Goal: Information Seeking & Learning: Compare options

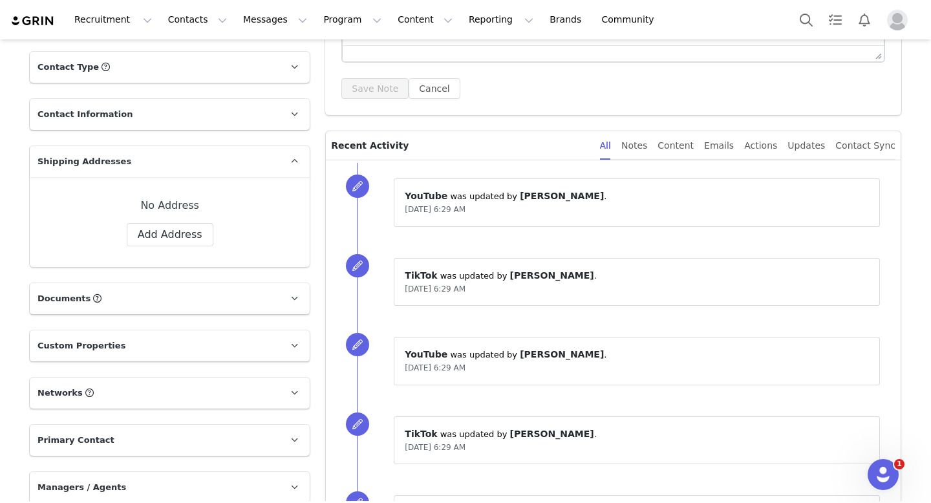
scroll to position [550, 0]
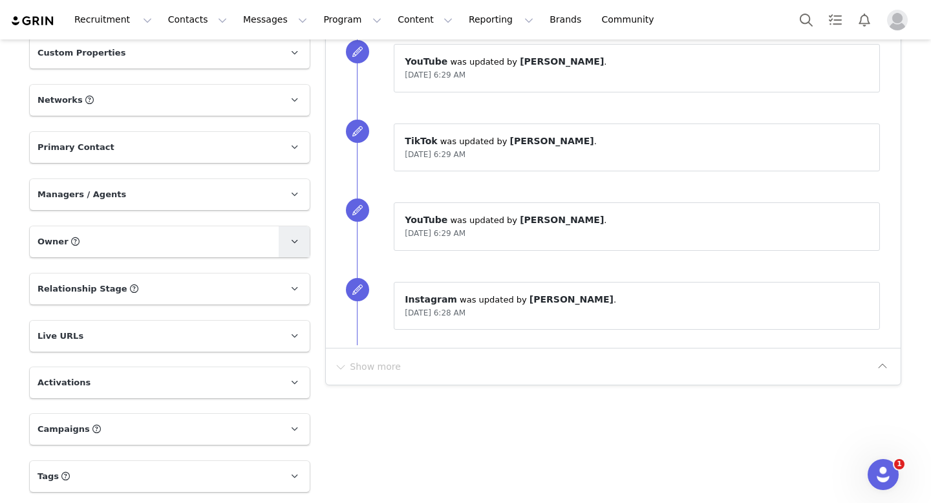
click at [293, 239] on icon at bounding box center [294, 241] width 7 height 8
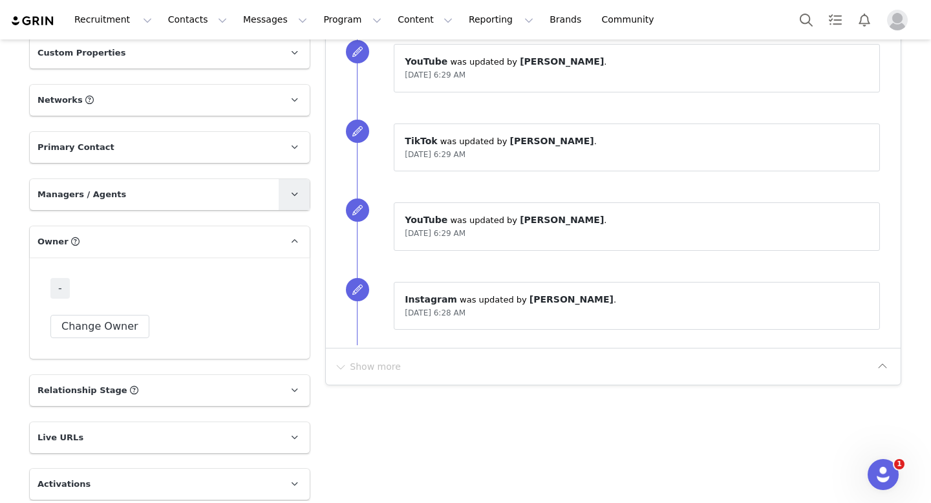
click at [293, 194] on icon at bounding box center [294, 194] width 7 height 8
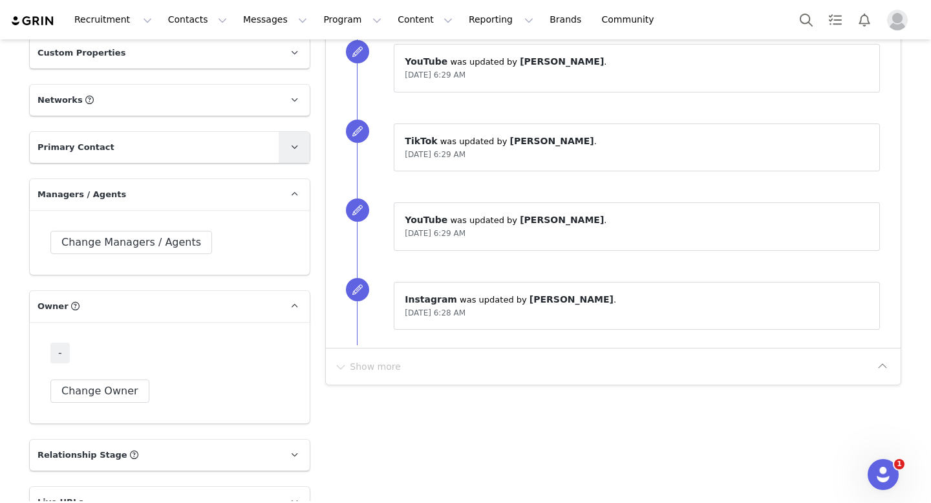
click at [290, 148] on span at bounding box center [294, 148] width 16 height 16
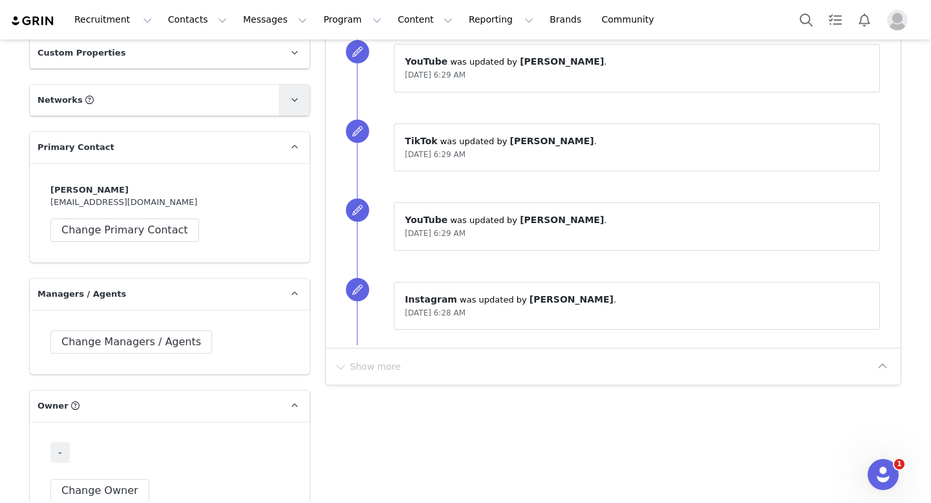
click at [291, 96] on icon at bounding box center [294, 100] width 7 height 8
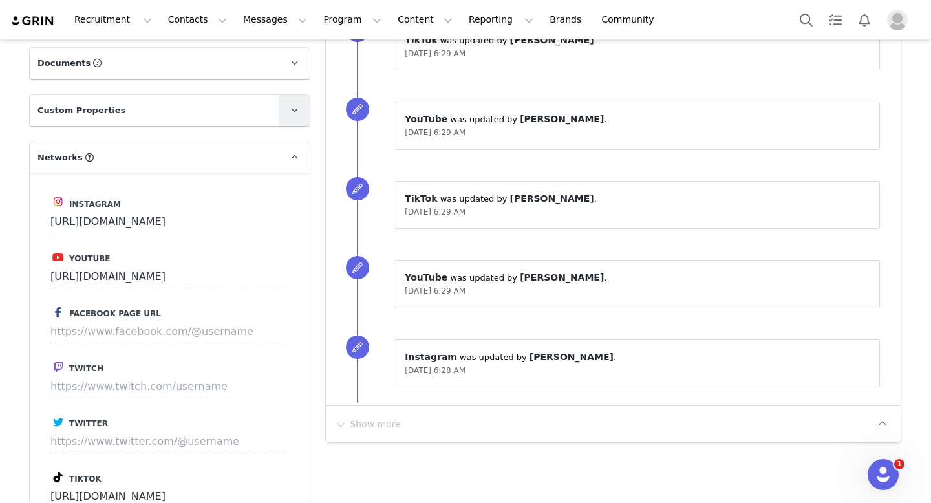
scroll to position [485, 0]
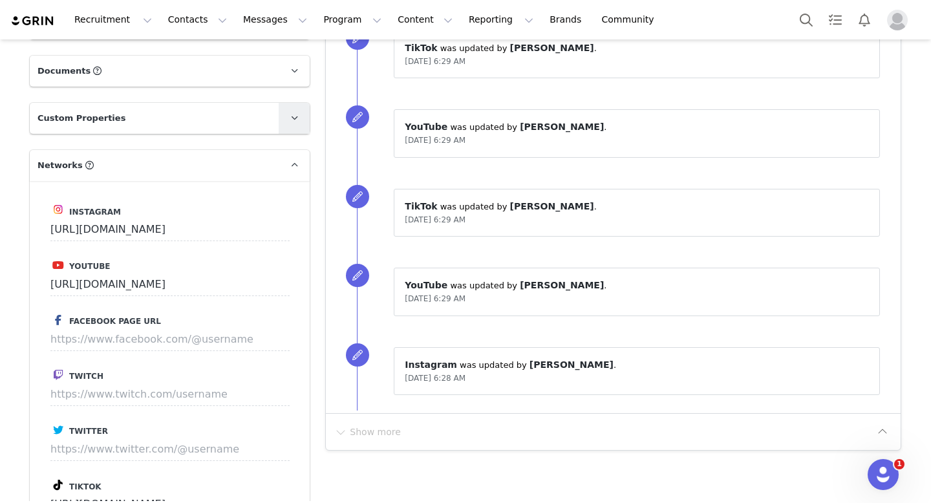
click at [300, 123] on span at bounding box center [294, 119] width 16 height 16
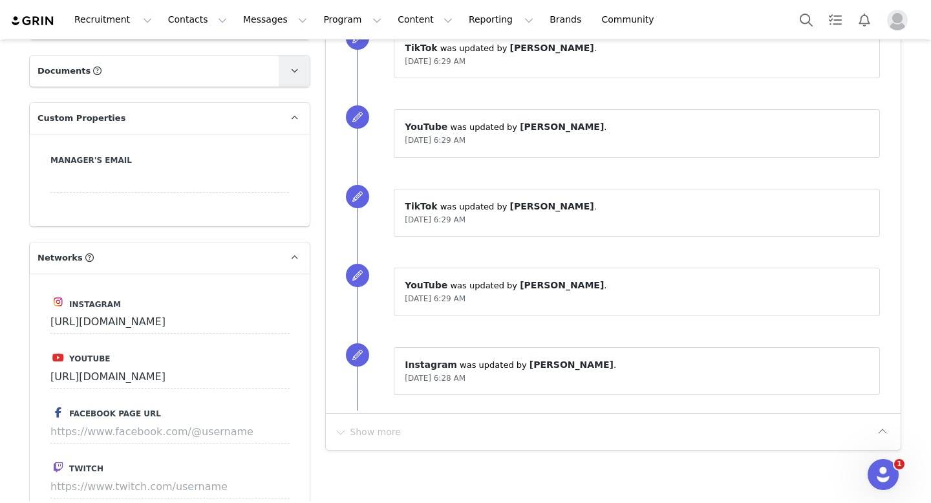
click at [289, 67] on span at bounding box center [294, 71] width 16 height 16
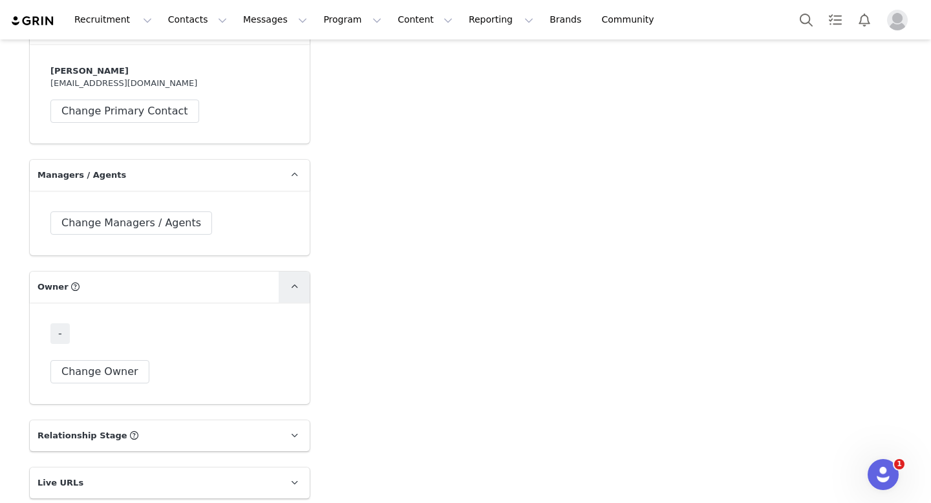
scroll to position [1396, 0]
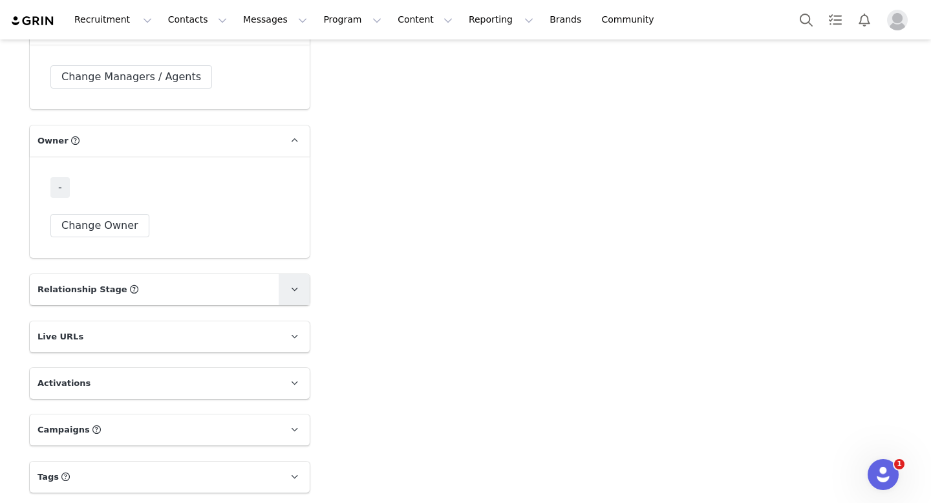
click at [297, 286] on icon at bounding box center [294, 289] width 7 height 8
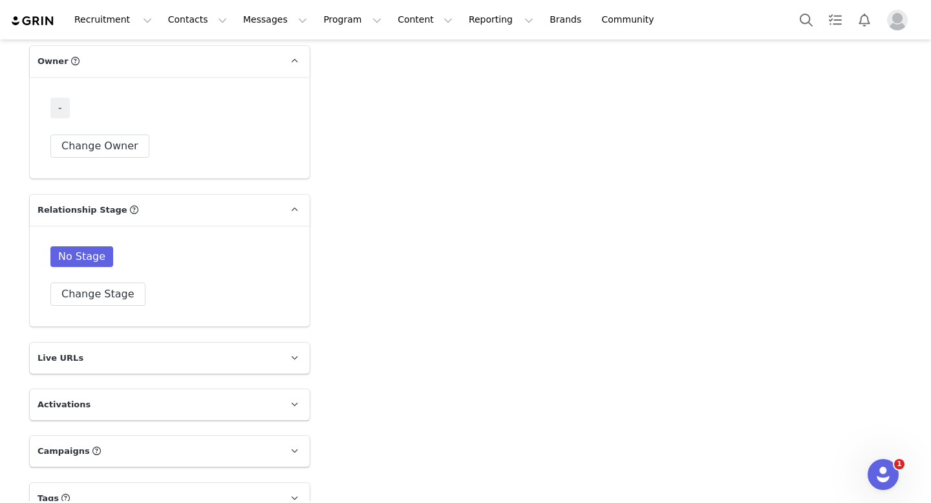
scroll to position [1497, 0]
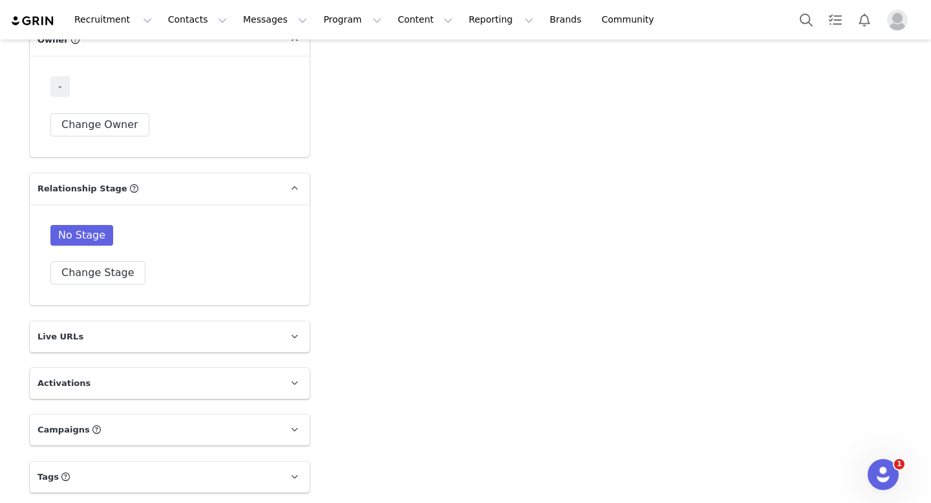
click at [299, 331] on span at bounding box center [294, 337] width 16 height 16
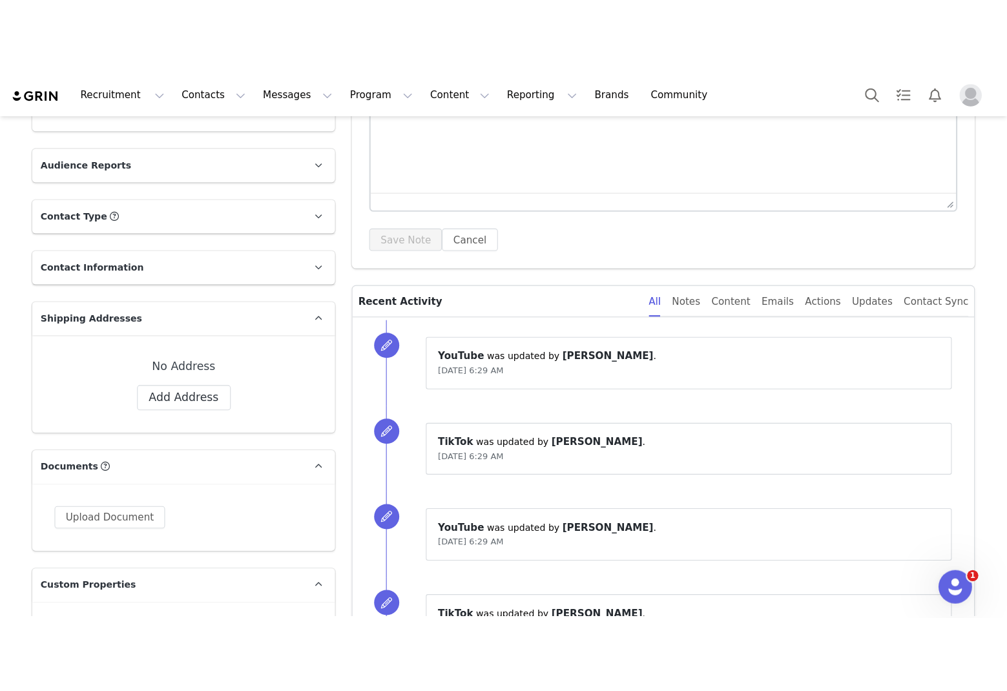
scroll to position [0, 0]
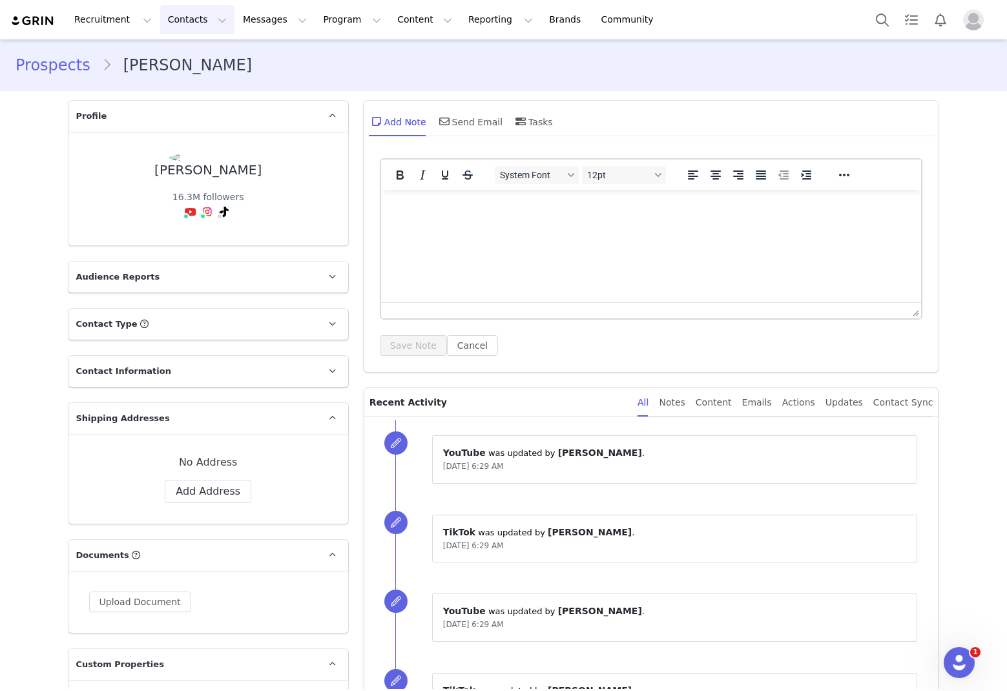
click at [176, 16] on button "Contacts Contacts" at bounding box center [197, 19] width 74 height 29
click at [399, 21] on button "Content Content" at bounding box center [425, 19] width 70 height 29
click at [542, 23] on link "Brands Brands" at bounding box center [567, 19] width 51 height 29
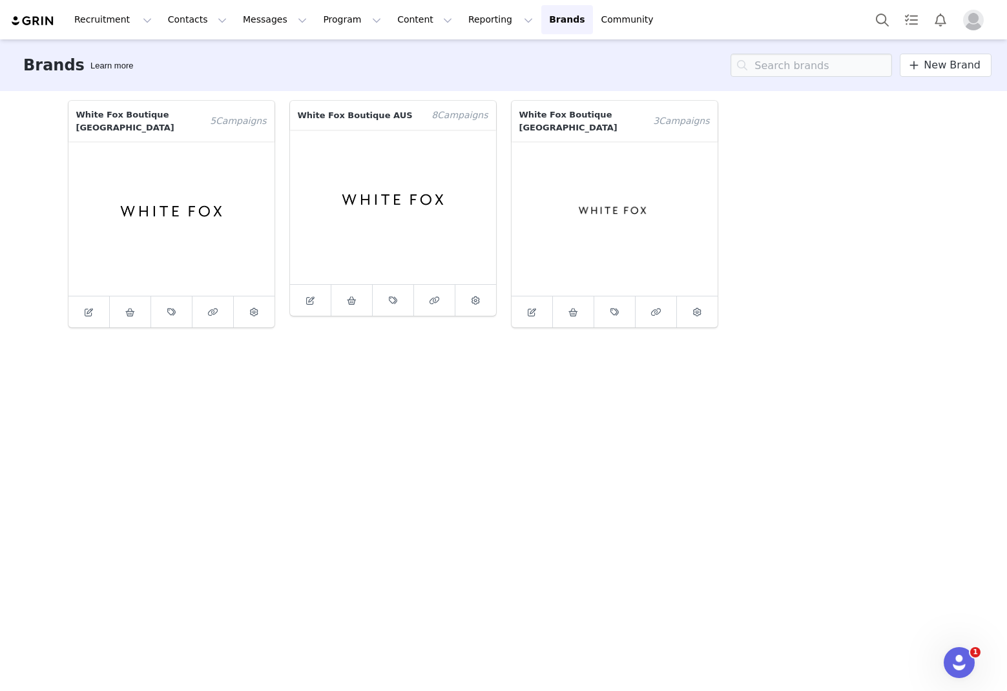
drag, startPoint x: 362, startPoint y: 310, endPoint x: 346, endPoint y: 297, distance: 20.3
click at [362, 310] on link at bounding box center [352, 300] width 41 height 31
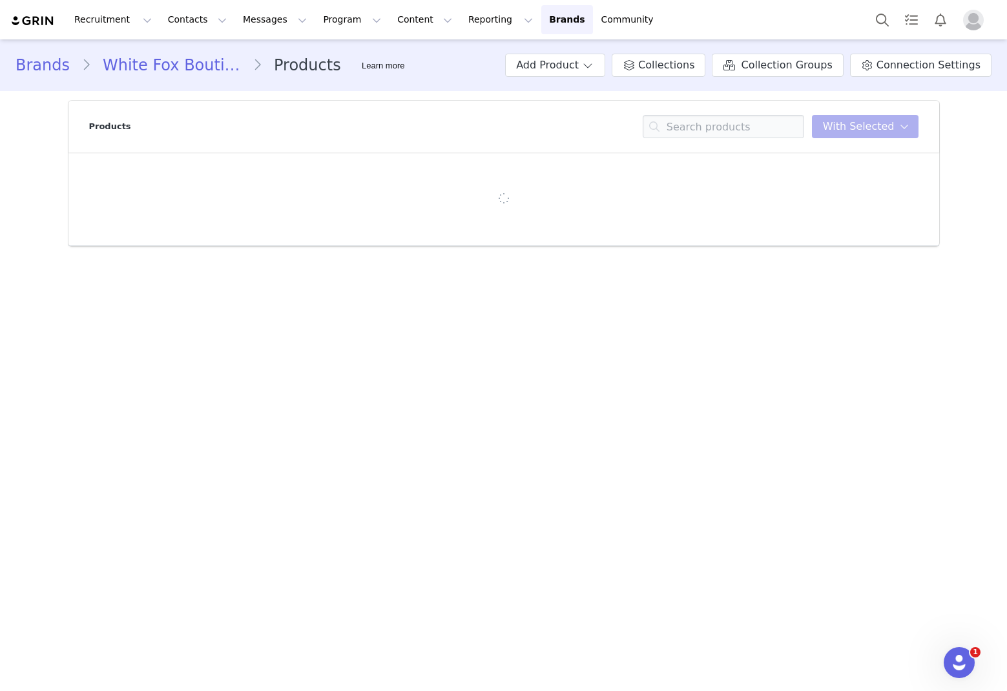
click at [685, 147] on div "Products You have 0 product s selected Add to Collections Remove from Collectio…" at bounding box center [504, 127] width 830 height 52
drag, startPoint x: 714, startPoint y: 132, endPoint x: 721, endPoint y: 132, distance: 7.1
click at [685, 132] on input at bounding box center [724, 126] width 162 height 23
paste input "Ri-Ri Bottoms Tangerine"
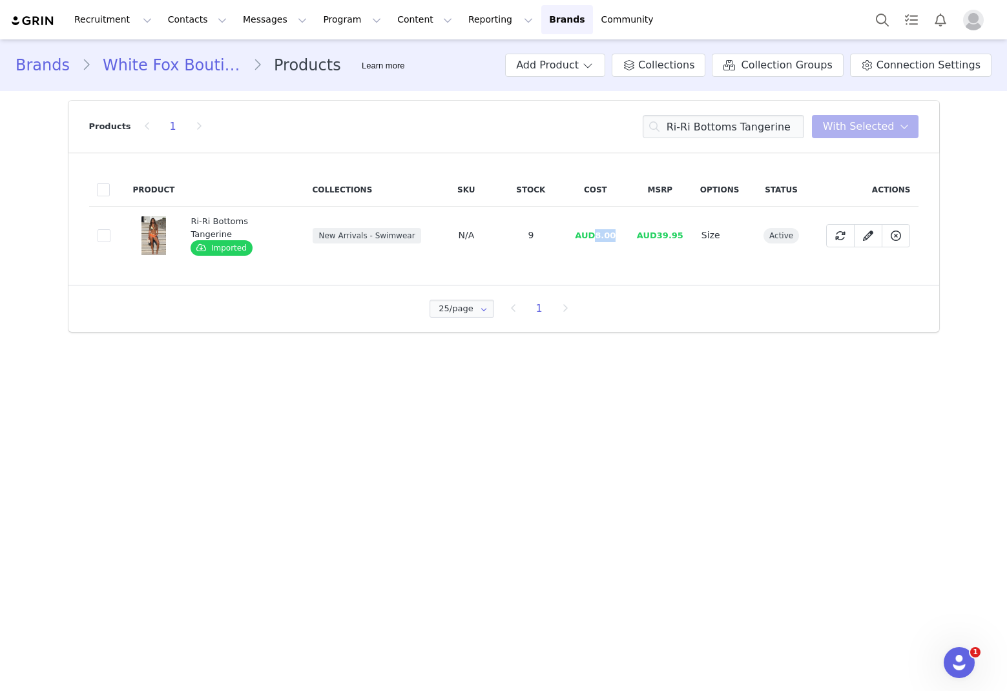
drag, startPoint x: 624, startPoint y: 237, endPoint x: 589, endPoint y: 235, distance: 34.9
click at [589, 235] on tr "9044f12f-8fb2-4120-ad08-80a7a4a80466 Ri-Ri Bottoms Tangerine Imported New Arriv…" at bounding box center [504, 236] width 830 height 58
copy span "8.00"
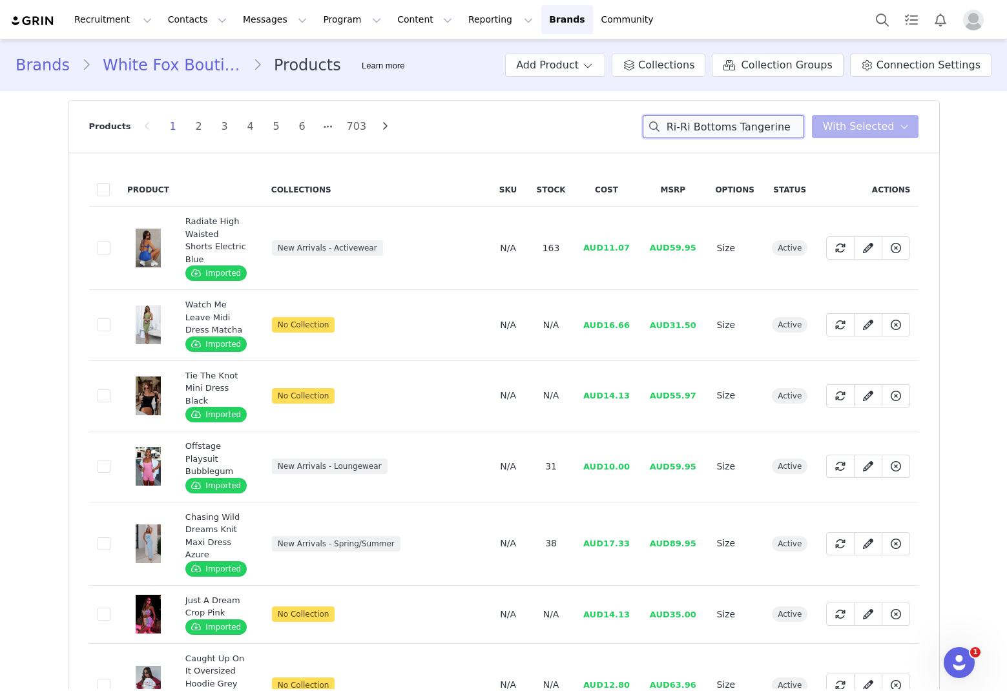
click at [685, 123] on input "Ri-Ri Bottoms Tangerine" at bounding box center [724, 126] width 162 height 23
paste input "Love Lost Mini Skirt Black"
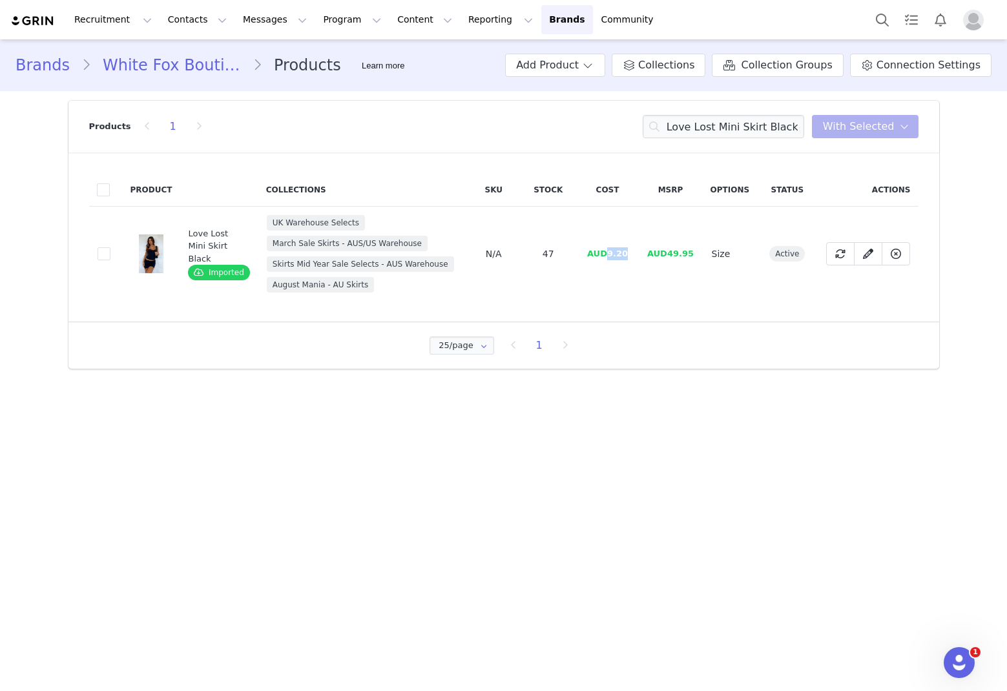
drag, startPoint x: 629, startPoint y: 251, endPoint x: 607, endPoint y: 254, distance: 22.1
click at [607, 254] on td "AUD9.20" at bounding box center [608, 254] width 62 height 95
copy span "9.20"
click at [685, 129] on input "Love Lost Mini Skirt Black" at bounding box center [724, 126] width 162 height 23
click at [685, 127] on input "Love Lost Mini Skirt Black" at bounding box center [724, 126] width 162 height 23
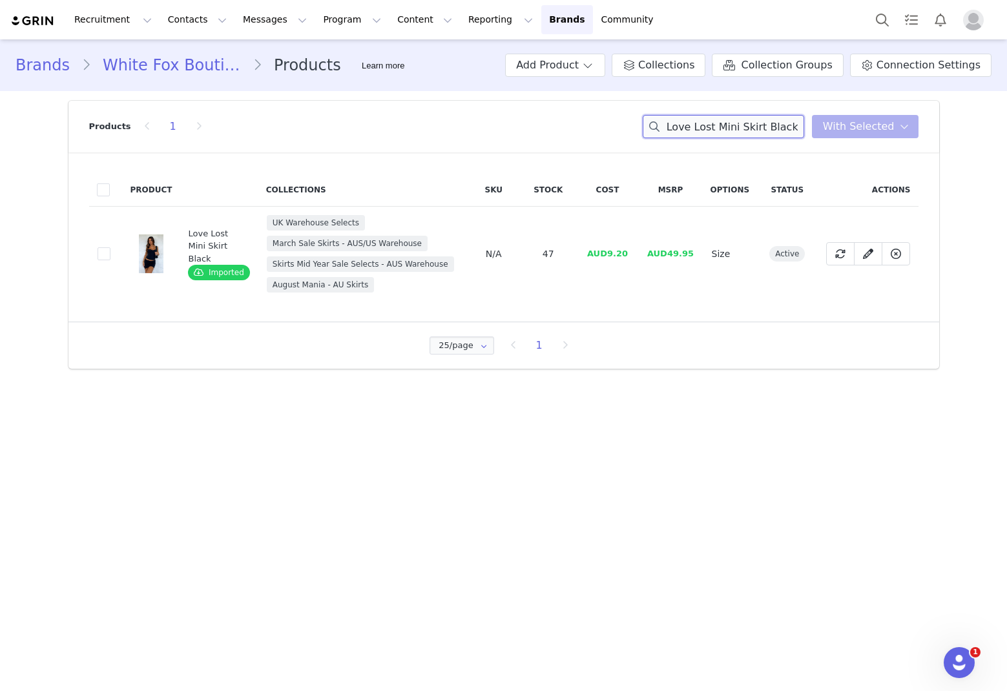
click at [685, 127] on input "Love Lost Mini Skirt Black" at bounding box center [724, 126] width 162 height 23
paste input "Brand New Start Wide Leg Sweatpants Electric Blue"
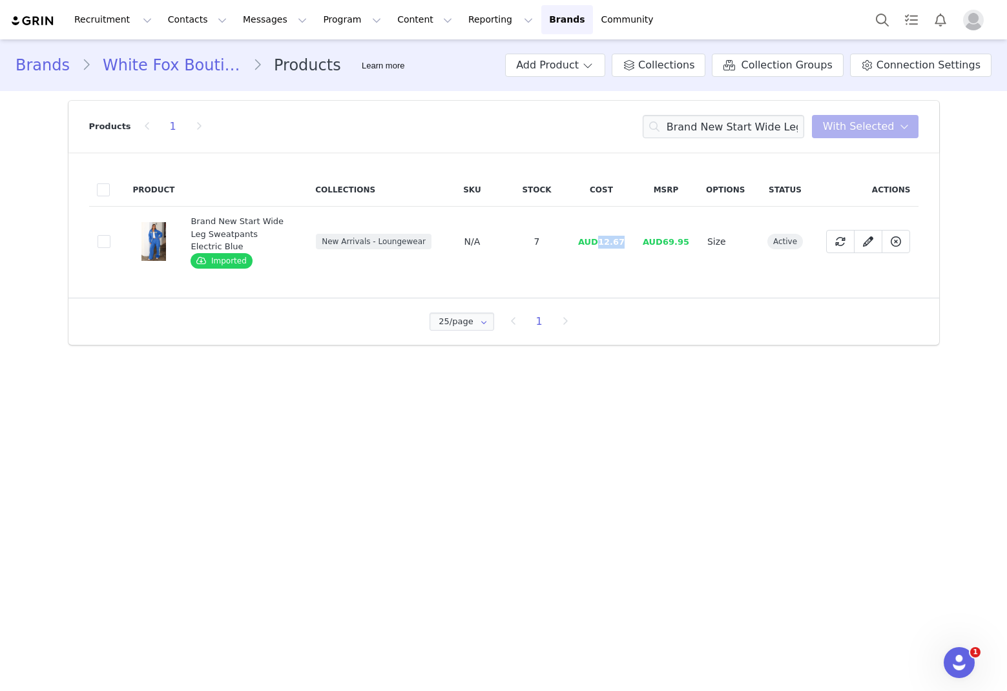
drag, startPoint x: 629, startPoint y: 238, endPoint x: 603, endPoint y: 240, distance: 25.9
click at [603, 240] on td "AUD12.67" at bounding box center [601, 242] width 65 height 70
copy span "12.67"
click at [685, 131] on input "Brand New Start Wide Leg Sweatpants Electric Blue" at bounding box center [724, 126] width 162 height 23
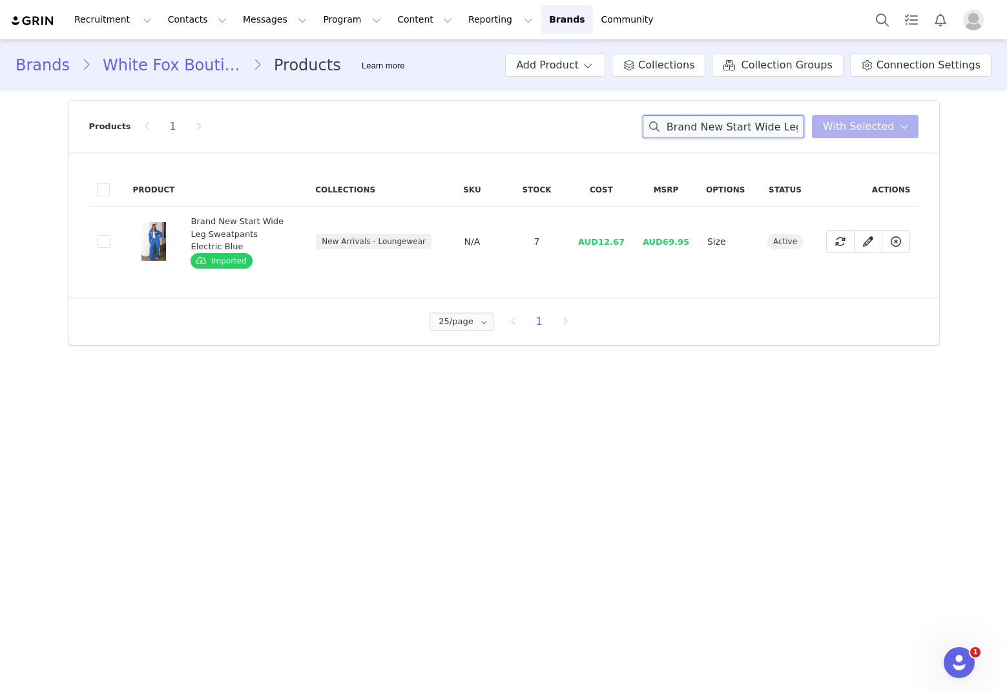
click at [685, 131] on input "Brand New Start Wide Leg Sweatpants Electric Blue" at bounding box center [724, 126] width 162 height 23
paste input "Brand New Start Boxy Zip Front Hoodie Electric Blue"
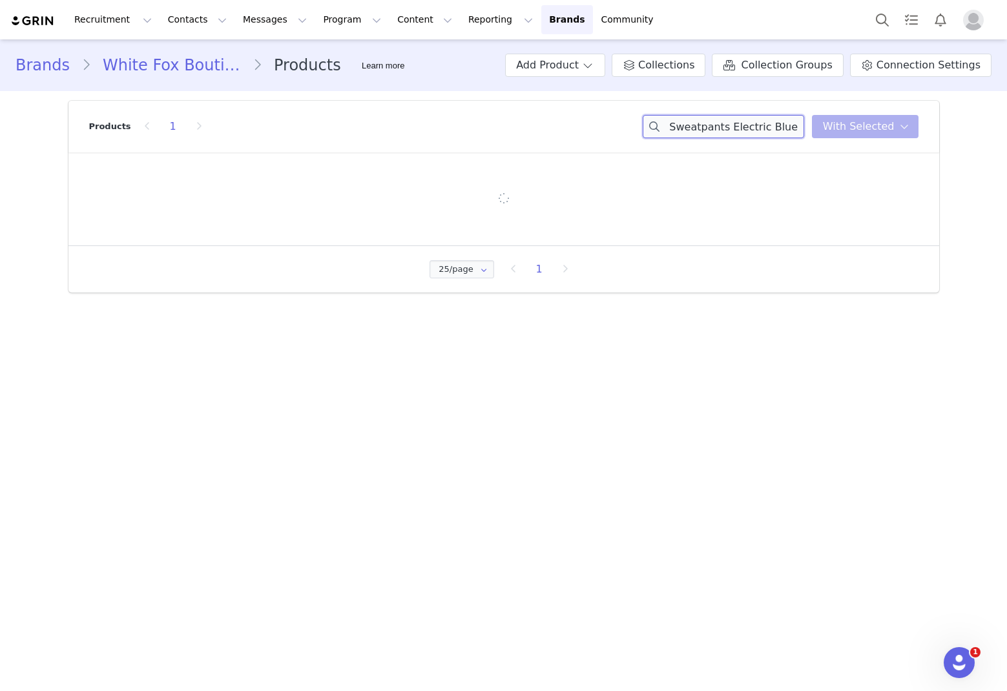
scroll to position [0, 114]
click at [685, 127] on input "Brand New Start Wide Leg Sweatpants Electric Blue" at bounding box center [724, 126] width 162 height 23
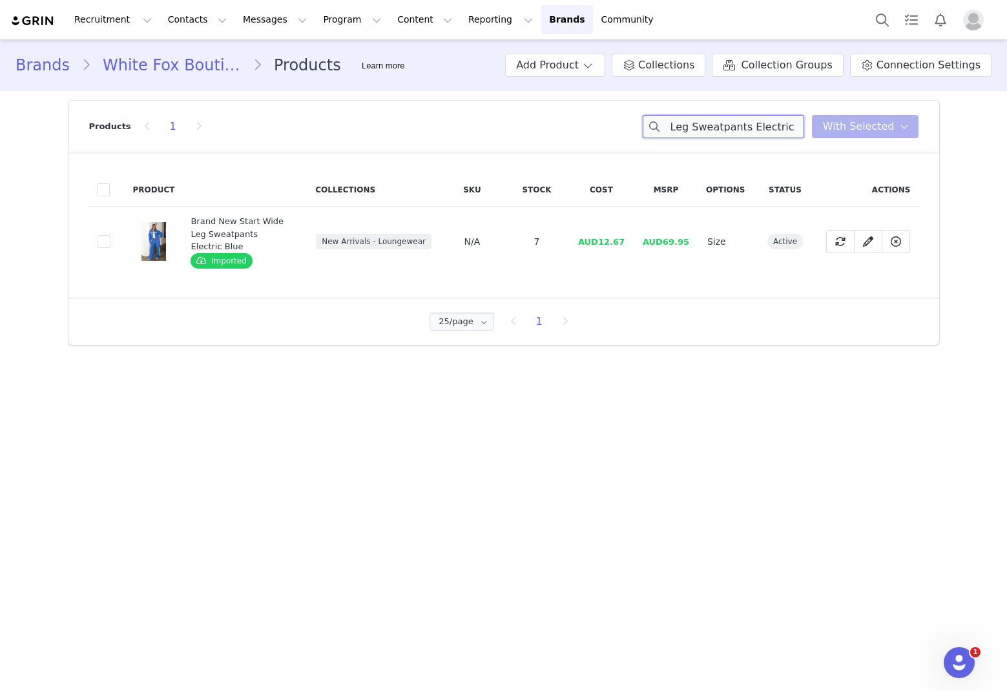
paste input "Boxy Zip Front Hoodie Electric Blue"
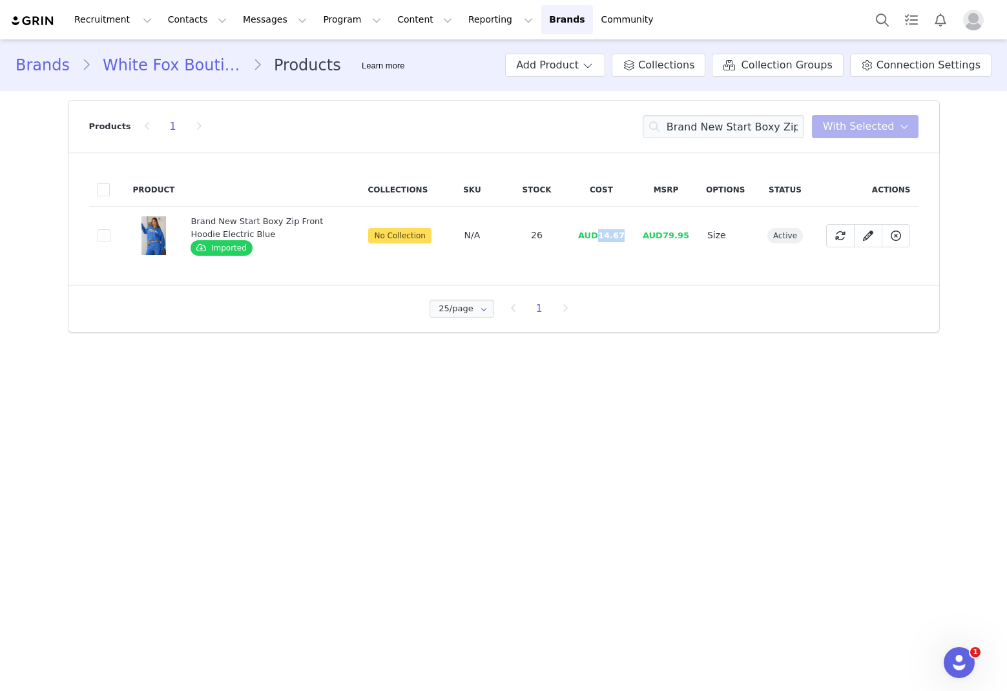
drag, startPoint x: 630, startPoint y: 237, endPoint x: 604, endPoint y: 240, distance: 26.7
click at [604, 240] on td "AUD14.67" at bounding box center [601, 236] width 65 height 58
copy span "14.67"
click at [685, 131] on input "Brand New Start Boxy Zip Front Hoodie Electric Blue" at bounding box center [724, 126] width 162 height 23
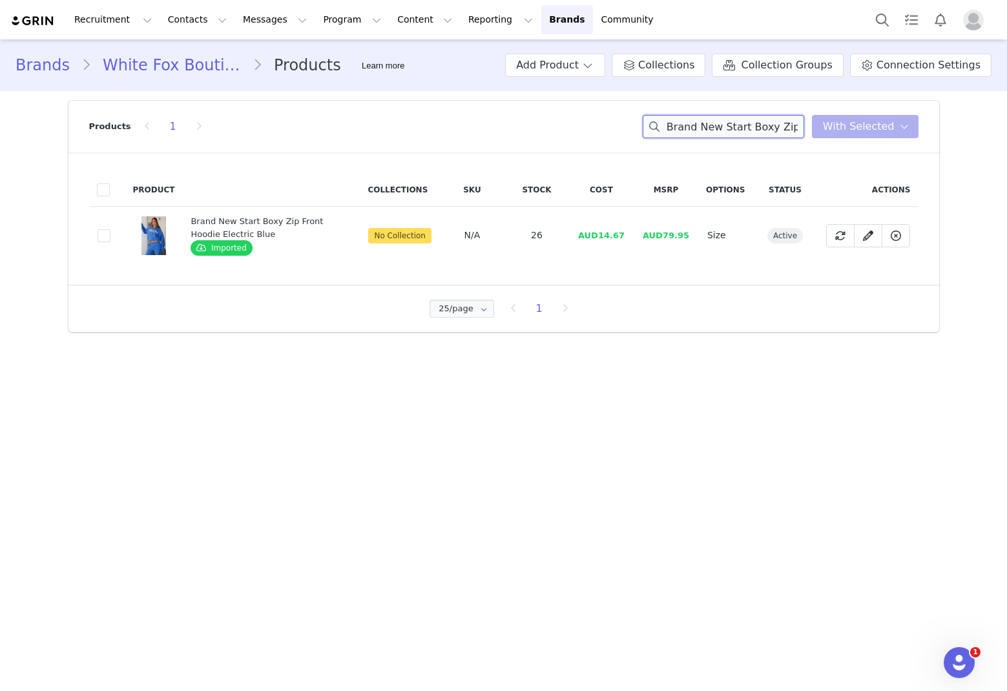
click at [685, 131] on input "Brand New Start Boxy Zip Front Hoodie Electric Blue" at bounding box center [724, 126] width 162 height 23
paste input "Winter Holiday Oversized Coat Burgundy"
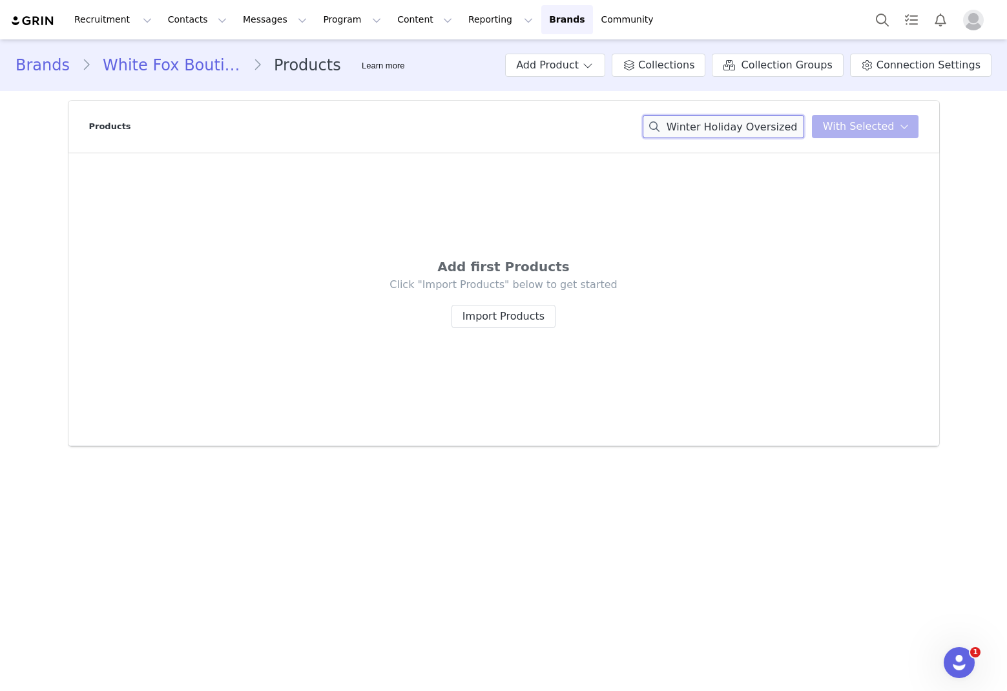
click at [685, 129] on input "Winter Holiday Oversized Coat Burgundy" at bounding box center [724, 126] width 162 height 23
click at [685, 131] on input "Winter Holiday Oversized Coat Burgundy" at bounding box center [724, 126] width 162 height 23
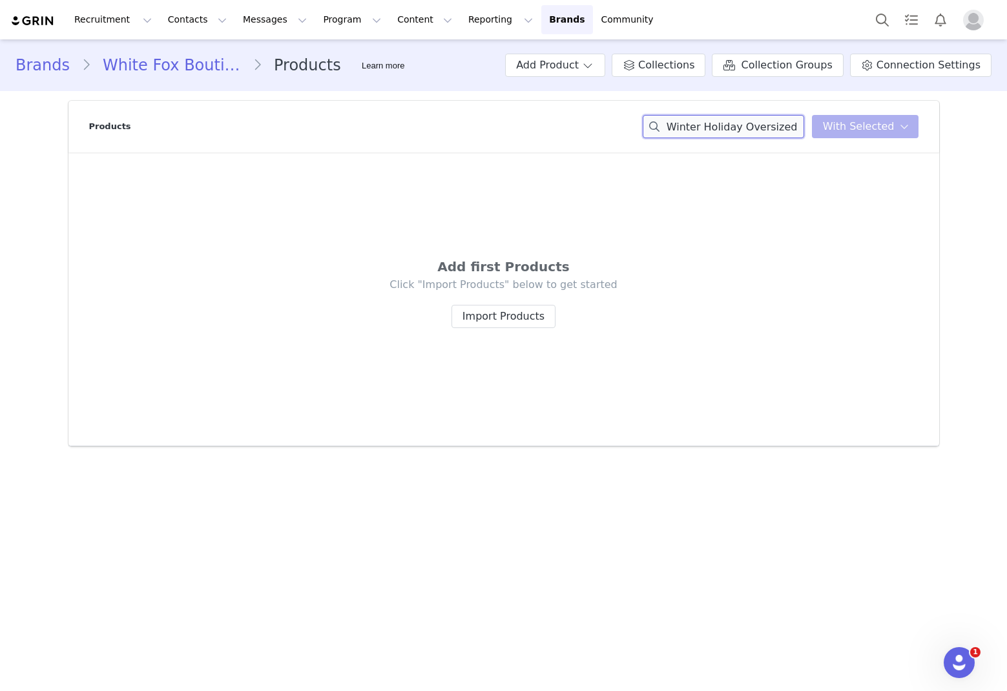
click at [685, 129] on input "Winter Holiday Oversized Coat Burgundy" at bounding box center [724, 126] width 162 height 23
click at [685, 128] on input "Winter Holiday Oversized Coat Burgundy" at bounding box center [724, 126] width 162 height 23
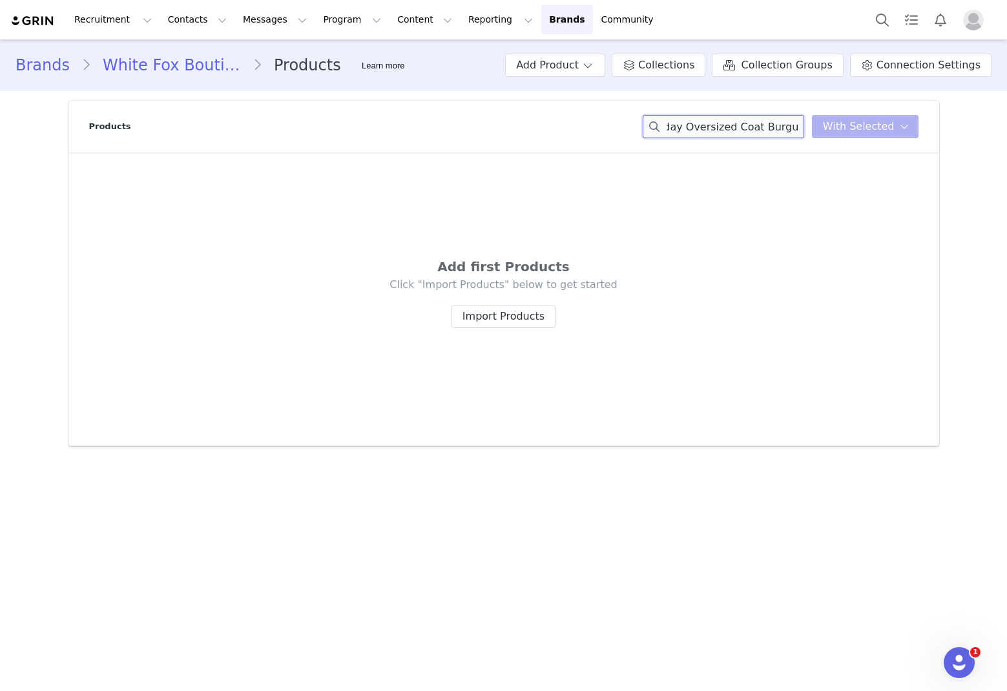
click at [685, 127] on input "Winter Holiday Oversized Coat Burgundy" at bounding box center [724, 126] width 162 height 23
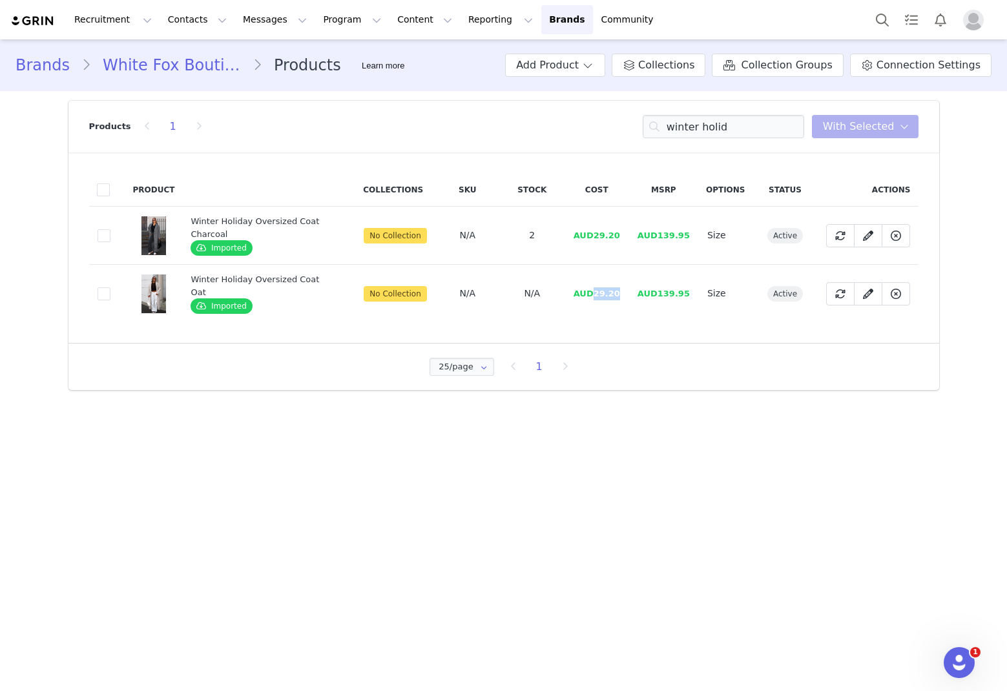
drag, startPoint x: 635, startPoint y: 291, endPoint x: 587, endPoint y: 291, distance: 47.8
click at [594, 292] on tr "72ff80c4-5556-46a3-b293-07a131869f4b Winter Holiday Oversized Coat Oat Imported…" at bounding box center [504, 294] width 830 height 58
copy span "29.20"
click at [685, 126] on input "winter holid" at bounding box center [724, 126] width 162 height 23
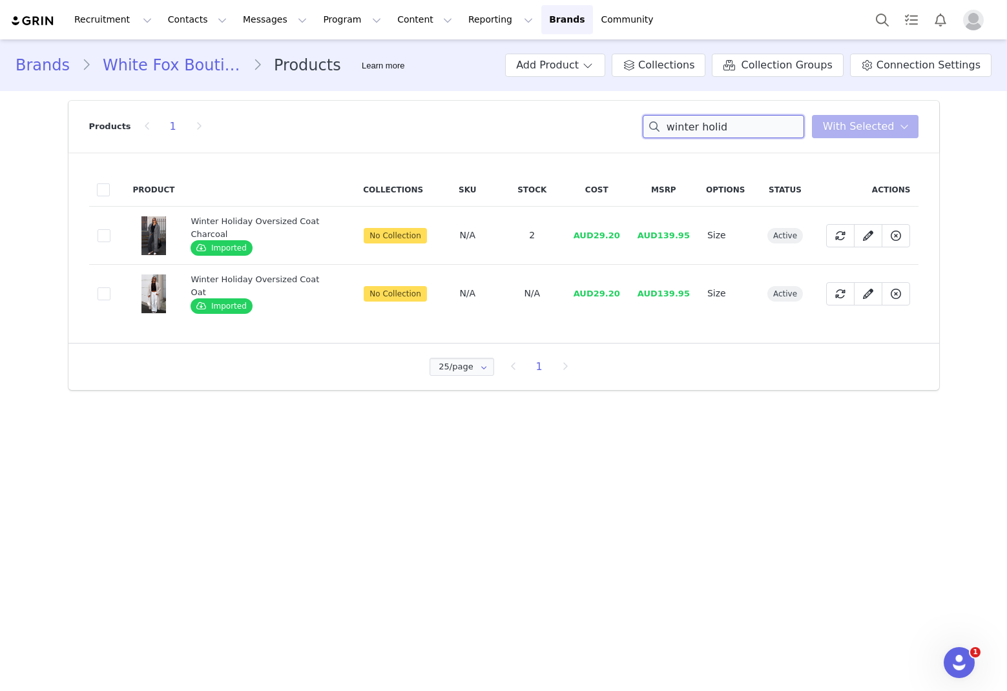
click at [685, 126] on input "winter holid" at bounding box center [724, 126] width 162 height 23
paste input "Tokyo Low Rise Wide Leg Jeans Tiger Mirage"
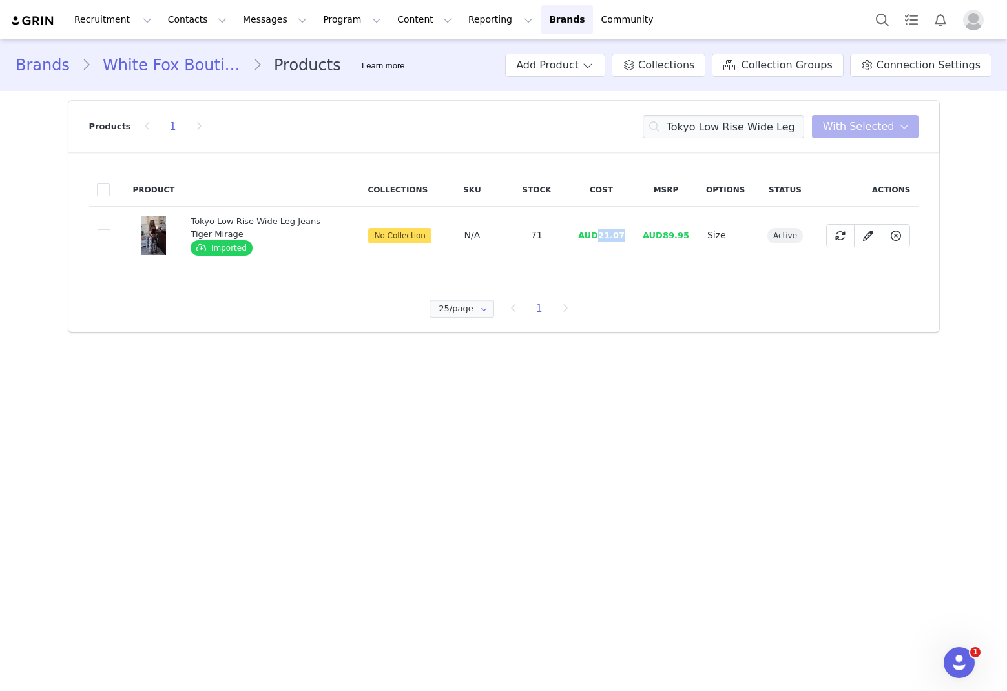
drag, startPoint x: 634, startPoint y: 233, endPoint x: 601, endPoint y: 240, distance: 33.7
click at [602, 240] on td "AUD21.07" at bounding box center [601, 236] width 65 height 58
copy span "21.07"
click at [685, 125] on input "Tokyo Low Rise Wide Leg Jeans Tiger Mirage" at bounding box center [724, 126] width 162 height 23
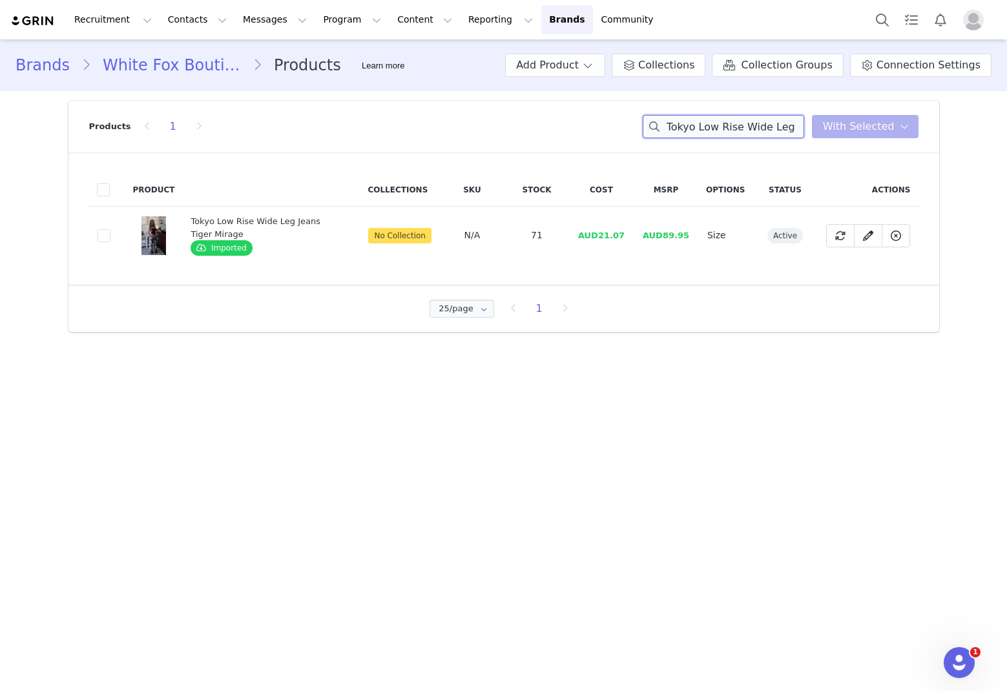
click at [685, 125] on input "Tokyo Low Rise Wide Leg Jeans Tiger Mirage" at bounding box center [724, 126] width 162 height 23
paste input "Missing Me Cargo Short Whit"
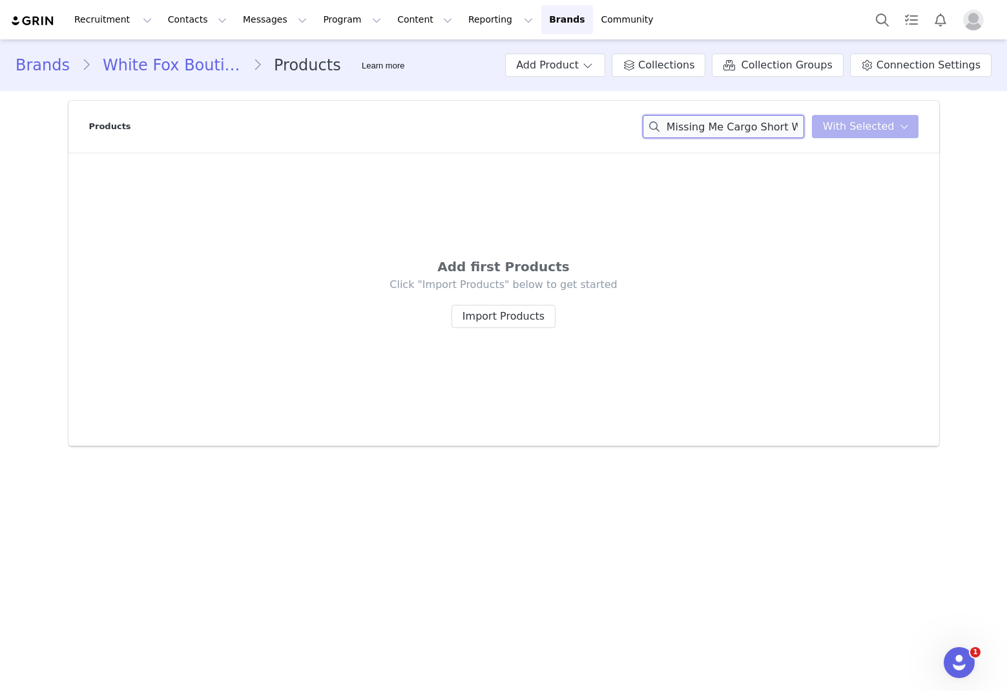
scroll to position [0, 11]
drag, startPoint x: 790, startPoint y: 129, endPoint x: 953, endPoint y: 129, distance: 163.5
click at [685, 129] on div "Brands White Fox Boutique AUS Products Learn more Add Product Collections Colle…" at bounding box center [503, 247] width 1007 height 417
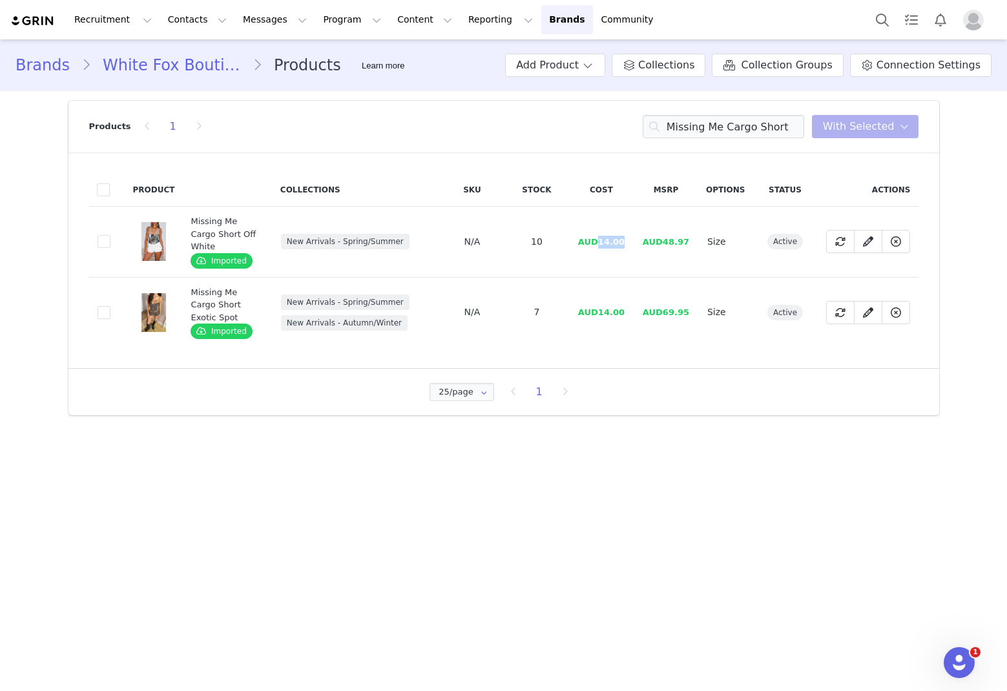
drag, startPoint x: 641, startPoint y: 242, endPoint x: 603, endPoint y: 240, distance: 38.1
click at [603, 240] on tr "4e0f7d9a-31af-472f-bc5d-74debccdd42c Missing Me Cargo Short Off White Imported …" at bounding box center [504, 242] width 830 height 71
copy span "14.00"
click at [685, 128] on input "Missing Me Cargo Short" at bounding box center [724, 126] width 162 height 23
click at [685, 127] on input "Missing Me Cargo Short" at bounding box center [724, 126] width 162 height 23
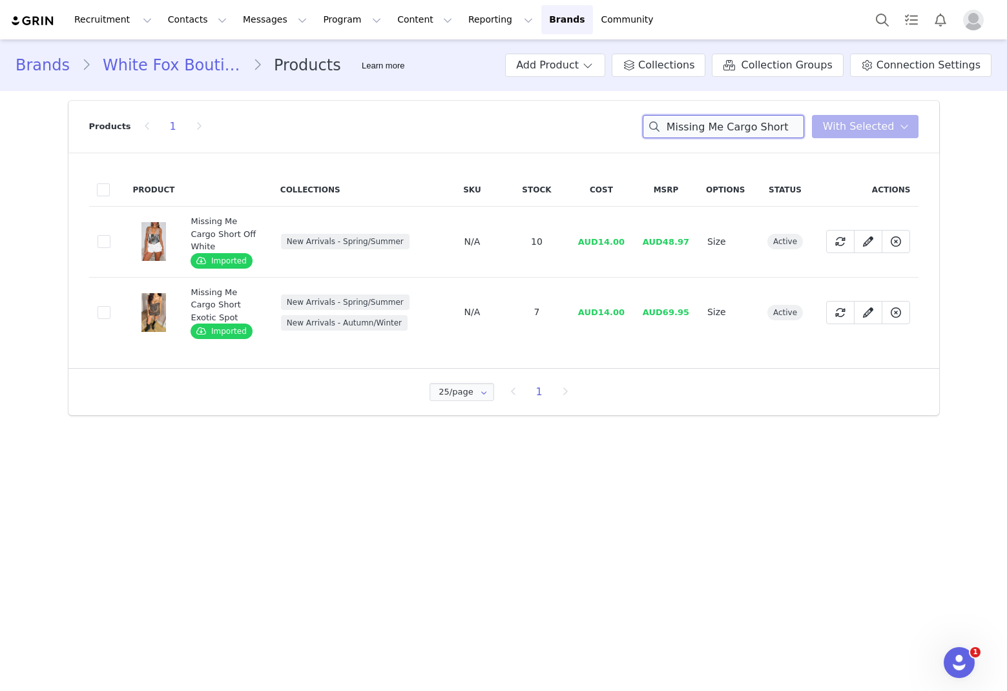
click at [685, 127] on input "Missing Me Cargo Short" at bounding box center [724, 126] width 162 height 23
paste input "Left On Read Halter Top Black"
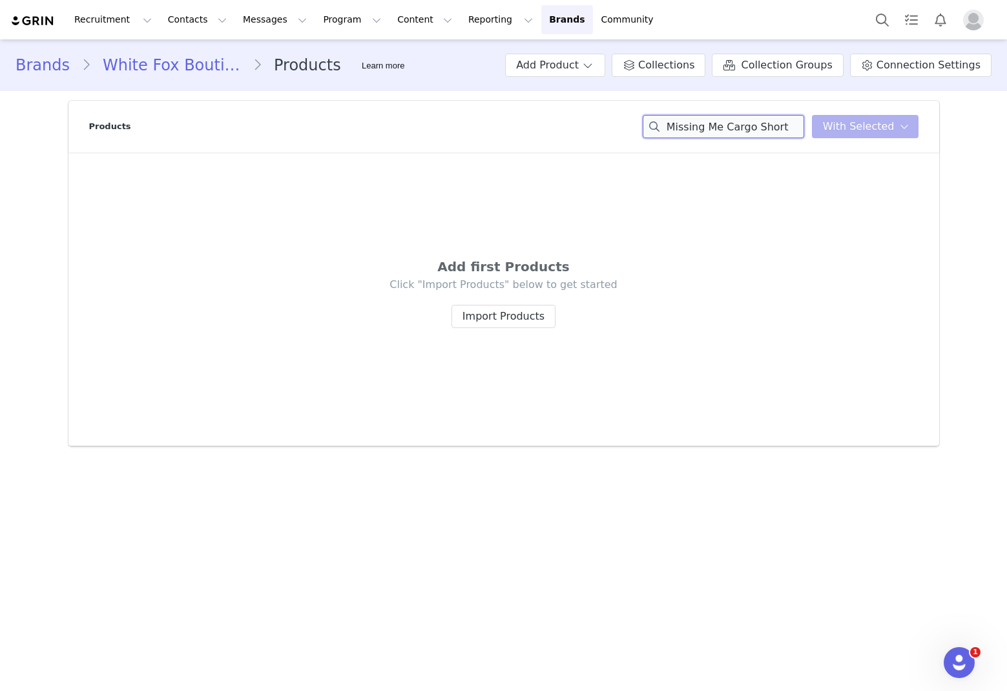
click at [685, 128] on input "Missing Me Cargo Short" at bounding box center [724, 126] width 162 height 23
click at [685, 129] on input "Missing Me Cargo Short" at bounding box center [724, 126] width 162 height 23
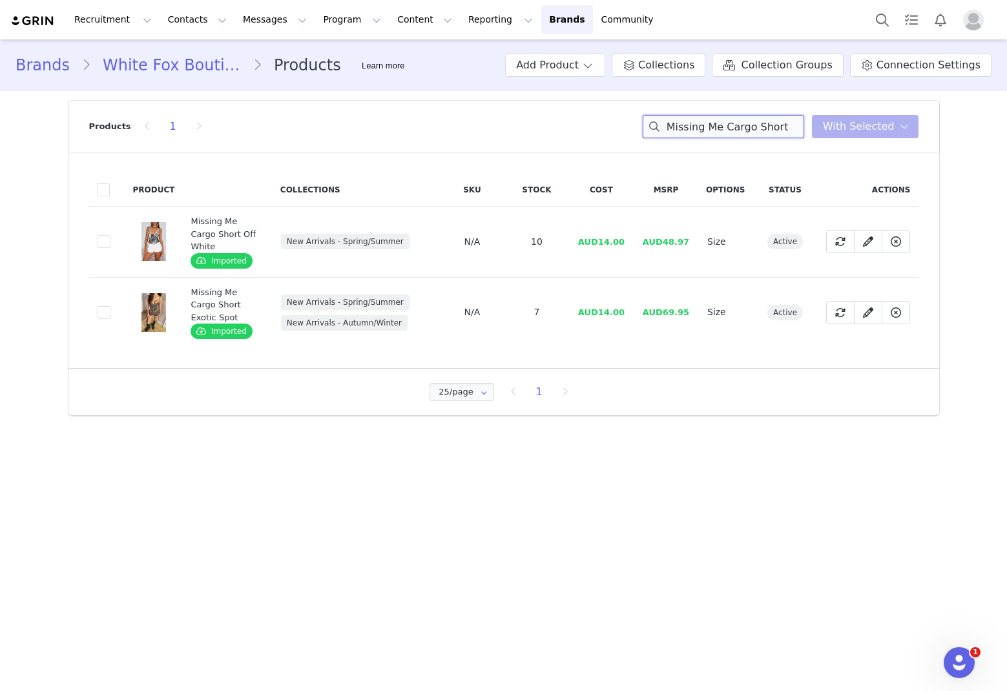
paste input "Left On Read Halter Top Black"
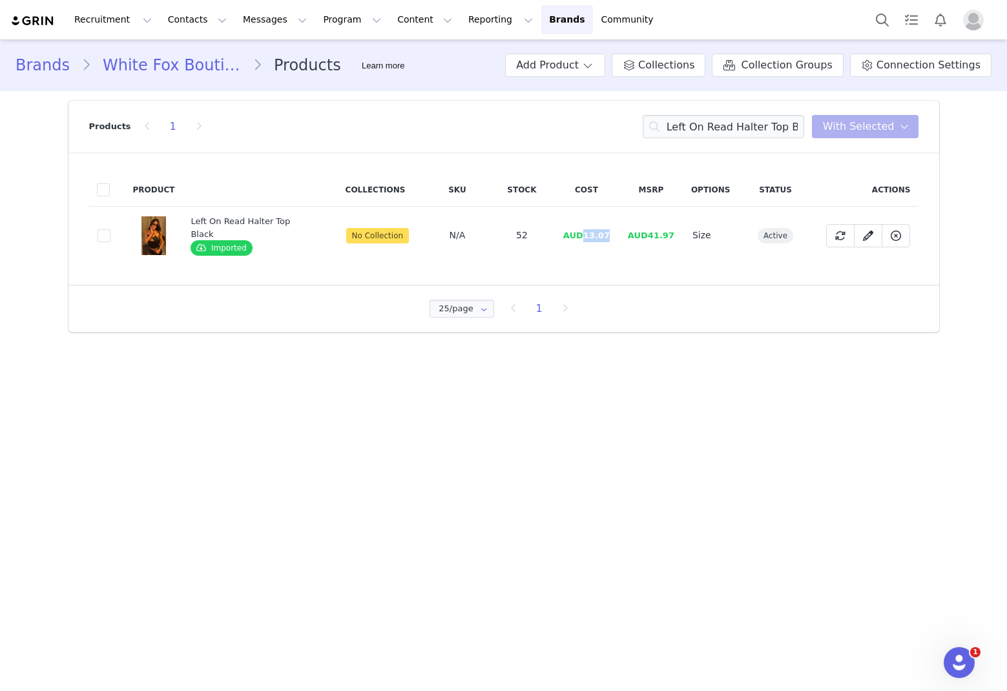
drag, startPoint x: 609, startPoint y: 235, endPoint x: 583, endPoint y: 234, distance: 25.9
click at [583, 234] on td "AUD13.07" at bounding box center [586, 236] width 65 height 58
copy span "13.07"
click at [685, 122] on input "Left On Read Halter Top Black" at bounding box center [724, 126] width 162 height 23
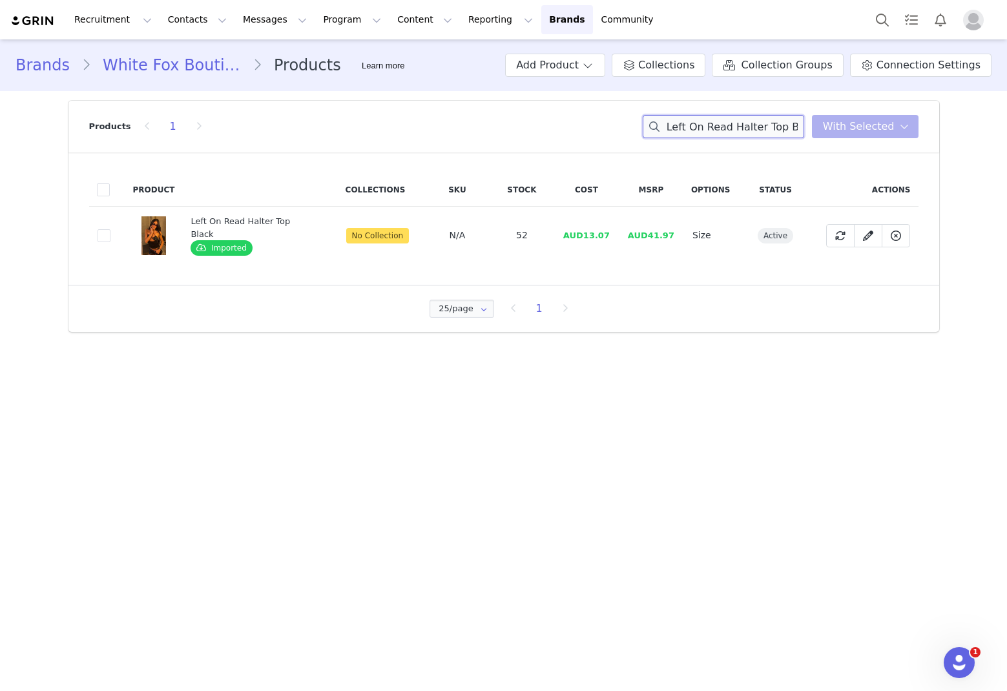
click at [685, 123] on input "Left On Read Halter Top Black" at bounding box center [724, 126] width 162 height 23
paste input "Wishful Thinking Halter Playsuit The Wild Print"
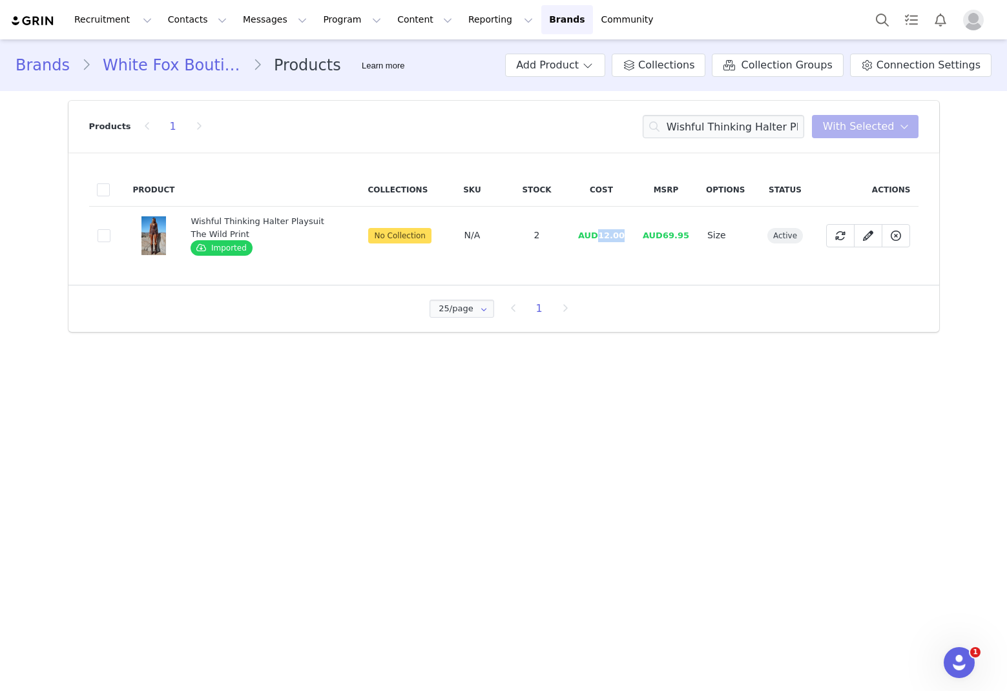
drag, startPoint x: 626, startPoint y: 237, endPoint x: 600, endPoint y: 237, distance: 25.2
click at [600, 237] on span "AUD12.00" at bounding box center [601, 236] width 47 height 10
copy span "12.00"
click at [685, 123] on input "Wishful Thinking Halter Playsuit The Wild Print" at bounding box center [724, 126] width 162 height 23
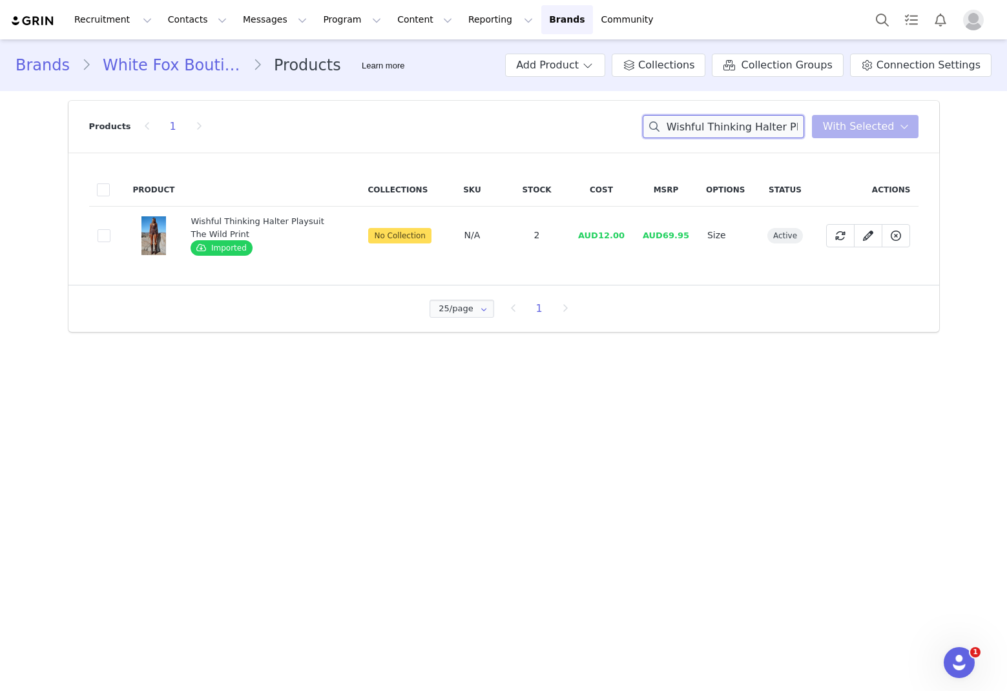
click at [685, 123] on input "Wishful Thinking Halter Playsuit The Wild Print" at bounding box center [724, 126] width 162 height 23
paste input "Love Is A Lie Top Chocolate"
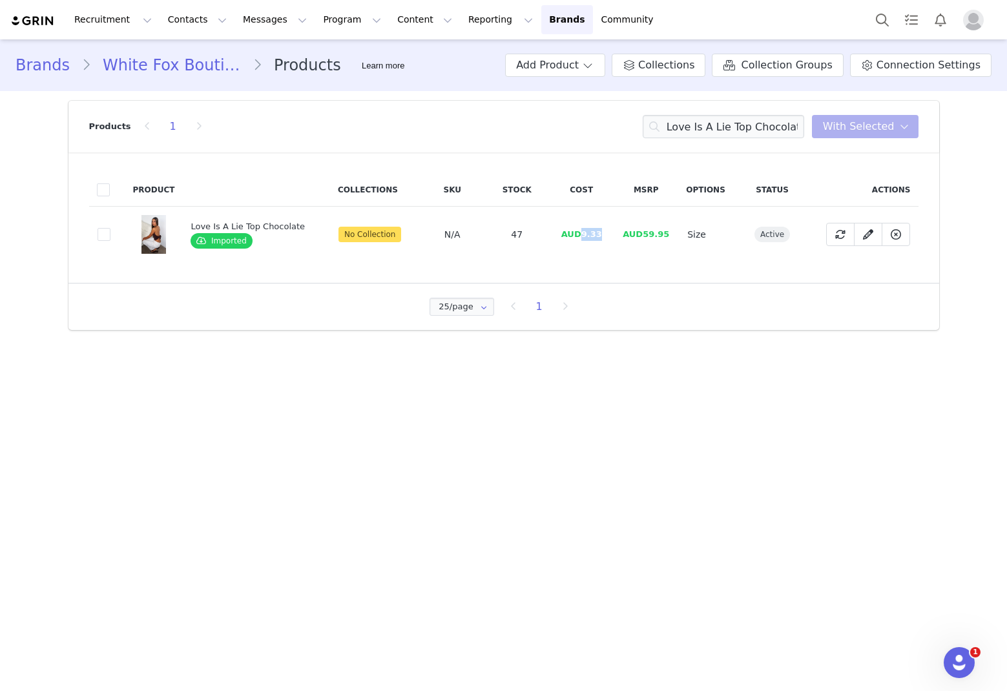
drag, startPoint x: 606, startPoint y: 235, endPoint x: 578, endPoint y: 237, distance: 27.9
click at [578, 237] on td "AUD9.33" at bounding box center [581, 235] width 65 height 56
copy span "9.33"
click at [685, 125] on input "Love Is A Lie Top Chocolate" at bounding box center [724, 126] width 162 height 23
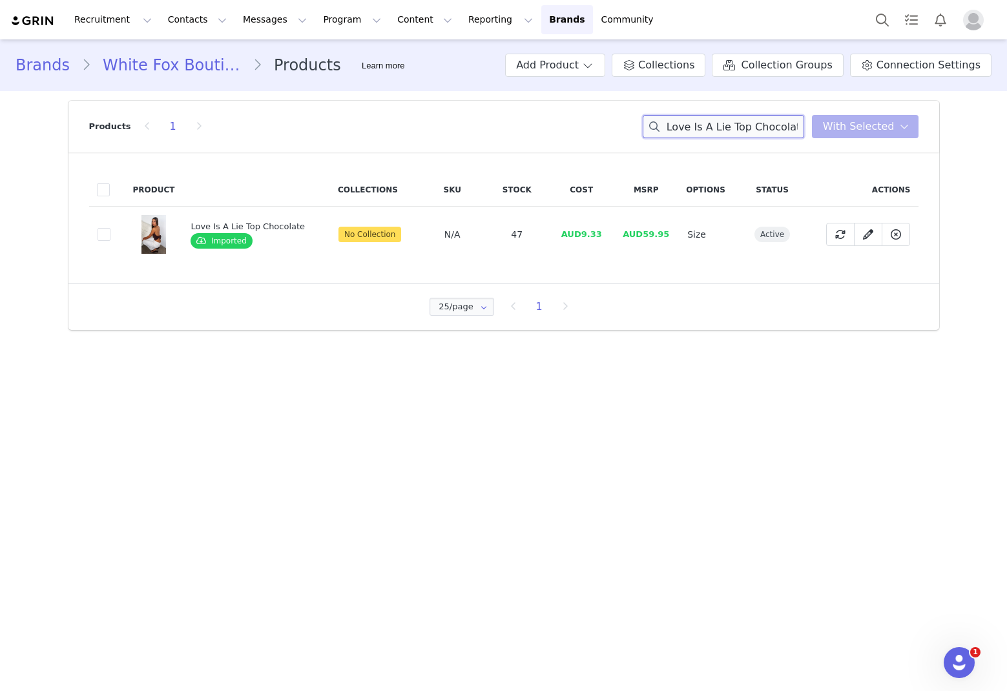
click at [685, 125] on input "Love Is A Lie Top Chocolate" at bounding box center [724, 126] width 162 height 23
paste input "Be A Baddie Knit Top Gold"
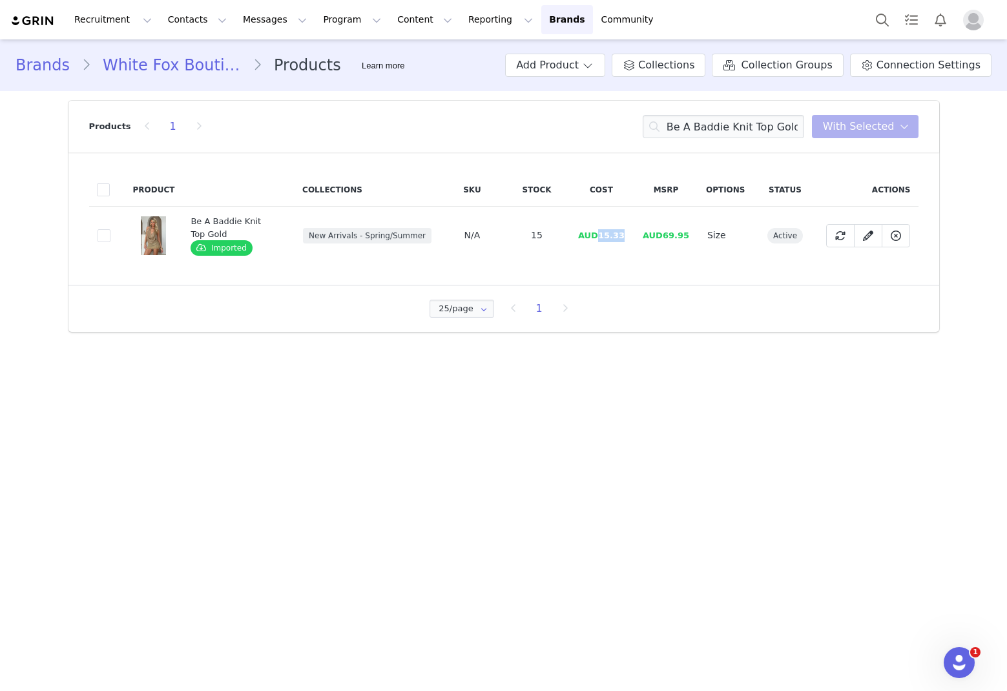
drag, startPoint x: 633, startPoint y: 235, endPoint x: 600, endPoint y: 238, distance: 33.2
click at [600, 238] on td "AUD15.33" at bounding box center [601, 236] width 65 height 58
click at [685, 131] on input "Be A Baddie Knit Top Gold" at bounding box center [724, 126] width 162 height 23
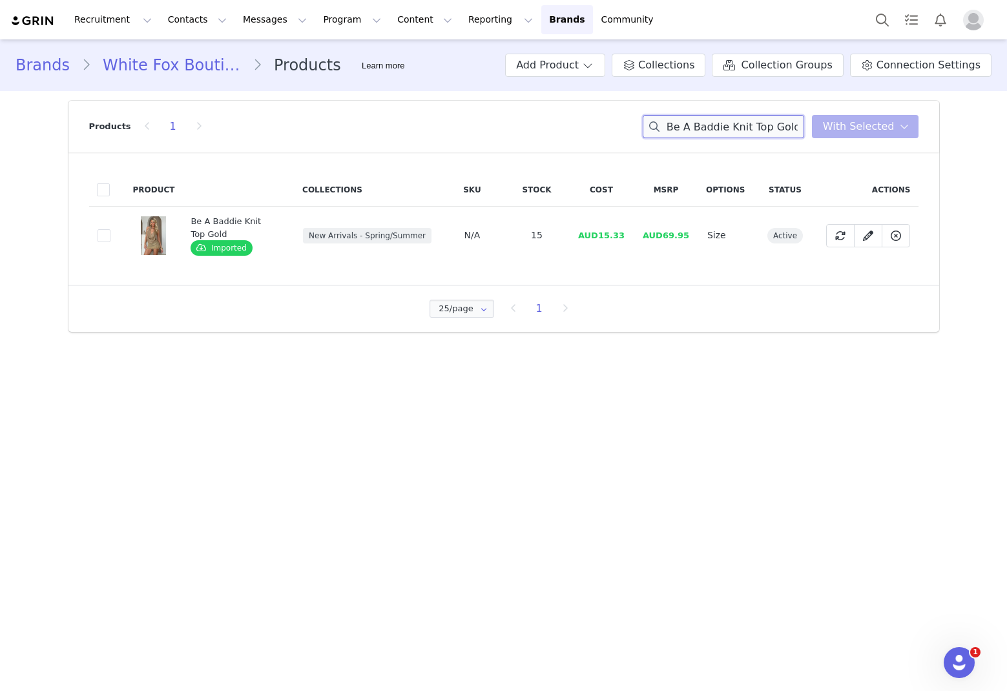
paste input "Defence Bike Shorts Marshmallow/Pink"
drag, startPoint x: 626, startPoint y: 234, endPoint x: 604, endPoint y: 236, distance: 22.1
click at [604, 236] on td "AUD11.33" at bounding box center [601, 236] width 65 height 58
click at [685, 125] on input "Defence Bike Shorts Marshmallow/Pink" at bounding box center [724, 126] width 162 height 23
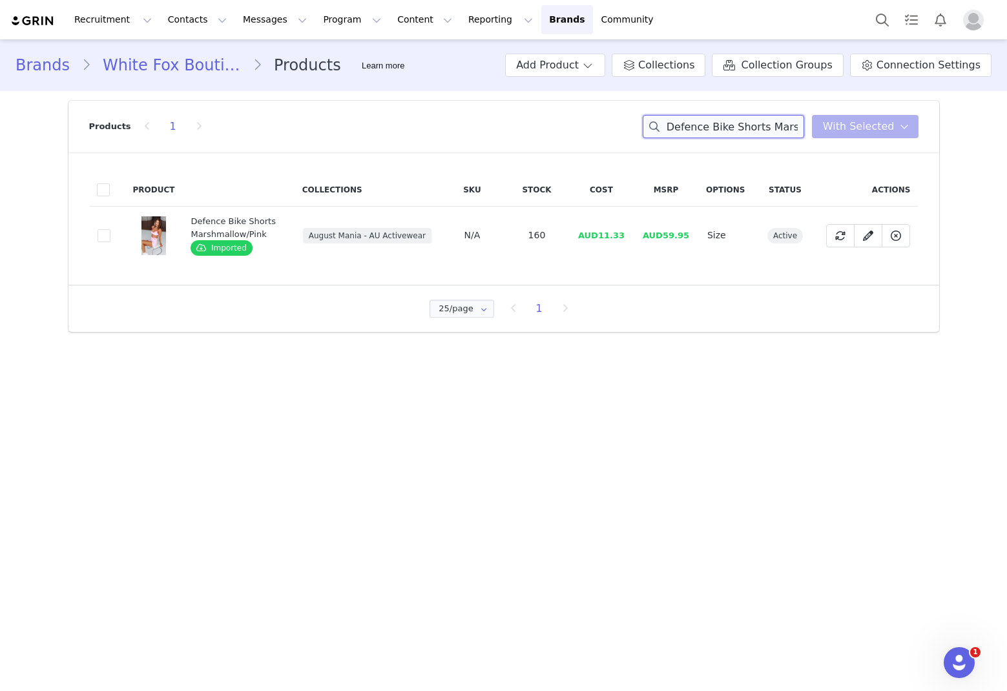
click at [685, 125] on input "Defence Bike Shorts Marshmallow/Pink" at bounding box center [724, 126] width 162 height 23
paste input "Power Boost Crop"
drag, startPoint x: 626, startPoint y: 237, endPoint x: 604, endPoint y: 234, distance: 22.8
click at [604, 234] on td "AUD12.53" at bounding box center [601, 236] width 65 height 58
drag, startPoint x: 604, startPoint y: 247, endPoint x: 613, endPoint y: 244, distance: 9.6
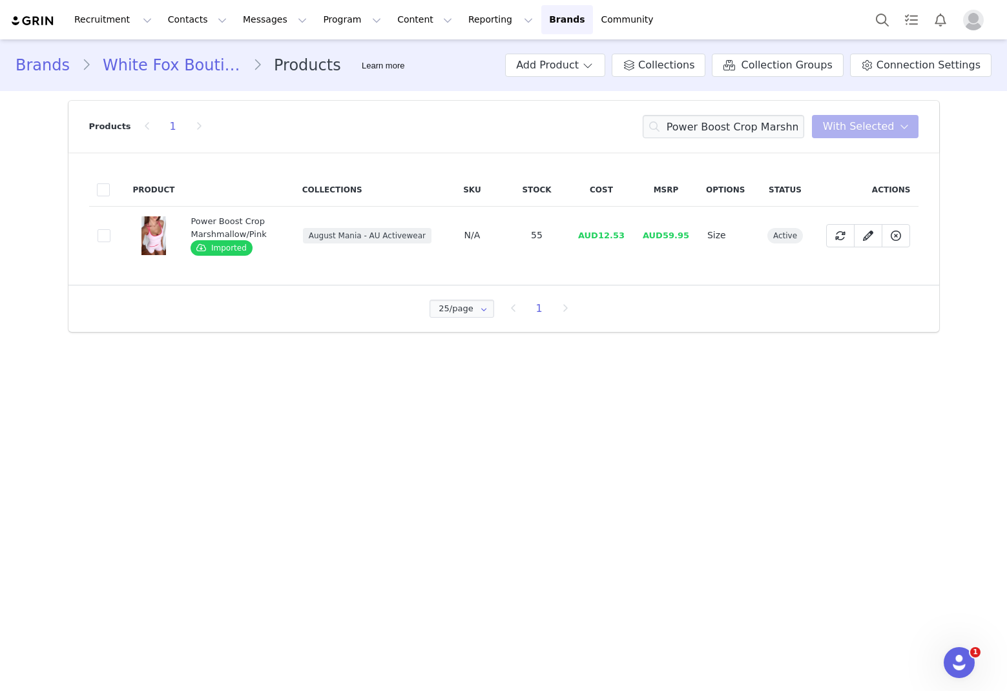
click at [607, 246] on td "AUD12.53" at bounding box center [601, 236] width 65 height 58
drag, startPoint x: 633, startPoint y: 238, endPoint x: 675, endPoint y: 248, distance: 42.5
click at [601, 233] on td "AUD12.53" at bounding box center [601, 236] width 65 height 58
click at [685, 132] on input "Power Boost Crop Marshmallow/Pink" at bounding box center [724, 126] width 162 height 23
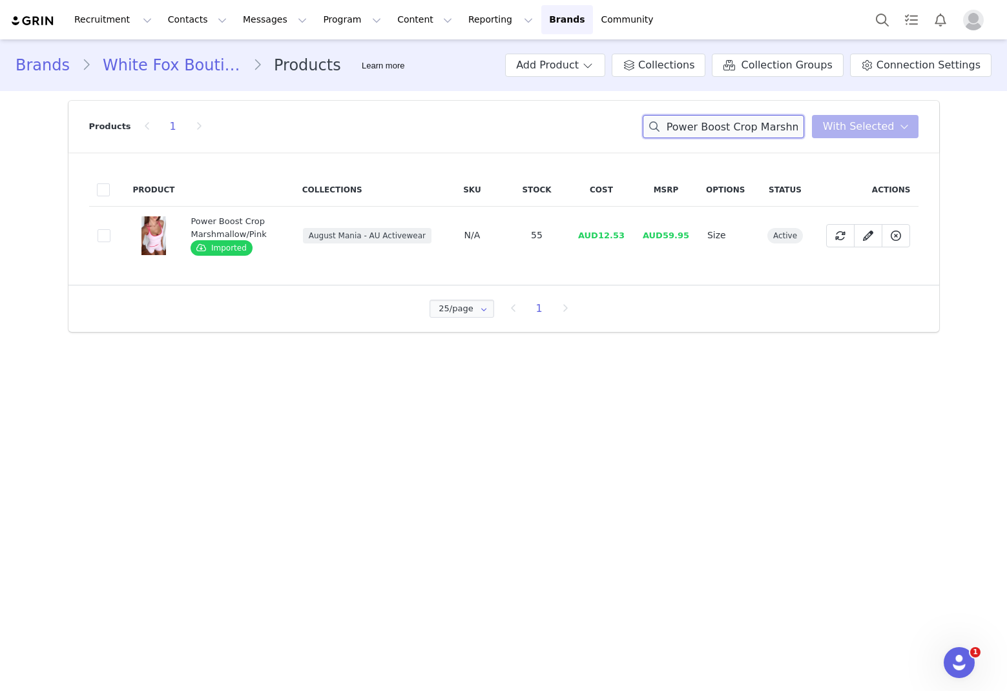
click at [685, 132] on input "Power Boost Crop Marshmallow/Pink" at bounding box center [724, 126] width 162 height 23
paste input "Whitsunday Bottoms Feline Paradise"
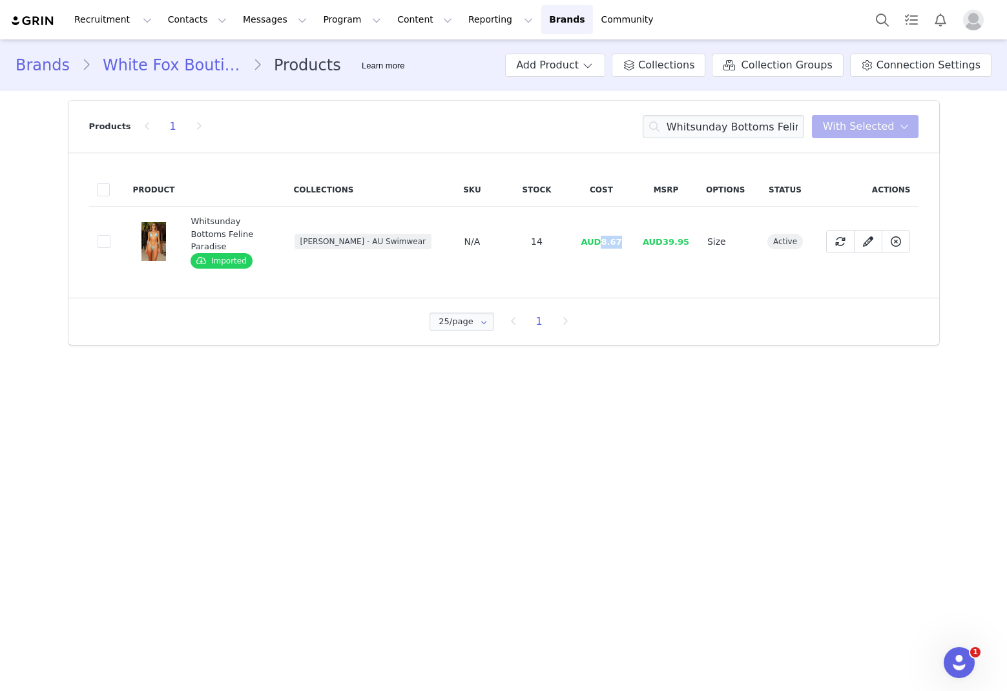
drag, startPoint x: 622, startPoint y: 237, endPoint x: 605, endPoint y: 236, distance: 17.5
click at [605, 237] on span "AUD8.67" at bounding box center [601, 242] width 41 height 10
click at [685, 132] on input "Whitsunday Bottoms Feline Paradise" at bounding box center [724, 126] width 162 height 23
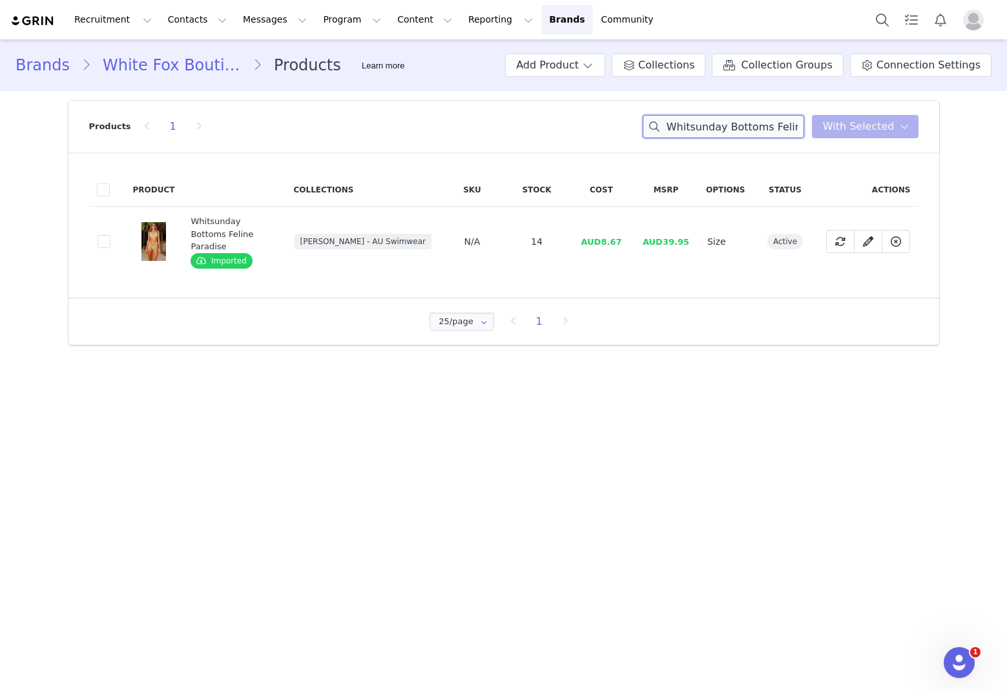
paste input "[PERSON_NAME] Bikini Top"
drag, startPoint x: 626, startPoint y: 236, endPoint x: 604, endPoint y: 237, distance: 22.0
click at [605, 236] on td "AUD8.67" at bounding box center [601, 242] width 65 height 70
click at [685, 118] on input "[PERSON_NAME] Bikini Top Feline Paradise" at bounding box center [724, 126] width 162 height 23
drag, startPoint x: 702, startPoint y: 118, endPoint x: 706, endPoint y: 127, distance: 9.8
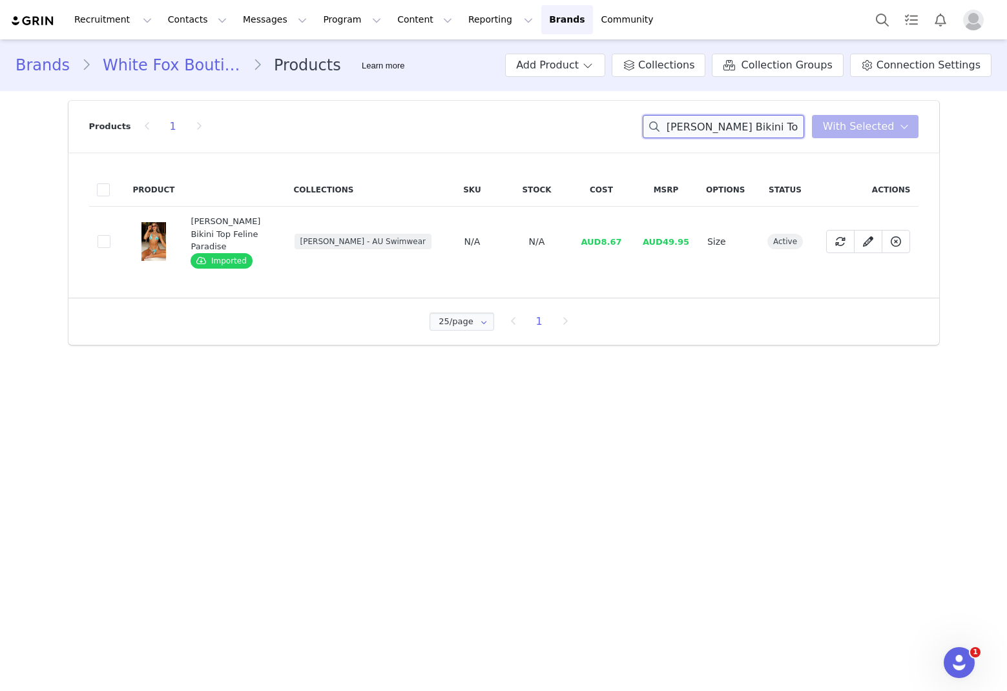
click at [685, 118] on input "[PERSON_NAME] Bikini Top Feline Paradise" at bounding box center [724, 126] width 162 height 23
click at [685, 127] on input "[PERSON_NAME] Bikini Top Feline Paradise" at bounding box center [724, 126] width 162 height 23
paste input "Coastal Breeze Mini Skirt"
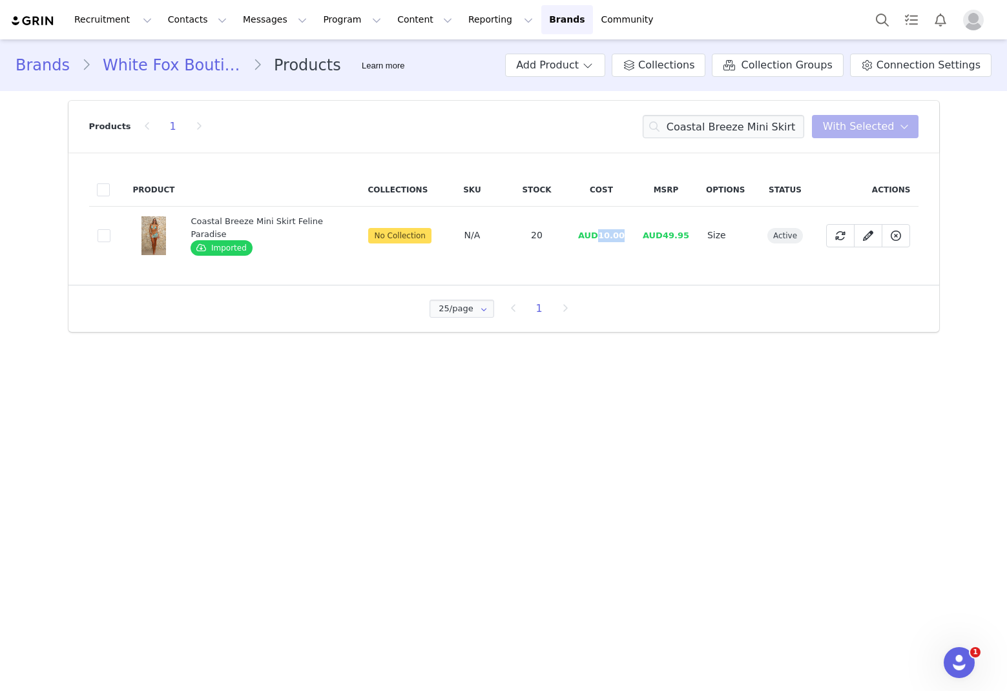
drag, startPoint x: 611, startPoint y: 237, endPoint x: 599, endPoint y: 237, distance: 11.6
click at [599, 237] on td "AUD10.00" at bounding box center [601, 236] width 65 height 58
click at [685, 125] on input "Coastal Breeze Mini Skirt Feline Paradise" at bounding box center [724, 126] width 162 height 23
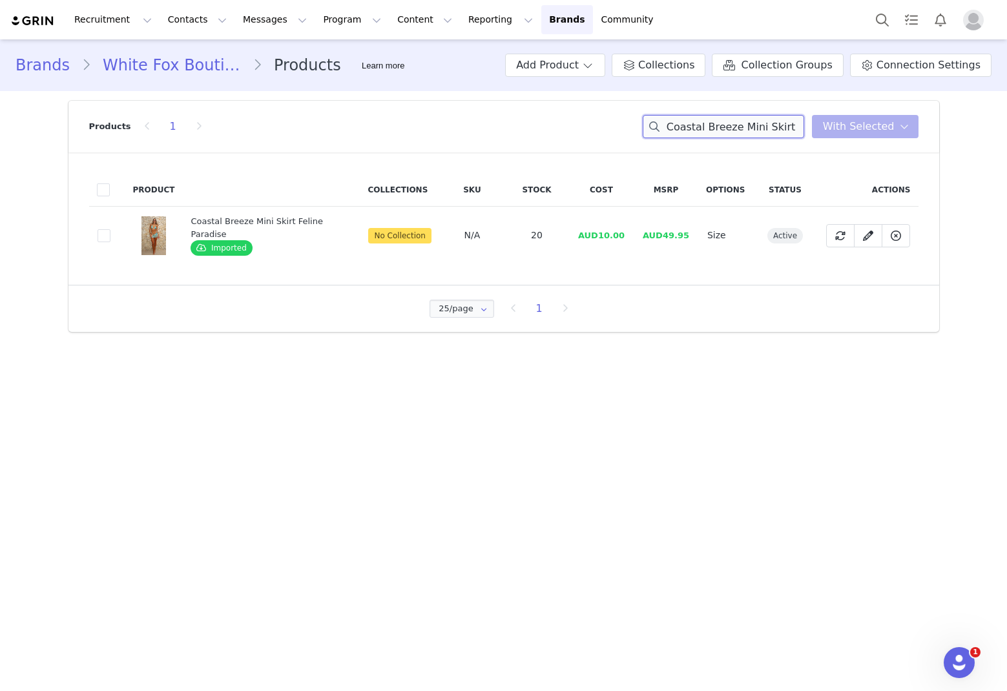
click at [685, 125] on input "Coastal Breeze Mini Skirt Feline Paradise" at bounding box center [724, 126] width 162 height 23
paste input "In Sync Mini Dress Cream"
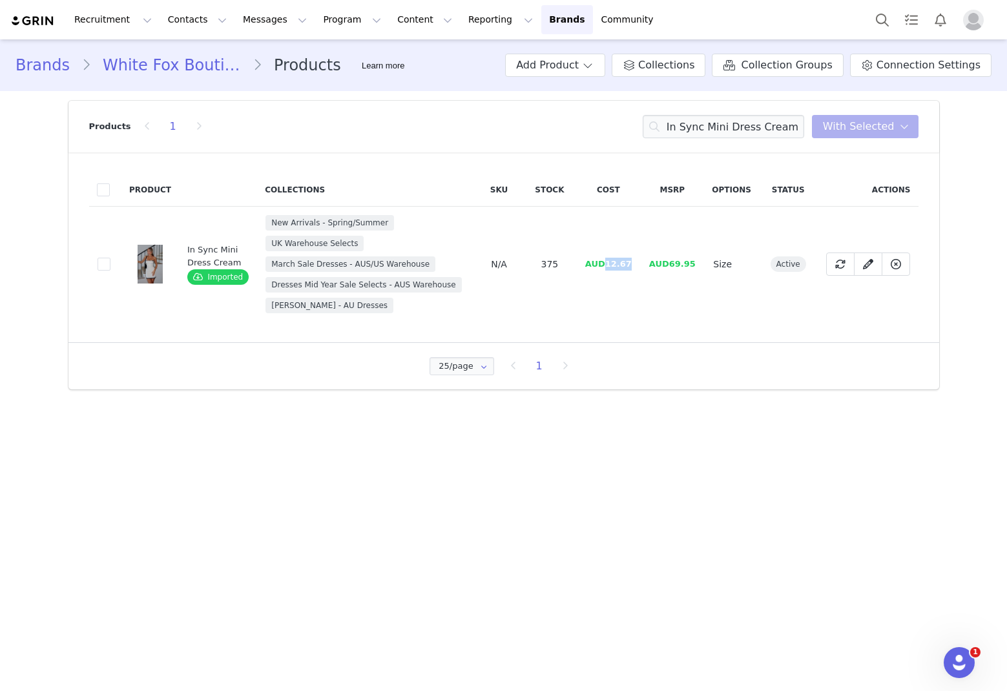
drag, startPoint x: 633, startPoint y: 259, endPoint x: 606, endPoint y: 260, distance: 26.5
click at [606, 260] on td "AUD12.67" at bounding box center [608, 265] width 64 height 116
click at [685, 125] on input "In Sync Mini Dress Cream" at bounding box center [724, 126] width 162 height 23
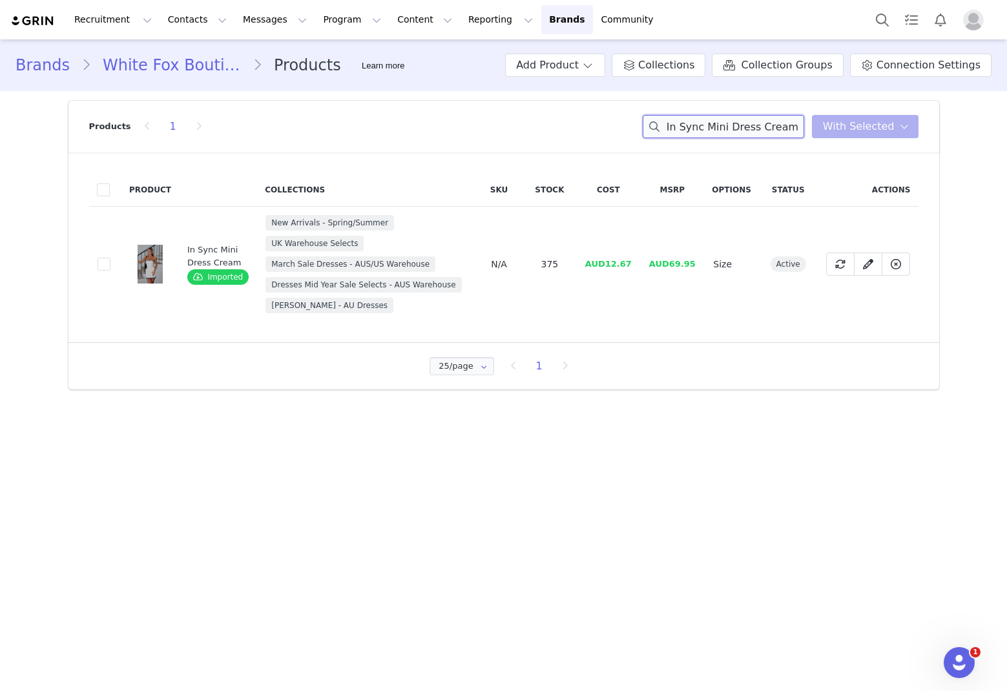
paste input "Maybe Later Mini Dress Malibu Breeze"
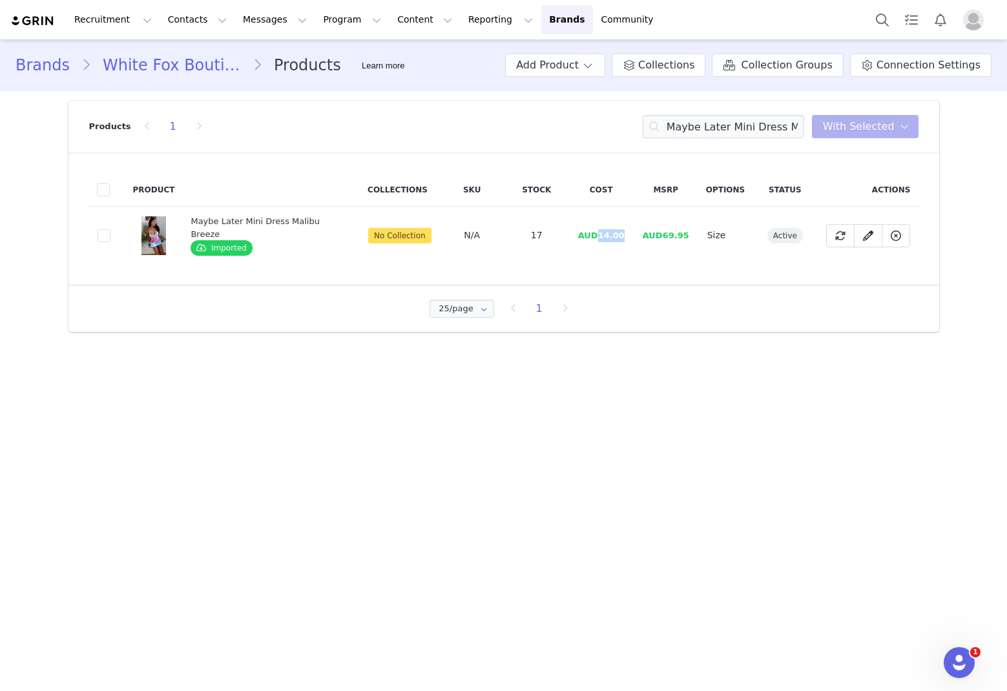
drag, startPoint x: 622, startPoint y: 237, endPoint x: 595, endPoint y: 237, distance: 27.1
click at [595, 237] on td "AUD14.00" at bounding box center [601, 236] width 65 height 58
click at [685, 132] on input "Maybe Later Mini Dress Malibu Breeze" at bounding box center [724, 126] width 162 height 23
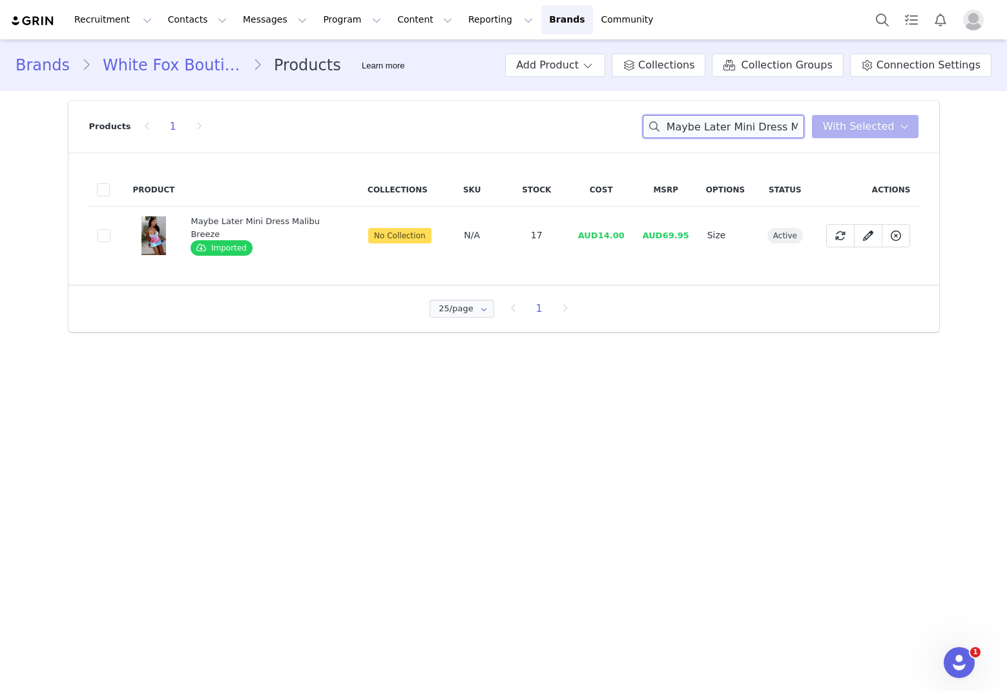
paste input "Choc/Cream Polka Dot"
drag, startPoint x: 633, startPoint y: 235, endPoint x: 601, endPoint y: 235, distance: 32.3
click at [601, 235] on td "AUD14.00" at bounding box center [601, 236] width 65 height 58
click at [685, 123] on input "Maybe Later Mini Dress Choc/Cream Polka Dot" at bounding box center [724, 126] width 162 height 23
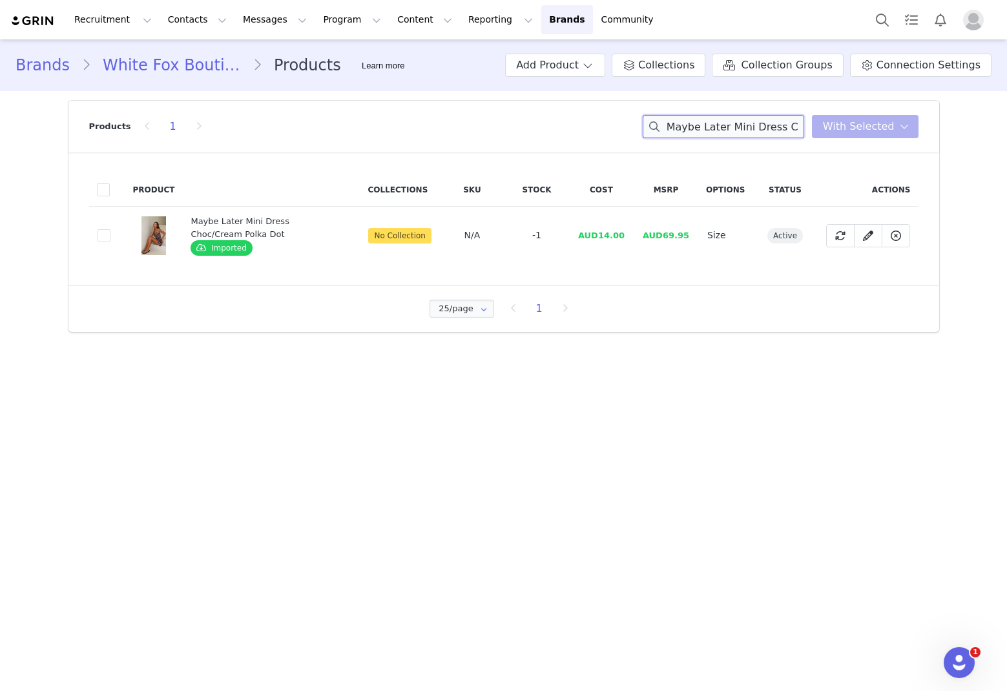
click at [685, 123] on input "Maybe Later Mini Dress Choc/Cream Polka Dot" at bounding box center [724, 126] width 162 height 23
paste input "In The Back Of My Mind Mini Dress Chocolate"
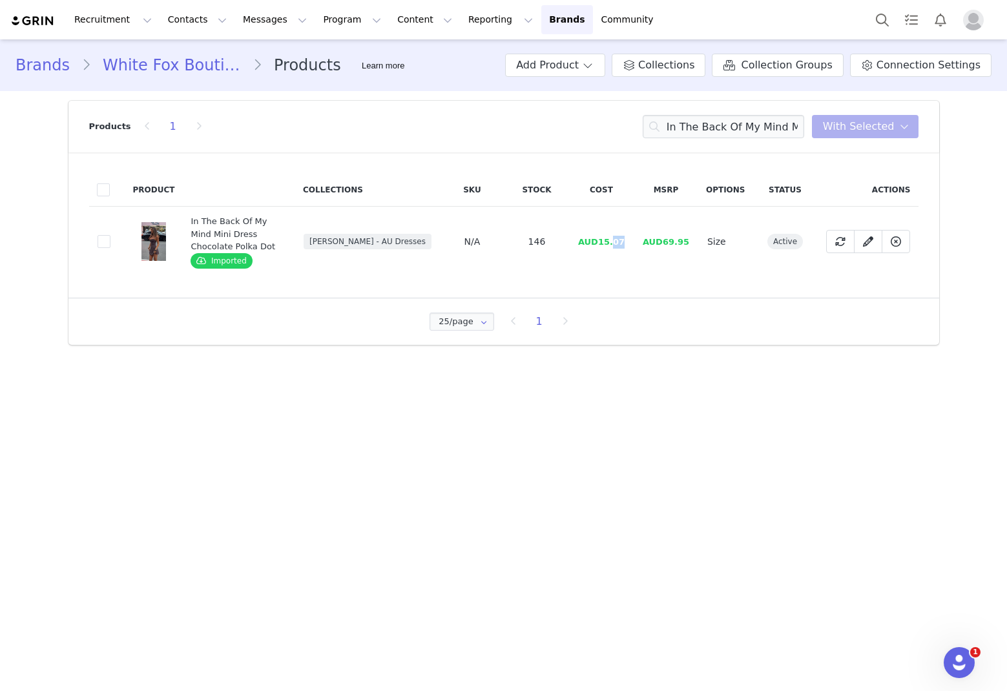
drag, startPoint x: 624, startPoint y: 242, endPoint x: 616, endPoint y: 242, distance: 7.8
click at [616, 242] on span "AUD15.07" at bounding box center [601, 242] width 47 height 10
click at [627, 241] on td "AUD15.07" at bounding box center [601, 242] width 65 height 70
drag, startPoint x: 626, startPoint y: 243, endPoint x: 602, endPoint y: 242, distance: 23.9
click at [602, 242] on span "AUD15.07" at bounding box center [601, 242] width 47 height 10
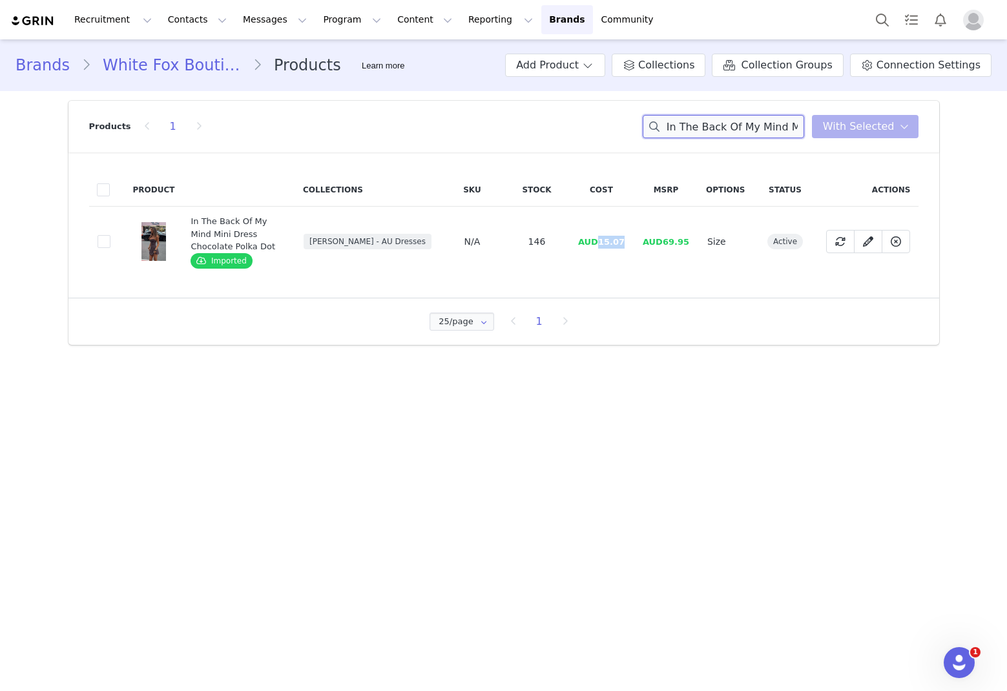
click at [685, 120] on input "In The Back Of My Mind Mini Dress Chocolate Polka Dot" at bounding box center [724, 126] width 162 height 23
click at [685, 124] on input "In The Back Of My Mind Mini Dress Chocolate Polka Dot" at bounding box center [724, 126] width 162 height 23
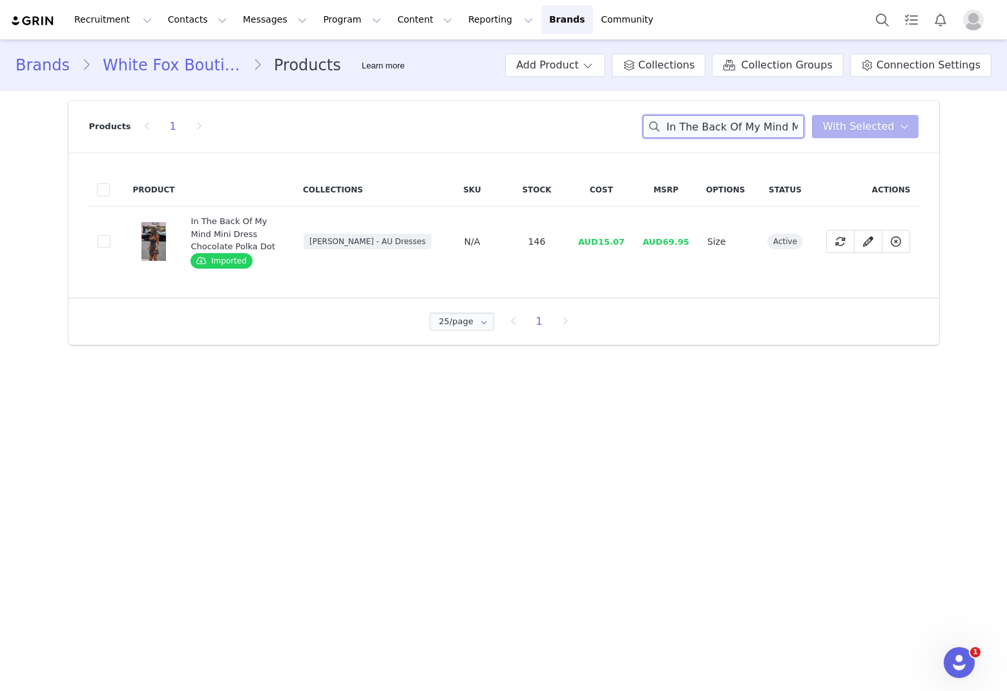
paste input "is Moment Ribbed Mini Dress White/Black"
drag, startPoint x: 626, startPoint y: 239, endPoint x: 604, endPoint y: 240, distance: 22.6
click at [604, 240] on td "AUD9.60" at bounding box center [601, 242] width 65 height 70
click at [685, 131] on input "In This Moment Ribbed Mini Dress White/Black" at bounding box center [724, 126] width 162 height 23
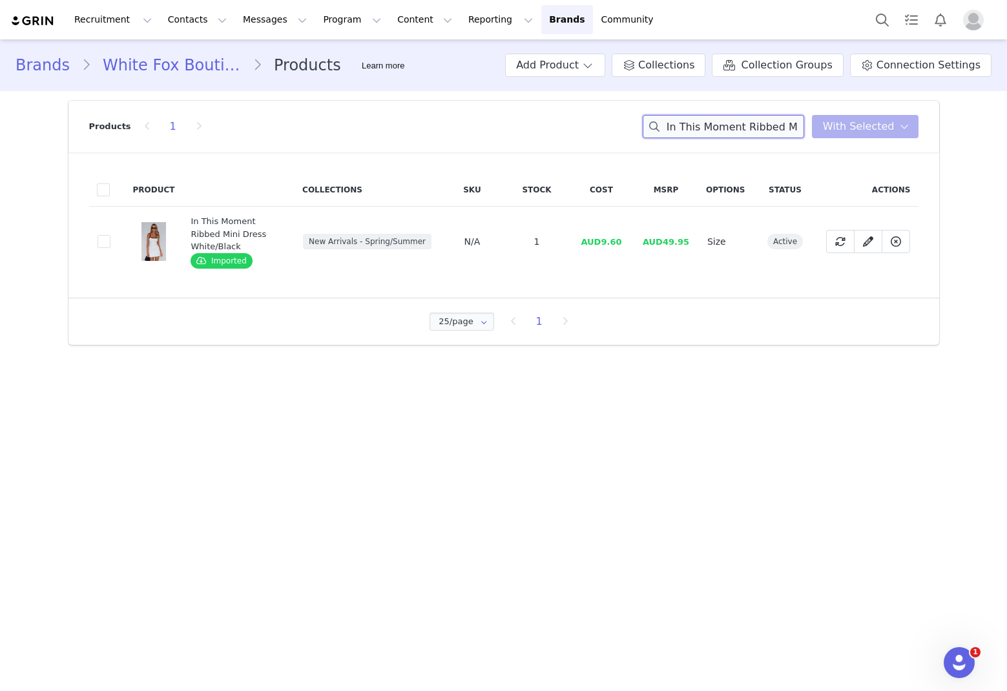
click at [685, 131] on input "In This Moment Ribbed Mini Dress White/Black" at bounding box center [724, 126] width 162 height 23
paste input "Since The Beginning Ribbed Mini Dress"
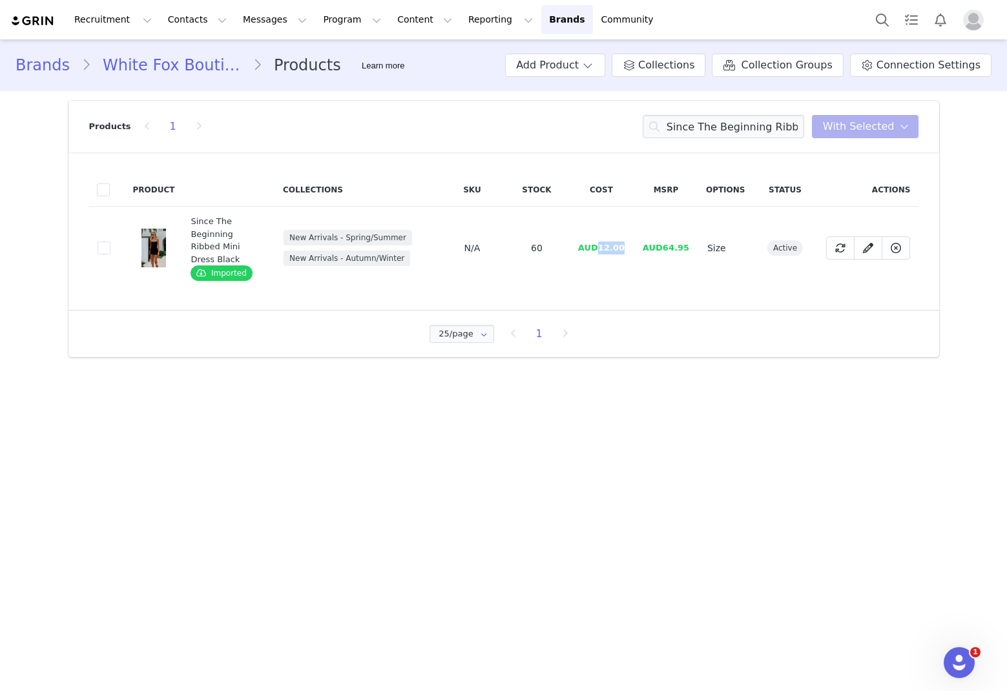
drag, startPoint x: 627, startPoint y: 238, endPoint x: 600, endPoint y: 239, distance: 27.1
click at [600, 239] on td "AUD12.00" at bounding box center [601, 248] width 65 height 83
click at [685, 129] on input "Since The Beginning Ribbed Mini Dress Black" at bounding box center [724, 126] width 162 height 23
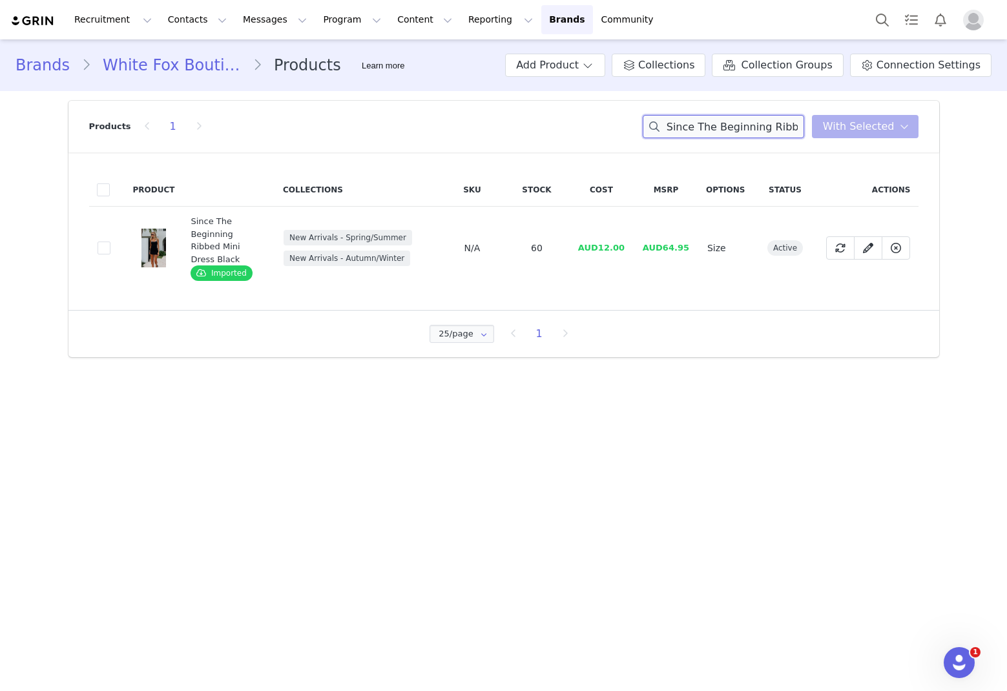
paste input "Counting My Cheques Halter"
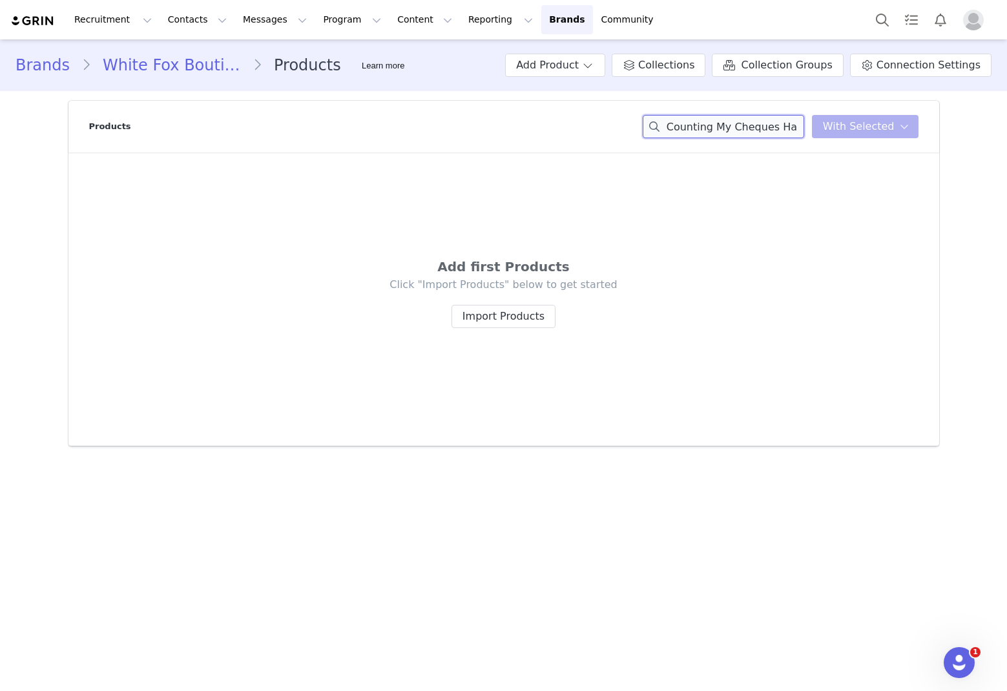
click at [685, 125] on input "Counting My Cheques Halter Mini Dress Black" at bounding box center [724, 126] width 162 height 23
click at [685, 124] on input "Counting My Cheques Halter Mini Dress Black" at bounding box center [724, 126] width 162 height 23
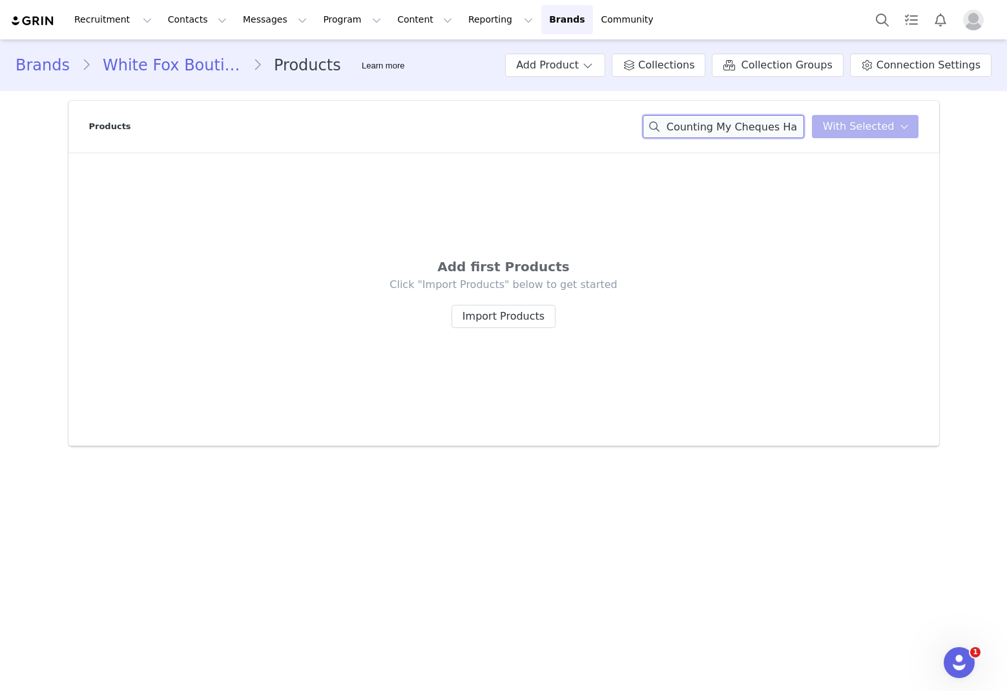
click at [685, 124] on input "Counting My Cheques Halter Mini Dress Black" at bounding box center [724, 126] width 162 height 23
click at [685, 122] on div "Counting My Cheques Halter Mini Dress Black You have 0 product s selected Add t…" at bounding box center [781, 126] width 276 height 23
drag, startPoint x: 779, startPoint y: 128, endPoint x: 814, endPoint y: 125, distance: 35.0
click at [685, 125] on div "Counting My Cheques Halter Mini Dress Black You have 0 product s selected Add t…" at bounding box center [781, 126] width 276 height 23
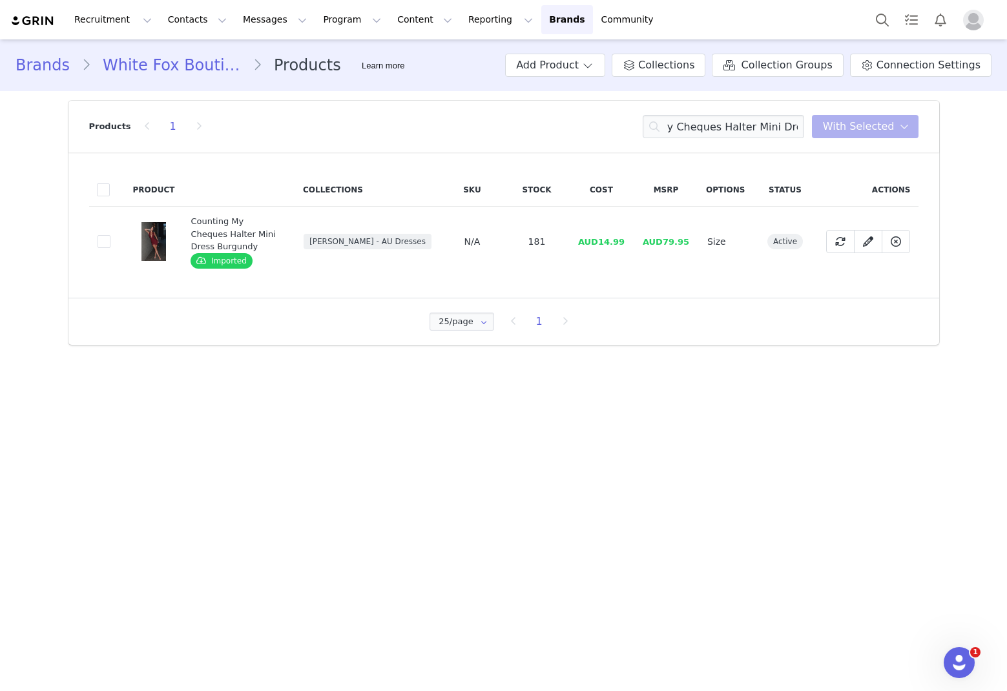
scroll to position [0, 0]
drag, startPoint x: 627, startPoint y: 241, endPoint x: 603, endPoint y: 245, distance: 24.2
click at [603, 245] on td "AUD14.99" at bounding box center [601, 242] width 65 height 70
click at [685, 129] on input "Counting My Cheques Halter Mini Dress" at bounding box center [724, 126] width 162 height 23
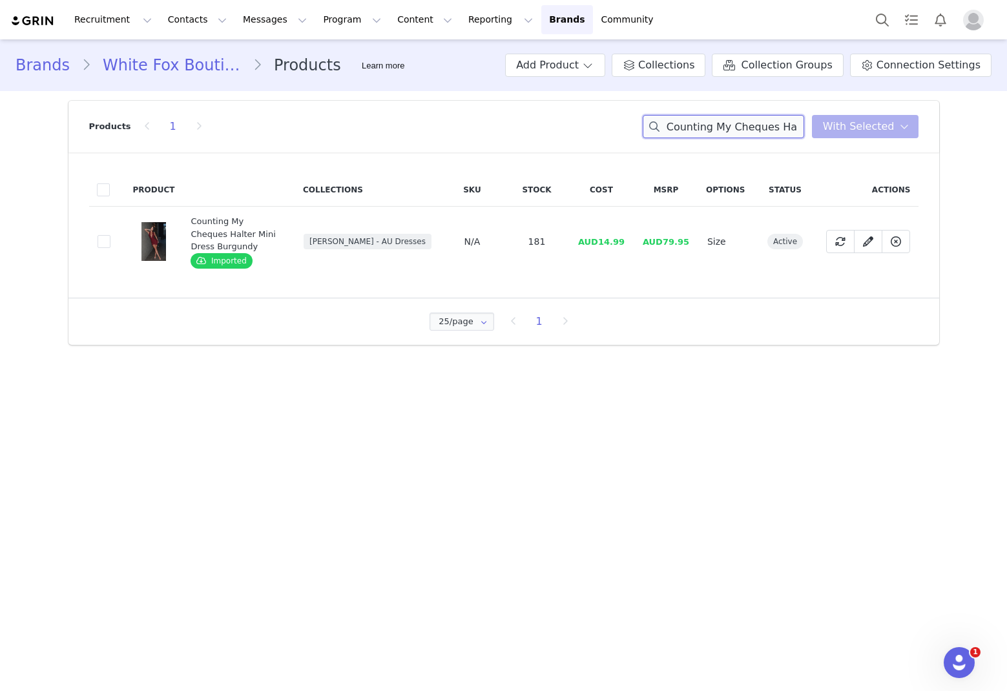
click at [685, 129] on input "Counting My Cheques Halter Mini Dress" at bounding box center [724, 126] width 162 height 23
paste input "Worth A Million Mini Dress Champagne"
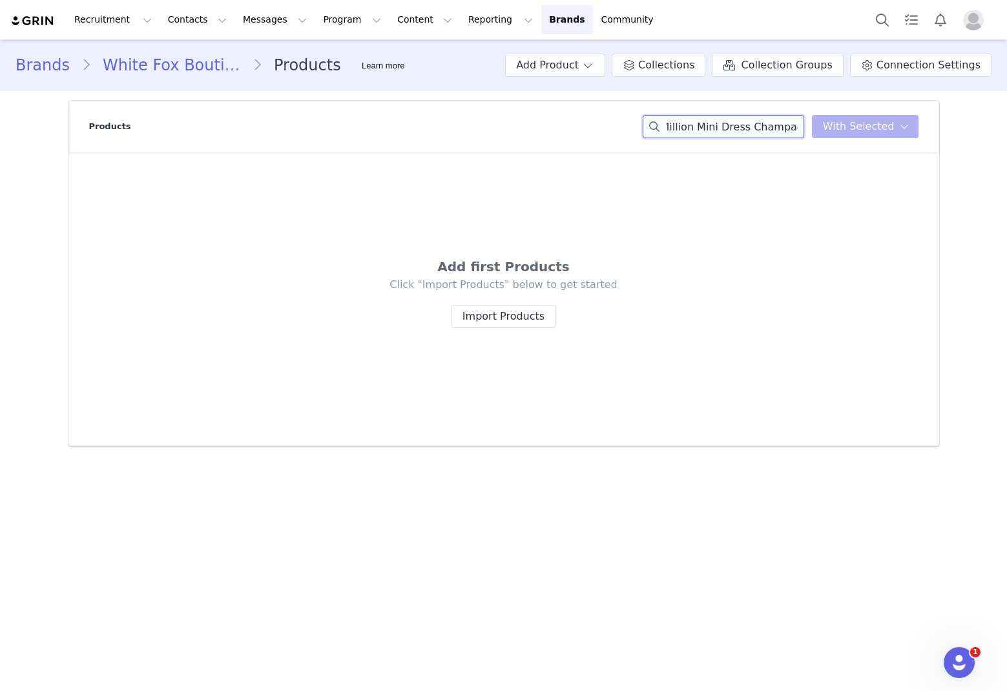
click at [671, 123] on input "Worth A Million Mini Dress Champagne" at bounding box center [724, 126] width 162 height 23
paste input
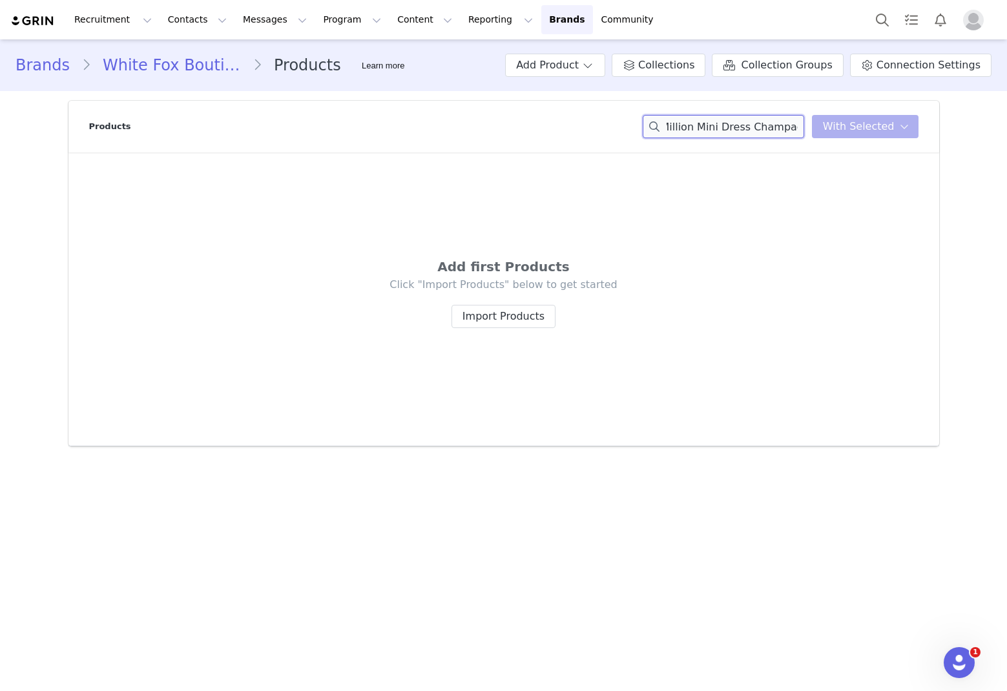
drag, startPoint x: 748, startPoint y: 132, endPoint x: 914, endPoint y: 138, distance: 166.8
click at [685, 138] on div "Products Worth A Million Mini Dress Champagne You have 0 product s selected Add…" at bounding box center [504, 127] width 830 height 52
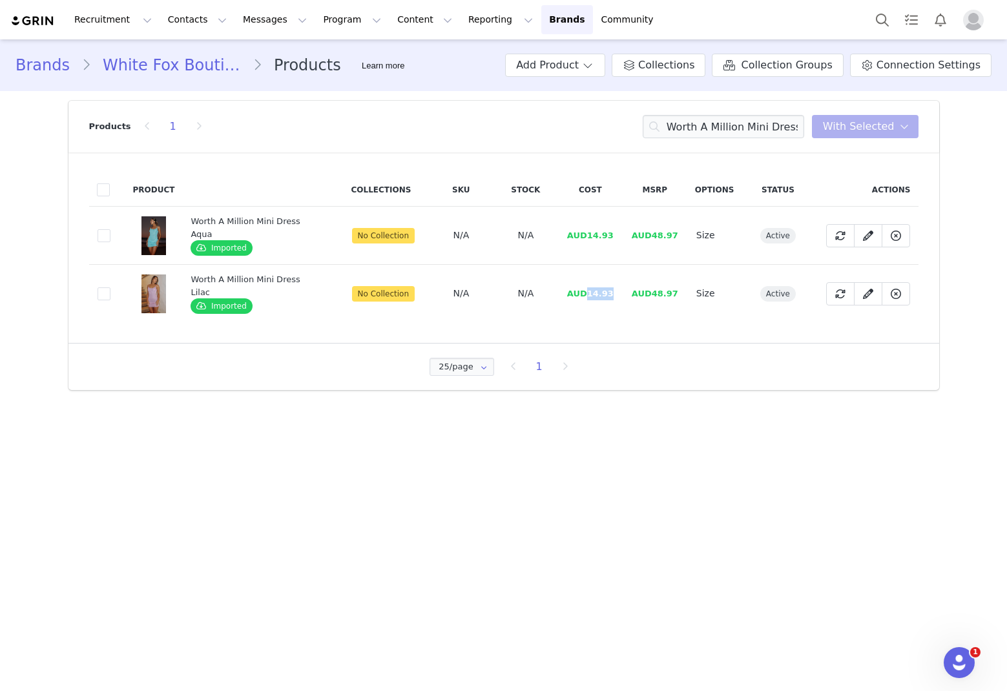
drag, startPoint x: 612, startPoint y: 291, endPoint x: 586, endPoint y: 295, distance: 26.2
click at [586, 295] on td "AUD14.93" at bounding box center [590, 294] width 65 height 58
click at [685, 123] on input "Worth A Million Mini Dress" at bounding box center [724, 126] width 162 height 23
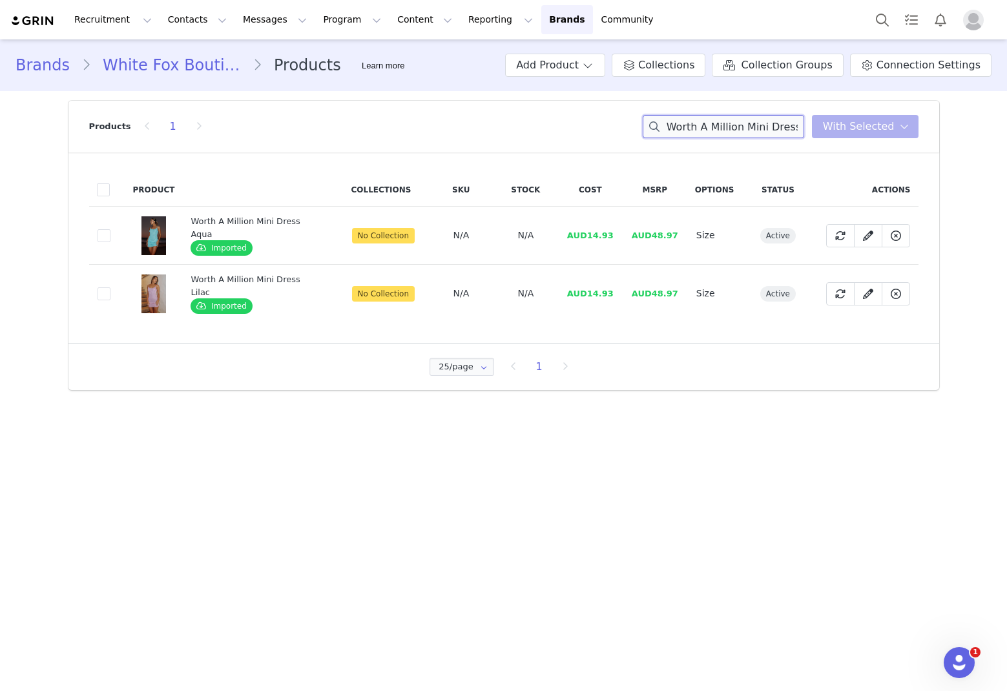
paste input "No Other Love Long Sleeve Mini Dress Black"
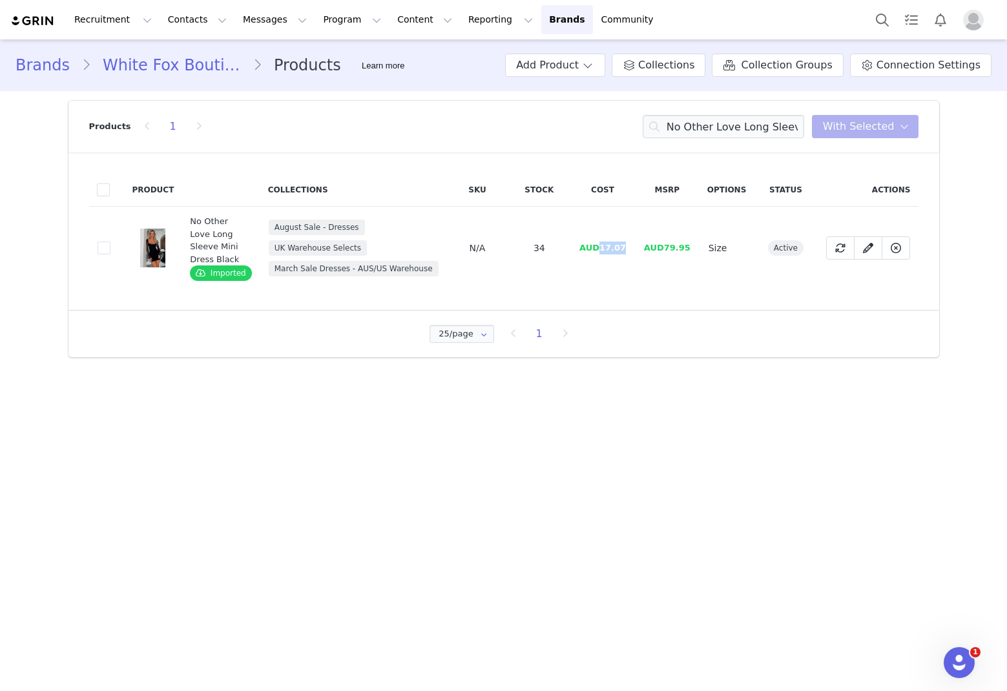
drag, startPoint x: 626, startPoint y: 251, endPoint x: 600, endPoint y: 249, distance: 25.9
click at [600, 249] on td "AUD17.07" at bounding box center [603, 248] width 65 height 83
click at [685, 134] on input "No Other Love Long Sleeve Mini Dress Black" at bounding box center [724, 126] width 162 height 23
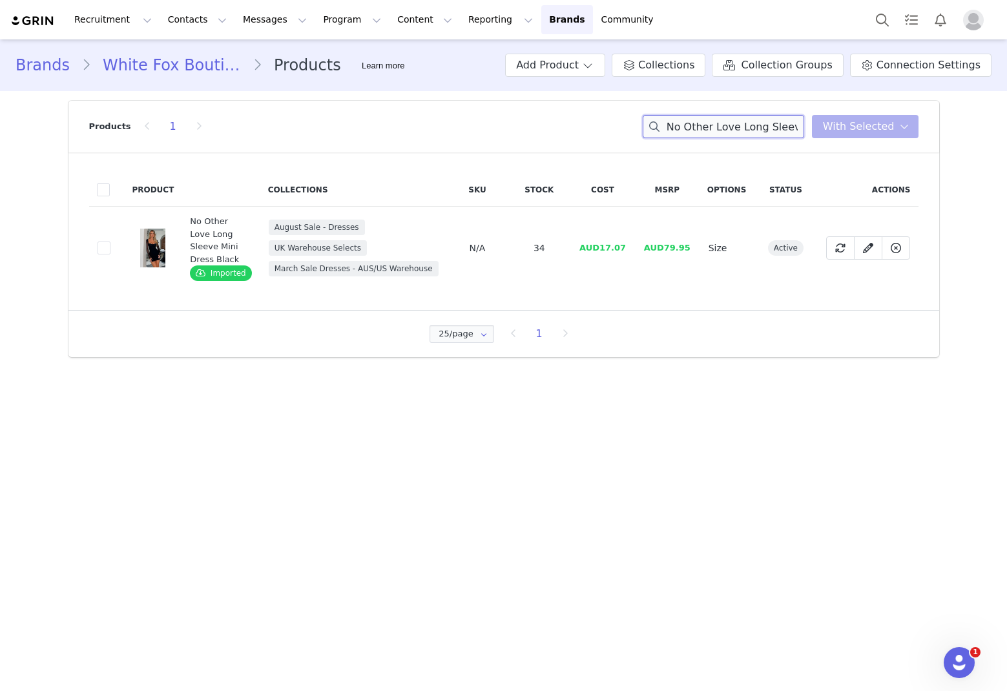
click at [685, 134] on input "No Other Love Long Sleeve Mini Dress Black" at bounding box center [724, 126] width 162 height 23
paste input "All I Ever Wanted Mini Dress Oatmeal"
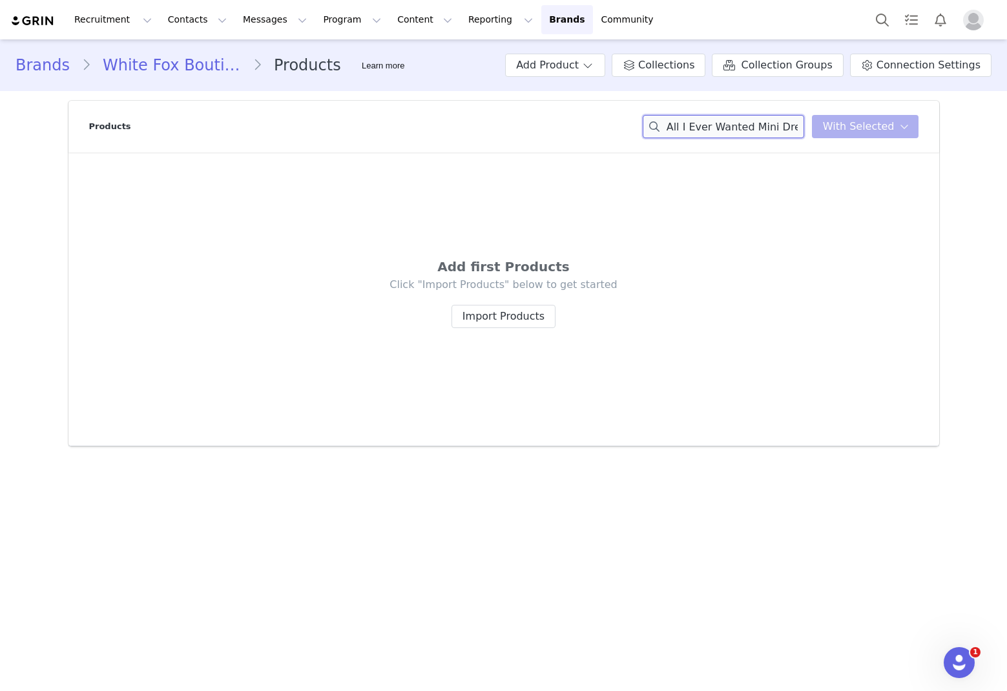
scroll to position [0, 41]
drag, startPoint x: 762, startPoint y: 134, endPoint x: 765, endPoint y: 123, distance: 11.5
click at [685, 123] on input "All I Ever Wanted Mini Dress Oatmeal" at bounding box center [724, 126] width 162 height 23
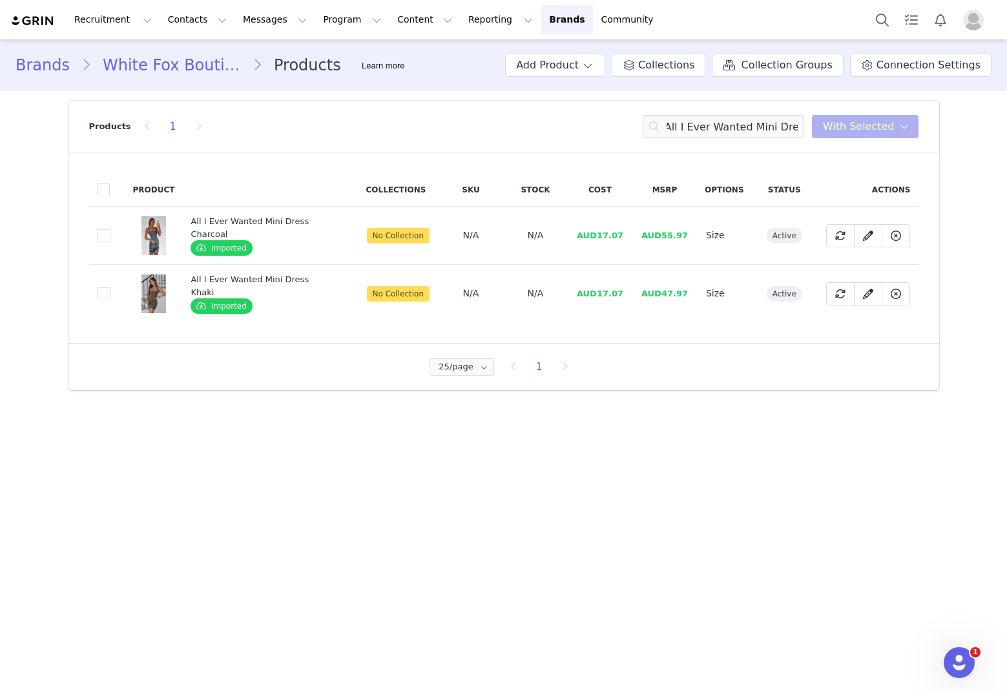
scroll to position [0, 0]
click at [627, 237] on td "AUD17.07" at bounding box center [600, 236] width 65 height 58
drag, startPoint x: 626, startPoint y: 234, endPoint x: 595, endPoint y: 234, distance: 31.0
click at [595, 234] on td "AUD17.07" at bounding box center [600, 236] width 65 height 58
click at [685, 125] on input "All I Ever Wanted Mini Dress" at bounding box center [724, 126] width 162 height 23
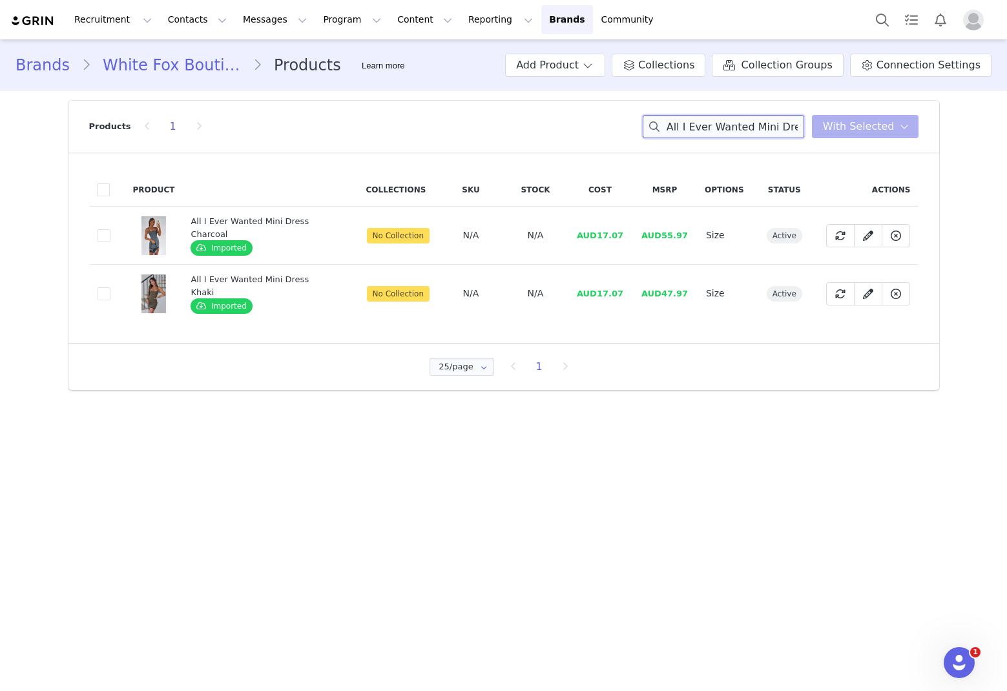
click at [685, 125] on input "All I Ever Wanted Mini Dress" at bounding box center [724, 126] width 162 height 23
paste input "Courage Sports [PERSON_NAME]"
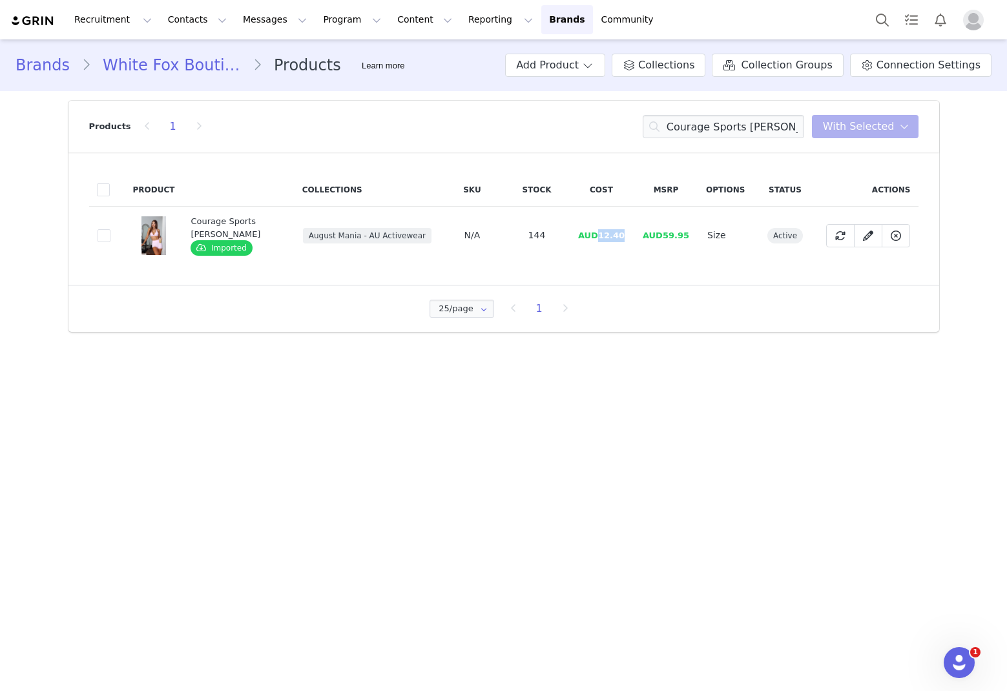
drag, startPoint x: 629, startPoint y: 239, endPoint x: 602, endPoint y: 236, distance: 27.3
click at [602, 236] on td "AUD12.40" at bounding box center [601, 236] width 65 height 58
click at [685, 129] on input "Courage Sports [PERSON_NAME]" at bounding box center [724, 126] width 162 height 23
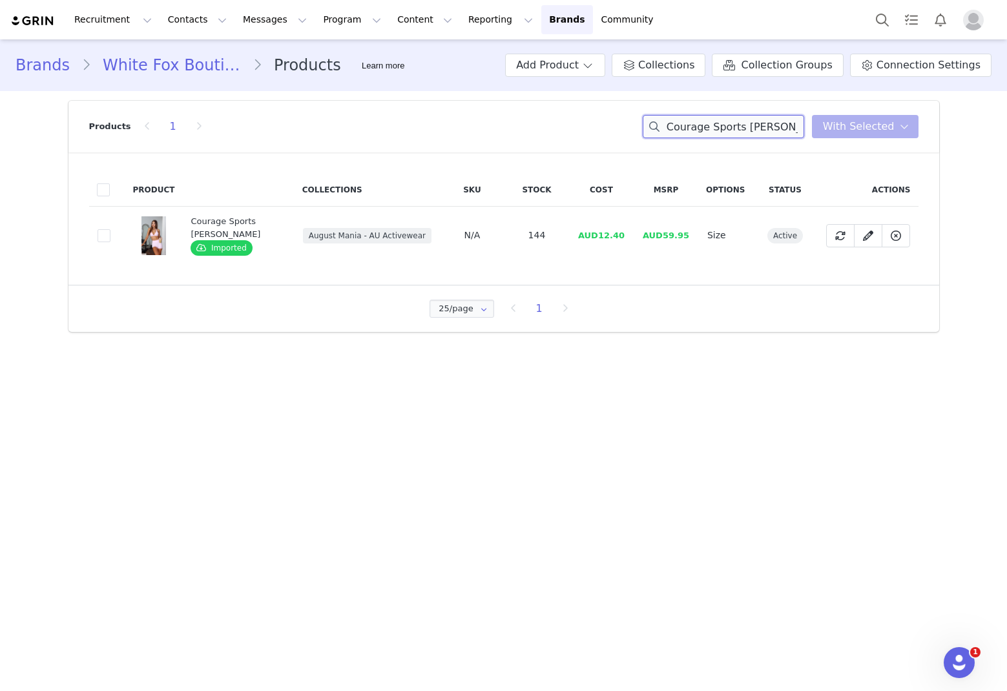
paste input "Stronger High Waisted Shorts 3""
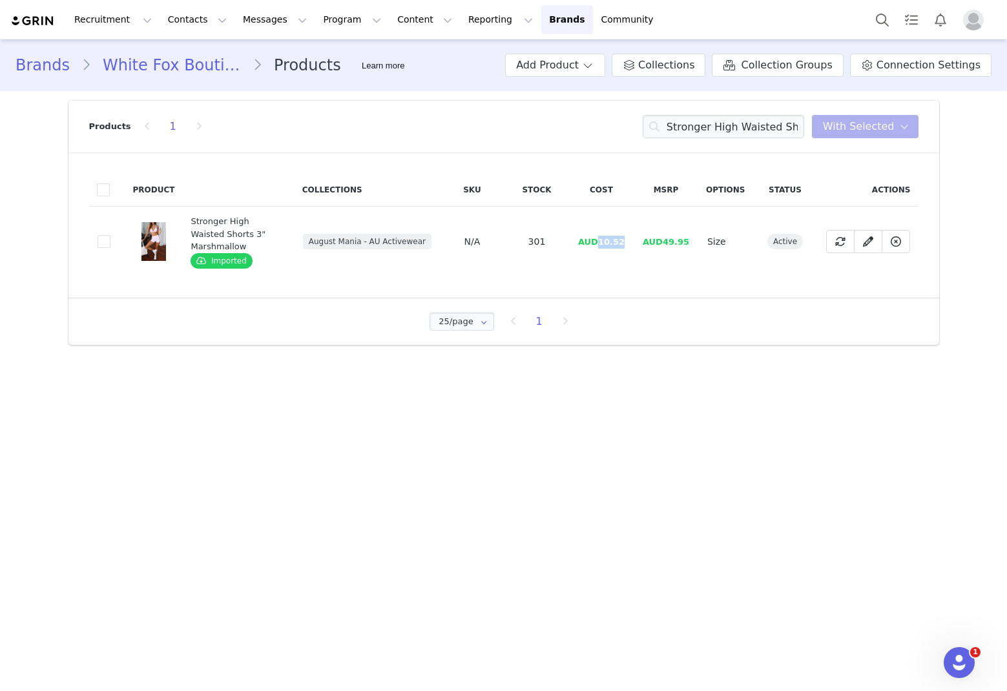
drag, startPoint x: 637, startPoint y: 238, endPoint x: 603, endPoint y: 240, distance: 33.7
click at [603, 240] on tr "37b08680-d53a-43d7-965d-e974507c88bb Stronger High Waisted Shorts 3" Marshmallo…" at bounding box center [504, 242] width 830 height 70
click at [685, 127] on input "Stronger High Waisted Shorts 3" Marshmallow" at bounding box center [724, 126] width 162 height 23
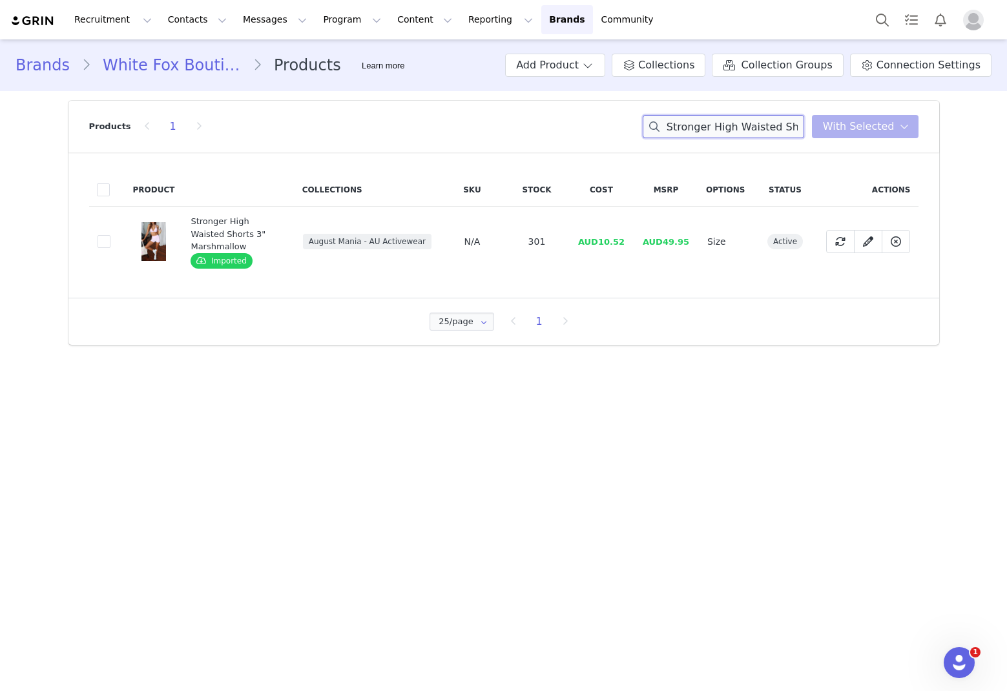
paste input "Pillow Talk Printed Long Sleeve Pyjama Set Fruit Salad"
drag, startPoint x: 627, startPoint y: 242, endPoint x: 600, endPoint y: 246, distance: 26.8
click at [600, 246] on td "AUD19.60" at bounding box center [601, 242] width 65 height 70
click at [685, 125] on input "Pillow Talk Printed Long Sleeve Pyjama Set Fruit Salad" at bounding box center [724, 126] width 162 height 23
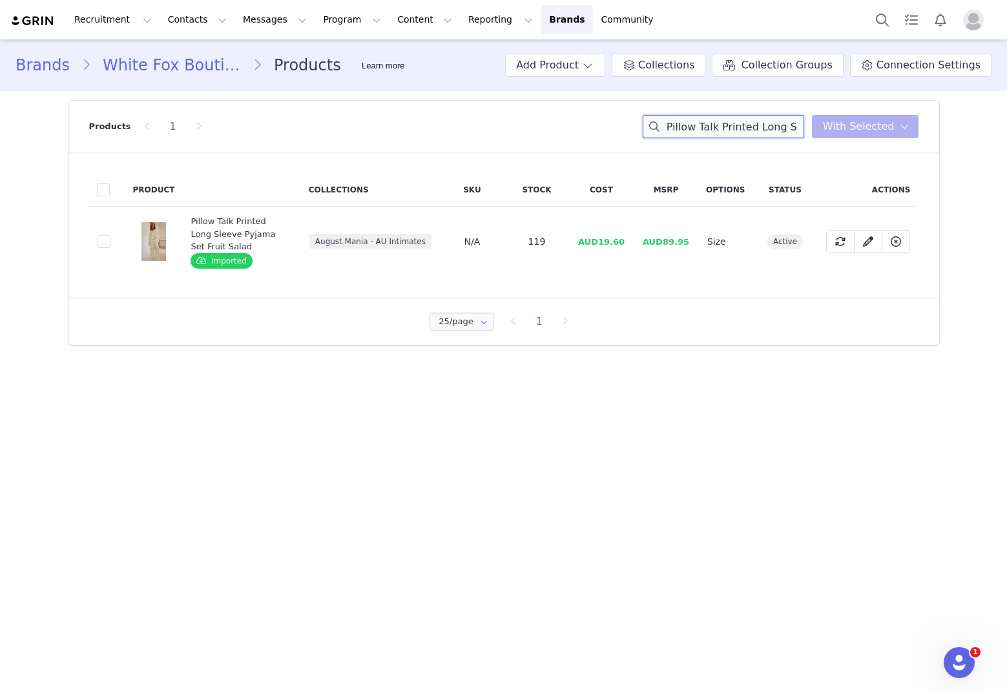
click at [685, 125] on input "Pillow Talk Printed Long Sleeve Pyjama Set Fruit Salad" at bounding box center [724, 126] width 162 height 23
paste input "Give It A Rest Wide Leg Sweatpants Grey Marle"
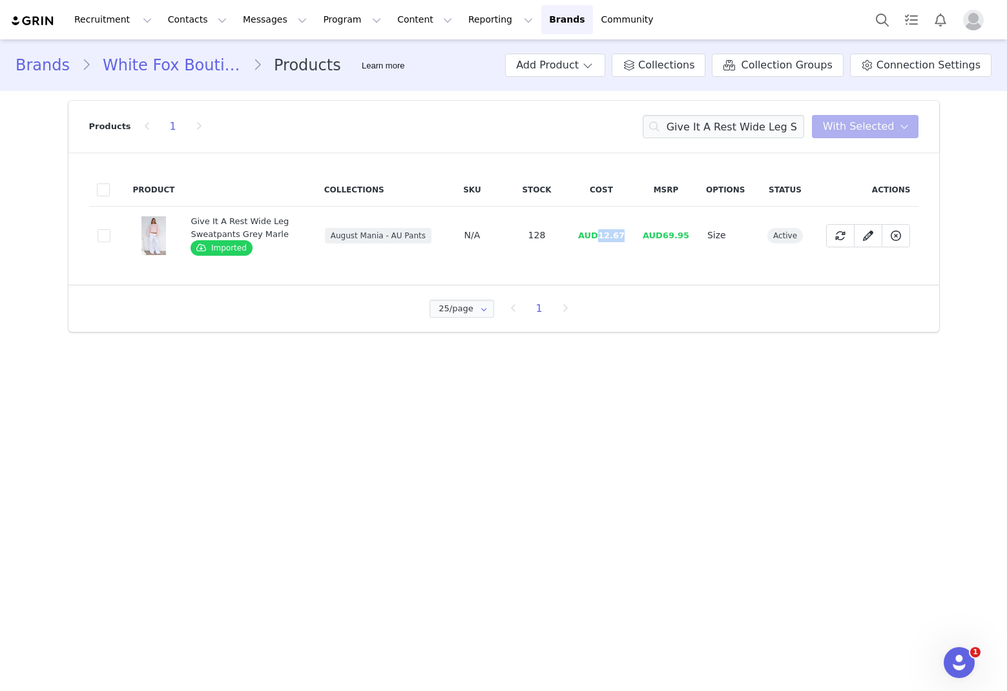
drag, startPoint x: 627, startPoint y: 237, endPoint x: 603, endPoint y: 240, distance: 24.8
click at [603, 240] on tr "64e58213-f837-44cd-8ba2-c8996f7d5cd6 Give It A Rest Wide Leg Sweatpants Grey Ma…" at bounding box center [504, 236] width 830 height 58
click at [685, 131] on input "Give It A Rest Wide Leg Sweatpants Grey Marle" at bounding box center [724, 126] width 162 height 23
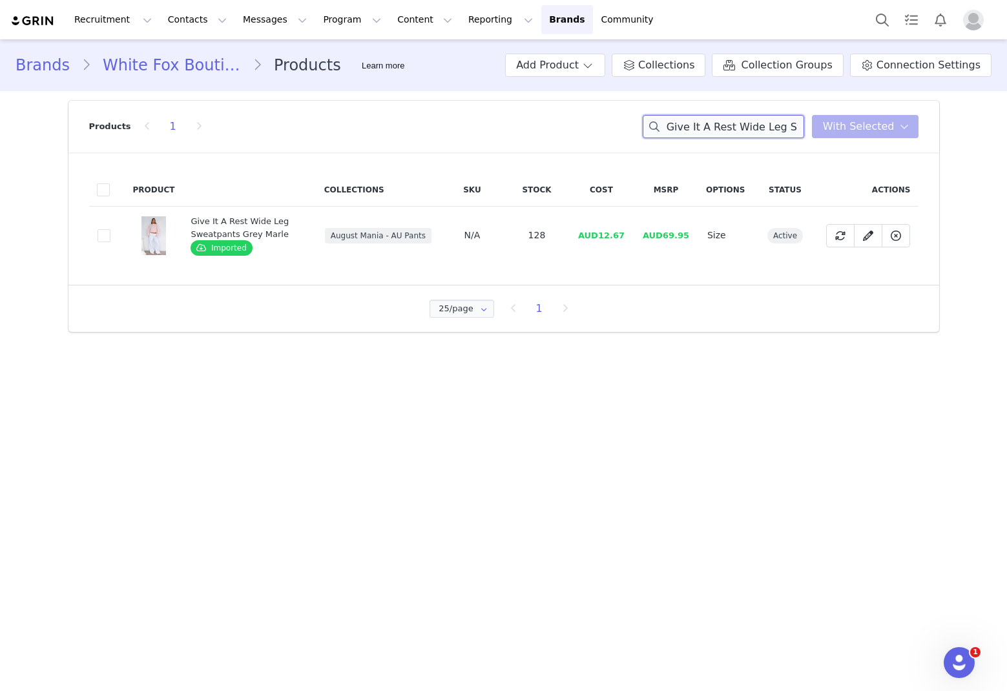
paste input "From The Archives Lexi Oversized Hoodie Charcoal"
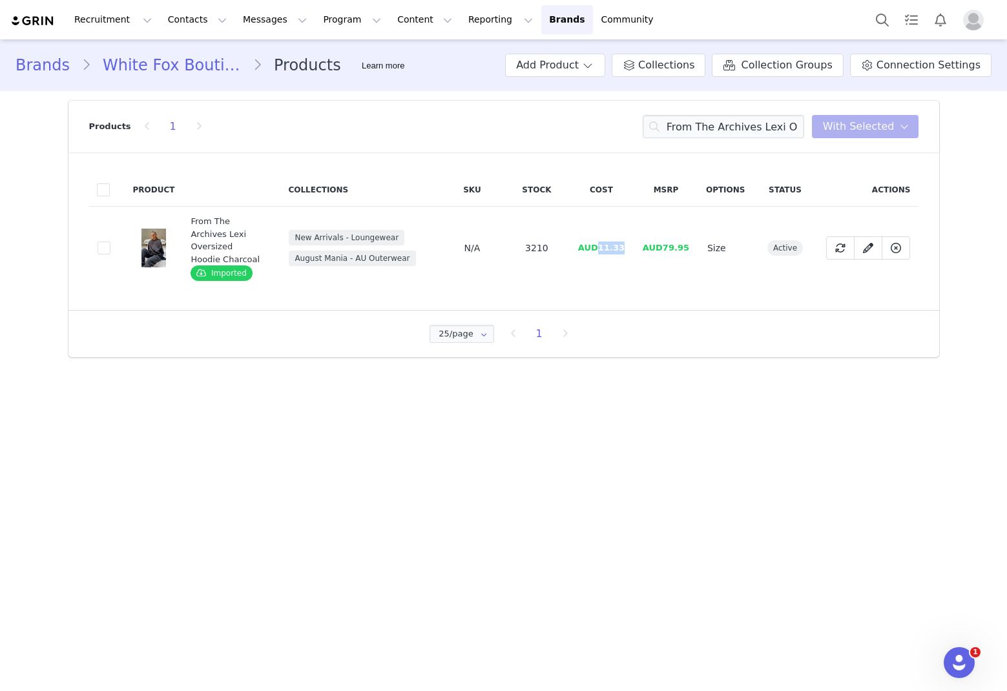
drag, startPoint x: 631, startPoint y: 243, endPoint x: 689, endPoint y: 248, distance: 58.4
click at [604, 243] on td "AUD11.33" at bounding box center [601, 248] width 65 height 83
drag, startPoint x: 549, startPoint y: 280, endPoint x: 604, endPoint y: 260, distance: 58.5
click at [553, 279] on div "Product Collections SKU Stock Cost MSRP Options Status Actions 8ddcfc7d-b42d-47…" at bounding box center [503, 232] width 871 height 158
drag, startPoint x: 634, startPoint y: 244, endPoint x: 602, endPoint y: 245, distance: 32.3
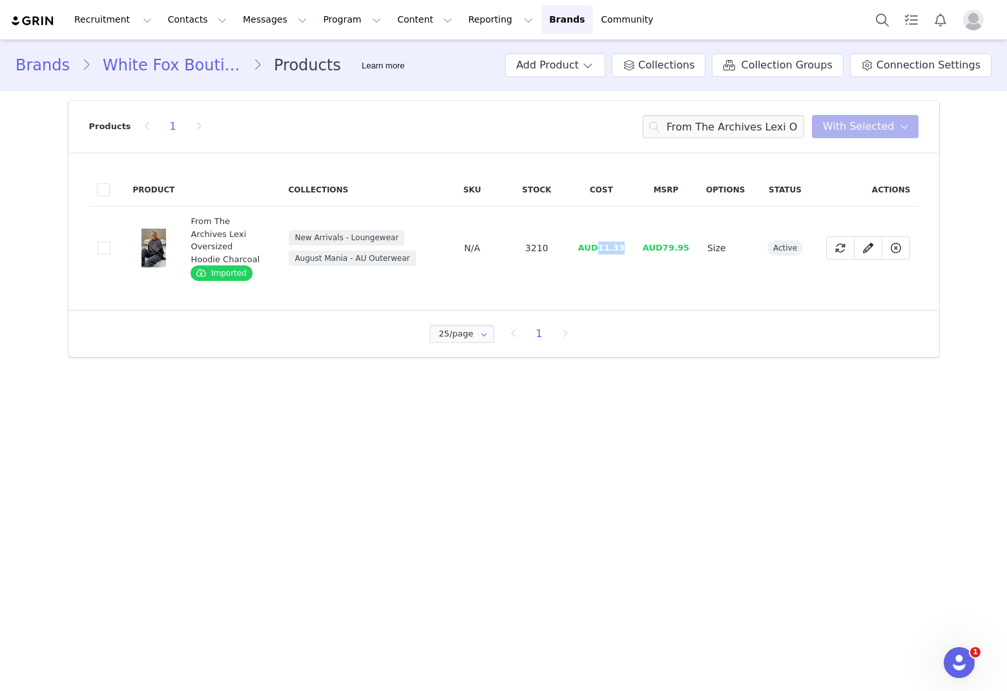
click at [602, 245] on td "AUD11.33" at bounding box center [601, 248] width 65 height 83
click at [685, 127] on input "From The Archives Lexi Oversized Hoodie Charcoal" at bounding box center [724, 126] width 162 height 23
paste input "From The Archives Jaxx Oversized Hoodie Dark Grey Marle"
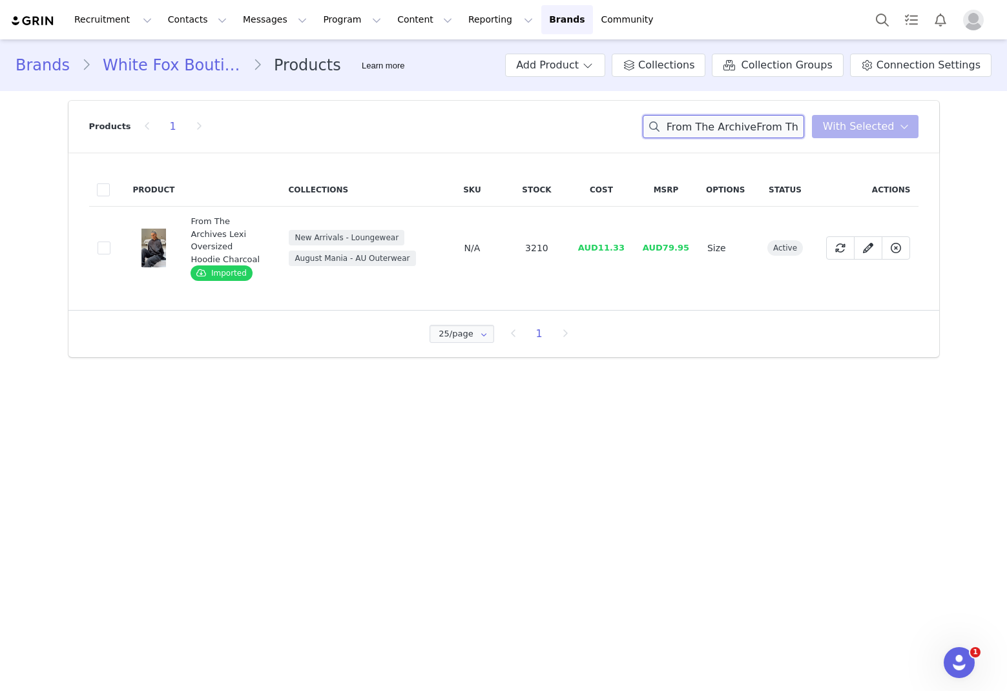
scroll to position [0, 228]
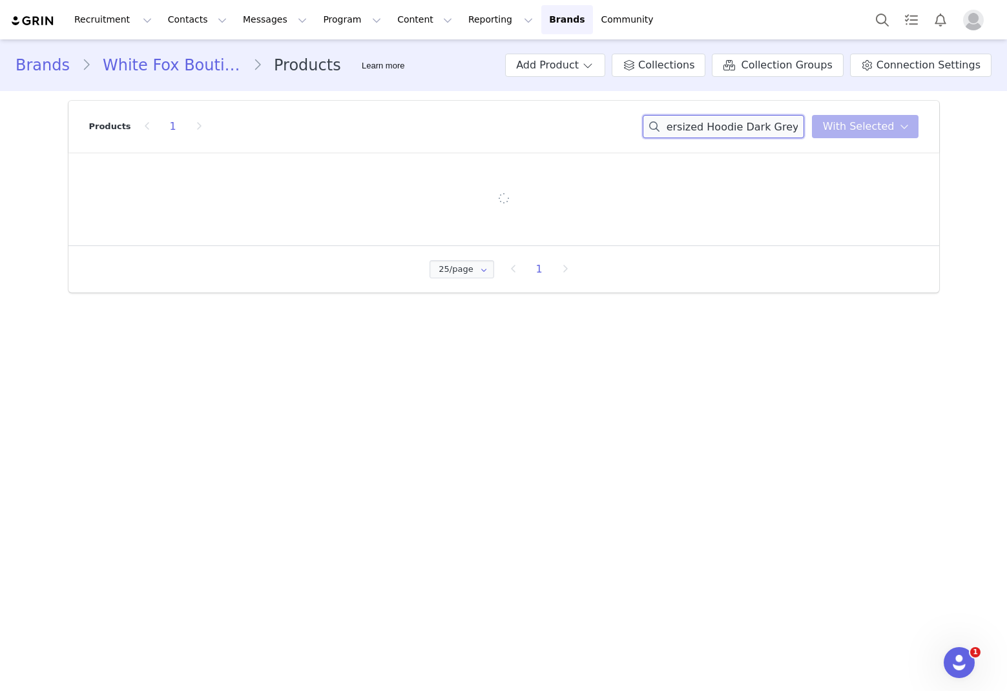
click at [685, 130] on input "From The ArchiveFrom The Archives Jaxx Oversized Hoodie Dark Grey Marle Lexi Ov…" at bounding box center [724, 126] width 162 height 23
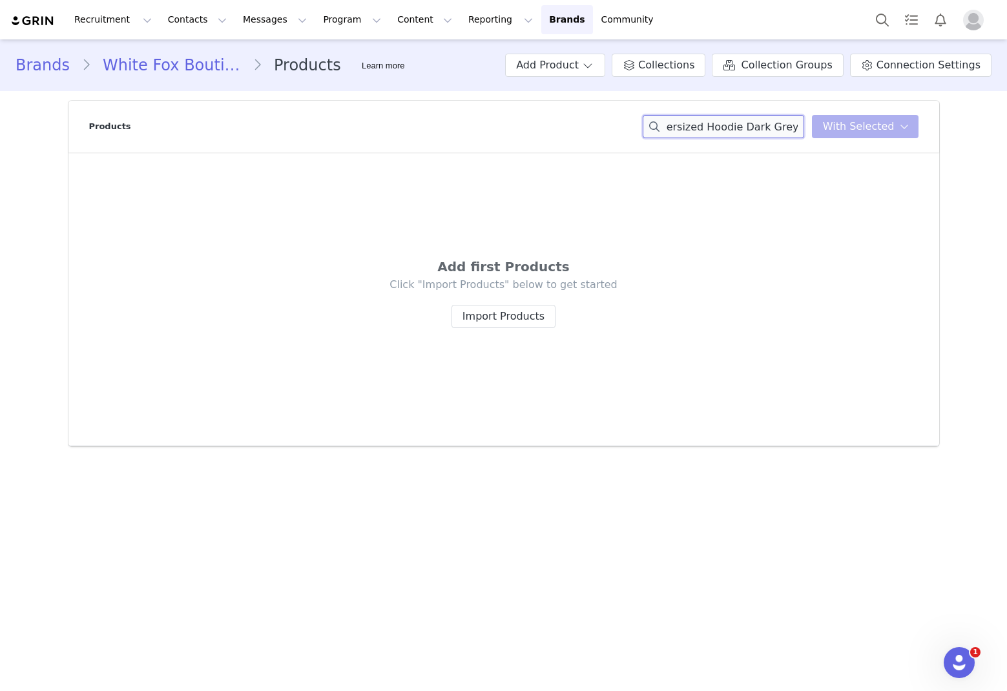
paste input "s Jaxx Oversized Hoodie Dark Grey Marle"
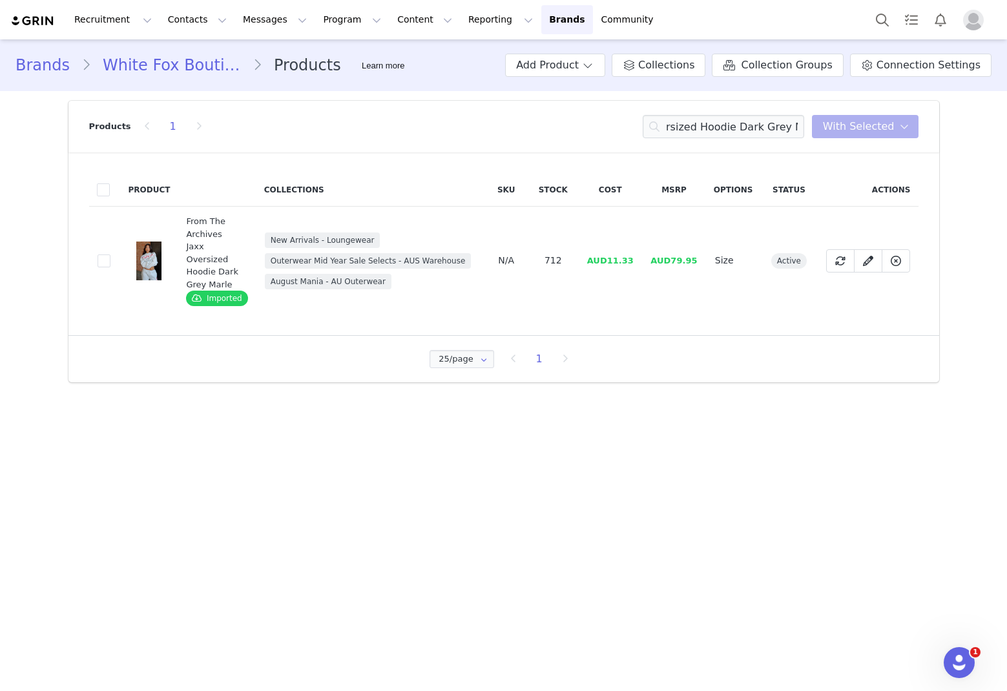
scroll to position [0, 0]
drag, startPoint x: 632, startPoint y: 259, endPoint x: 609, endPoint y: 262, distance: 23.5
click at [609, 262] on td "AUD11.33" at bounding box center [610, 261] width 64 height 109
click at [685, 129] on input "From The Archives Jaxx Oversized Hoodie Dark Grey Marle" at bounding box center [724, 126] width 162 height 23
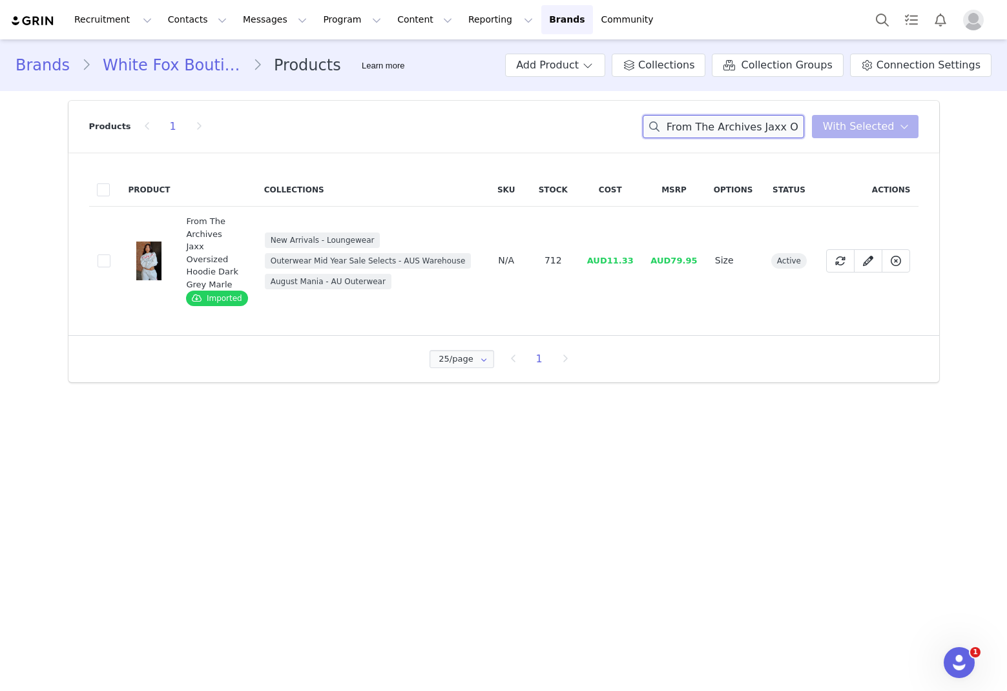
click at [685, 129] on input "From The Archives Jaxx Oversized Hoodie Dark Grey Marle" at bounding box center [724, 126] width 162 height 23
paste input "Lexi Sweatpants Charcoal"
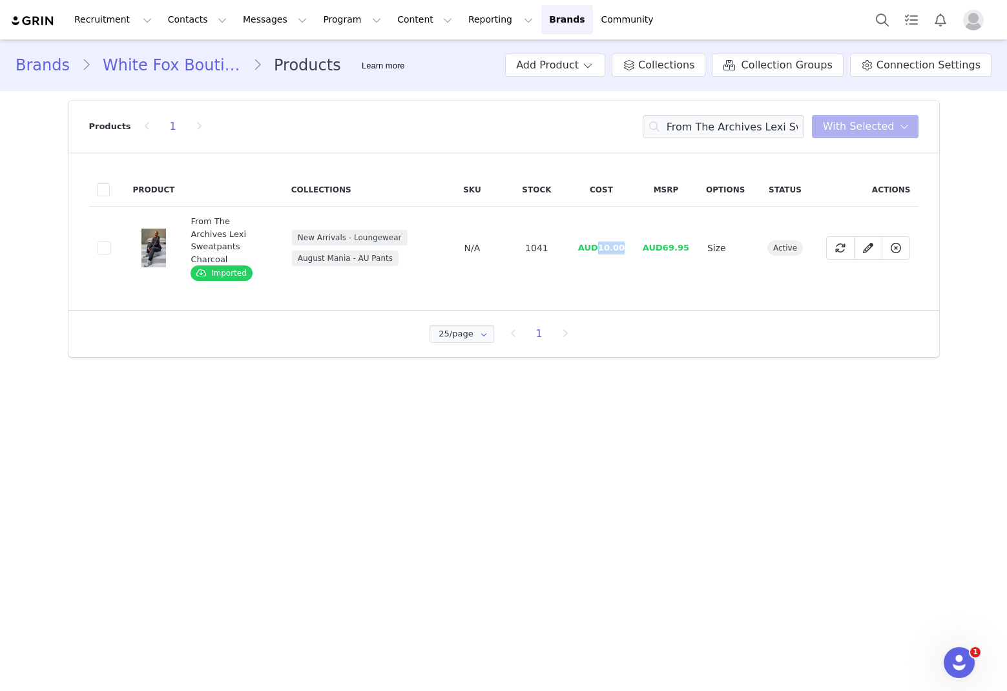
drag, startPoint x: 624, startPoint y: 250, endPoint x: 602, endPoint y: 244, distance: 22.3
click at [602, 244] on td "AUD10.00" at bounding box center [601, 248] width 65 height 83
click at [685, 127] on input "From The Archives Lexi Sweatpants Charcoal" at bounding box center [724, 126] width 162 height 23
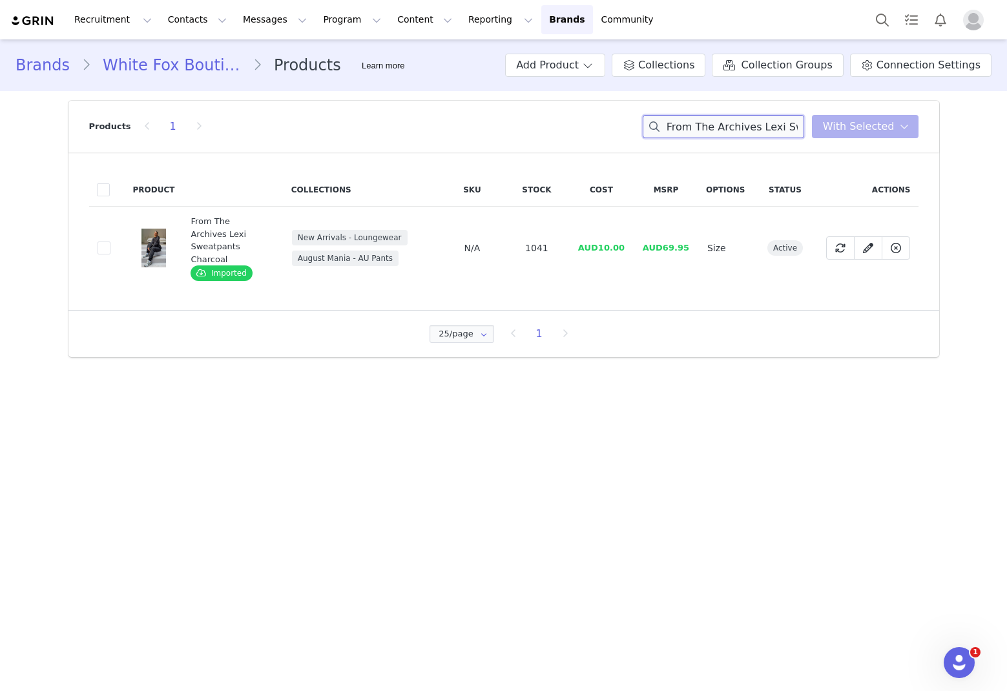
paste input "Too Extra Halter Mini Dress Lime Tropics"
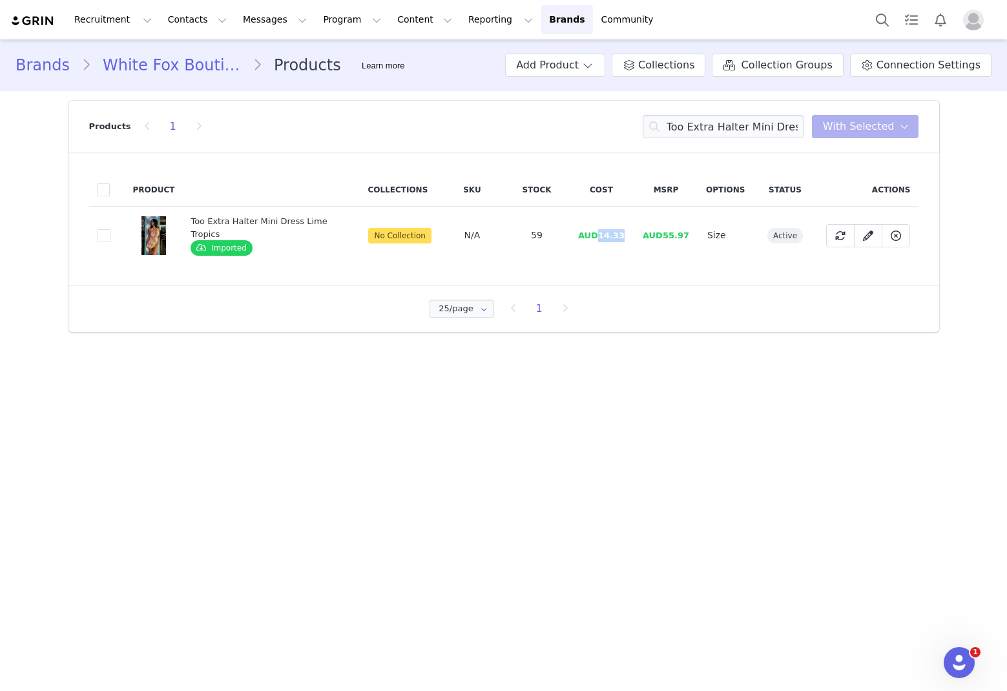
drag, startPoint x: 626, startPoint y: 237, endPoint x: 597, endPoint y: 237, distance: 28.4
click at [597, 237] on td "AUD14.33" at bounding box center [601, 236] width 65 height 58
click at [685, 134] on input "Too Extra Halter Mini Dress Lime Tropics" at bounding box center [724, 126] width 162 height 23
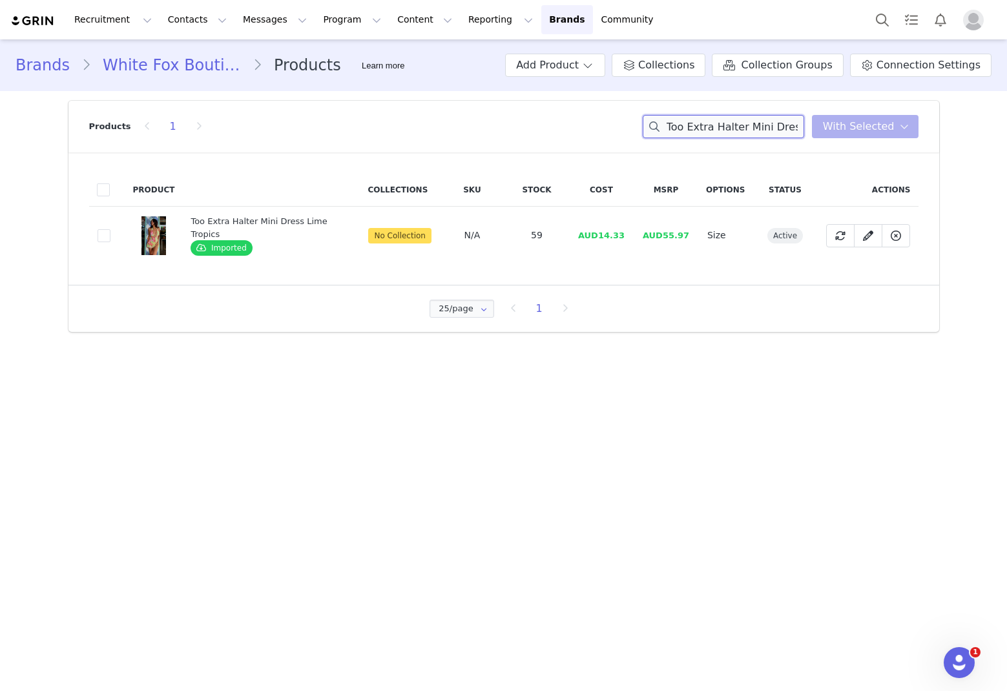
paste input "Beat The Odds Mini Dress Pink"
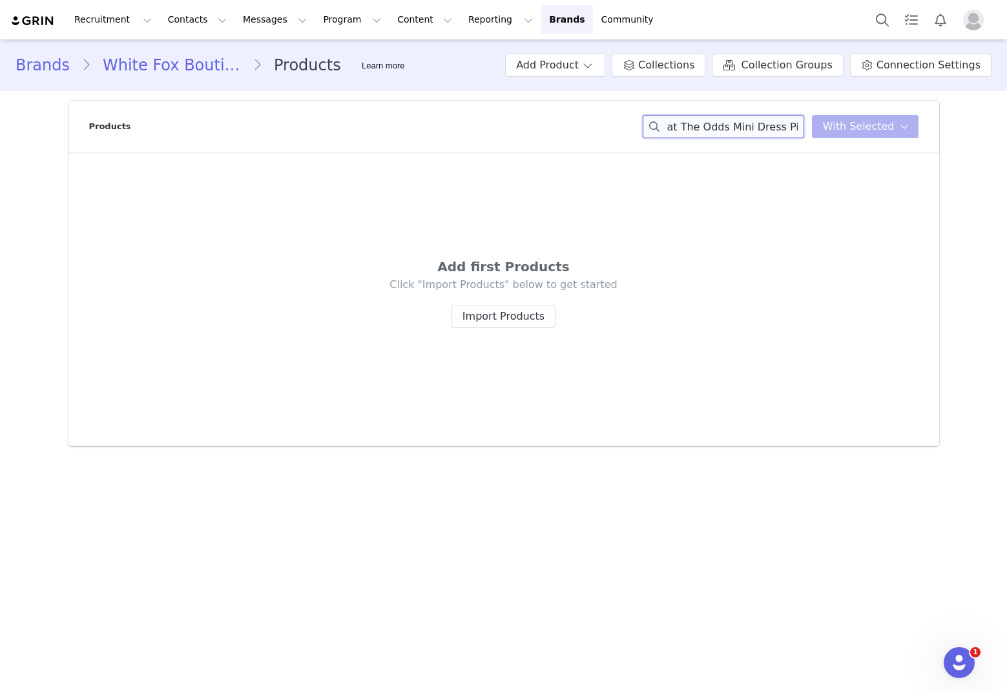
click at [685, 129] on div "Beat The Odds Mini Dress Pink You have 0 product s selected Add to Collections …" at bounding box center [781, 126] width 276 height 23
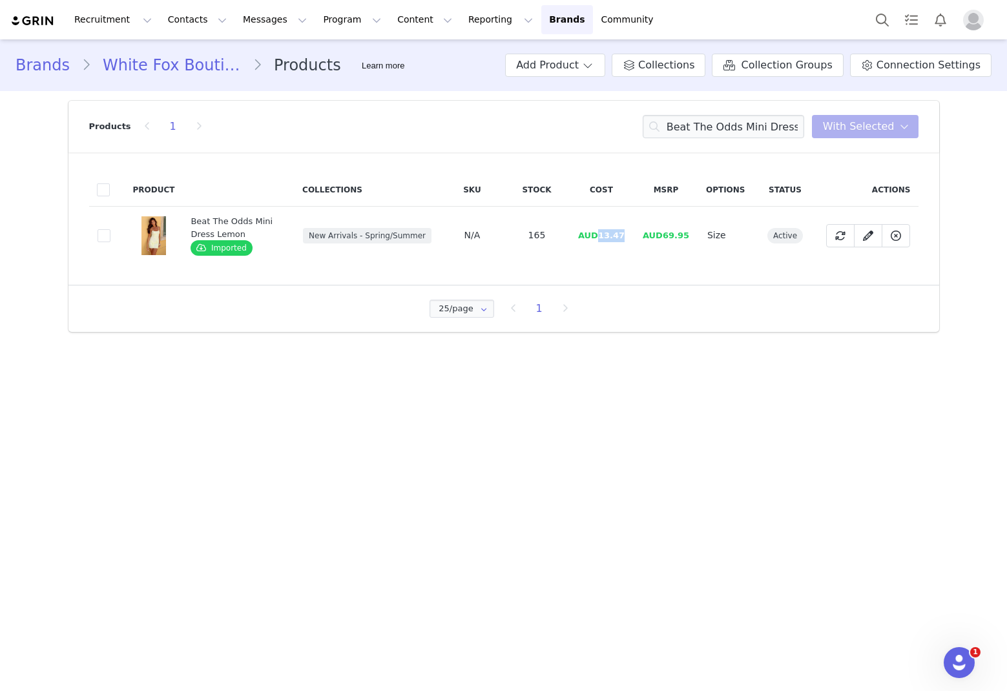
drag, startPoint x: 626, startPoint y: 237, endPoint x: 602, endPoint y: 237, distance: 23.3
click at [602, 237] on span "AUD13.47" at bounding box center [601, 236] width 47 height 10
click at [685, 131] on input "Beat The Odds Mini Dress" at bounding box center [724, 126] width 162 height 23
click at [685, 132] on input "Beat The Odds Mini Dress" at bounding box center [724, 126] width 162 height 23
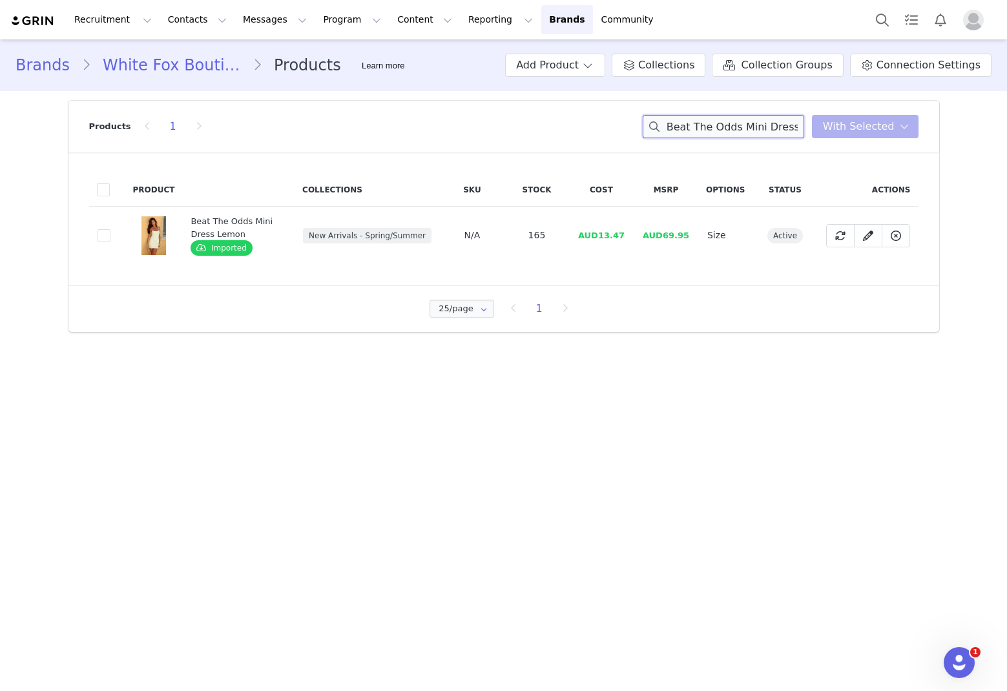
click at [685, 132] on input "Beat The Odds Mini Dress" at bounding box center [724, 126] width 162 height 23
click at [685, 133] on input "Beat The Odds Mini Dress" at bounding box center [724, 126] width 162 height 23
click at [685, 132] on input "Beat The Odds Mini Dress" at bounding box center [724, 126] width 162 height 23
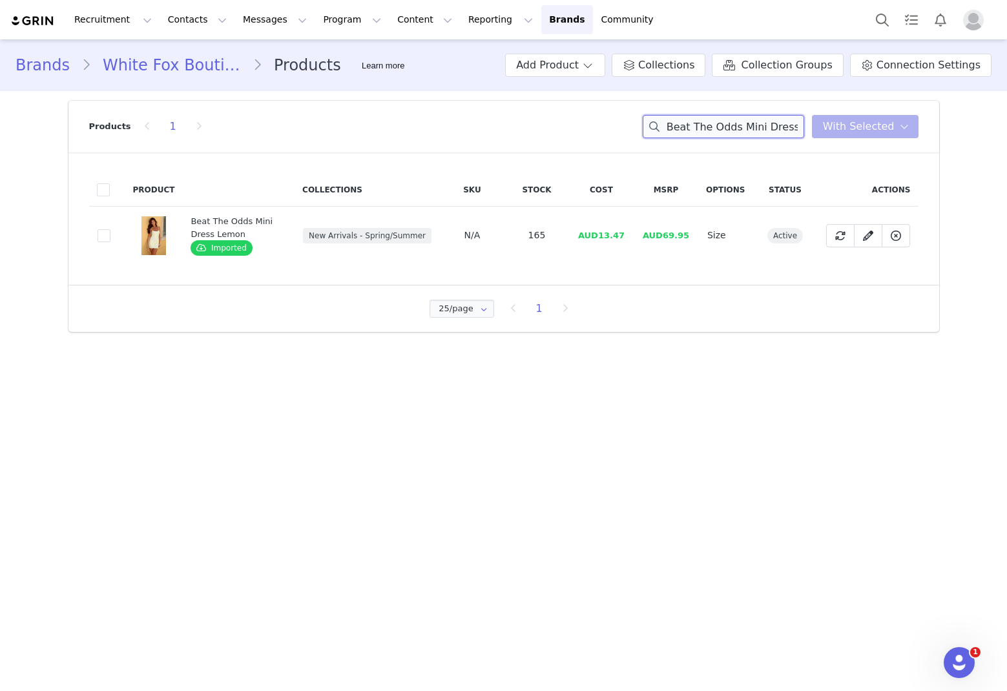
paste input "Can't Get Me Long Sleeve Mini Dress White"
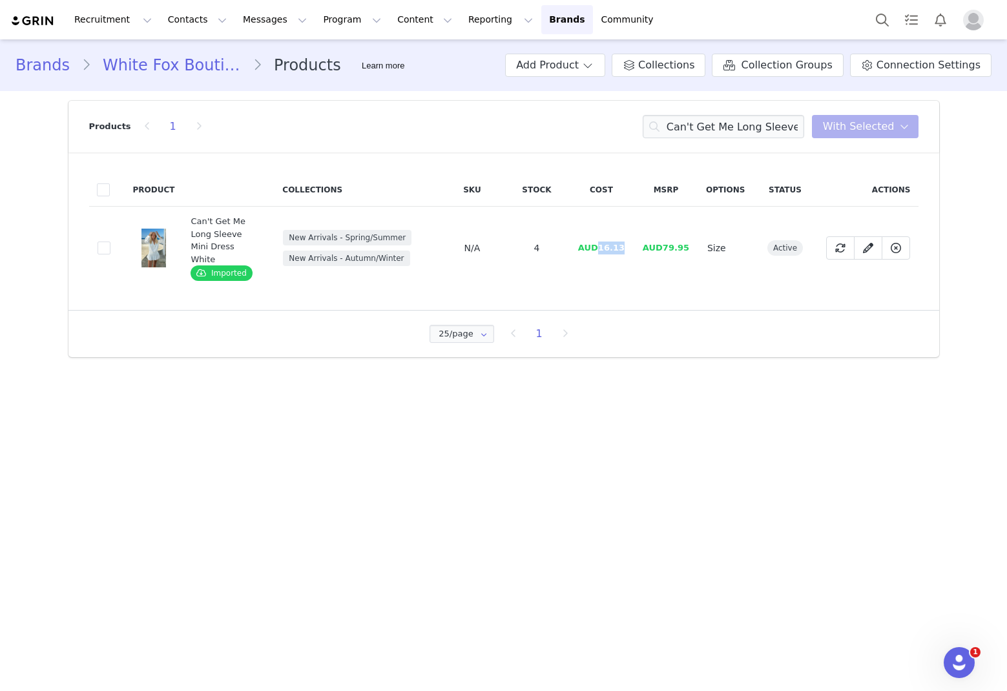
drag, startPoint x: 631, startPoint y: 242, endPoint x: 605, endPoint y: 246, distance: 26.1
click at [600, 244] on td "AUD16.13" at bounding box center [601, 248] width 65 height 83
click at [685, 123] on input "Can't Get Me Long Sleeve Mini Dress White" at bounding box center [724, 126] width 162 height 23
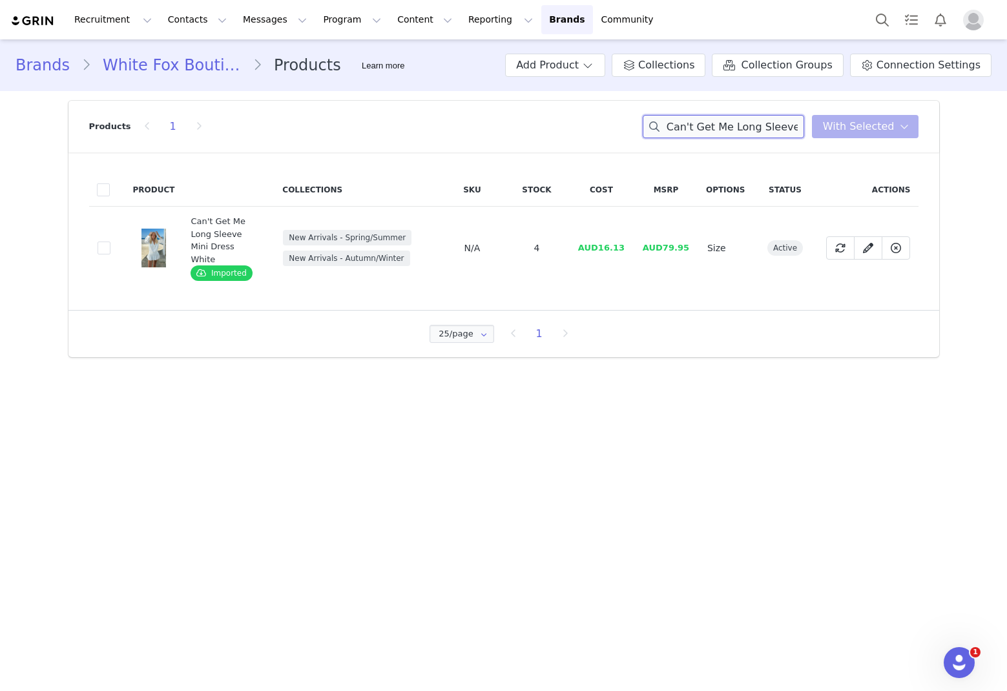
click at [685, 123] on input "Can't Get Me Long Sleeve Mini Dress White" at bounding box center [724, 126] width 162 height 23
paste input "Not Like Me Short Sleeve Shirt"
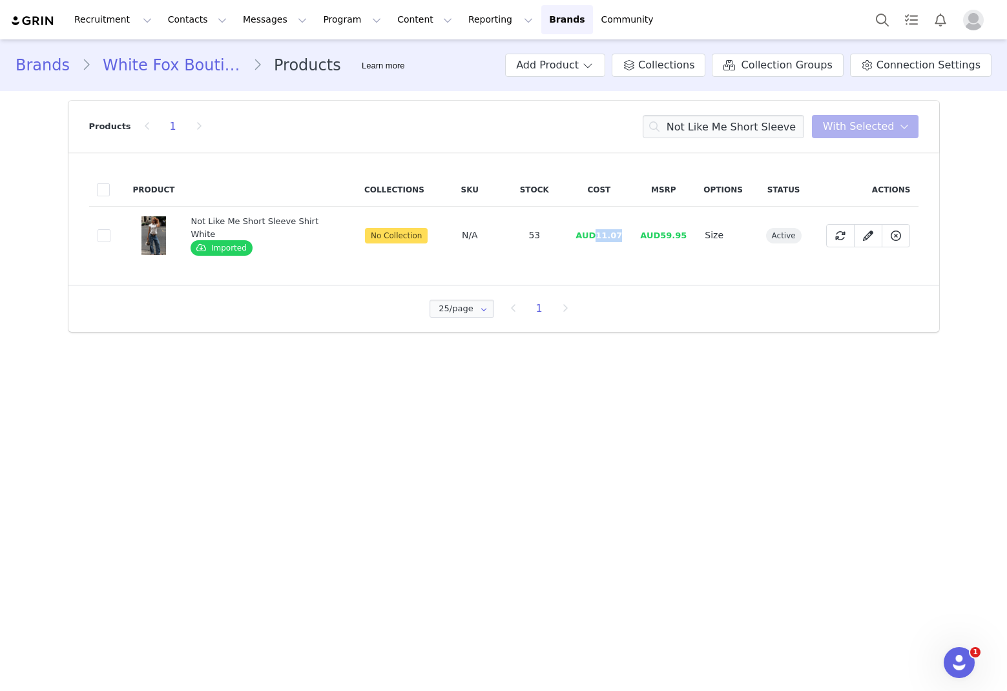
drag, startPoint x: 623, startPoint y: 240, endPoint x: 595, endPoint y: 238, distance: 28.5
click at [595, 238] on td "AUD11.07" at bounding box center [599, 236] width 65 height 58
click at [685, 129] on input "Not Like Me Short Sleeve Shirt White" at bounding box center [724, 126] width 162 height 23
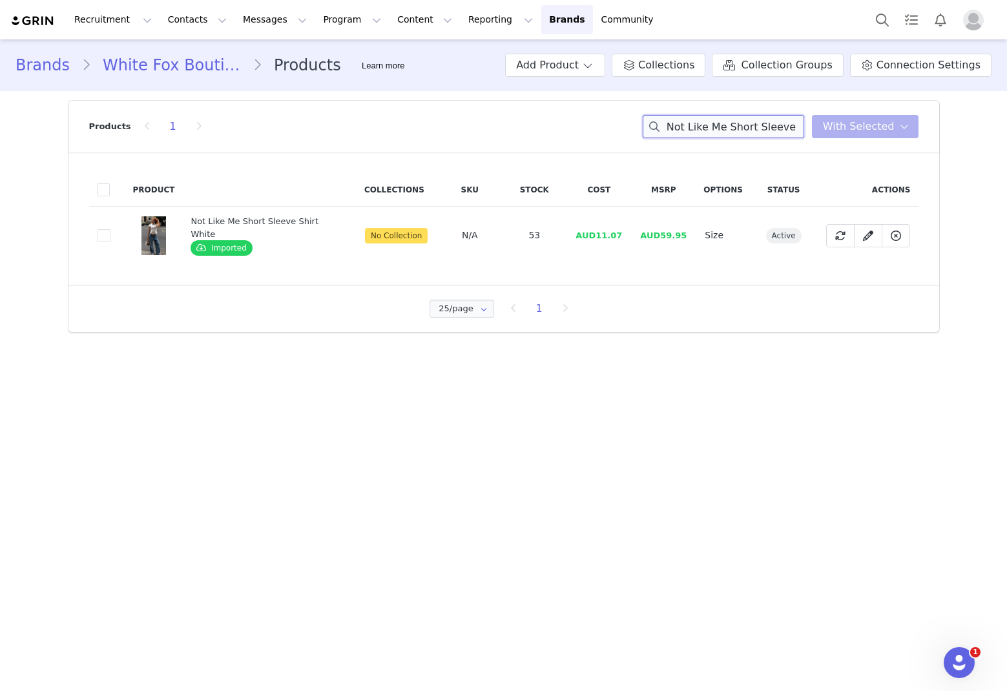
paste input "Grande Dame Maxi Dress Chocola"
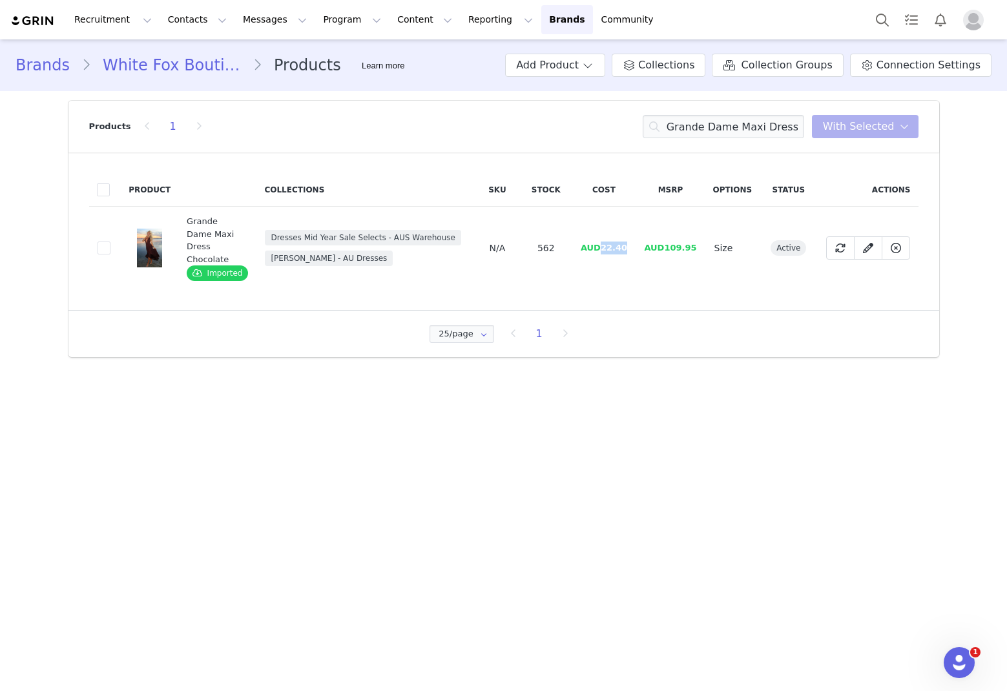
drag, startPoint x: 613, startPoint y: 250, endPoint x: 605, endPoint y: 249, distance: 8.5
click at [605, 249] on td "AUD22.40" at bounding box center [605, 248] width 64 height 83
click at [685, 121] on input "Grande Dame Maxi Dress Chocolate" at bounding box center [724, 126] width 162 height 23
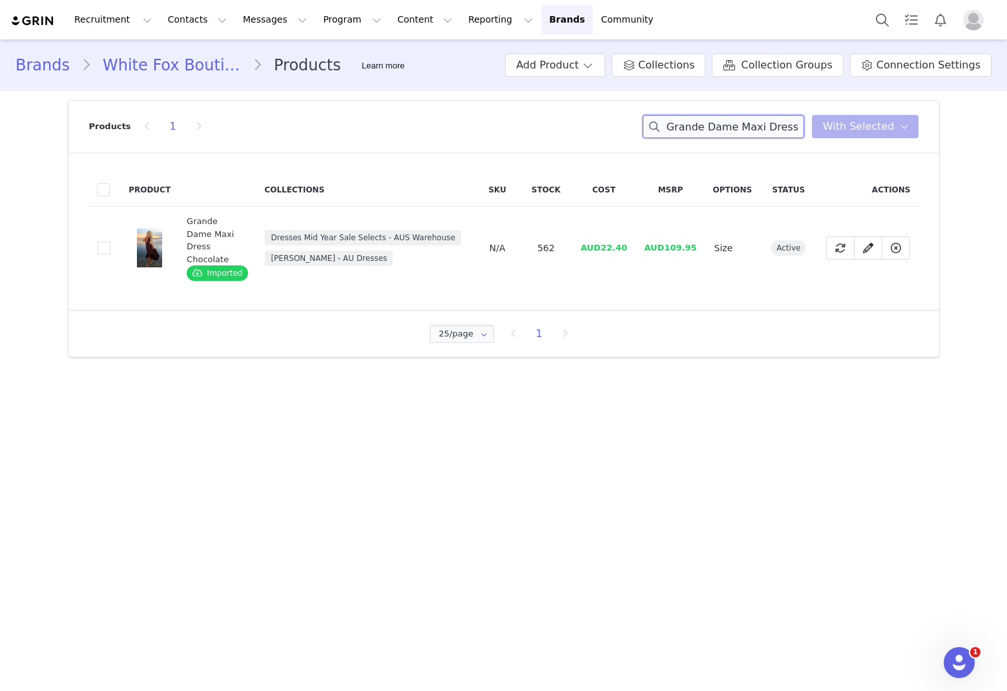
paste input "Let's Get Closer Top Blu"
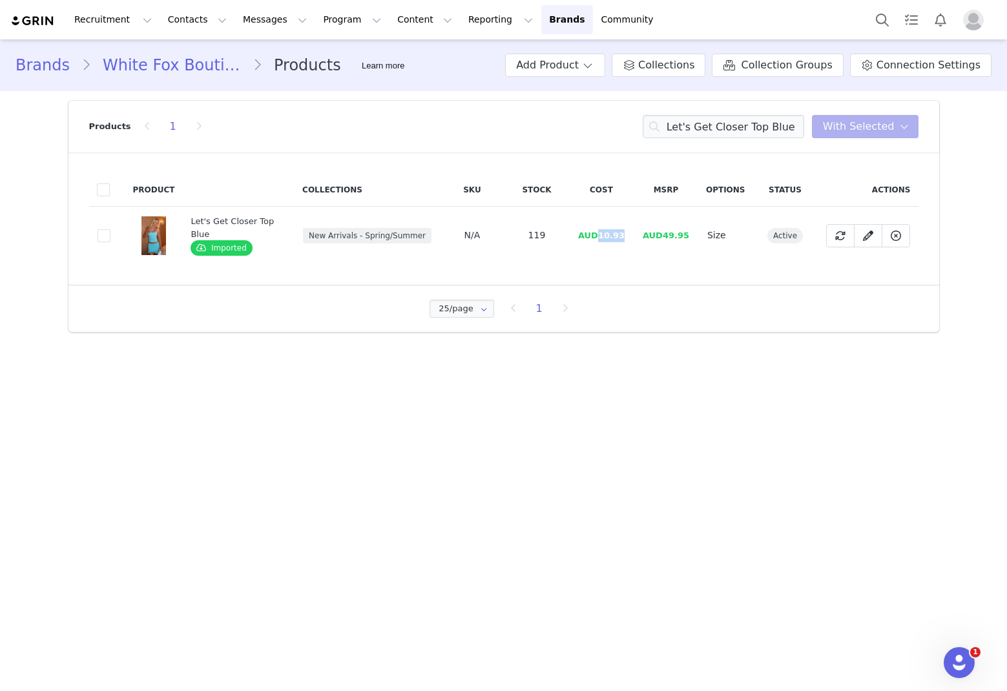
drag, startPoint x: 623, startPoint y: 234, endPoint x: 600, endPoint y: 232, distance: 23.3
click at [600, 232] on span "AUD10.93" at bounding box center [601, 236] width 47 height 10
click at [685, 115] on input "Let's Get Closer Top Blue" at bounding box center [724, 126] width 162 height 23
click at [685, 123] on input "Let's Get Closer Top Blue" at bounding box center [724, 126] width 162 height 23
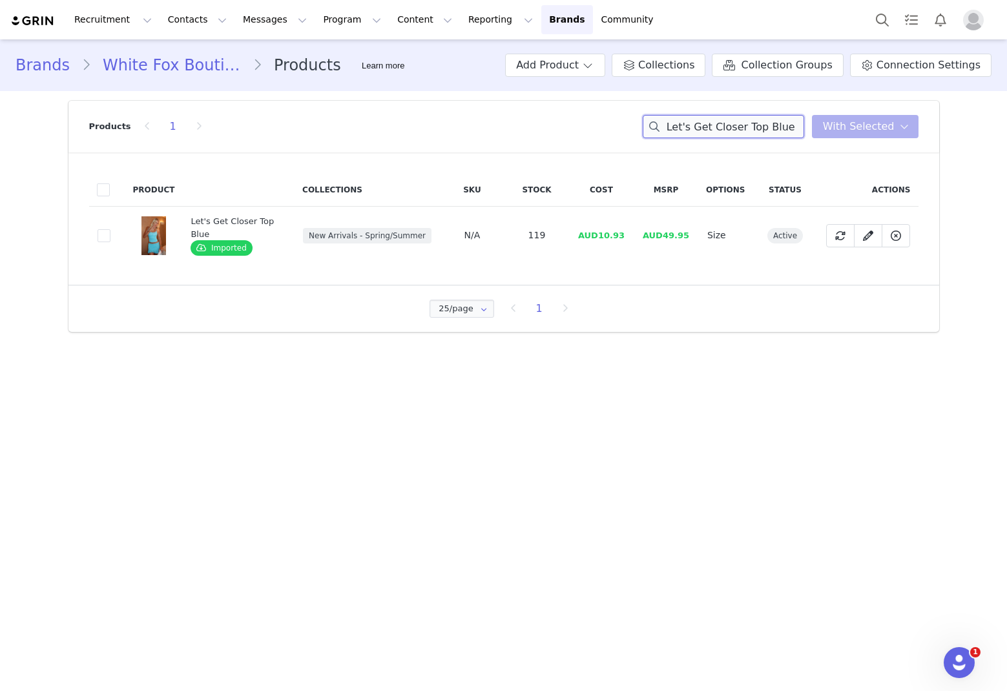
click at [685, 123] on input "Let's Get Closer Top Blue" at bounding box center [724, 126] width 162 height 23
paste input "Lace Mini Skirt"
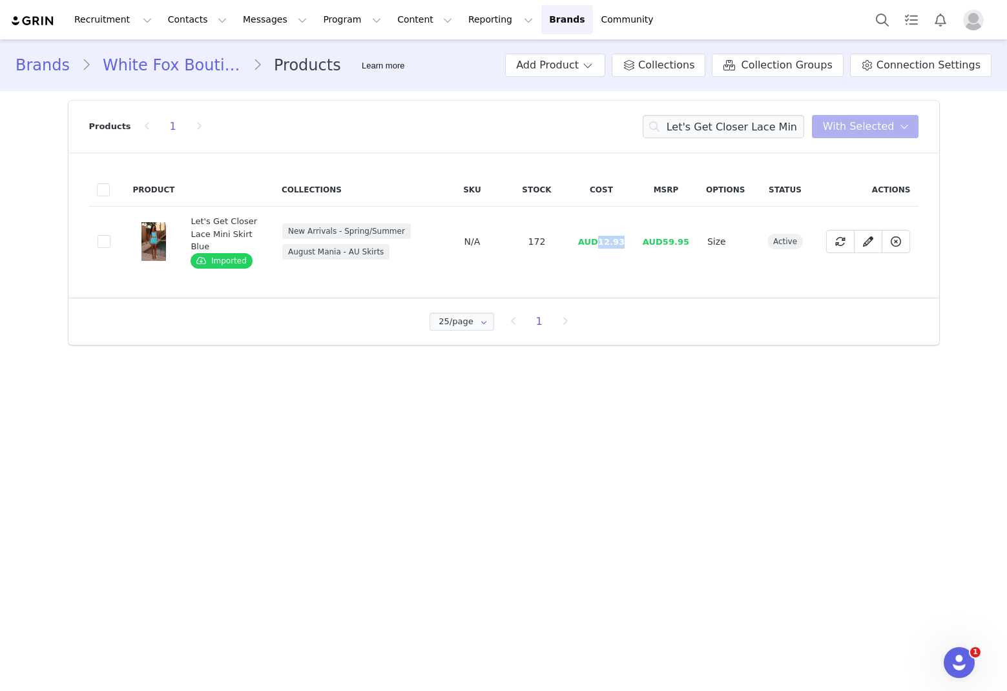
drag, startPoint x: 629, startPoint y: 246, endPoint x: 602, endPoint y: 248, distance: 27.2
click at [602, 248] on td "AUD12.93" at bounding box center [601, 242] width 65 height 70
click at [685, 126] on input "Let's Get Closer Lace Mini Skirt Blue" at bounding box center [724, 126] width 162 height 23
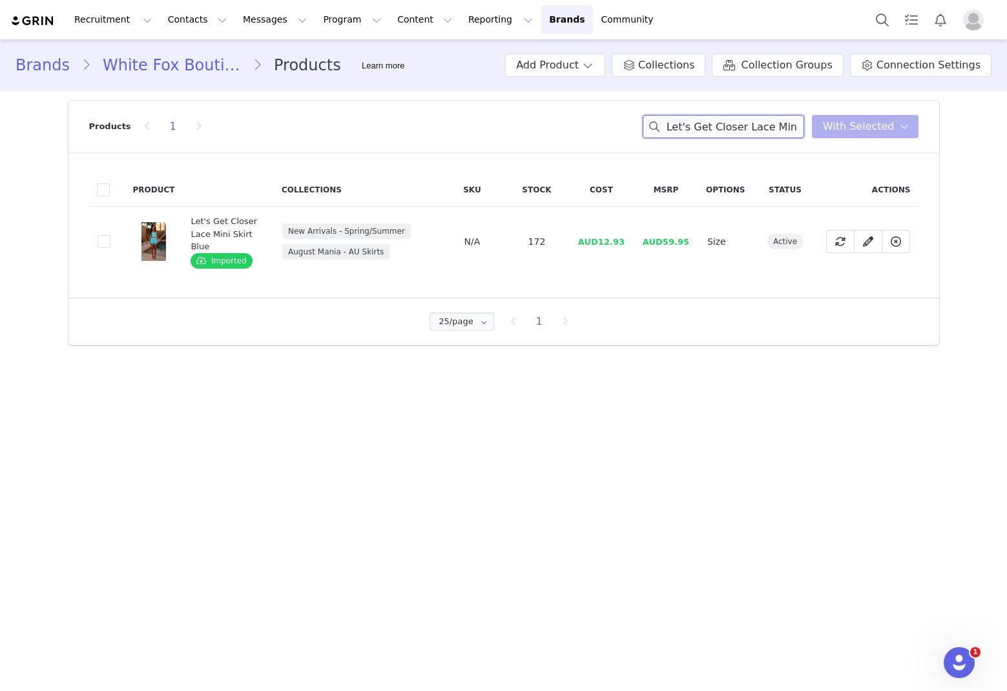
paste input "Trust Issues Maxi Dress Pink"
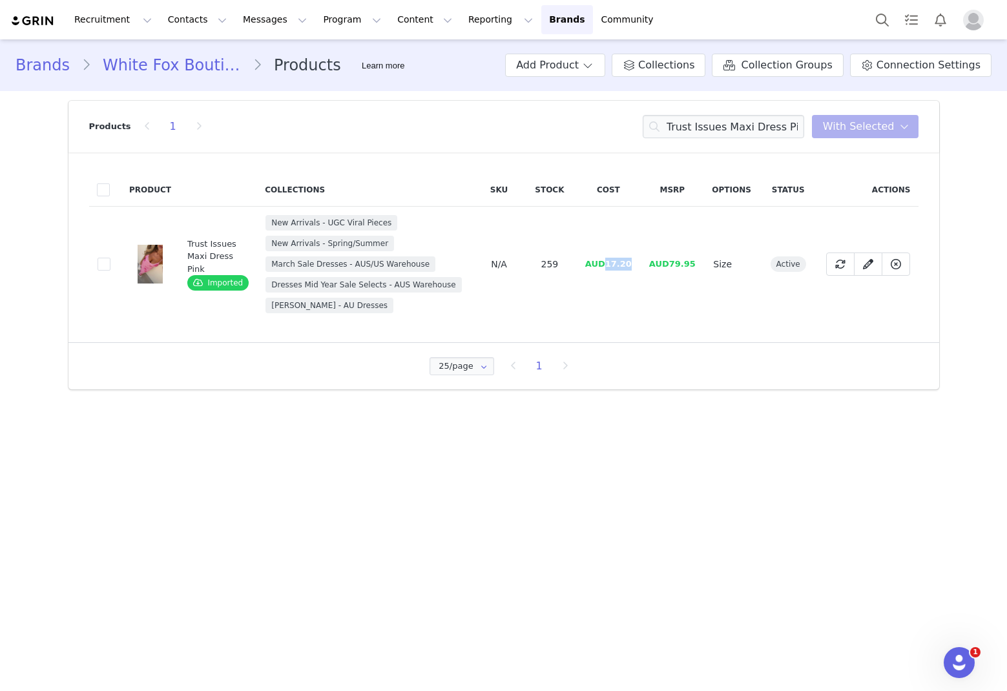
drag, startPoint x: 631, startPoint y: 263, endPoint x: 607, endPoint y: 265, distance: 23.3
click at [607, 265] on span "AUD17.20" at bounding box center [608, 264] width 47 height 10
drag, startPoint x: 637, startPoint y: 266, endPoint x: 607, endPoint y: 264, distance: 29.2
click at [607, 264] on td "AUD17.20" at bounding box center [608, 265] width 64 height 116
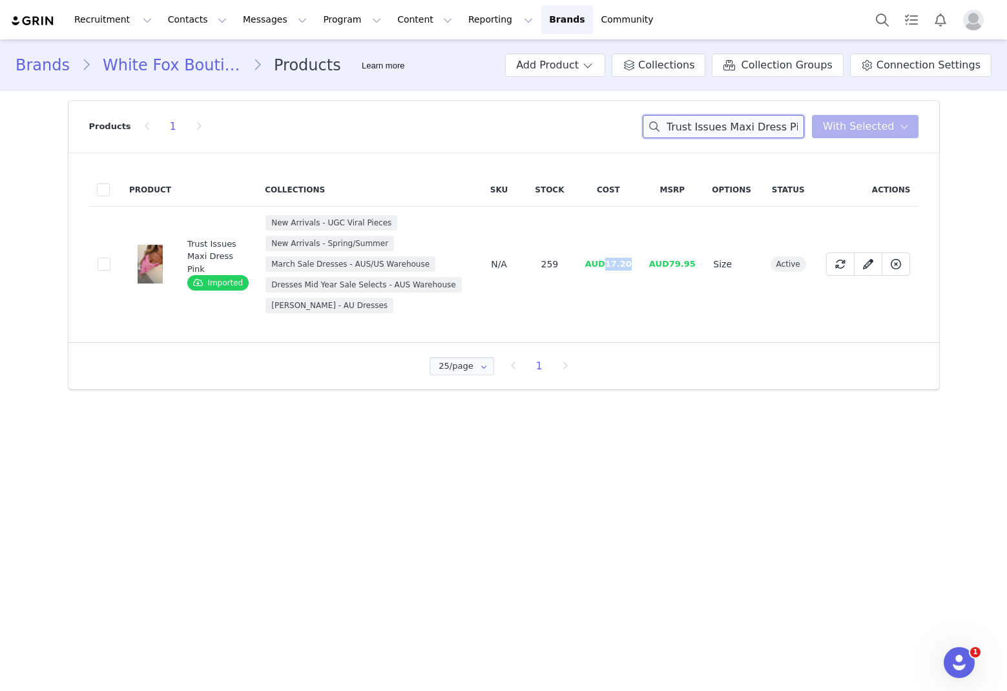
click at [685, 127] on input "Trust Issues Maxi Dress Pink" at bounding box center [724, 126] width 162 height 23
paste input "Missing Me Cargo Short Exotic Spot"
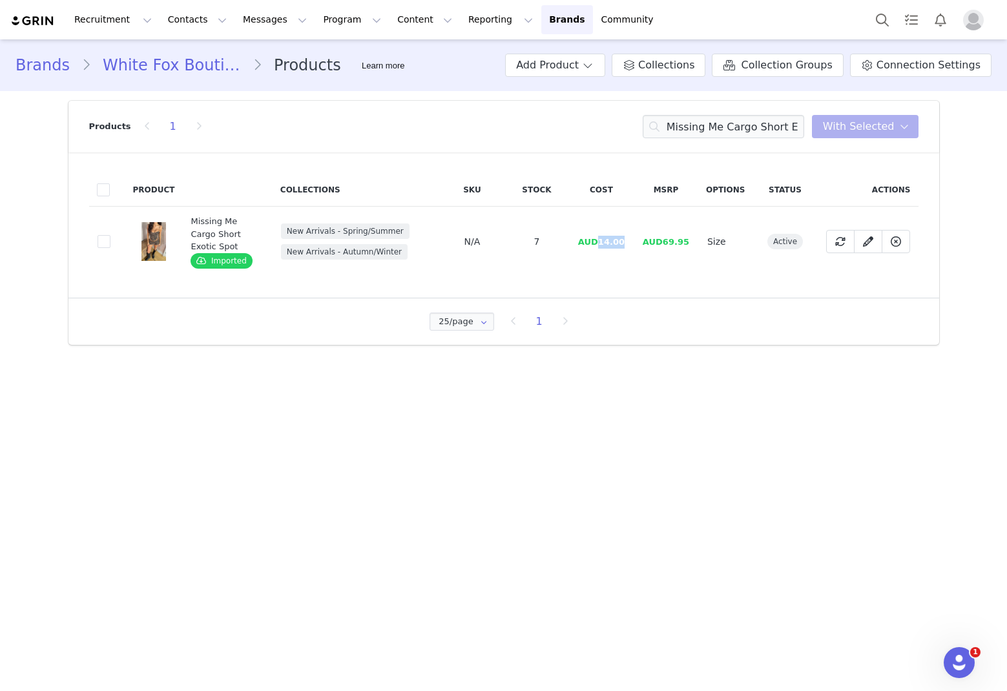
drag, startPoint x: 629, startPoint y: 242, endPoint x: 603, endPoint y: 246, distance: 26.0
click at [603, 246] on td "AUD14.00" at bounding box center [601, 242] width 65 height 70
click at [685, 129] on input "Missing Me Cargo Short Exotic Spot" at bounding box center [724, 126] width 162 height 23
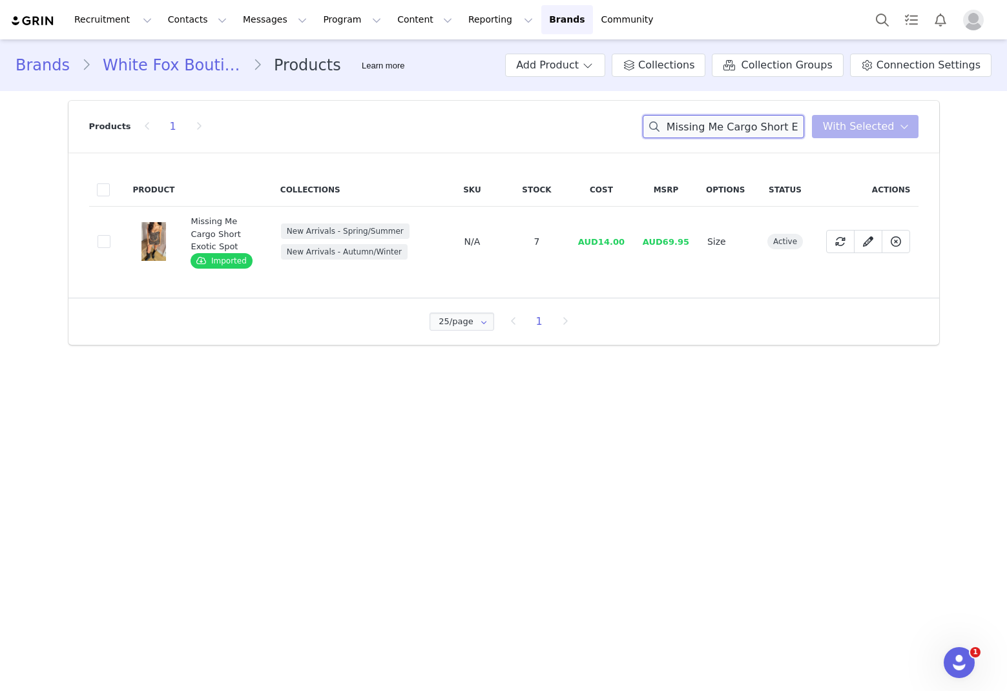
paste input "It's Now Or Never Pants Chocolate"
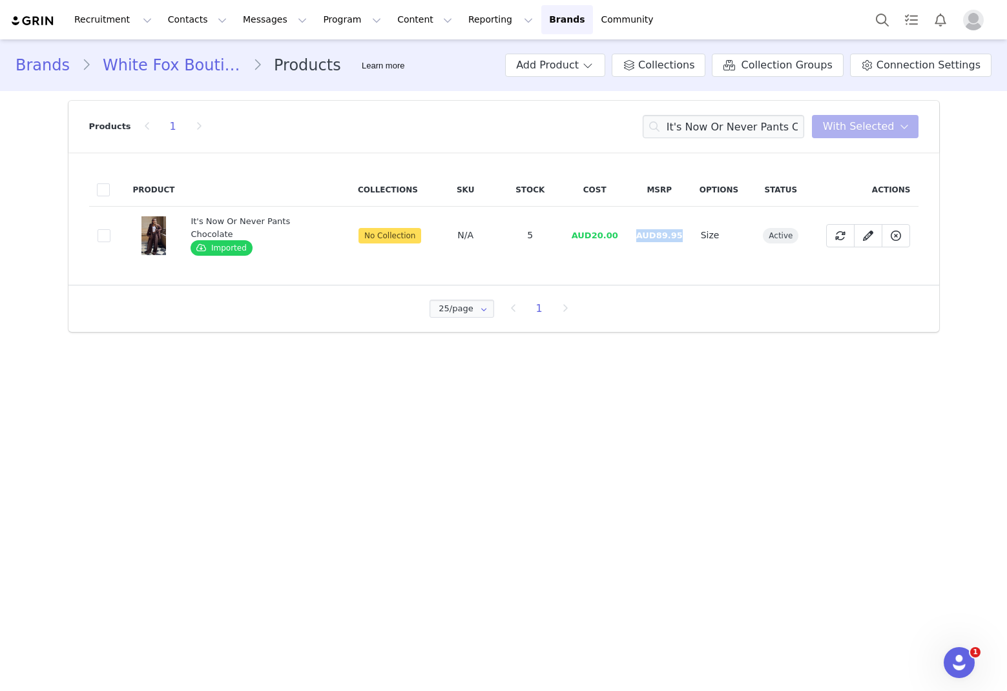
drag, startPoint x: 620, startPoint y: 243, endPoint x: 596, endPoint y: 244, distance: 24.6
click at [596, 244] on tr "a55c3c33-1f2f-42f5-89ca-c7c173eb7ab2 It's Now Or Never Pants Chocolate Imported…" at bounding box center [504, 236] width 830 height 58
click at [616, 243] on td "AUD20.00" at bounding box center [595, 236] width 65 height 58
drag, startPoint x: 615, startPoint y: 235, endPoint x: 590, endPoint y: 241, distance: 25.2
click at [590, 241] on td "AUD20.00" at bounding box center [595, 236] width 65 height 58
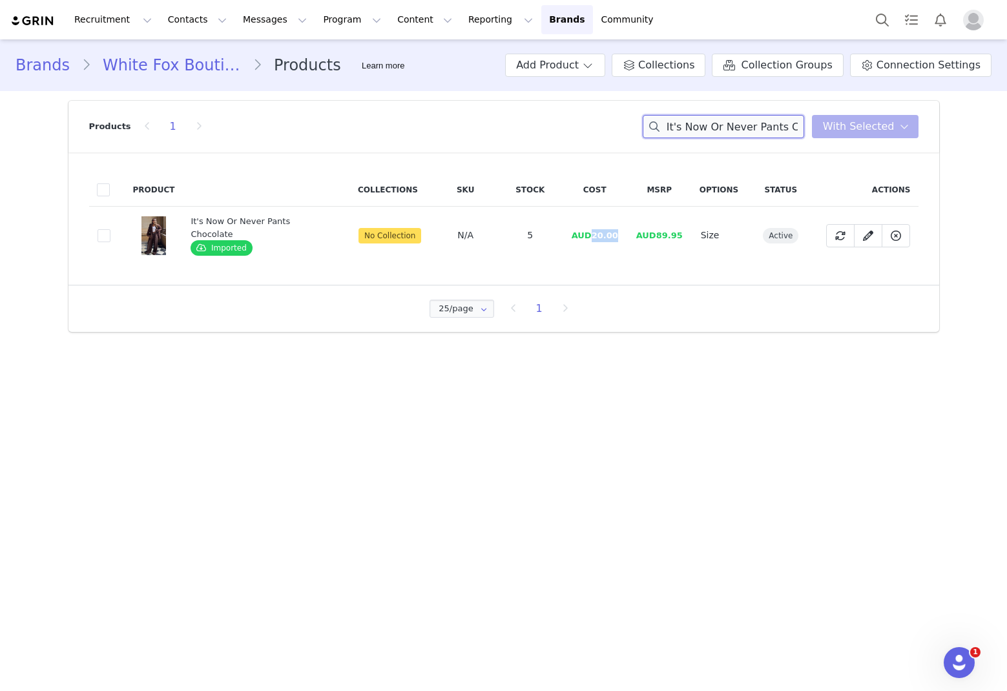
click at [685, 129] on input "It's Now Or Never Pants Chocolate" at bounding box center [724, 126] width 162 height 23
paste input "Need A Miracle Long Sleeve Glitter Mini Dress Champagn"
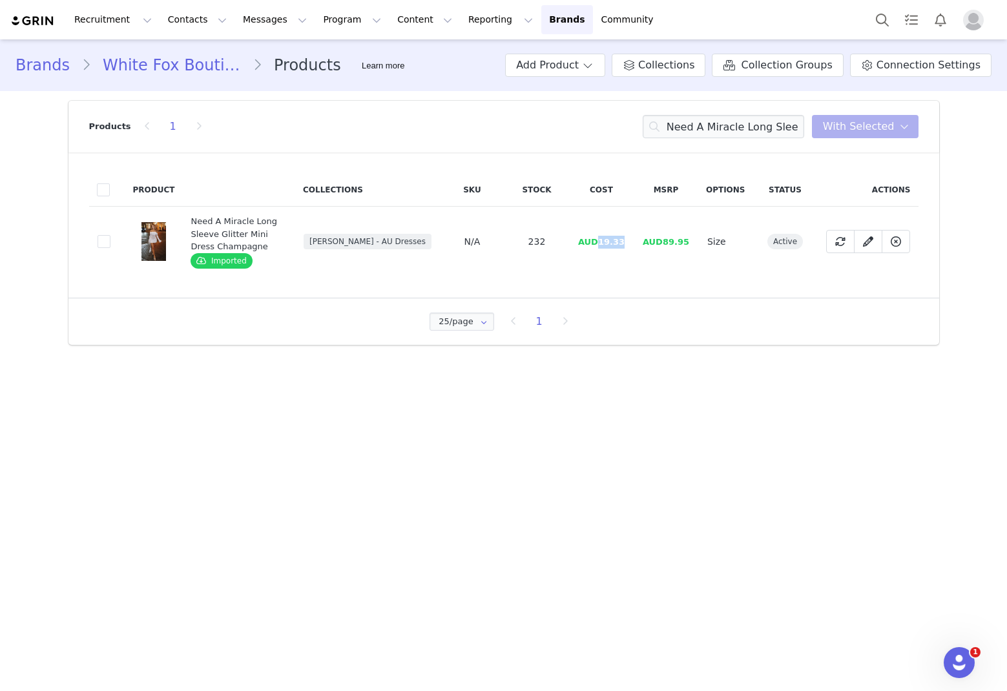
drag, startPoint x: 633, startPoint y: 244, endPoint x: 601, endPoint y: 242, distance: 31.7
click at [601, 242] on td "AUD19.33" at bounding box center [601, 242] width 65 height 70
click at [685, 130] on input "Need A Miracle Long Sleeve Glitter Mini Dress Champagne" at bounding box center [724, 126] width 162 height 23
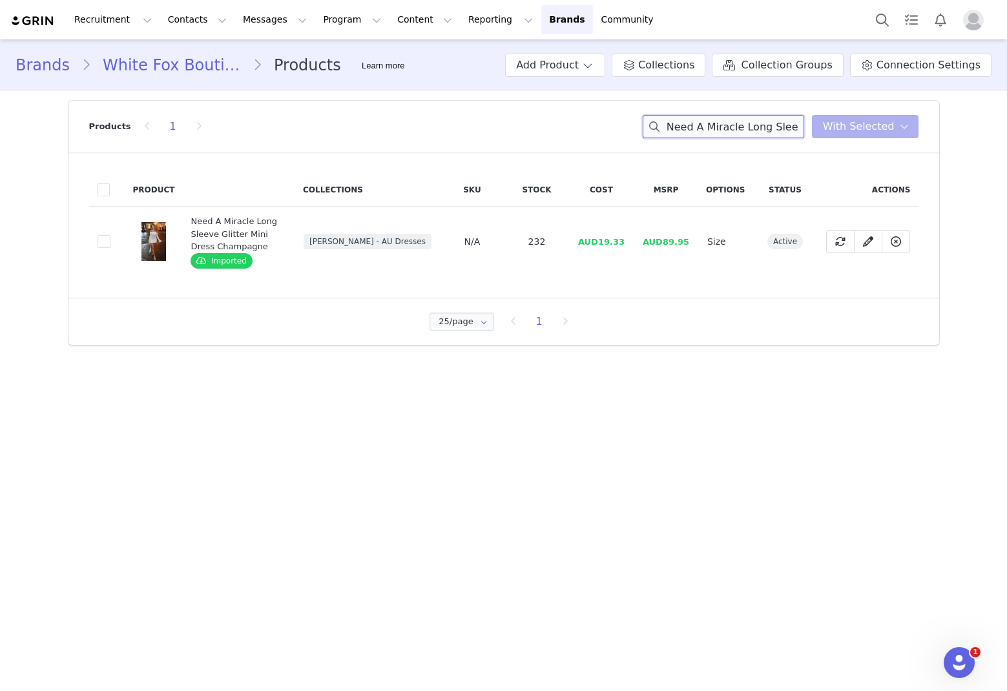
paste input "With My Bestie Halter Top Red Gingham"
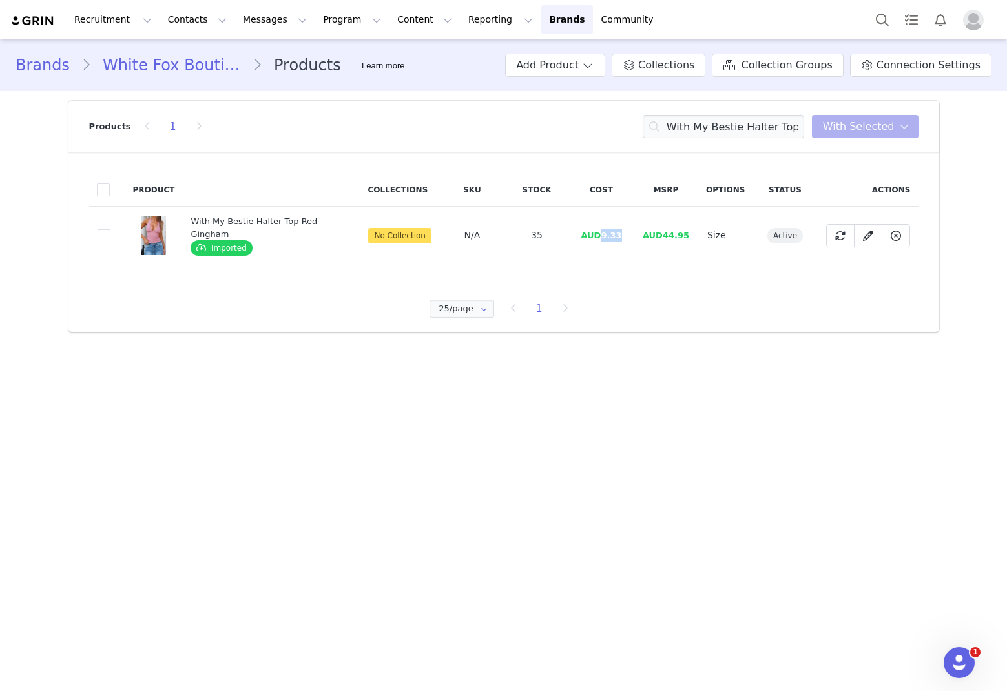
drag, startPoint x: 620, startPoint y: 237, endPoint x: 602, endPoint y: 240, distance: 17.6
click at [602, 240] on span "AUD9.33" at bounding box center [601, 236] width 41 height 10
click at [685, 128] on input "With My Bestie Halter Top Red Gingham" at bounding box center [724, 126] width 162 height 23
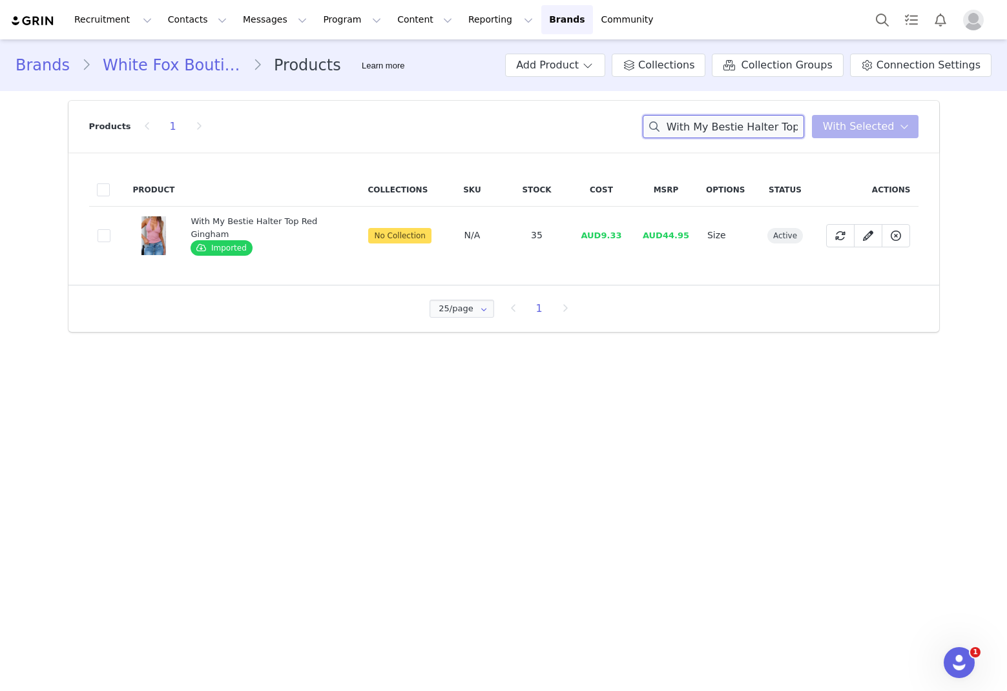
paste input "The Right One Mini Skort White"
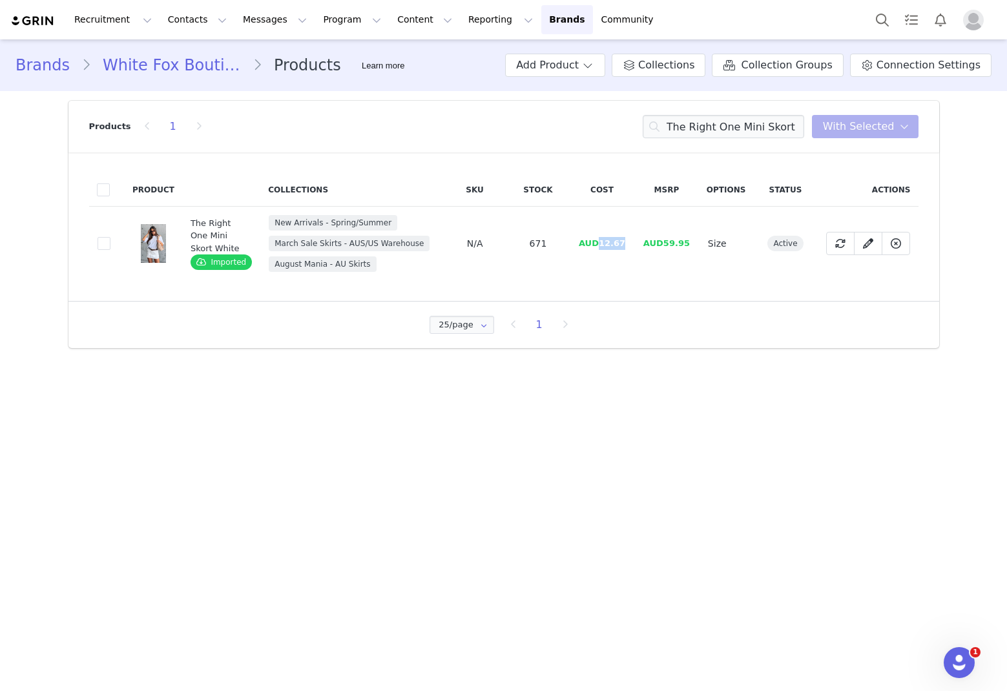
drag, startPoint x: 628, startPoint y: 245, endPoint x: 602, endPoint y: 248, distance: 26.0
click at [602, 248] on td "AUD12.67" at bounding box center [602, 244] width 65 height 74
click at [685, 122] on input "The Right One Mini Skort White" at bounding box center [724, 126] width 162 height 23
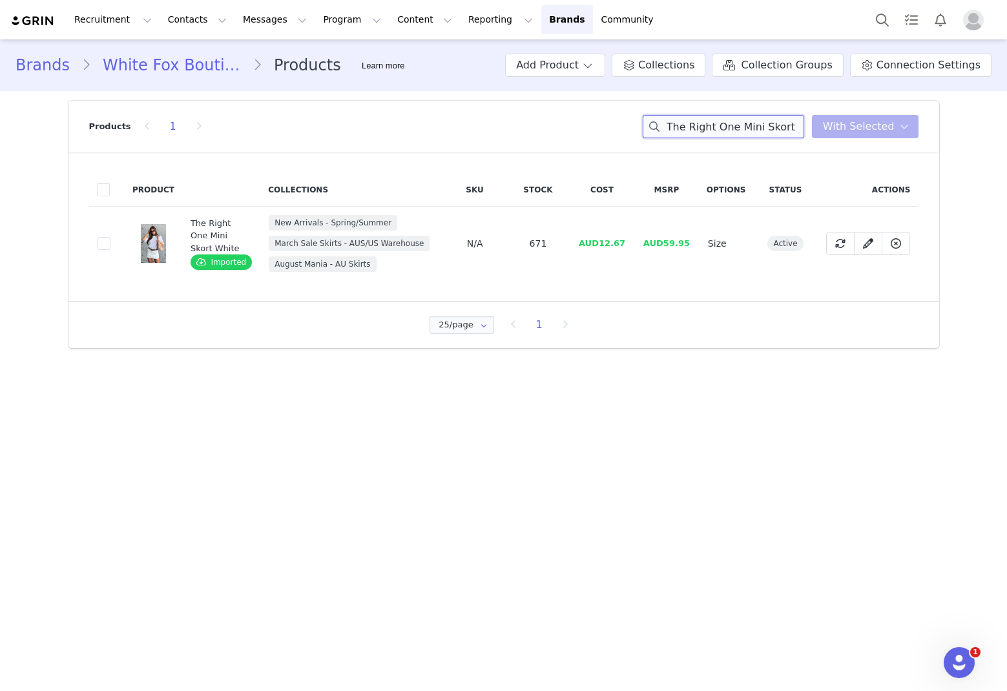
paste input "ink I'm In Love Mini Dress Black/White Polka Dot"
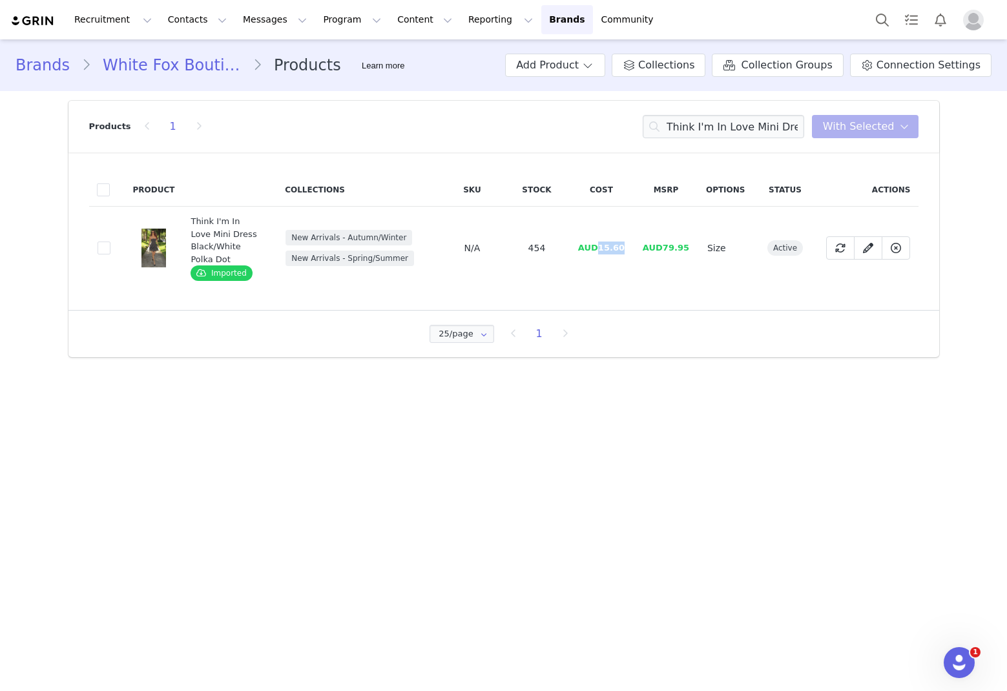
drag, startPoint x: 628, startPoint y: 246, endPoint x: 602, endPoint y: 249, distance: 26.7
click at [602, 249] on td "AUD15.60" at bounding box center [601, 248] width 65 height 83
click at [685, 139] on div "Products 1 Think I'm In Love Mini Dress Black/White Polka Dot You have 0 produc…" at bounding box center [504, 127] width 830 height 52
click at [685, 137] on input "Think I'm In Love Mini Dress Black/White Polka Dot" at bounding box center [724, 126] width 162 height 23
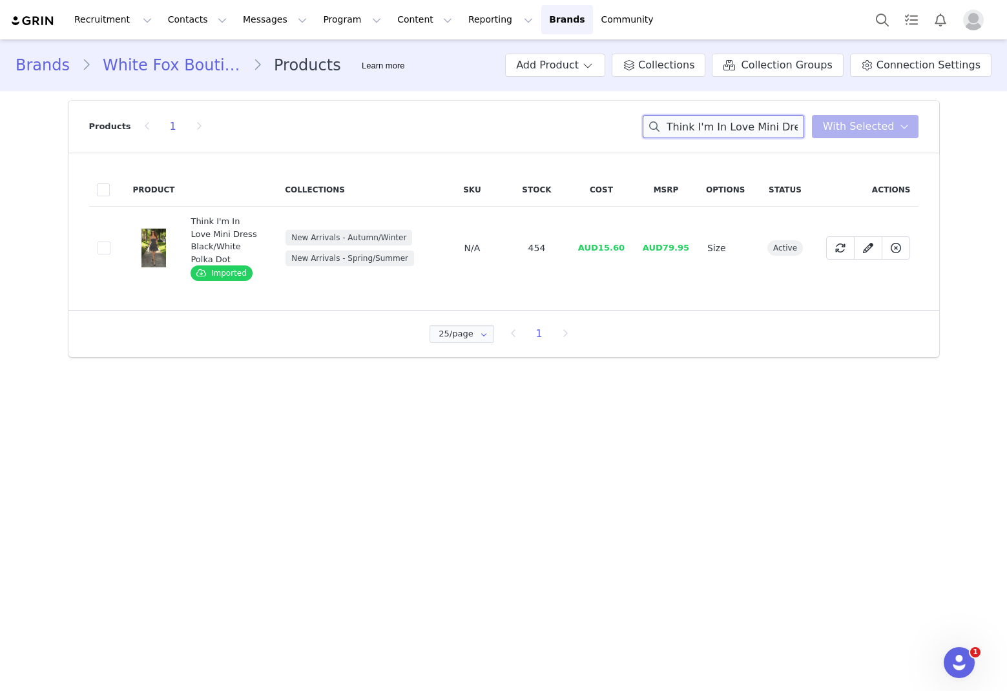
paste input "Again And Again Bustier White"
click at [685, 136] on input "Think I'm In Love Mini Dress Black/White Polka DotAgain And Again Bustier White" at bounding box center [724, 126] width 162 height 23
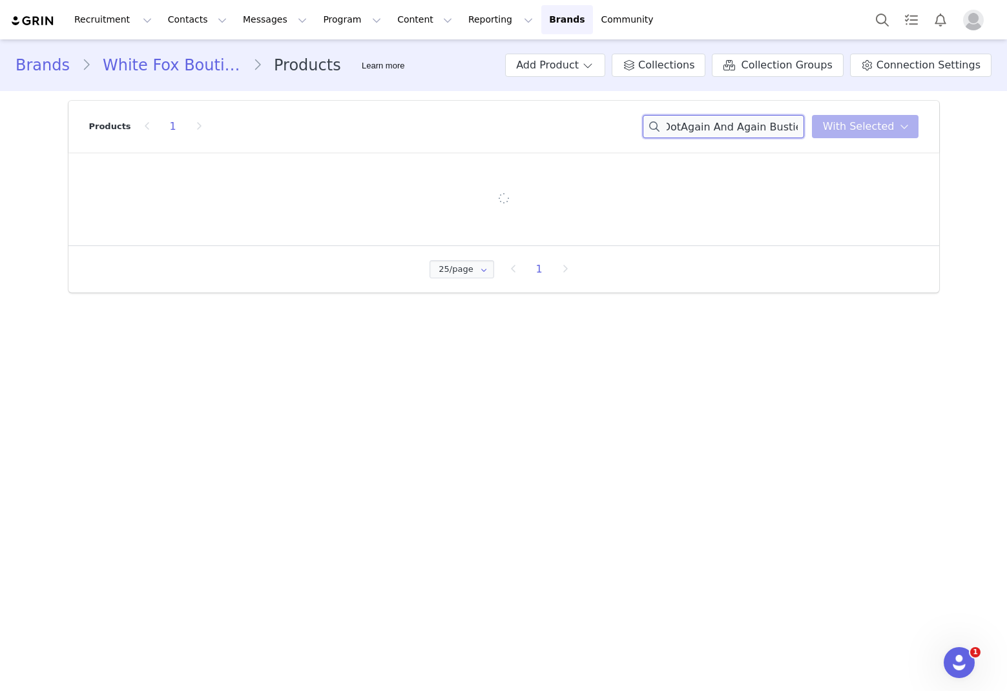
click at [685, 136] on input "Think I'm In Love Mini Dress Black/White Polka DotAgain And Again Bustier White" at bounding box center [724, 126] width 162 height 23
paste input
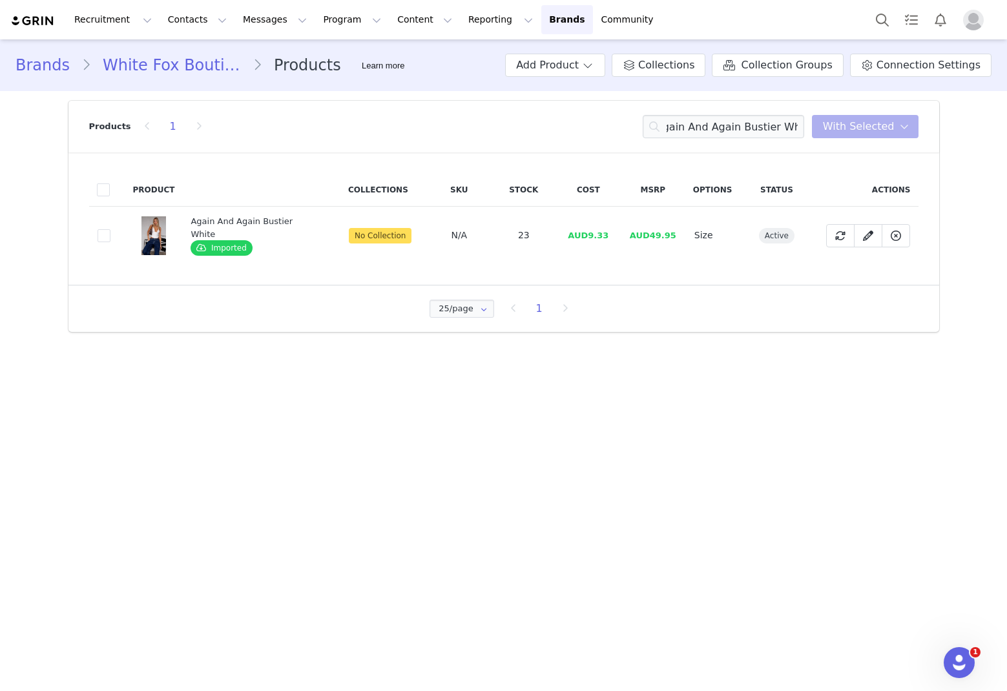
scroll to position [0, 0]
drag, startPoint x: 612, startPoint y: 233, endPoint x: 584, endPoint y: 237, distance: 28.6
click at [584, 237] on td "AUD9.33" at bounding box center [588, 236] width 65 height 58
click at [685, 123] on input "Again And Again Bustier White" at bounding box center [724, 126] width 162 height 23
click at [685, 124] on input "Again And Again Bustier White" at bounding box center [724, 126] width 162 height 23
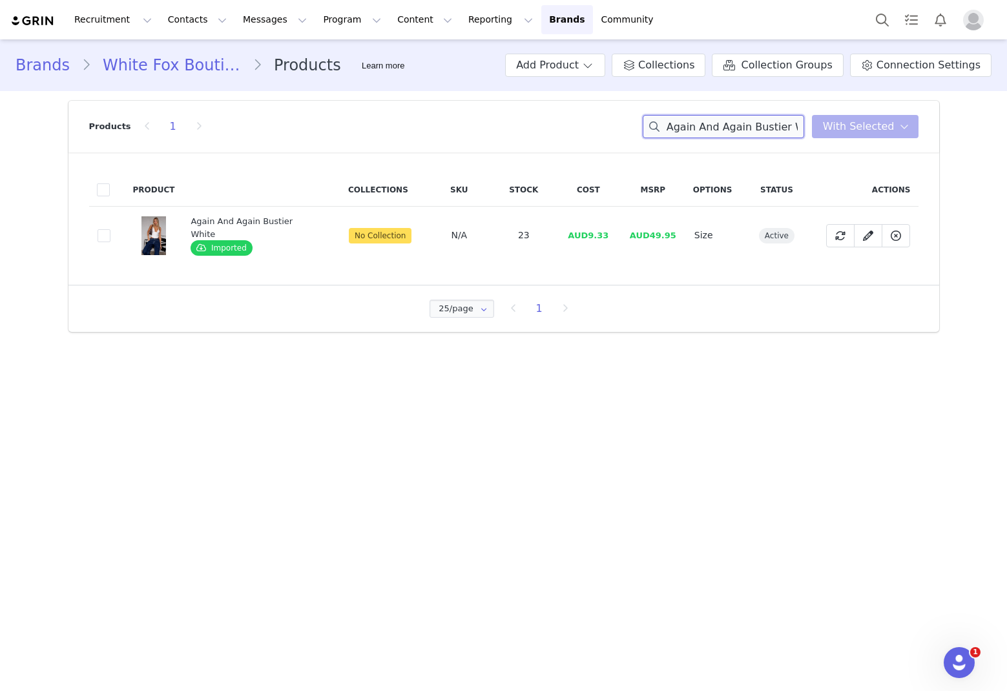
click at [685, 124] on input "Again And Again Bustier White" at bounding box center [724, 126] width 162 height 23
click at [685, 127] on input "Again And Again Bustier White" at bounding box center [724, 126] width 162 height 23
paste input "By Candlelight Beaded Mini Dress Baby Pink"
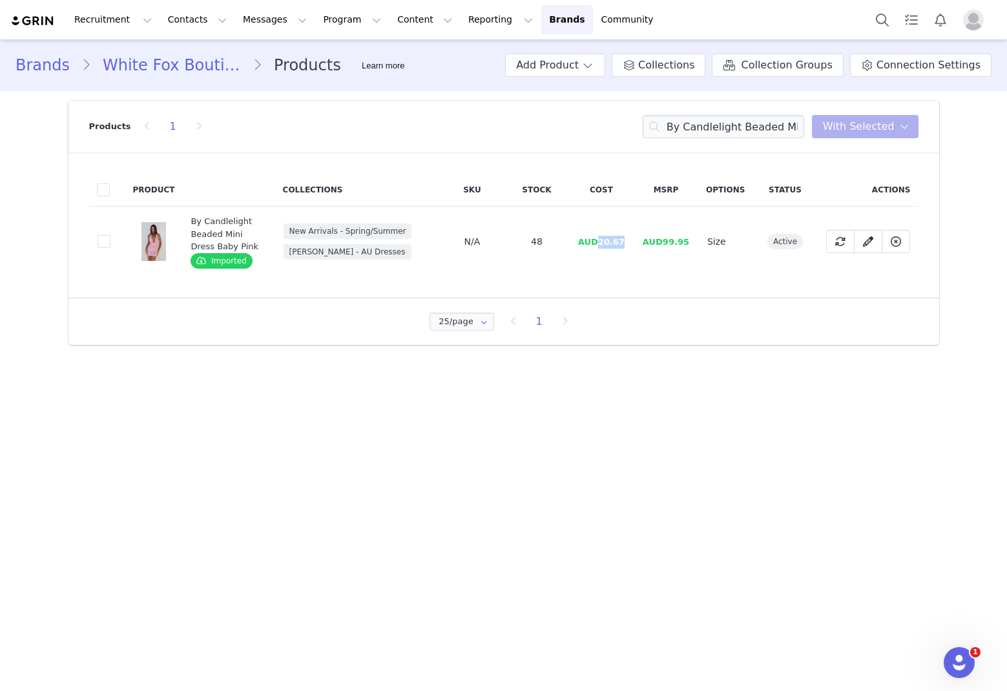
drag, startPoint x: 629, startPoint y: 242, endPoint x: 602, endPoint y: 242, distance: 26.5
click at [602, 242] on td "AUD20.67" at bounding box center [601, 242] width 65 height 70
click at [685, 131] on input "By Candlelight Beaded Mini Dress Baby Pink" at bounding box center [724, 126] width 162 height 23
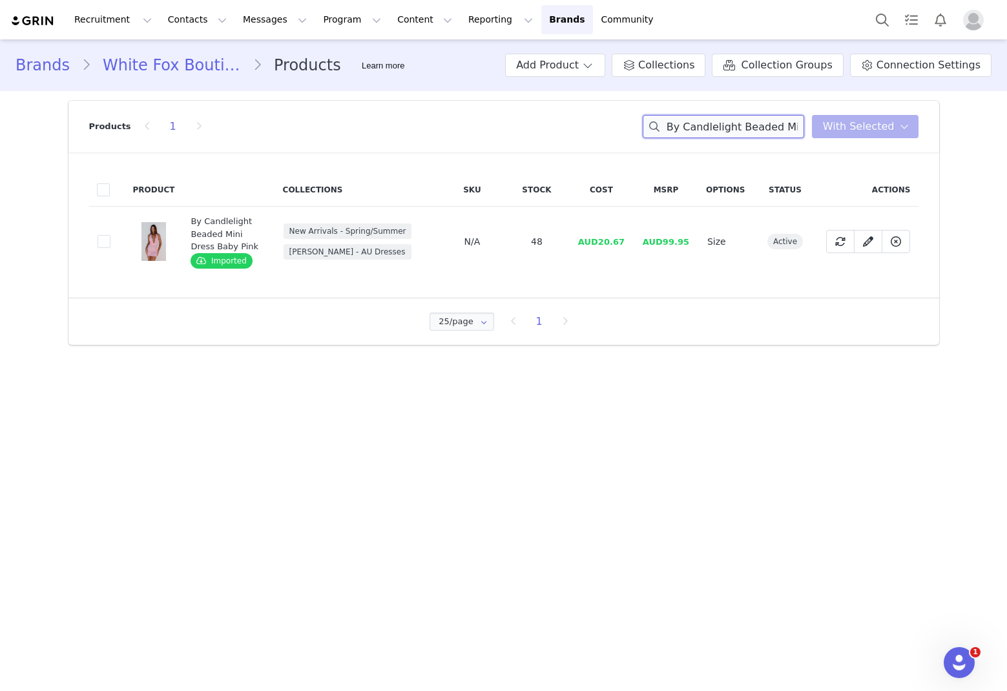
click at [685, 131] on input "By Candlelight Beaded Mini Dress Baby Pink" at bounding box center [724, 126] width 162 height 23
paste input "Floating By Knit Shorts Grey Marle"
click at [685, 131] on input "By CandleFloating By Knit Shorts Grey Marlelight Beaded Mini Dress Baby Pink" at bounding box center [724, 126] width 162 height 23
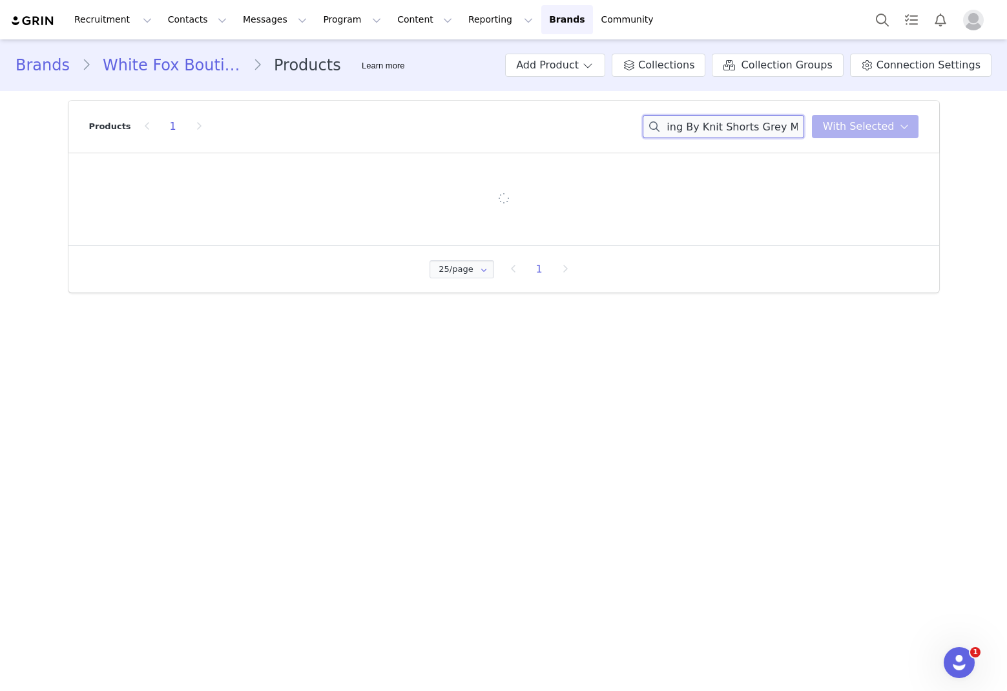
click at [685, 131] on input "By CandleFloating By Knit Shorts Grey Marlelight Beaded Mini Dress Baby Pink" at bounding box center [724, 126] width 162 height 23
paste input "Floating By Knit Shorts Grey Marle"
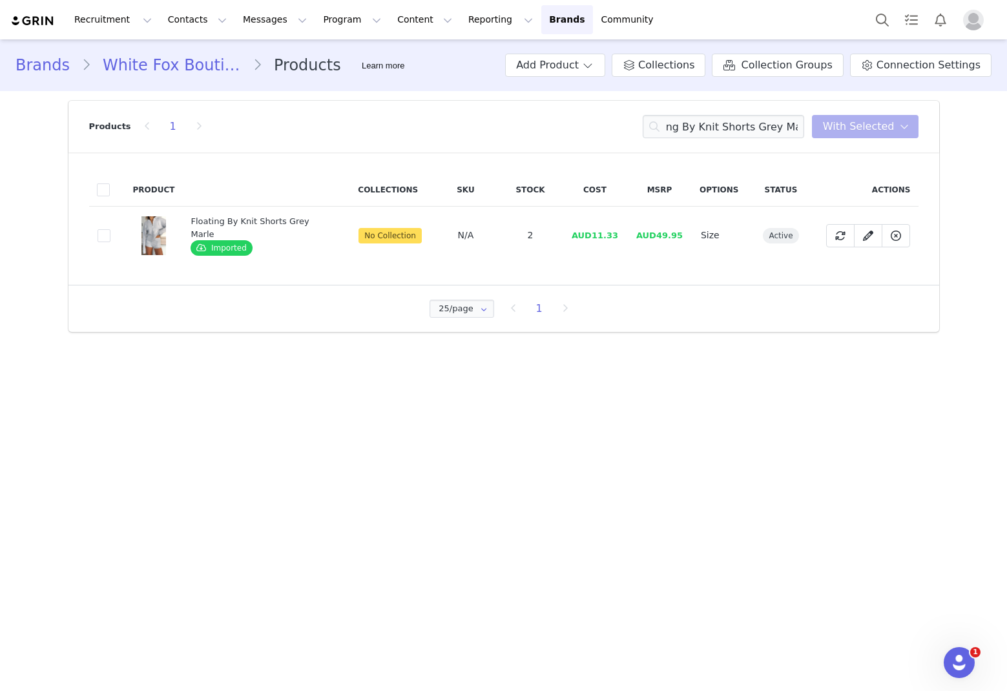
scroll to position [0, 0]
drag, startPoint x: 625, startPoint y: 238, endPoint x: 590, endPoint y: 240, distance: 34.9
click at [590, 240] on tr "684afbeb-fb9d-4258-9e94-796152da3330 Floating By Knit Shorts Grey Marle Importe…" at bounding box center [504, 236] width 830 height 58
click at [685, 131] on input "Floating By Knit Shorts Grey Marle" at bounding box center [724, 126] width 162 height 23
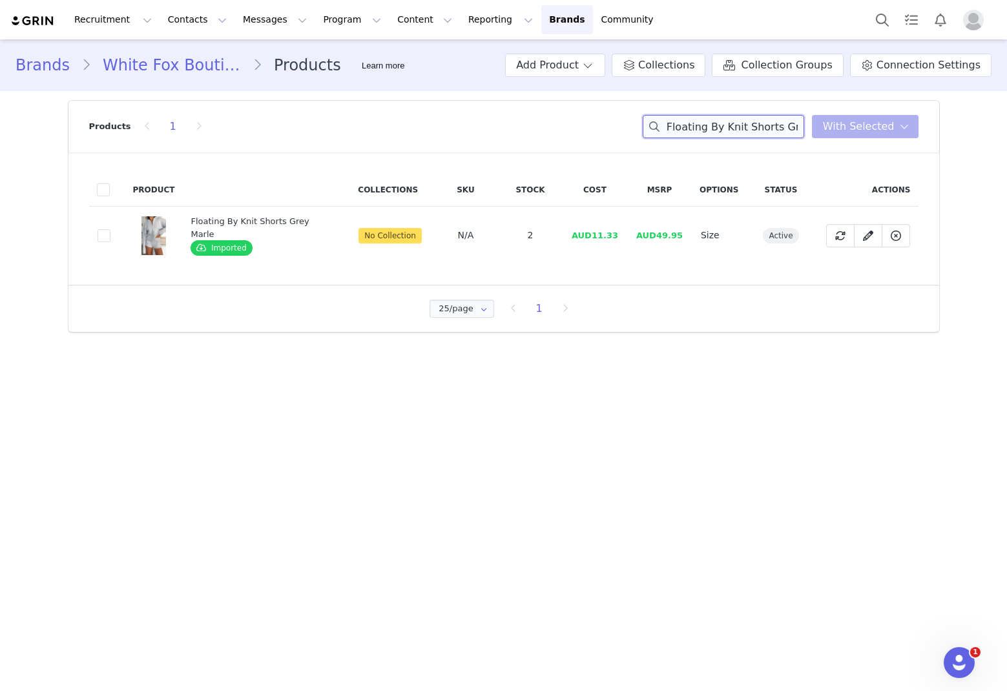
click at [685, 131] on input "Floating By Knit Shorts Grey Marle" at bounding box center [724, 126] width 162 height 23
paste input "Zip Front Hoodie"
drag, startPoint x: 630, startPoint y: 233, endPoint x: 601, endPoint y: 238, distance: 29.5
click at [601, 238] on td "AUD22.40" at bounding box center [601, 236] width 65 height 58
click at [685, 123] on input "Floating By Knit Zip Front Hoodie Grey Marle" at bounding box center [724, 126] width 162 height 23
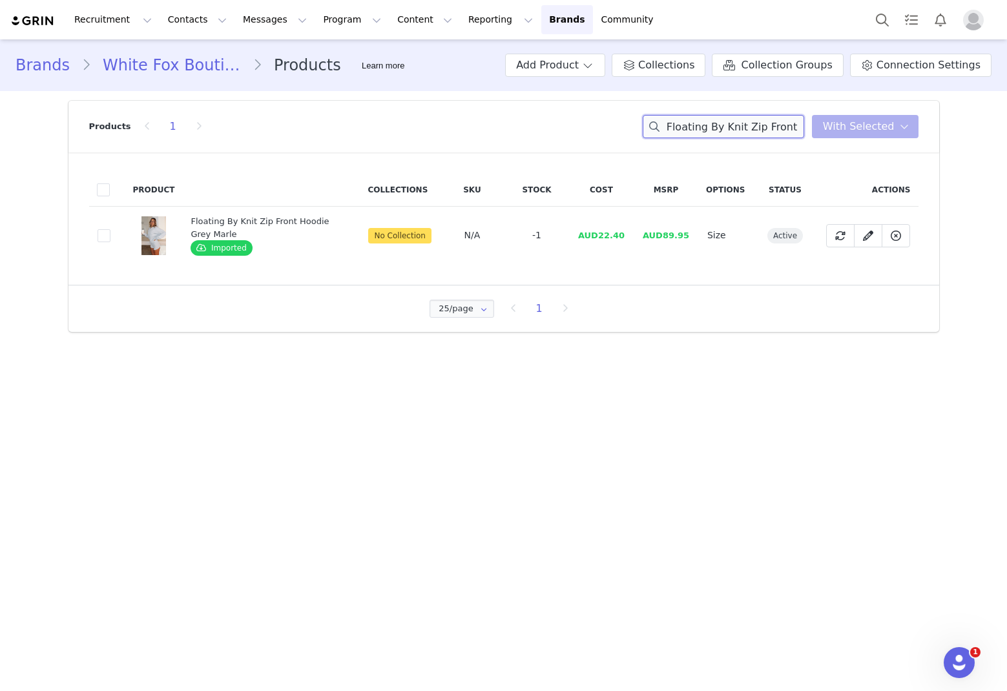
click at [685, 123] on input "Floating By Knit Zip Front Hoodie Grey Marle" at bounding box center [724, 126] width 162 height 23
paste input "Don't Save Her Shorts Chocolat"
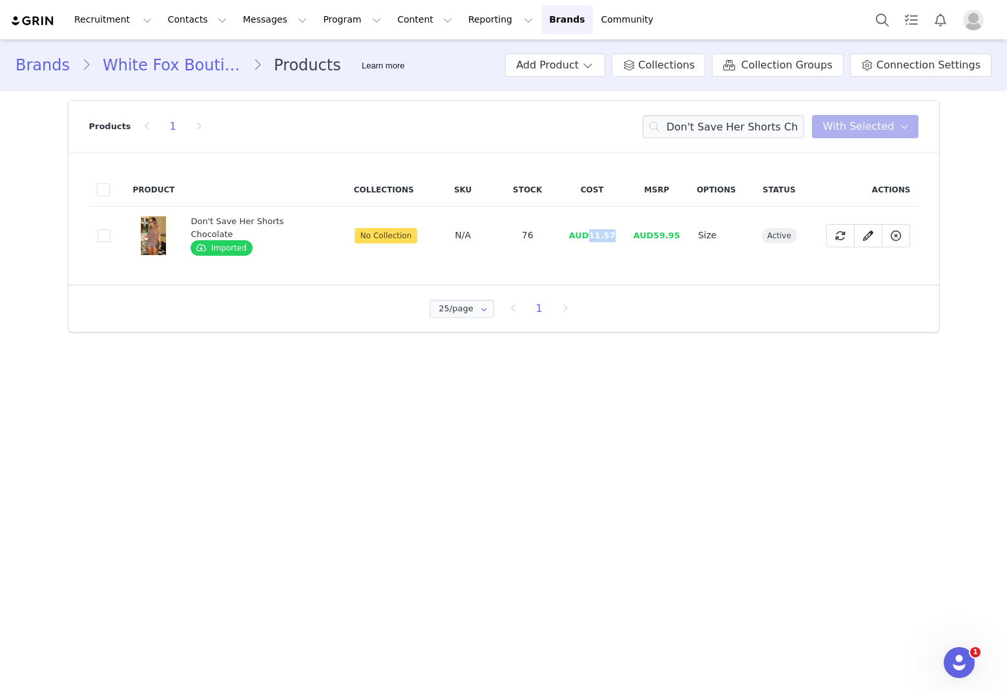
drag, startPoint x: 621, startPoint y: 236, endPoint x: 583, endPoint y: 240, distance: 38.3
click at [583, 240] on tr "a277bdc3-90bf-442b-97dc-deb02840fa25 Don't Save Her Shorts Chocolate Imported N…" at bounding box center [504, 236] width 830 height 58
click at [685, 121] on input "Don't Save Her Shorts Chocolate" at bounding box center [724, 126] width 162 height 23
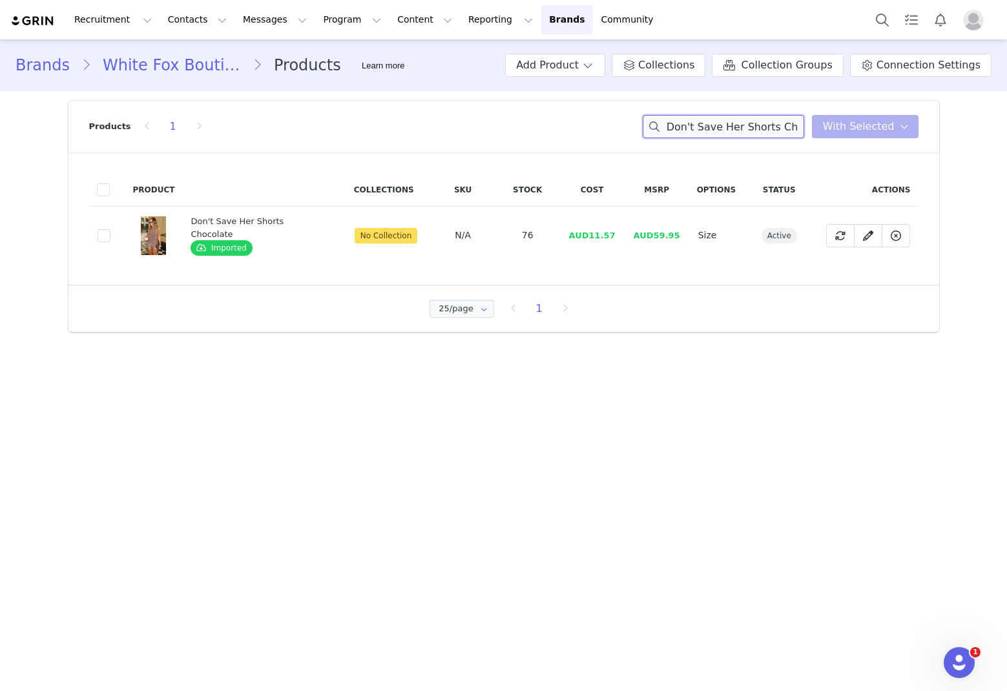
paste input "Far Apart Cami Top Whi"
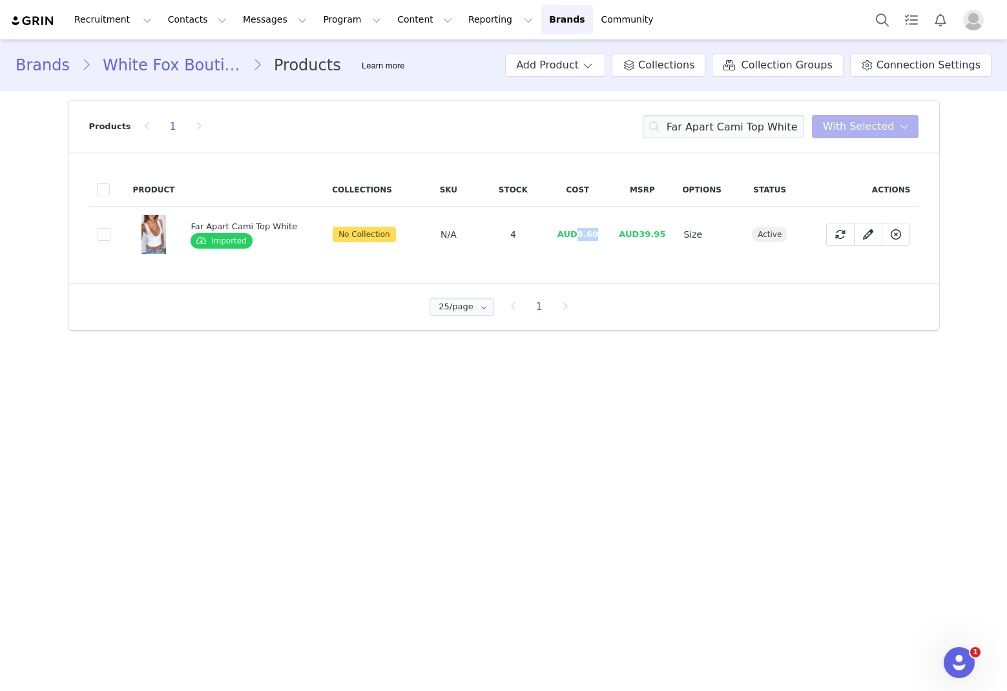
drag, startPoint x: 604, startPoint y: 235, endPoint x: 575, endPoint y: 235, distance: 29.1
click at [575, 235] on td "AUD8.60" at bounding box center [577, 235] width 65 height 56
click at [685, 127] on input "Far Apart Cami Top White" at bounding box center [724, 126] width 162 height 23
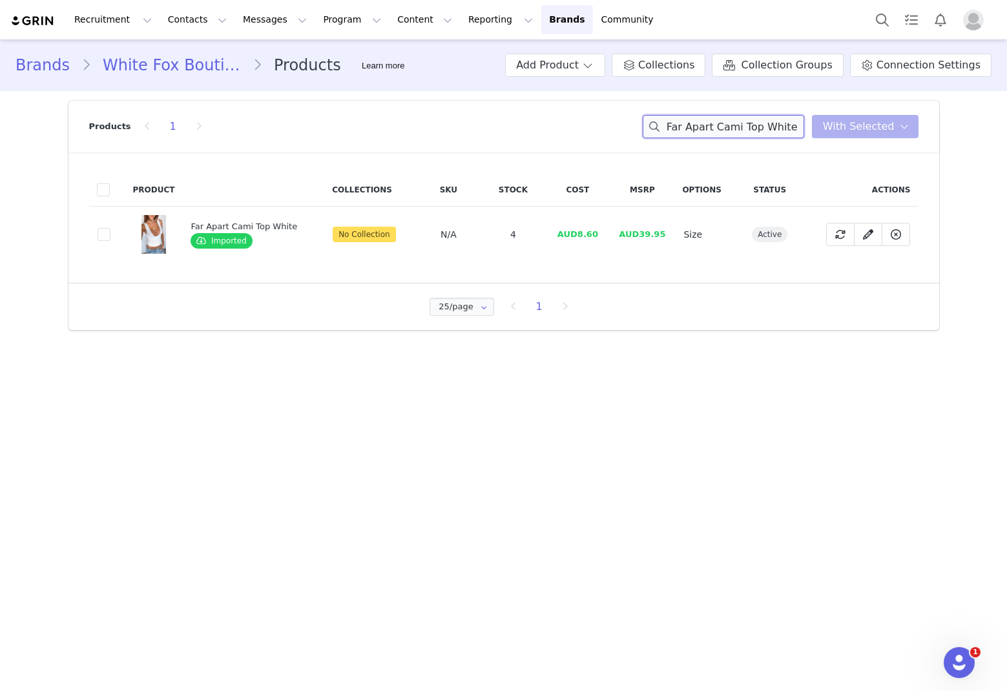
paste input "West Coast Love Mini Skort"
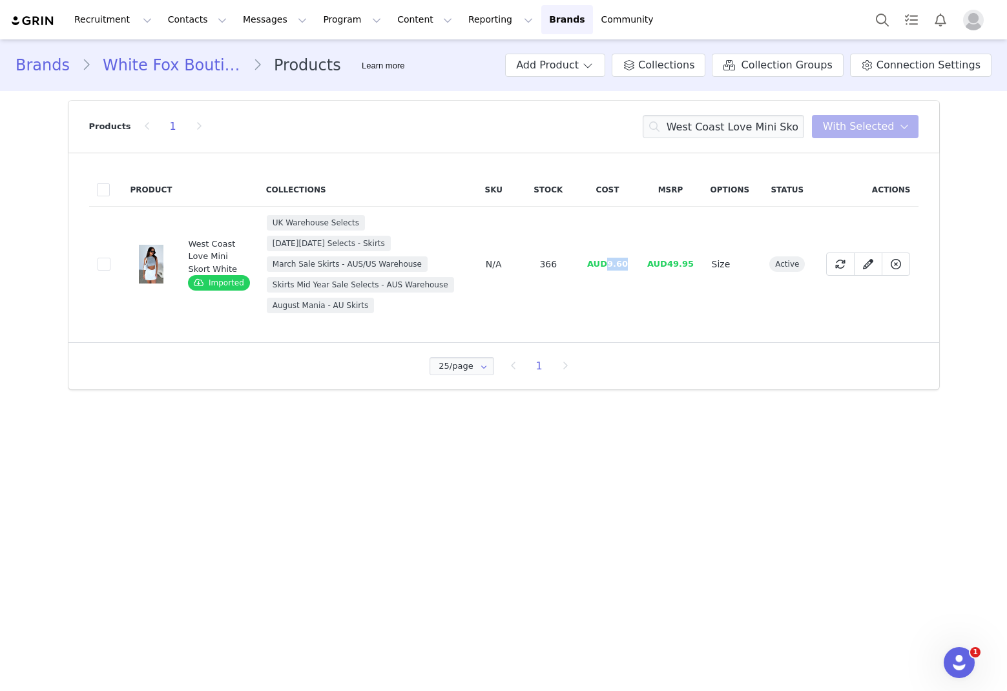
drag, startPoint x: 629, startPoint y: 268, endPoint x: 609, endPoint y: 270, distance: 20.8
click at [609, 270] on td "AUD9.60" at bounding box center [608, 265] width 62 height 116
click at [685, 130] on input "West Coast Love Mini Skort White" at bounding box center [724, 126] width 162 height 23
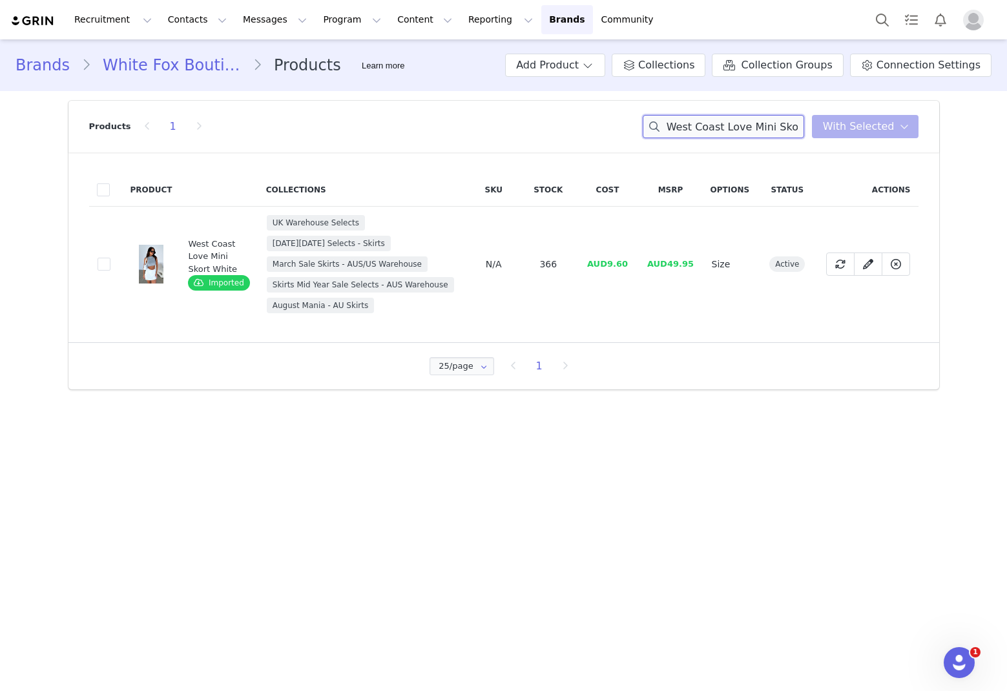
paste input "Bring The Style Low Rise Wide Leg Jeans Off"
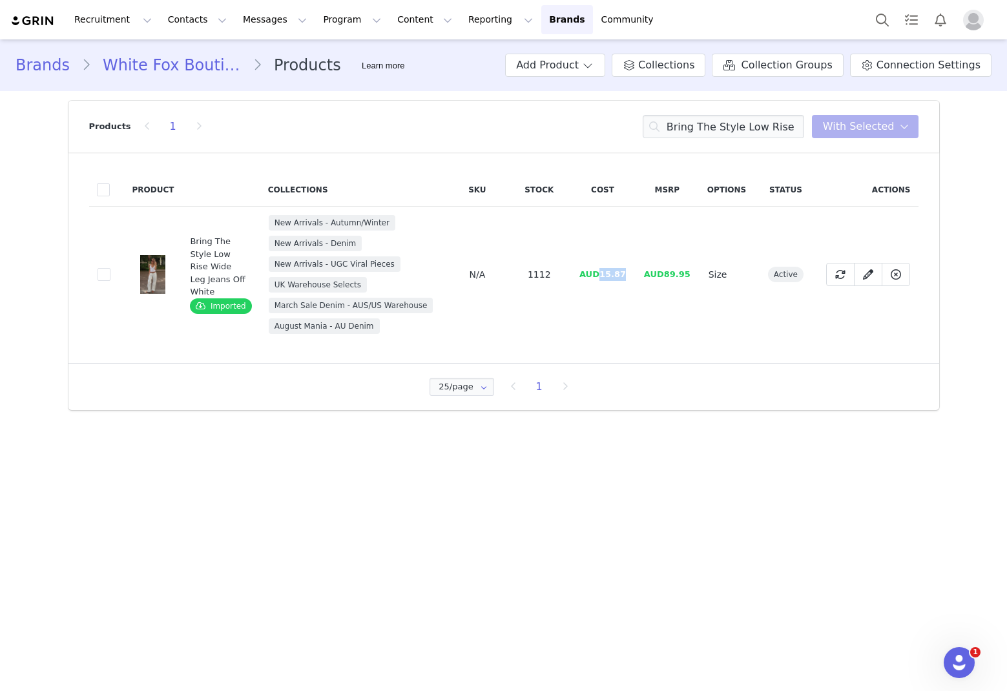
drag, startPoint x: 626, startPoint y: 275, endPoint x: 602, endPoint y: 275, distance: 23.3
click at [602, 275] on span "AUD15.87" at bounding box center [603, 274] width 47 height 10
click at [685, 134] on input "Bring The Style Low Rise Wide Leg Jeans Off White" at bounding box center [724, 126] width 162 height 23
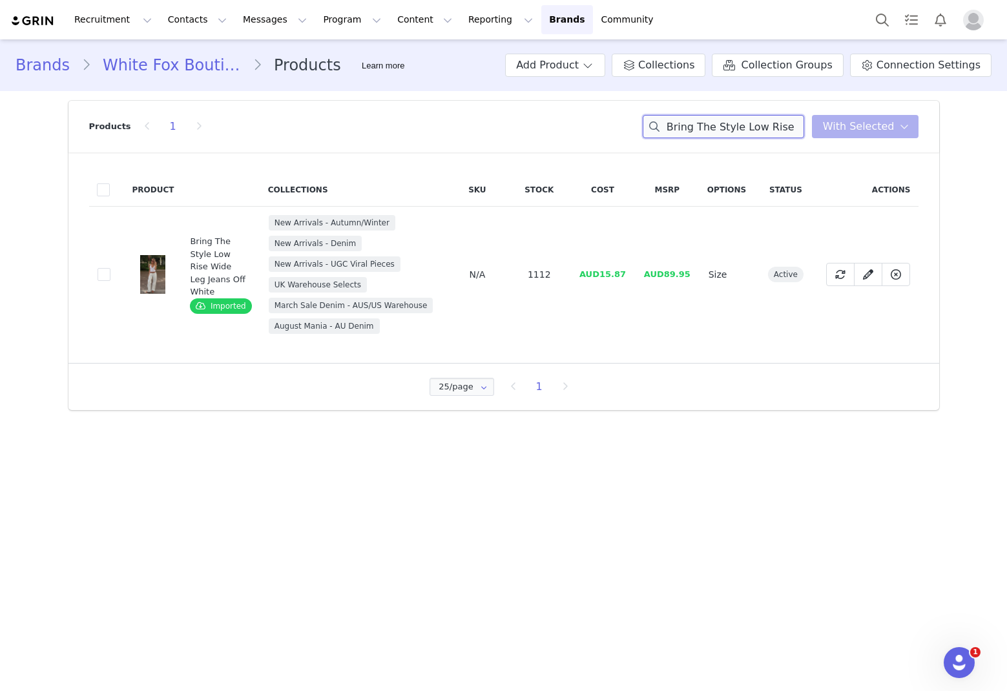
paste input "Gen Z Love Sequin Knit Mini Dress Champagne"
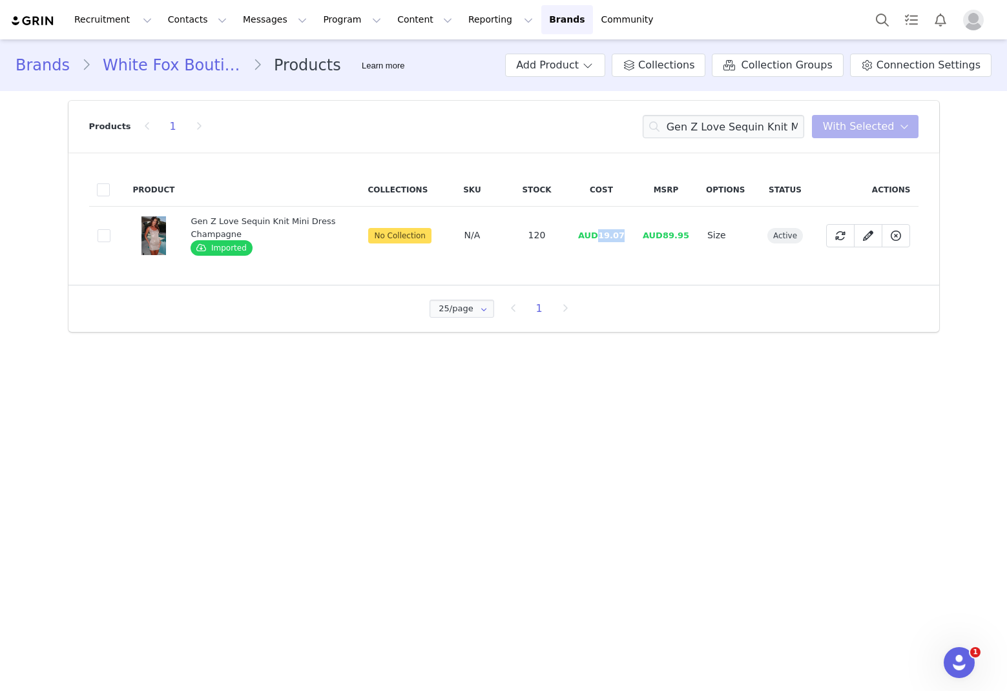
drag, startPoint x: 629, startPoint y: 237, endPoint x: 598, endPoint y: 237, distance: 30.4
click at [598, 237] on td "AUD19.07" at bounding box center [601, 236] width 65 height 58
click at [685, 132] on input "Gen Z Love Sequin Knit Mini Dress Champagne" at bounding box center [724, 126] width 162 height 23
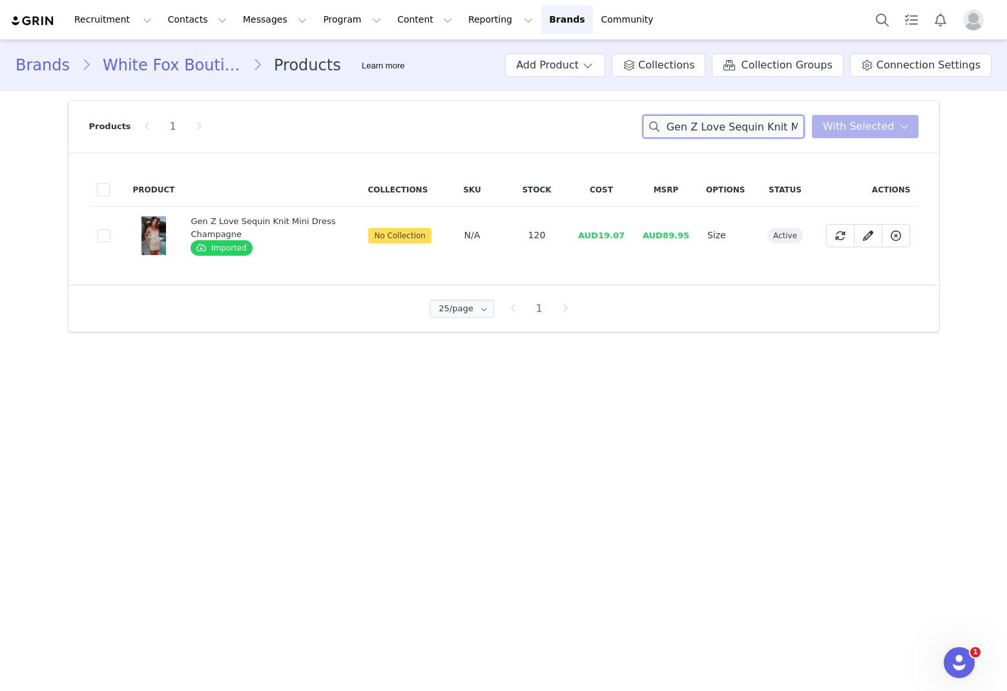
paste input "Made For You Maxi Dress White"
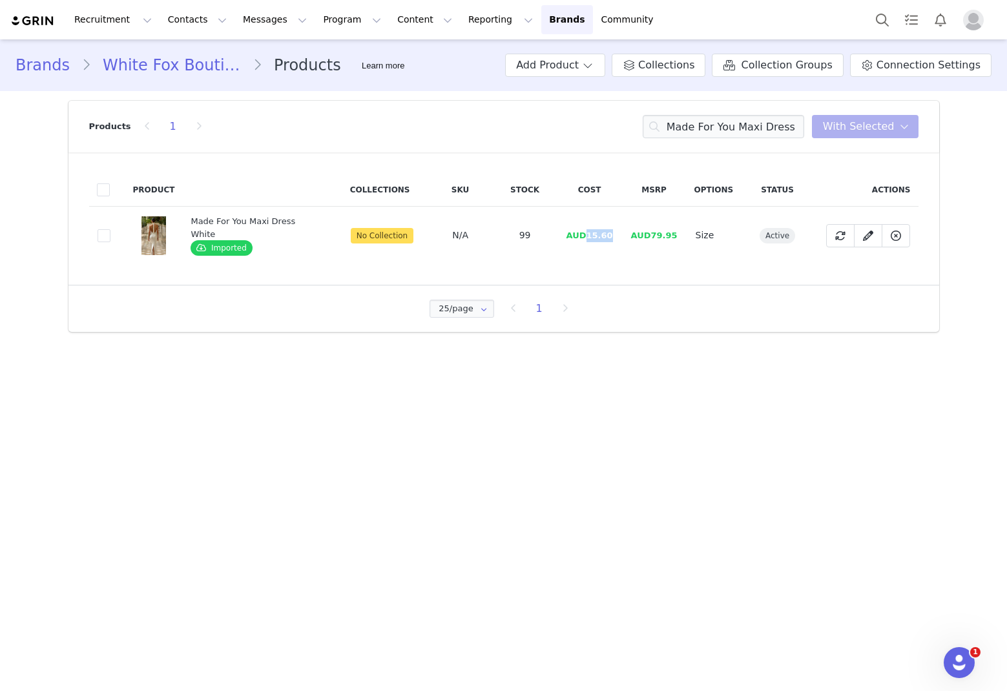
drag, startPoint x: 613, startPoint y: 238, endPoint x: 586, endPoint y: 239, distance: 27.1
click at [586, 239] on td "AUD15.60" at bounding box center [590, 236] width 65 height 58
click at [685, 126] on input "Made For You Maxi Dress White" at bounding box center [724, 126] width 162 height 23
click at [685, 127] on input "Made For You Maxi Dress White" at bounding box center [724, 126] width 162 height 23
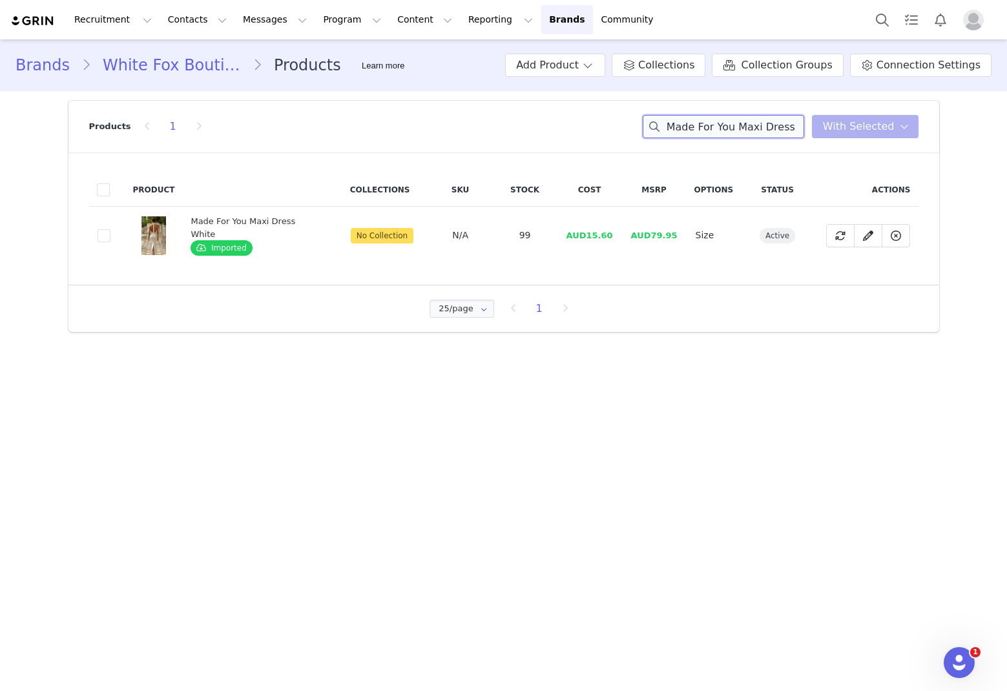
paste input "oonlight [MEDICAL_DATA] Maxi Dress Baby Blue"
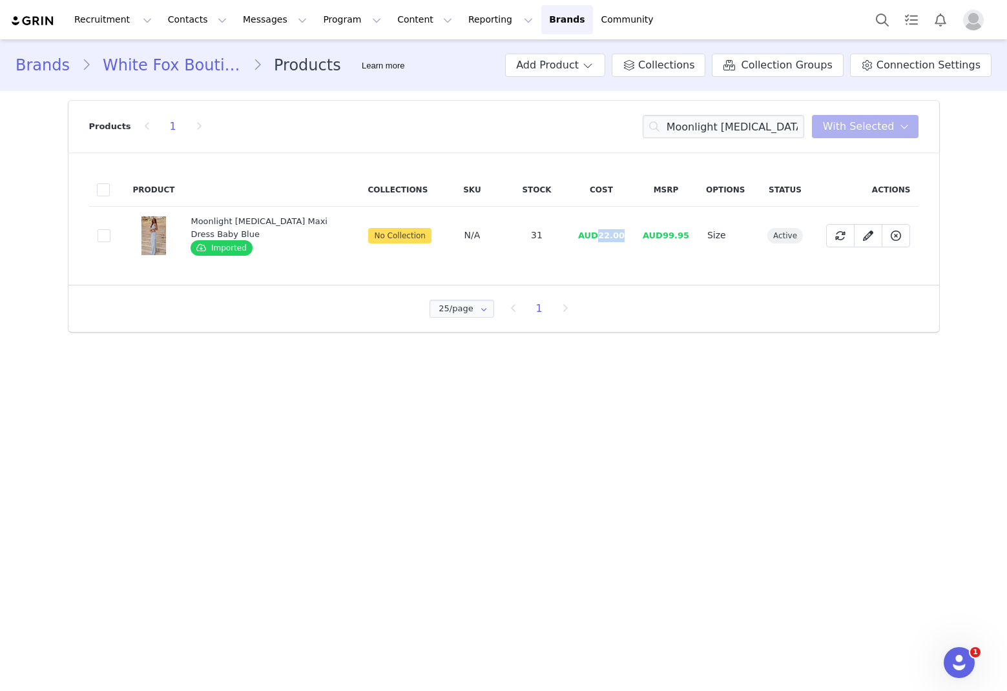
drag, startPoint x: 613, startPoint y: 237, endPoint x: 595, endPoint y: 238, distance: 18.1
click at [595, 238] on td "AUD22.00" at bounding box center [601, 236] width 65 height 58
click at [673, 130] on input "Moonlight [MEDICAL_DATA] Maxi Dress Baby Blue" at bounding box center [724, 126] width 162 height 23
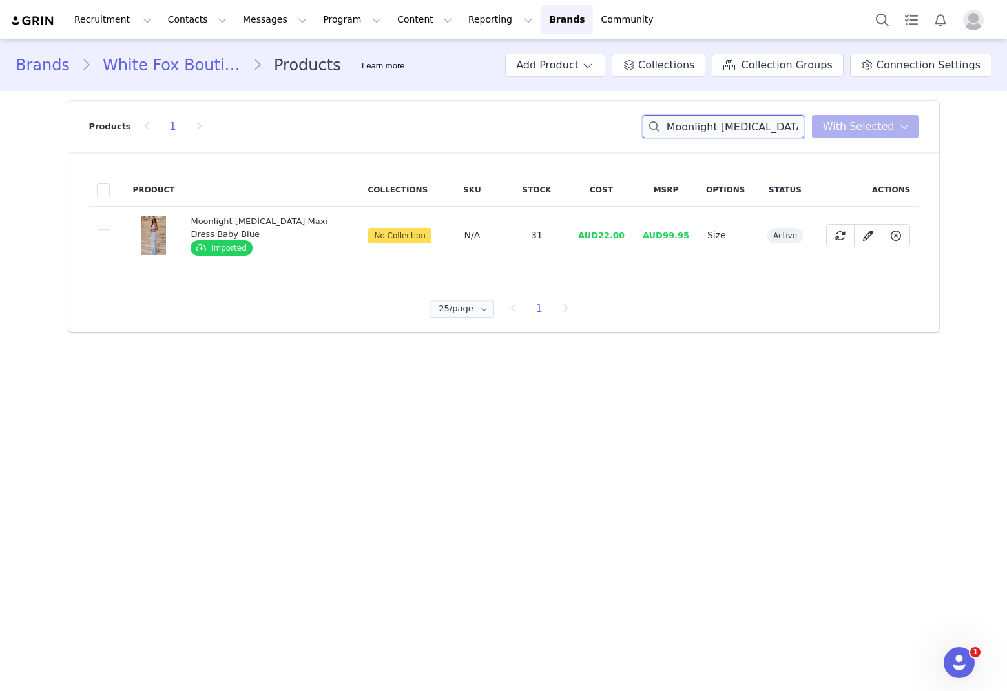
paste input "Can't Let Go Pant Ecru/Choc Stripe"
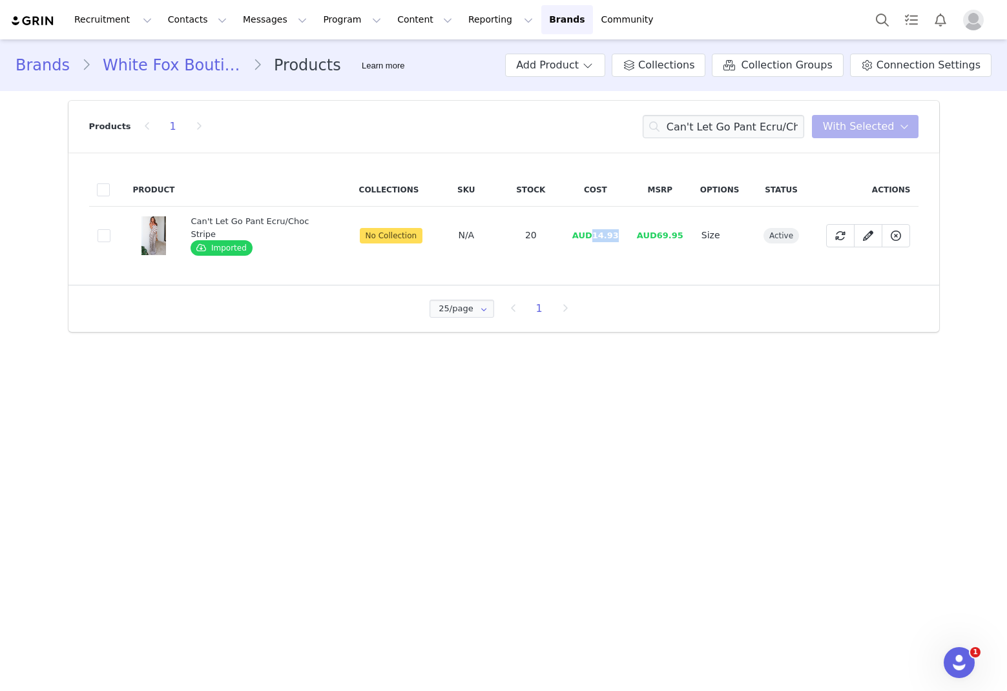
drag, startPoint x: 618, startPoint y: 235, endPoint x: 591, endPoint y: 237, distance: 27.9
click at [591, 237] on td "AUD14.93" at bounding box center [595, 236] width 65 height 58
click at [685, 132] on input "Can't Let Go Pant Ecru/Choc Stripe" at bounding box center [724, 126] width 162 height 23
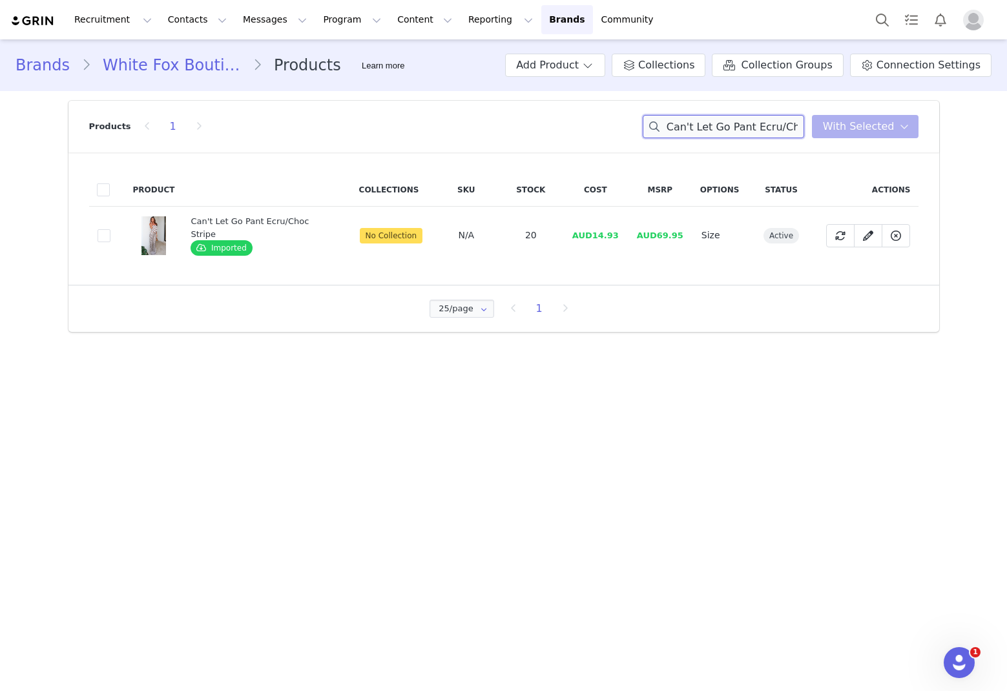
paste input "Strapless Top"
drag, startPoint x: 626, startPoint y: 238, endPoint x: 607, endPoint y: 240, distance: 18.9
click at [603, 239] on td "AUD10.67" at bounding box center [601, 236] width 65 height 58
click at [685, 130] on input "Can't Let Go Strapless Top Ecru/Choc Stripe" at bounding box center [724, 126] width 162 height 23
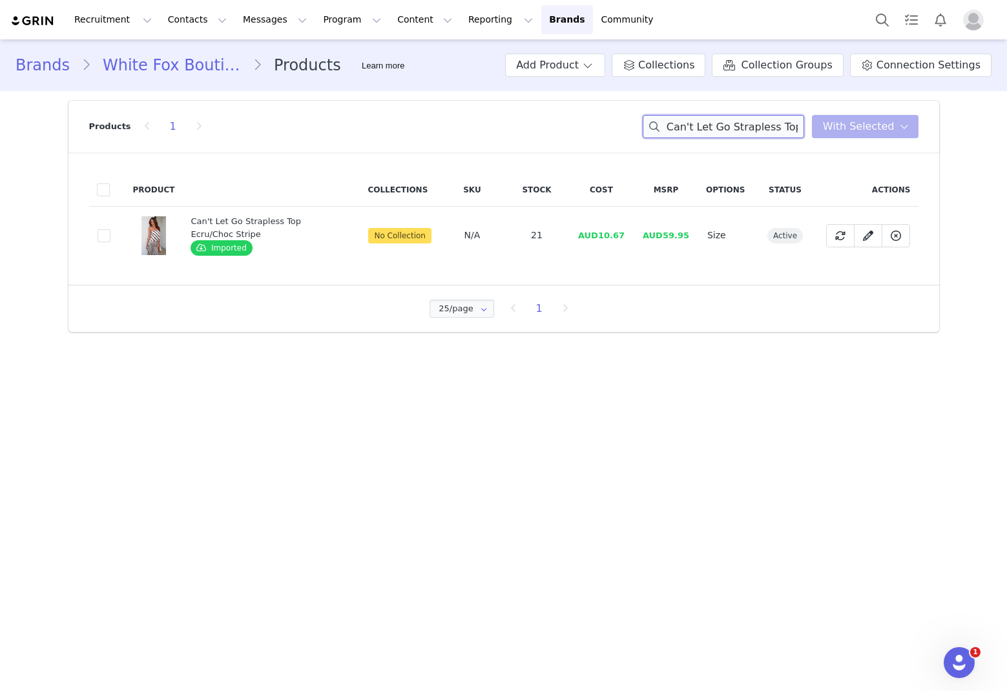
click at [685, 129] on input "Can't Let Go Strapless Top Ecru/Choc Stripe" at bounding box center [724, 126] width 162 height 23
paste input "What Was I Thinking Halter Top Sag"
drag, startPoint x: 628, startPoint y: 236, endPoint x: 603, endPoint y: 238, distance: 25.3
click at [603, 238] on td "AUD12.67" at bounding box center [601, 236] width 65 height 58
click at [685, 129] on input "What Was I Thinking Halter Top Sage" at bounding box center [724, 126] width 162 height 23
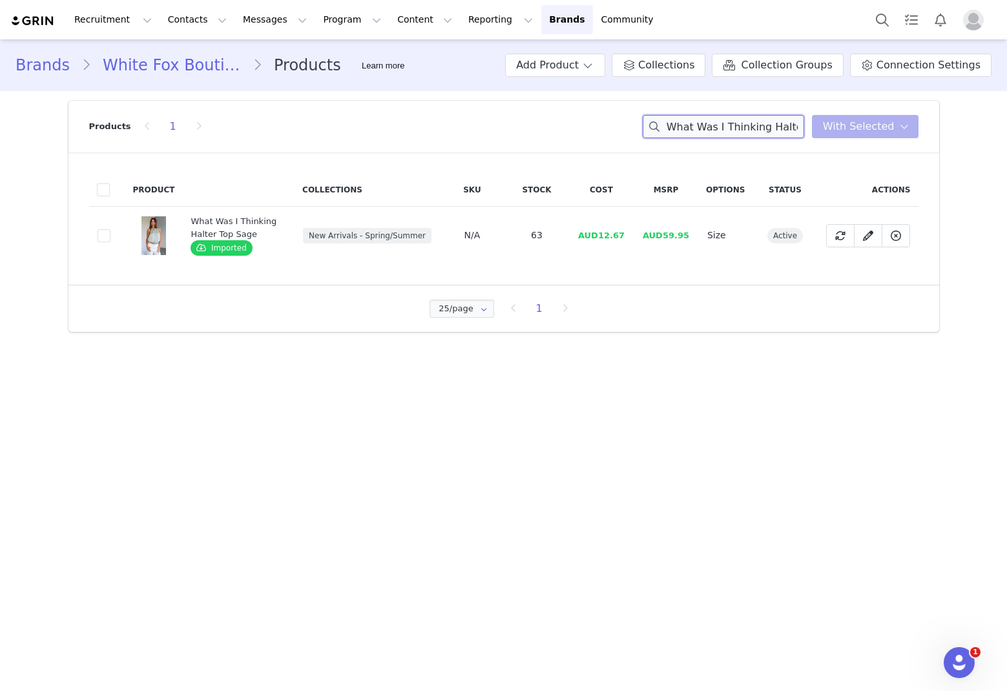
click at [685, 129] on input "What Was I Thinking Halter Top Sage" at bounding box center [724, 126] width 162 height 23
paste input "Captivate My Focus Mini Dress Cream"
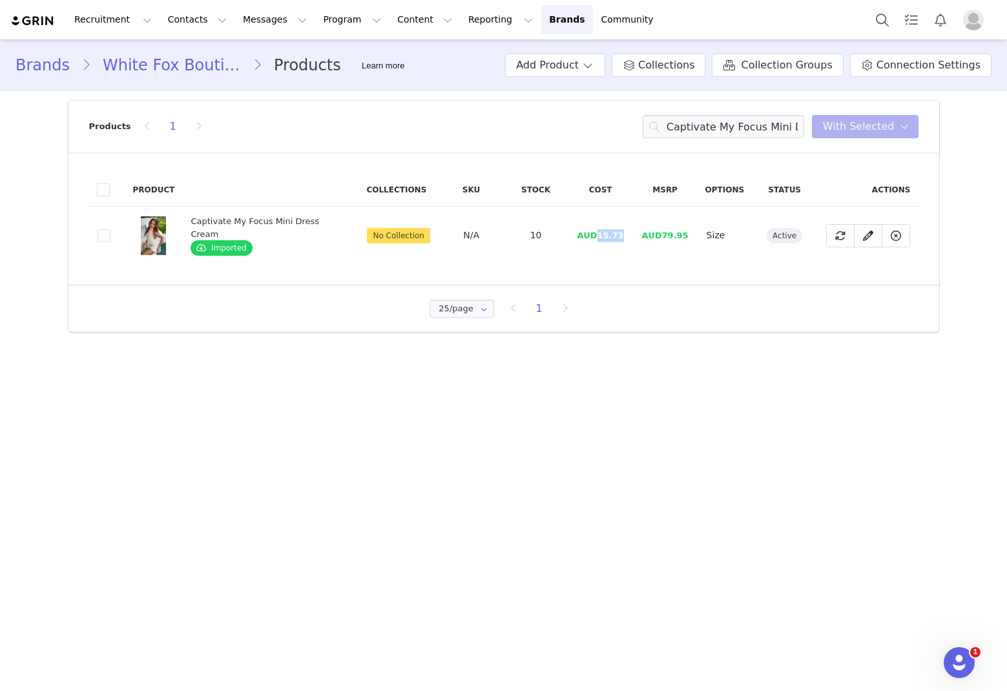
drag, startPoint x: 618, startPoint y: 240, endPoint x: 596, endPoint y: 239, distance: 22.0
click at [596, 239] on span "AUD15.73" at bounding box center [601, 236] width 47 height 10
click at [685, 129] on input "Captivate My Focus Mini Dress Cream" at bounding box center [724, 126] width 162 height 23
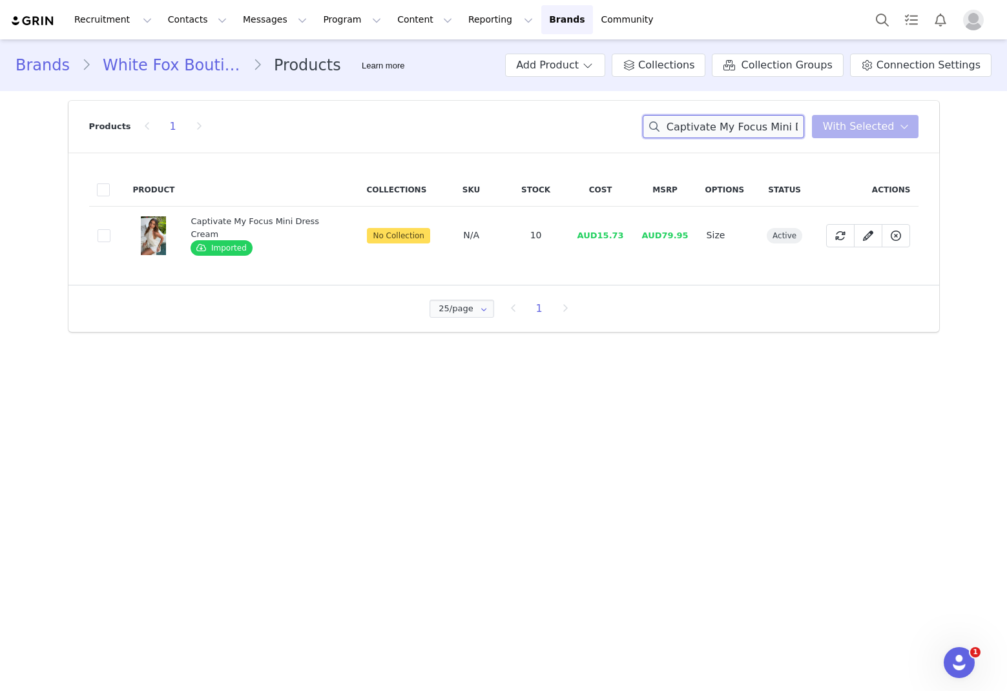
paste input "I Know You Tried Mini Dress Black"
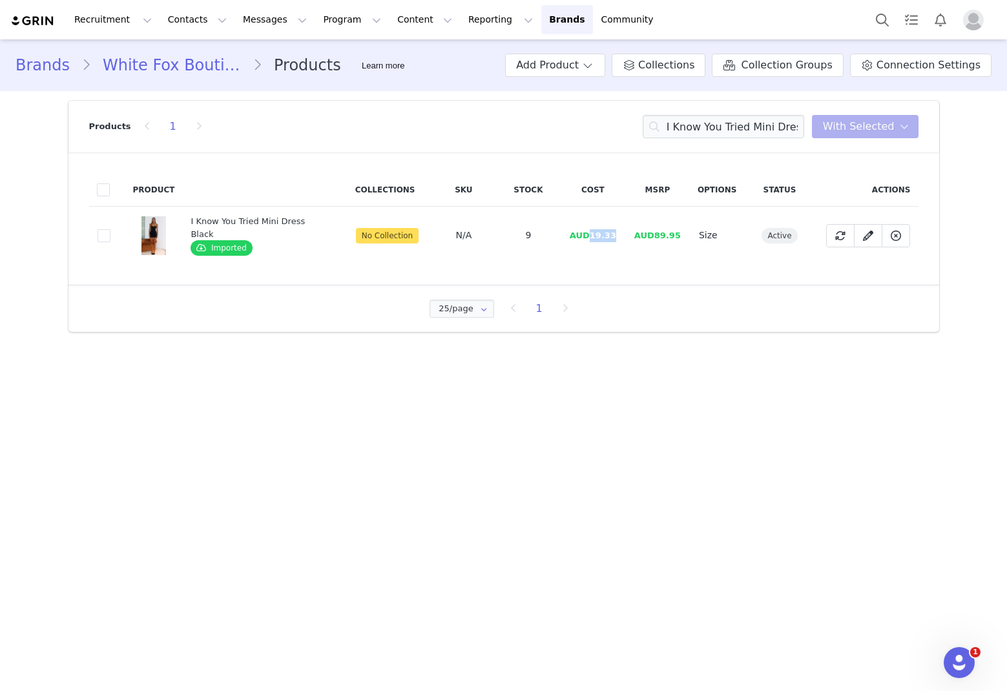
drag, startPoint x: 615, startPoint y: 237, endPoint x: 587, endPoint y: 238, distance: 28.5
click at [587, 238] on td "AUD19.33" at bounding box center [593, 236] width 65 height 58
click at [613, 233] on td "AUD19.33" at bounding box center [593, 236] width 65 height 58
drag, startPoint x: 613, startPoint y: 233, endPoint x: 589, endPoint y: 236, distance: 23.5
click at [589, 236] on td "AUD19.33" at bounding box center [593, 236] width 65 height 58
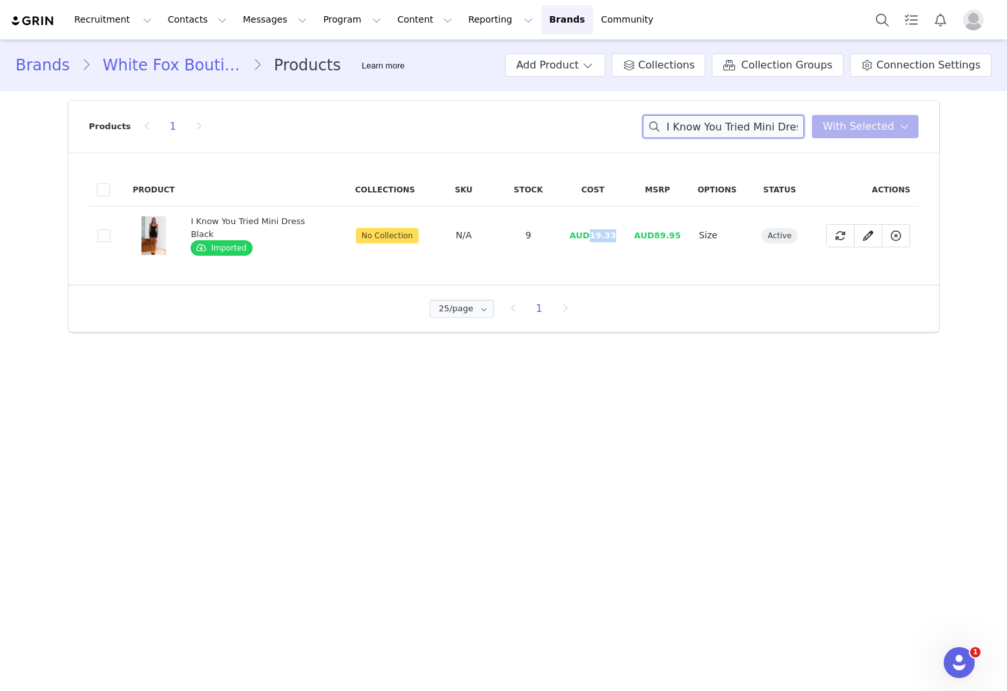
click at [685, 121] on input "I Know You Tried Mini Dress Black" at bounding box center [724, 126] width 162 height 23
click at [685, 122] on input "I Know You Tried Mini Dress Black" at bounding box center [724, 126] width 162 height 23
paste input "Lust For Life Maxi Dress Chocolate"
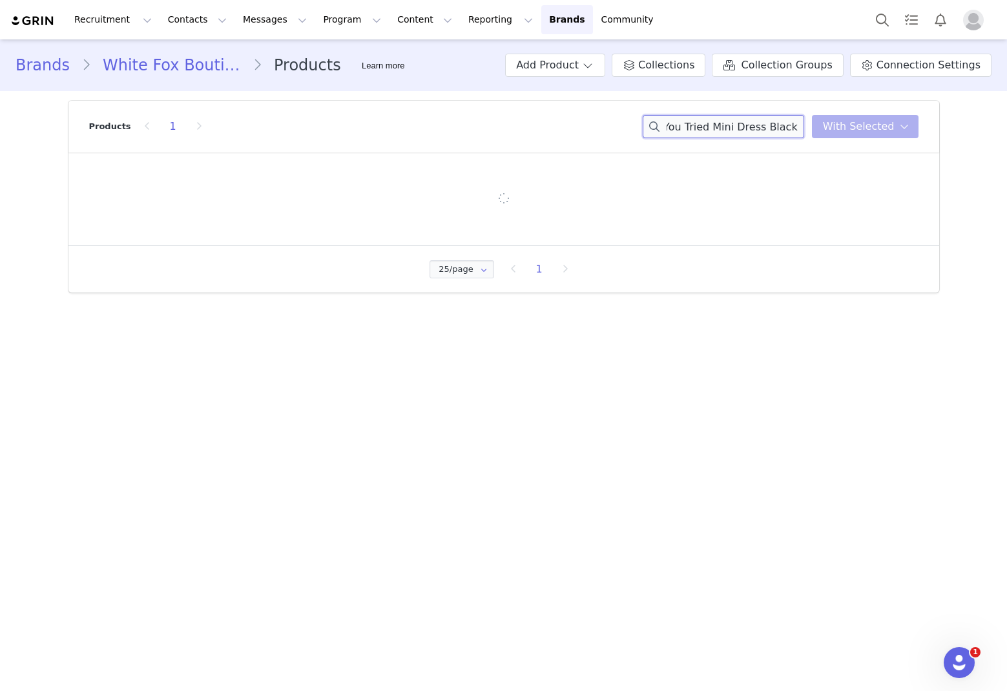
scroll to position [0, 29]
click at [685, 127] on input "I Know You Tried Mini Dress Black" at bounding box center [724, 126] width 162 height 23
click at [685, 126] on input "I Know You Tried Mini Dress Black" at bounding box center [724, 126] width 162 height 23
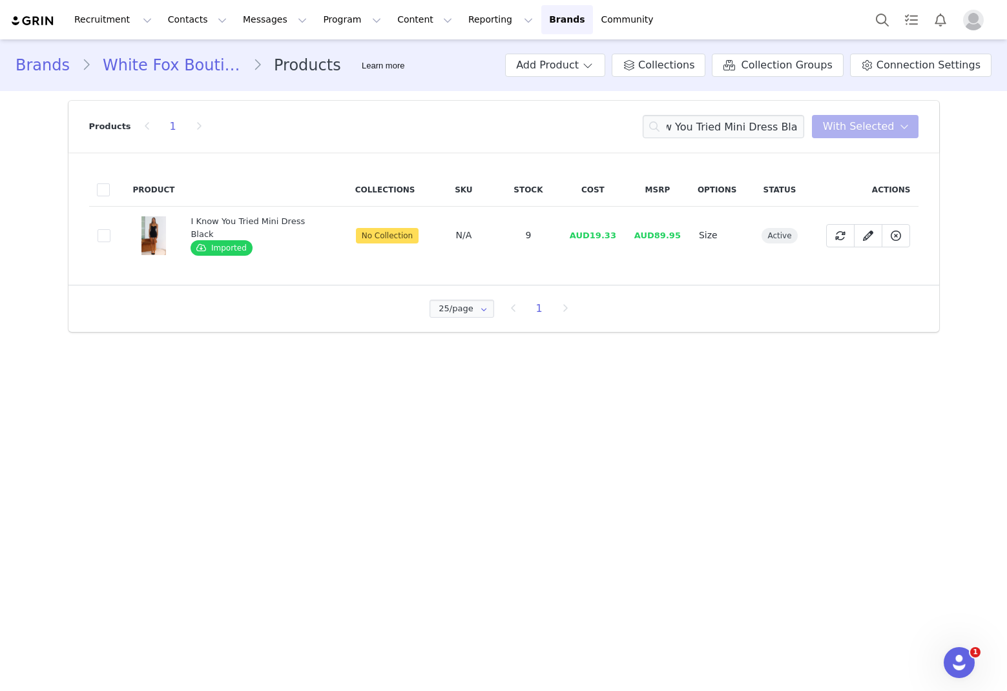
scroll to position [0, 0]
click at [685, 121] on input "I Know You Tried Mini Dress Black" at bounding box center [724, 126] width 162 height 23
paste input "Lust For Life Maxi Dress Chocolate"
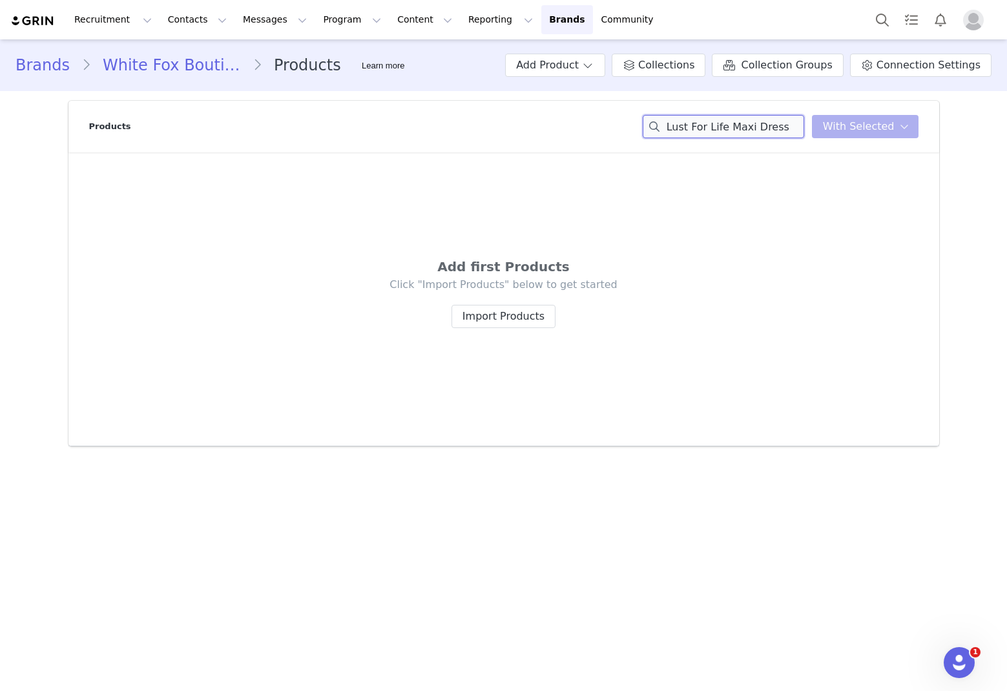
click at [685, 135] on input "Lust For Life Maxi Dress" at bounding box center [724, 126] width 162 height 23
paste input "Embellished Trim Dress Chocolate"
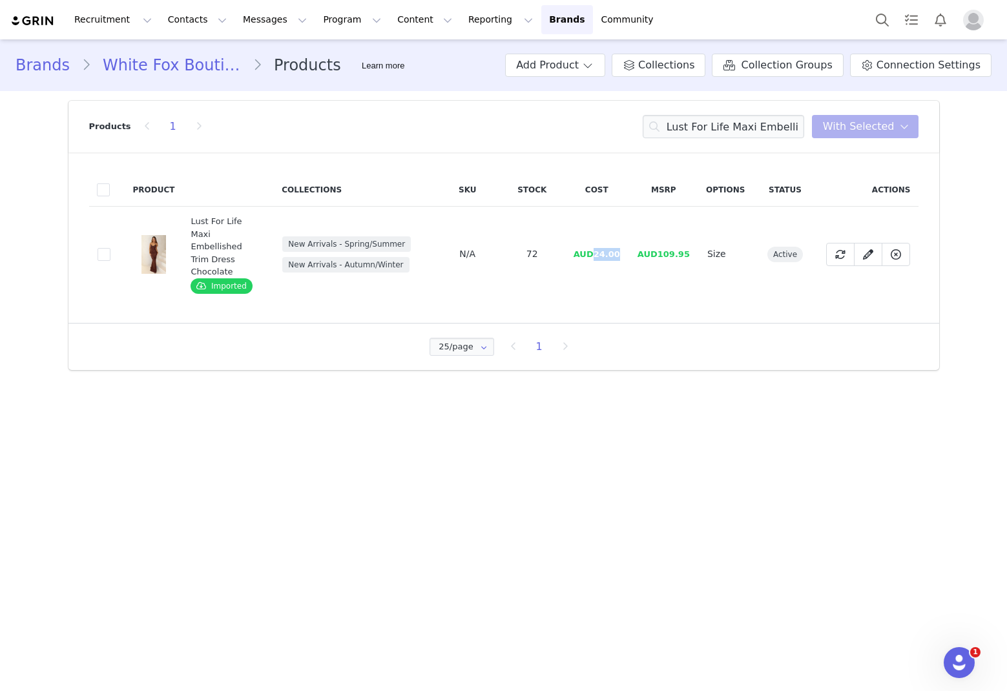
drag, startPoint x: 632, startPoint y: 241, endPoint x: 600, endPoint y: 247, distance: 32.2
click at [600, 247] on tr "828de571-7c60-4738-9bb6-1e0d01051544 Lust For Life Maxi Embellished Trim Dress …" at bounding box center [504, 255] width 830 height 96
click at [685, 127] on input "Lust For Life Maxi Embellished Trim Dress Chocolate" at bounding box center [724, 126] width 162 height 23
click at [685, 128] on input "Lust For Life Maxi Embellished Trim Dress Chocolate" at bounding box center [724, 126] width 162 height 23
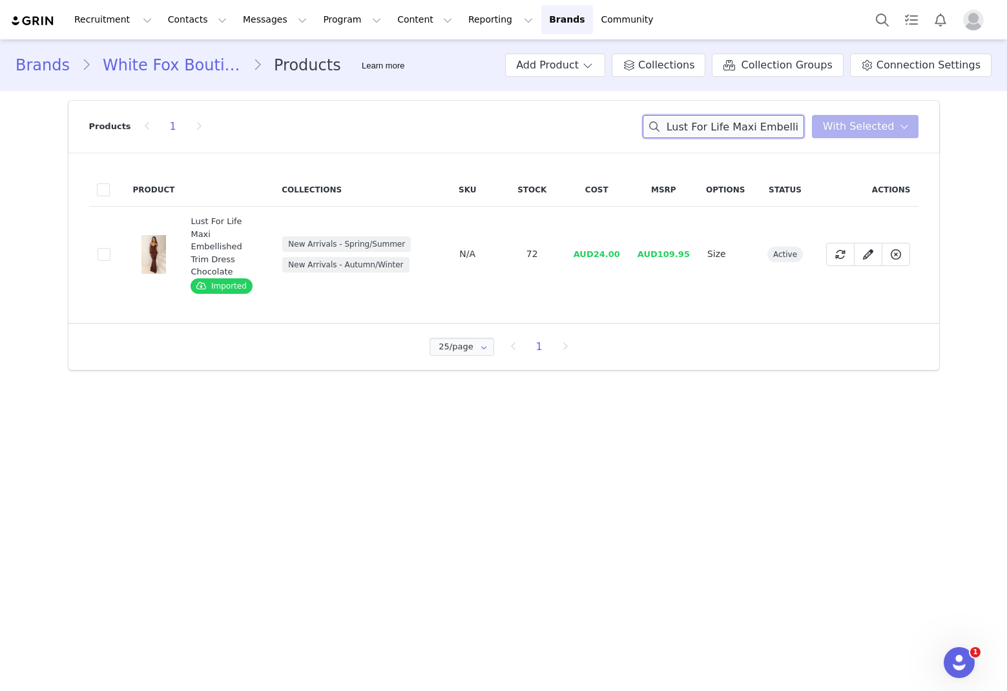
paste input "Call Me Up Maxi Dress Whi"
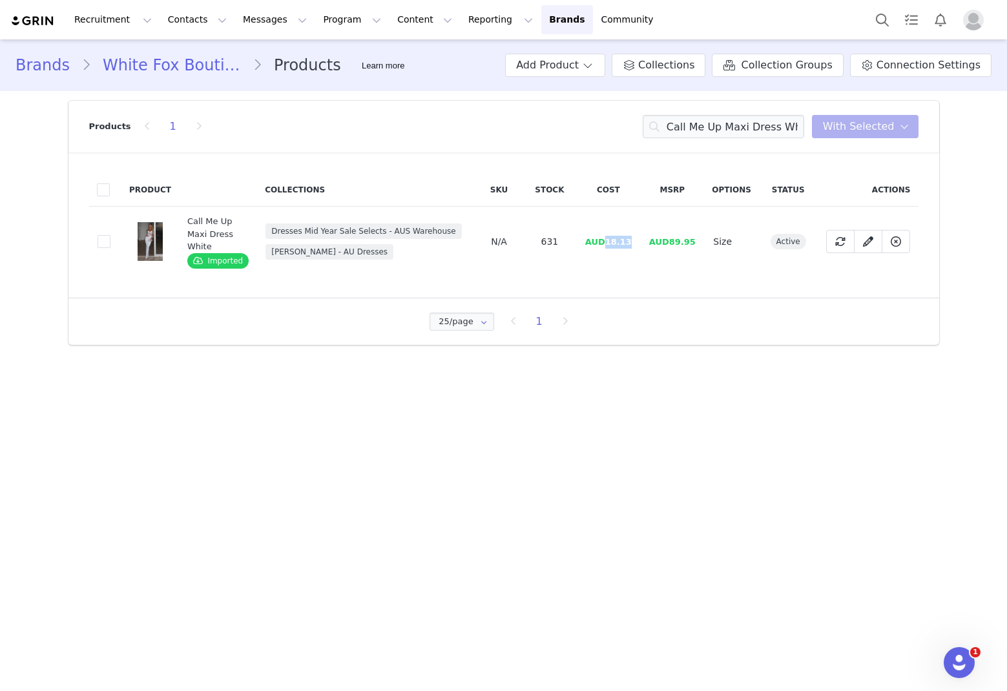
drag, startPoint x: 633, startPoint y: 245, endPoint x: 608, endPoint y: 246, distance: 24.6
click at [608, 246] on td "AUD18.13" at bounding box center [608, 242] width 64 height 70
click at [685, 127] on input "Call Me Up Maxi Dress White" at bounding box center [724, 126] width 162 height 23
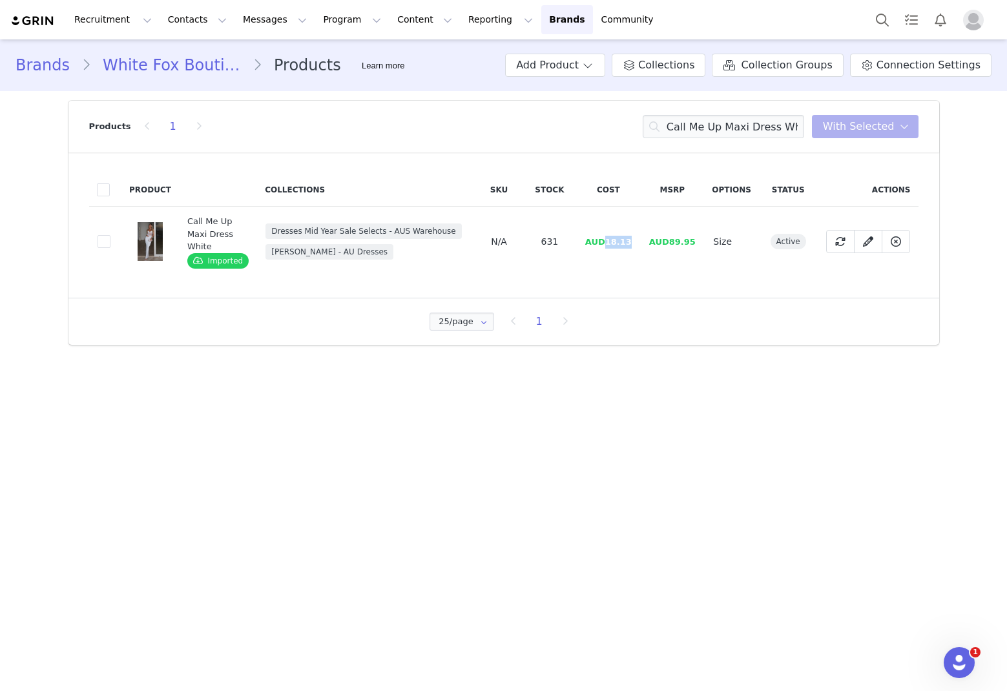
drag, startPoint x: 644, startPoint y: 242, endPoint x: 609, endPoint y: 244, distance: 35.6
click at [609, 244] on tr "30f37d4f-0b18-462d-9d88-f3ed524f2e32 Call Me Up Maxi Dress White Imported Dress…" at bounding box center [504, 242] width 830 height 70
click at [685, 128] on input "Call Me Up Maxi Dress White" at bounding box center [724, 126] width 162 height 23
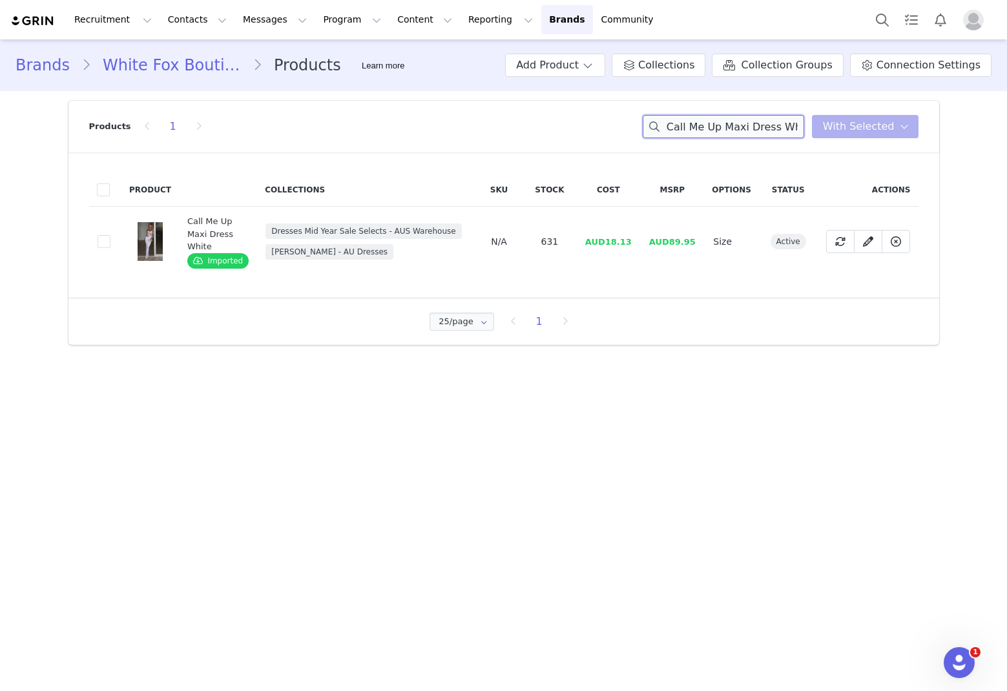
paste input "Sheer Grace Strapless Glitter Maxi Dress"
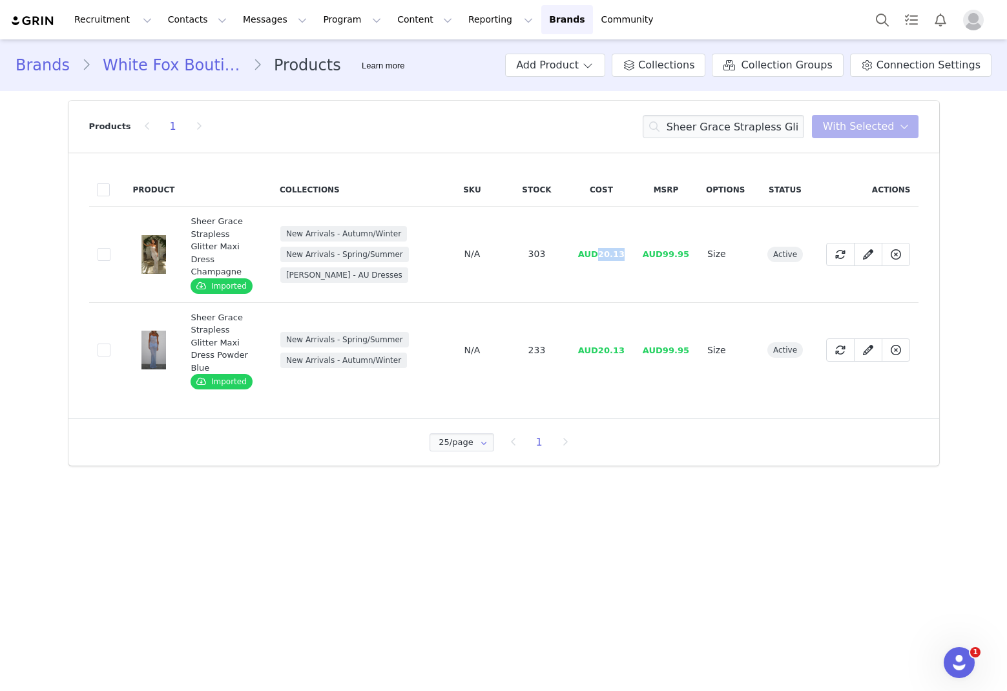
drag, startPoint x: 612, startPoint y: 249, endPoint x: 602, endPoint y: 245, distance: 11.3
click at [602, 245] on td "AUD20.13" at bounding box center [601, 255] width 65 height 96
click at [685, 123] on input "Sheer Grace Strapless Glitter Maxi Dress" at bounding box center [724, 126] width 162 height 23
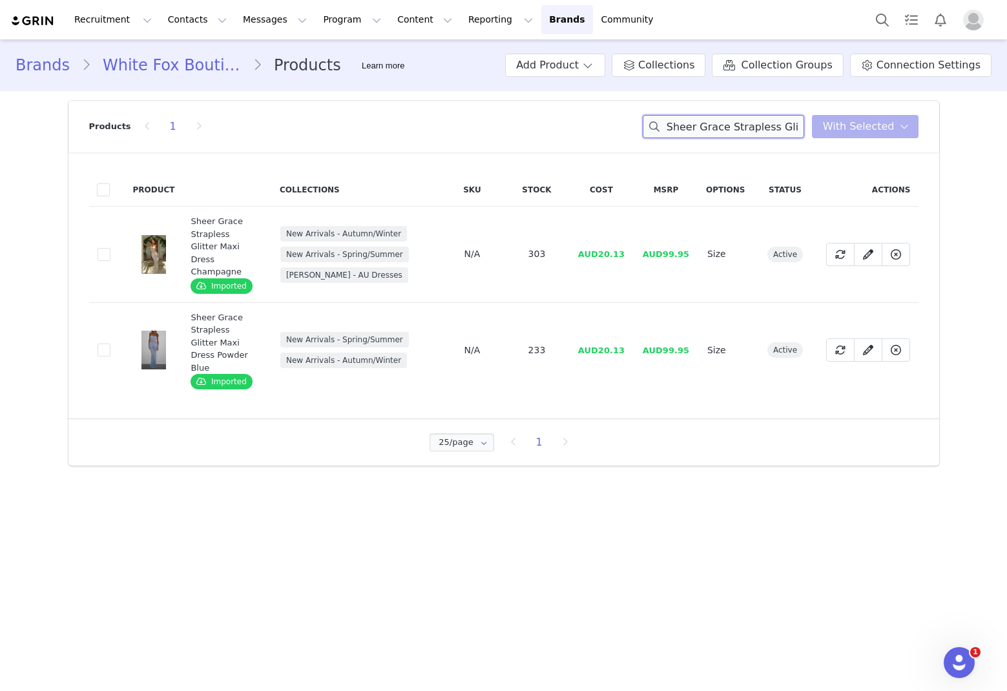
paste input "Magic Memory Knit Halter Top Champagne"
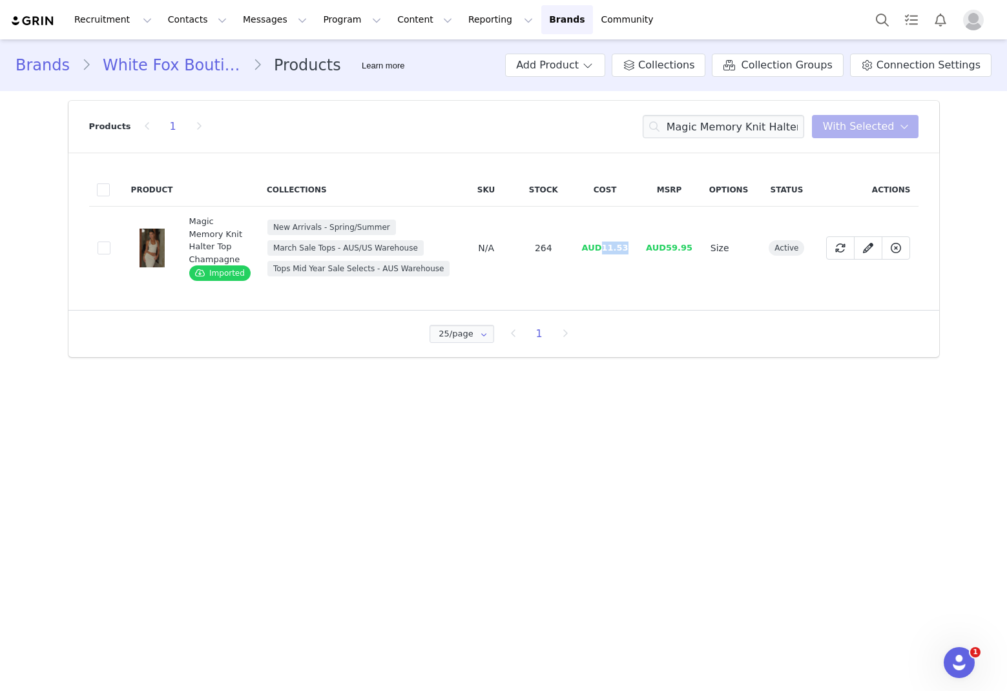
drag, startPoint x: 635, startPoint y: 248, endPoint x: 602, endPoint y: 249, distance: 33.7
click at [602, 249] on td "AUD11.53" at bounding box center [605, 248] width 64 height 83
click at [685, 130] on input "Magic Memory Knit Halter Top Champagne" at bounding box center [724, 126] width 162 height 23
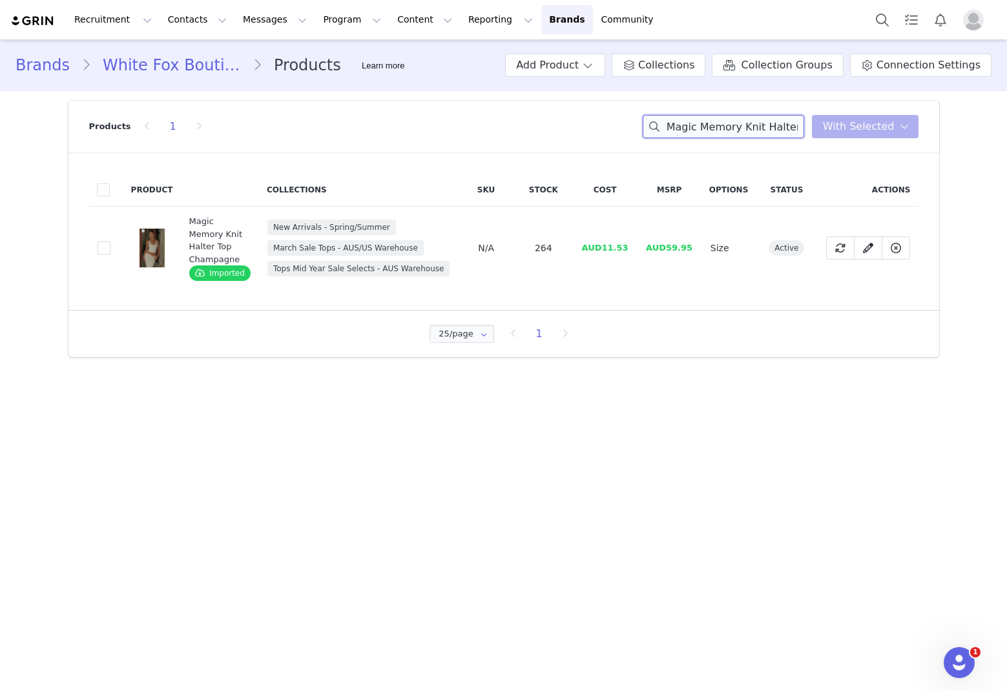
paste input "Maxi Skirt"
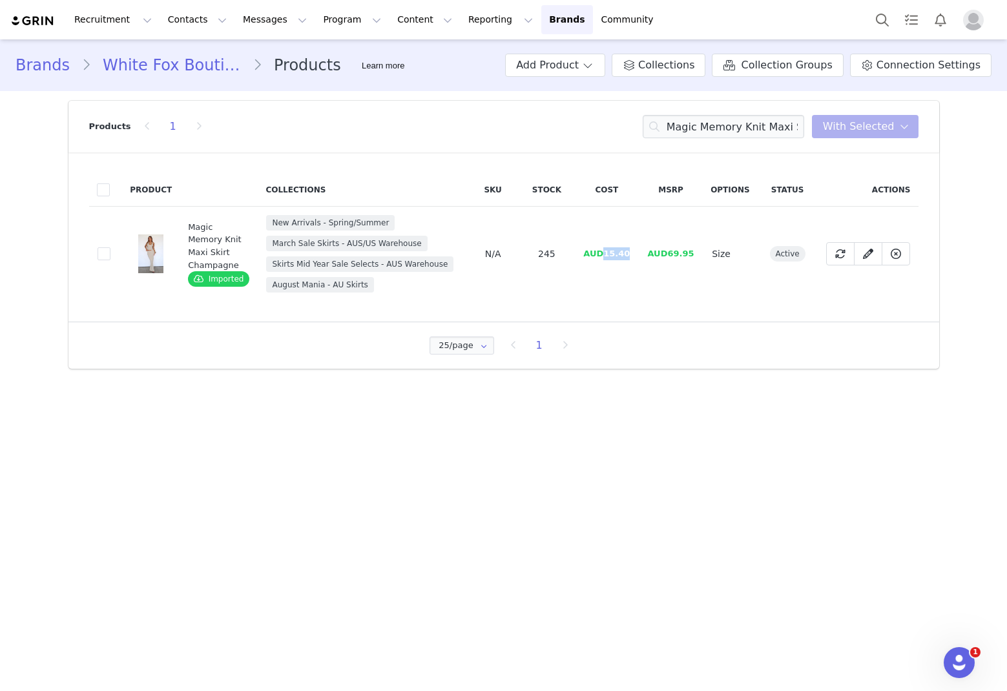
drag, startPoint x: 631, startPoint y: 251, endPoint x: 604, endPoint y: 252, distance: 26.5
click at [604, 252] on td "AUD15.40" at bounding box center [607, 254] width 64 height 95
click at [685, 136] on input "Magic Memory Knit Maxi Skirt Champagne" at bounding box center [724, 126] width 162 height 23
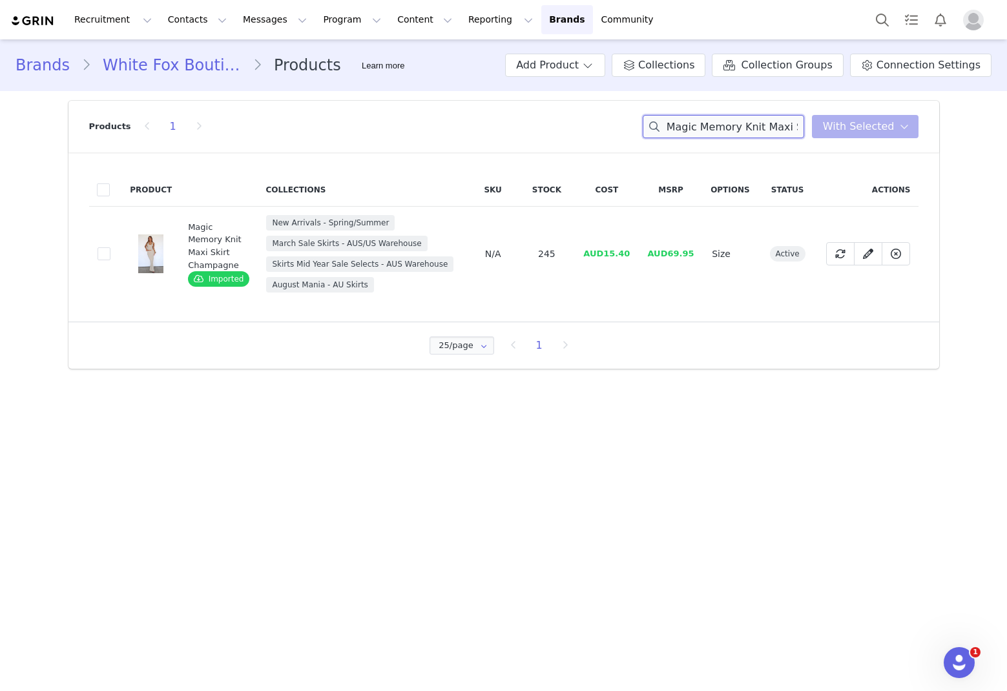
paste input "Telling Me Lies Sequin Maxi Dress Tangerine Blossom"
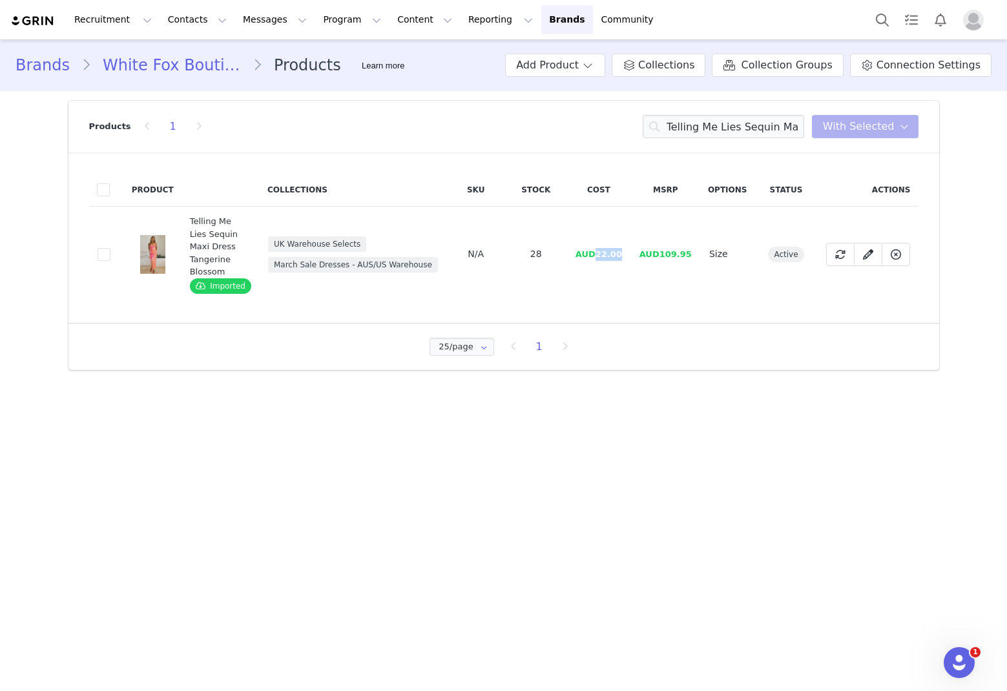
drag, startPoint x: 624, startPoint y: 257, endPoint x: 600, endPoint y: 259, distance: 24.0
click at [600, 259] on td "AUD22.00" at bounding box center [599, 255] width 65 height 96
click at [685, 120] on input "Telling Me Lies Sequin Maxi Dress Tangerine Blossom" at bounding box center [724, 126] width 162 height 23
click at [685, 122] on input "Telling Me Lies Sequin Maxi Dress Tangerine Blossom" at bounding box center [724, 126] width 162 height 23
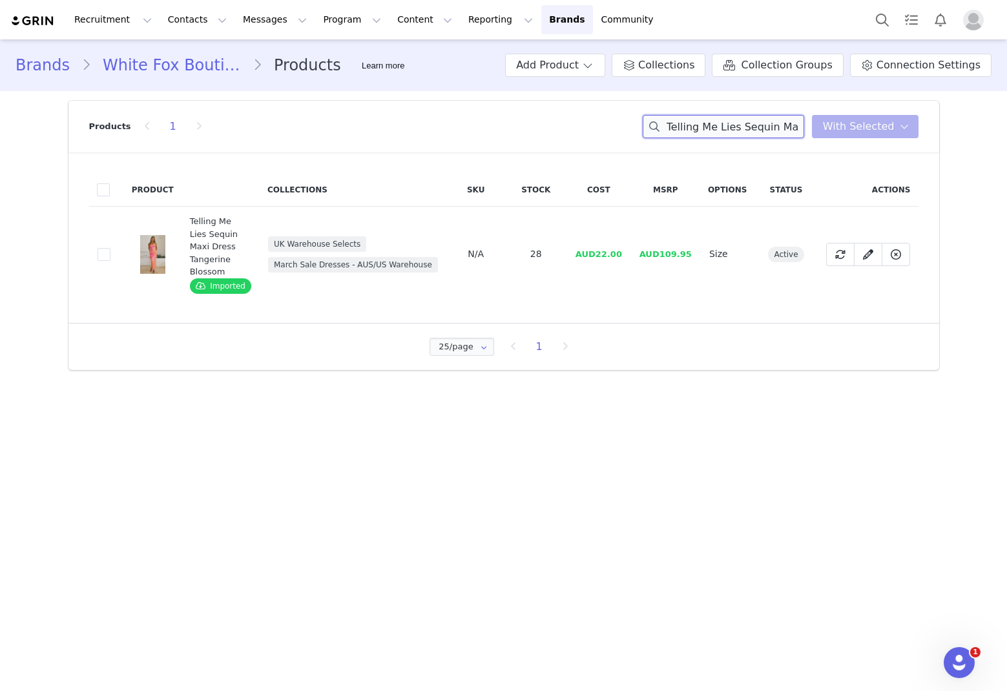
click at [685, 120] on input "Telling Me Lies Sequin Maxi Dress Tangerine Blossom" at bounding box center [724, 126] width 162 height 23
paste input "his Voice Maxi Dress Plu"
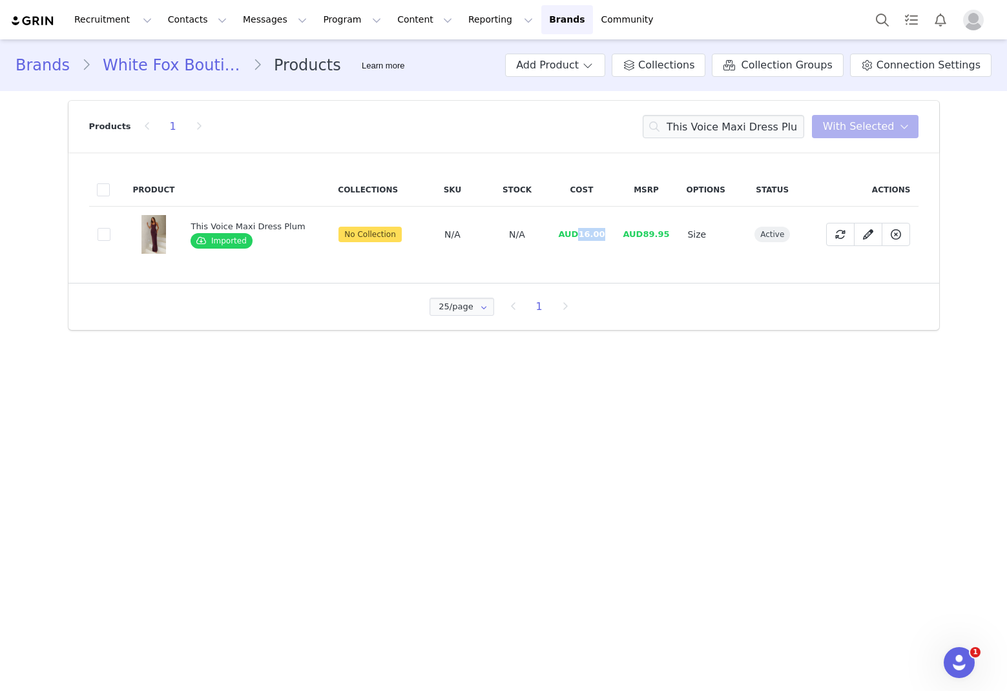
drag, startPoint x: 602, startPoint y: 232, endPoint x: 578, endPoint y: 237, distance: 25.0
click at [578, 237] on td "AUD16.00" at bounding box center [581, 235] width 65 height 56
click at [685, 119] on input "This Voice Maxi Dress Plum" at bounding box center [724, 126] width 162 height 23
click at [685, 120] on input "This Voice Maxi Dress Plum" at bounding box center [724, 126] width 162 height 23
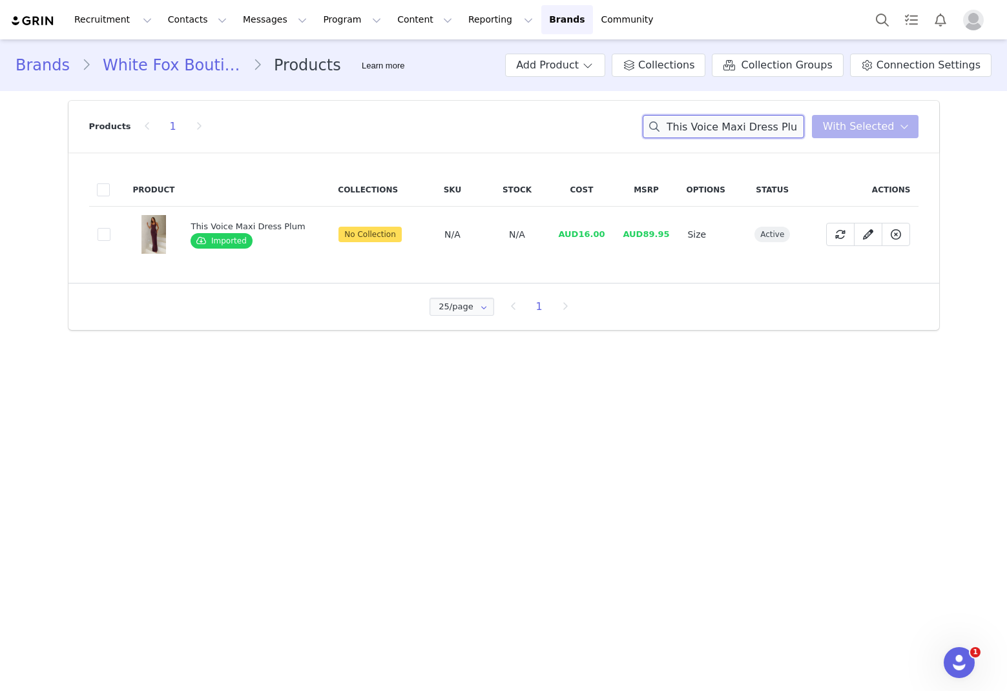
paste input "More For Me Top Lemon Fleur"
drag, startPoint x: 618, startPoint y: 238, endPoint x: 580, endPoint y: 240, distance: 38.2
click at [580, 240] on tr "a24e703d-dc2e-4b77-a063-085184ef4260 More For Me Top Lemon Fleur Imported No Co…" at bounding box center [504, 235] width 830 height 56
click at [685, 125] on input "More For Me Top Lemon Fleur" at bounding box center [724, 126] width 162 height 23
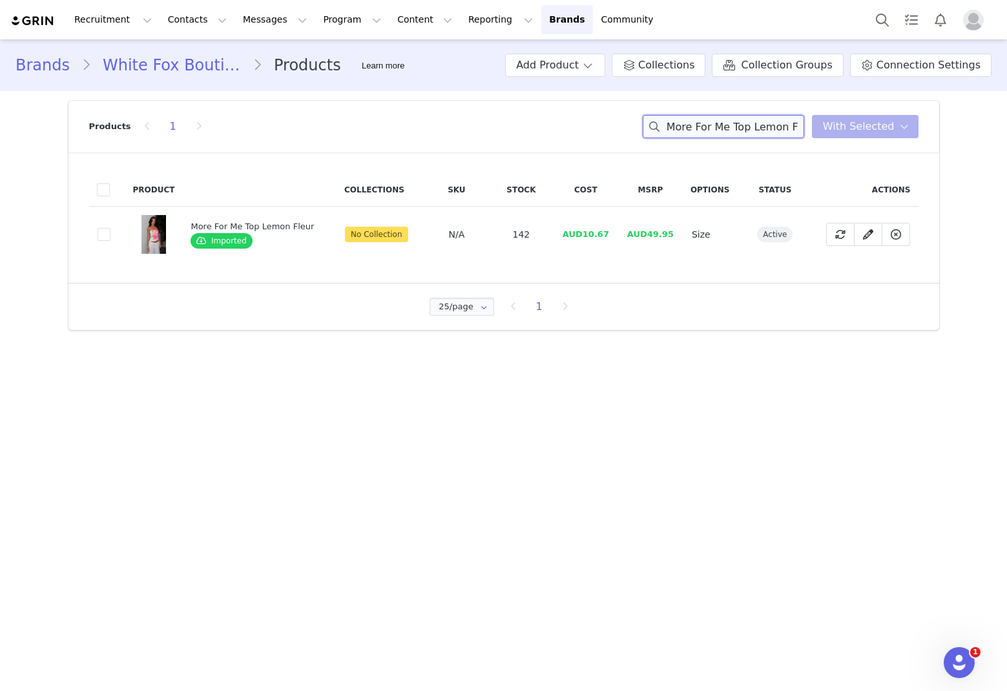
click at [685, 125] on input "More For Me Top Lemon Fleur" at bounding box center [724, 126] width 162 height 23
paste input "Snap Out Of It Printed Mesh Mini Dress Espresso"
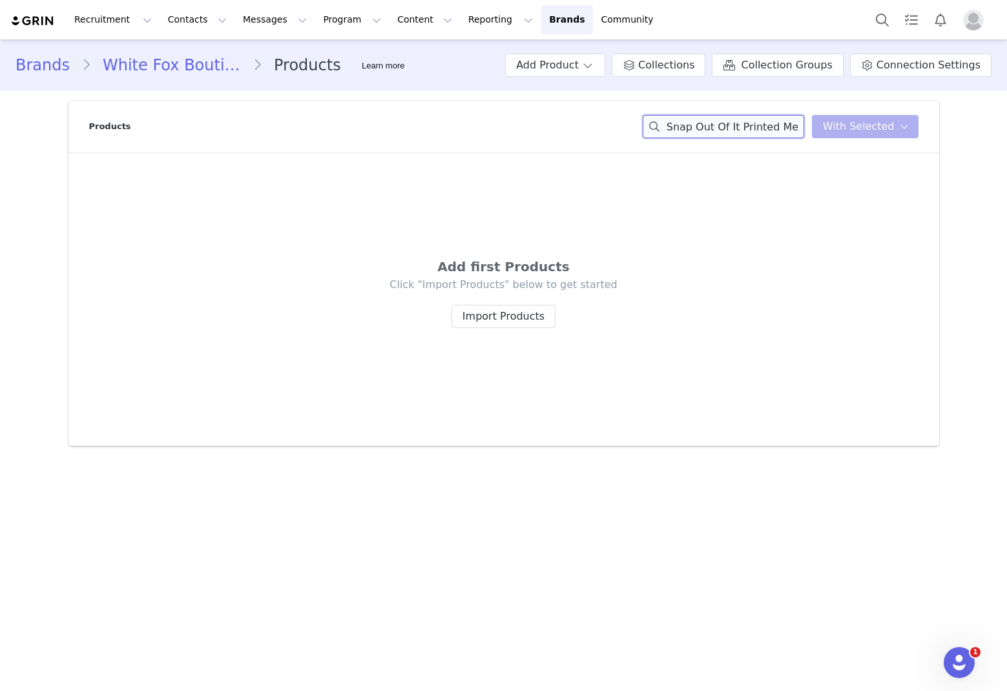
click at [685, 128] on input "Snap Out Of It Printed Mesh Mini Dress" at bounding box center [724, 126] width 162 height 23
click at [685, 127] on input "Snap Out Of It Printed Mesh Mini Dress" at bounding box center [724, 126] width 162 height 23
click at [685, 126] on input "Snap Out Of It Printed Mesh Mini Dress" at bounding box center [724, 126] width 162 height 23
click at [685, 127] on input "Snap Out Of It Printed Mesh Mini Dress" at bounding box center [724, 126] width 162 height 23
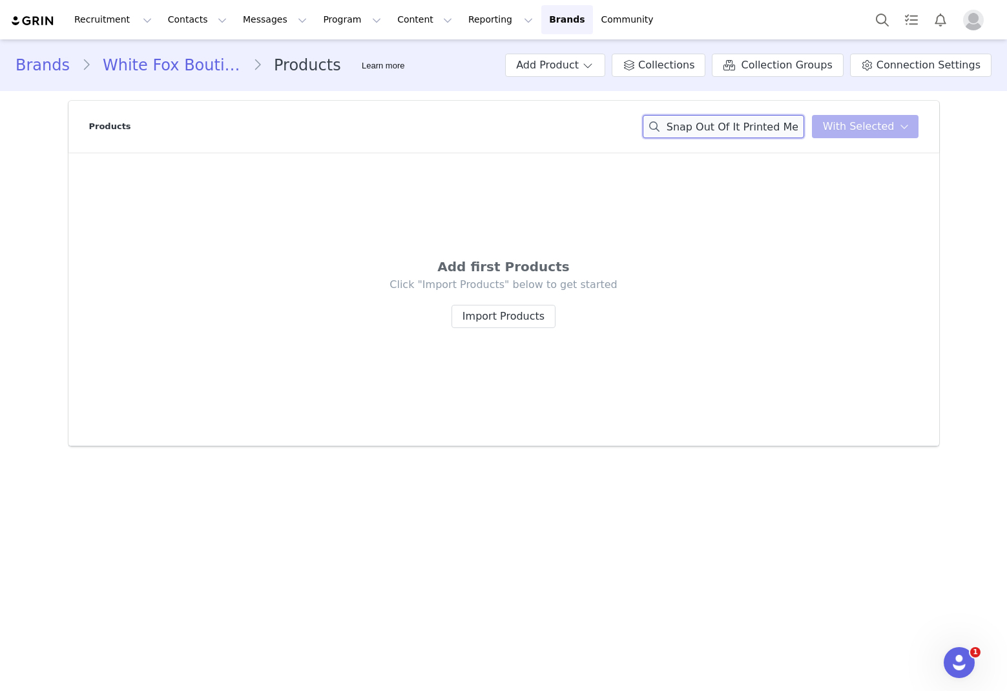
click at [685, 127] on input "Snap Out Of It Printed Mesh Mini Dress" at bounding box center [724, 126] width 162 height 23
paste input "Previous Next 1 2 3 4 5 6 7 Snap Out Of It Printed Mesh Mini Dress Espresso"
drag, startPoint x: 704, startPoint y: 127, endPoint x: 352, endPoint y: 110, distance: 352.0
click at [352, 110] on div "Products Previous Next 1 2 3 4 5 6 7 Snap Out Of It Printed You have 0 product …" at bounding box center [504, 127] width 830 height 52
click at [685, 134] on input "Snap Out Of It Printed" at bounding box center [724, 126] width 162 height 23
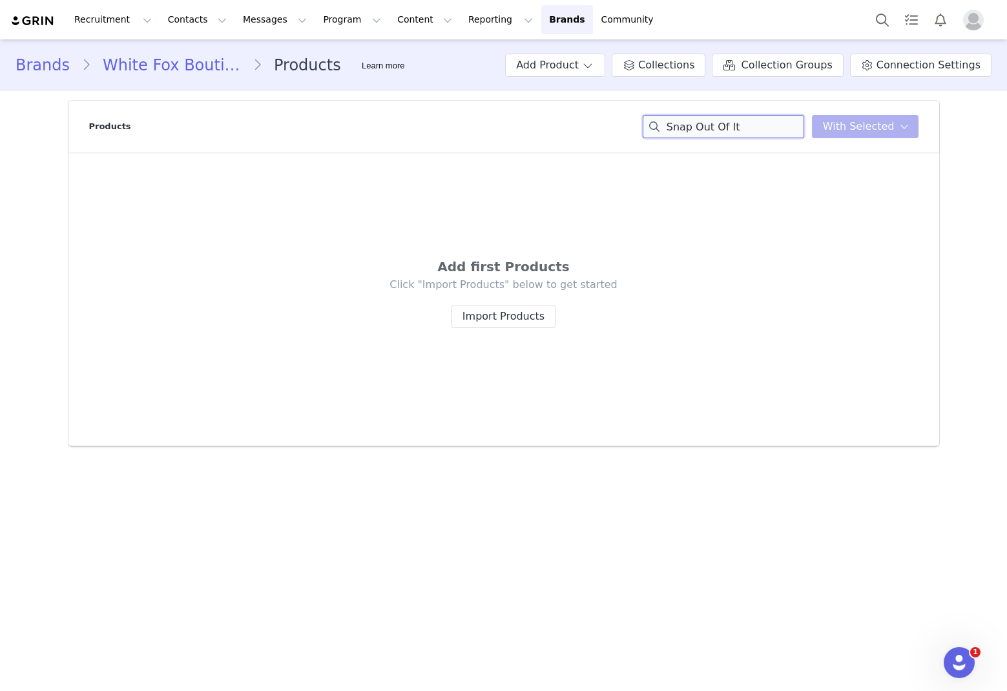
click at [685, 127] on input "Snap Out Of It" at bounding box center [724, 126] width 162 height 23
paste input "Printed Mesh Mini Dress Espresso"
click at [685, 128] on input "Snap Out Of It Printed Mesh Mini Dress Espresso" at bounding box center [724, 126] width 162 height 23
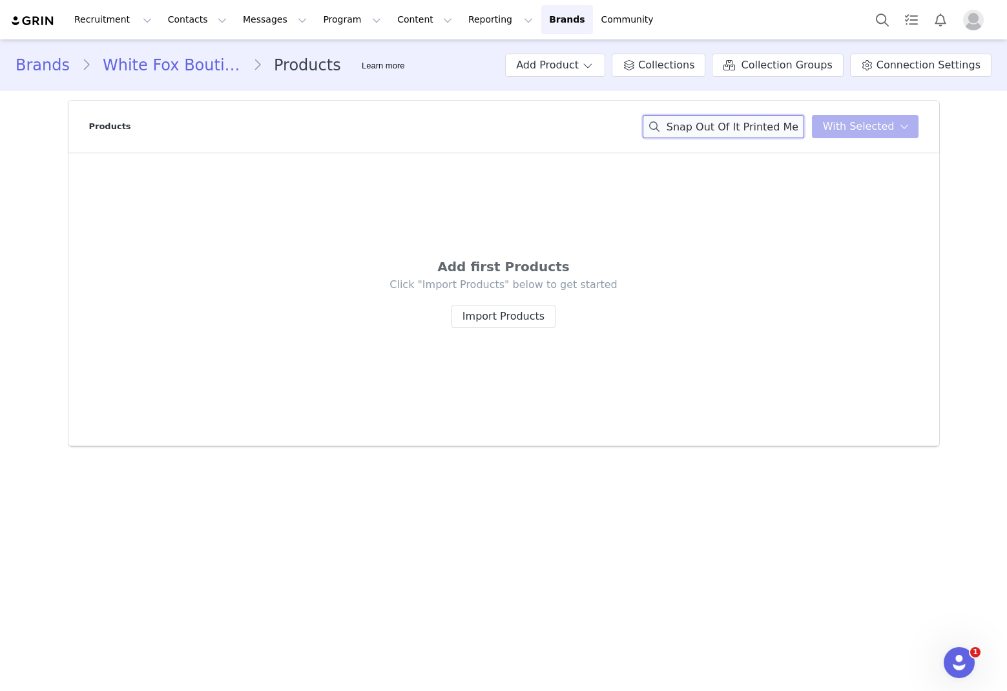
click at [685, 128] on input "Snap Out Of It Printed Mesh Mini Dress Espresso" at bounding box center [724, 126] width 162 height 23
paste input "[PERSON_NAME] Glitter Maxi Dress Champagne"
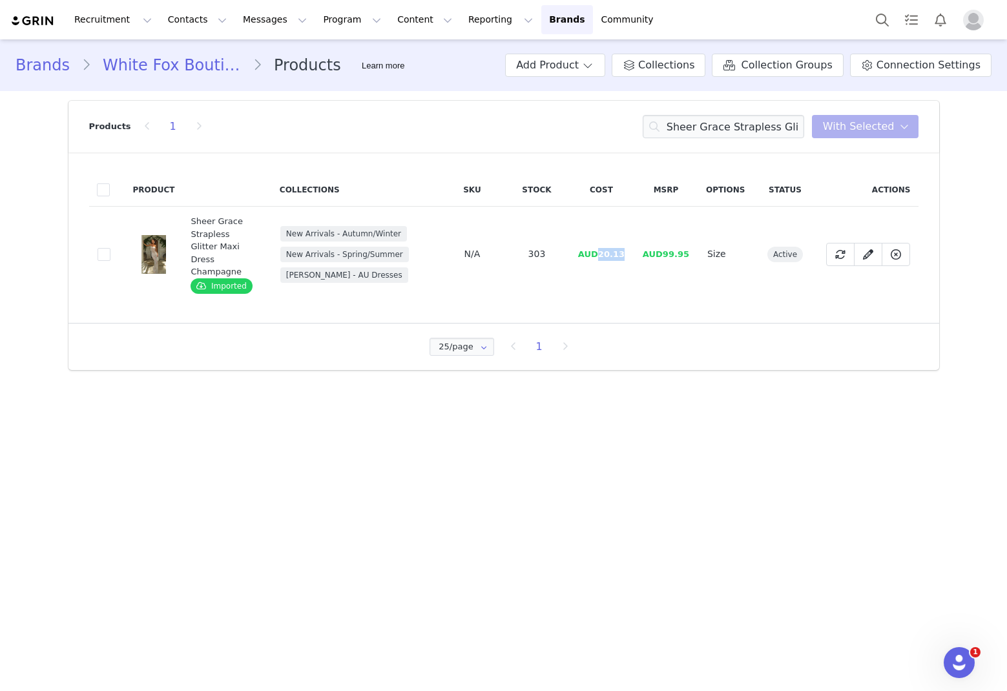
drag, startPoint x: 631, startPoint y: 251, endPoint x: 599, endPoint y: 251, distance: 32.3
click at [599, 251] on td "AUD20.13" at bounding box center [601, 255] width 65 height 96
click at [685, 128] on input "Sheer Grace Strapless Glitter Maxi Dress Champagne" at bounding box center [724, 126] width 162 height 23
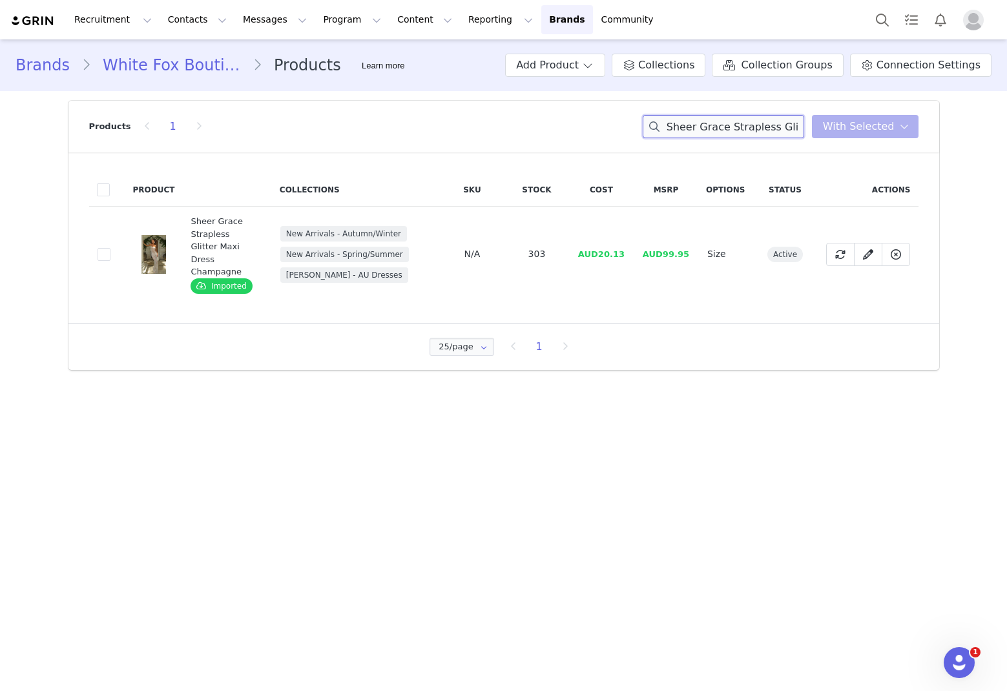
paste input "Hotter Than The Sun Crochet Mini Dress Flame Ombr"
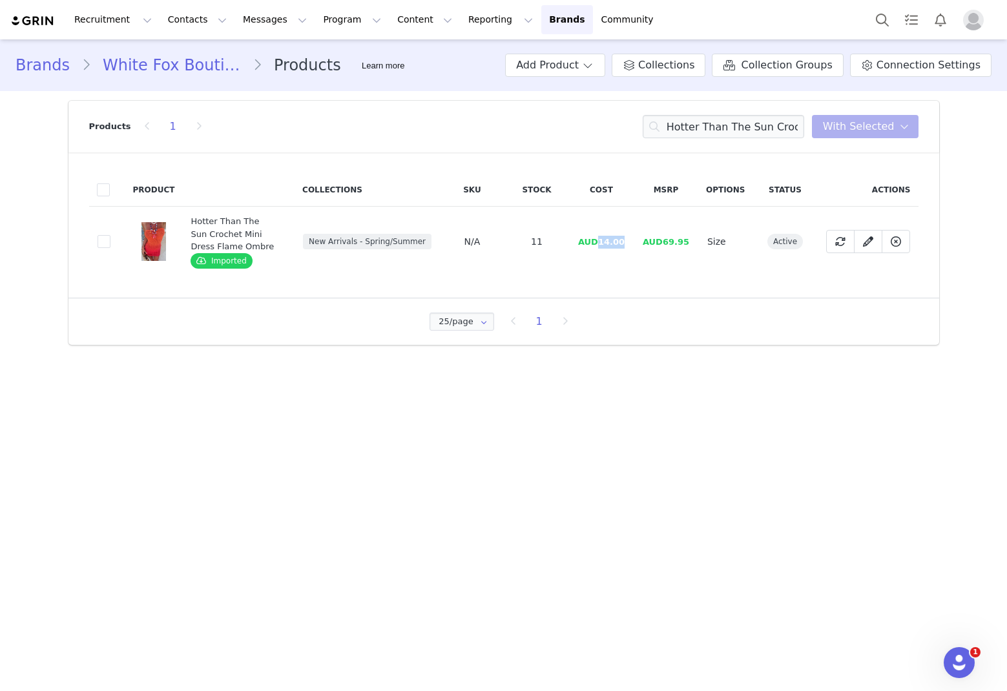
drag, startPoint x: 620, startPoint y: 245, endPoint x: 603, endPoint y: 248, distance: 17.0
click at [603, 248] on td "AUD14.00" at bounding box center [601, 242] width 65 height 70
click at [685, 120] on input "Hotter Than The Sun Crochet Mini Dress Flame Ombre" at bounding box center [724, 126] width 162 height 23
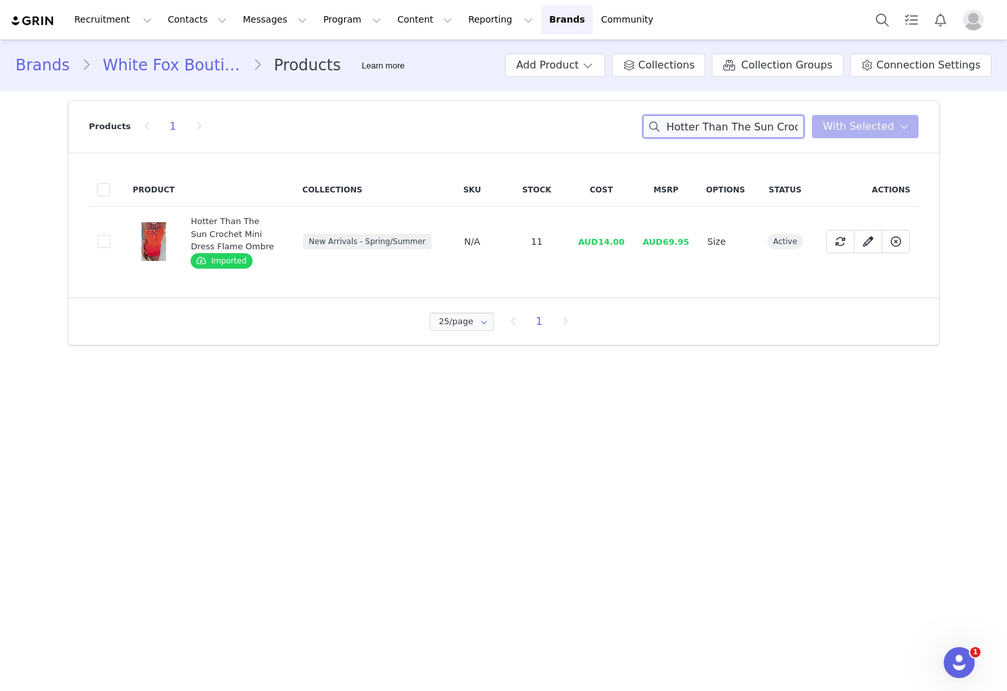
paste input "Let's Get Loud Mini Dress Coral Twist"
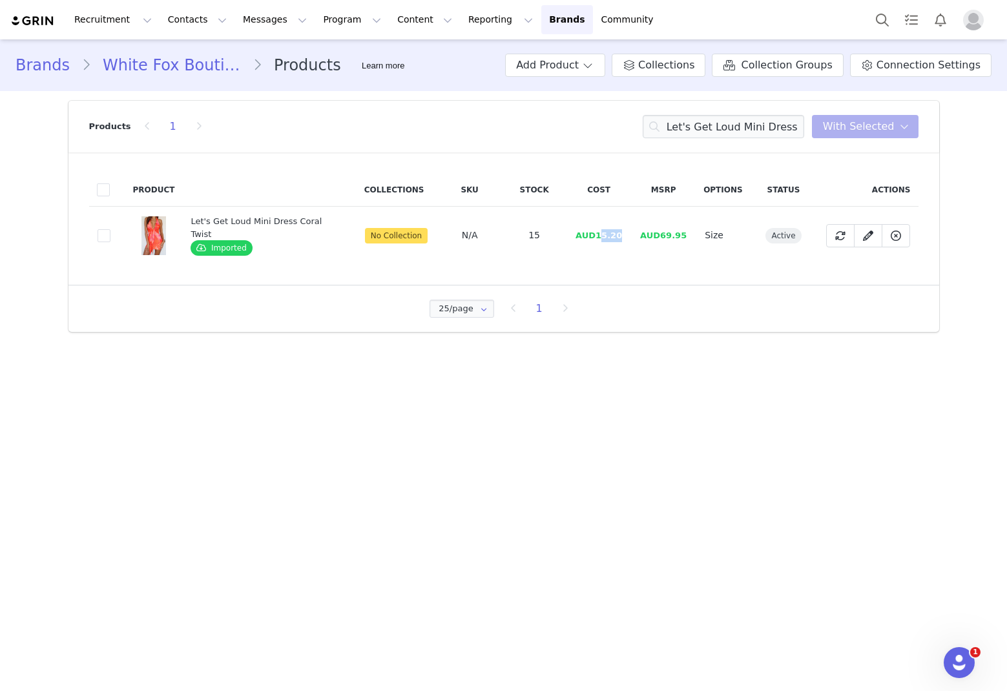
drag, startPoint x: 620, startPoint y: 243, endPoint x: 600, endPoint y: 240, distance: 19.7
click at [600, 240] on td "AUD15.20" at bounding box center [599, 236] width 65 height 58
click at [620, 237] on td "AUD15.20" at bounding box center [599, 236] width 65 height 58
drag, startPoint x: 622, startPoint y: 236, endPoint x: 596, endPoint y: 238, distance: 26.6
click at [596, 238] on td "AUD15.20" at bounding box center [599, 236] width 65 height 58
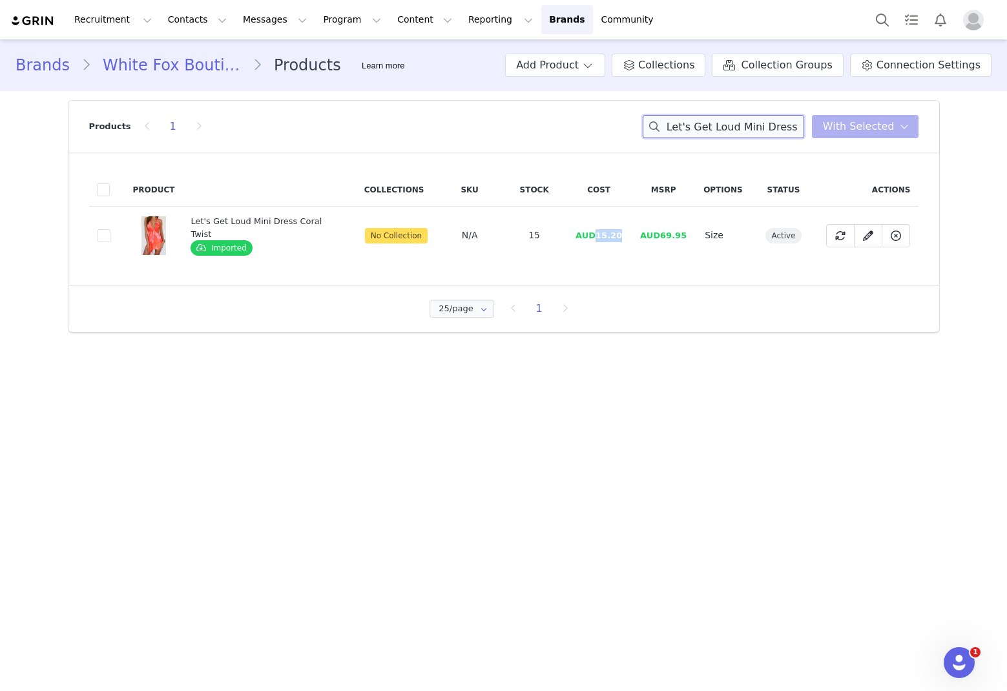
click at [685, 131] on input "Let's Get Loud Mini Dress Coral Twist" at bounding box center [724, 126] width 162 height 23
paste input "Sunset Dreamer Knit Maxi Dress Champagne"
drag, startPoint x: 633, startPoint y: 237, endPoint x: 601, endPoint y: 240, distance: 32.5
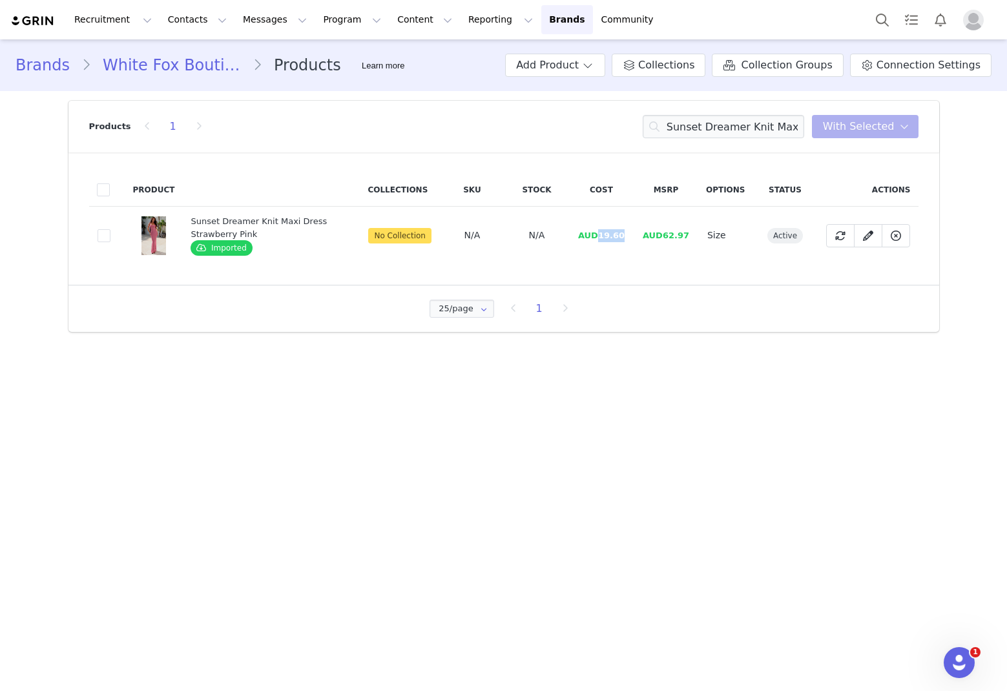
click at [601, 240] on td "AUD19.60" at bounding box center [601, 236] width 65 height 58
click at [685, 132] on input "Sunset Dreamer Knit Maxi Dress" at bounding box center [724, 126] width 162 height 23
paste input "mmer Anthem Bikini Top Marigold Twist"
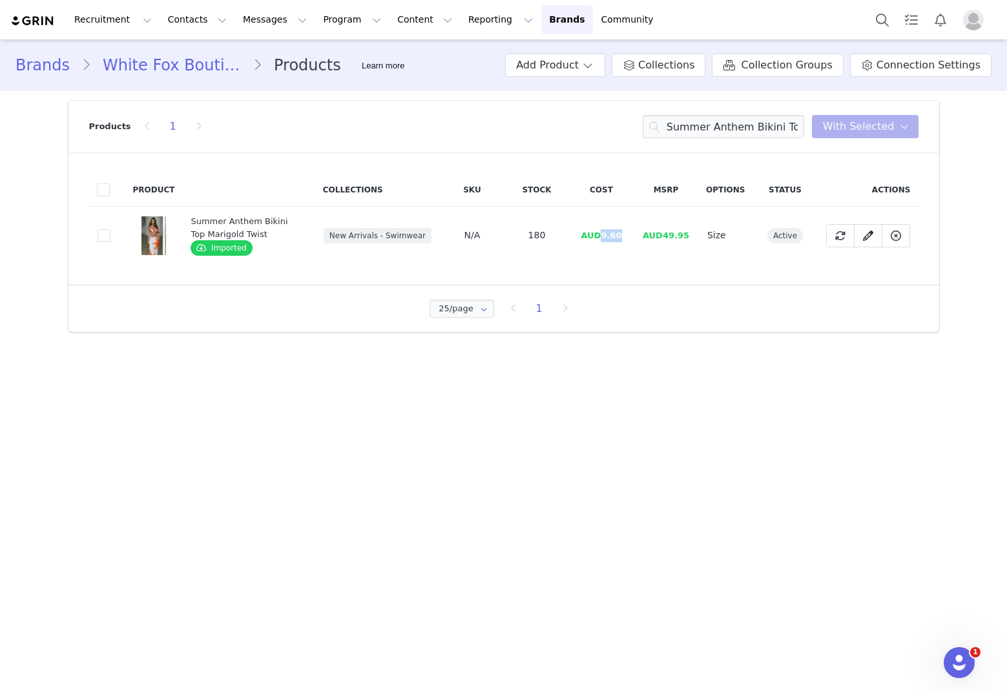
drag, startPoint x: 627, startPoint y: 238, endPoint x: 603, endPoint y: 233, distance: 24.3
click at [603, 233] on td "AUD9.60" at bounding box center [601, 236] width 65 height 58
click at [685, 127] on input "Summer Anthem Bikini Top Marigold Twist" at bounding box center [724, 126] width 162 height 23
click at [685, 131] on input "Summer Anthem Bikini Top Marigold Twist" at bounding box center [724, 126] width 162 height 23
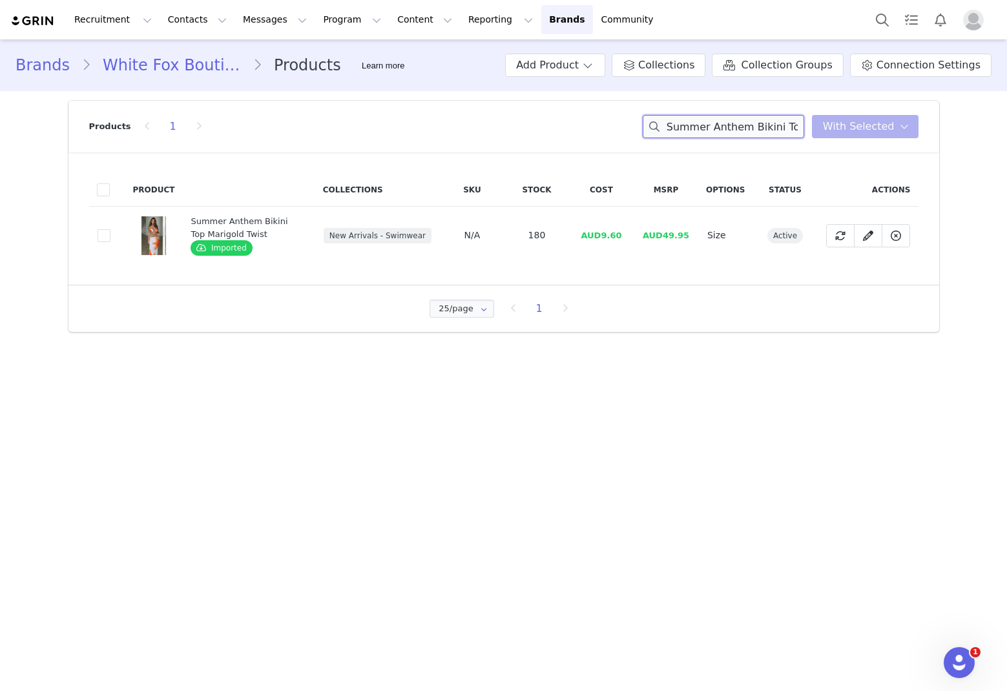
click at [685, 129] on input "Summer Anthem Bikini Top Marigold Twist" at bounding box center [724, 126] width 162 height 23
paste input "[PERSON_NAME] Bottoms"
drag, startPoint x: 625, startPoint y: 238, endPoint x: 606, endPoint y: 238, distance: 18.7
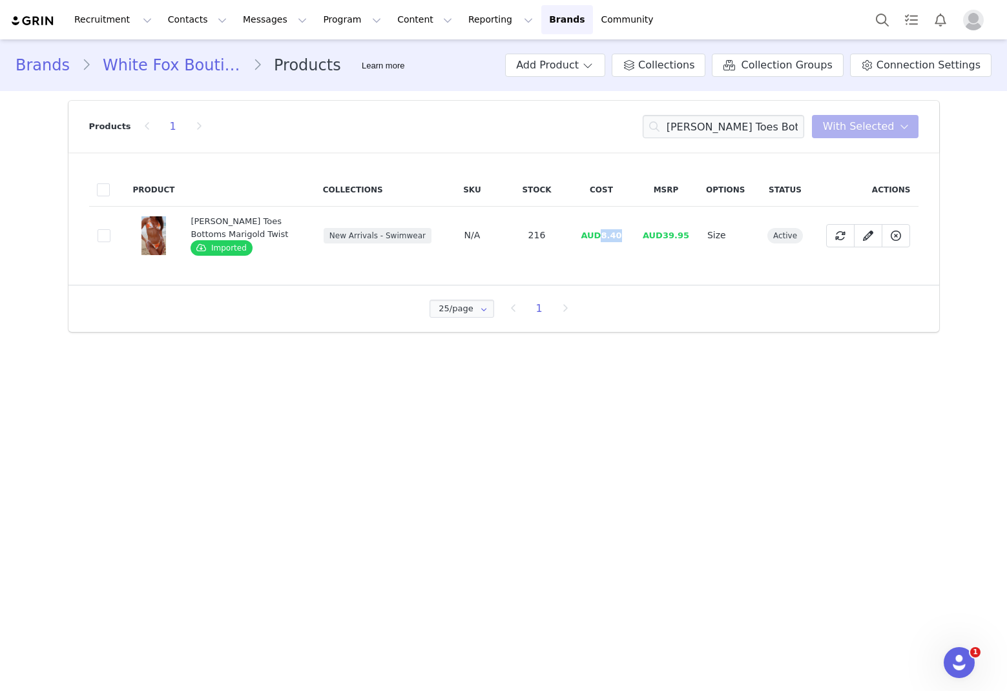
click at [606, 238] on td "AUD8.40" at bounding box center [601, 236] width 65 height 58
click at [685, 131] on input "[PERSON_NAME] Toes Bottoms Marigold Twist" at bounding box center [724, 126] width 162 height 23
paste input "Luminous Maxi Skirt"
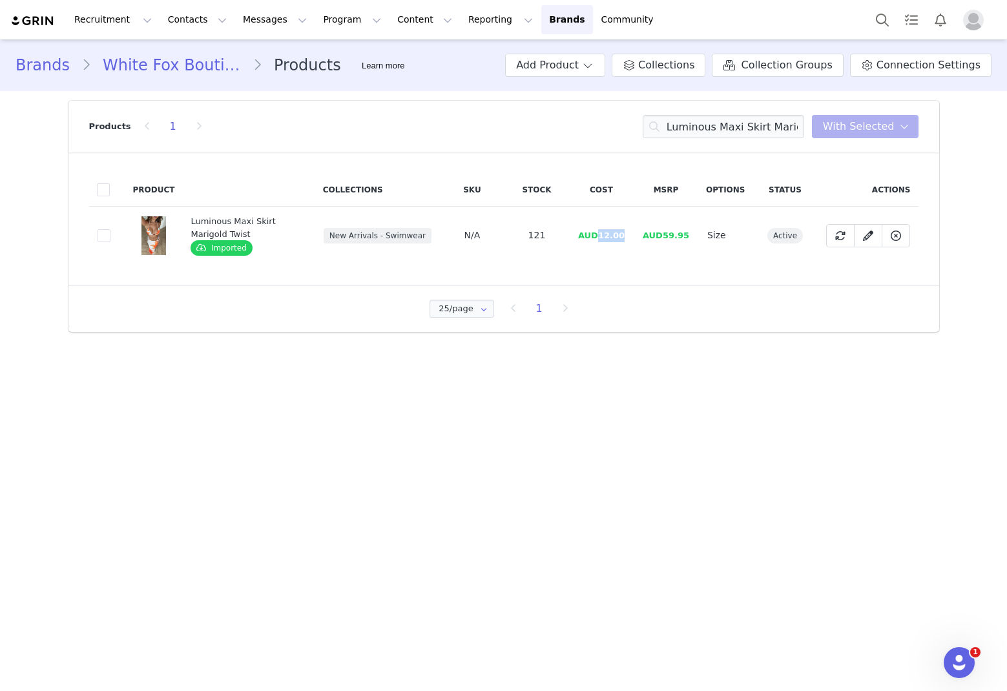
drag, startPoint x: 629, startPoint y: 231, endPoint x: 602, endPoint y: 234, distance: 26.6
click at [602, 234] on td "AUD12.00" at bounding box center [601, 236] width 65 height 58
click at [685, 125] on input "Luminous Maxi Skirt Marigold Twist" at bounding box center [724, 126] width 162 height 23
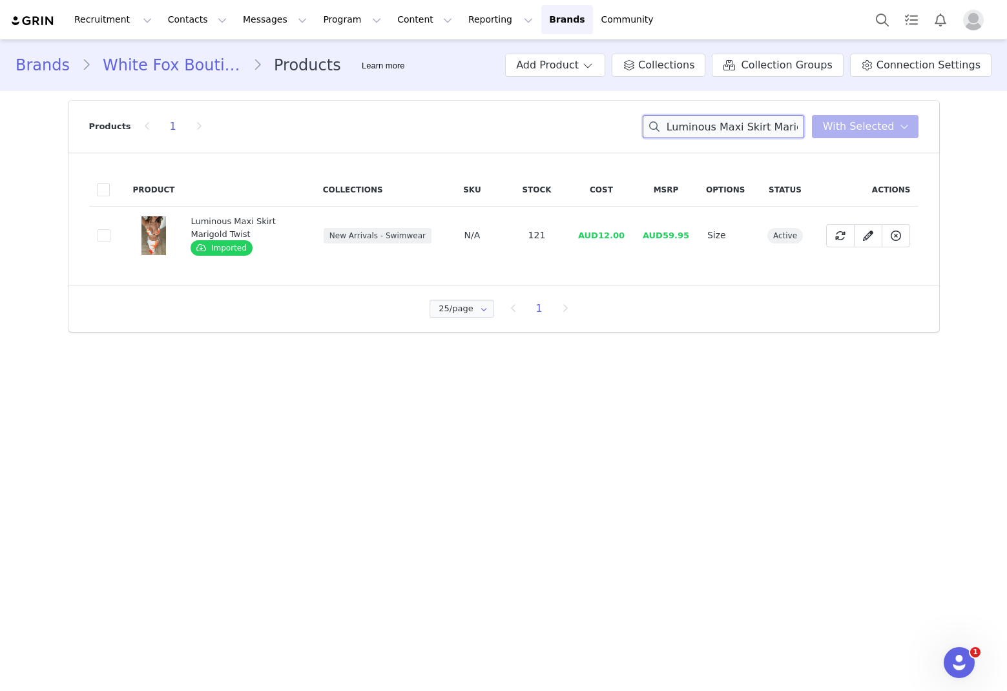
paste input "Noosa Bikini Top Red Gingham"
drag, startPoint x: 628, startPoint y: 234, endPoint x: 605, endPoint y: 241, distance: 24.3
click at [605, 241] on td "AUD8.67" at bounding box center [601, 236] width 65 height 58
click at [685, 125] on input "Noosa Bikini Top Red Gingham" at bounding box center [724, 126] width 162 height 23
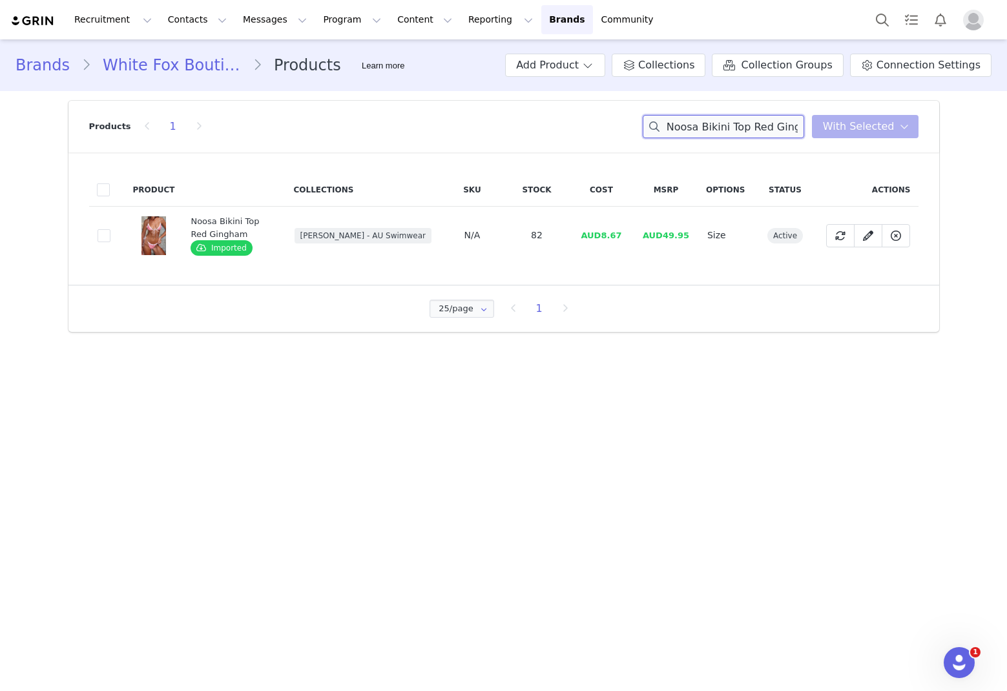
click at [685, 125] on input "Noosa Bikini Top Red Gingham" at bounding box center [724, 126] width 162 height 23
paste input "Coogee Bottoms"
drag, startPoint x: 638, startPoint y: 233, endPoint x: 602, endPoint y: 236, distance: 36.3
click at [602, 236] on tr "1f6221c1-4264-4243-a8cf-de5a12bef2c3 Coogee Bottoms Red Gingham Imported August…" at bounding box center [504, 236] width 830 height 58
click at [685, 133] on input "Coogee Bottoms Red Gingham" at bounding box center [724, 126] width 162 height 23
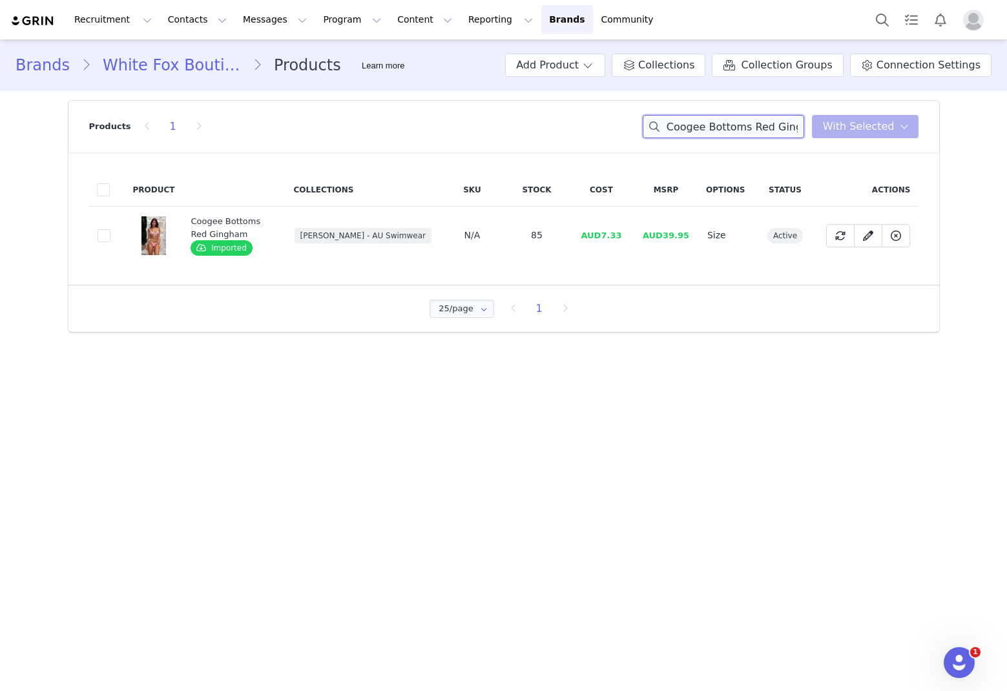
click at [685, 133] on input "Coogee Bottoms Red Gingham" at bounding box center [724, 126] width 162 height 23
paste input "Shooting Sparks Knit Mini Dress [PERSON_NAME] Stripe"
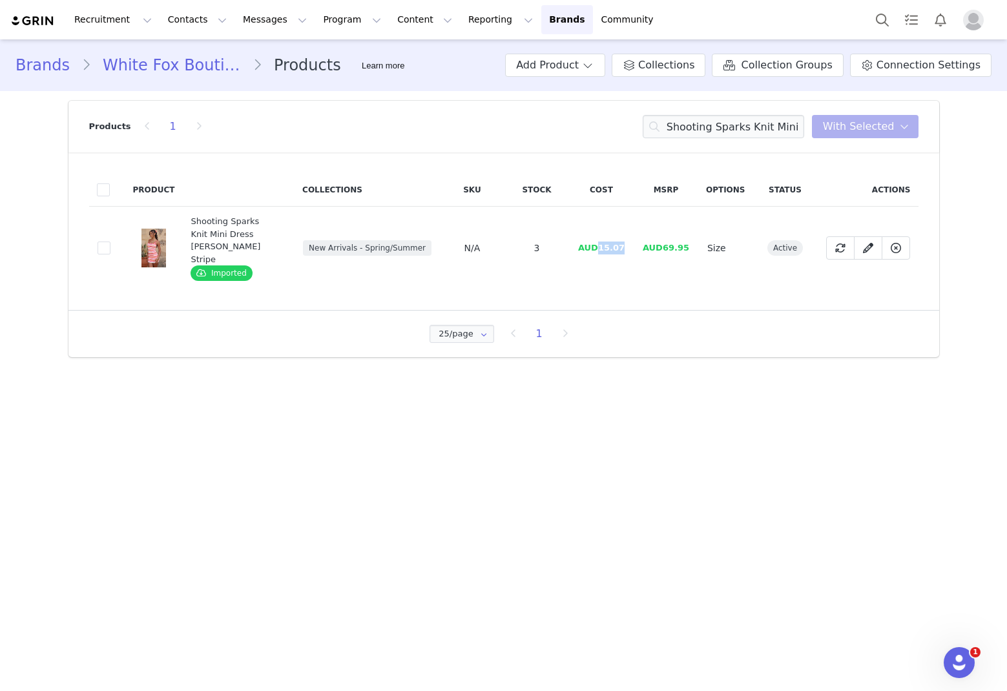
drag, startPoint x: 631, startPoint y: 231, endPoint x: 602, endPoint y: 237, distance: 29.0
click at [602, 237] on td "AUD15.07" at bounding box center [601, 248] width 65 height 83
click at [685, 125] on input "Shooting Sparks Knit Mini Dress [PERSON_NAME] Strip" at bounding box center [724, 126] width 162 height 23
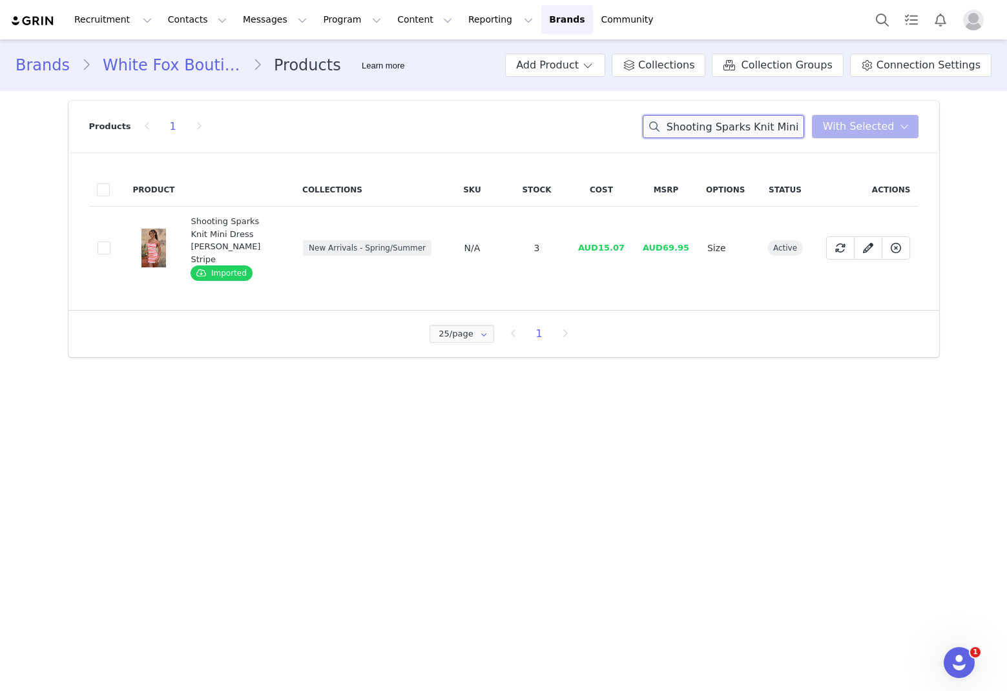
paste input "In The Night Knit Top Oat"
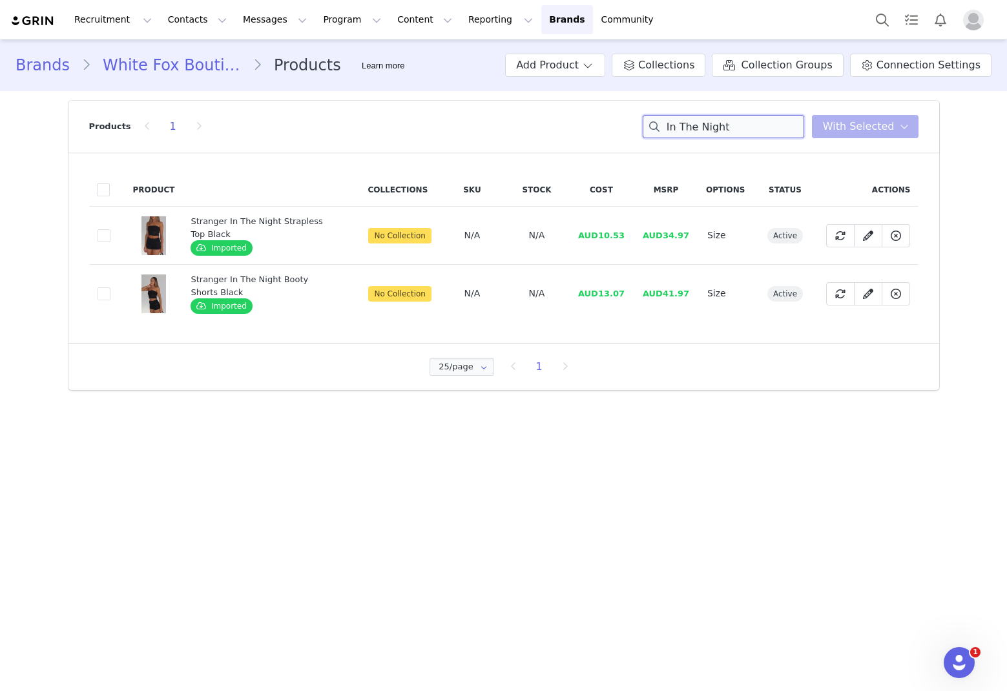
click at [685, 122] on input "In The Night" at bounding box center [724, 126] width 162 height 23
click at [685, 121] on input "In The Night" at bounding box center [724, 126] width 162 height 23
paste input "Previous Next 1 2 3 4 5 6 In The Night Knit Top Oat"
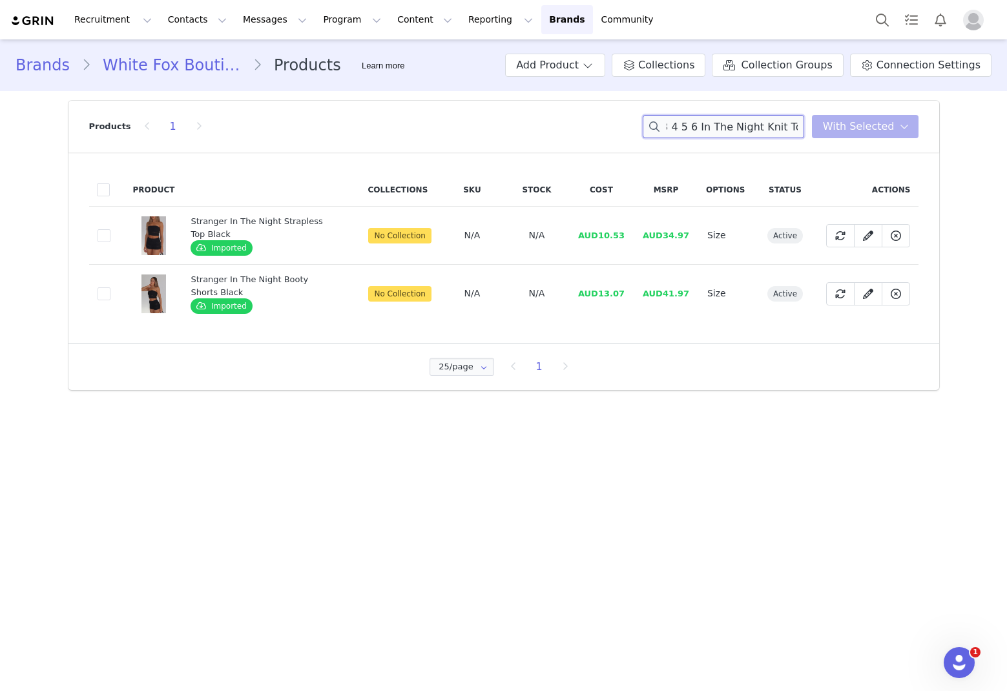
click at [685, 123] on input "In The Night Previous Next 1 2 3 4 5 6 In The Night Knit Top Oat" at bounding box center [724, 126] width 162 height 23
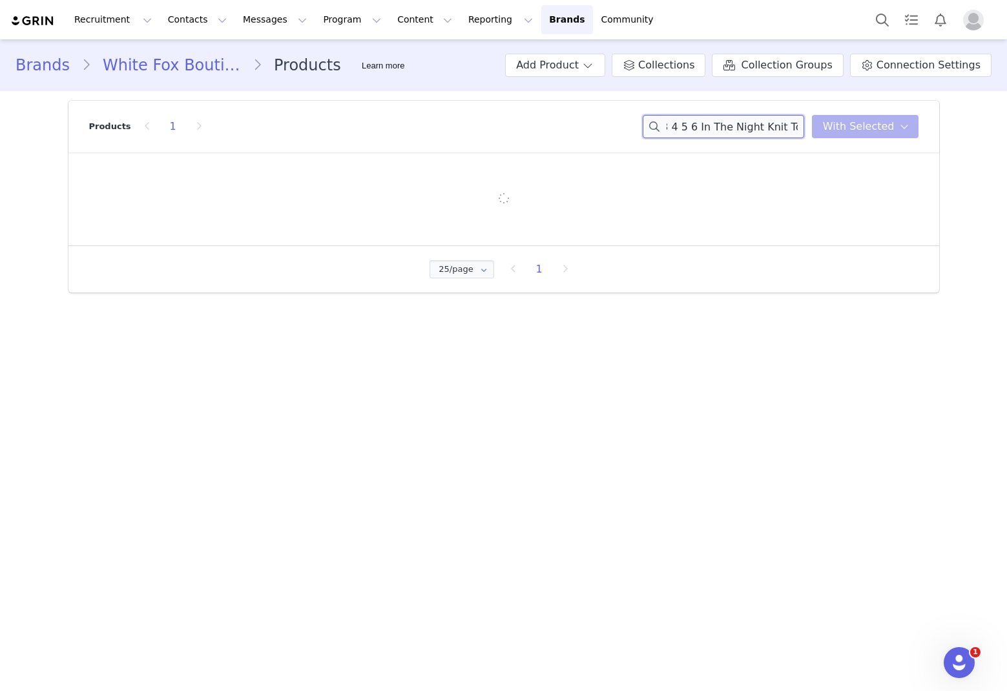
click at [685, 123] on input "In The Night Previous Next 1 2 3 4 5 6 In The Night Knit Top Oat" at bounding box center [724, 126] width 162 height 23
paste input
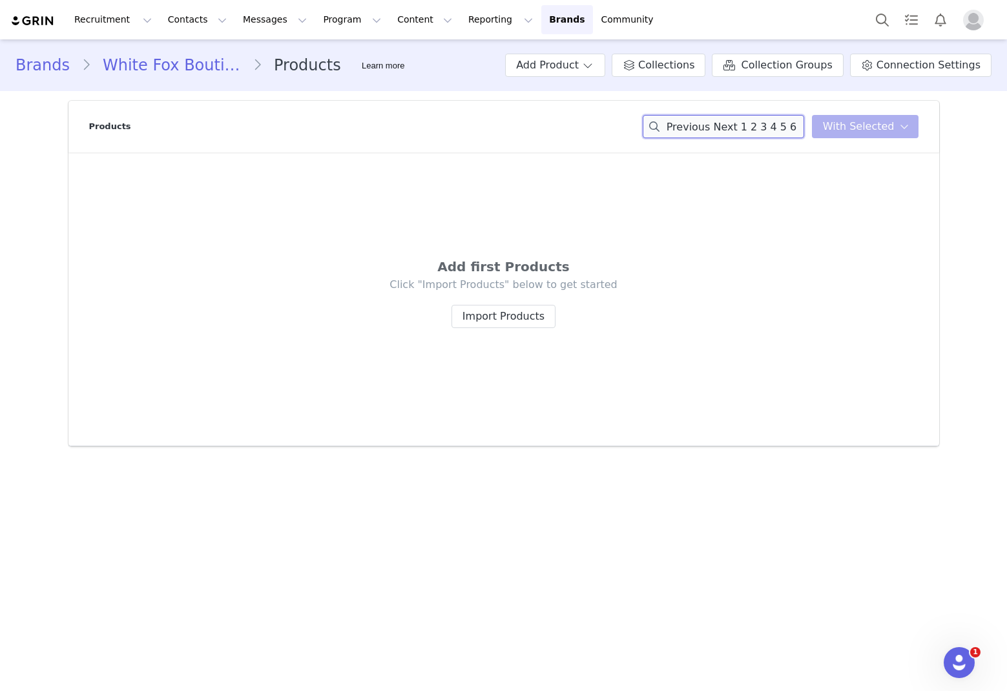
drag, startPoint x: 688, startPoint y: 126, endPoint x: 384, endPoint y: 79, distance: 306.7
click at [384, 79] on div "Brands White Fox Boutique AUS Products Learn more Add Product Collections Colle…" at bounding box center [503, 247] width 1007 height 417
click at [685, 125] on input "In The Night Knit Top Oat" at bounding box center [724, 126] width 162 height 23
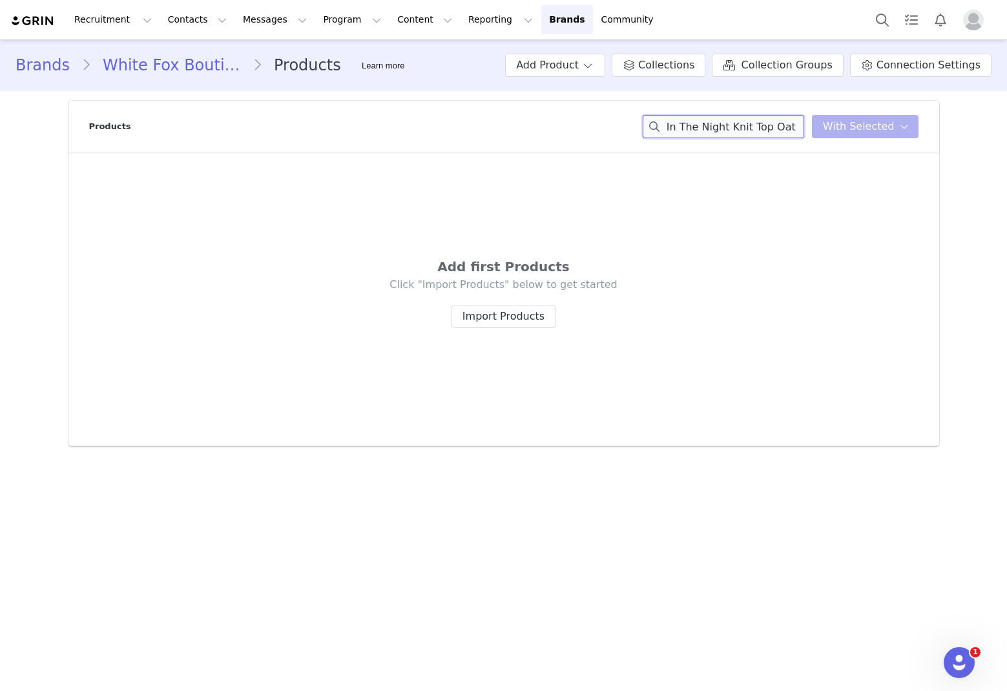
paste input "Mini Skirt"
click at [685, 120] on input "In The Night Knit Mini Skirt Oat" at bounding box center [724, 126] width 162 height 23
paste input "Live Loud Long Sleeve Mini Dress Black"
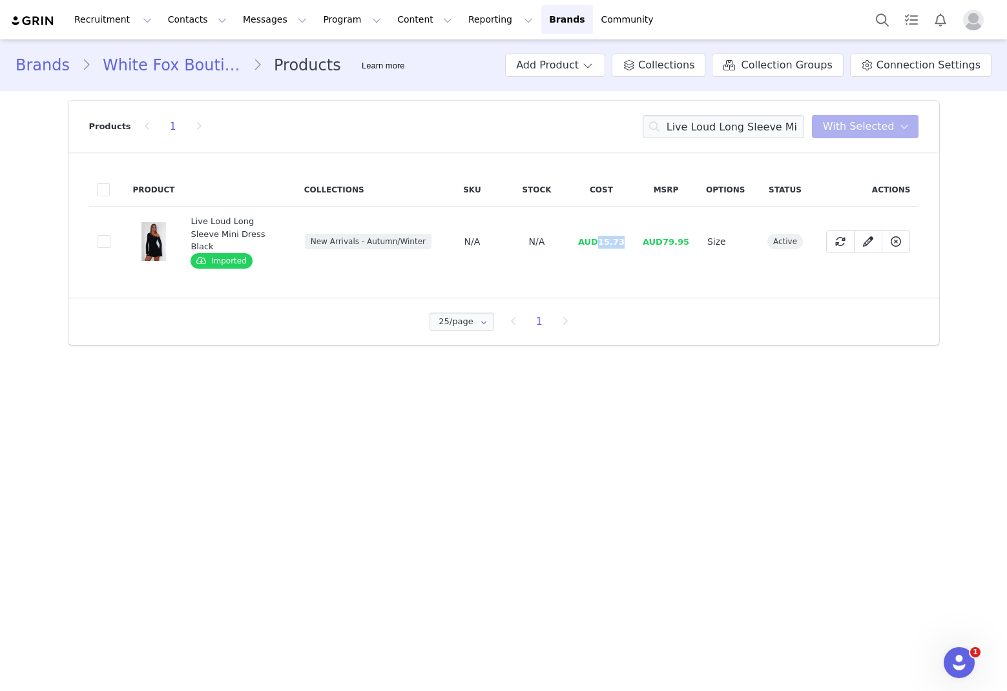
drag, startPoint x: 632, startPoint y: 240, endPoint x: 602, endPoint y: 238, distance: 29.8
click at [602, 238] on td "AUD15.73" at bounding box center [601, 242] width 65 height 70
click at [685, 123] on input "Live Loud Long Sleeve Mini Dress Black" at bounding box center [724, 126] width 162 height 23
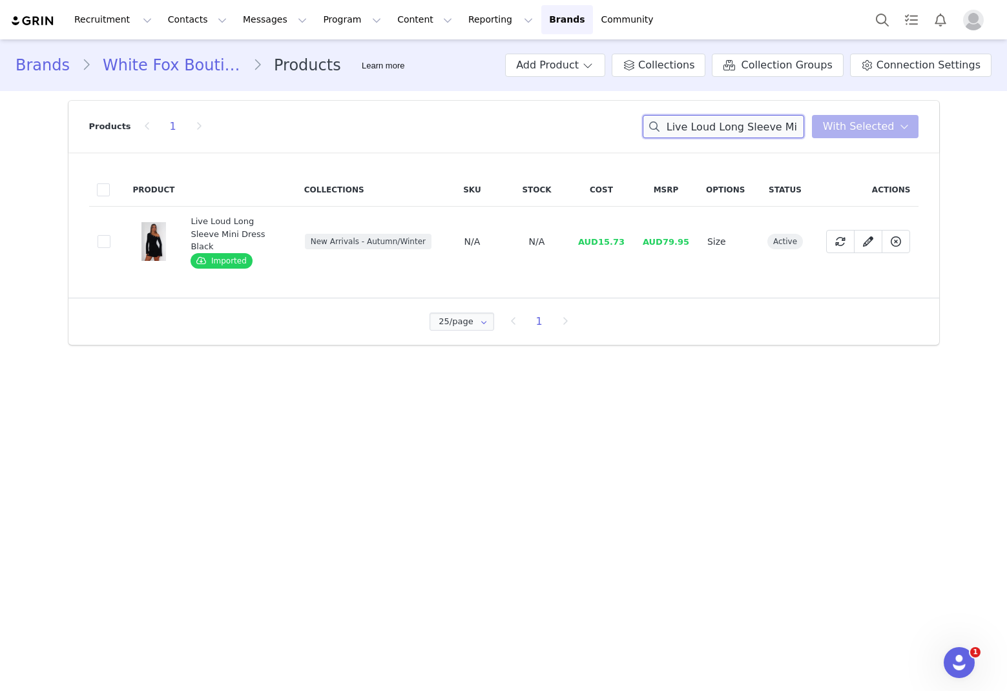
paste input "This Voice [PERSON_NAME]"
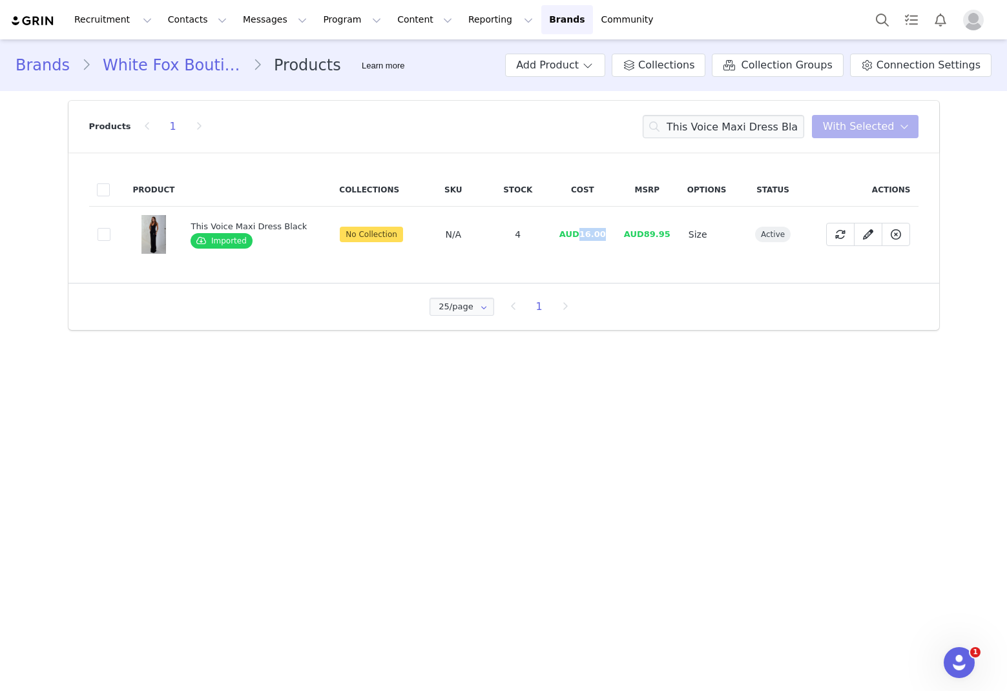
drag, startPoint x: 610, startPoint y: 233, endPoint x: 578, endPoint y: 238, distance: 32.7
click at [578, 238] on td "AUD16.00" at bounding box center [583, 235] width 65 height 56
click at [685, 130] on input "This Voice Maxi Dress Black" at bounding box center [724, 126] width 162 height 23
drag, startPoint x: 722, startPoint y: 130, endPoint x: 715, endPoint y: 136, distance: 9.2
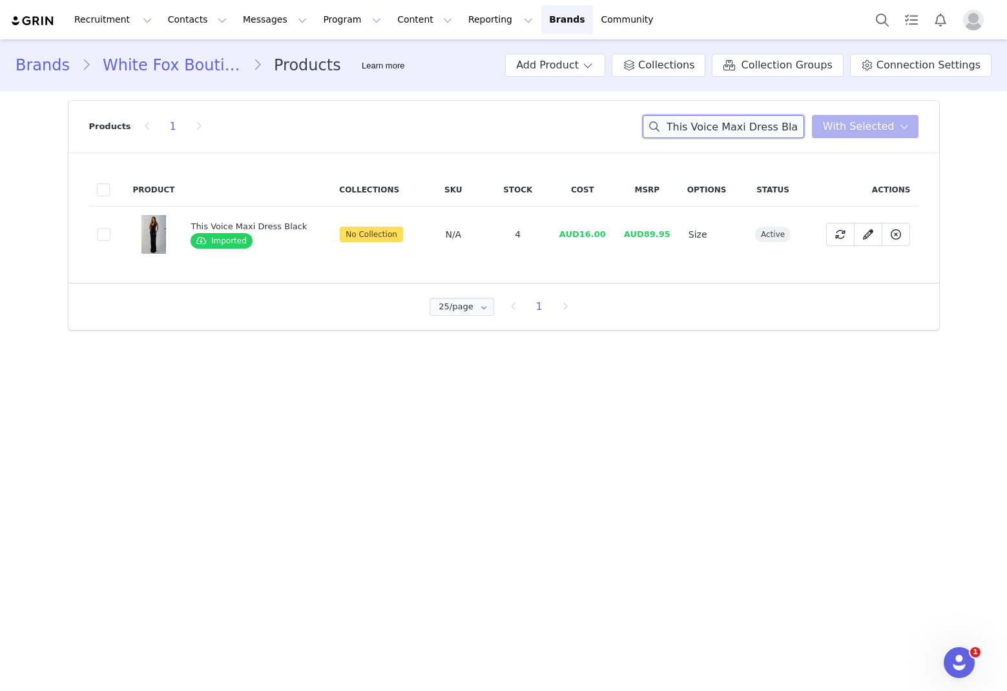
click at [685, 130] on input "This Voice Maxi Dress Black" at bounding box center [724, 126] width 162 height 23
paste input "Moonlight Mus"
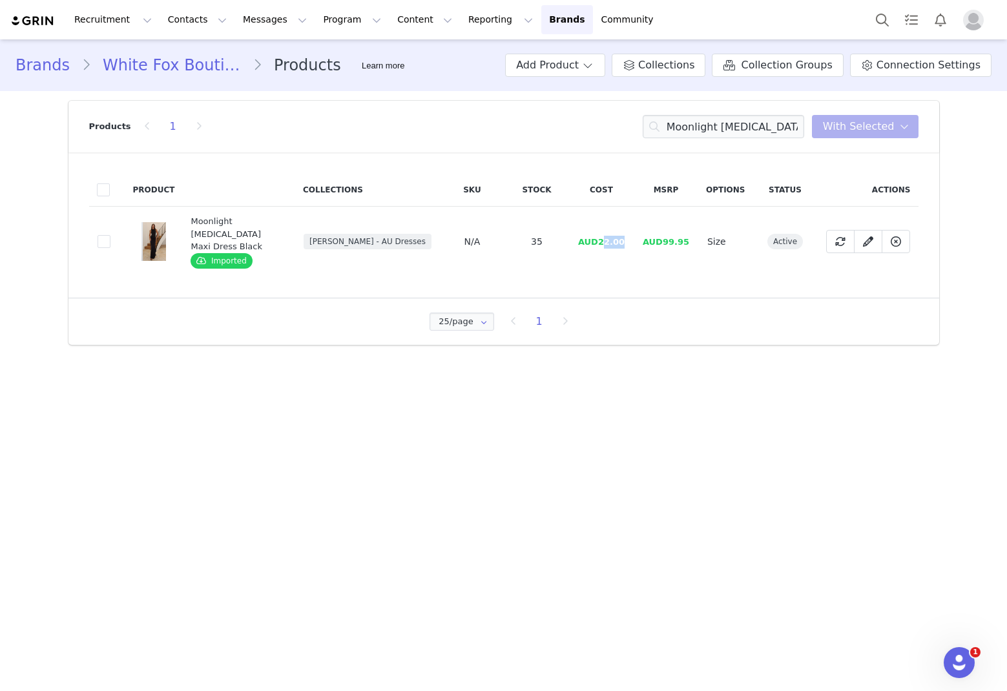
drag, startPoint x: 624, startPoint y: 237, endPoint x: 604, endPoint y: 237, distance: 20.0
click at [604, 237] on span "AUD22.00" at bounding box center [601, 242] width 47 height 10
drag, startPoint x: 574, startPoint y: 257, endPoint x: 601, endPoint y: 250, distance: 27.4
click at [574, 257] on td "AUD22.00" at bounding box center [601, 242] width 65 height 70
drag, startPoint x: 627, startPoint y: 236, endPoint x: 603, endPoint y: 236, distance: 24.6
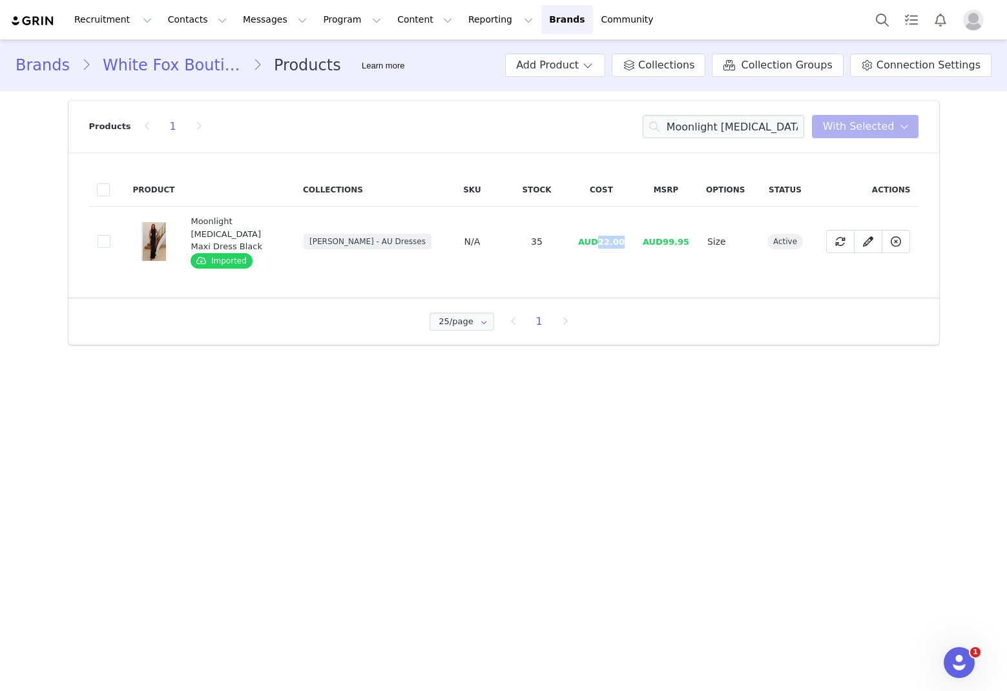
click at [603, 236] on td "AUD22.00" at bounding box center [601, 242] width 65 height 70
click at [685, 139] on div "Products 1 Moonlight [MEDICAL_DATA] Maxi Dress Black You have 0 product s selec…" at bounding box center [504, 127] width 830 height 52
click at [685, 138] on div "Products 1 Moonlight [MEDICAL_DATA] Maxi Dress Black You have 0 product s selec…" at bounding box center [504, 127] width 830 height 52
click at [685, 137] on input "Moonlight [MEDICAL_DATA] Maxi Dress Black" at bounding box center [724, 126] width 162 height 23
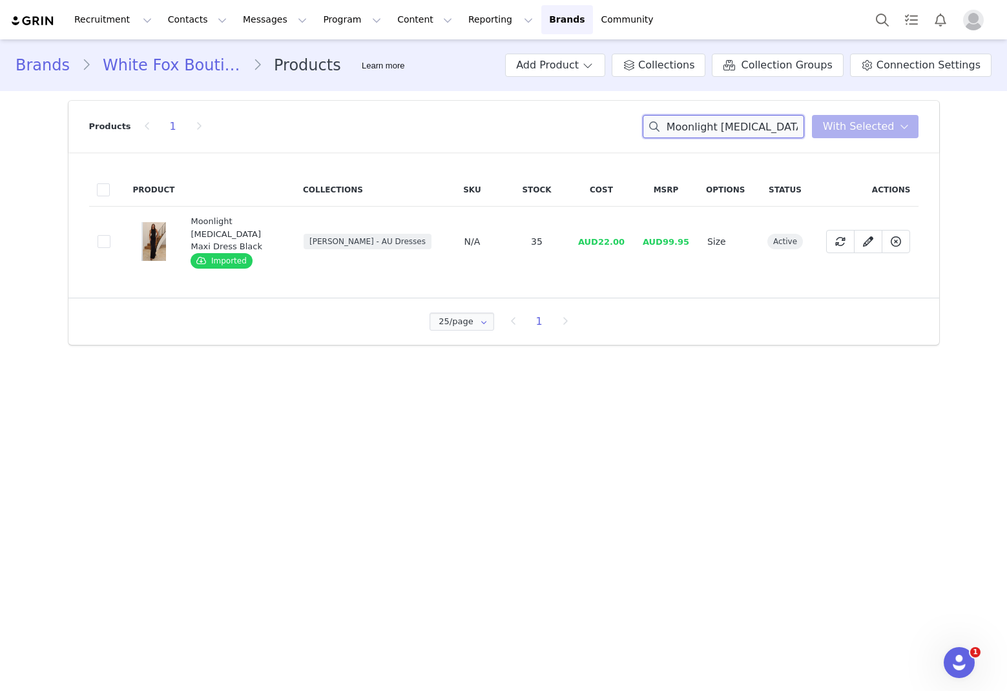
click at [685, 136] on input "Moonlight [MEDICAL_DATA] Maxi Dress Black" at bounding box center [724, 126] width 162 height 23
click at [685, 133] on input "Moonlight [MEDICAL_DATA] Maxi Dress Black" at bounding box center [724, 126] width 162 height 23
click at [685, 132] on input "Moonlight [MEDICAL_DATA] Maxi Dress Black" at bounding box center [724, 126] width 162 height 23
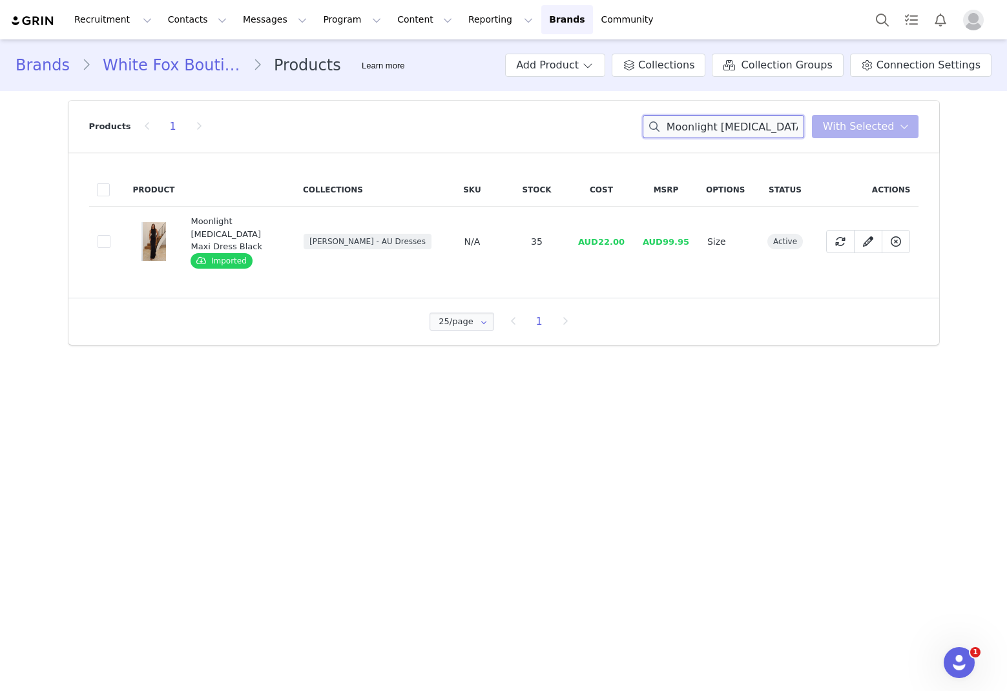
click at [685, 132] on input "Moonlight [MEDICAL_DATA] Maxi Dress Black" at bounding box center [724, 126] width 162 height 23
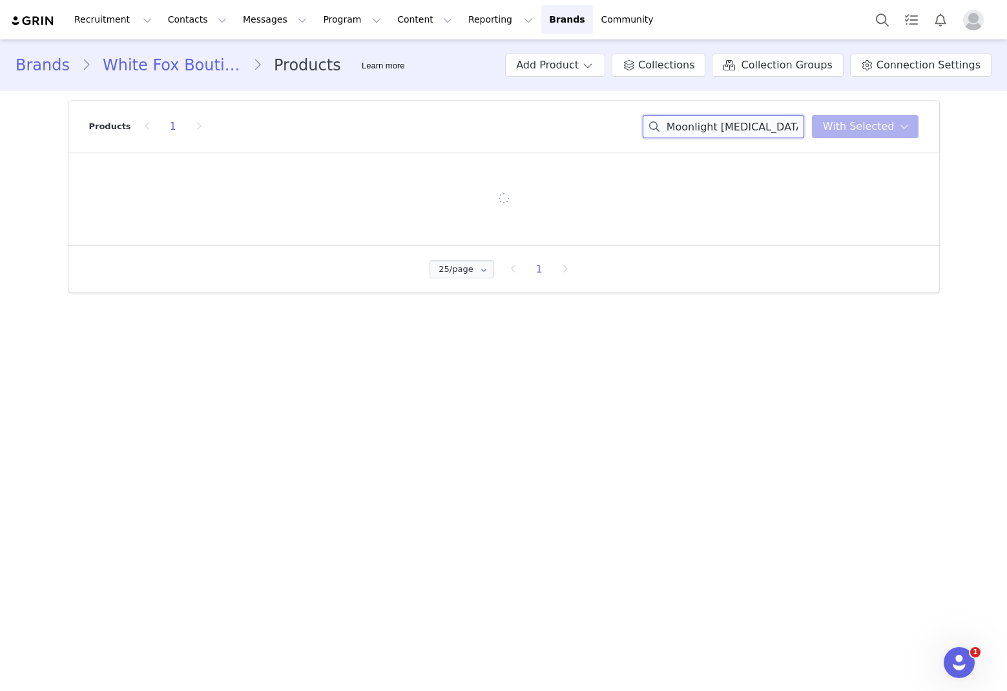
paste input "This Voice Maxi Dress Plum"
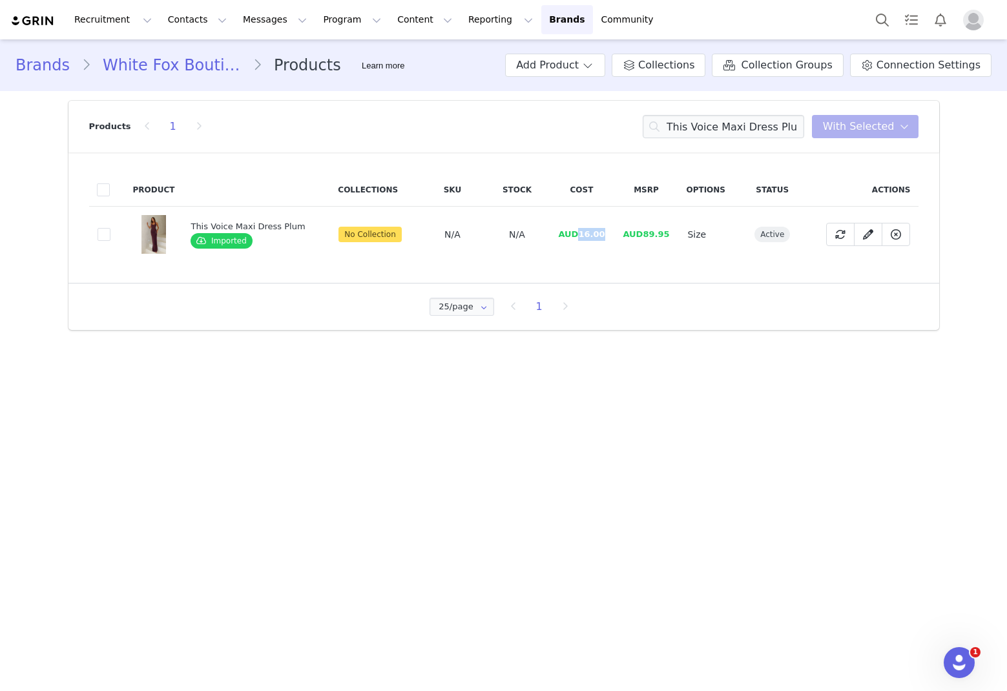
drag, startPoint x: 602, startPoint y: 233, endPoint x: 577, endPoint y: 235, distance: 24.6
click at [577, 235] on td "AUD16.00" at bounding box center [581, 235] width 65 height 56
click at [685, 124] on input "This Voice Maxi Dress Plum" at bounding box center [724, 126] width 162 height 23
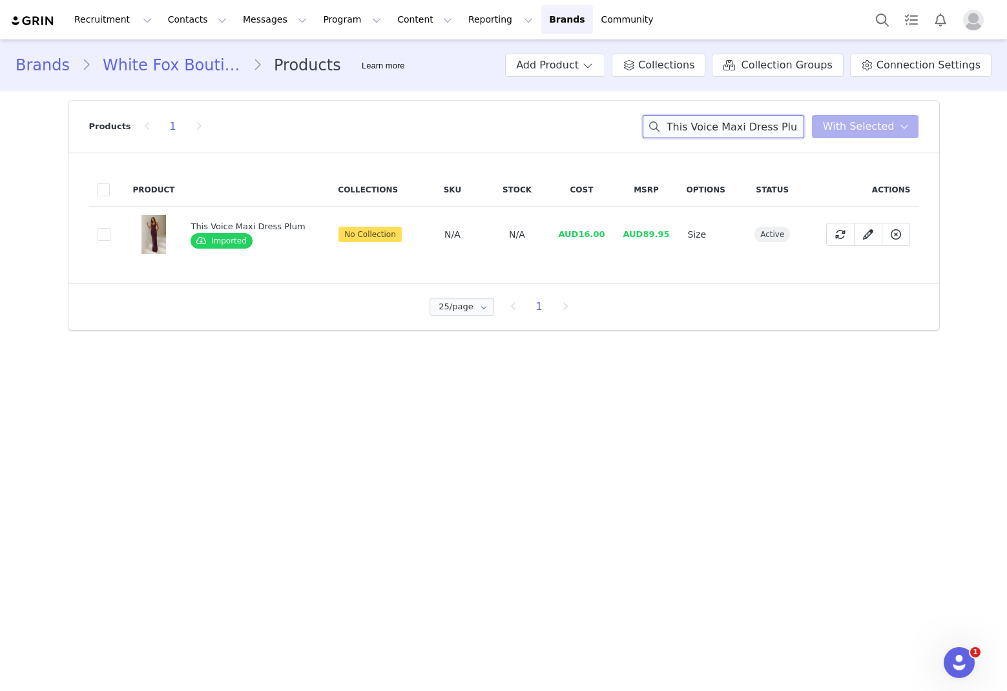
paste
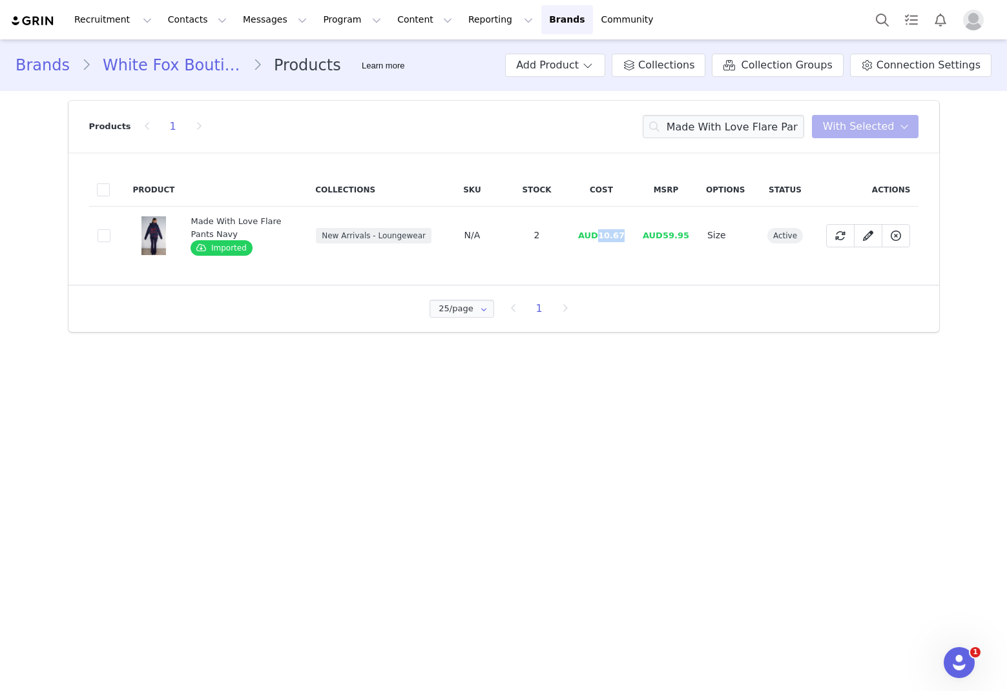
drag, startPoint x: 630, startPoint y: 233, endPoint x: 601, endPoint y: 235, distance: 29.1
click at [601, 235] on td "AUD10.67" at bounding box center [601, 236] width 65 height 58
click at [685, 132] on input "Made With Love Flare Pants Navy" at bounding box center [724, 126] width 162 height 23
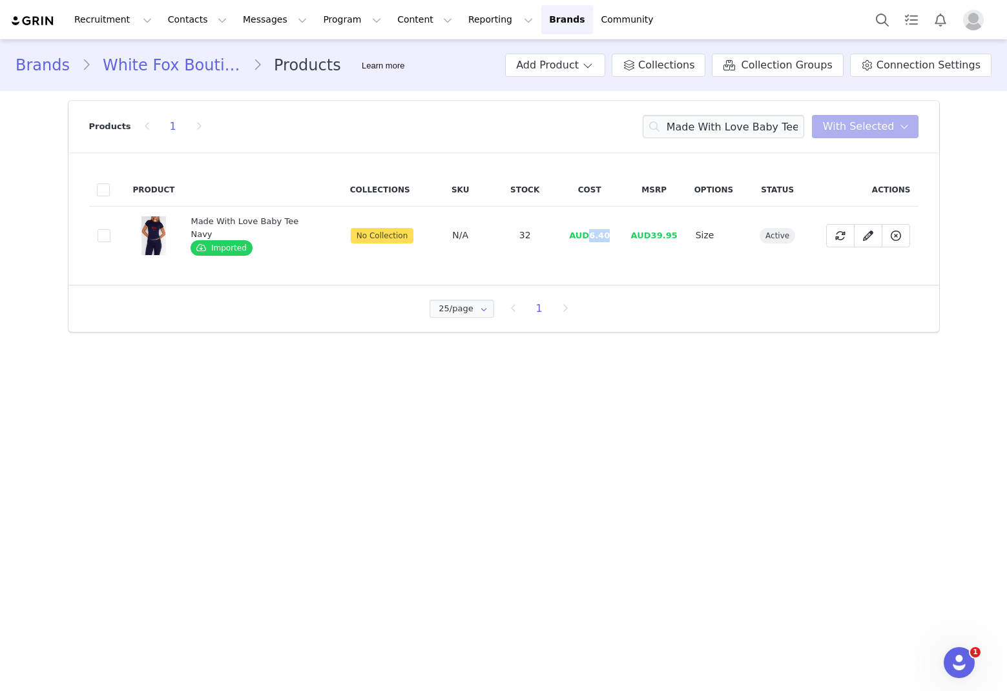
drag, startPoint x: 595, startPoint y: 240, endPoint x: 585, endPoint y: 237, distance: 9.4
click at [585, 237] on td "AUD6.40" at bounding box center [590, 236] width 65 height 58
click at [685, 131] on input "Made With Love Baby Tee Navy" at bounding box center [724, 126] width 162 height 23
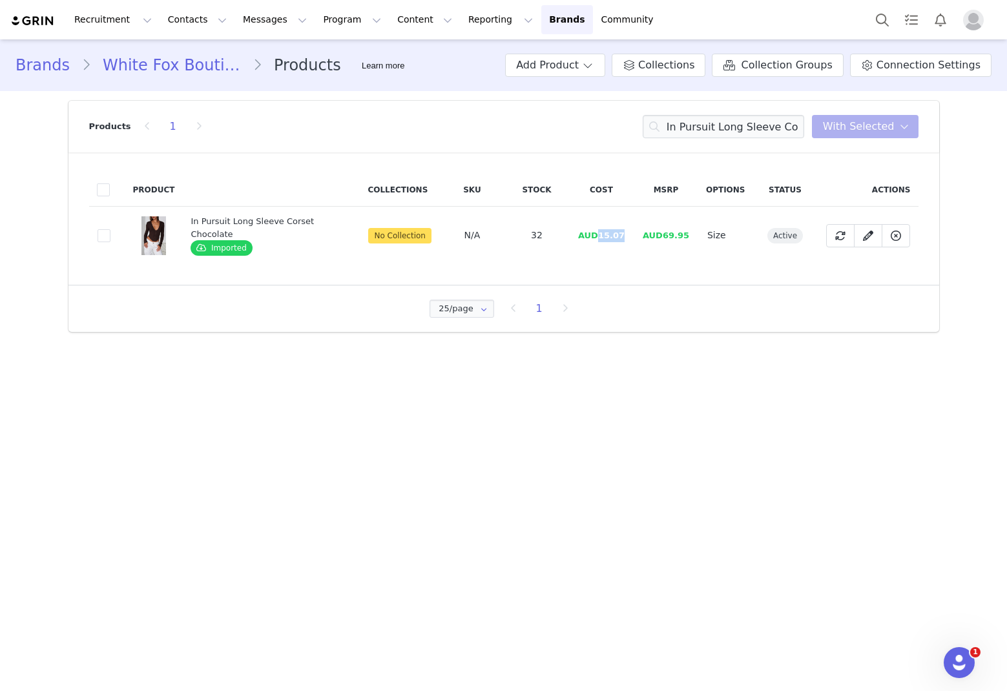
drag, startPoint x: 622, startPoint y: 237, endPoint x: 598, endPoint y: 237, distance: 23.3
click at [598, 237] on span "AUD15.07" at bounding box center [601, 236] width 47 height 10
click at [685, 137] on input "In Pursuit Long Sleeve Corset Chocolate" at bounding box center [724, 126] width 162 height 23
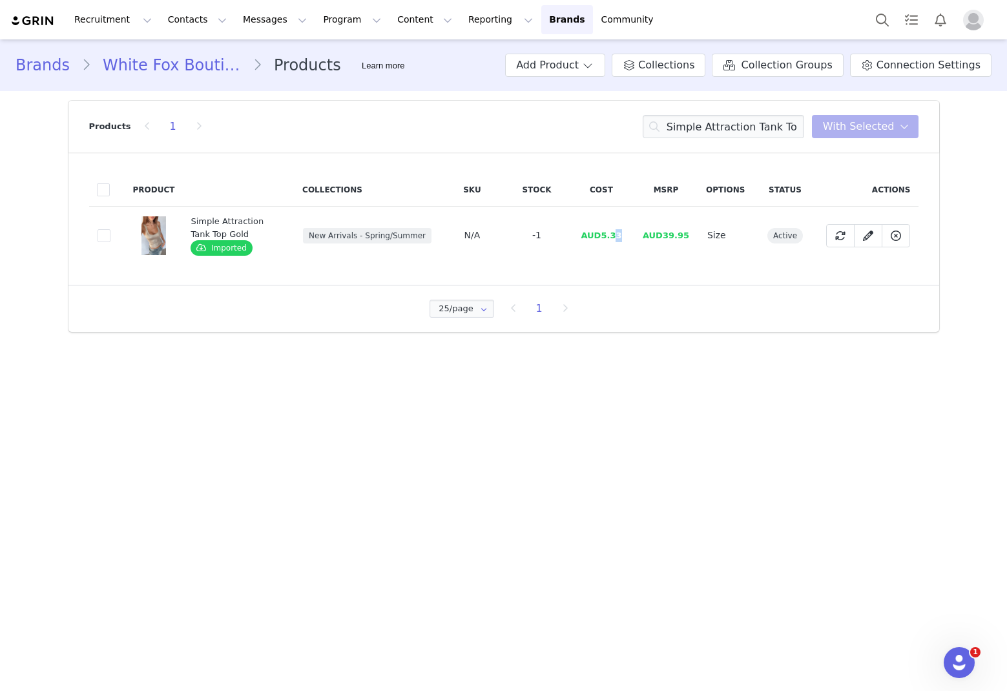
click at [622, 232] on span "AUD5.33" at bounding box center [601, 236] width 41 height 10
drag, startPoint x: 626, startPoint y: 237, endPoint x: 677, endPoint y: 275, distance: 64.6
click at [605, 238] on td "AUD5.33" at bounding box center [601, 236] width 65 height 58
click at [685, 121] on input "Simple Attraction Tank Top Gold" at bounding box center [724, 126] width 162 height 23
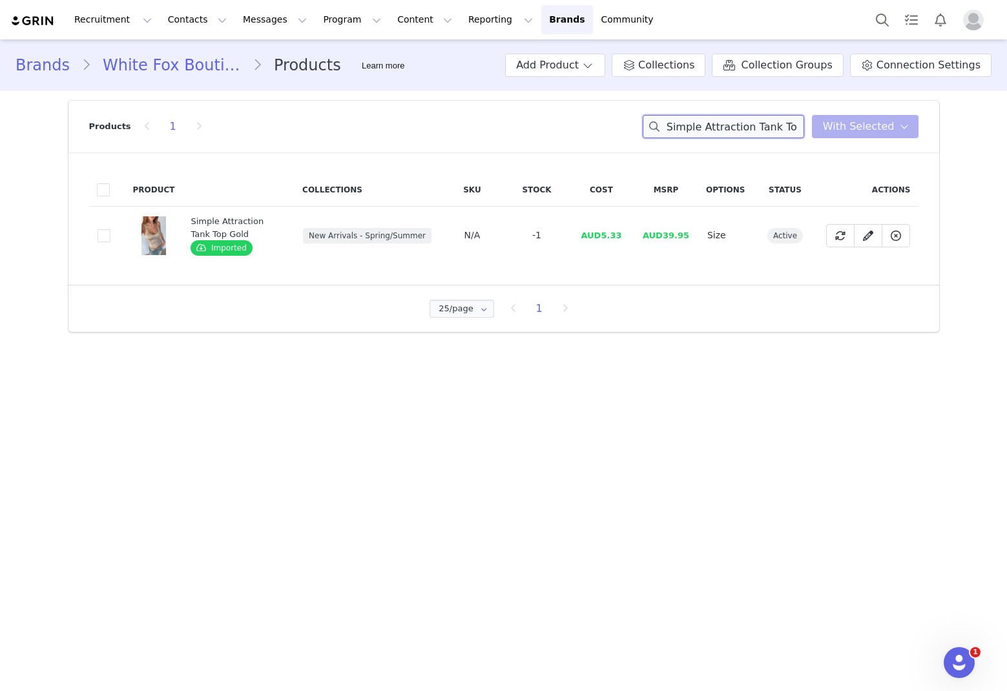
click at [685, 121] on input "Simple Attraction Tank Top Gold" at bounding box center [724, 126] width 162 height 23
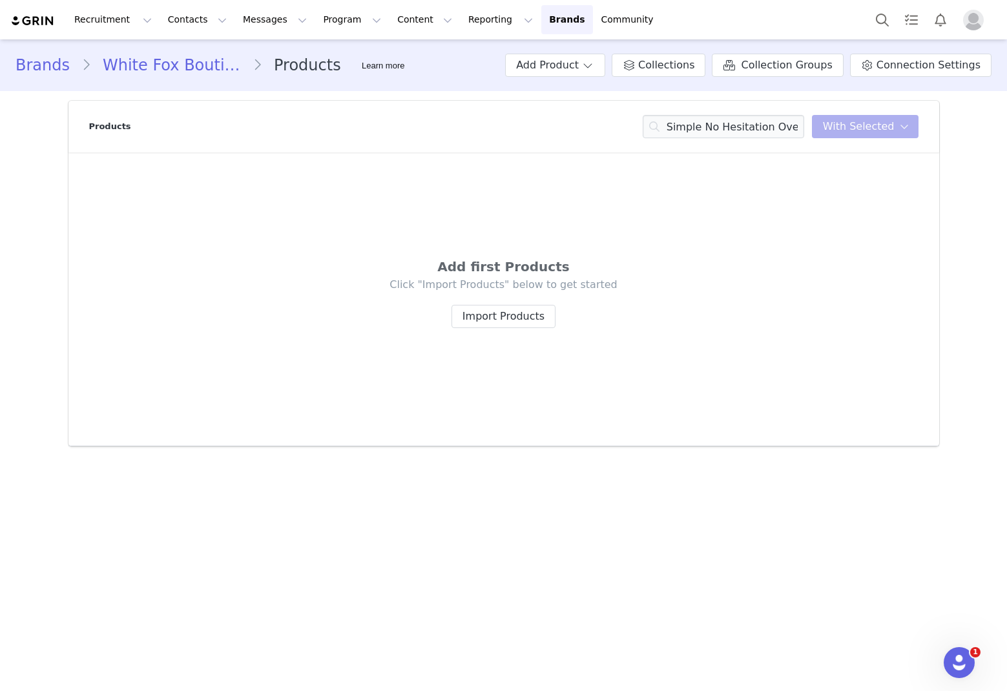
click at [685, 141] on div "Products Simple No Hesitation Oversized Tee Grey Marle Tank Top Gold You have 0…" at bounding box center [504, 127] width 830 height 52
drag, startPoint x: 711, startPoint y: 141, endPoint x: 711, endPoint y: 134, distance: 7.1
click at [685, 141] on div "Products Simple No Hesitation Oversized Tee Grey Marle Tank Top Gold You have 0…" at bounding box center [504, 127] width 830 height 52
click at [685, 134] on input "Simple No Hesitation Oversized Tee Grey Marle Tank Top Gold" at bounding box center [724, 126] width 162 height 23
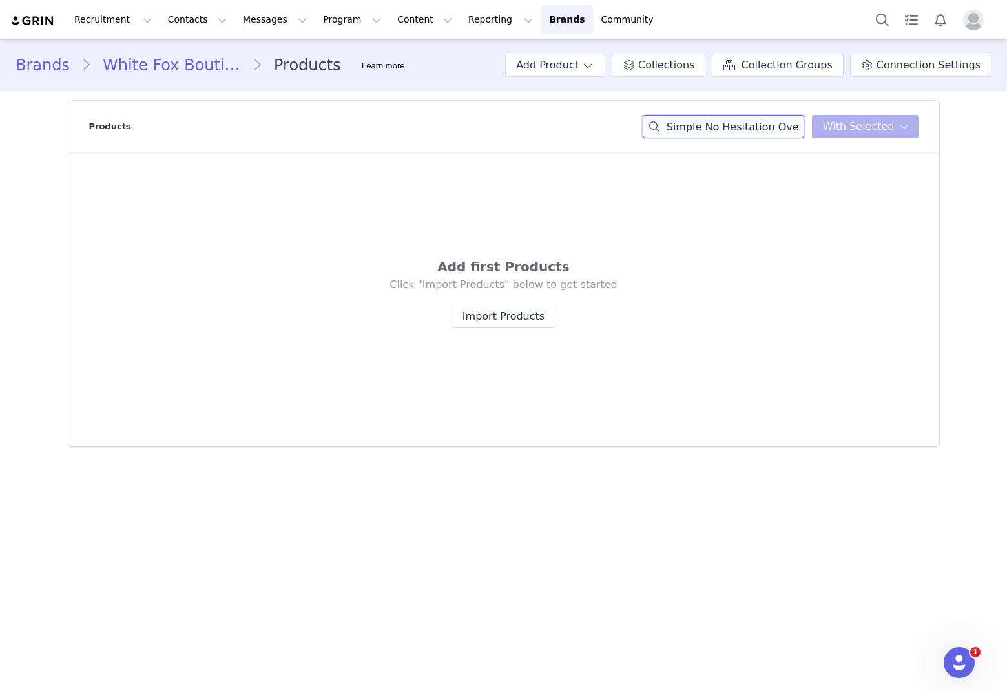
click at [685, 134] on input "Simple No Hesitation Oversized Tee Grey Marle Tank Top Gold" at bounding box center [724, 126] width 162 height 23
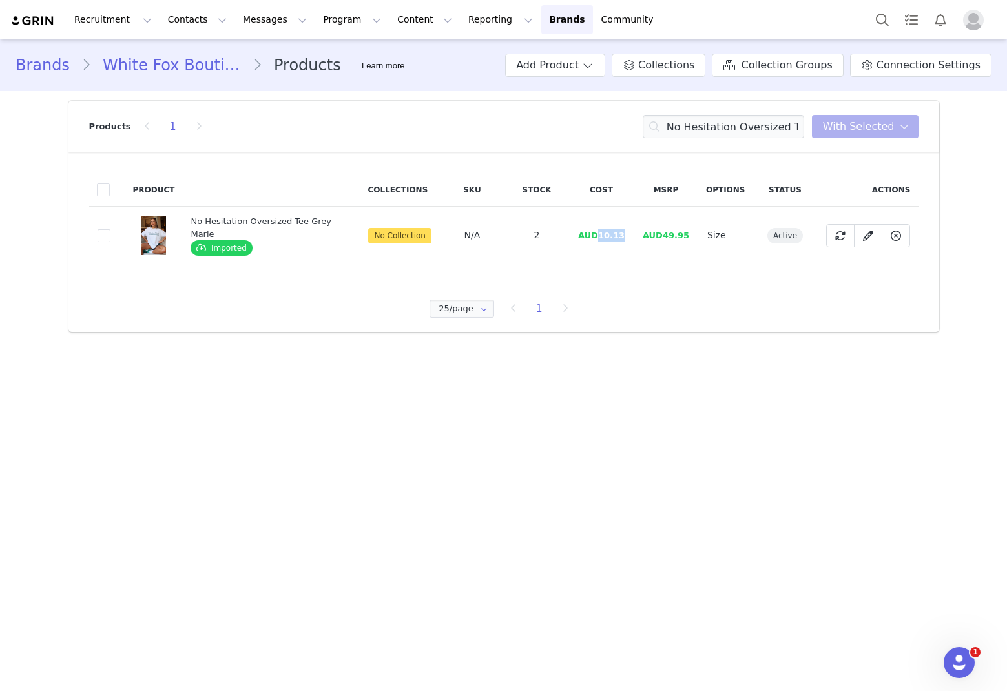
drag, startPoint x: 622, startPoint y: 236, endPoint x: 597, endPoint y: 232, distance: 24.9
click at [597, 232] on span "AUD10.13" at bounding box center [601, 236] width 47 height 10
click at [685, 136] on input "No Hesitation Oversized Tee Grey Marle" at bounding box center [724, 126] width 162 height 23
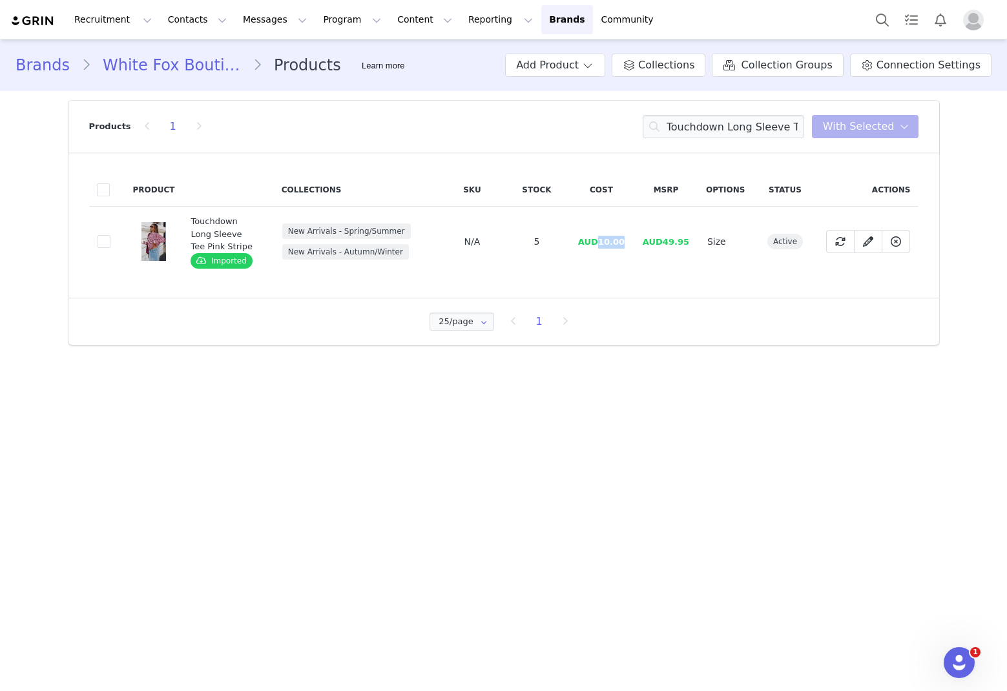
drag, startPoint x: 629, startPoint y: 241, endPoint x: 602, endPoint y: 246, distance: 27.5
click at [602, 246] on td "AUD10.00" at bounding box center [601, 242] width 65 height 70
click at [682, 121] on input "Touchdown Long Sleeve Tee Pink Stripe" at bounding box center [724, 126] width 162 height 23
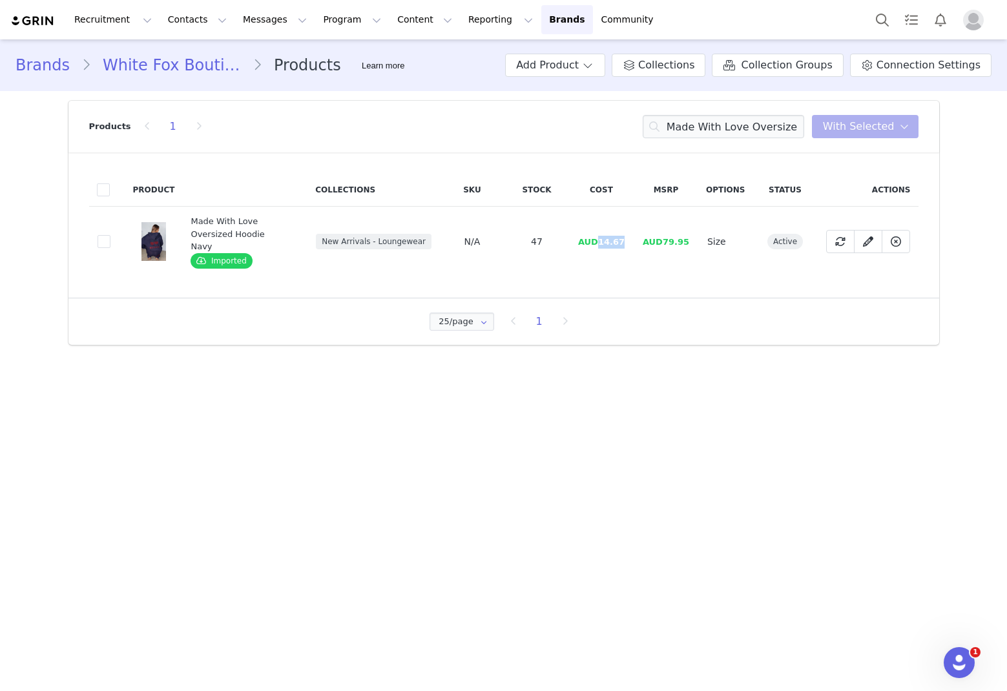
drag, startPoint x: 626, startPoint y: 237, endPoint x: 601, endPoint y: 240, distance: 25.5
click at [601, 240] on td "AUD14.67" at bounding box center [601, 242] width 65 height 70
click at [685, 123] on input "Made With Love Oversized Hoodie Navy" at bounding box center [724, 126] width 162 height 23
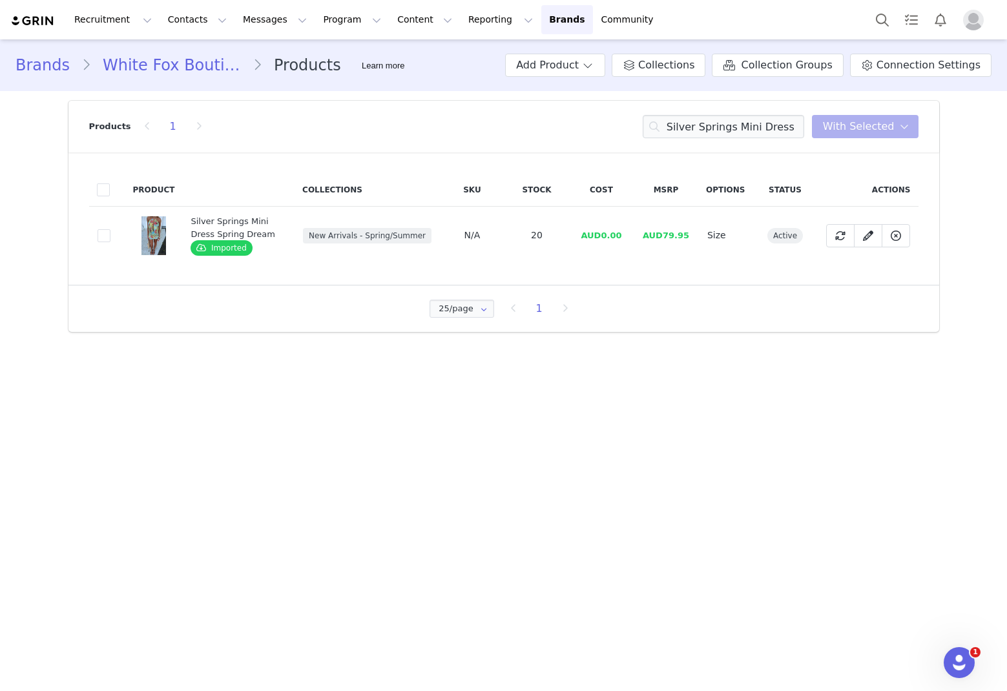
click at [494, 268] on div "Product Collections SKU Stock Cost MSRP Options Status Actions 8176f846-4287-4d…" at bounding box center [503, 219] width 871 height 132
click at [685, 125] on input "Silver Springs Mini Dress" at bounding box center [724, 126] width 162 height 23
click at [685, 127] on input "Silver Springs Mini Dress" at bounding box center [724, 126] width 162 height 23
click at [685, 125] on input "Silver Springs Mini Dress" at bounding box center [724, 126] width 162 height 23
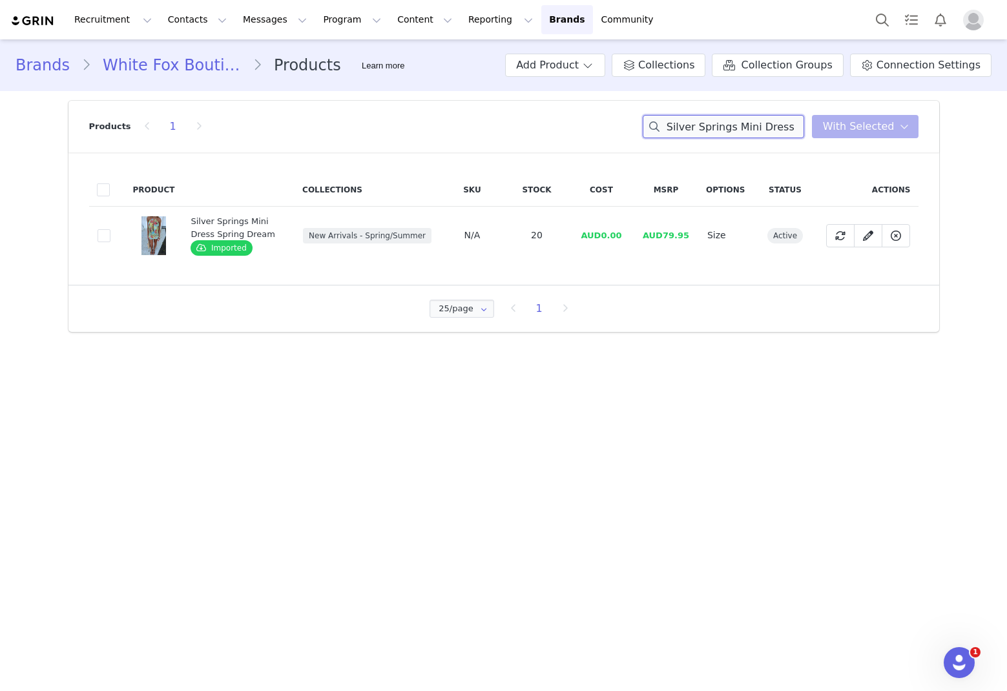
click at [685, 125] on input "Silver Springs Mini Dress" at bounding box center [724, 126] width 162 height 23
click at [685, 126] on input "Silver Springs Mini Dress" at bounding box center [724, 126] width 162 height 23
click at [685, 129] on input "Silver Springs Mini Dress" at bounding box center [724, 126] width 162 height 23
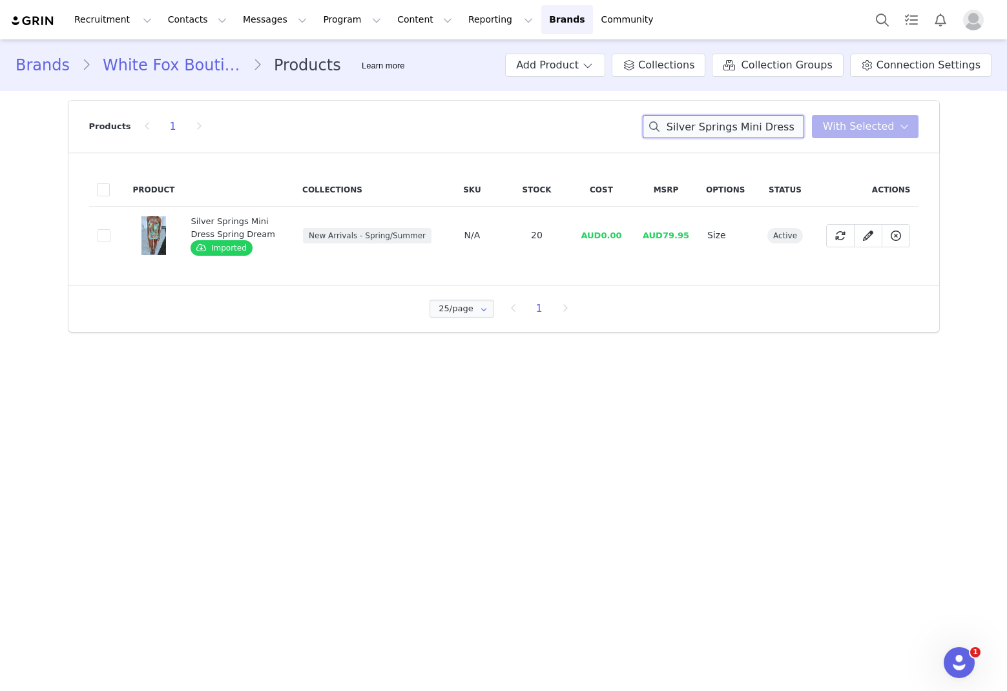
click at [685, 129] on input "Silver Springs Mini Dress" at bounding box center [724, 126] width 162 height 23
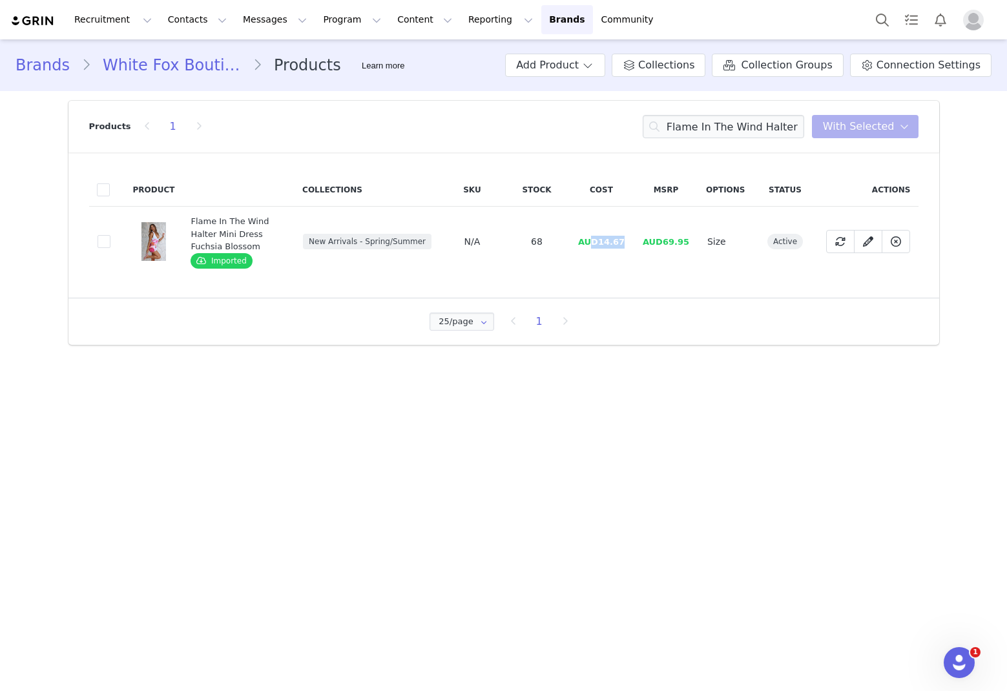
drag, startPoint x: 628, startPoint y: 237, endPoint x: 596, endPoint y: 248, distance: 33.3
click at [596, 248] on td "AUD14.67" at bounding box center [601, 242] width 65 height 70
drag, startPoint x: 601, startPoint y: 248, endPoint x: 609, endPoint y: 246, distance: 8.0
click at [602, 248] on td "AUD14.67" at bounding box center [601, 242] width 65 height 70
drag, startPoint x: 646, startPoint y: 241, endPoint x: 604, endPoint y: 243, distance: 42.7
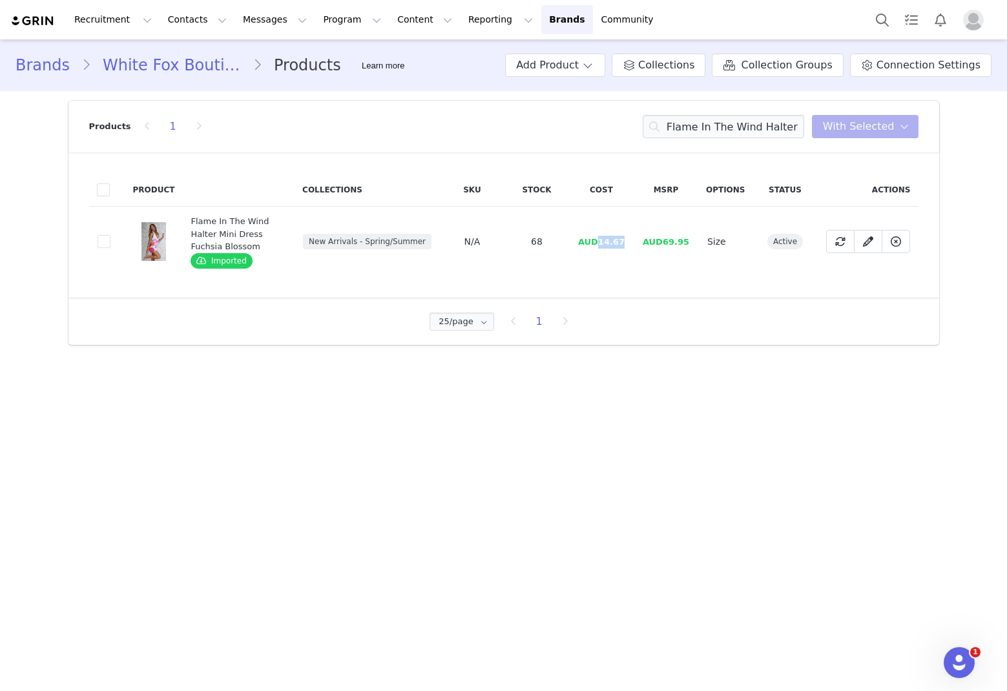
click at [604, 243] on tr "f535bbb8-8400-46e8-83b1-3f83239d7a65 Flame In The Wind Halter Mini Dress Fuchsi…" at bounding box center [504, 242] width 830 height 70
click at [685, 131] on input "Flame In The Wind Halter Mini Dress Fuchsia Blossom" at bounding box center [724, 126] width 162 height 23
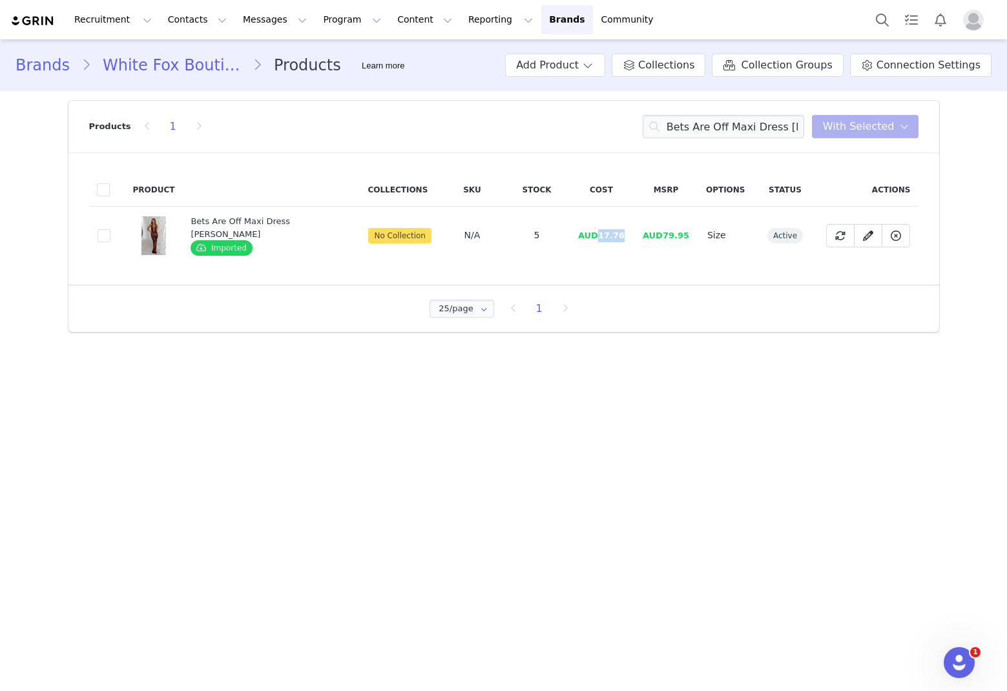
drag, startPoint x: 612, startPoint y: 232, endPoint x: 587, endPoint y: 237, distance: 25.1
click at [587, 237] on td "AUD17.76" at bounding box center [601, 236] width 65 height 58
click at [685, 123] on input "Bets Are Off Maxi Dress [PERSON_NAME]" at bounding box center [724, 126] width 162 height 23
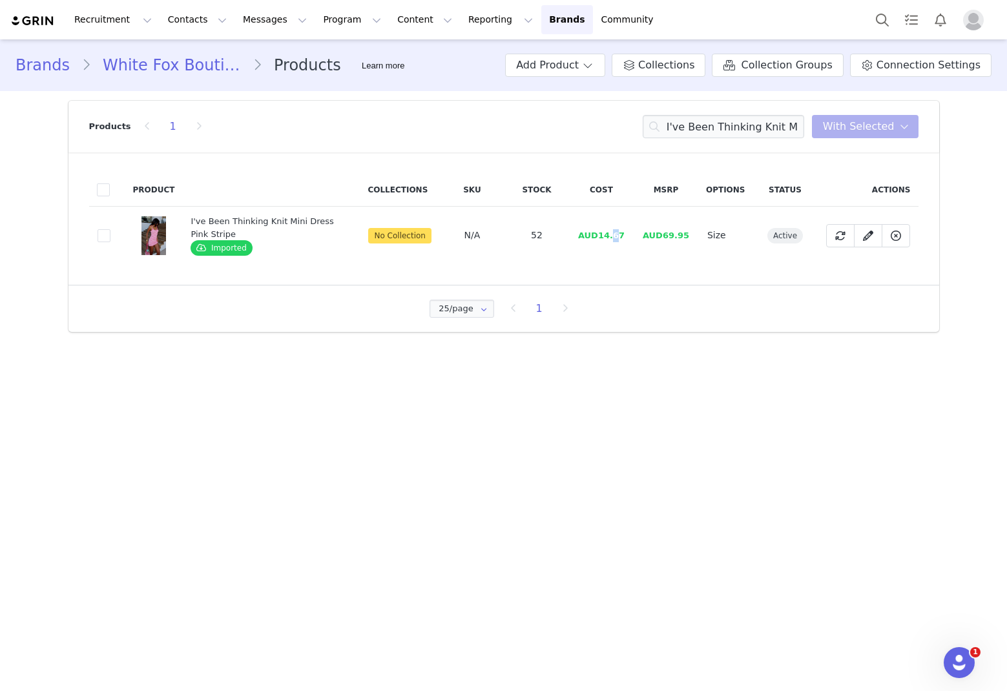
click at [616, 238] on span "AUD14.67" at bounding box center [601, 236] width 47 height 10
drag, startPoint x: 642, startPoint y: 233, endPoint x: 599, endPoint y: 240, distance: 43.1
click at [599, 240] on tr "3c5216e8-5fb0-4264-858f-0d081984d894 I've Been Thinking Knit Mini Dress Pink St…" at bounding box center [504, 236] width 830 height 58
click at [685, 128] on input "I've Been Thinking Knit Mini Dress Pink Stripe" at bounding box center [724, 126] width 162 height 23
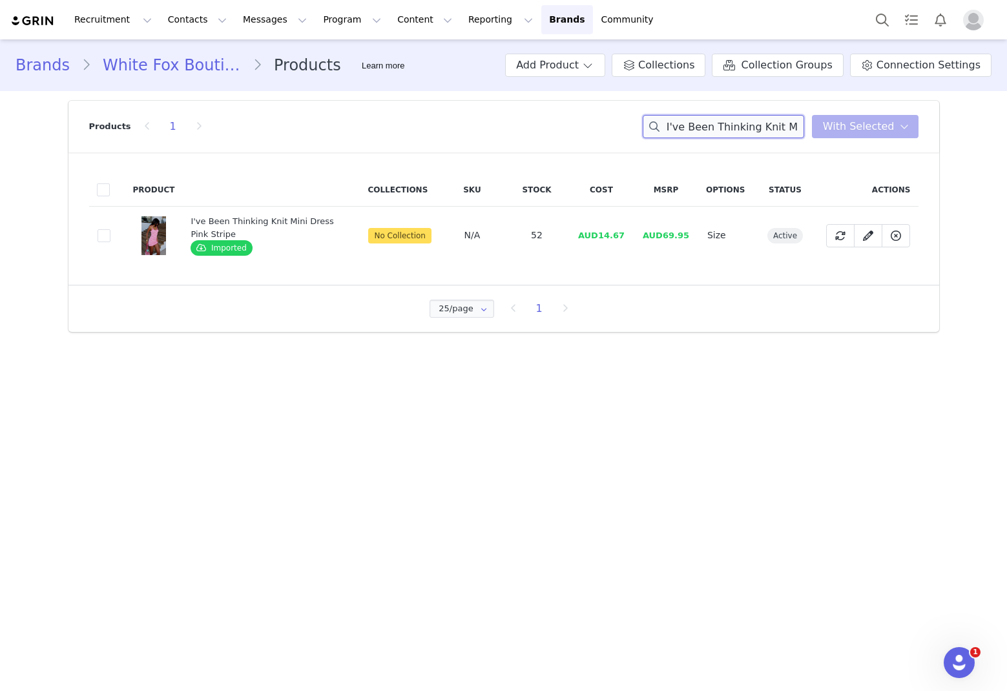
click at [685, 128] on input "I've Been Thinking Knit Mini Dress Pink Stripe" at bounding box center [724, 126] width 162 height 23
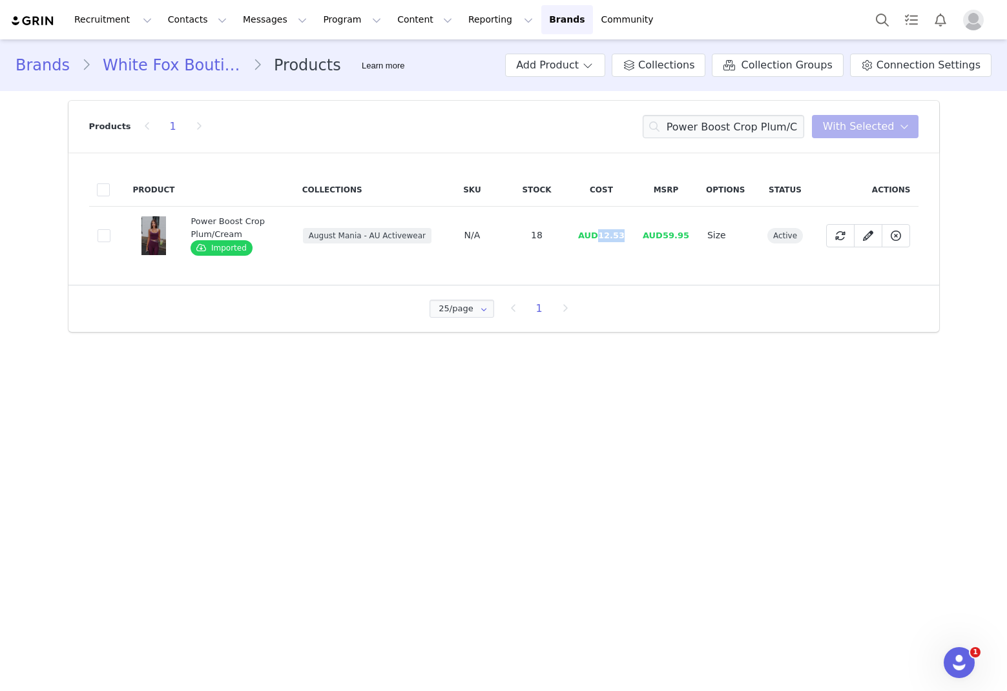
drag, startPoint x: 621, startPoint y: 240, endPoint x: 602, endPoint y: 237, distance: 19.7
click at [602, 237] on td "AUD12.53" at bounding box center [601, 236] width 65 height 58
click at [685, 120] on input "Power Boost Crop Plum/Cream" at bounding box center [724, 126] width 162 height 23
click at [685, 121] on input "Power Boost Crop Plum/Cream" at bounding box center [724, 126] width 162 height 23
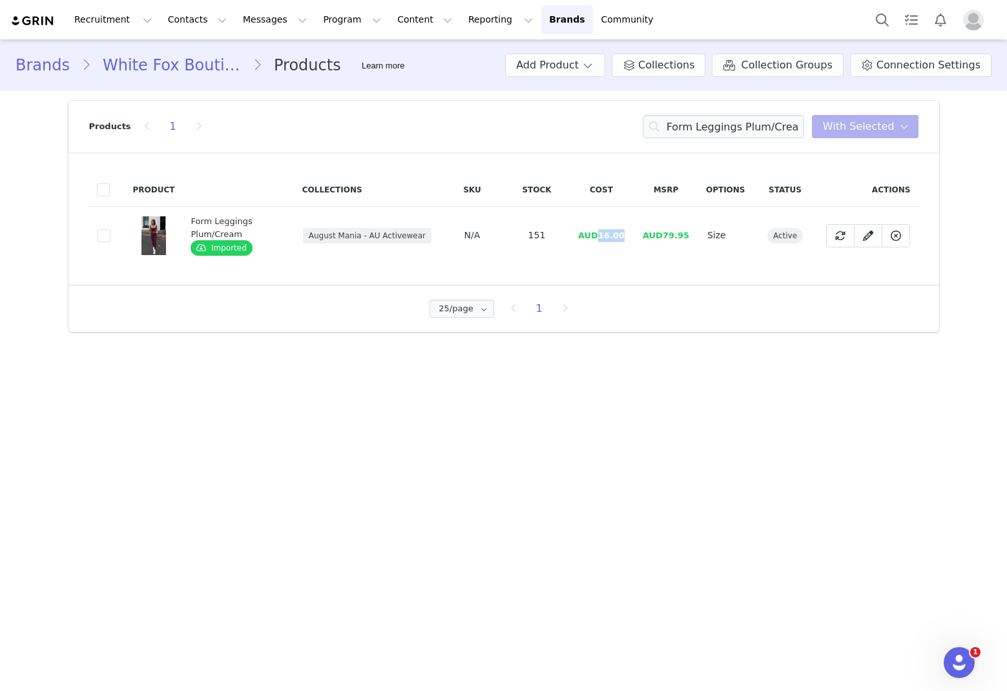
drag, startPoint x: 617, startPoint y: 239, endPoint x: 602, endPoint y: 241, distance: 15.6
click at [602, 241] on td "AUD16.00" at bounding box center [601, 236] width 65 height 58
click at [685, 129] on input "Form Leggings Plum/Cream" at bounding box center [724, 126] width 162 height 23
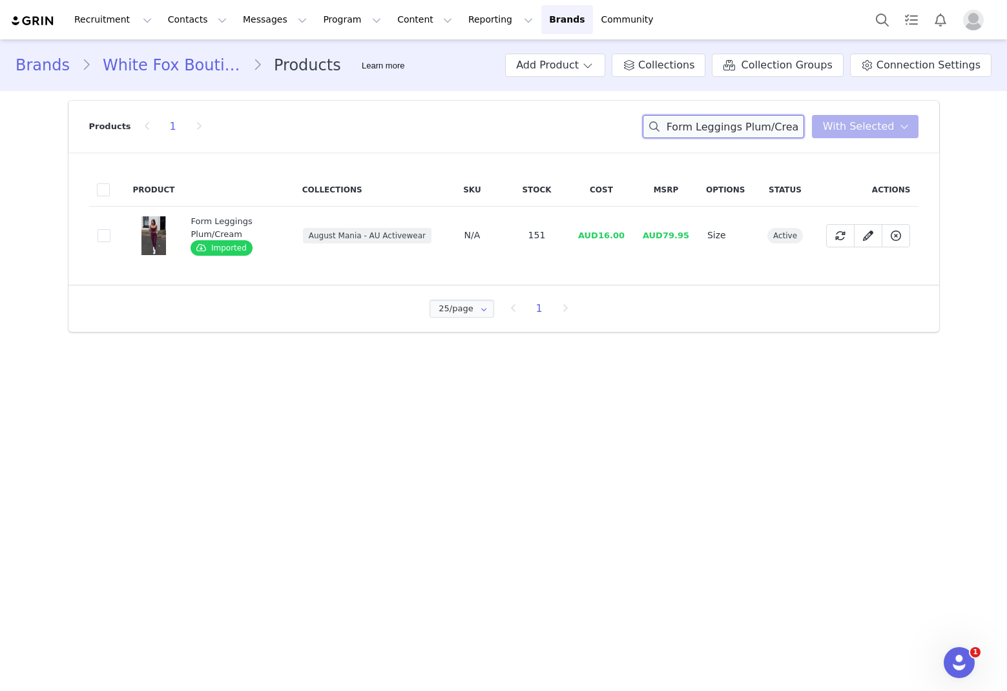
click at [685, 129] on input "Form Leggings Plum/Cream" at bounding box center [724, 126] width 162 height 23
drag, startPoint x: 631, startPoint y: 238, endPoint x: 599, endPoint y: 240, distance: 31.7
click at [599, 240] on tr "1796da6f-29fe-4103-955a-12d51ac1f861 Defence Bike Shorts Marshmallow/Pink Impor…" at bounding box center [504, 236] width 830 height 58
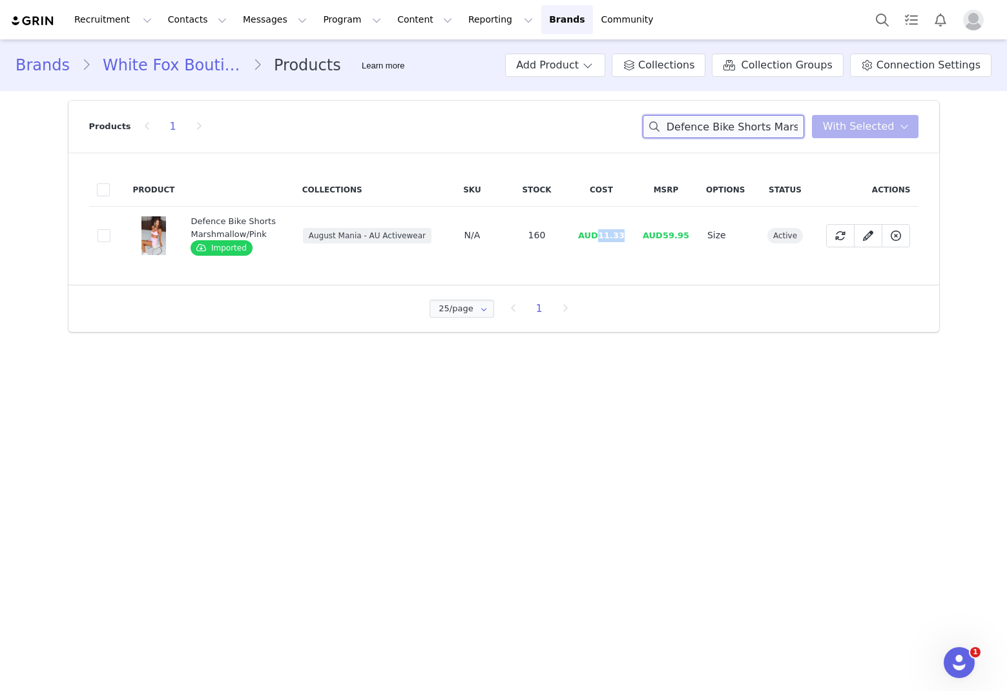
click at [685, 136] on input "Defence Bike Shorts Marshmallow/Pink" at bounding box center [724, 126] width 162 height 23
drag, startPoint x: 625, startPoint y: 237, endPoint x: 604, endPoint y: 238, distance: 21.4
click at [604, 238] on span "AUD12.53" at bounding box center [601, 236] width 47 height 10
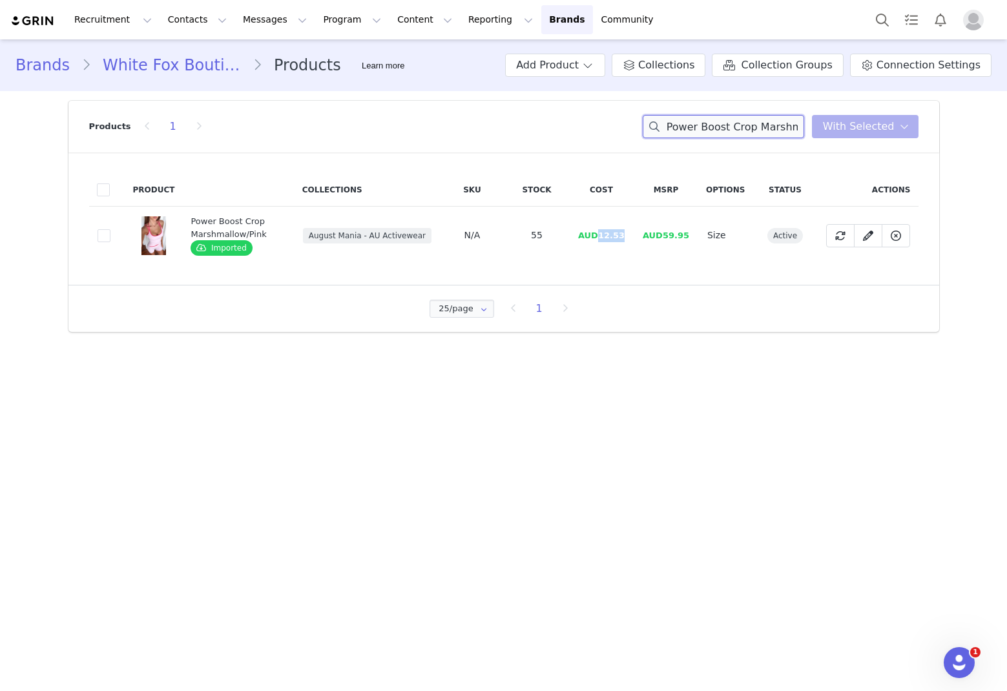
click at [685, 128] on input "Power Boost Crop Marshmallow/Pink" at bounding box center [724, 126] width 162 height 23
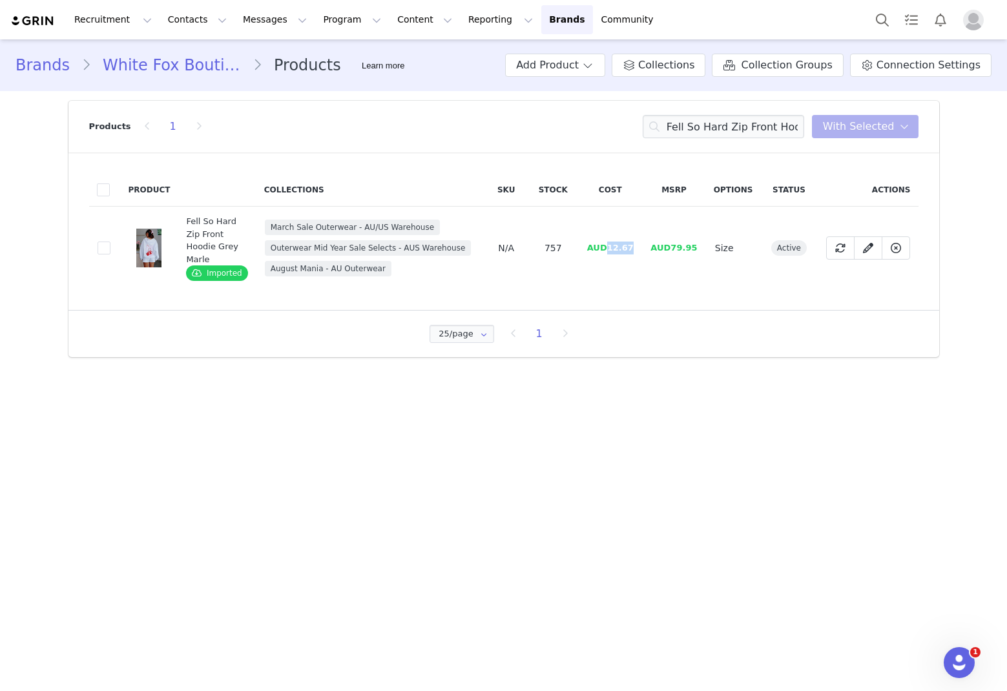
drag, startPoint x: 637, startPoint y: 246, endPoint x: 542, endPoint y: 236, distance: 95.5
click at [607, 250] on td "AUD12.67" at bounding box center [610, 248] width 64 height 83
click at [685, 123] on input "Fell So Hard Zip Front Hoodie Grey Marle" at bounding box center [724, 126] width 162 height 23
click at [685, 124] on input "Fell So Hard Zip Front Hoodie Grey Marle" at bounding box center [724, 126] width 162 height 23
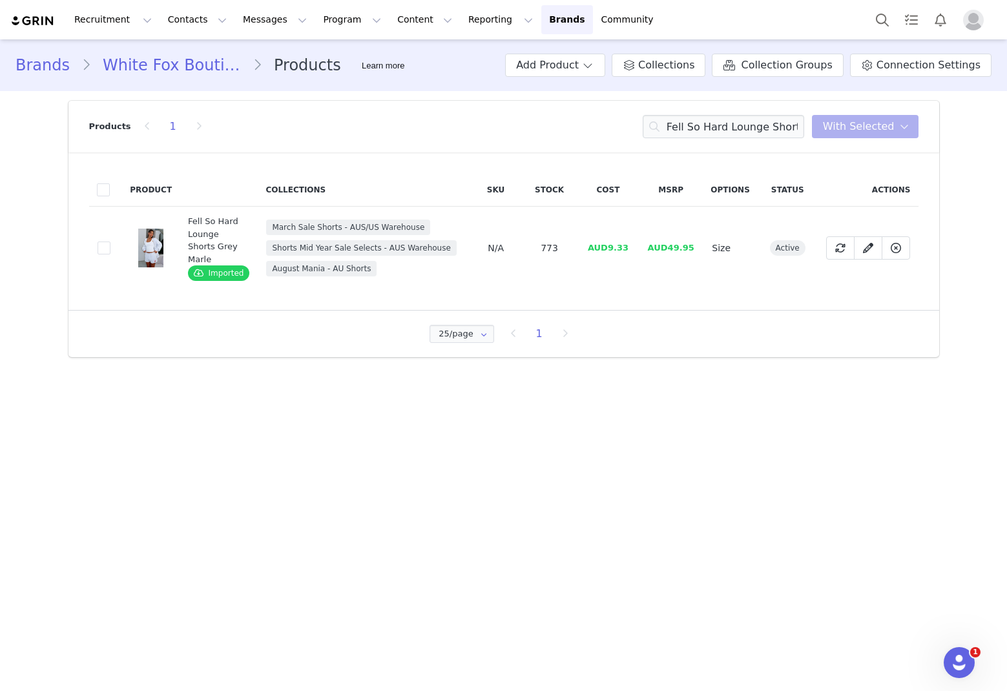
drag, startPoint x: 615, startPoint y: 251, endPoint x: 627, endPoint y: 248, distance: 13.3
click at [616, 251] on span "AUD9.33" at bounding box center [608, 248] width 41 height 10
click at [629, 249] on td "AUD9.33" at bounding box center [608, 248] width 61 height 83
drag, startPoint x: 631, startPoint y: 247, endPoint x: 607, endPoint y: 250, distance: 24.1
click at [607, 250] on td "AUD9.33" at bounding box center [608, 248] width 61 height 83
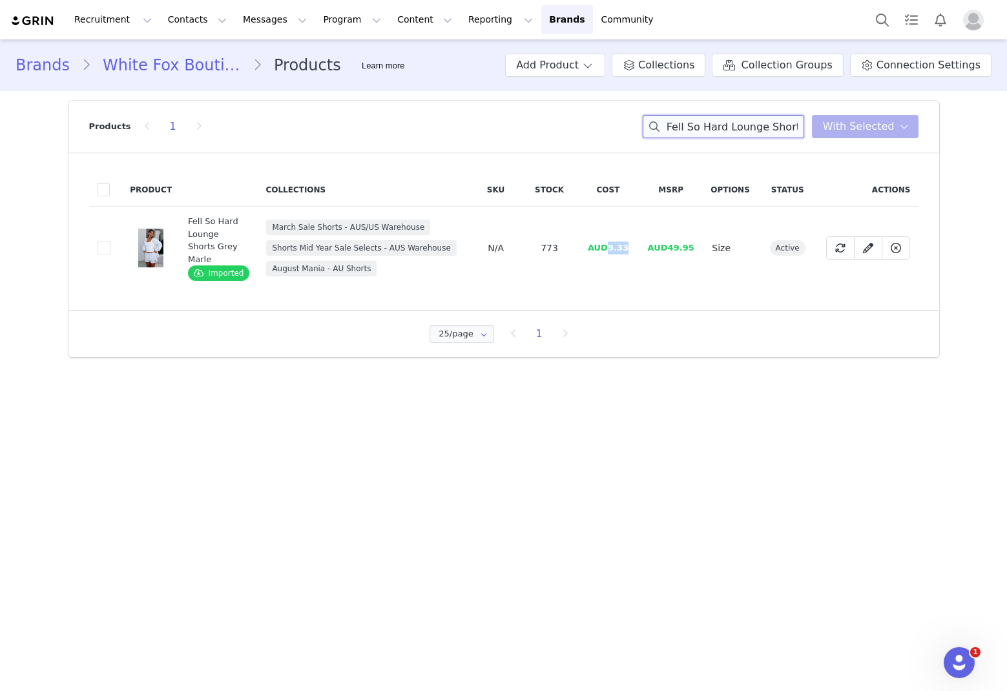
click at [685, 124] on input "Fell So Hard Lounge Shorts Grey Marle" at bounding box center [724, 126] width 162 height 23
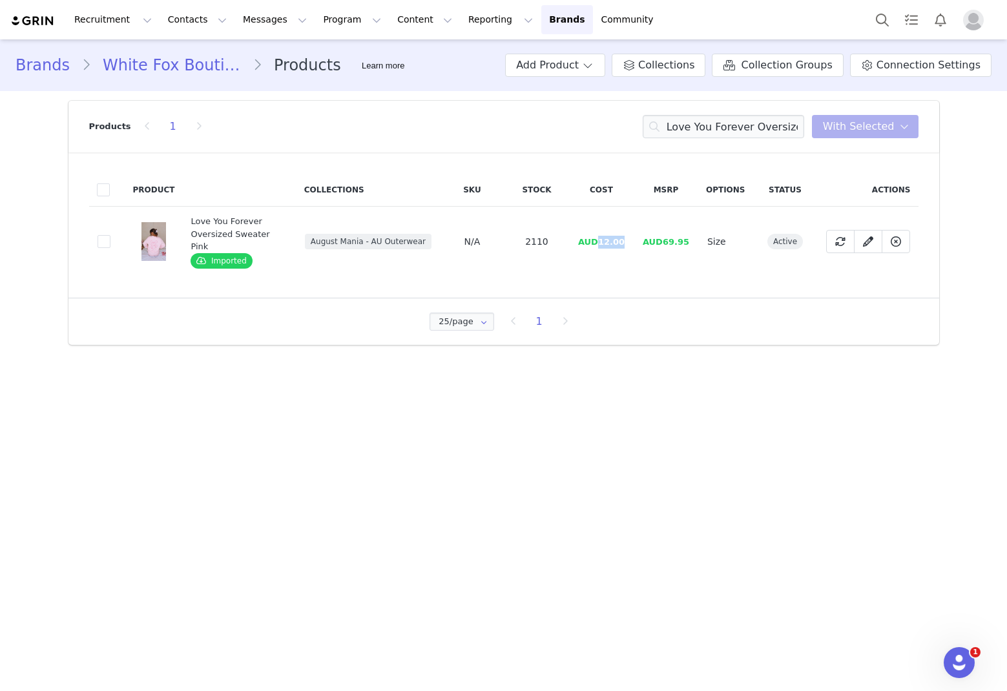
drag, startPoint x: 626, startPoint y: 240, endPoint x: 598, endPoint y: 238, distance: 27.2
click at [598, 238] on td "AUD12.00" at bounding box center [601, 242] width 65 height 70
click at [685, 135] on input "Love You Forever Oversized Sweater Pink" at bounding box center [724, 126] width 162 height 23
click at [685, 134] on input "Love You Forever Oversized Sweater Pink" at bounding box center [724, 126] width 162 height 23
click at [685, 136] on input "Love You Forever Oversized Sweater Pink" at bounding box center [724, 126] width 162 height 23
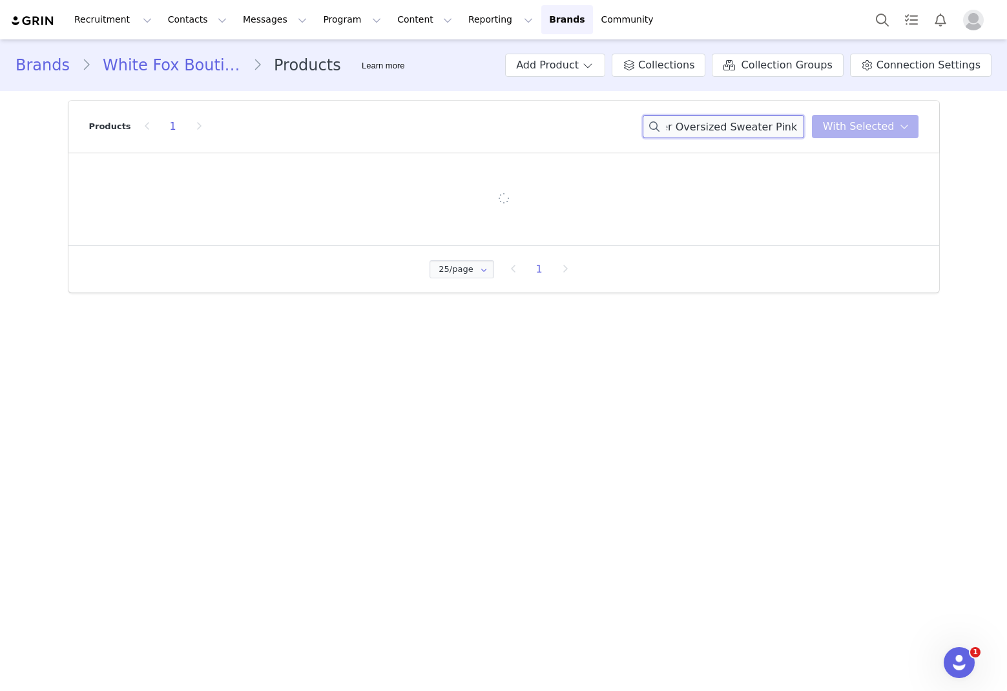
scroll to position [0, 62]
click at [685, 127] on input "Love You Forever Oversized Sweater Pink" at bounding box center [724, 126] width 162 height 23
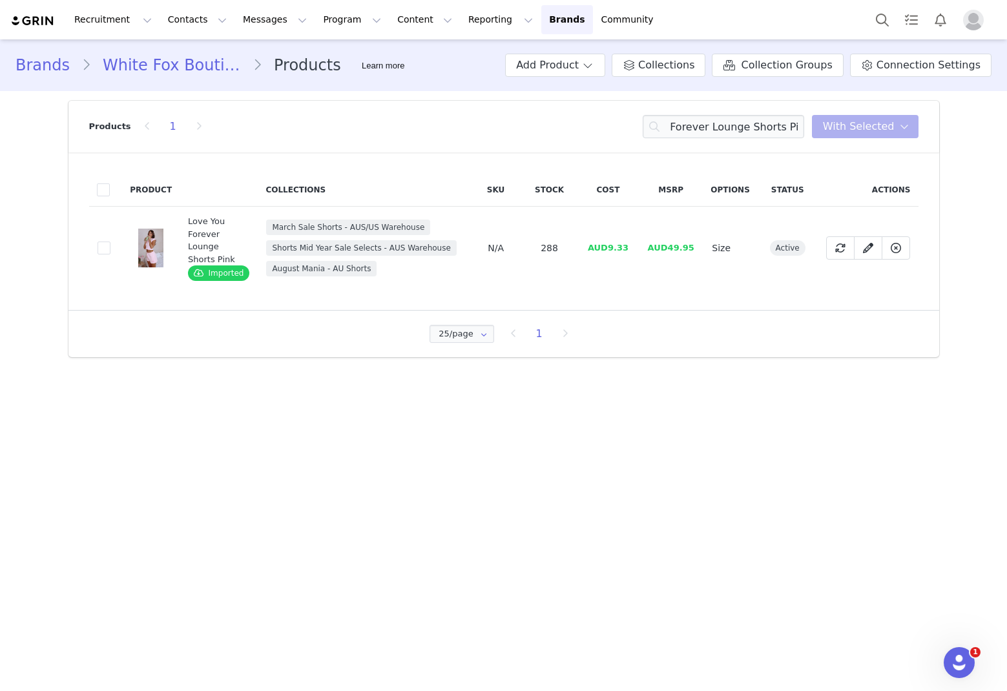
scroll to position [0, 0]
drag, startPoint x: 635, startPoint y: 249, endPoint x: 607, endPoint y: 253, distance: 28.2
click at [607, 253] on td "AUD9.33" at bounding box center [608, 248] width 61 height 83
click at [685, 132] on input "Love You Forever Lounge Shorts Pink" at bounding box center [724, 126] width 162 height 23
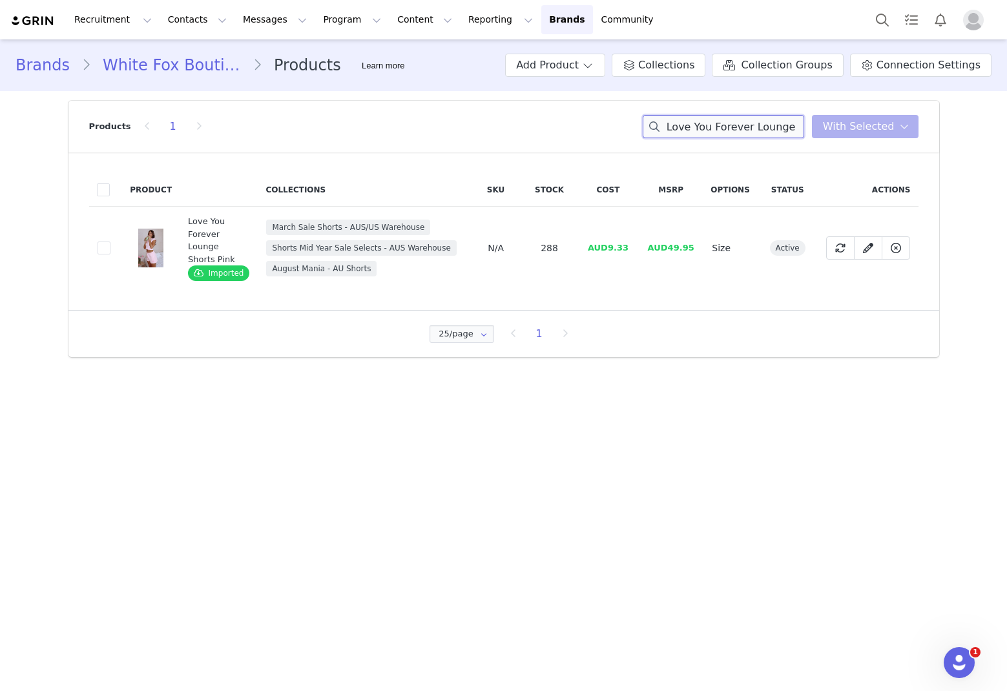
click at [685, 132] on input "Love You Forever Lounge Shorts Pink" at bounding box center [724, 126] width 162 height 23
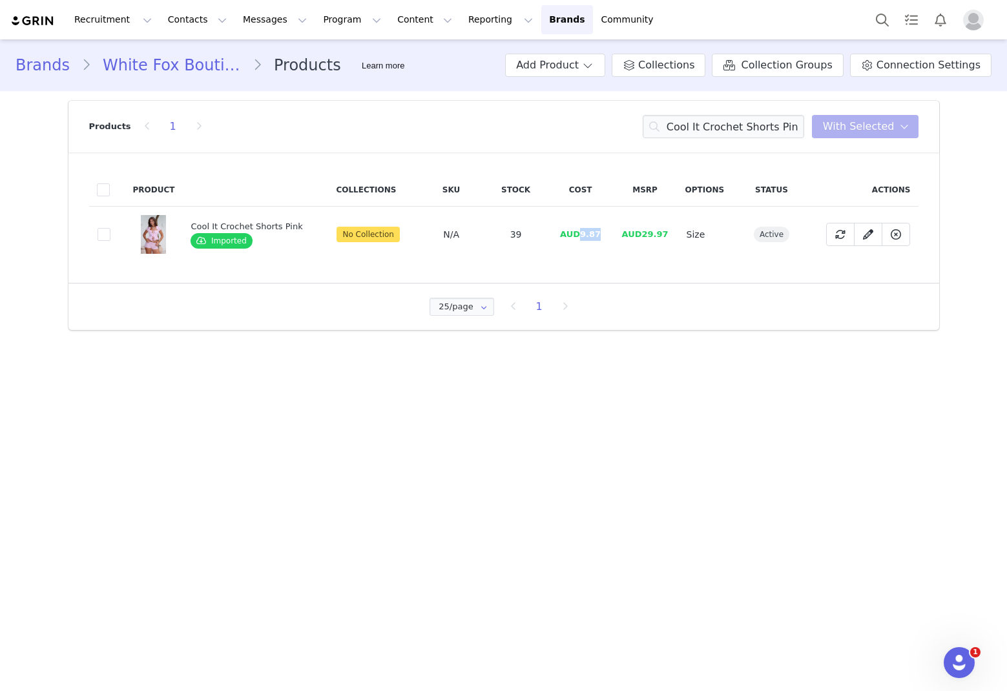
drag, startPoint x: 598, startPoint y: 233, endPoint x: 580, endPoint y: 238, distance: 18.7
click at [580, 238] on td "AUD9.87" at bounding box center [581, 235] width 65 height 56
click at [685, 127] on input "Cool It Crochet Shorts Pink" at bounding box center [724, 126] width 162 height 23
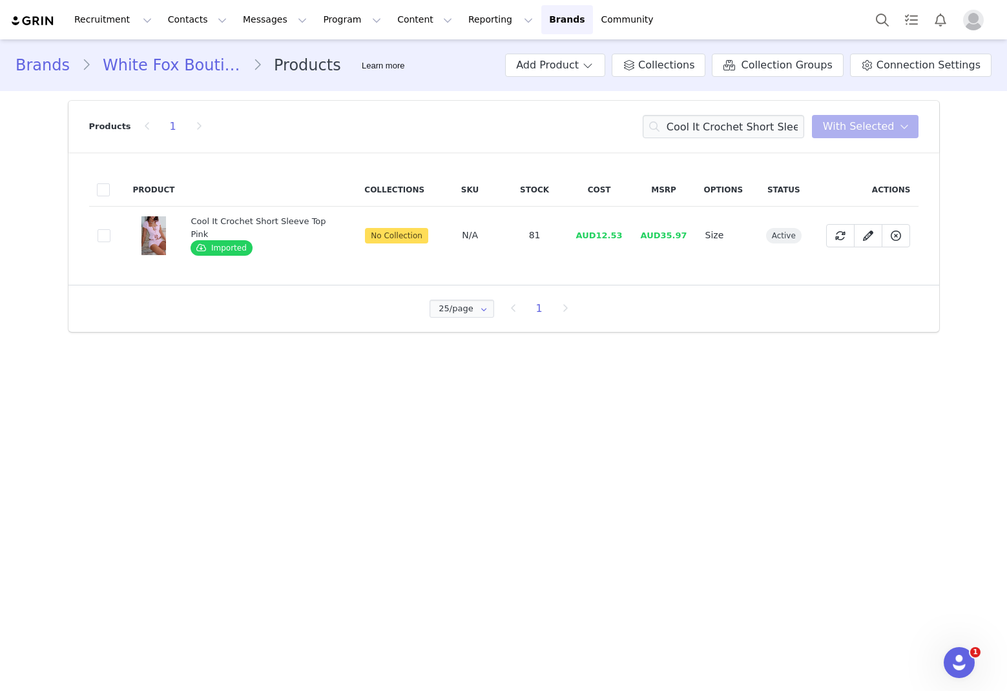
click at [620, 236] on td "AUD12.53" at bounding box center [599, 236] width 65 height 58
drag, startPoint x: 624, startPoint y: 235, endPoint x: 593, endPoint y: 241, distance: 31.1
click at [593, 241] on td "AUD12.53" at bounding box center [599, 236] width 65 height 58
click at [685, 129] on input "Cool It Crochet Short Sleeve Top Pink" at bounding box center [724, 126] width 162 height 23
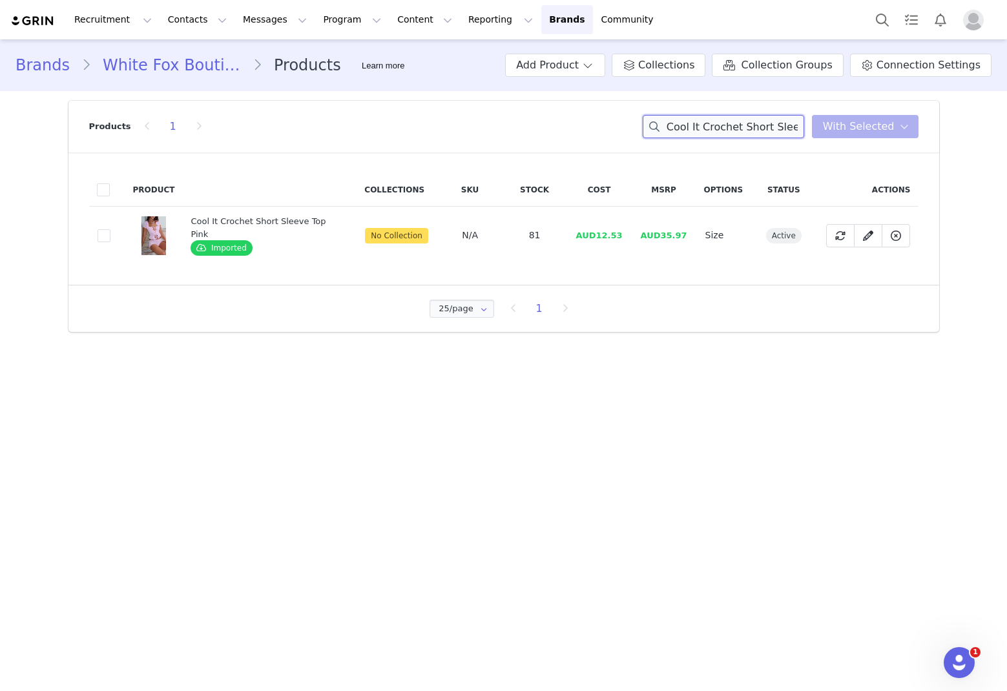
click at [685, 129] on input "Cool It Crochet Short Sleeve Top Pink" at bounding box center [724, 126] width 162 height 23
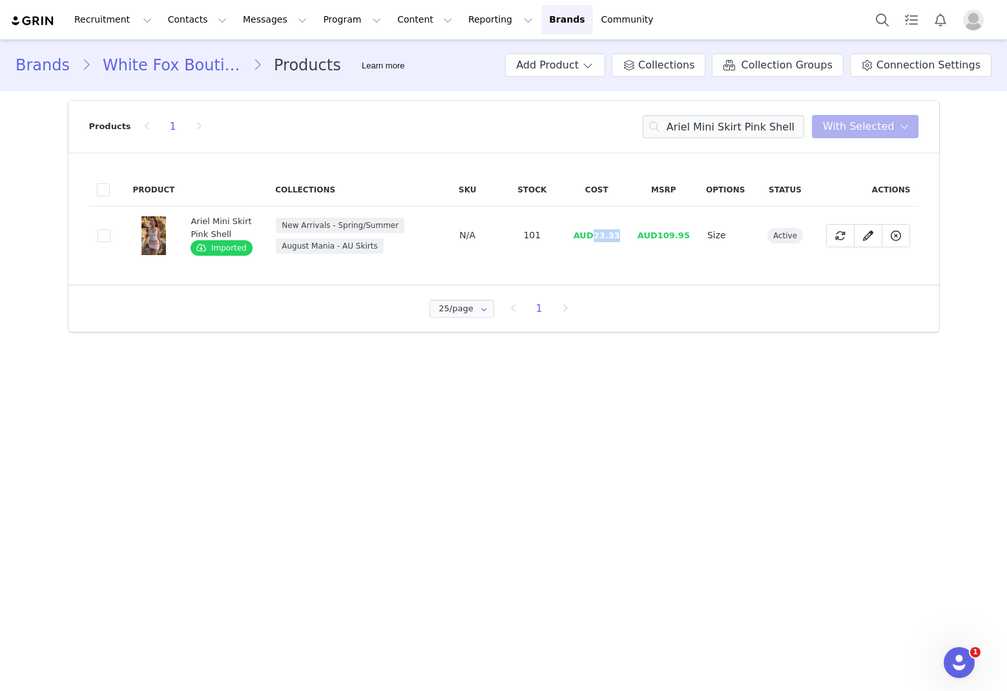
drag, startPoint x: 627, startPoint y: 233, endPoint x: 601, endPoint y: 238, distance: 26.4
click at [601, 238] on td "AUD23.33" at bounding box center [597, 236] width 65 height 58
click at [685, 135] on input "Ariel Mini Skirt Pink Shell" at bounding box center [724, 126] width 162 height 23
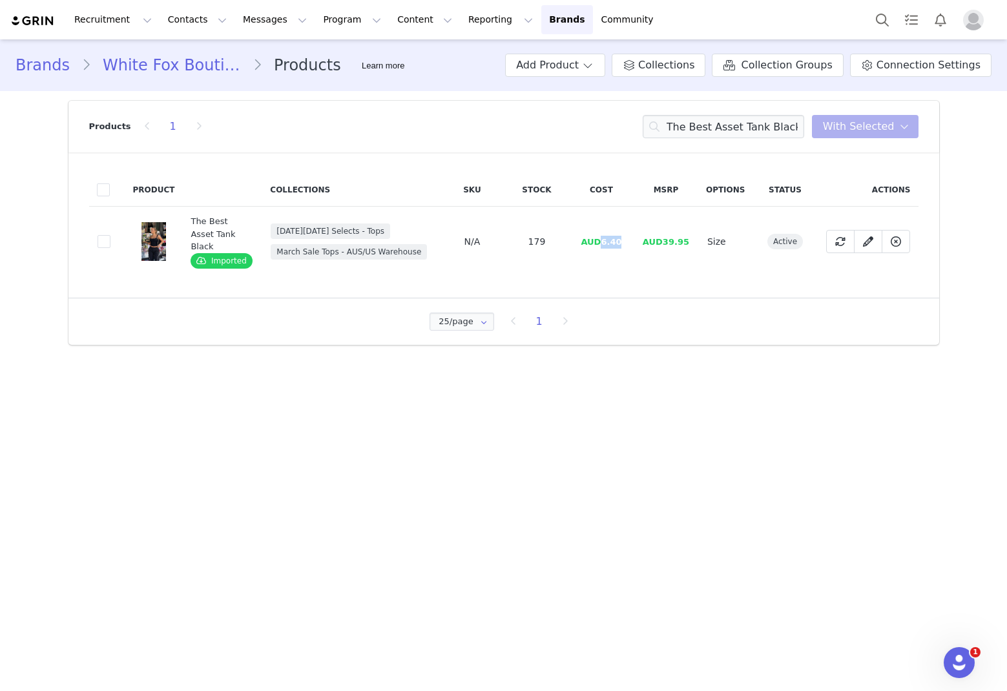
drag, startPoint x: 631, startPoint y: 244, endPoint x: 603, endPoint y: 246, distance: 27.9
click at [603, 246] on td "AUD6.40" at bounding box center [601, 242] width 65 height 70
click at [685, 130] on input "The Best Asset Tank Black" at bounding box center [724, 126] width 162 height 23
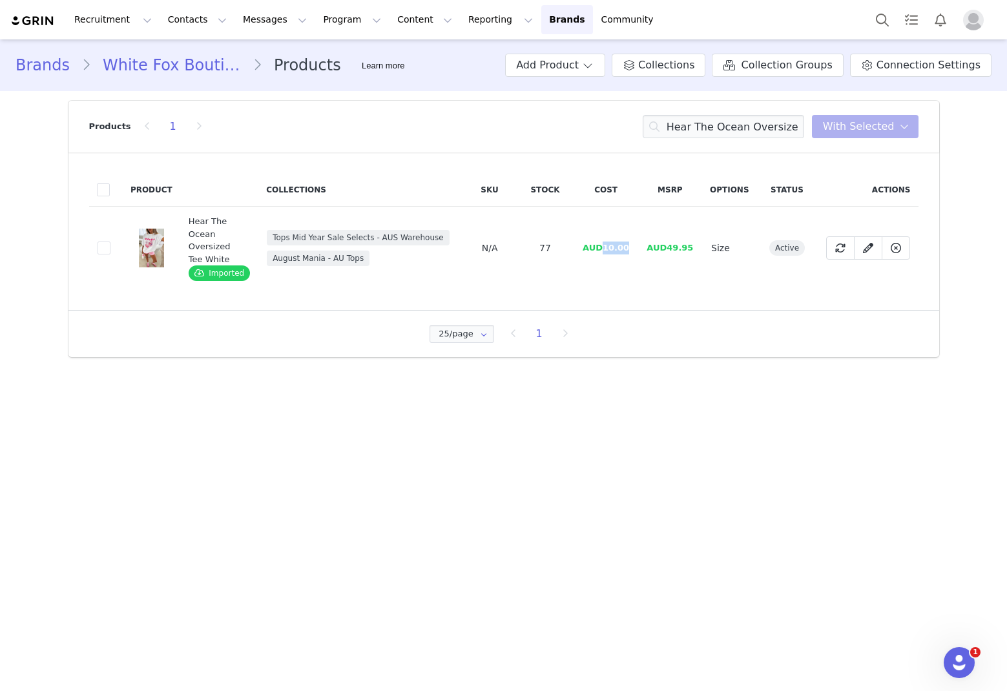
drag, startPoint x: 632, startPoint y: 251, endPoint x: 606, endPoint y: 253, distance: 26.0
click at [606, 253] on td "AUD10.00" at bounding box center [606, 248] width 64 height 83
click at [685, 127] on input "Hear The Ocean Oversized Tee White" at bounding box center [724, 126] width 162 height 23
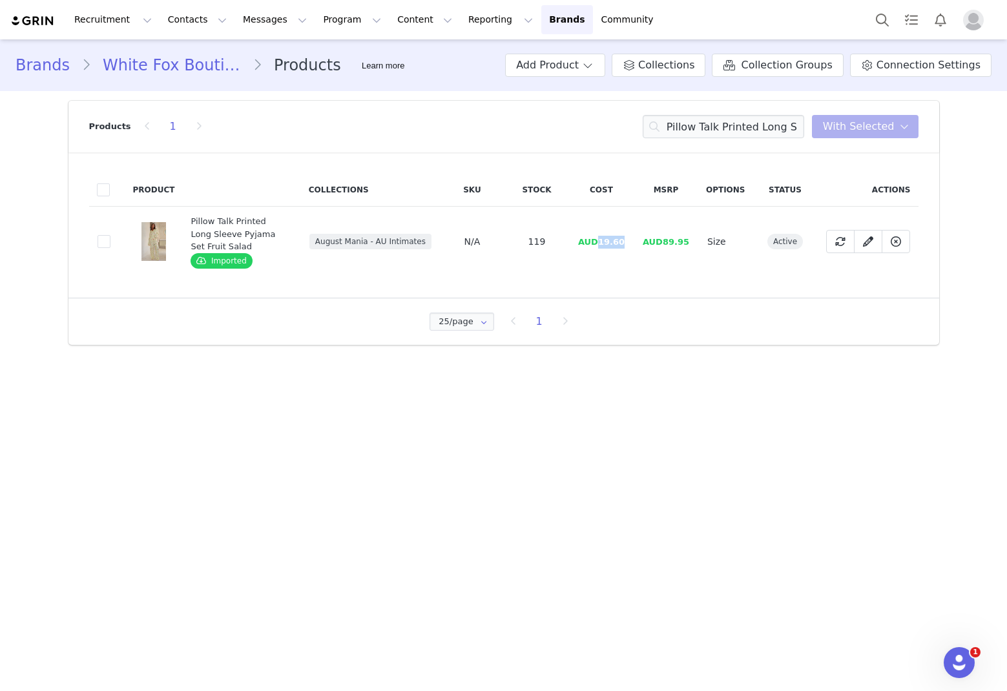
drag, startPoint x: 627, startPoint y: 244, endPoint x: 602, endPoint y: 247, distance: 26.0
click at [602, 247] on td "AUD19.60" at bounding box center [601, 242] width 65 height 70
click at [685, 128] on input "Pillow Talk Printed Long Sleeve Pyjama Set Fruit Salad" at bounding box center [724, 126] width 162 height 23
drag, startPoint x: 727, startPoint y: 128, endPoint x: 668, endPoint y: 134, distance: 59.7
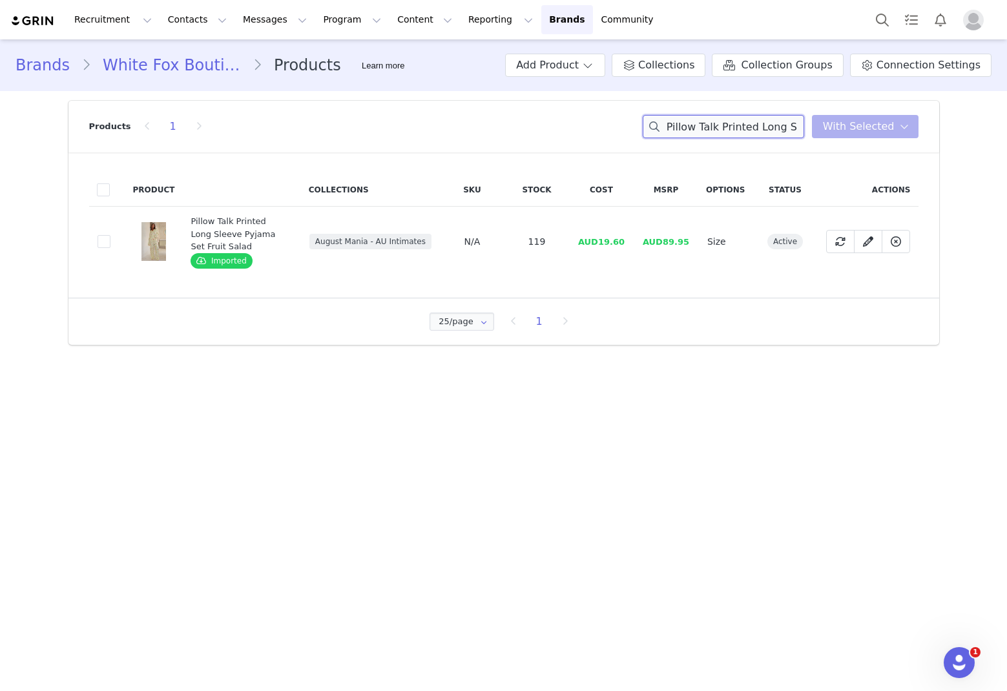
click at [685, 128] on input "Pillow Talk Printed Long Sleeve Pyjama Set Fruit Salad" at bounding box center [724, 126] width 162 height 23
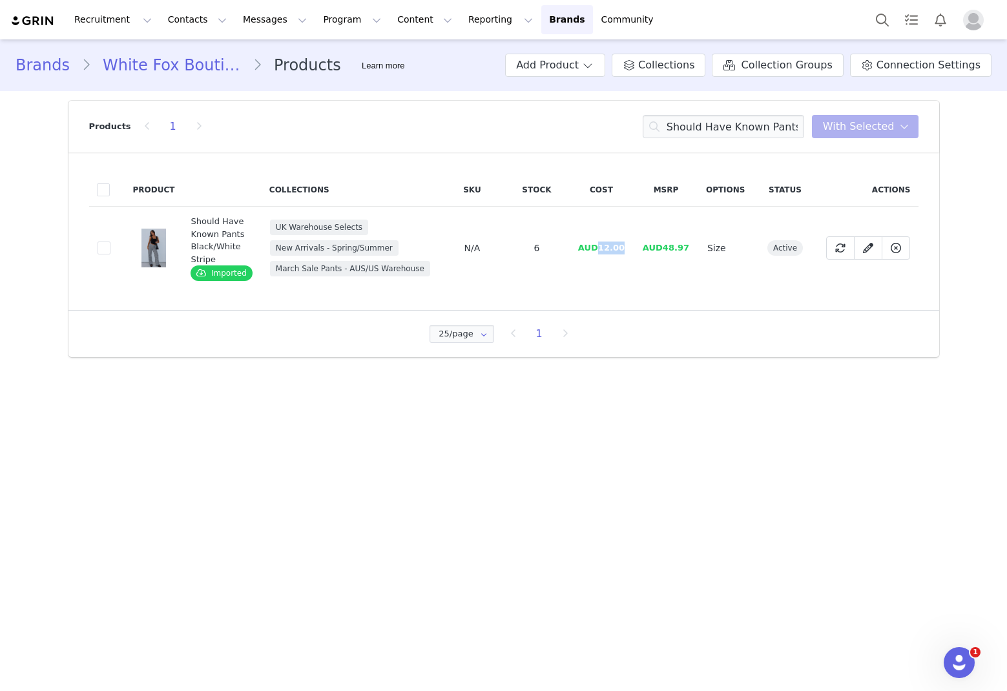
drag, startPoint x: 634, startPoint y: 251, endPoint x: 604, endPoint y: 253, distance: 30.4
click at [604, 253] on td "AUD12.00" at bounding box center [601, 248] width 65 height 83
click at [685, 131] on input "Should Have Known Pants Black/White Stripe" at bounding box center [724, 126] width 162 height 23
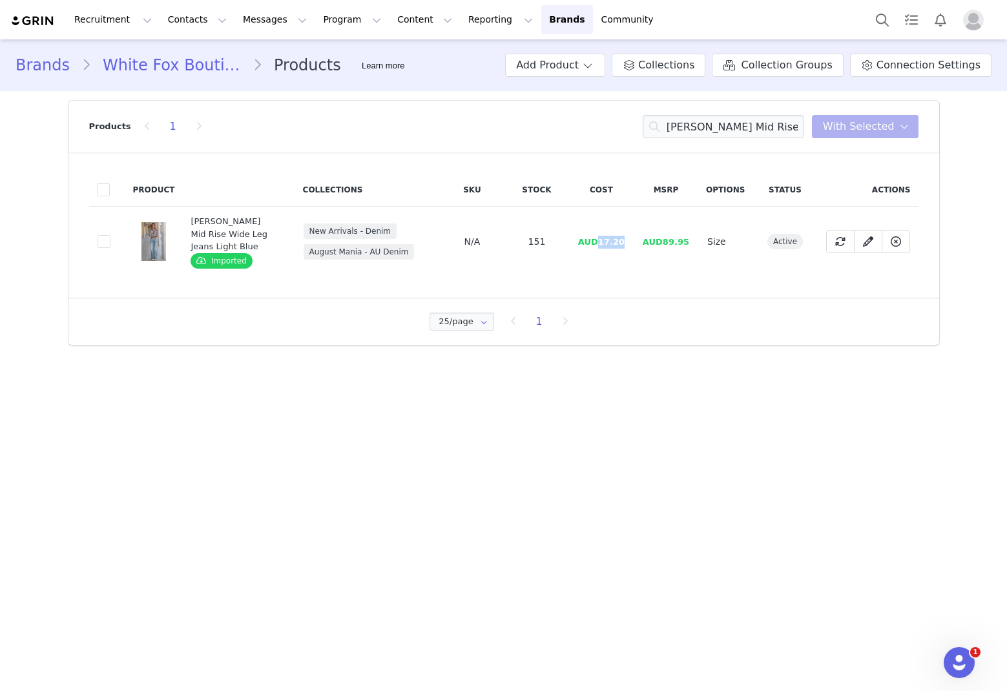
drag, startPoint x: 629, startPoint y: 241, endPoint x: 604, endPoint y: 244, distance: 26.0
click at [604, 244] on td "AUD17.20" at bounding box center [601, 242] width 65 height 70
click at [685, 125] on input "[PERSON_NAME] Mid Rise Wide Leg Jeans Light Blue" at bounding box center [724, 126] width 162 height 23
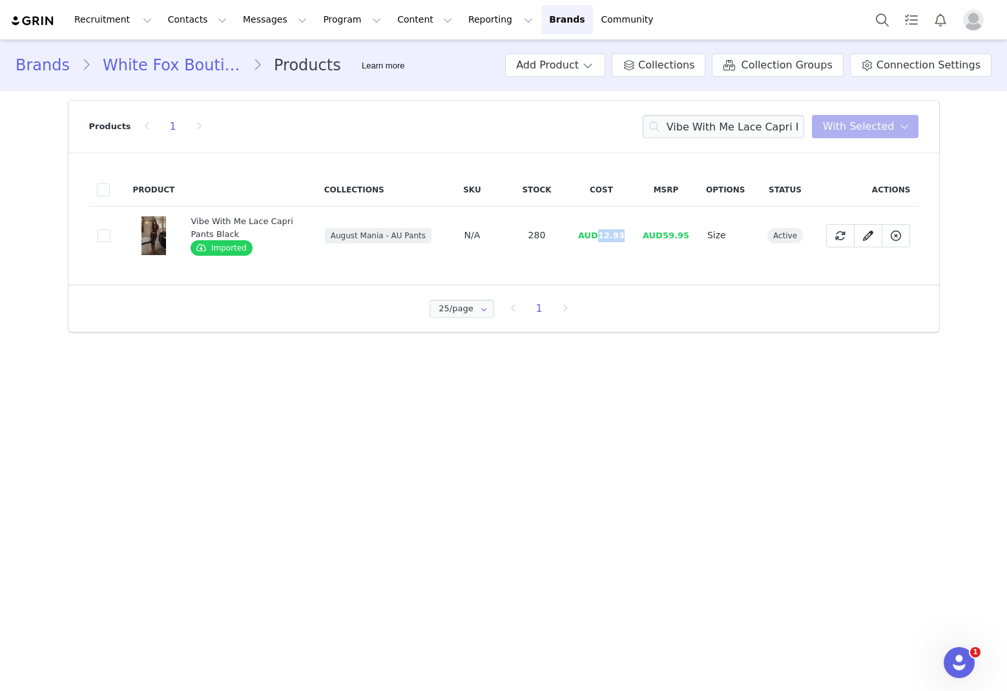
drag, startPoint x: 621, startPoint y: 238, endPoint x: 603, endPoint y: 240, distance: 18.3
click at [603, 240] on td "AUD12.93" at bounding box center [601, 236] width 65 height 58
click at [685, 131] on input "Vibe With Me Lace Capri Pants Black" at bounding box center [724, 126] width 162 height 23
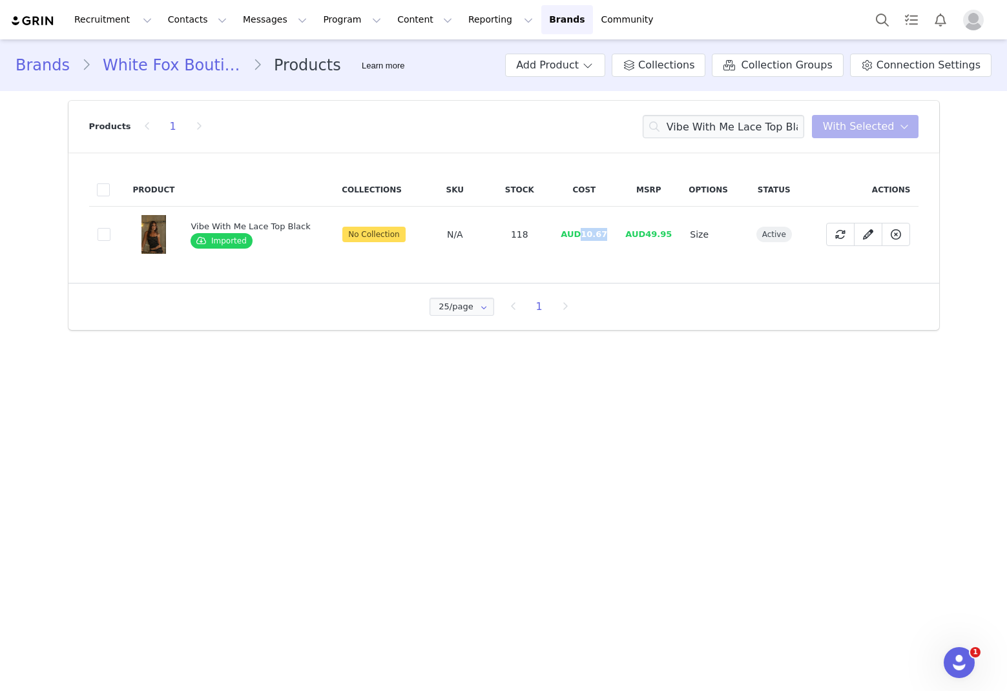
drag, startPoint x: 608, startPoint y: 237, endPoint x: 577, endPoint y: 239, distance: 31.1
click at [577, 239] on td "AUD10.67" at bounding box center [584, 235] width 65 height 56
click at [685, 125] on input "Vibe With Me Lace Top Black" at bounding box center [724, 126] width 162 height 23
click at [685, 126] on input "Vibe With Me Lace Top Black" at bounding box center [724, 126] width 162 height 23
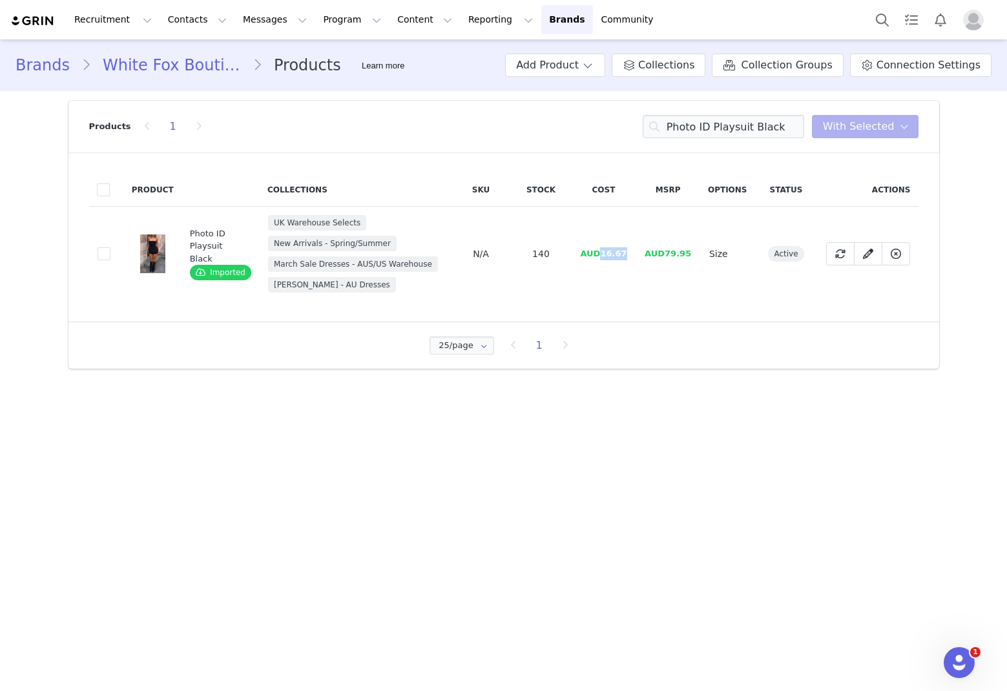
drag, startPoint x: 629, startPoint y: 251, endPoint x: 603, endPoint y: 256, distance: 27.0
click at [603, 256] on td "AUD16.67" at bounding box center [604, 254] width 65 height 95
click at [626, 252] on span "AUD16.67" at bounding box center [603, 254] width 47 height 10
drag, startPoint x: 621, startPoint y: 253, endPoint x: 601, endPoint y: 257, distance: 20.5
click at [601, 257] on td "AUD16.67" at bounding box center [604, 254] width 65 height 95
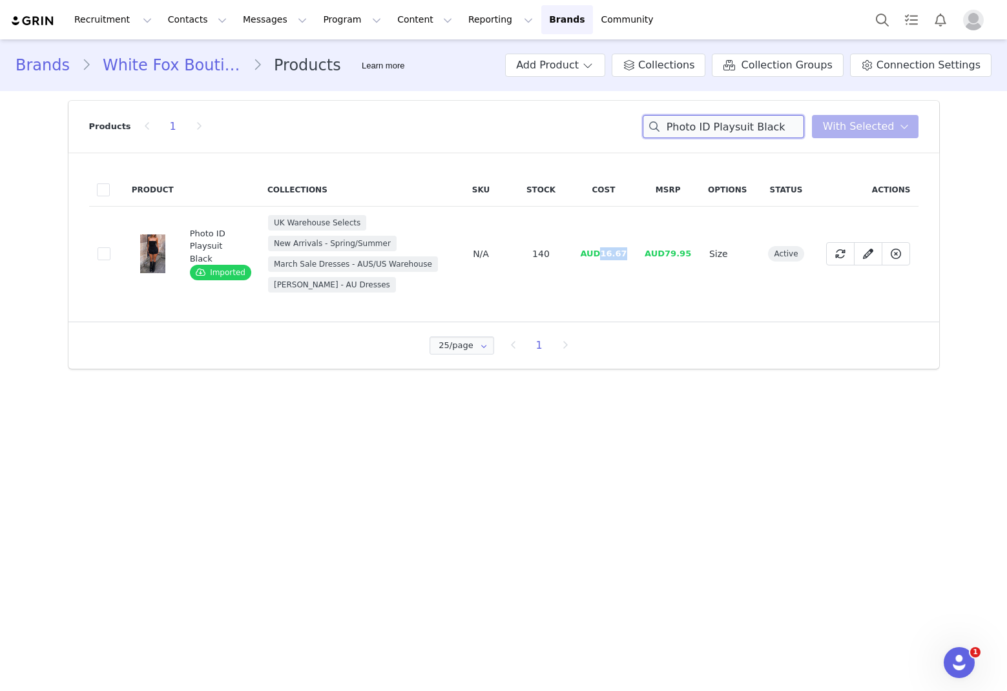
click at [685, 136] on input "Photo ID Playsuit Black" at bounding box center [724, 126] width 162 height 23
click at [685, 135] on input "Photo ID Playsuit Black" at bounding box center [724, 126] width 162 height 23
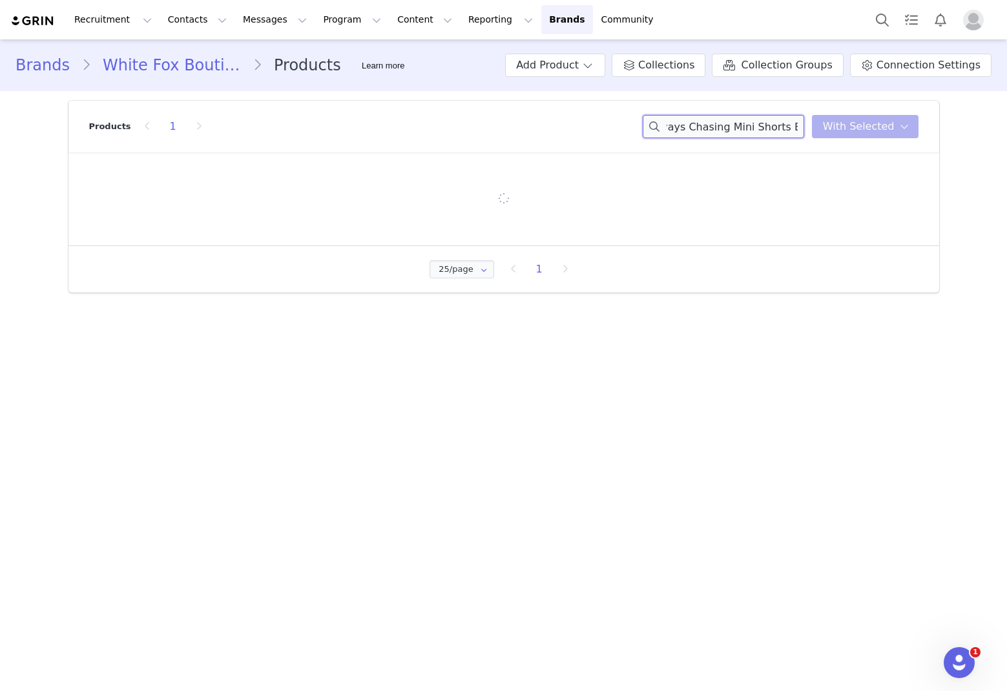
click at [685, 134] on input "Photo ID Playsuit Always Chasing Mini Shorts Black" at bounding box center [724, 126] width 162 height 23
click at [685, 133] on input "Photo ID Playsuit Always Chasing Mini Shorts Black" at bounding box center [724, 126] width 162 height 23
click at [685, 132] on input "Photo ID Playsuit Always Chasing Mini Shorts Black" at bounding box center [724, 126] width 162 height 23
click at [685, 127] on input "Photo ID Playsuit Always Chasing Mini Shorts Black" at bounding box center [724, 126] width 162 height 23
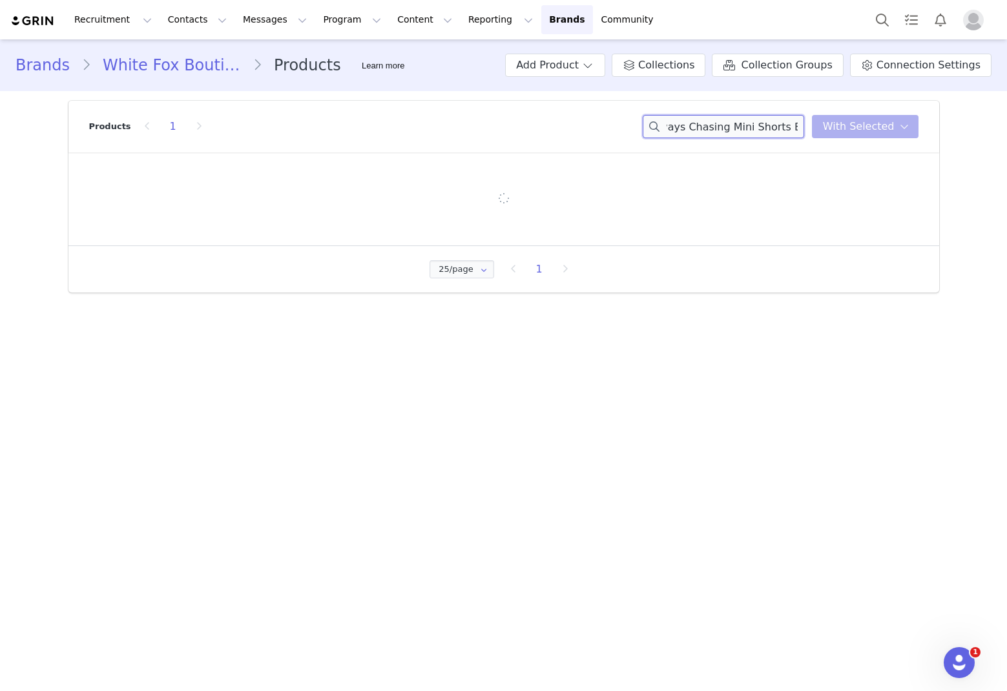
click at [685, 127] on input "Photo ID Playsuit Always Chasing Mini Shorts Black" at bounding box center [724, 126] width 162 height 23
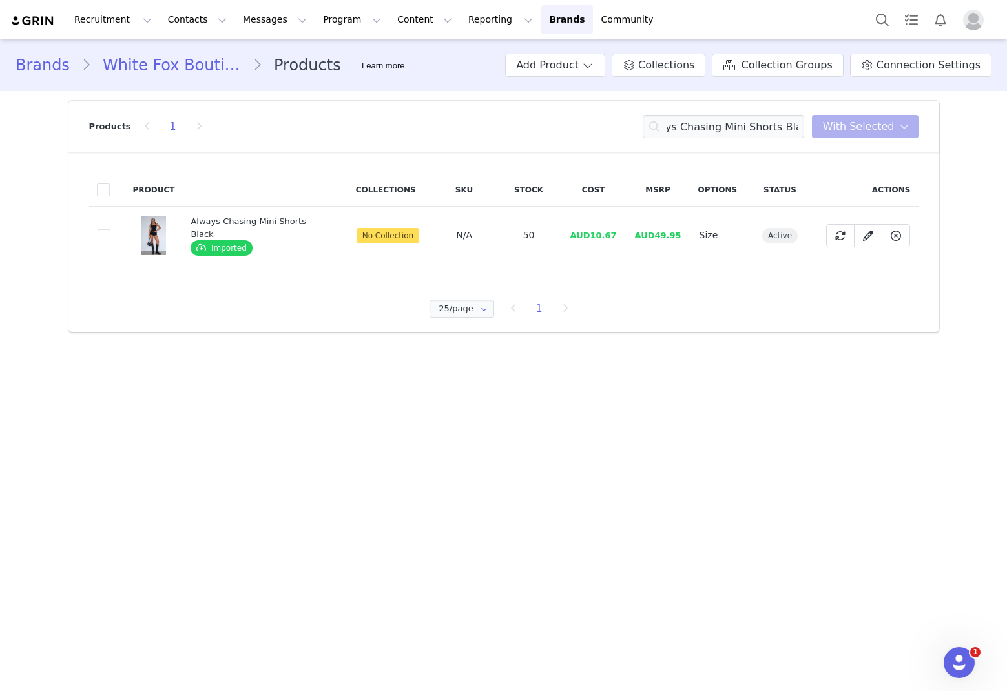
scroll to position [0, 0]
drag, startPoint x: 623, startPoint y: 235, endPoint x: 588, endPoint y: 239, distance: 35.2
click at [588, 239] on tr "ddb5e243-42bf-4aff-af95-80f4aa1481db Always Chasing Mini Shorts Black Imported …" at bounding box center [504, 236] width 830 height 58
click at [685, 132] on input "Always Chasing Mini Shorts Black" at bounding box center [724, 126] width 162 height 23
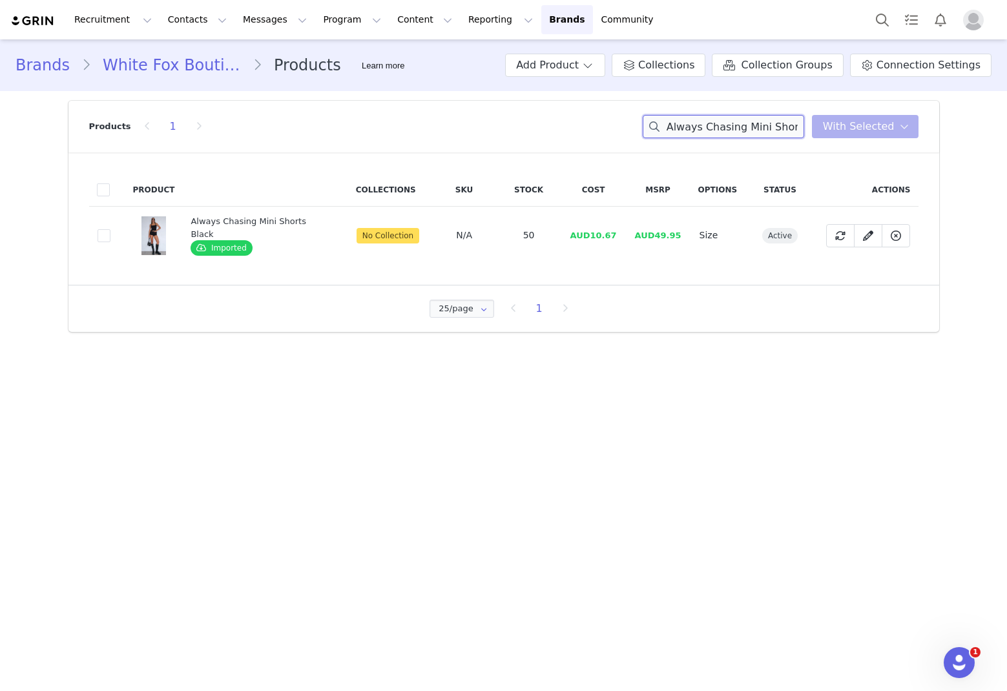
click at [685, 129] on input "Always Chasing Mini Shorts Black" at bounding box center [724, 126] width 162 height 23
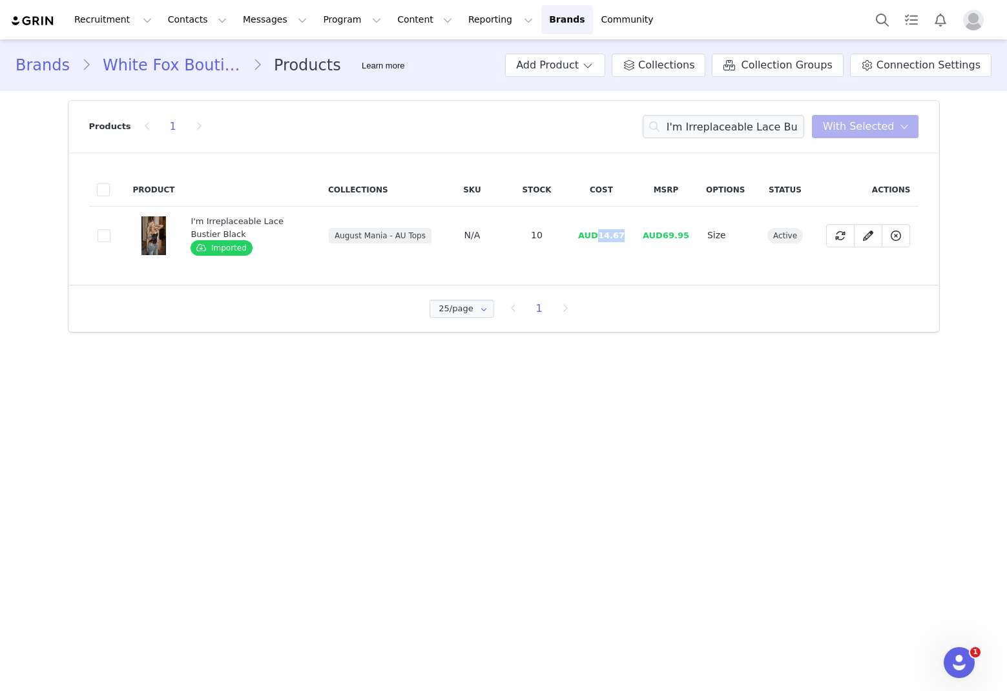
drag, startPoint x: 628, startPoint y: 236, endPoint x: 602, endPoint y: 239, distance: 26.0
click at [602, 239] on td "AUD14.67" at bounding box center [601, 236] width 65 height 58
click at [685, 132] on input "I'm Irreplaceable Lace Bustier Black" at bounding box center [724, 126] width 162 height 23
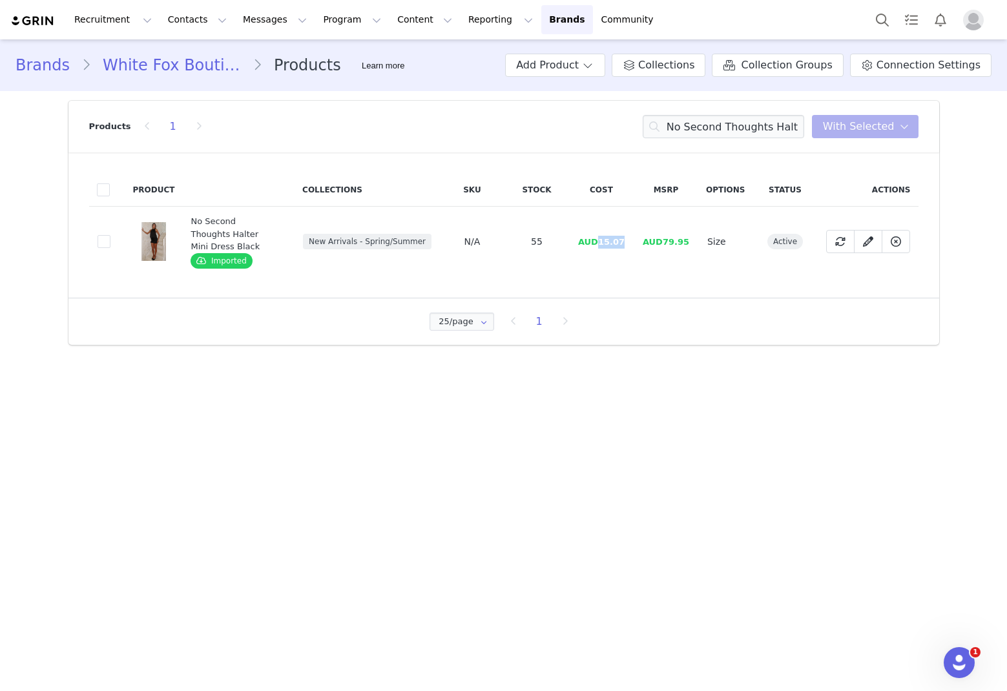
drag, startPoint x: 630, startPoint y: 237, endPoint x: 600, endPoint y: 239, distance: 30.4
click at [600, 239] on td "AUD15.07" at bounding box center [601, 242] width 65 height 70
click at [685, 134] on input "No Second Thoughts Halter Mini Dress Black" at bounding box center [724, 126] width 162 height 23
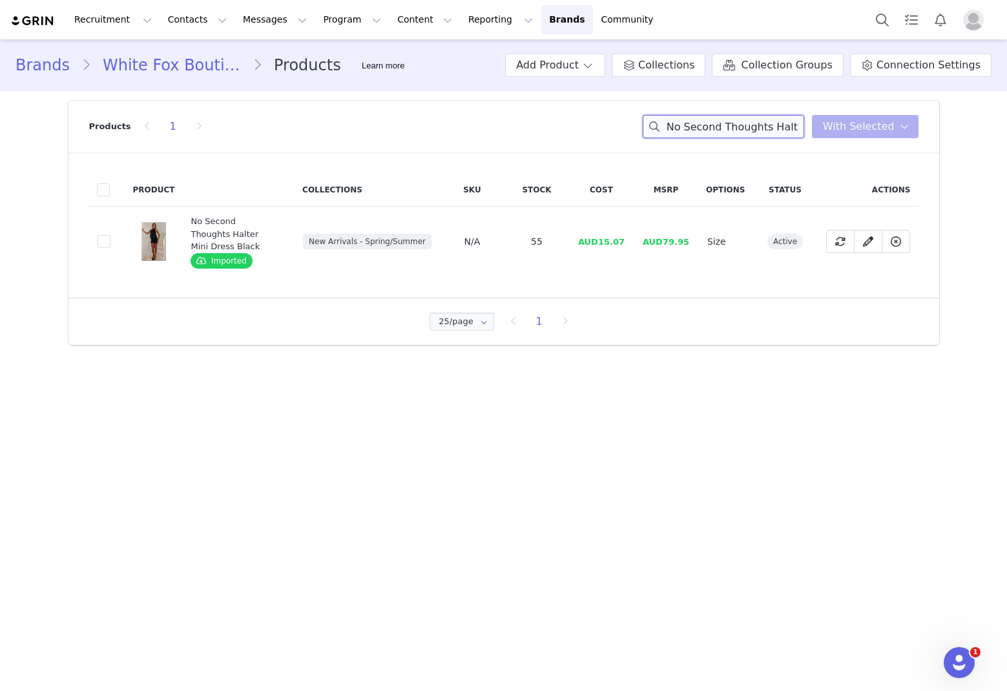
click at [685, 134] on input "No Second Thoughts Halter Mini Dress Black" at bounding box center [724, 126] width 162 height 23
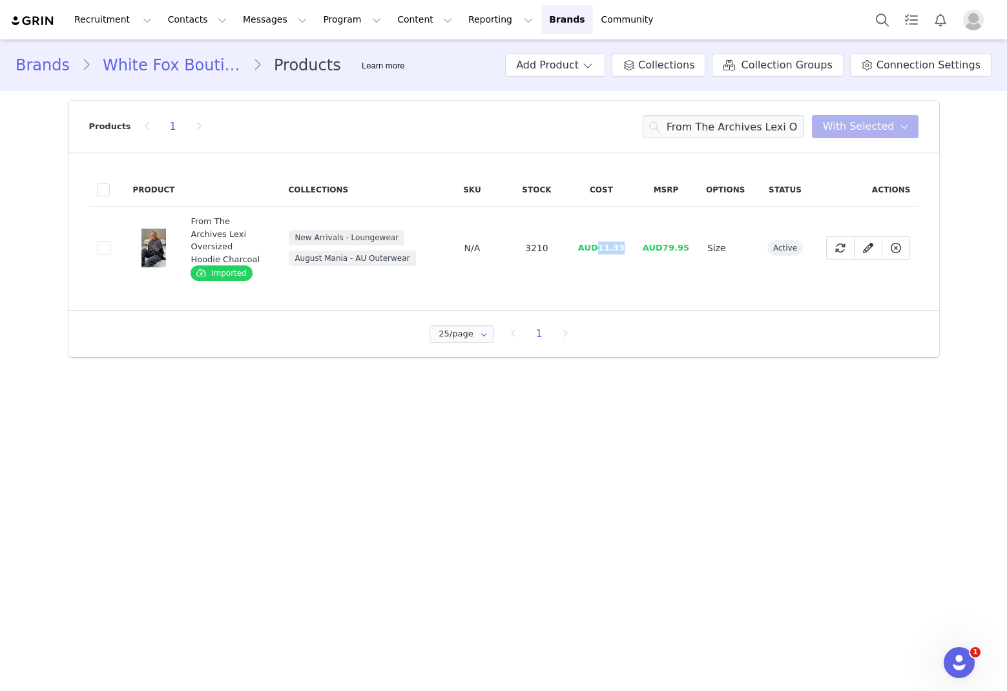
drag, startPoint x: 626, startPoint y: 238, endPoint x: 602, endPoint y: 244, distance: 23.8
click at [602, 244] on span "AUD11.33" at bounding box center [601, 248] width 47 height 10
click at [685, 127] on input "From The Archives Lexi Oversized Hoodie Charcoal" at bounding box center [724, 126] width 162 height 23
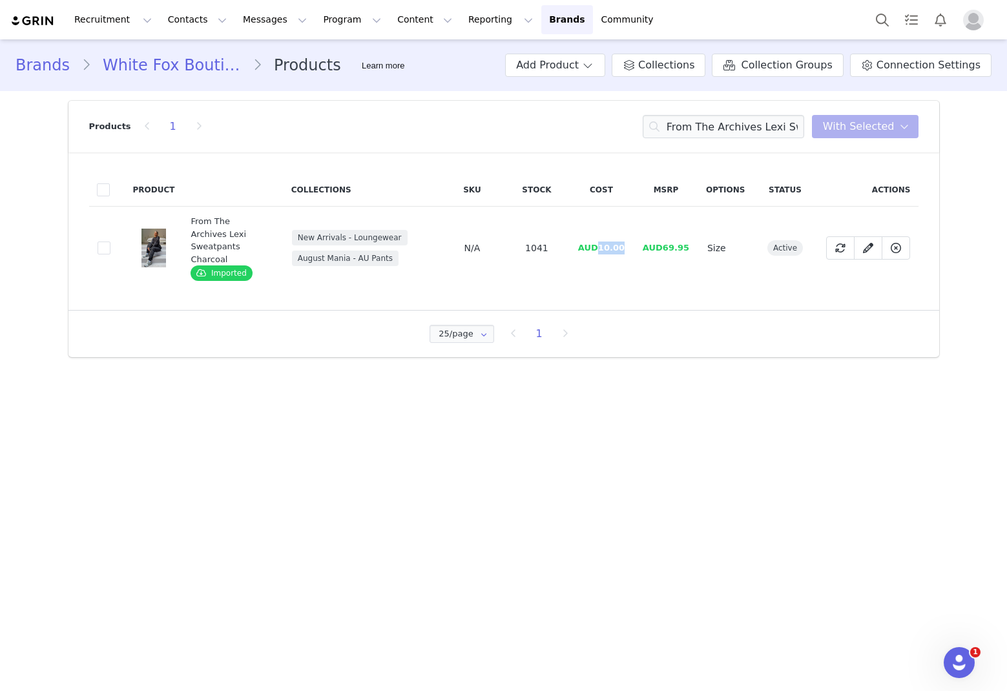
drag, startPoint x: 626, startPoint y: 242, endPoint x: 601, endPoint y: 245, distance: 25.3
click at [601, 245] on td "AUD10.00" at bounding box center [601, 248] width 65 height 83
click at [685, 125] on input "From The Archives Lexi Sweatpants Charcoal" at bounding box center [724, 126] width 162 height 23
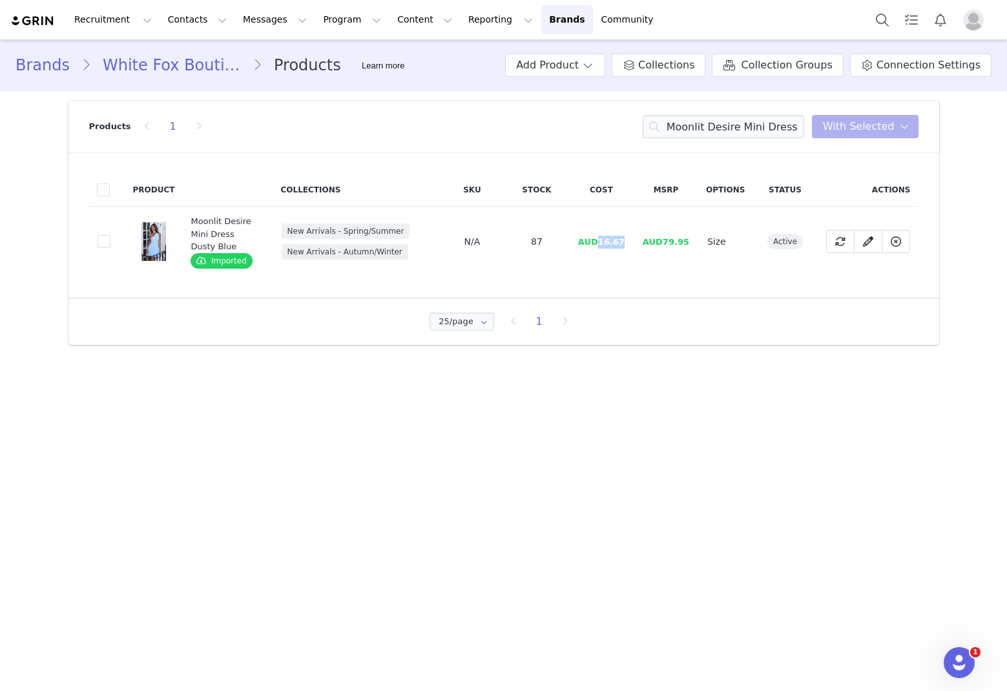
drag, startPoint x: 629, startPoint y: 240, endPoint x: 602, endPoint y: 241, distance: 27.1
click at [602, 241] on td "AUD16.67" at bounding box center [601, 242] width 65 height 70
click at [685, 128] on input "Moonlit Desire Mini Dress Dusty Blue" at bounding box center [724, 126] width 162 height 23
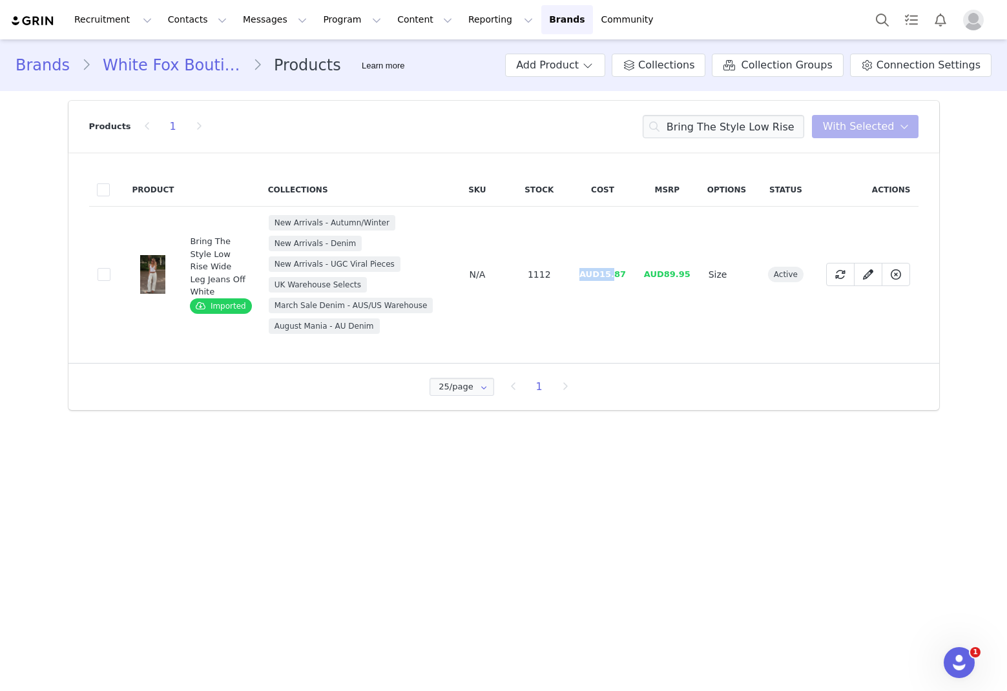
click at [615, 276] on td "AUD15.87" at bounding box center [603, 275] width 65 height 136
click at [624, 275] on span "AUD15.87" at bounding box center [603, 274] width 47 height 10
drag, startPoint x: 618, startPoint y: 275, endPoint x: 601, endPoint y: 277, distance: 17.5
click at [601, 277] on td "AUD15.87" at bounding box center [603, 275] width 65 height 136
click at [685, 125] on input "Bring The Style Low Rise Wide Leg Jeans Off White" at bounding box center [724, 126] width 162 height 23
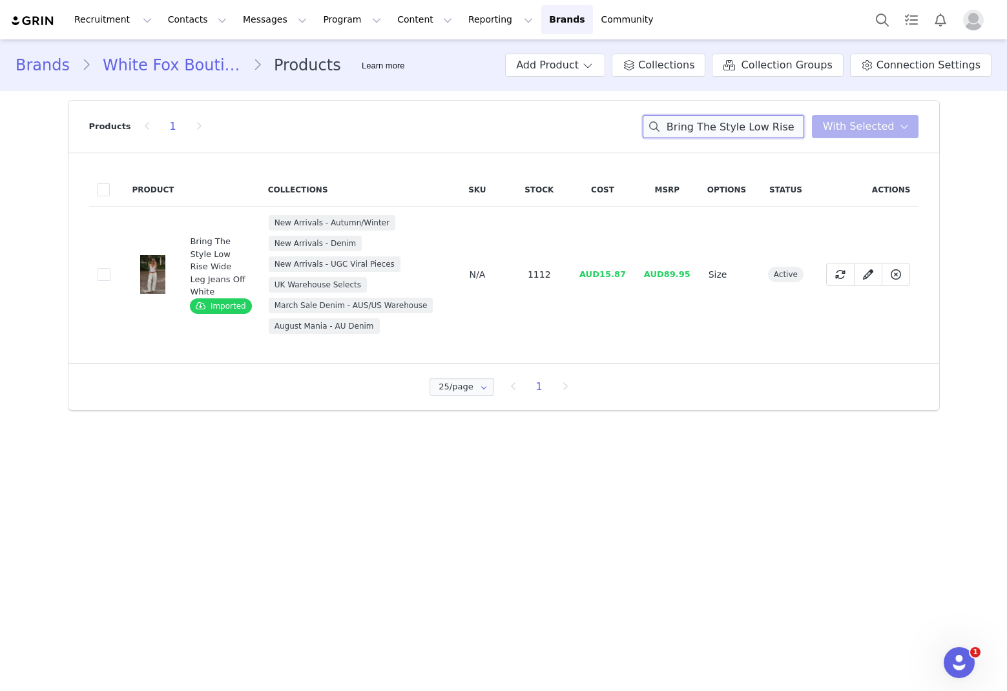
click at [685, 125] on input "Bring The Style Low Rise Wide Leg Jeans Off White" at bounding box center [724, 126] width 162 height 23
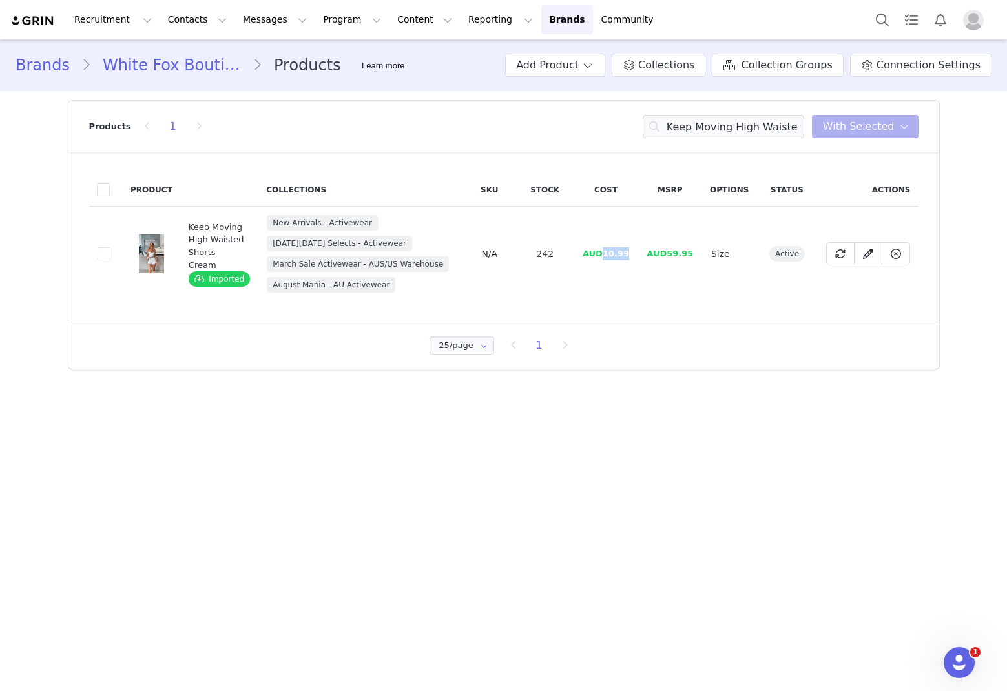
drag, startPoint x: 634, startPoint y: 253, endPoint x: 605, endPoint y: 257, distance: 29.3
click at [605, 257] on td "AUD10.99" at bounding box center [606, 254] width 64 height 95
click at [685, 131] on input "Keep Moving High Waisted Shorts Cream" at bounding box center [724, 126] width 162 height 23
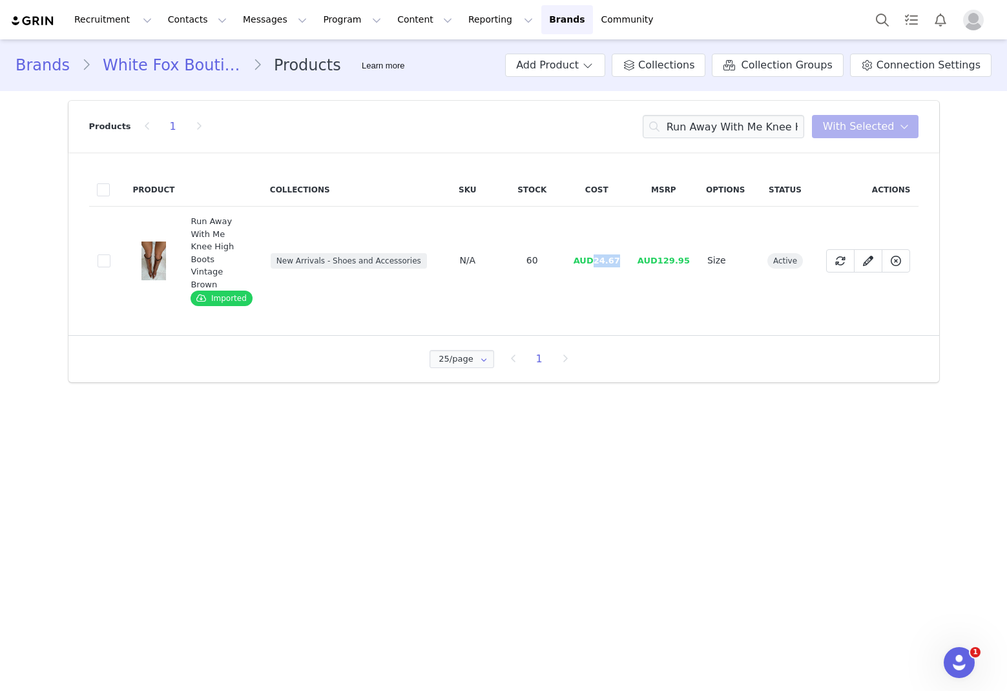
drag, startPoint x: 623, startPoint y: 248, endPoint x: 599, endPoint y: 249, distance: 23.9
click at [599, 256] on span "AUD24.67" at bounding box center [597, 261] width 47 height 10
click at [685, 127] on input "Run Away With Me Knee High Boots Vintage Brown" at bounding box center [724, 126] width 162 height 23
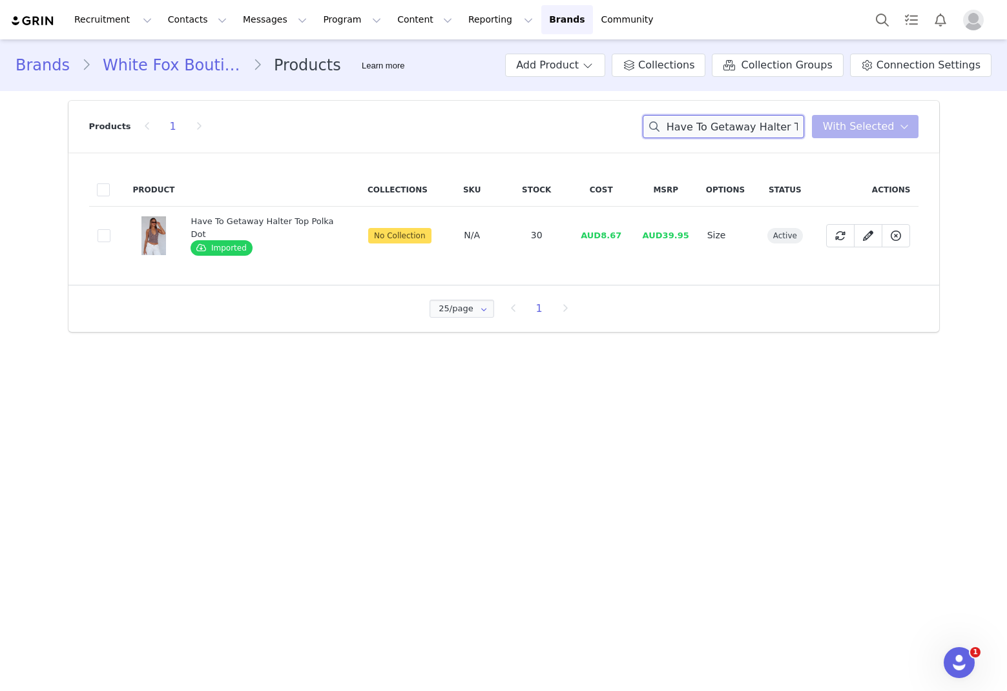
click at [685, 129] on input "Have To Getaway Halter Top Polka Dot" at bounding box center [724, 126] width 162 height 23
click at [685, 126] on input "Have ToHave To Getaway Halter Top Polka Dot Getaway Halter Top Polka Dot" at bounding box center [724, 126] width 162 height 23
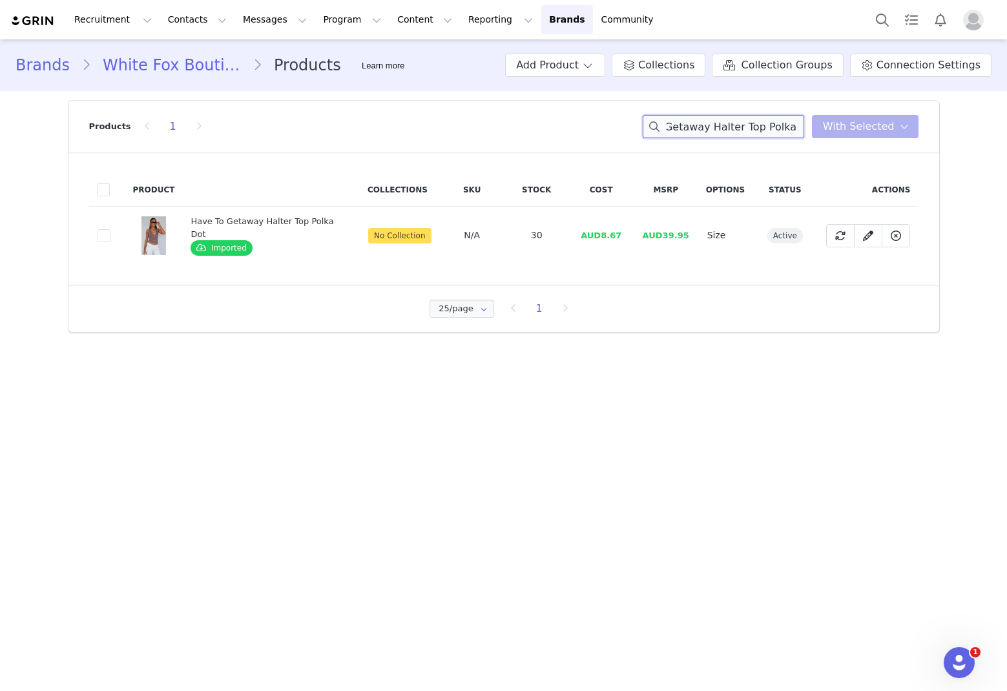
click at [685, 126] on input "Have ToHave To Getaway Halter Top Polka Dot Getaway Halter Top Polka Dot" at bounding box center [724, 126] width 162 height 23
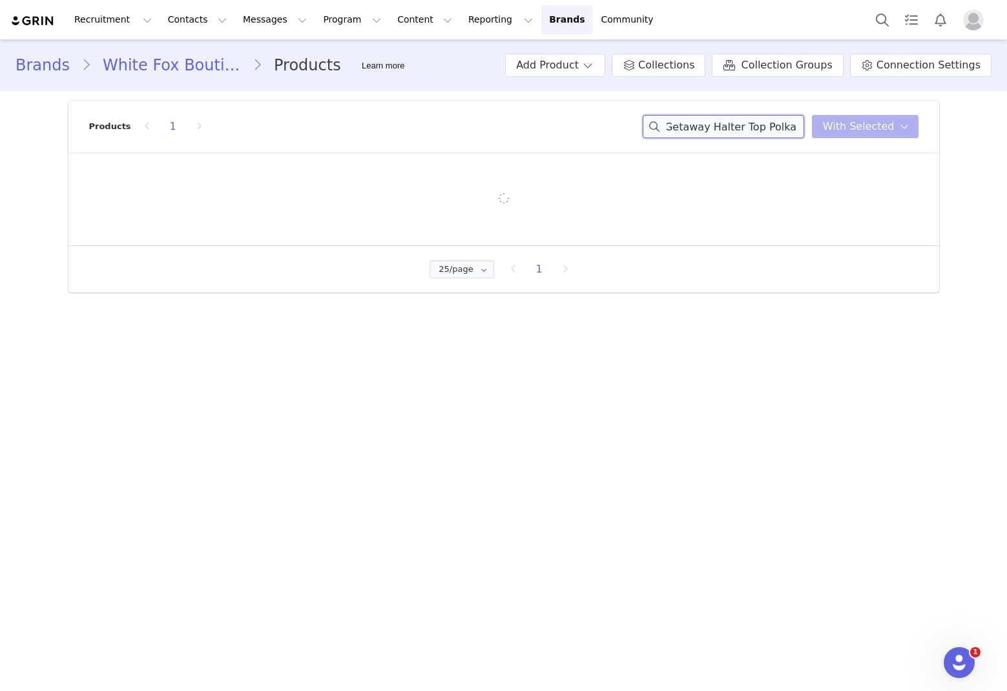
click at [685, 126] on input "Have ToHave To Getaway Halter Top Polka Dot Getaway Halter Top Polka Dot" at bounding box center [724, 126] width 162 height 23
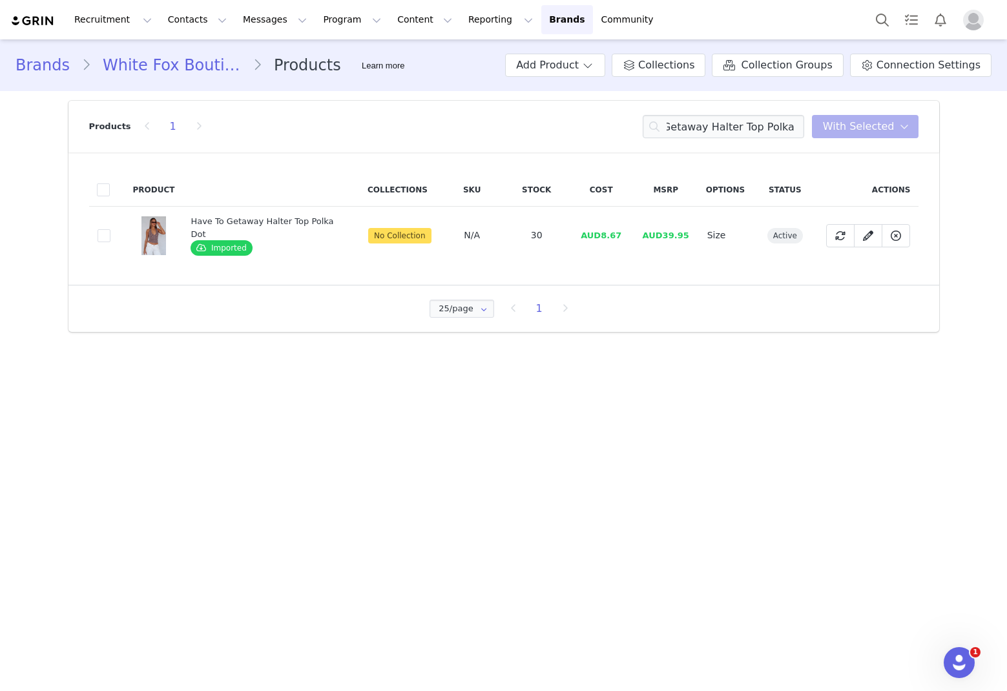
scroll to position [0, 0]
drag, startPoint x: 627, startPoint y: 237, endPoint x: 600, endPoint y: 238, distance: 26.5
click at [600, 238] on td "AUD8.67" at bounding box center [601, 236] width 65 height 58
click at [685, 136] on input "Have To Getaway Halter Top Polka Dot" at bounding box center [724, 126] width 162 height 23
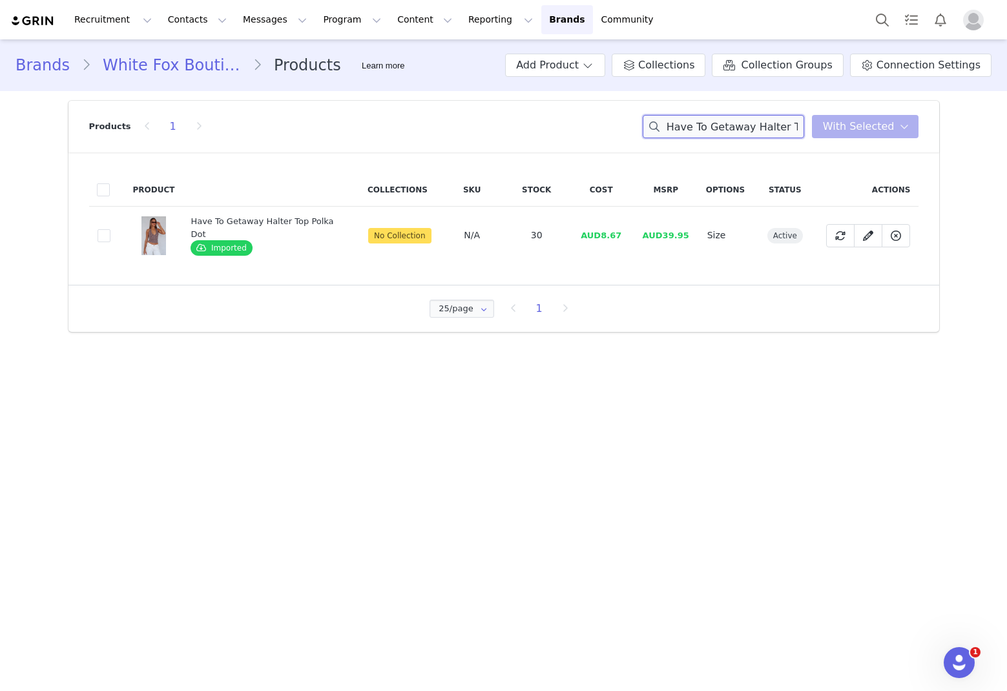
scroll to position [0, 162]
click at [685, 125] on input "Have To Getaway Halter Top Polka Break It Off Maxi Dress Blue" at bounding box center [724, 126] width 162 height 23
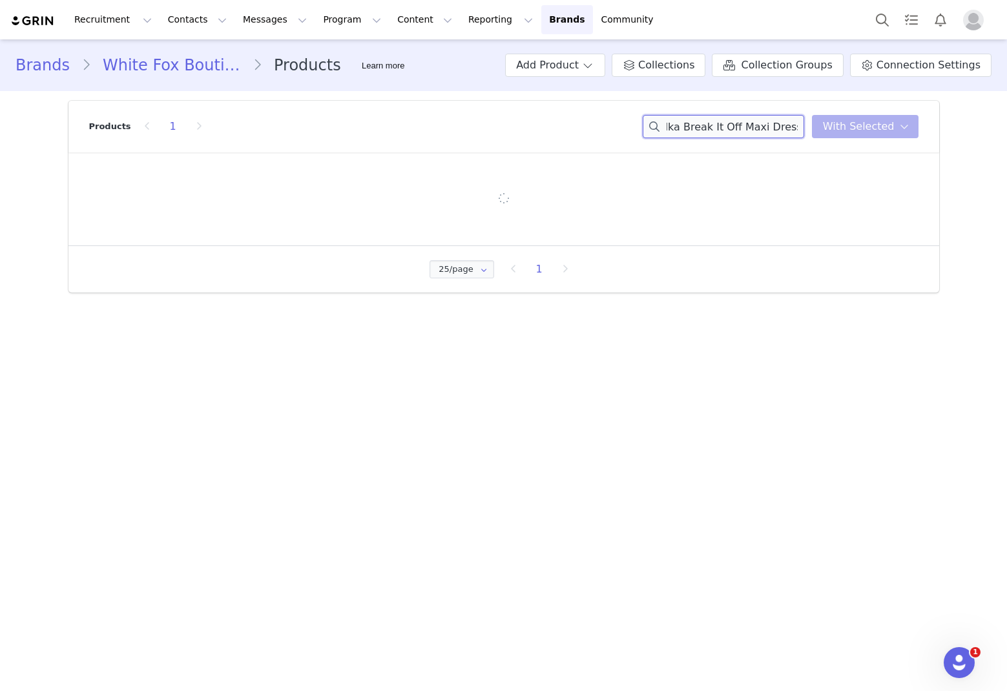
click at [685, 125] on input "Have To Getaway Halter Top Polka Break It Off Maxi Dress Blue" at bounding box center [724, 126] width 162 height 23
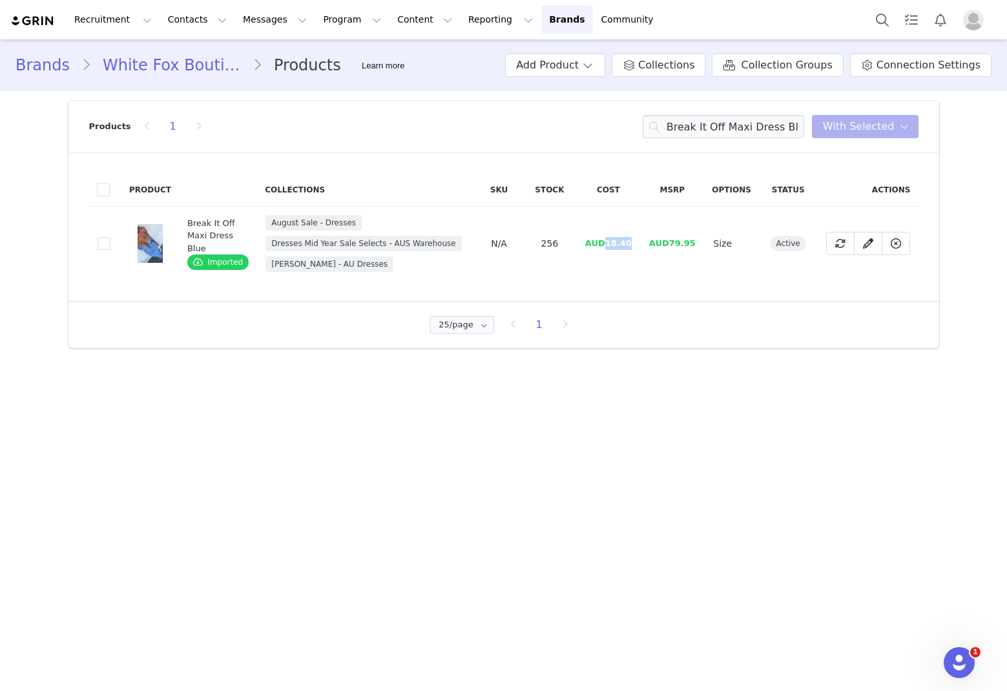
drag, startPoint x: 636, startPoint y: 242, endPoint x: 605, endPoint y: 247, distance: 31.4
click at [605, 247] on td "AUD18.40" at bounding box center [608, 244] width 64 height 74
click at [685, 114] on div "Products 1 Break It Off Maxi Dress Blue You have 0 product s selected Add to Co…" at bounding box center [504, 127] width 830 height 52
drag, startPoint x: 770, startPoint y: 114, endPoint x: 765, endPoint y: 119, distance: 6.9
click at [685, 114] on div "Products 1 Break It Off Maxi Dress Blue You have 0 product s selected Add to Co…" at bounding box center [504, 127] width 830 height 52
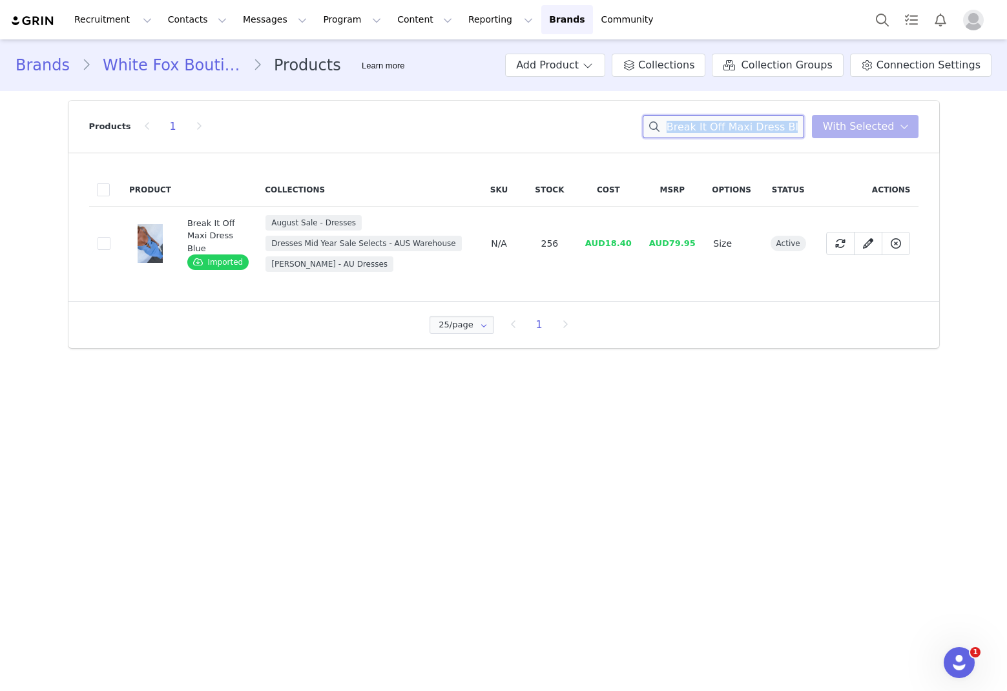
click at [685, 128] on input "Break It Off Maxi Dress Blue" at bounding box center [724, 126] width 162 height 23
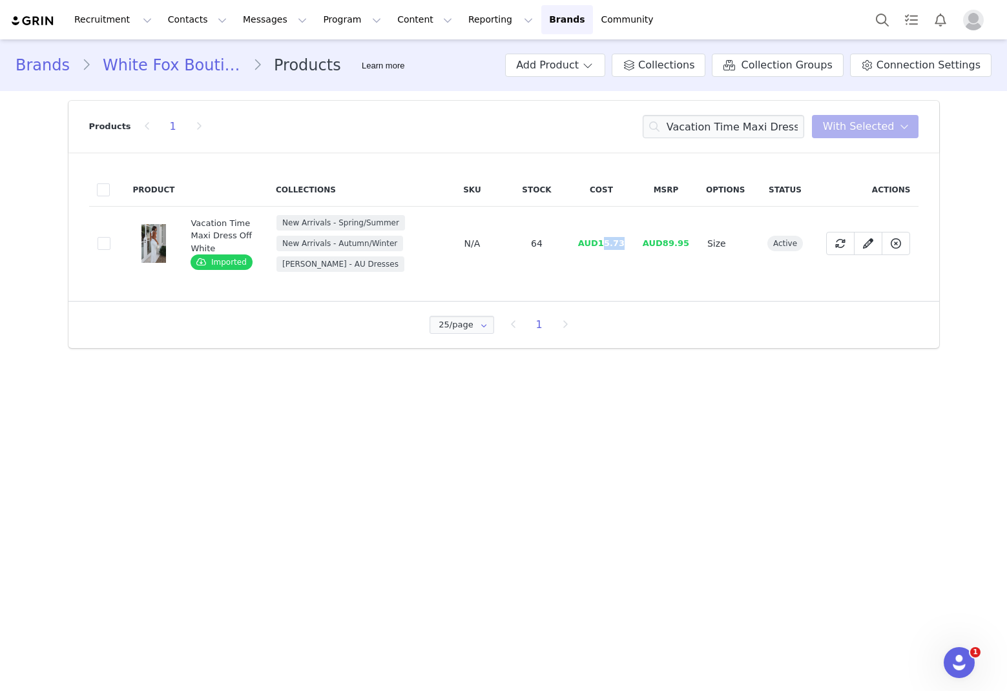
drag, startPoint x: 629, startPoint y: 238, endPoint x: 604, endPoint y: 245, distance: 26.2
click at [604, 244] on td "AUD15.73" at bounding box center [601, 244] width 65 height 74
click at [604, 244] on span "AUD15.73" at bounding box center [601, 243] width 47 height 10
drag, startPoint x: 630, startPoint y: 245, endPoint x: 582, endPoint y: 242, distance: 47.9
click at [602, 247] on td "AUD15.73" at bounding box center [601, 244] width 65 height 74
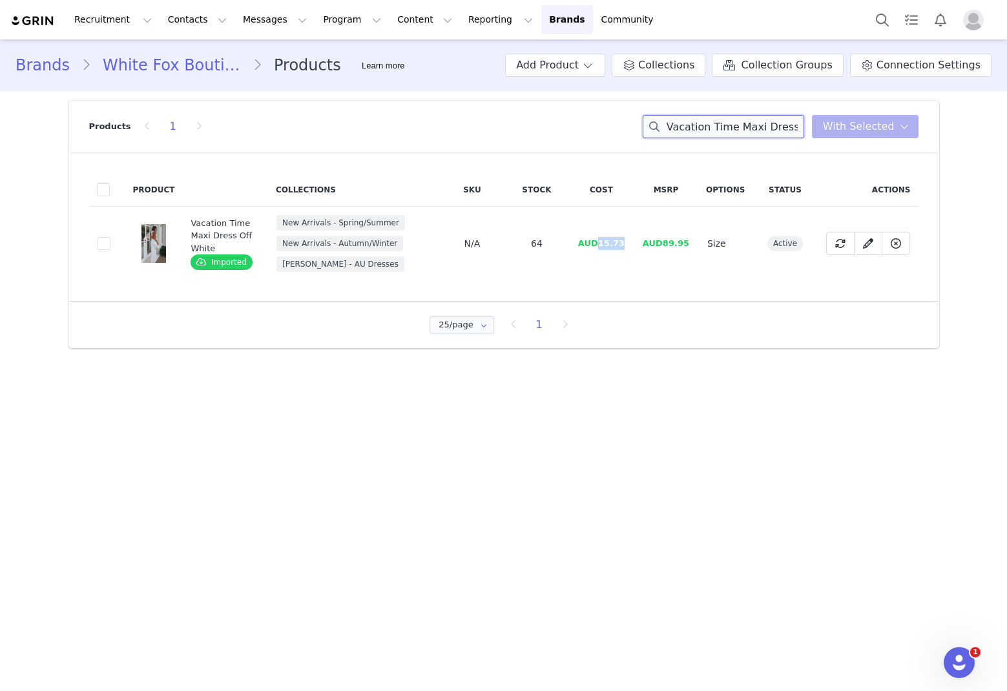
click at [685, 134] on input "Vacation Time Maxi Dress Off White" at bounding box center [724, 126] width 162 height 23
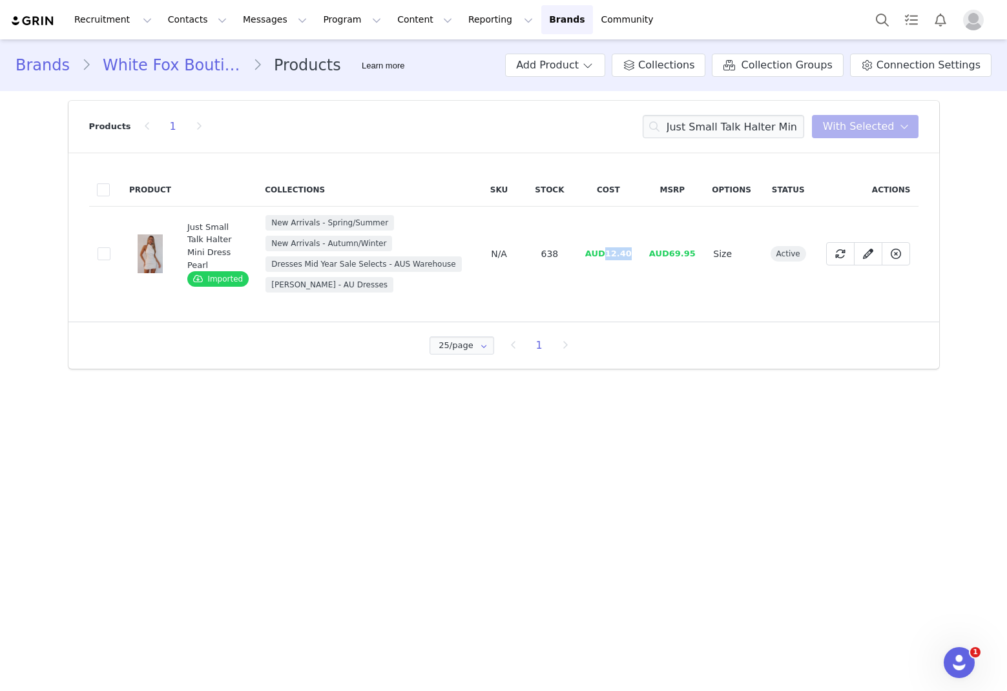
drag, startPoint x: 635, startPoint y: 253, endPoint x: 606, endPoint y: 255, distance: 29.8
click at [609, 254] on td "AUD12.40" at bounding box center [608, 254] width 64 height 95
click at [685, 131] on input "Just Small Talk Halter Mini Dress Pearl" at bounding box center [724, 126] width 162 height 23
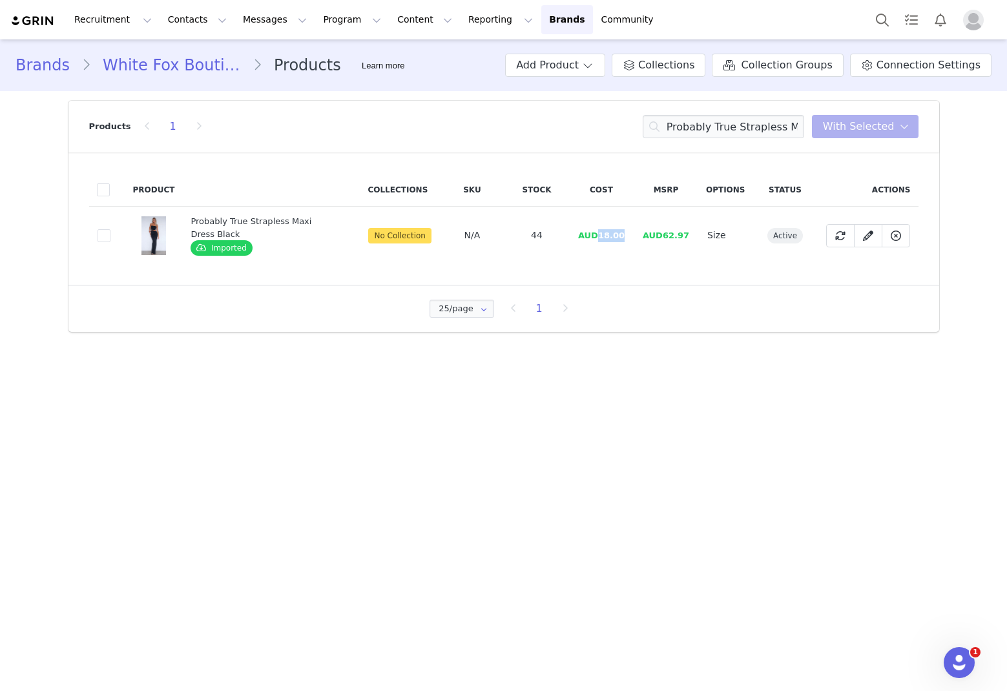
drag, startPoint x: 624, startPoint y: 235, endPoint x: 600, endPoint y: 237, distance: 23.3
click at [600, 237] on span "AUD18.00" at bounding box center [601, 236] width 47 height 10
click at [685, 128] on input "Probably True Strapless Maxi Dress Black" at bounding box center [724, 126] width 162 height 23
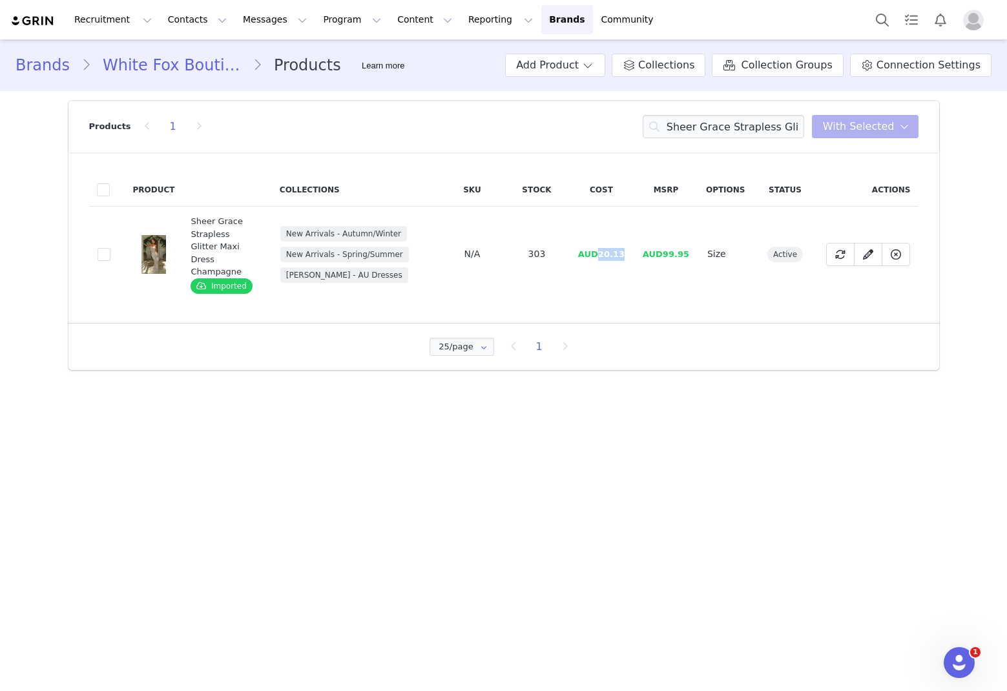
drag, startPoint x: 631, startPoint y: 245, endPoint x: 602, endPoint y: 252, distance: 29.9
click at [602, 252] on td "AUD20.13" at bounding box center [601, 255] width 65 height 96
click at [685, 126] on input "Sheer Grace Strapless Glitter Maxi Dress Champagne" at bounding box center [724, 126] width 162 height 23
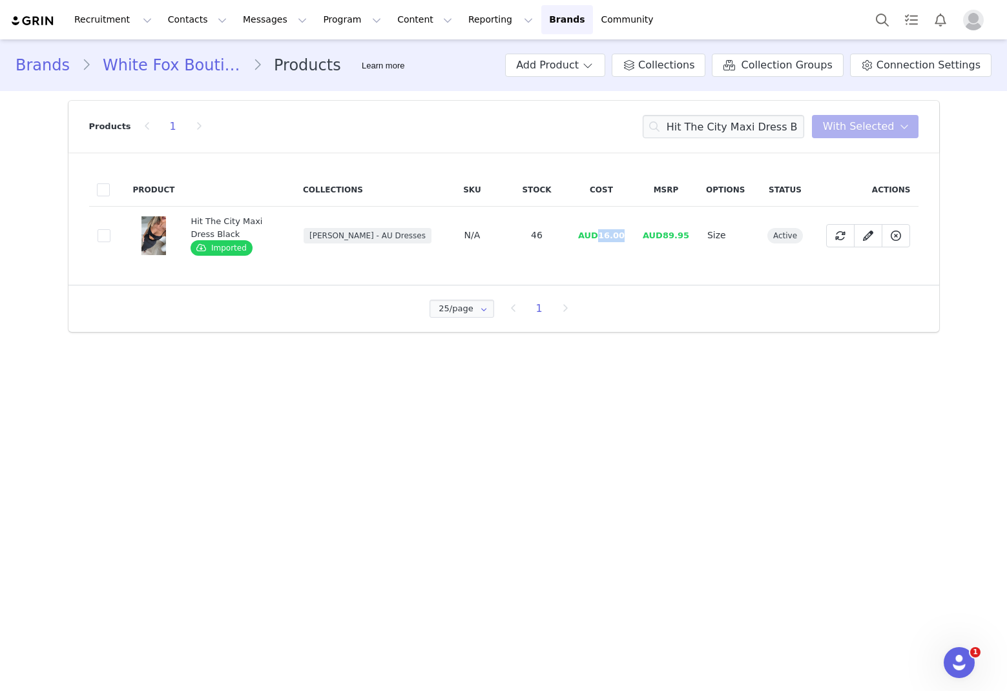
drag, startPoint x: 637, startPoint y: 236, endPoint x: 600, endPoint y: 240, distance: 37.0
click at [600, 240] on tr "4f3f2cdd-bcc0-443c-ae85-5fec9e6401fa Hit The City Maxi Dress Black Imported Aug…" at bounding box center [504, 236] width 830 height 58
click at [685, 129] on input "Hit The City Maxi Dress Black" at bounding box center [724, 126] width 162 height 23
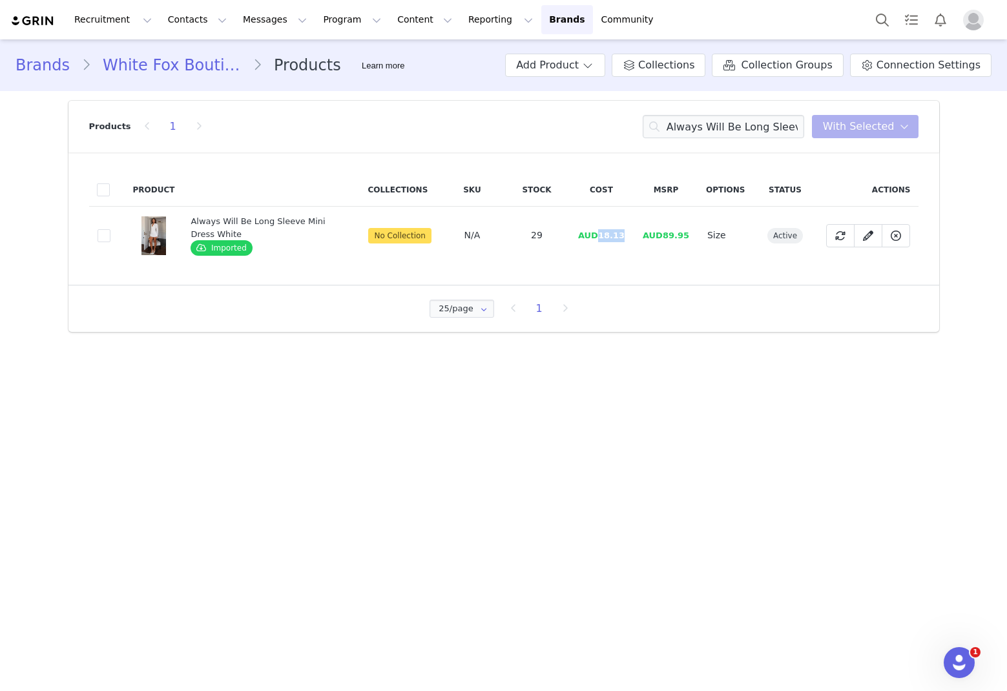
drag, startPoint x: 627, startPoint y: 231, endPoint x: 604, endPoint y: 237, distance: 24.5
click at [603, 235] on td "AUD18.13" at bounding box center [601, 236] width 65 height 58
click at [685, 122] on input "Always Will Be Long Sleeve Mini Dress White" at bounding box center [724, 126] width 162 height 23
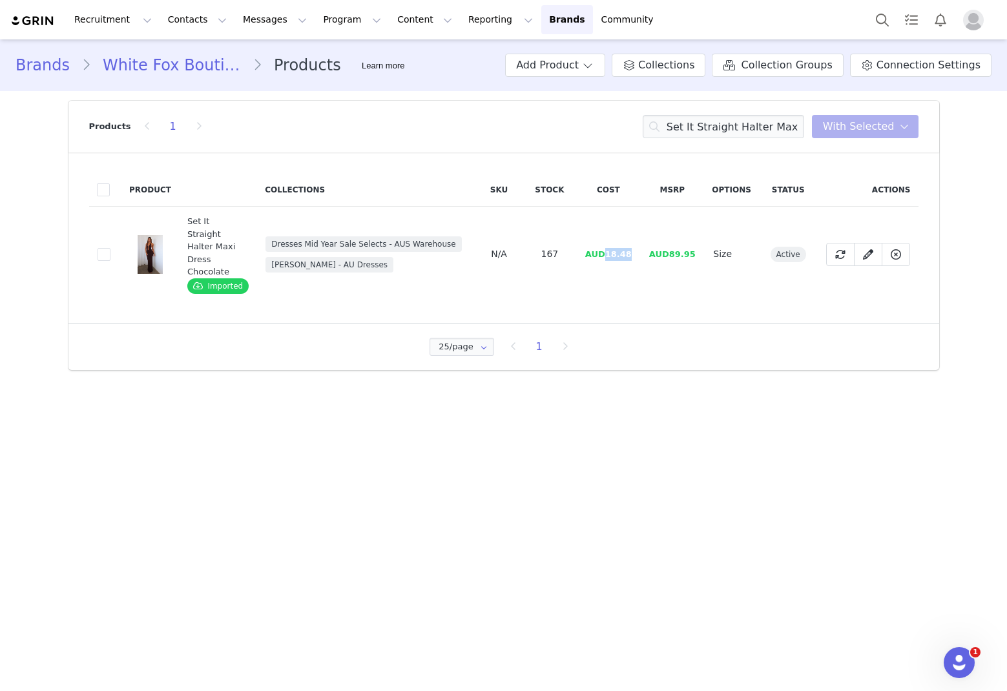
drag, startPoint x: 634, startPoint y: 251, endPoint x: 596, endPoint y: 251, distance: 37.5
click at [609, 260] on td "AUD18.48" at bounding box center [608, 255] width 64 height 96
click at [685, 126] on input "Set It Straight Halter Maxi Dress" at bounding box center [724, 126] width 162 height 23
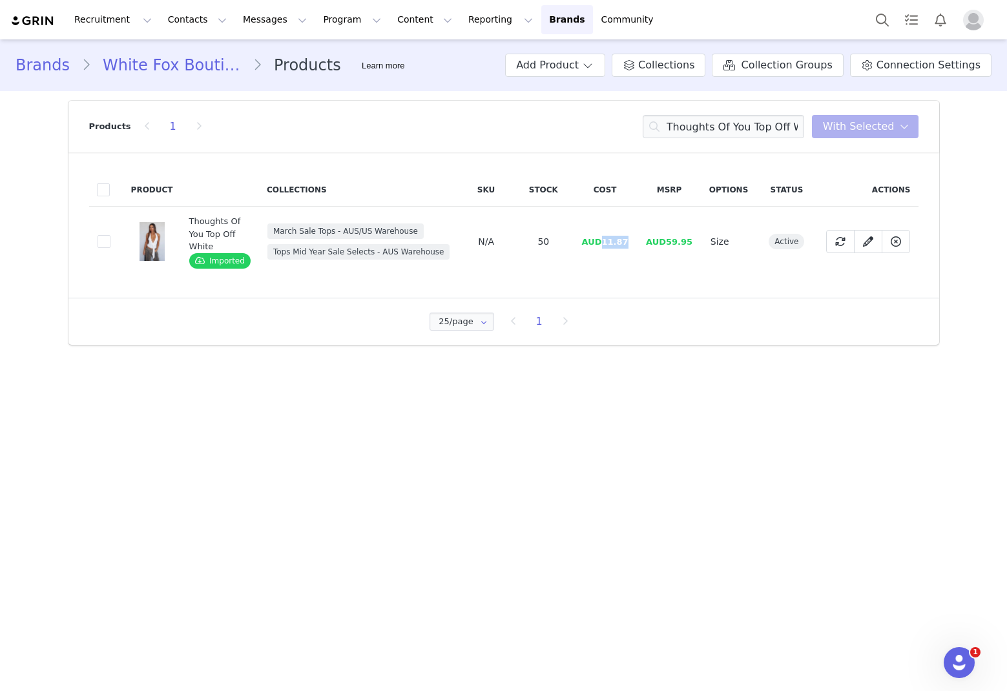
drag, startPoint x: 629, startPoint y: 238, endPoint x: 582, endPoint y: 240, distance: 47.9
click at [604, 242] on td "AUD11.87" at bounding box center [605, 242] width 64 height 70
click at [685, 132] on input "Thoughts Of You Top Off White" at bounding box center [724, 126] width 162 height 23
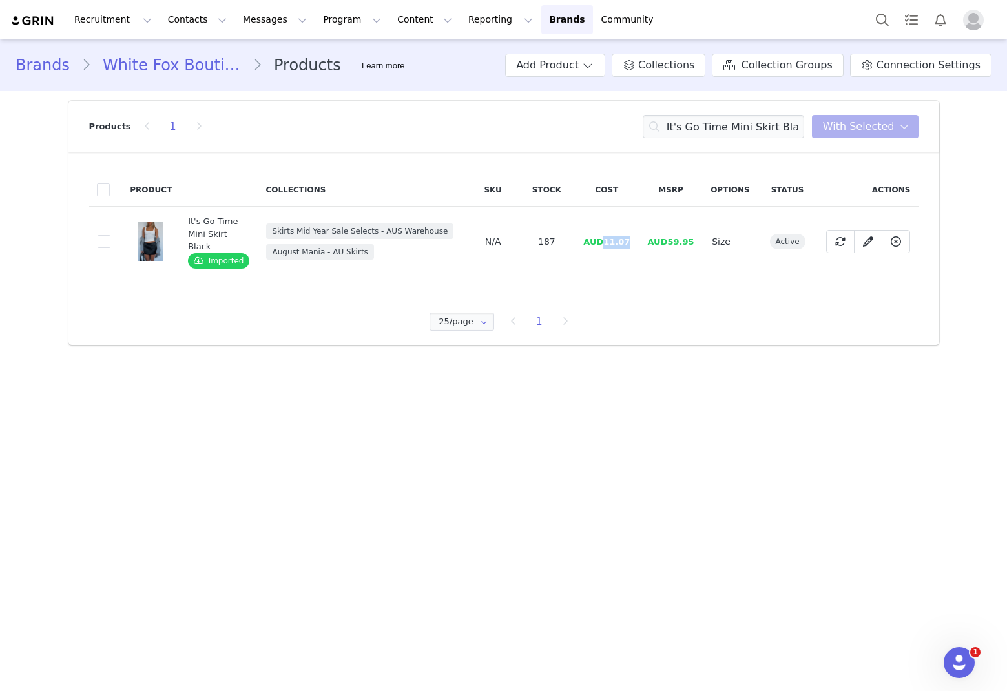
drag, startPoint x: 633, startPoint y: 240, endPoint x: 581, endPoint y: 248, distance: 52.4
click at [600, 247] on td "AUD11.07" at bounding box center [607, 242] width 64 height 70
drag, startPoint x: 693, startPoint y: 275, endPoint x: 660, endPoint y: 257, distance: 37.9
click at [685, 275] on td "AUD59.95" at bounding box center [671, 242] width 64 height 70
drag, startPoint x: 634, startPoint y: 243, endPoint x: 605, endPoint y: 245, distance: 29.1
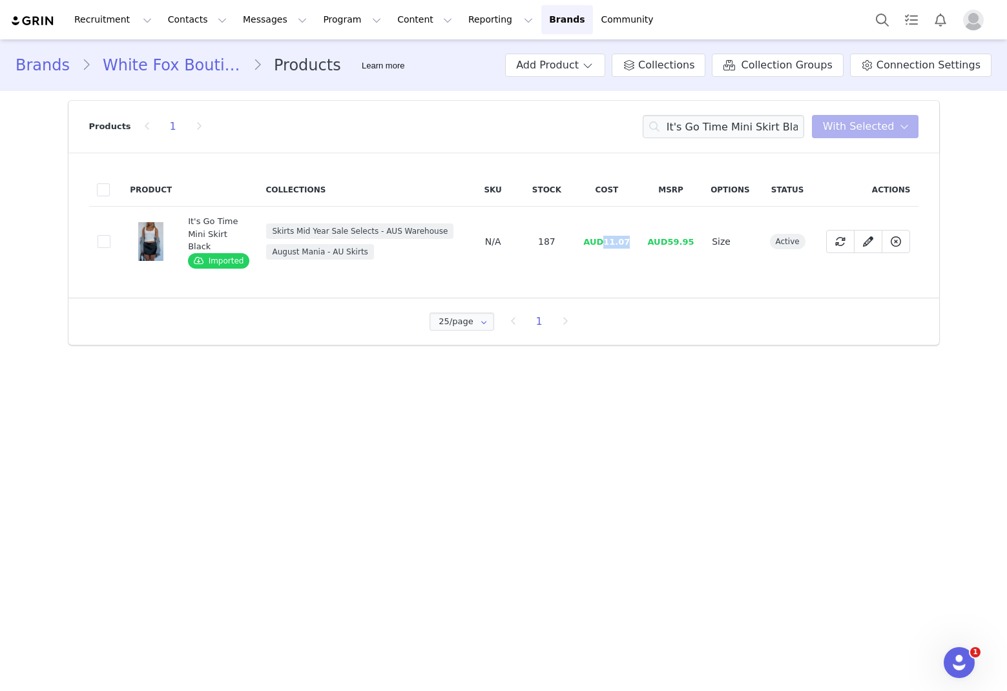
click at [605, 245] on td "AUD11.07" at bounding box center [607, 242] width 64 height 70
click at [685, 120] on input "It's Go Time Mini Skirt Black" at bounding box center [724, 126] width 162 height 23
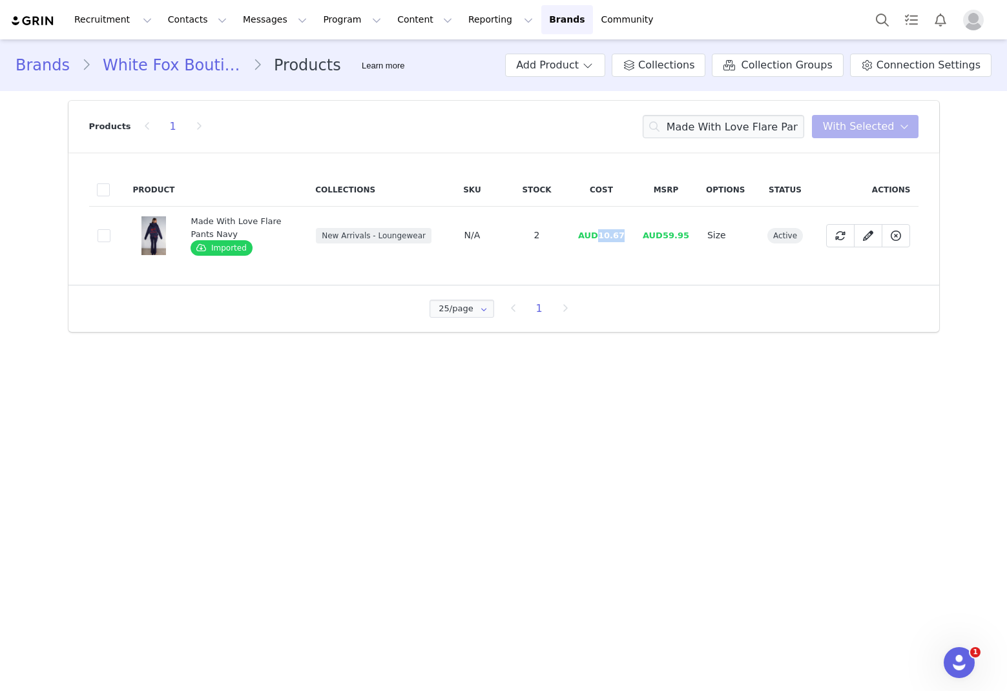
drag, startPoint x: 627, startPoint y: 238, endPoint x: 584, endPoint y: 240, distance: 43.4
click at [603, 240] on td "AUD10.67" at bounding box center [601, 236] width 65 height 58
click at [685, 123] on input "Made With Love Flare Pants Navy" at bounding box center [724, 126] width 162 height 23
click at [685, 124] on input "Made With Love Flare Pants Navy" at bounding box center [724, 126] width 162 height 23
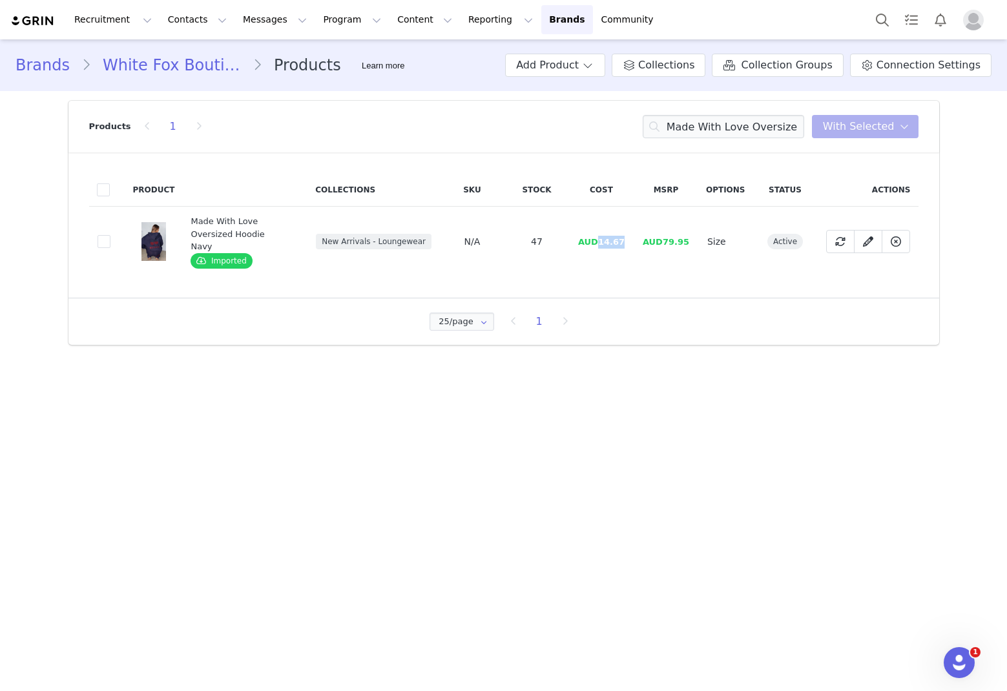
drag, startPoint x: 631, startPoint y: 235, endPoint x: 576, endPoint y: 240, distance: 55.2
click at [600, 238] on td "AUD14.67" at bounding box center [601, 242] width 65 height 70
click at [685, 125] on input "Made With Love Oversized Hoodie Navy" at bounding box center [724, 126] width 162 height 23
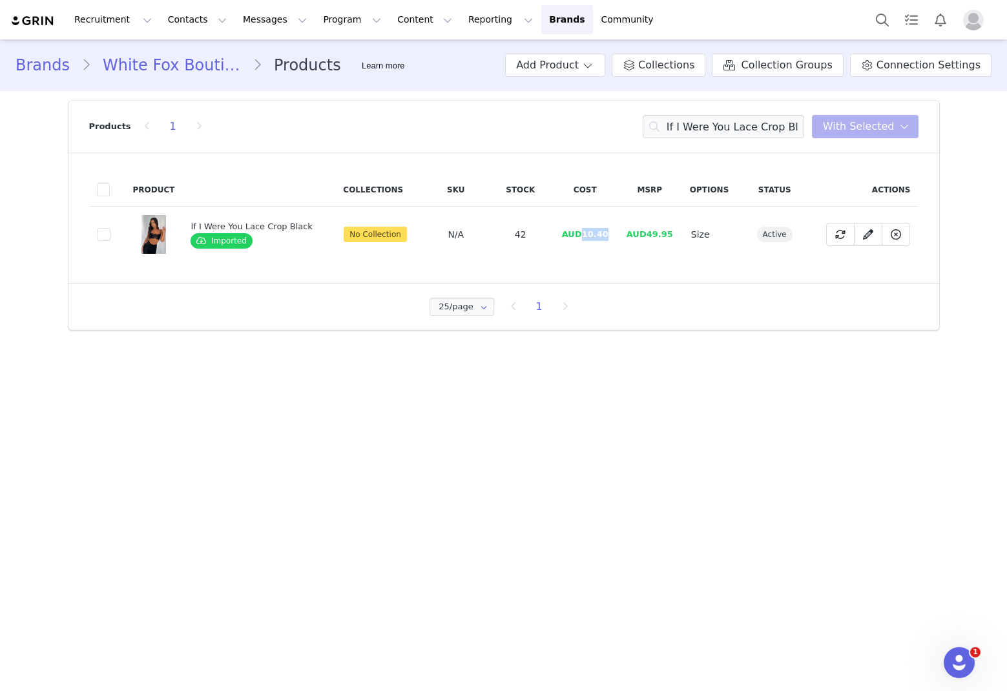
drag, startPoint x: 611, startPoint y: 233, endPoint x: 582, endPoint y: 235, distance: 29.8
click at [582, 235] on td "AUD10.40" at bounding box center [585, 235] width 65 height 56
click at [685, 122] on input "If I Were You Lace Crop Black" at bounding box center [724, 126] width 162 height 23
click at [685, 123] on input "If I Were You Lace Crop Black" at bounding box center [724, 126] width 162 height 23
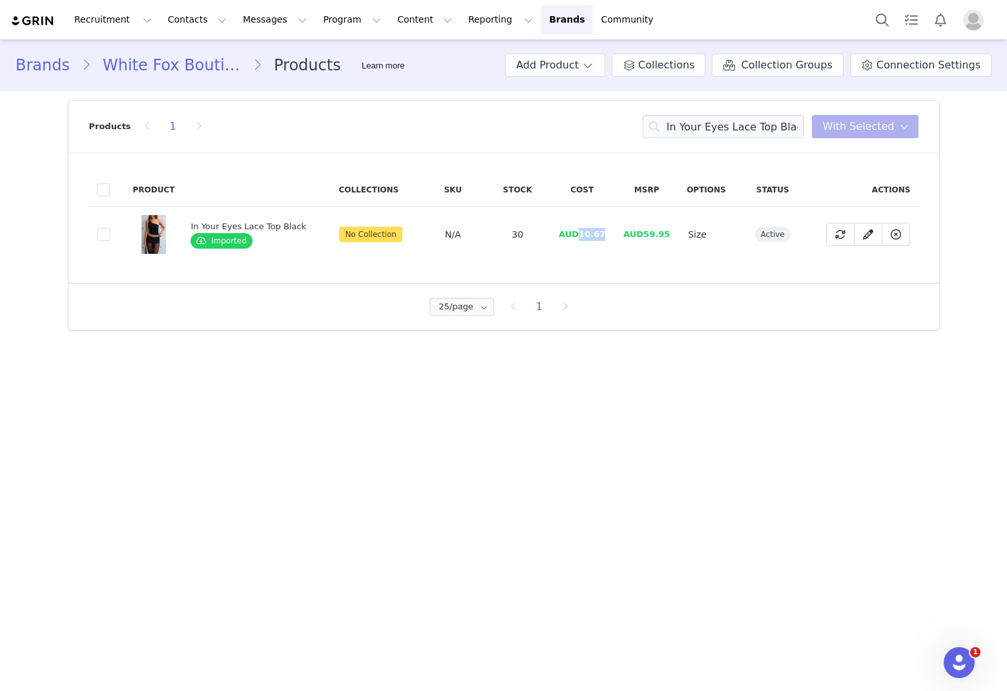
drag, startPoint x: 604, startPoint y: 230, endPoint x: 578, endPoint y: 237, distance: 26.2
click at [578, 237] on td "AUD10.67" at bounding box center [582, 235] width 65 height 56
click at [685, 134] on input "In Your Eyes Lace Top Black" at bounding box center [724, 126] width 162 height 23
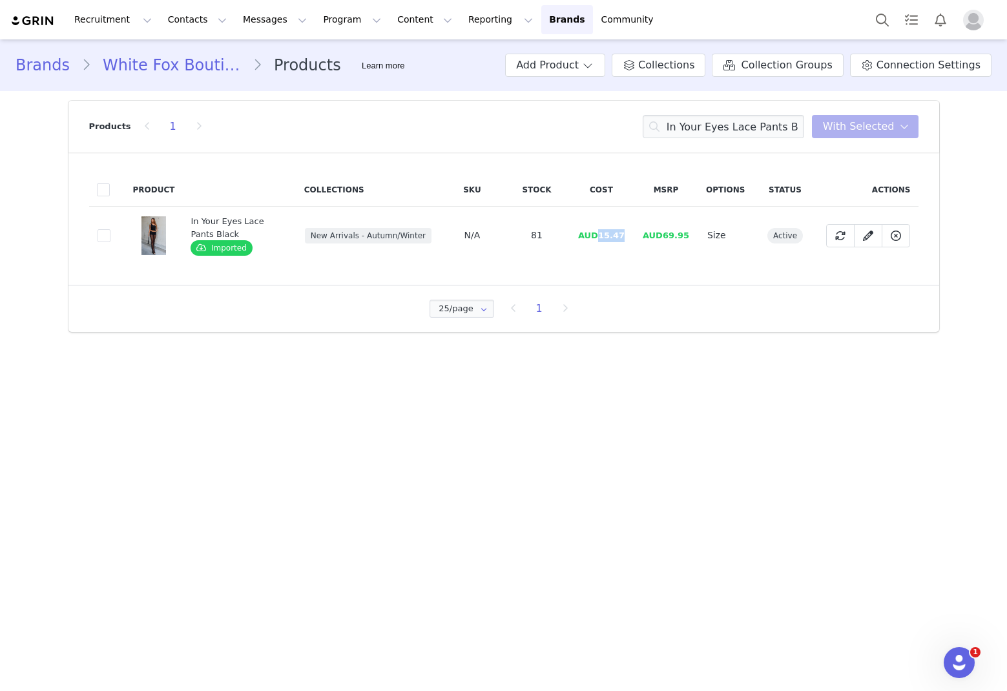
drag, startPoint x: 635, startPoint y: 235, endPoint x: 603, endPoint y: 239, distance: 31.9
click at [603, 239] on td "AUD15.47" at bounding box center [601, 236] width 65 height 58
click at [685, 127] on input "In Your Eyes Lace Pants Black" at bounding box center [724, 126] width 162 height 23
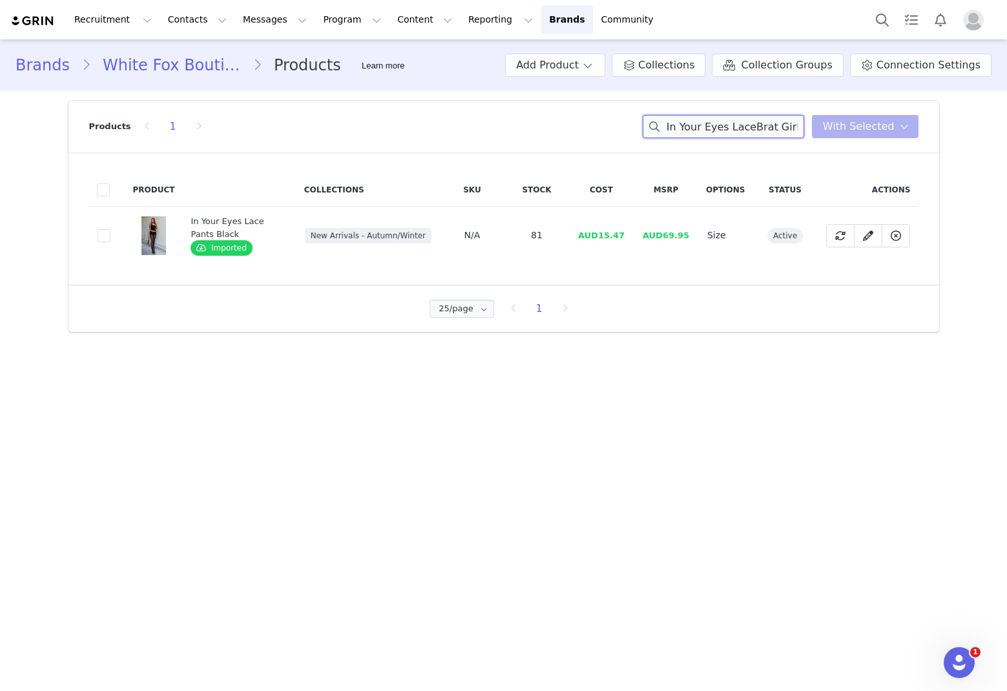
scroll to position [0, 87]
click at [685, 126] on input "In Your Eyes LaceBrat Girl Summer Tank White Pants Black" at bounding box center [724, 126] width 162 height 23
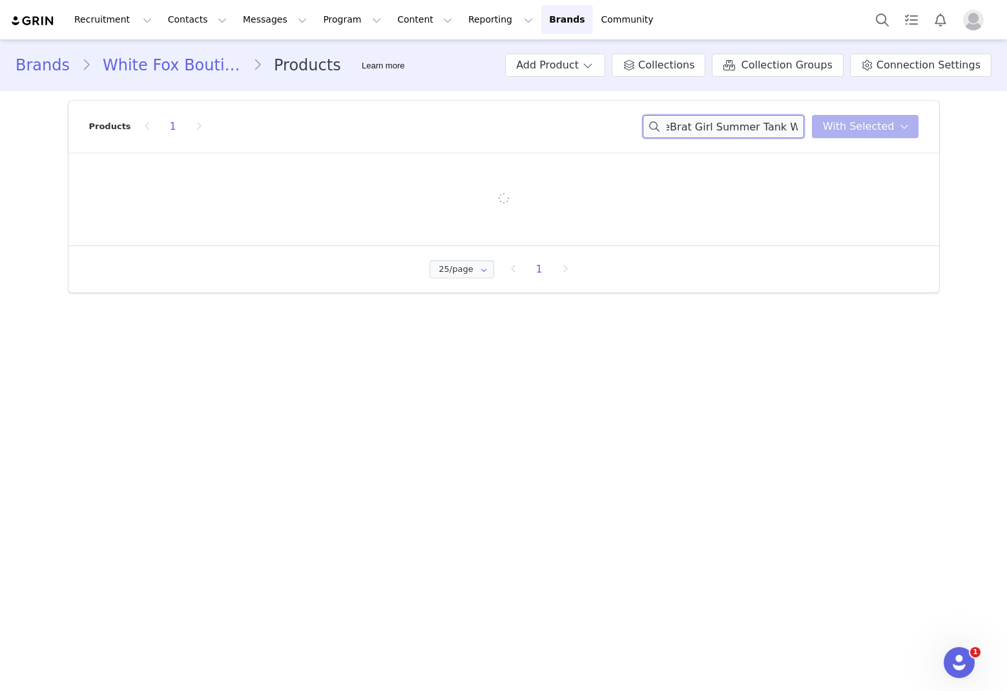
click at [685, 126] on input "In Your Eyes LaceBrat Girl Summer Tank White Pants Black" at bounding box center [724, 126] width 162 height 23
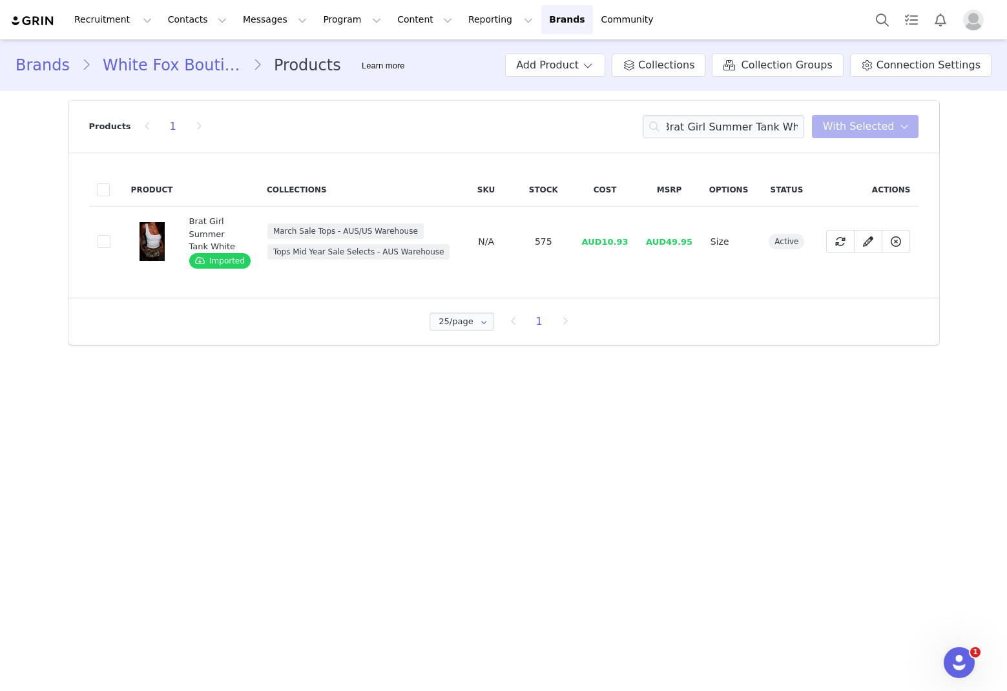
scroll to position [0, 0]
drag, startPoint x: 623, startPoint y: 242, endPoint x: 605, endPoint y: 243, distance: 18.1
click at [605, 243] on tr "e51499b2-e997-4207-8001-f3de03bc4a54 Brat Girl Summer Tank White Imported March…" at bounding box center [504, 242] width 830 height 70
click at [605, 243] on span "AUD10.93" at bounding box center [605, 242] width 47 height 10
drag, startPoint x: 633, startPoint y: 244, endPoint x: 581, endPoint y: 227, distance: 55.2
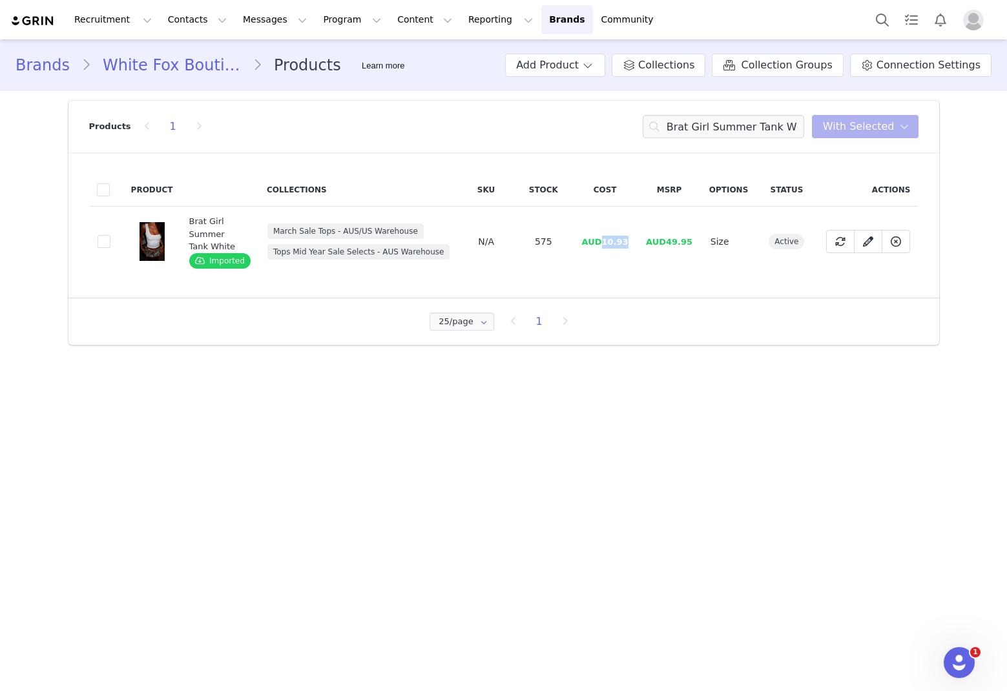
click at [600, 243] on td "AUD10.93" at bounding box center [605, 242] width 64 height 70
click at [685, 116] on input "Brat Girl Summer Tank White" at bounding box center [724, 126] width 162 height 23
click at [685, 120] on input "Brat Girl Summer Tank White" at bounding box center [724, 126] width 162 height 23
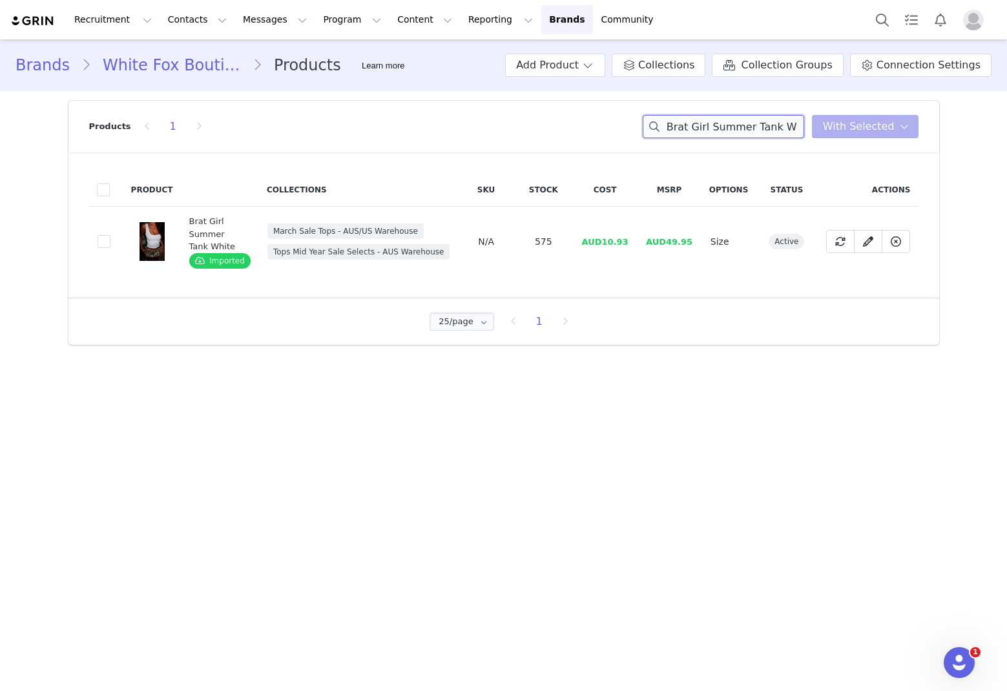
click at [685, 120] on input "Brat Girl Summer Tank White" at bounding box center [724, 126] width 162 height 23
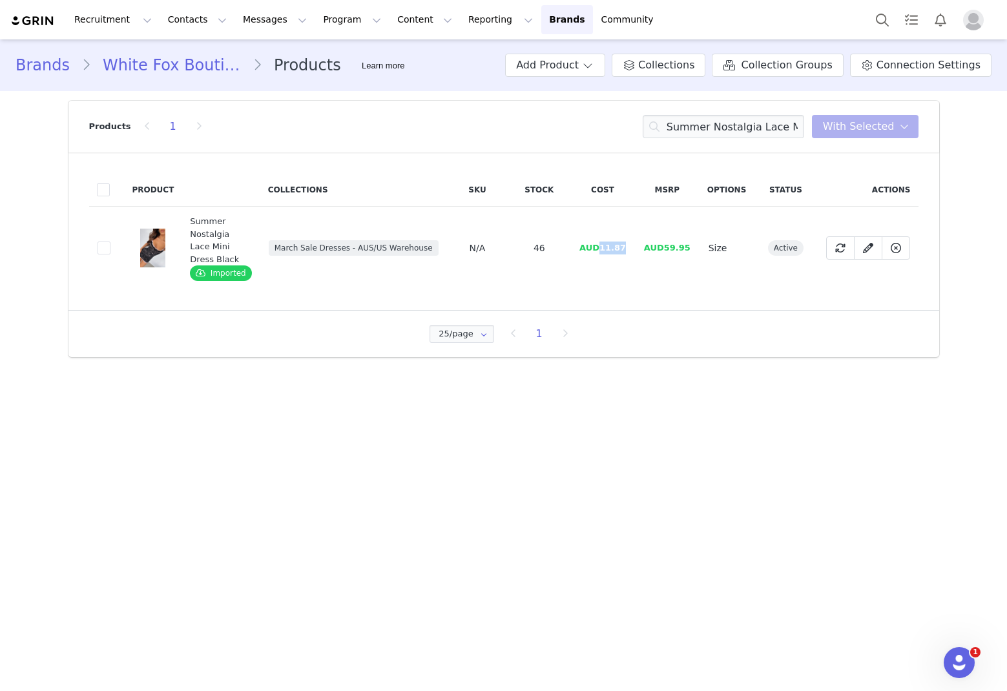
drag, startPoint x: 637, startPoint y: 246, endPoint x: 570, endPoint y: 240, distance: 66.8
click at [600, 246] on tr "74b0e156-c78d-4f54-9aa8-1b350c1f61a6 Summer Nostalgia Lace Mini Dress Black Imp…" at bounding box center [504, 248] width 830 height 83
click at [633, 238] on td "AUD11.87" at bounding box center [603, 248] width 65 height 83
drag, startPoint x: 632, startPoint y: 246, endPoint x: 604, endPoint y: 249, distance: 28.6
click at [604, 249] on td "AUD11.87" at bounding box center [603, 248] width 65 height 83
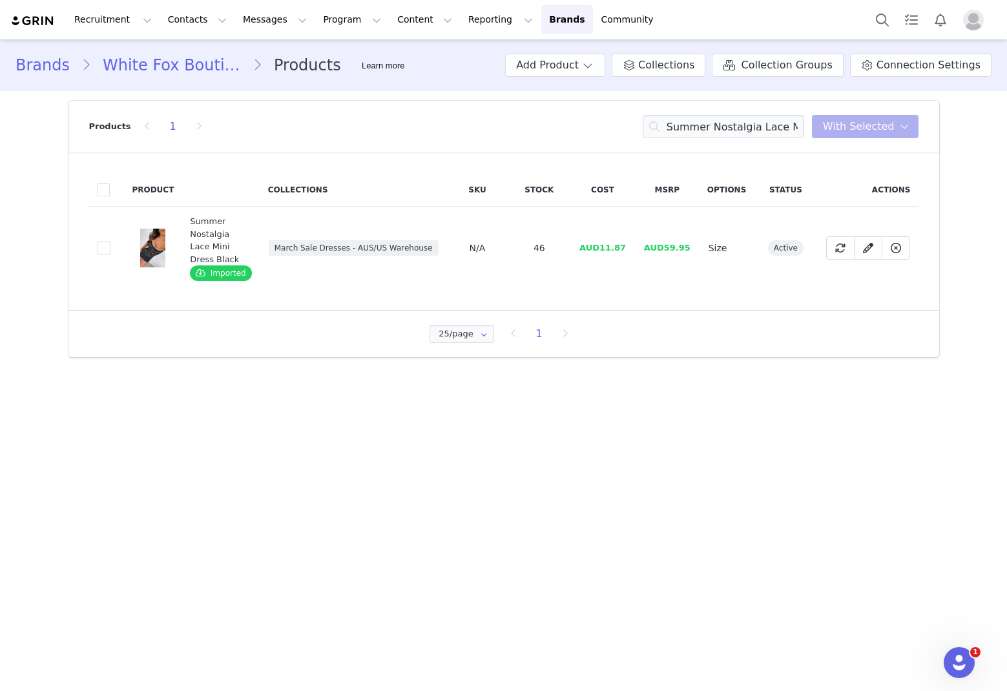
click at [604, 249] on span "AUD11.87" at bounding box center [603, 248] width 47 height 10
drag, startPoint x: 635, startPoint y: 251, endPoint x: 601, endPoint y: 251, distance: 34.3
click at [603, 251] on td "AUD11.87" at bounding box center [603, 248] width 65 height 83
click at [685, 133] on input "Summer Nostalgia Lace Mini Dress Black" at bounding box center [724, 126] width 162 height 23
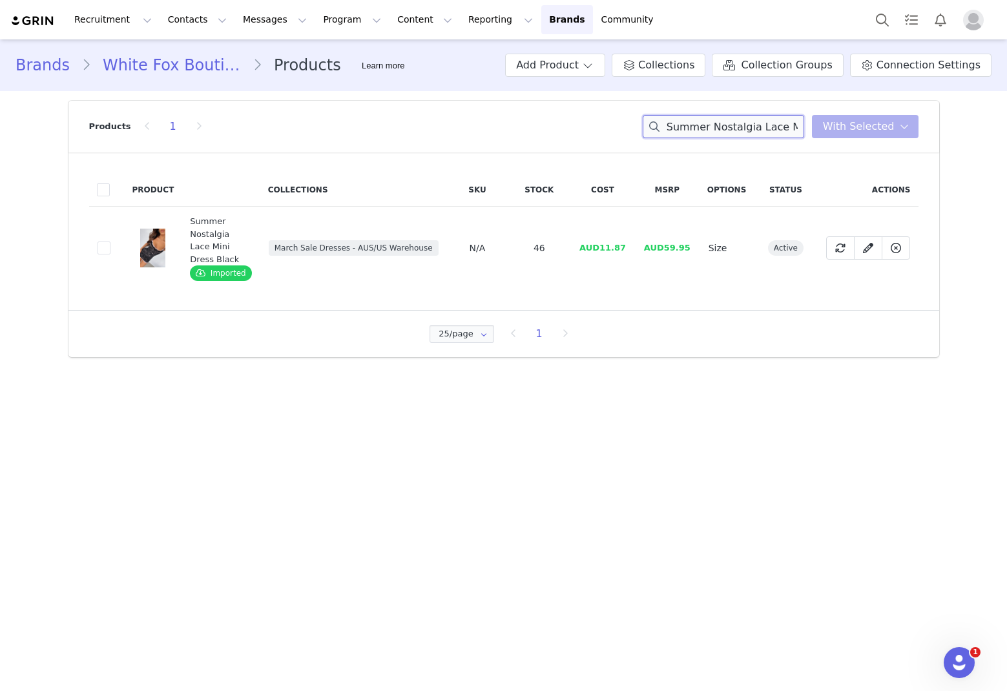
click at [685, 133] on input "Summer Nostalgia Lace Mini Dress Black" at bounding box center [724, 126] width 162 height 23
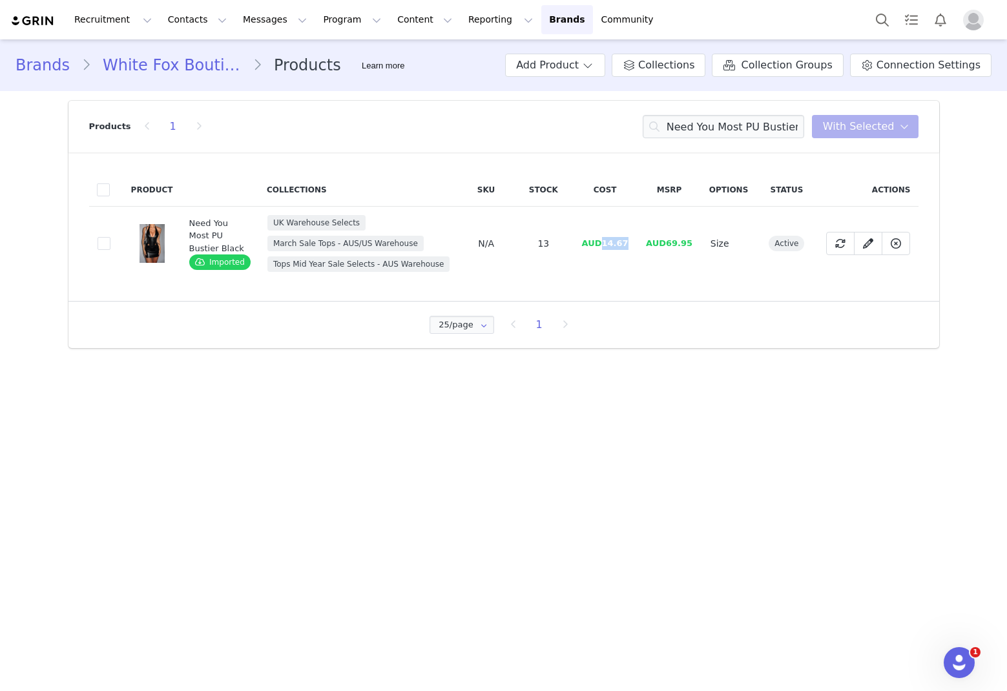
drag, startPoint x: 620, startPoint y: 247, endPoint x: 604, endPoint y: 248, distance: 16.2
click at [604, 248] on td "AUD14.67" at bounding box center [605, 244] width 64 height 74
click at [685, 121] on input "Need You Most PU Bustier Black" at bounding box center [724, 126] width 162 height 23
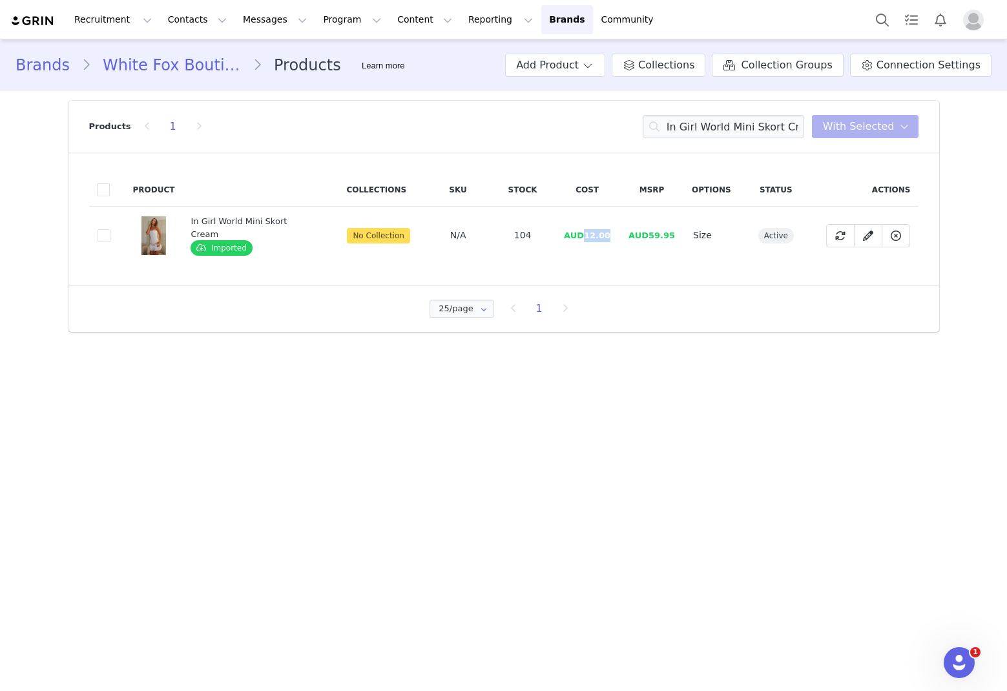
drag, startPoint x: 613, startPoint y: 235, endPoint x: 580, endPoint y: 239, distance: 33.9
click at [580, 239] on td "AUD12.00" at bounding box center [587, 236] width 65 height 58
click at [685, 125] on input "In Girl World Mini Skort Cream" at bounding box center [724, 126] width 162 height 23
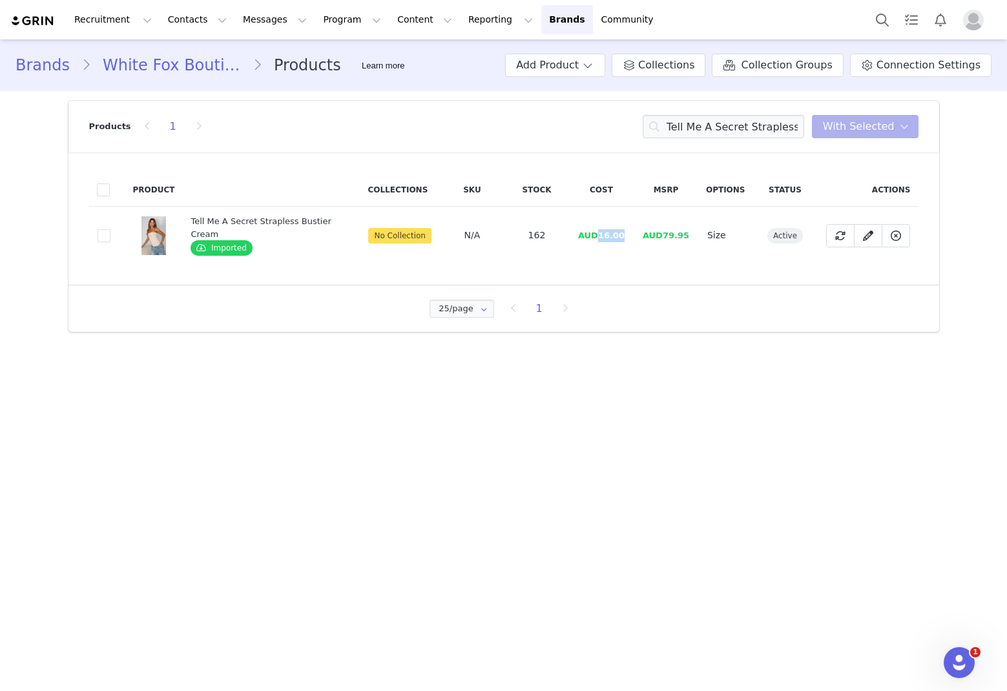
drag, startPoint x: 626, startPoint y: 233, endPoint x: 595, endPoint y: 239, distance: 30.9
click at [596, 239] on td "AUD16.00" at bounding box center [601, 236] width 65 height 58
click at [685, 116] on input "Tell Me A Secret Strapless Bustier Cream" at bounding box center [724, 126] width 162 height 23
click at [685, 118] on input "Tell Me A Secret Strapless Bustier Cream" at bounding box center [724, 126] width 162 height 23
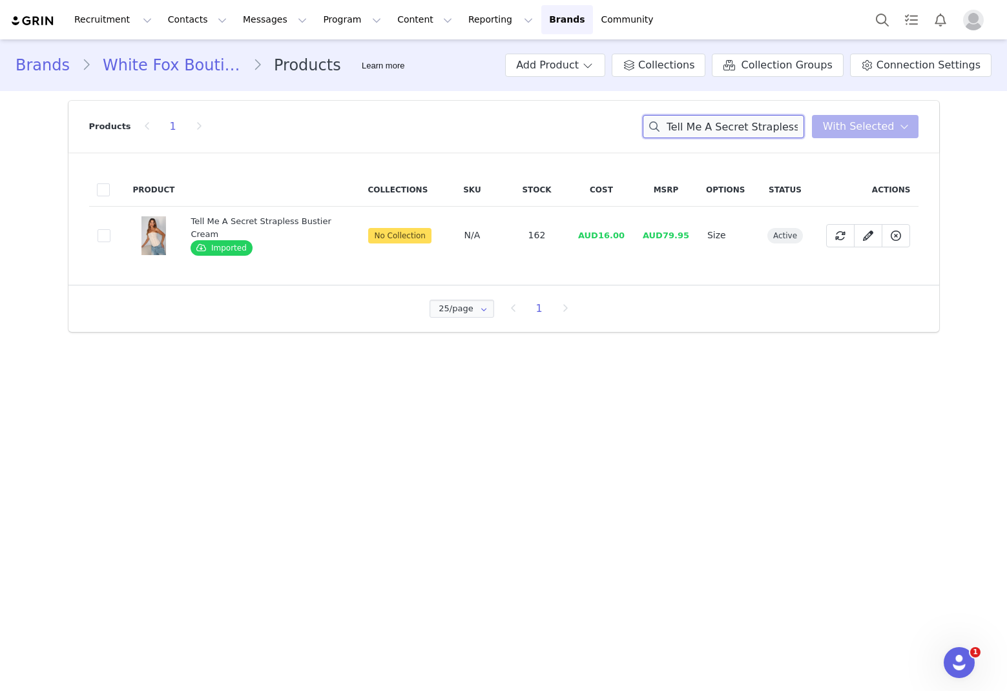
click at [685, 123] on input "Tell Me A Secret Strapless Bustier Cream" at bounding box center [724, 126] width 162 height 23
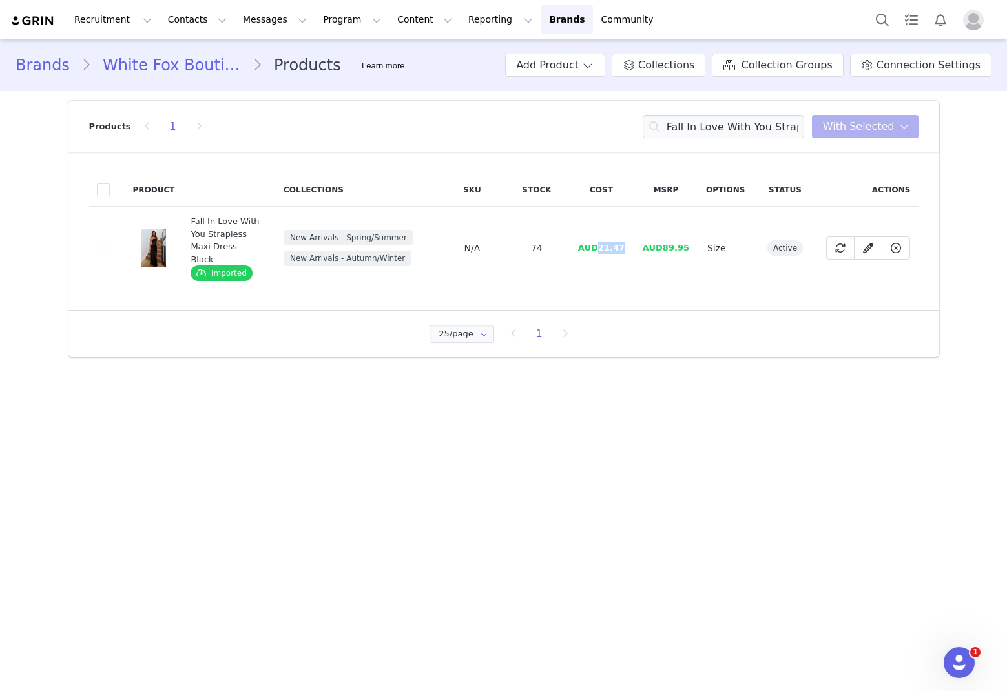
drag, startPoint x: 636, startPoint y: 243, endPoint x: 603, endPoint y: 245, distance: 33.0
click at [603, 245] on tr "f12c461c-2f96-43ee-b774-322a5c36f06f Fall In Love With You Strapless Maxi Dress…" at bounding box center [504, 248] width 830 height 83
click at [685, 138] on div "Products 1 Fall In Love With You Strapless Maxi Dress Black You have 0 product …" at bounding box center [504, 127] width 830 height 52
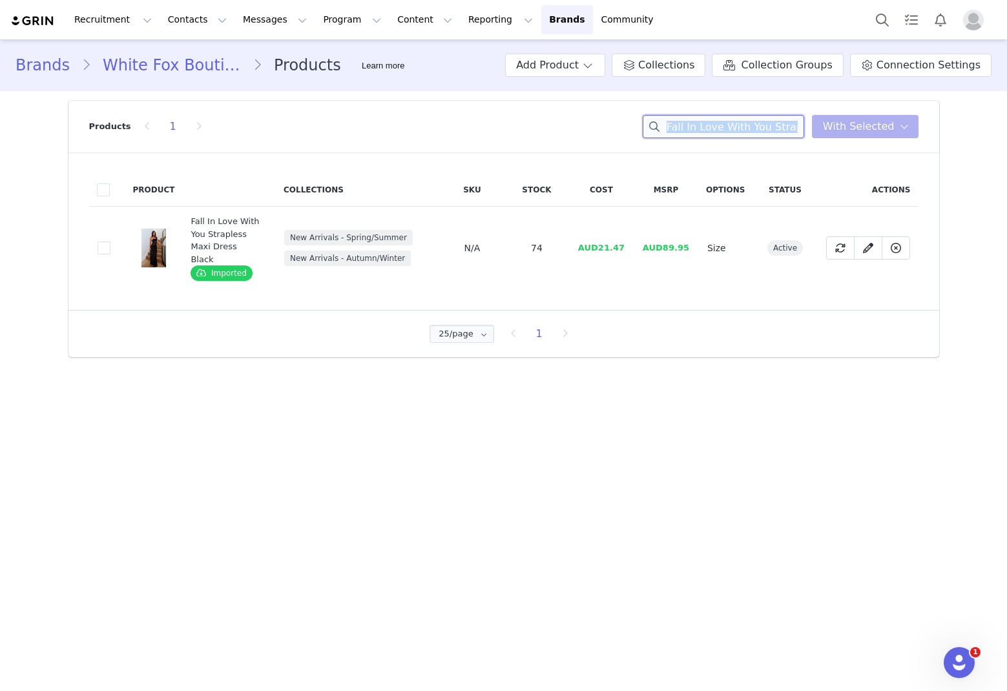
click at [685, 128] on input "Fall In Love With You Strapless Maxi Dress Black" at bounding box center [724, 126] width 162 height 23
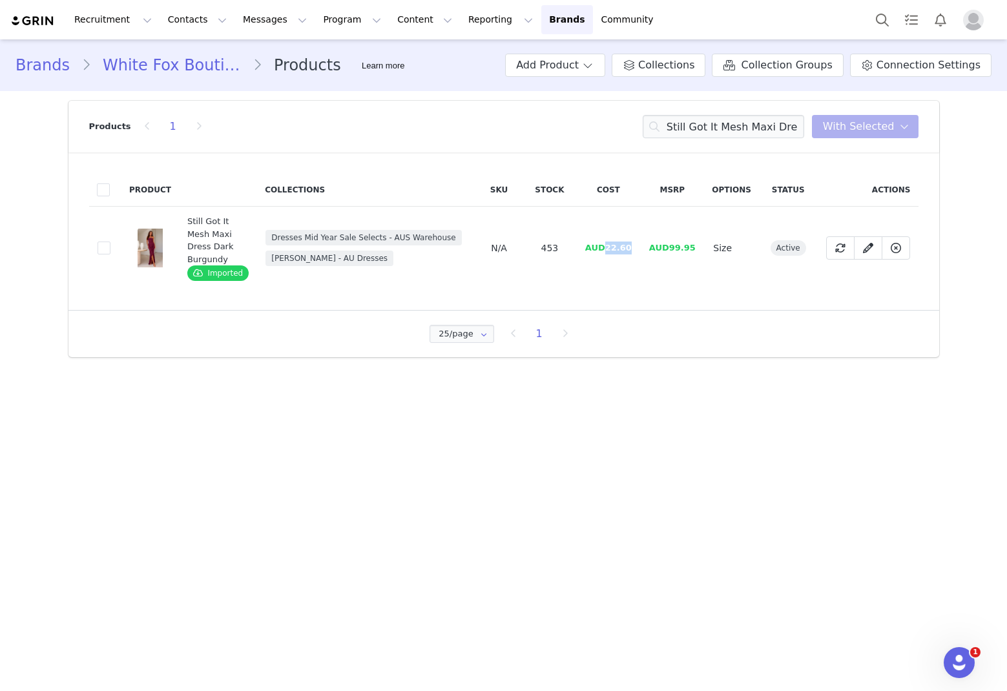
drag, startPoint x: 622, startPoint y: 248, endPoint x: 607, endPoint y: 249, distance: 14.9
click at [607, 249] on td "AUD22.60" at bounding box center [608, 248] width 64 height 83
click at [685, 132] on input "Still Got It Mesh Maxi Dress Dark Burgundy" at bounding box center [724, 126] width 162 height 23
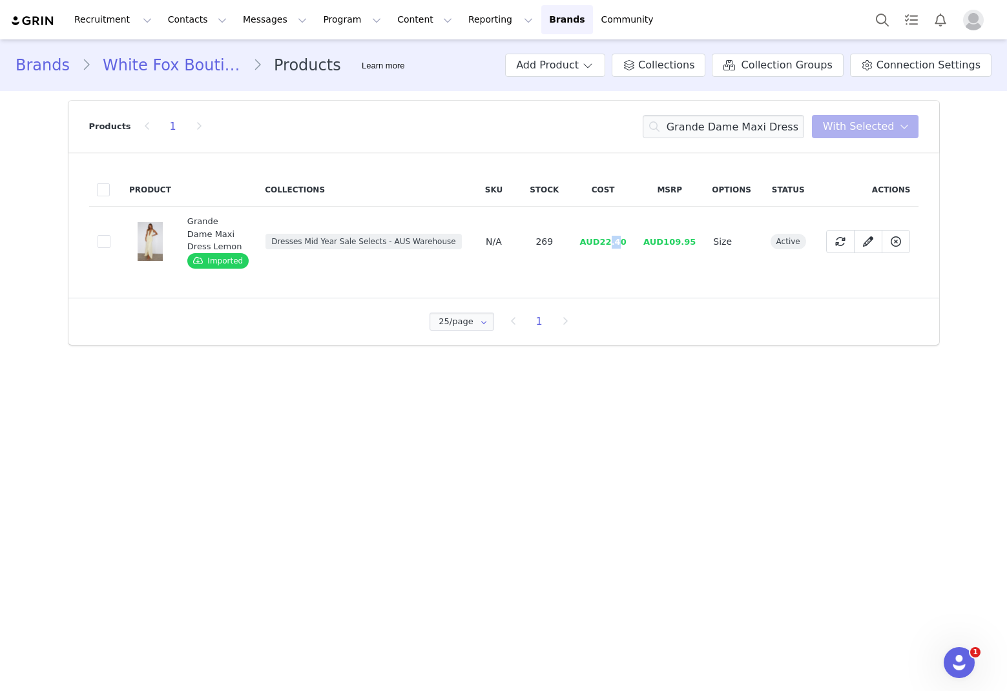
drag, startPoint x: 622, startPoint y: 242, endPoint x: 611, endPoint y: 244, distance: 11.1
click at [611, 244] on span "AUD22.40" at bounding box center [603, 242] width 47 height 10
click at [632, 244] on td "AUD22.40" at bounding box center [603, 242] width 64 height 70
drag, startPoint x: 626, startPoint y: 244, endPoint x: 605, endPoint y: 247, distance: 21.6
click at [605, 247] on td "AUD22.40" at bounding box center [603, 242] width 64 height 70
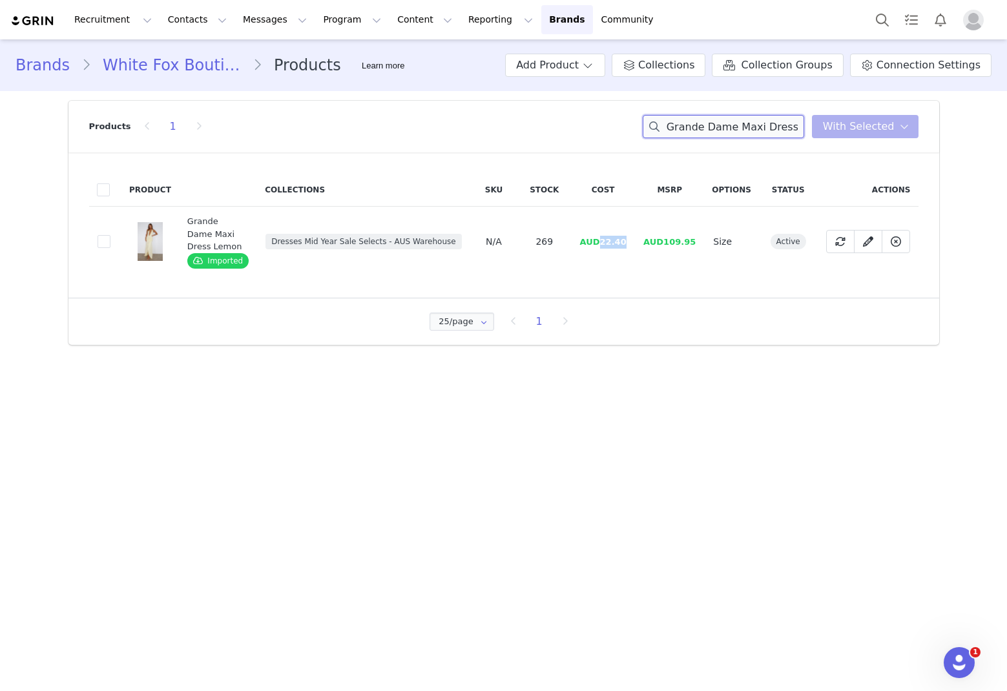
click at [685, 131] on input "Grande Dame Maxi Dress Lemon" at bounding box center [724, 126] width 162 height 23
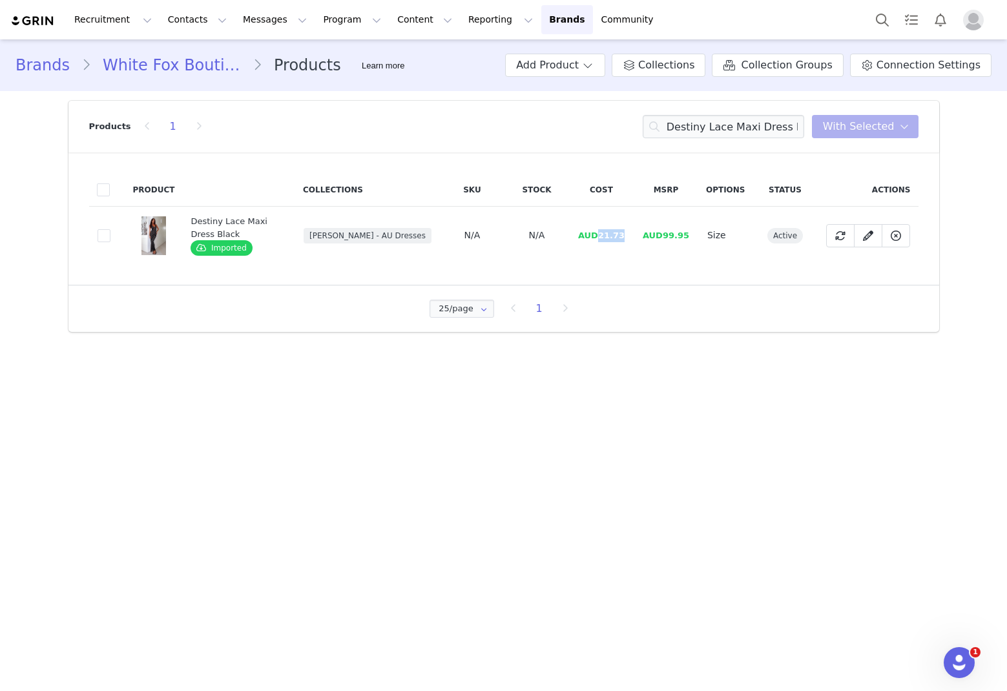
drag, startPoint x: 630, startPoint y: 235, endPoint x: 599, endPoint y: 236, distance: 31.0
click at [599, 236] on td "AUD21.73" at bounding box center [601, 236] width 65 height 58
click at [685, 134] on input "Destiny Lace Maxi Dress Black" at bounding box center [724, 126] width 162 height 23
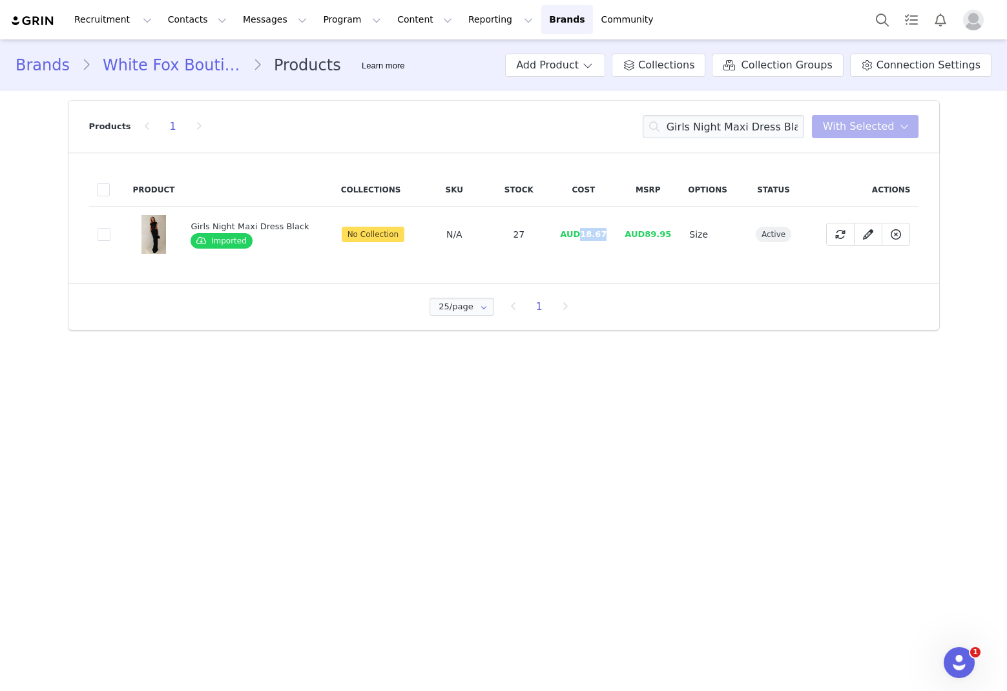
drag, startPoint x: 609, startPoint y: 237, endPoint x: 578, endPoint y: 239, distance: 30.4
click at [578, 239] on td "AUD18.67" at bounding box center [583, 235] width 65 height 56
click at [685, 125] on input "Girls Night Maxi Dress Black" at bounding box center [724, 126] width 162 height 23
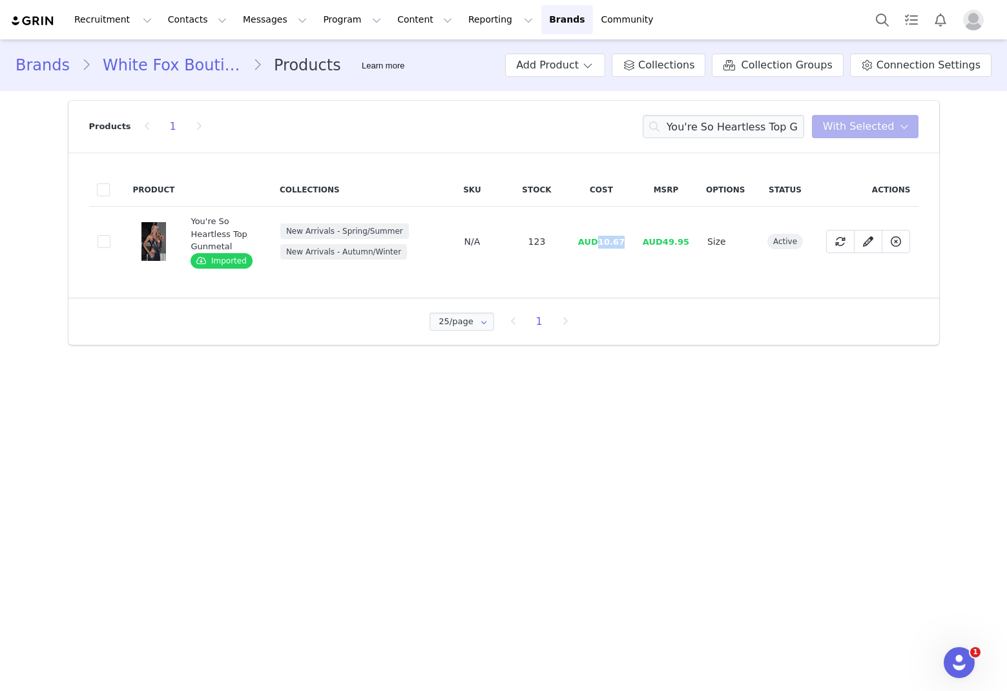
drag, startPoint x: 625, startPoint y: 240, endPoint x: 602, endPoint y: 238, distance: 22.8
click at [602, 238] on span "AUD10.67" at bounding box center [601, 242] width 47 height 10
click at [685, 118] on input "You're So Heartless Top Gunmetal" at bounding box center [724, 126] width 162 height 23
click at [685, 119] on input "You're So Heartless Top Gunmetal" at bounding box center [724, 126] width 162 height 23
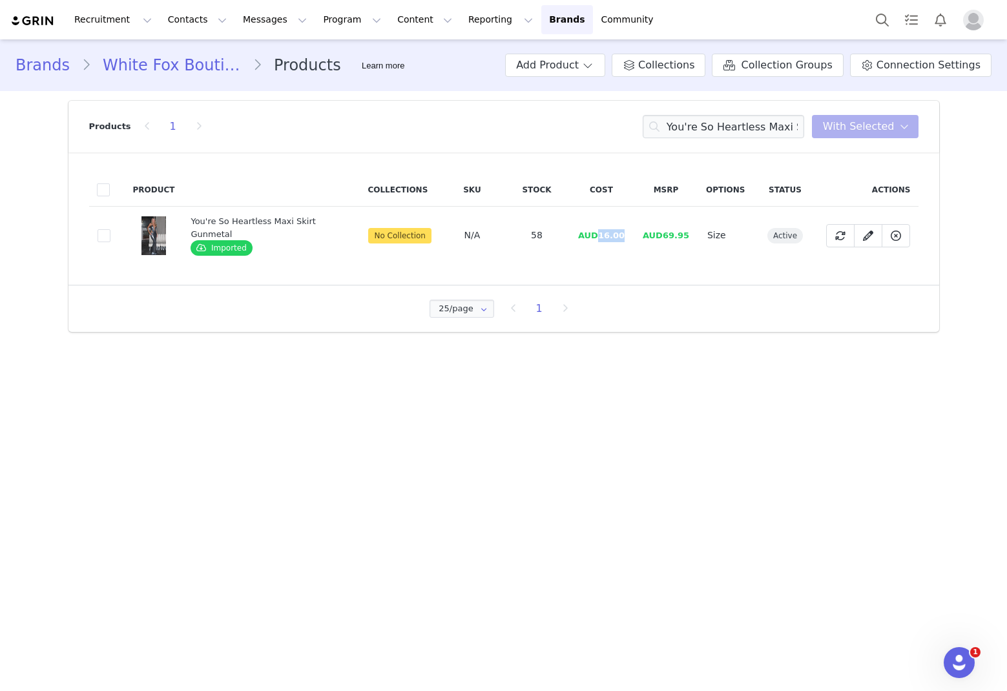
drag, startPoint x: 628, startPoint y: 233, endPoint x: 600, endPoint y: 240, distance: 28.7
click at [600, 240] on td "AUD16.00" at bounding box center [601, 236] width 65 height 58
click at [685, 139] on div "Products 1 You're So Heartless Maxi Skirt Gunmetal You have 0 product s selecte…" at bounding box center [504, 127] width 830 height 52
click at [685, 134] on input "You're So Heartless Maxi Skirt Gunmetal" at bounding box center [724, 126] width 162 height 23
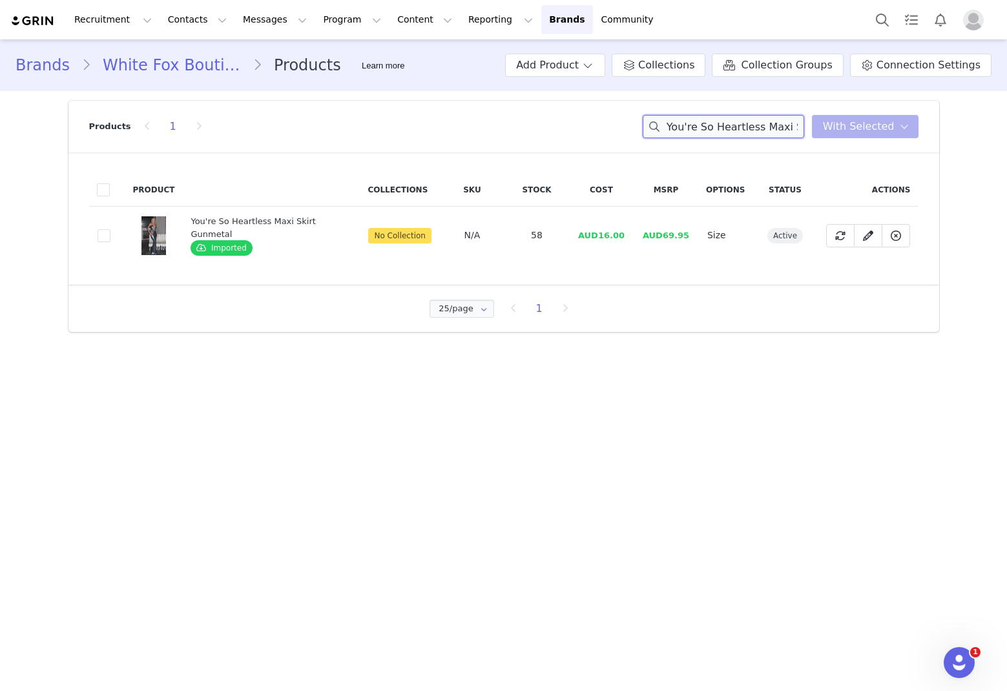
click at [685, 134] on input "You're So Heartless Maxi Skirt Gunmetal" at bounding box center [724, 126] width 162 height 23
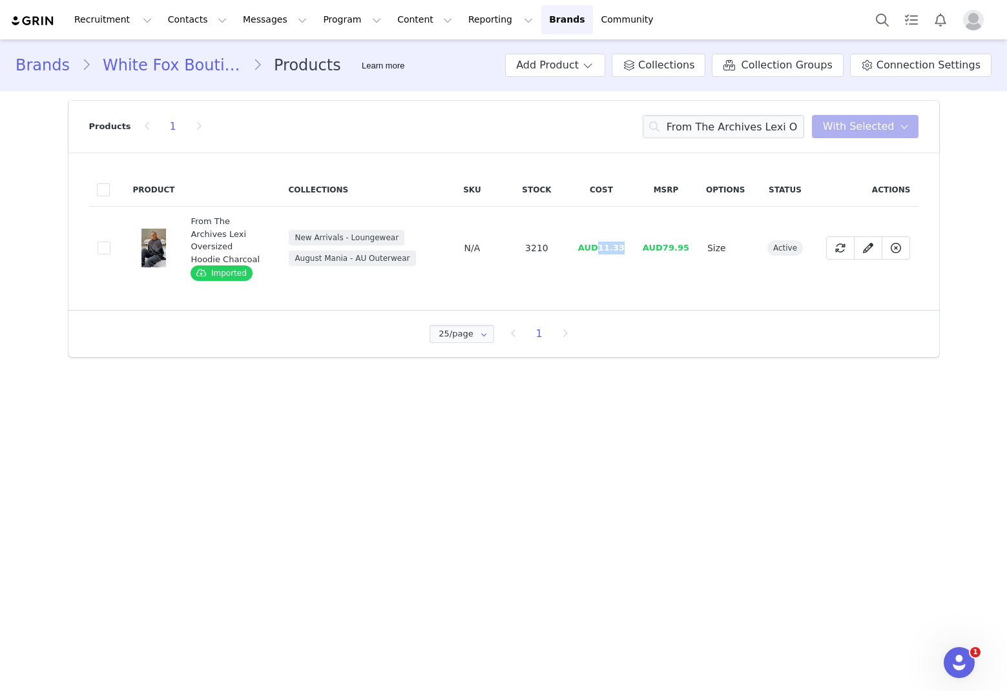
drag, startPoint x: 631, startPoint y: 241, endPoint x: 601, endPoint y: 243, distance: 29.8
click at [601, 243] on td "AUD11.33" at bounding box center [601, 248] width 65 height 83
click at [685, 125] on input "From The Archives Lexi Oversized Hoodie Charcoal" at bounding box center [724, 126] width 162 height 23
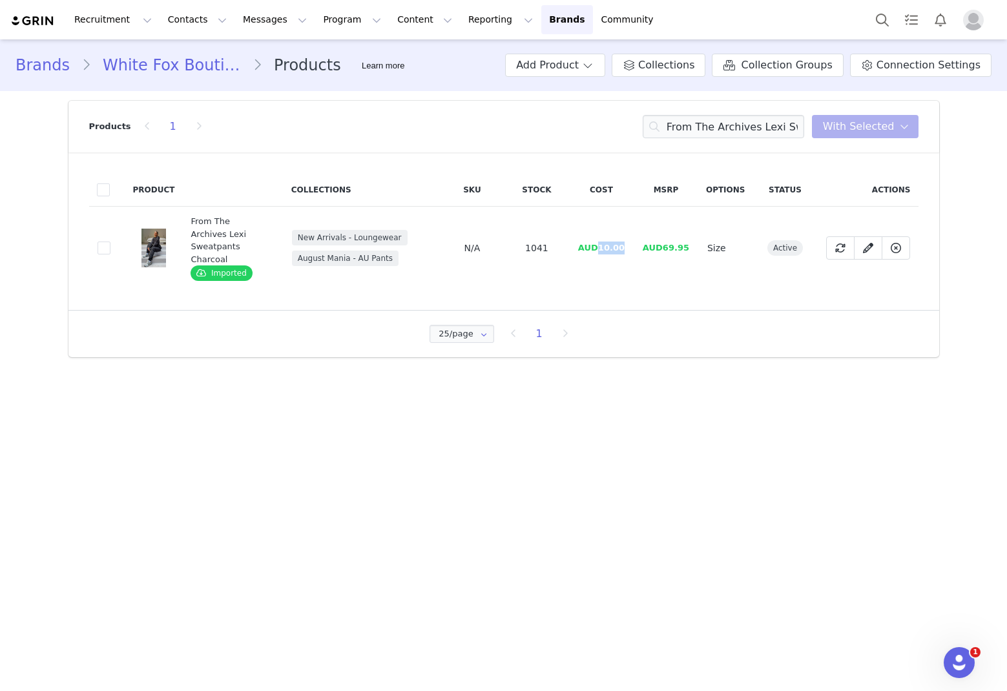
drag, startPoint x: 622, startPoint y: 241, endPoint x: 600, endPoint y: 245, distance: 22.3
click at [600, 245] on td "AUD10.00" at bounding box center [601, 248] width 65 height 83
click at [685, 120] on input "From The Archives Lexi Sweatpants Charcoal" at bounding box center [724, 126] width 162 height 23
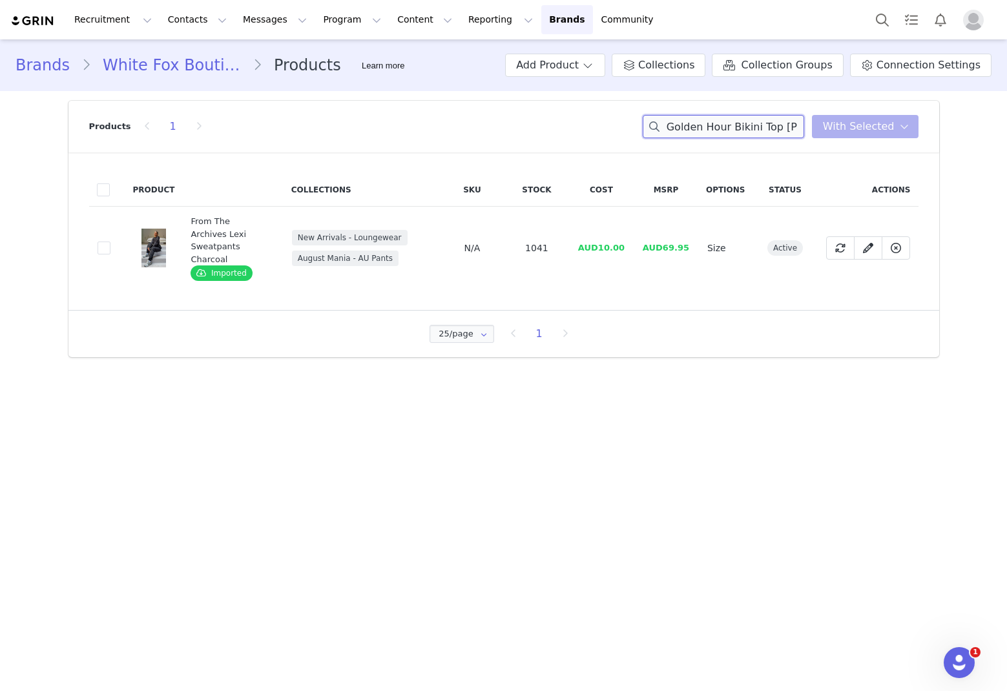
scroll to position [0, 30]
click at [685, 129] on input "Golden Hour Bikini Top [PERSON_NAME] Lush The Archives Lexi Sweatpants Charcoal" at bounding box center [724, 126] width 162 height 23
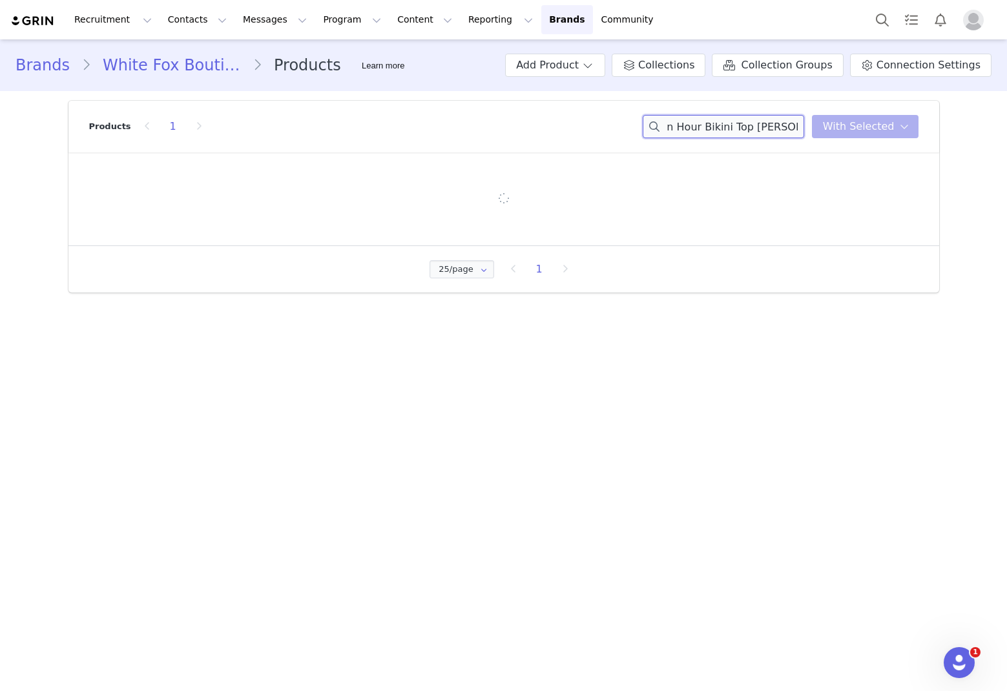
click at [685, 129] on input "Golden Hour Bikini Top [PERSON_NAME] Lush The Archives Lexi Sweatpants Charcoal" at bounding box center [724, 126] width 162 height 23
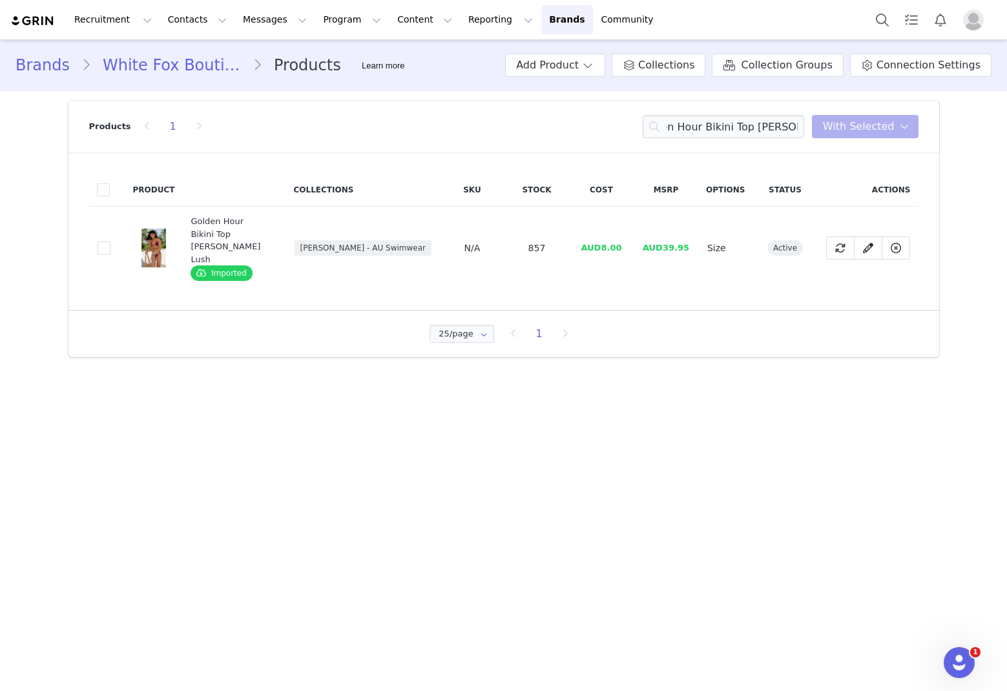
scroll to position [0, 0]
drag, startPoint x: 631, startPoint y: 239, endPoint x: 605, endPoint y: 240, distance: 25.9
click at [605, 240] on td "AUD8.00" at bounding box center [601, 248] width 65 height 83
click at [685, 128] on input "Golden Hour Bikini Top [PERSON_NAME] Lush" at bounding box center [724, 126] width 162 height 23
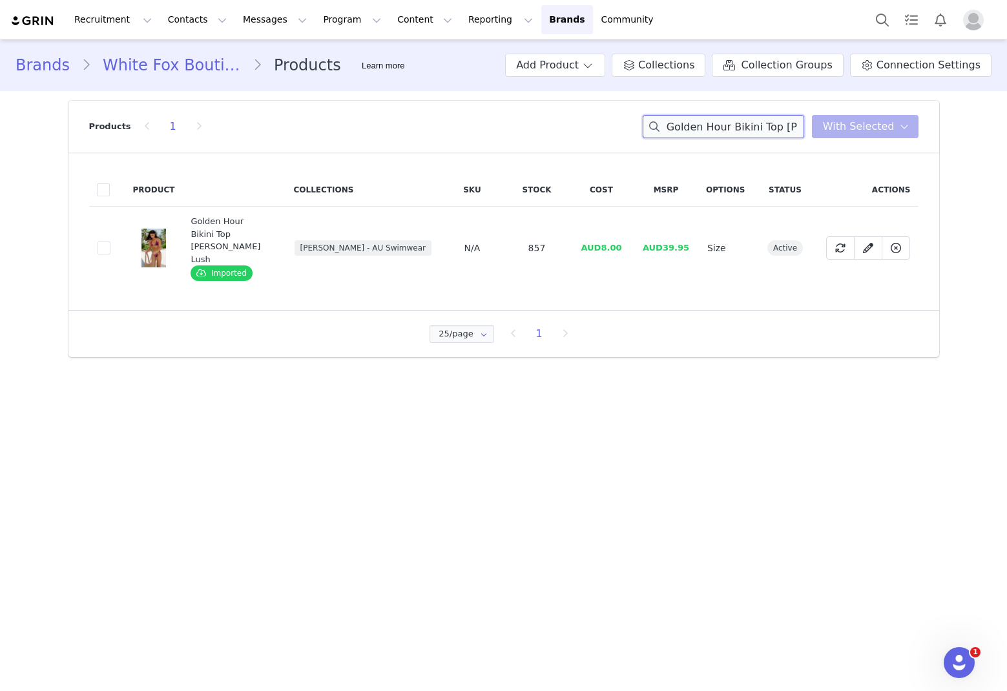
click at [685, 128] on input "Golden Hour Bikini Top [PERSON_NAME] Lush" at bounding box center [724, 126] width 162 height 23
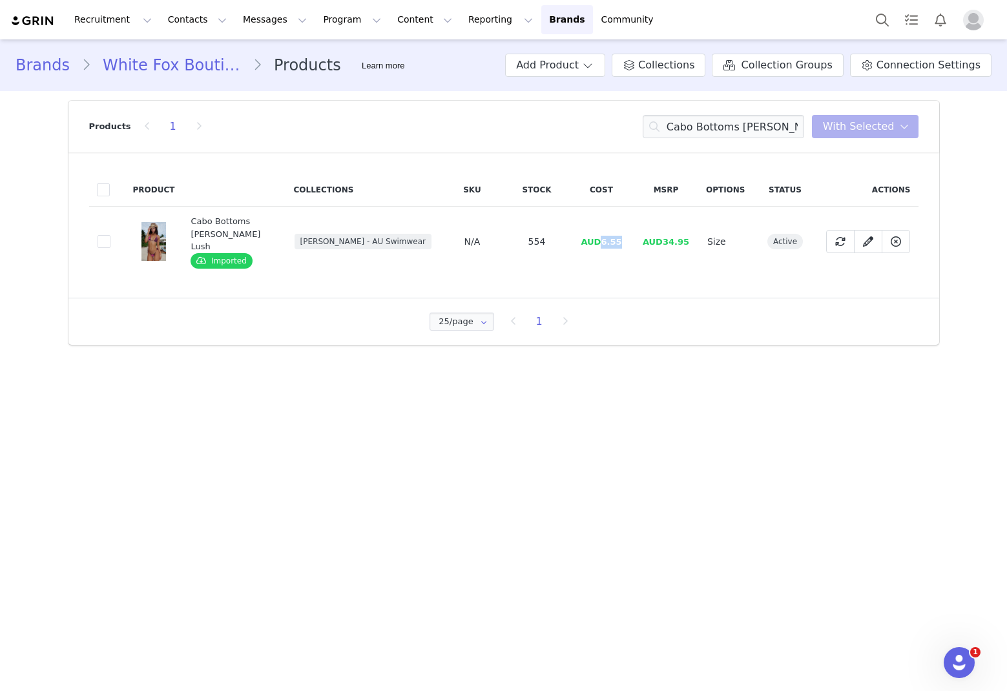
drag, startPoint x: 620, startPoint y: 233, endPoint x: 594, endPoint y: 238, distance: 26.2
click at [600, 239] on span "AUD6.55" at bounding box center [601, 242] width 41 height 10
click at [685, 127] on input "Cabo Bottoms [PERSON_NAME] Lush" at bounding box center [724, 126] width 162 height 23
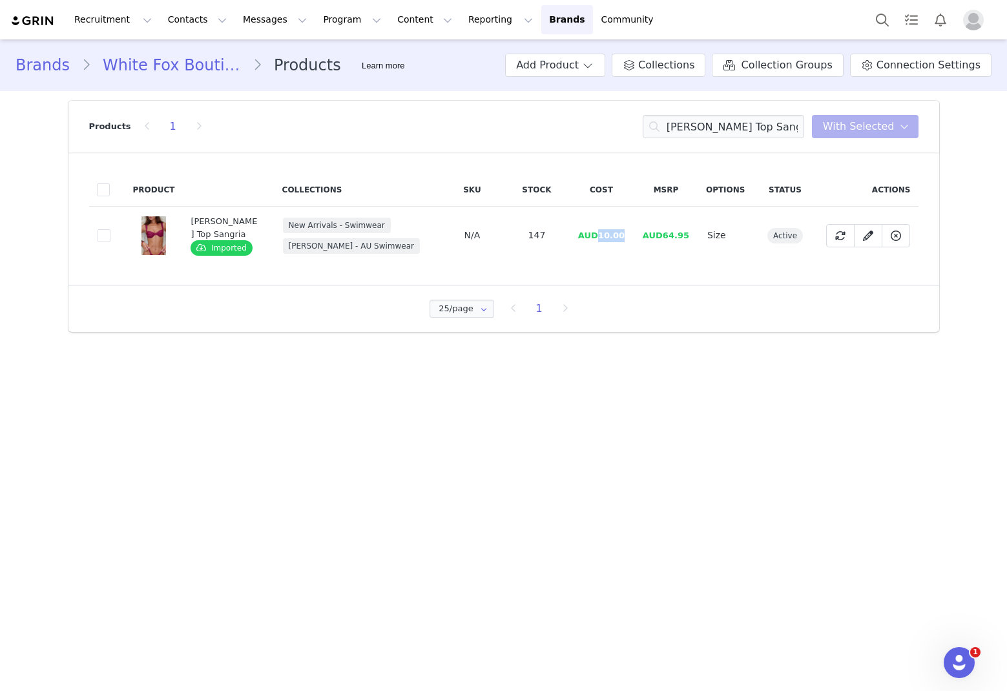
drag, startPoint x: 633, startPoint y: 237, endPoint x: 602, endPoint y: 230, distance: 31.8
click at [602, 230] on td "AUD10.00" at bounding box center [601, 236] width 65 height 58
click at [685, 127] on input "[PERSON_NAME] Top Sangria" at bounding box center [724, 126] width 162 height 23
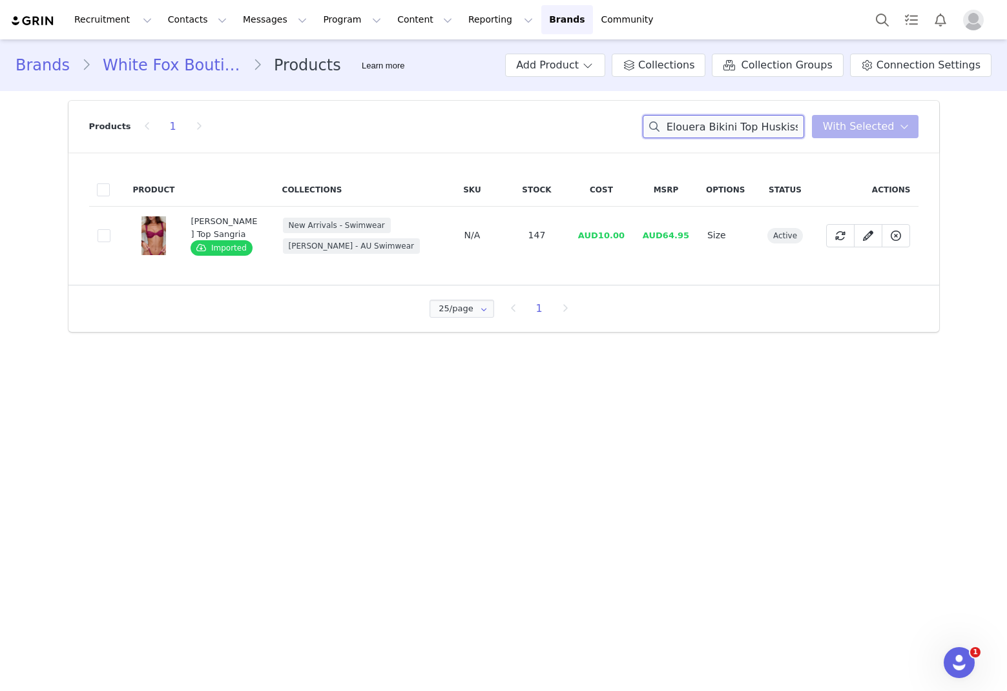
scroll to position [0, 84]
click at [685, 124] on input "Elouera Bikini Top Huskisson Bottoms SangriaSangria" at bounding box center [724, 126] width 162 height 23
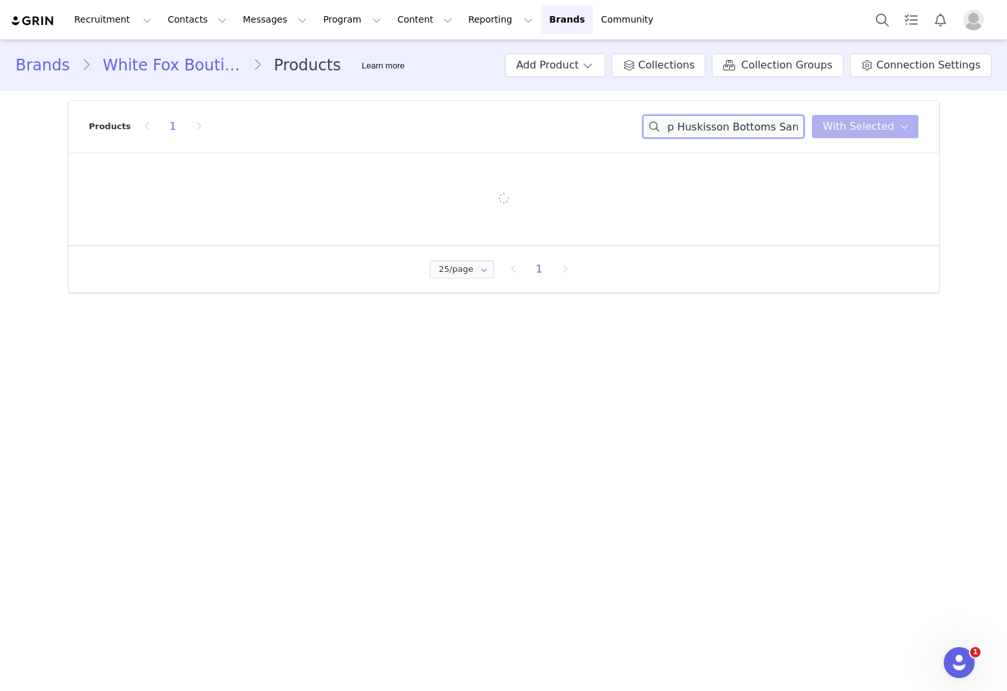
click at [685, 124] on input "Elouera Bikini Top Huskisson Bottoms SangriaSangria" at bounding box center [724, 126] width 162 height 23
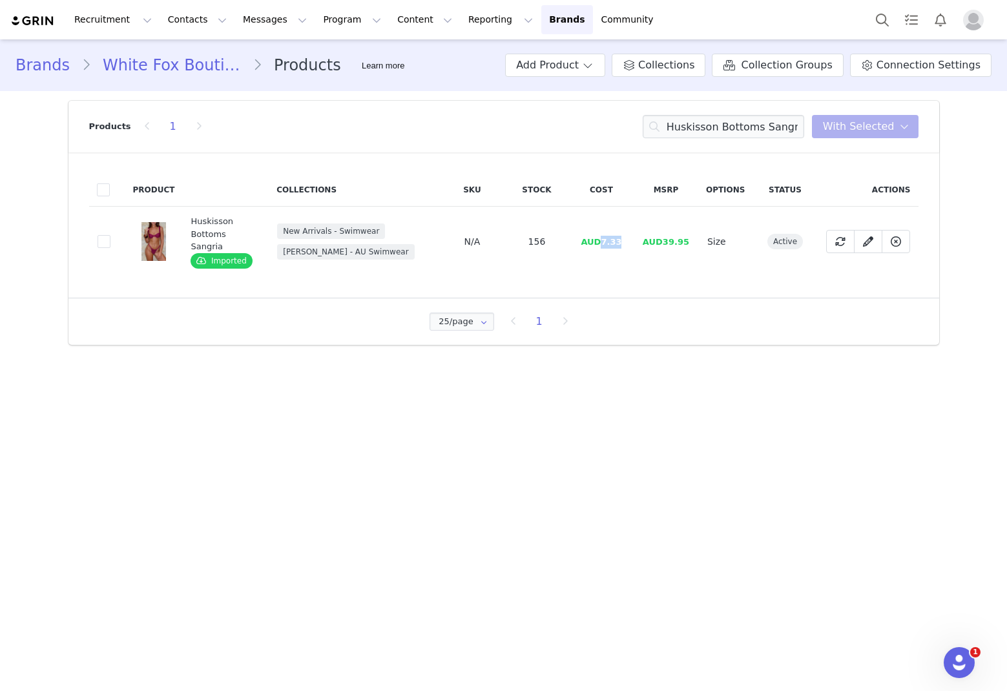
drag, startPoint x: 630, startPoint y: 235, endPoint x: 602, endPoint y: 239, distance: 28.2
click at [602, 239] on td "AUD7.33" at bounding box center [601, 242] width 65 height 70
click at [685, 129] on input "Huskisson Bottoms Sangria" at bounding box center [724, 126] width 162 height 23
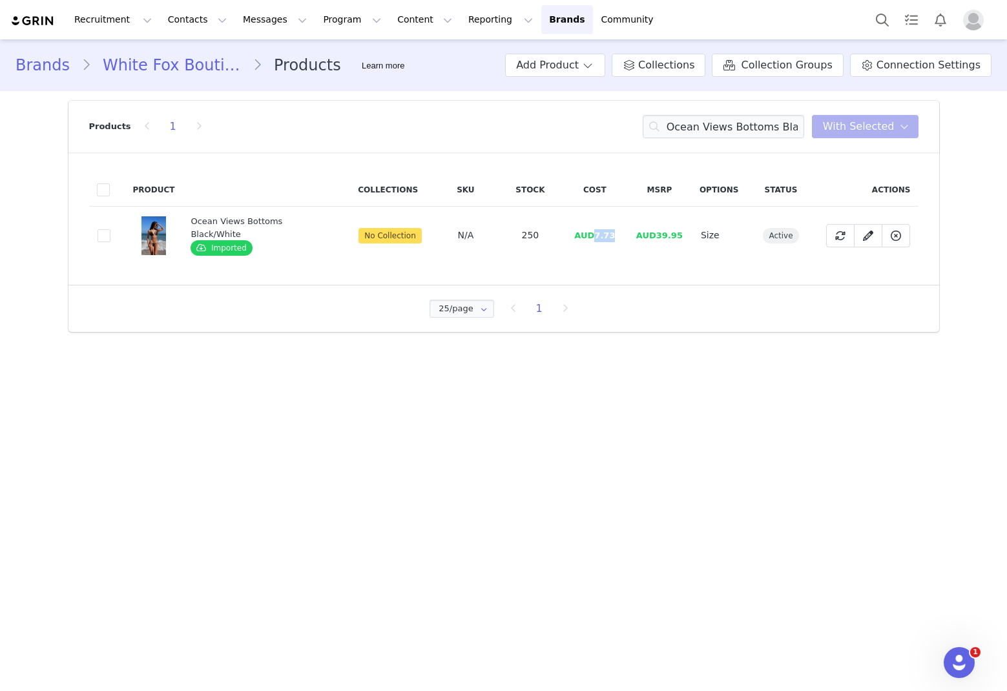
drag, startPoint x: 613, startPoint y: 234, endPoint x: 591, endPoint y: 235, distance: 22.0
click at [591, 235] on td "AUD7.73" at bounding box center [595, 236] width 65 height 58
click at [685, 136] on div "Products 1 Ocean Views Bottoms Black/White You have 0 product s selected Add to…" at bounding box center [504, 127] width 830 height 52
click at [685, 136] on input "Ocean Views Bottoms Black/White" at bounding box center [724, 126] width 162 height 23
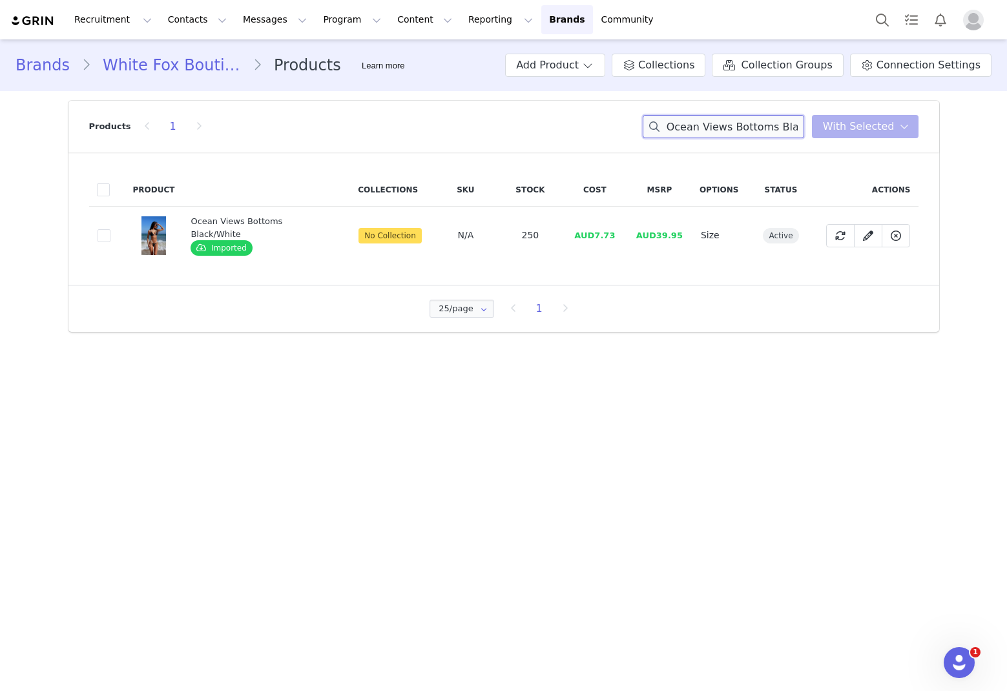
click at [685, 136] on input "Ocean Views Bottoms Black/White" at bounding box center [724, 126] width 162 height 23
click at [685, 131] on input "Ocean Views Bottoms Black/White" at bounding box center [724, 126] width 162 height 23
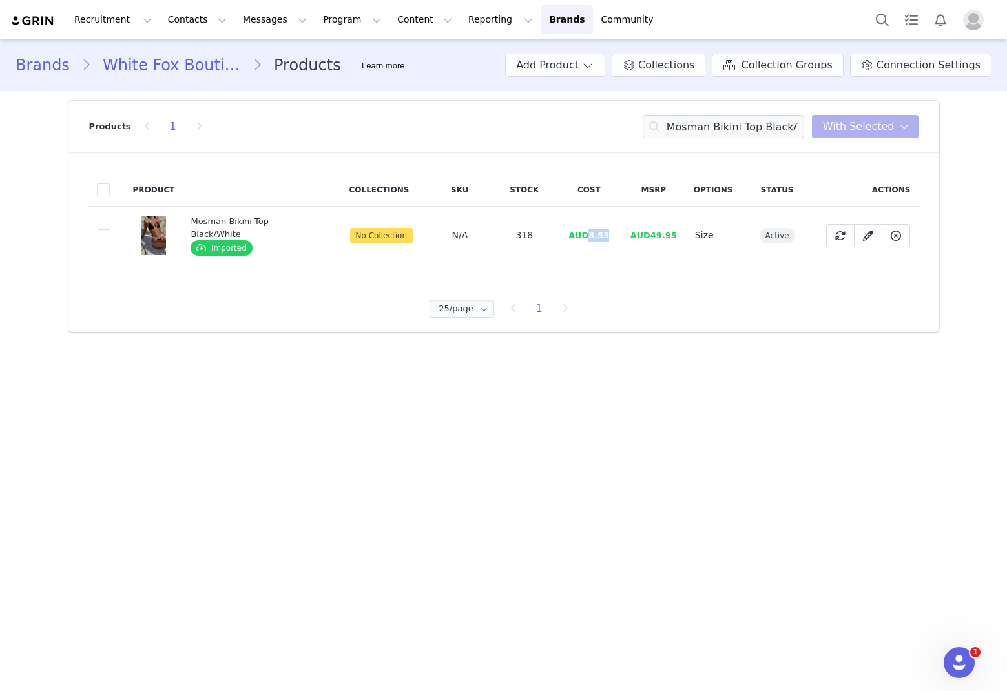
drag, startPoint x: 615, startPoint y: 229, endPoint x: 585, endPoint y: 240, distance: 31.5
click at [585, 240] on td "AUD8.53" at bounding box center [589, 236] width 65 height 58
click at [685, 116] on input "Mosman Bikini Top Black/White" at bounding box center [724, 126] width 162 height 23
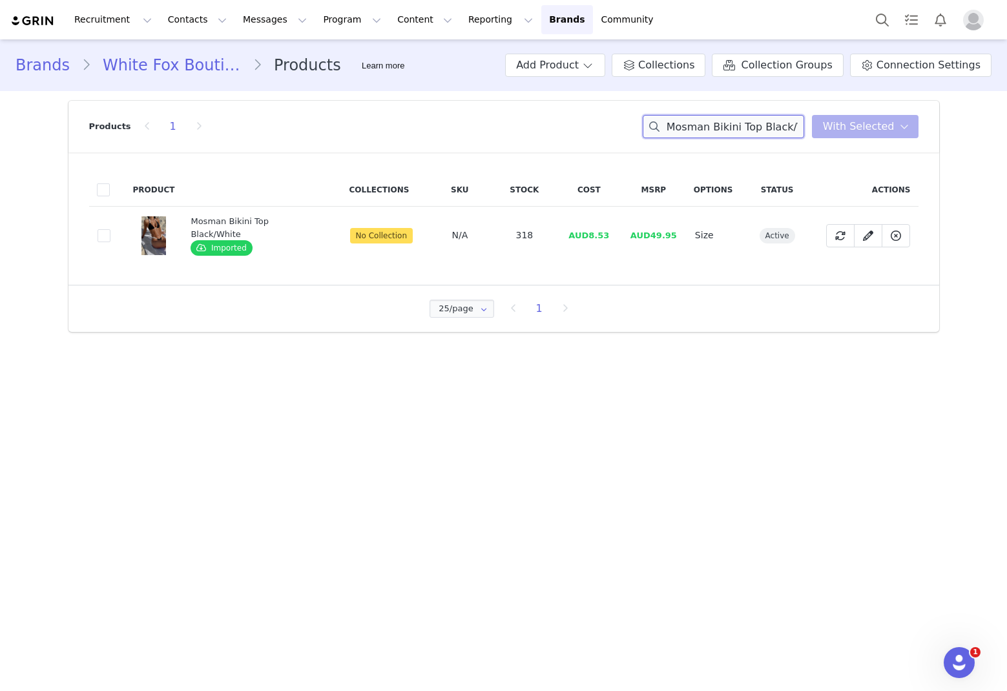
click at [685, 117] on input "Mosman Bikini Top Black/White" at bounding box center [724, 126] width 162 height 23
click at [685, 126] on input "Mosman Bikini Top Black/White" at bounding box center [724, 126] width 162 height 23
drag, startPoint x: 731, startPoint y: 126, endPoint x: 723, endPoint y: 126, distance: 7.8
click at [685, 127] on input "Mosman Bikini Top Black/White" at bounding box center [724, 126] width 162 height 23
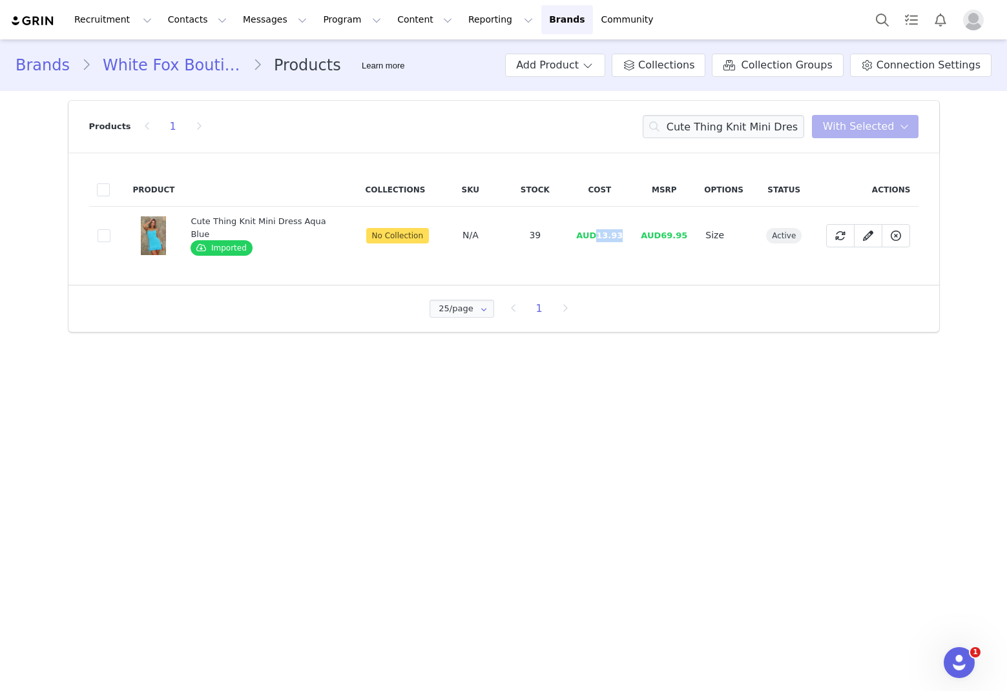
drag, startPoint x: 630, startPoint y: 235, endPoint x: 593, endPoint y: 233, distance: 37.5
click at [593, 233] on tr "1f61a721-c21e-42a1-8c63-caf4656922e0 Cute Thing Knit Mini Dress Aqua Blue Impor…" at bounding box center [504, 236] width 830 height 58
click at [685, 123] on input "Cute Thing Knit Mini Dress Aqua Blue" at bounding box center [724, 126] width 162 height 23
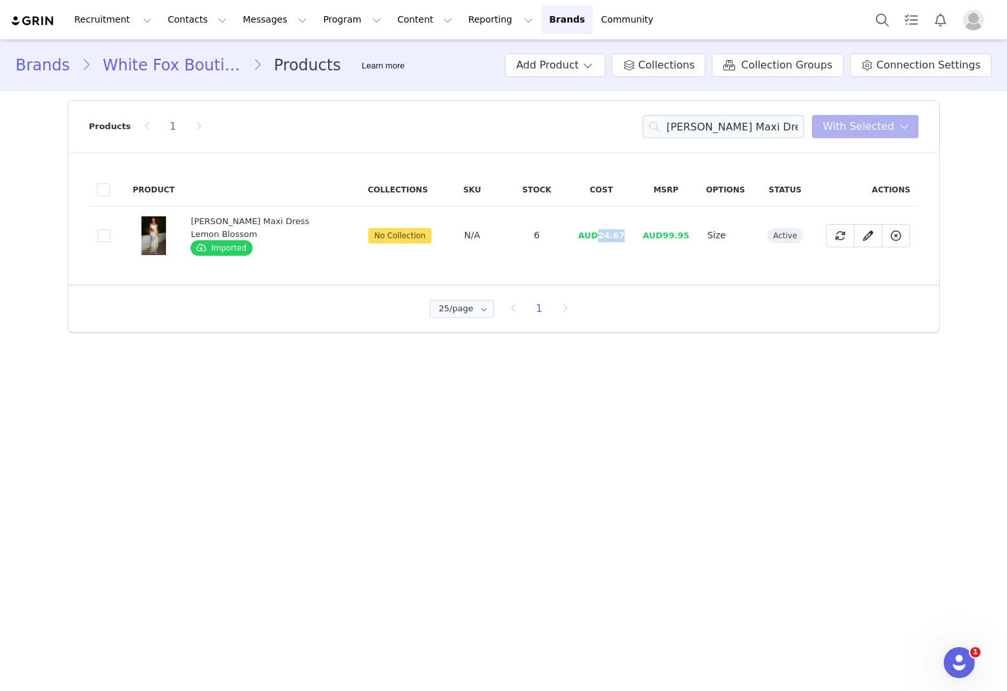
drag, startPoint x: 629, startPoint y: 235, endPoint x: 558, endPoint y: 229, distance: 71.3
click at [602, 238] on td "AUD24.67" at bounding box center [601, 236] width 65 height 58
click at [685, 129] on input "[PERSON_NAME] Maxi Dress Lemon Blossom" at bounding box center [724, 126] width 162 height 23
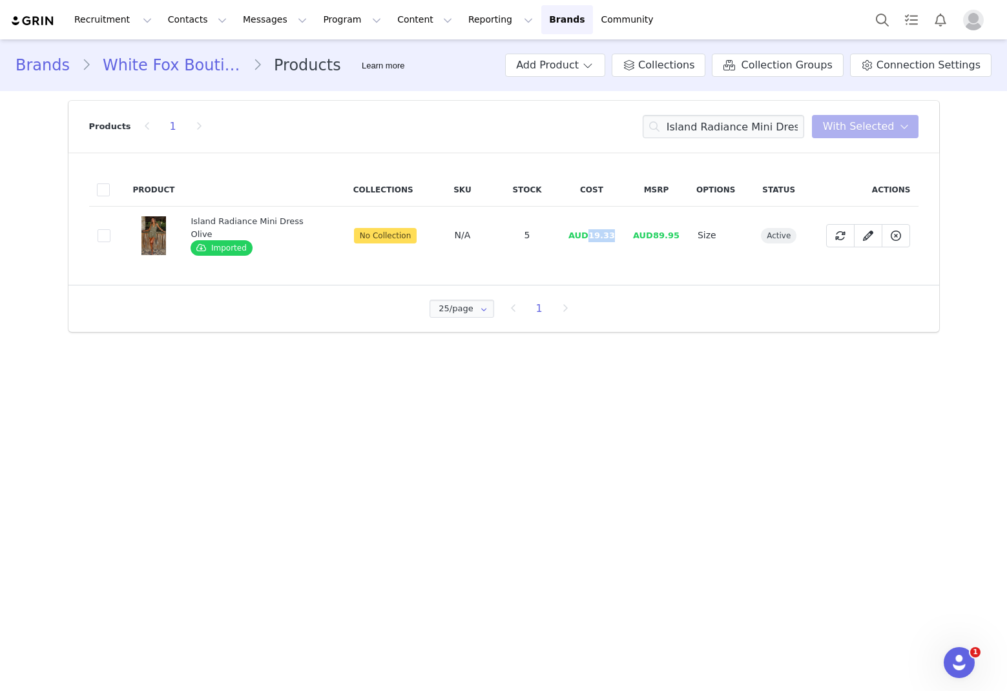
drag, startPoint x: 609, startPoint y: 233, endPoint x: 563, endPoint y: 233, distance: 45.2
click at [587, 235] on td "AUD19.33" at bounding box center [592, 236] width 65 height 58
click at [685, 125] on input "Island Radiance Mini Dress Olive" at bounding box center [724, 126] width 162 height 23
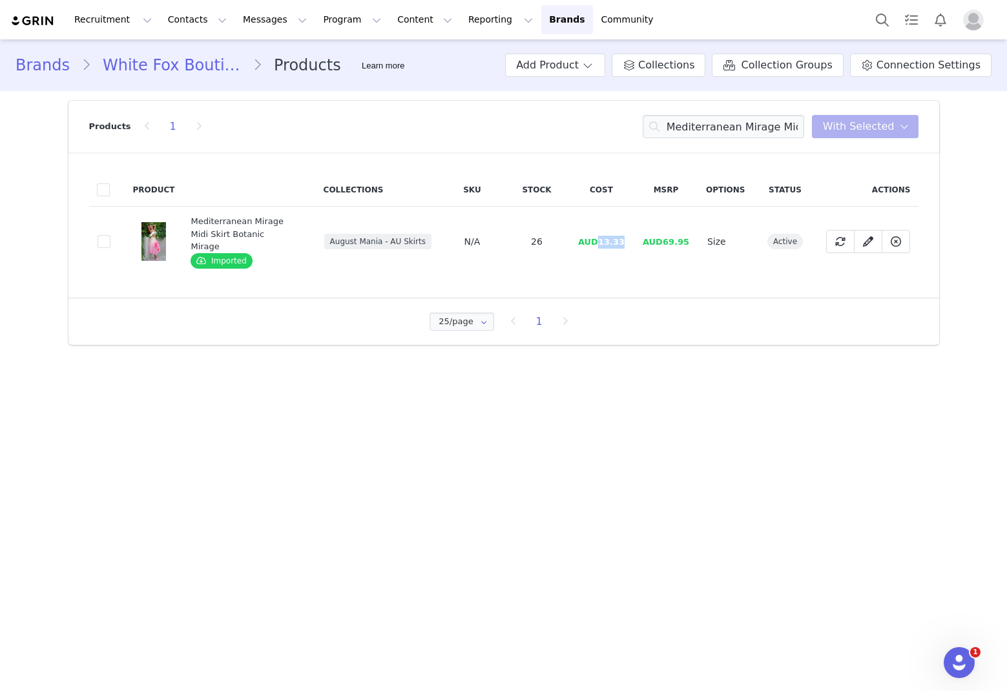
drag, startPoint x: 629, startPoint y: 235, endPoint x: 601, endPoint y: 238, distance: 28.0
click at [601, 238] on td "AUD13.33" at bounding box center [601, 242] width 65 height 70
click at [685, 121] on input "Mediterranean Mirage Midi Skirt Botanic Mirage" at bounding box center [724, 126] width 162 height 23
click at [685, 122] on input "Mediterranean Mirage Midi Skirt Botanic Mirage" at bounding box center [724, 126] width 162 height 23
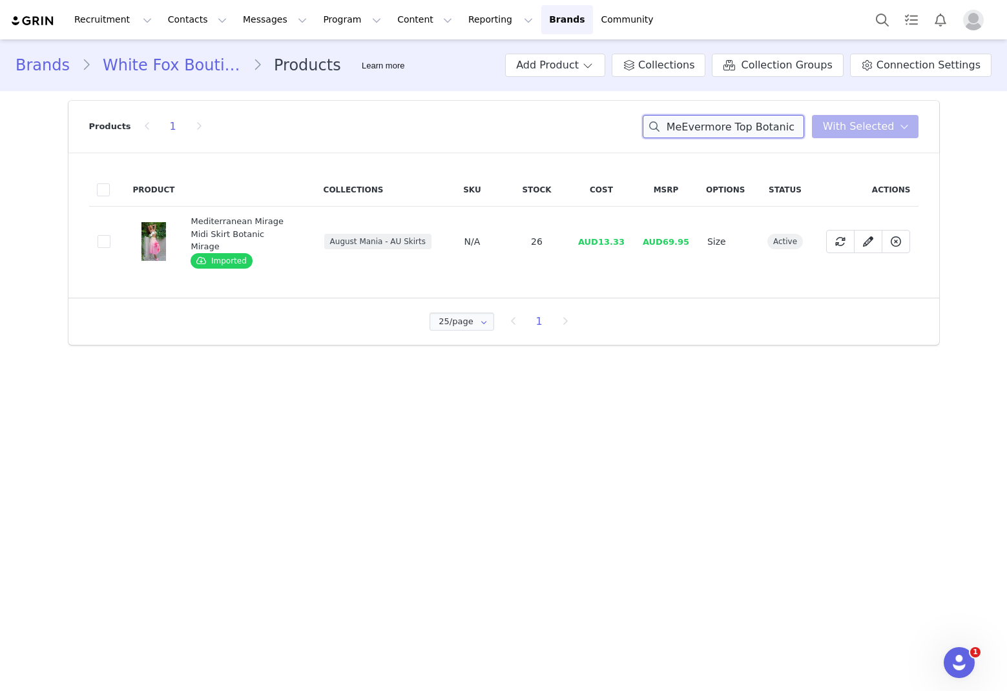
scroll to position [0, 22]
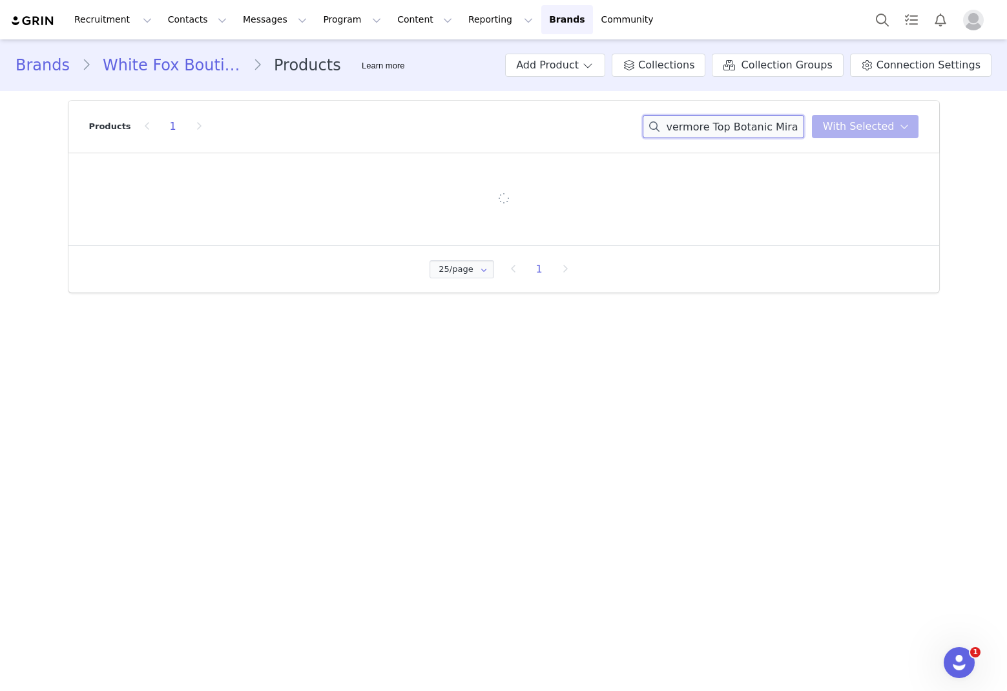
click at [685, 119] on input "MeEvermore Top Botanic Mirage Mirage Midi Skirt Botanic Mirage" at bounding box center [724, 126] width 162 height 23
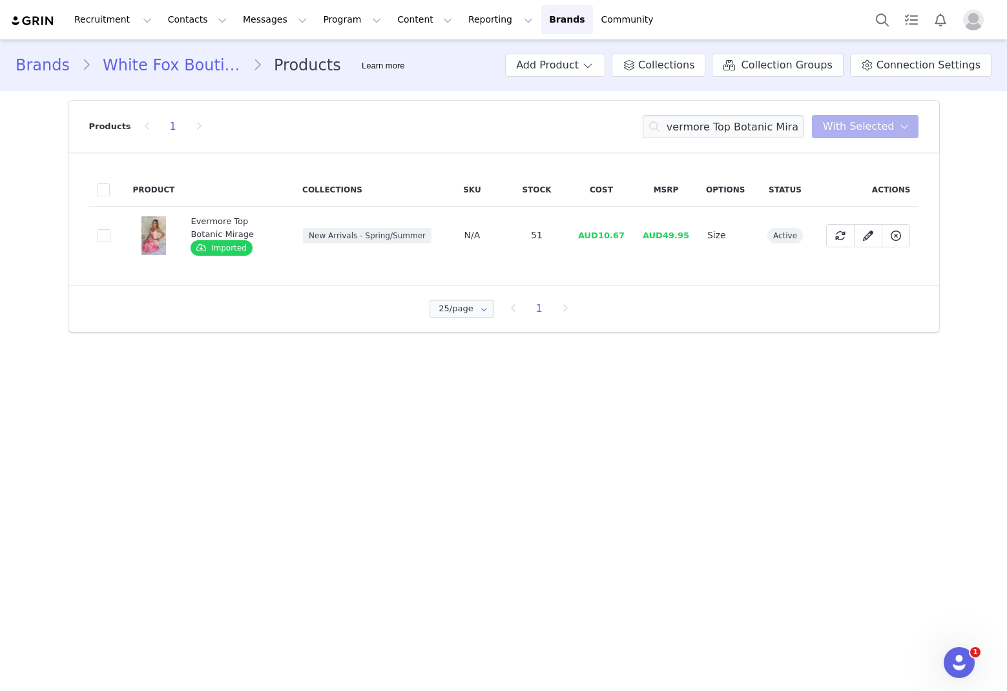
scroll to position [0, 0]
drag, startPoint x: 627, startPoint y: 230, endPoint x: 602, endPoint y: 238, distance: 26.4
click at [602, 238] on td "AUD10.67" at bounding box center [601, 236] width 65 height 58
click at [685, 120] on input "Evermore Top Botanic Mirage" at bounding box center [724, 126] width 162 height 23
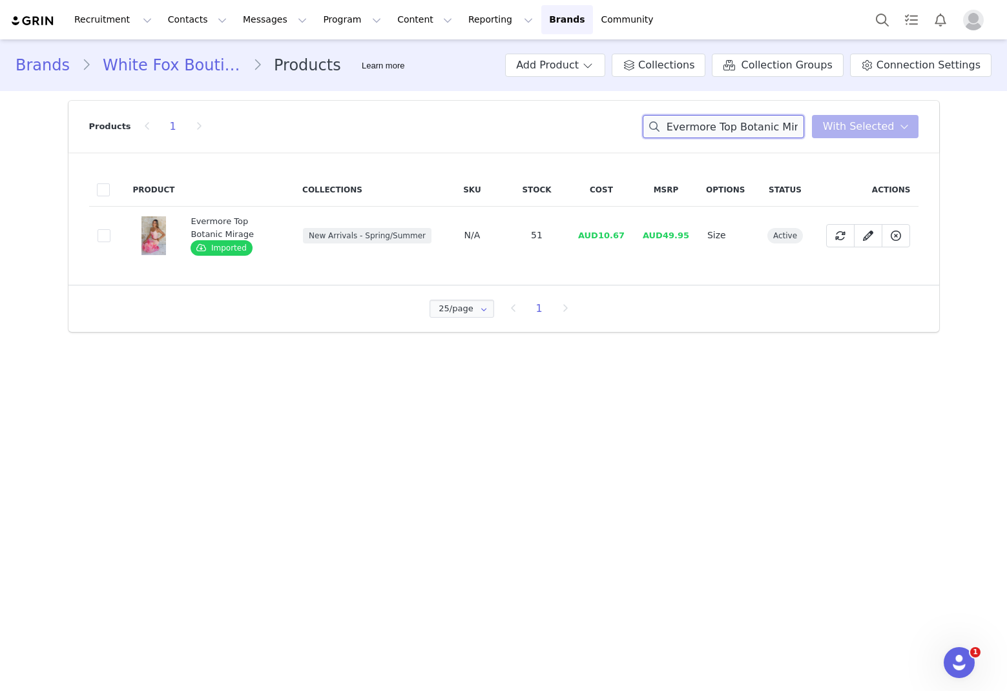
click at [685, 121] on input "Evermore Top Botanic Mirage" at bounding box center [724, 126] width 162 height 23
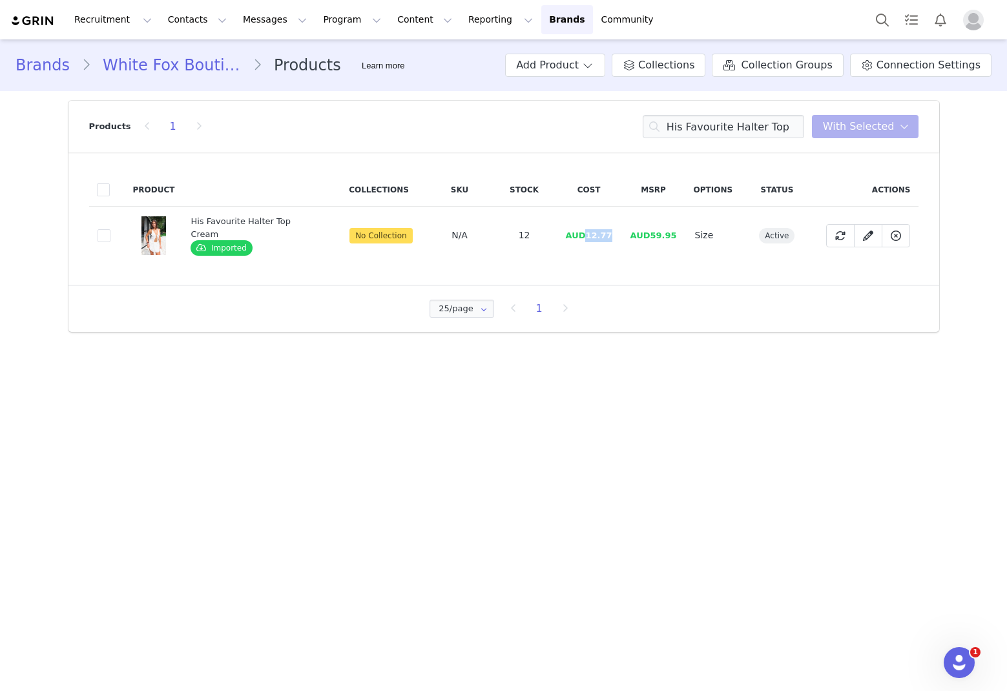
drag, startPoint x: 613, startPoint y: 238, endPoint x: 584, endPoint y: 239, distance: 29.1
click at [584, 239] on td "AUD12.77" at bounding box center [589, 236] width 65 height 58
click at [685, 129] on input "His Favourite Halter Top" at bounding box center [724, 126] width 162 height 23
click at [685, 128] on input "His Favourite Halter Top" at bounding box center [724, 126] width 162 height 23
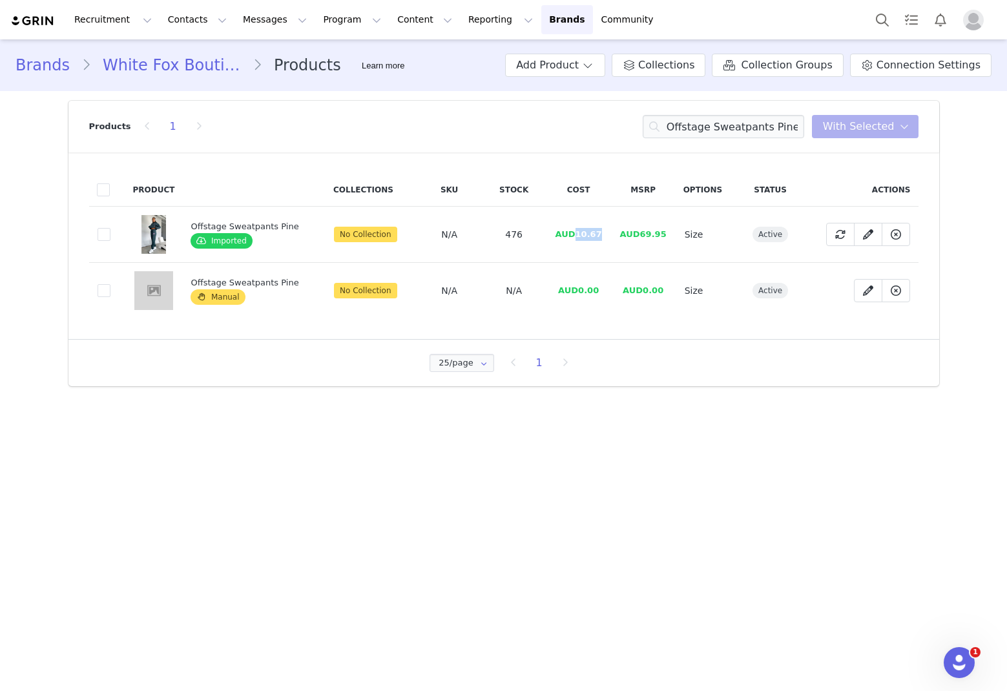
drag, startPoint x: 610, startPoint y: 236, endPoint x: 575, endPoint y: 238, distance: 34.9
click at [575, 238] on tr "a446ece8-4abe-4cee-85d5-f4a6f4489f70 Offstage Sweatpants Pine Imported No Colle…" at bounding box center [504, 235] width 830 height 56
click at [685, 122] on input "Offstage Sweatpants Pine" at bounding box center [724, 126] width 162 height 23
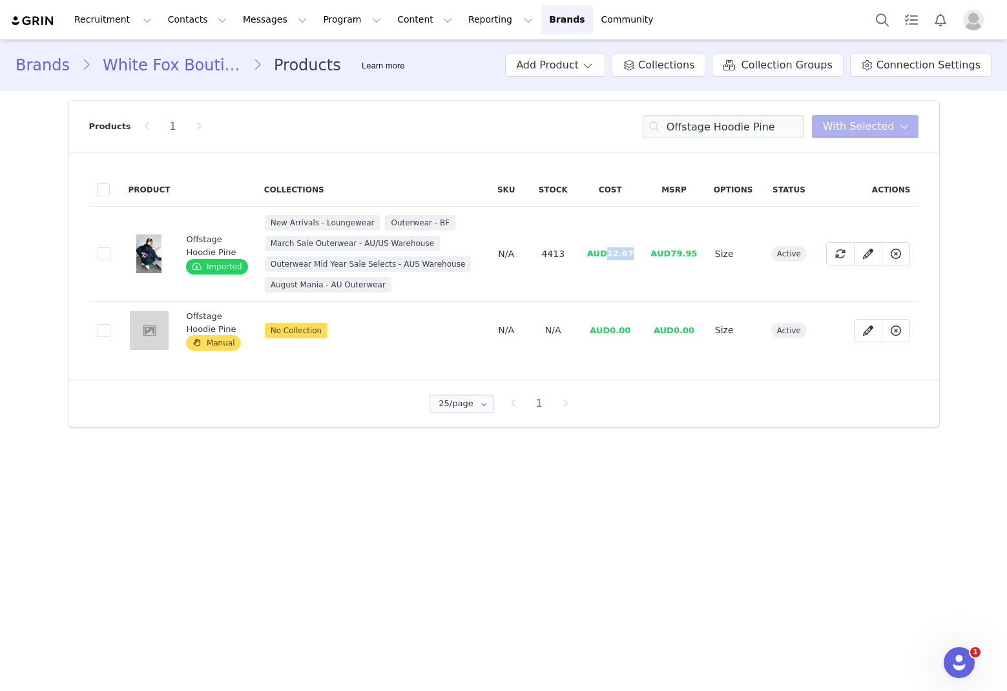
drag, startPoint x: 648, startPoint y: 251, endPoint x: 607, endPoint y: 249, distance: 40.7
click at [611, 251] on tr "96873067-9c53-4836-81e8-f3e5f2d3e2d8 Offstage Hoodie Pine Imported New Arrivals…" at bounding box center [504, 254] width 830 height 95
click at [685, 129] on input "Offstage Hoodie Pine" at bounding box center [724, 126] width 162 height 23
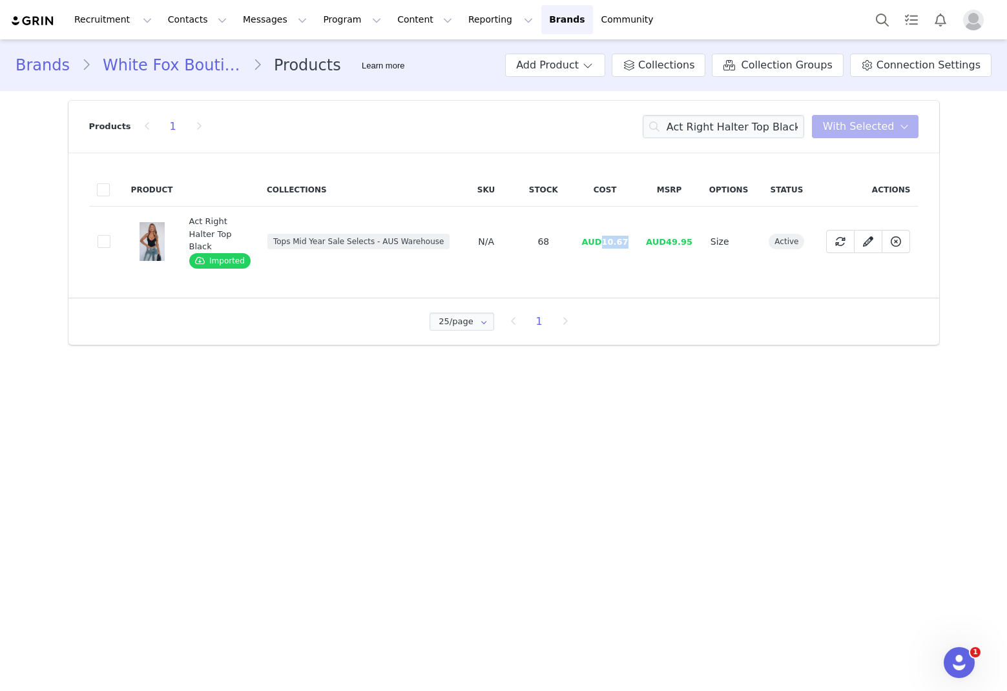
drag, startPoint x: 636, startPoint y: 242, endPoint x: 603, endPoint y: 244, distance: 33.0
click at [603, 244] on tr "8d8db581-f69d-42b1-b4dd-6a6e27844c0e Act Right Halter Top Black Imported Tops M…" at bounding box center [504, 242] width 830 height 70
click at [685, 139] on div "Products 1 Act Right Halter Top Black You have 0 product s selected Add to Coll…" at bounding box center [504, 127] width 830 height 52
click at [685, 138] on div "Products 1 Act Right Halter Top Black You have 0 product s selected Add to Coll…" at bounding box center [504, 127] width 830 height 52
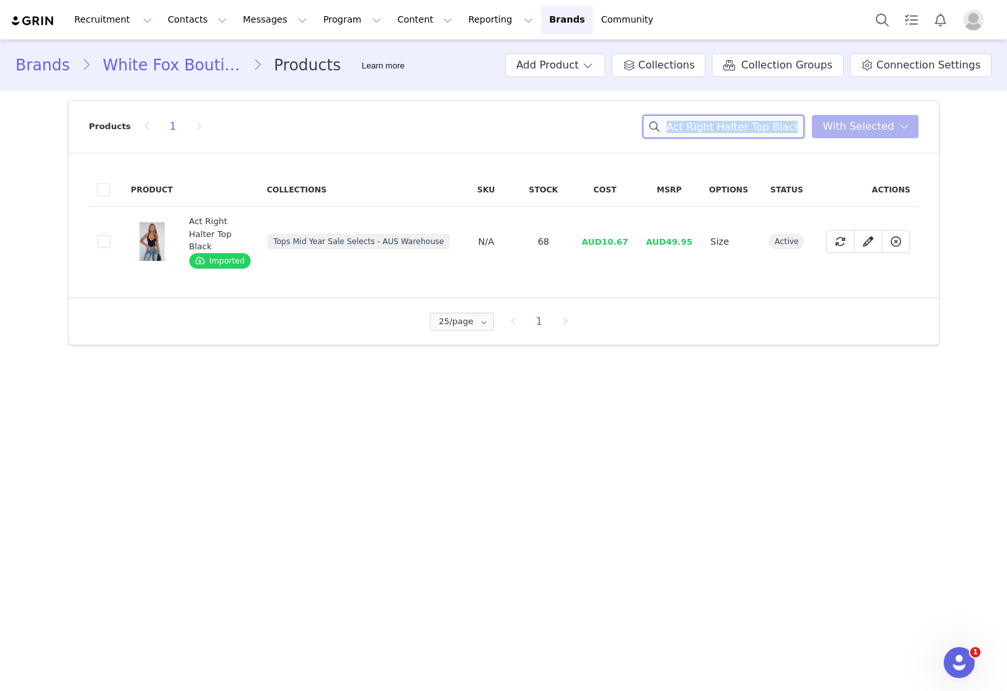
click at [685, 120] on input "Act Right Halter Top Black" at bounding box center [724, 126] width 162 height 23
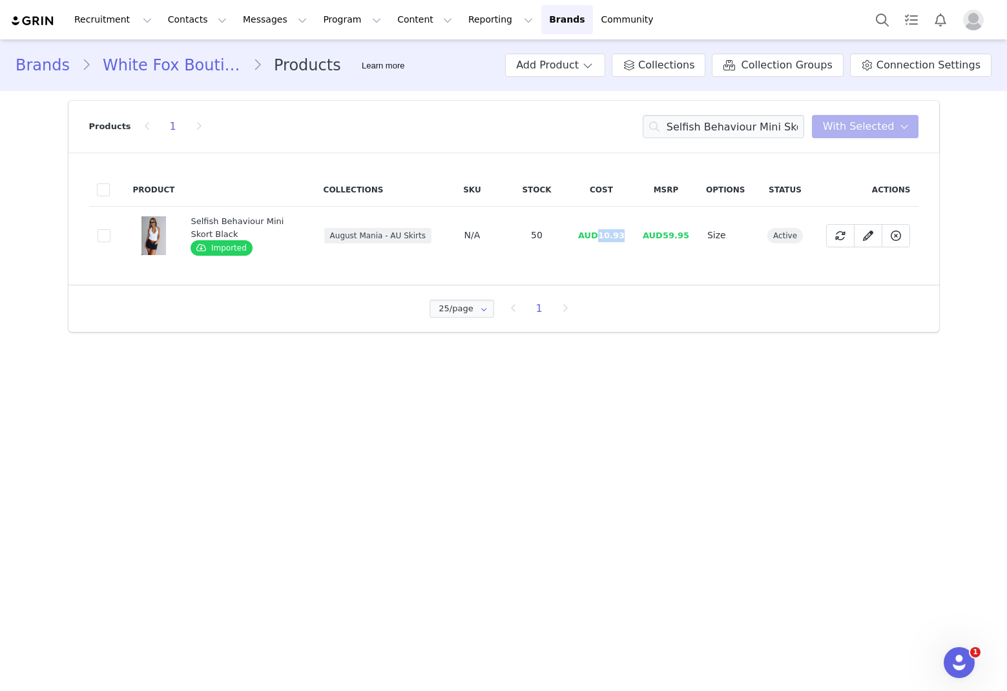
drag, startPoint x: 626, startPoint y: 234, endPoint x: 602, endPoint y: 236, distance: 24.0
click at [602, 236] on td "AUD10.93" at bounding box center [601, 236] width 65 height 58
click at [685, 118] on input "Selfish Behaviour Mini Skort Black" at bounding box center [724, 126] width 162 height 23
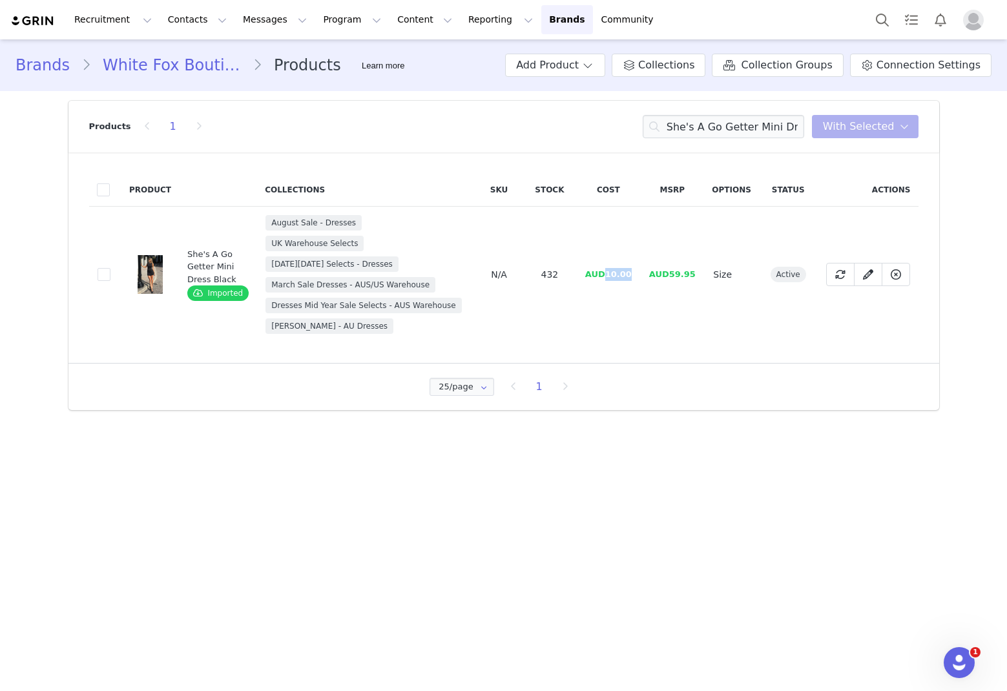
drag, startPoint x: 637, startPoint y: 274, endPoint x: 605, endPoint y: 279, distance: 32.7
click at [605, 279] on td "AUD10.00" at bounding box center [608, 275] width 64 height 136
click at [685, 129] on input "She's A Go Getter Mini Dress Black" at bounding box center [724, 126] width 162 height 23
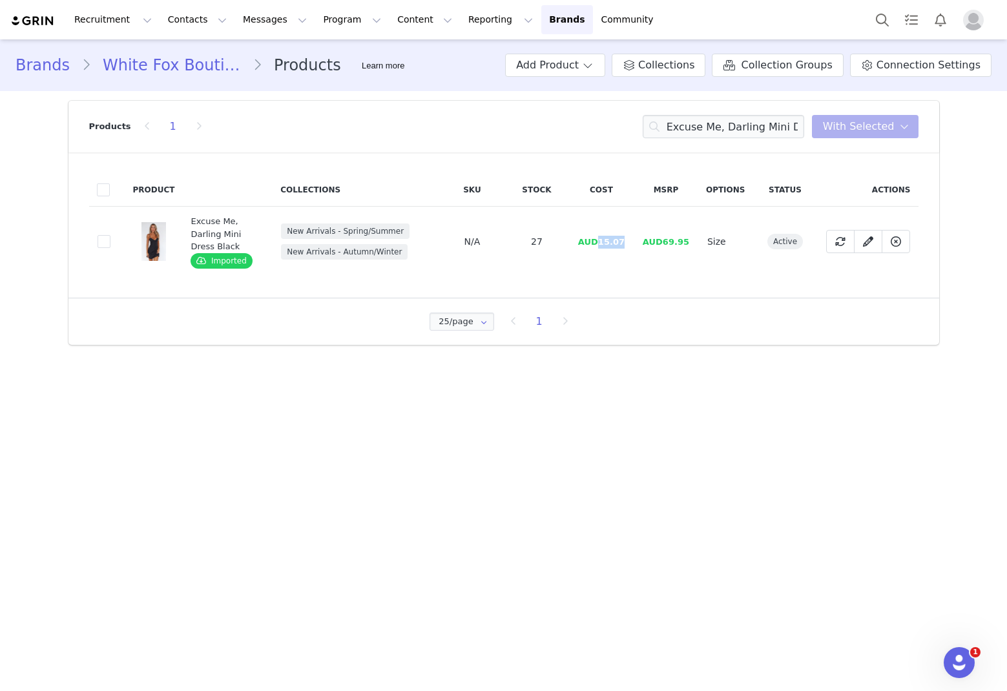
drag, startPoint x: 636, startPoint y: 242, endPoint x: 579, endPoint y: 231, distance: 57.9
click at [603, 243] on tr "93f83f44-4fbd-4c1f-9d79-979a6e8bc3fa Excuse Me, Darling Mini Dress Black Import…" at bounding box center [504, 242] width 830 height 70
click at [685, 120] on input "Excuse Me, Darling Mini Dress Black" at bounding box center [724, 126] width 162 height 23
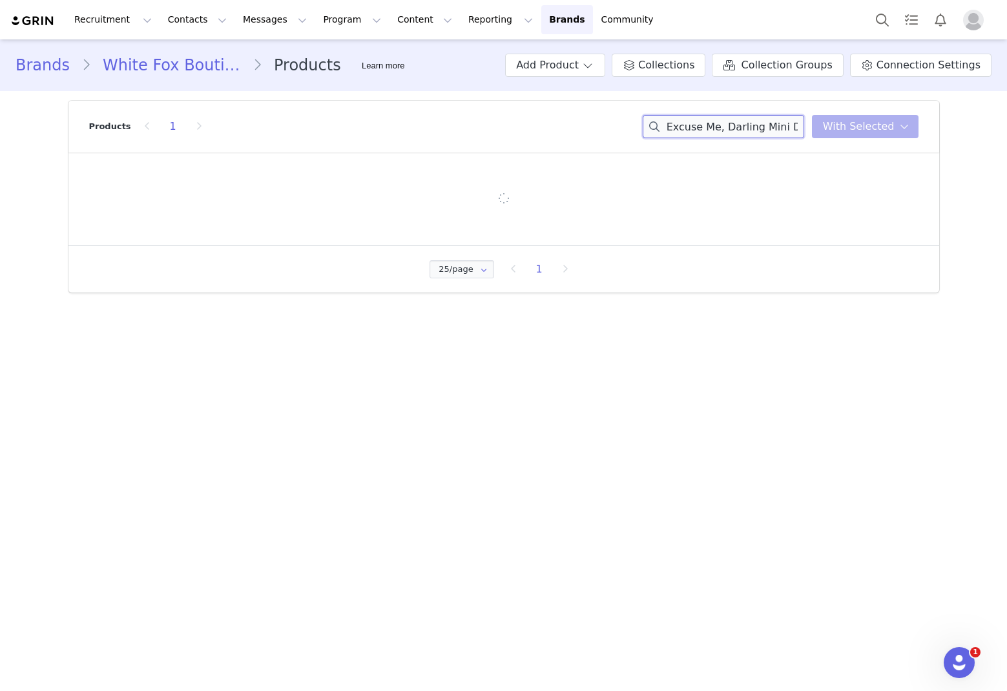
click at [685, 119] on input "Excuse Me, Darling Mini Dress Black" at bounding box center [724, 126] width 162 height 23
click at [685, 120] on input "Excuse Me, Darling Mini Dress Black" at bounding box center [724, 126] width 162 height 23
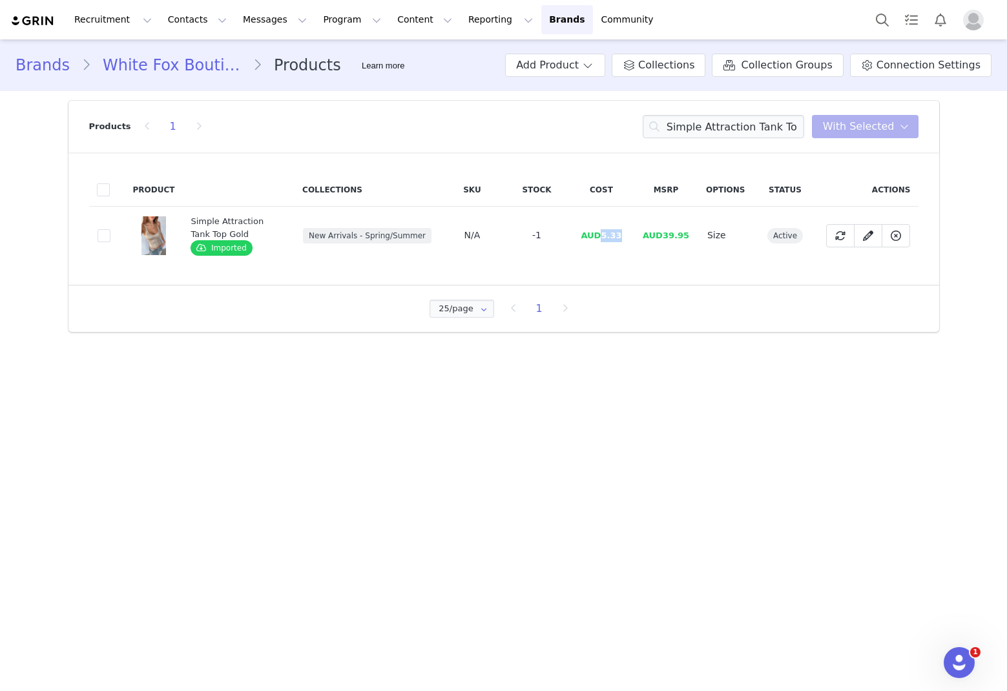
drag, startPoint x: 627, startPoint y: 237, endPoint x: 603, endPoint y: 233, distance: 25.0
click at [603, 233] on td "AUD5.33" at bounding box center [601, 236] width 65 height 58
click at [685, 135] on input "Simple Attraction Tank Top Gold" at bounding box center [724, 126] width 162 height 23
drag, startPoint x: 774, startPoint y: 135, endPoint x: 741, endPoint y: 147, distance: 34.9
click at [685, 135] on input "Simple Attraction Tank Top Gold" at bounding box center [724, 126] width 162 height 23
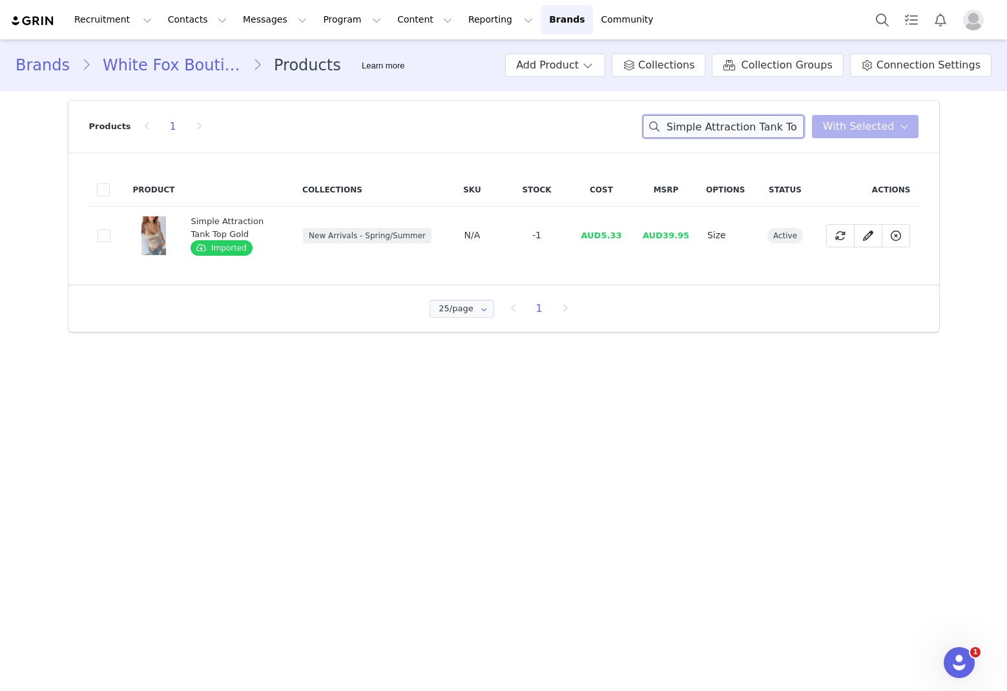
scroll to position [0, 159]
click at [685, 134] on input "Simple Attraction Tank Top Oscar Sunglasses Tortoise/Orange" at bounding box center [724, 126] width 162 height 23
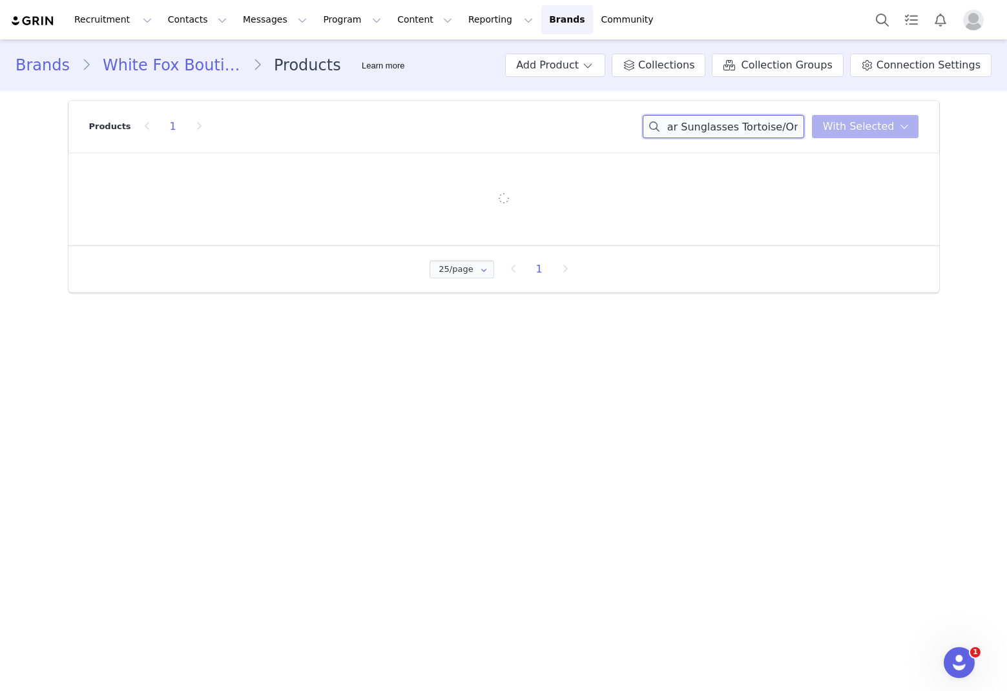
click at [685, 134] on input "Simple Attraction Tank Top Oscar Sunglasses Tortoise/Orange" at bounding box center [724, 126] width 162 height 23
drag, startPoint x: 746, startPoint y: 134, endPoint x: 761, endPoint y: 142, distance: 16.5
click at [685, 134] on input "Simple Attraction Tank Top Oscar Sunglasses Tortoise/Orange" at bounding box center [724, 126] width 162 height 23
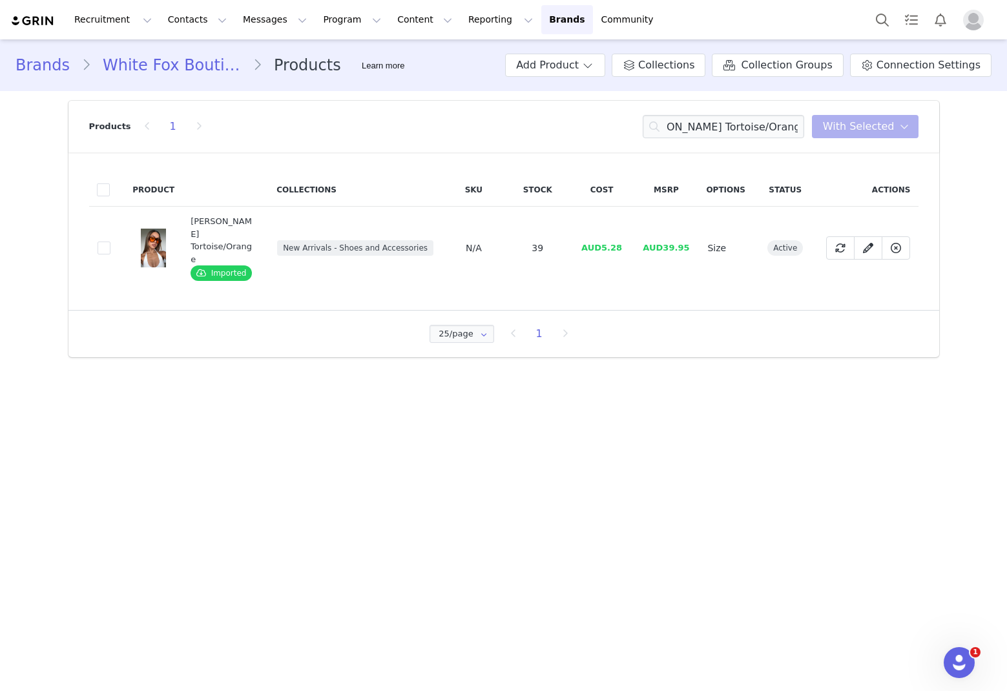
scroll to position [0, 0]
drag, startPoint x: 624, startPoint y: 237, endPoint x: 606, endPoint y: 233, distance: 18.5
click at [606, 233] on td "AUD5.28" at bounding box center [602, 248] width 65 height 83
click at [685, 134] on input "[PERSON_NAME] Tortoise/Orange" at bounding box center [724, 126] width 162 height 23
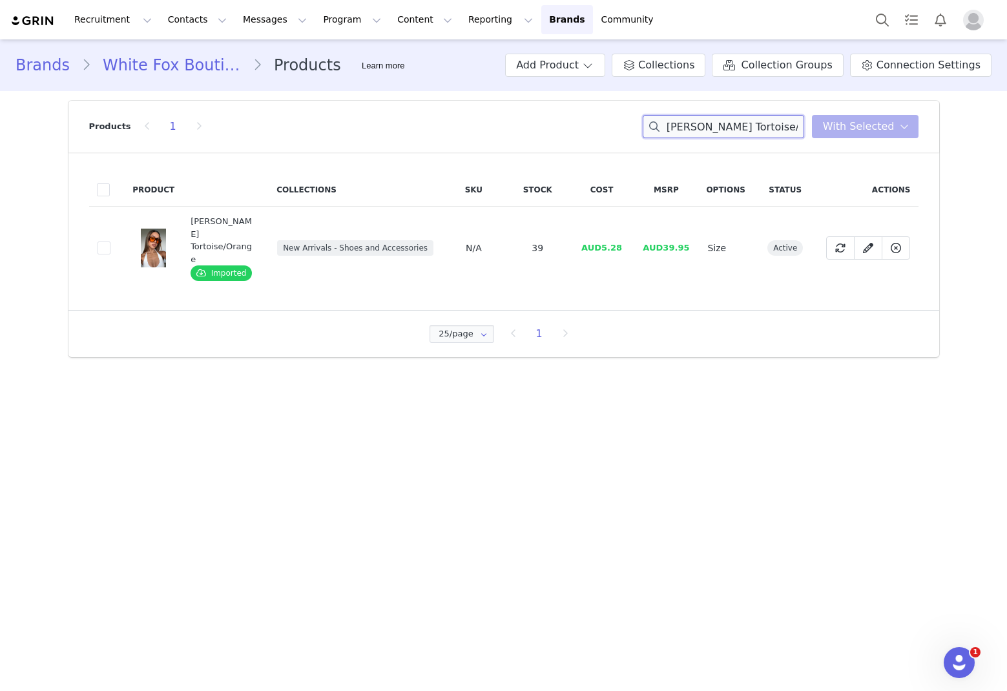
click at [685, 134] on input "[PERSON_NAME] Tortoise/Orange" at bounding box center [724, 126] width 162 height 23
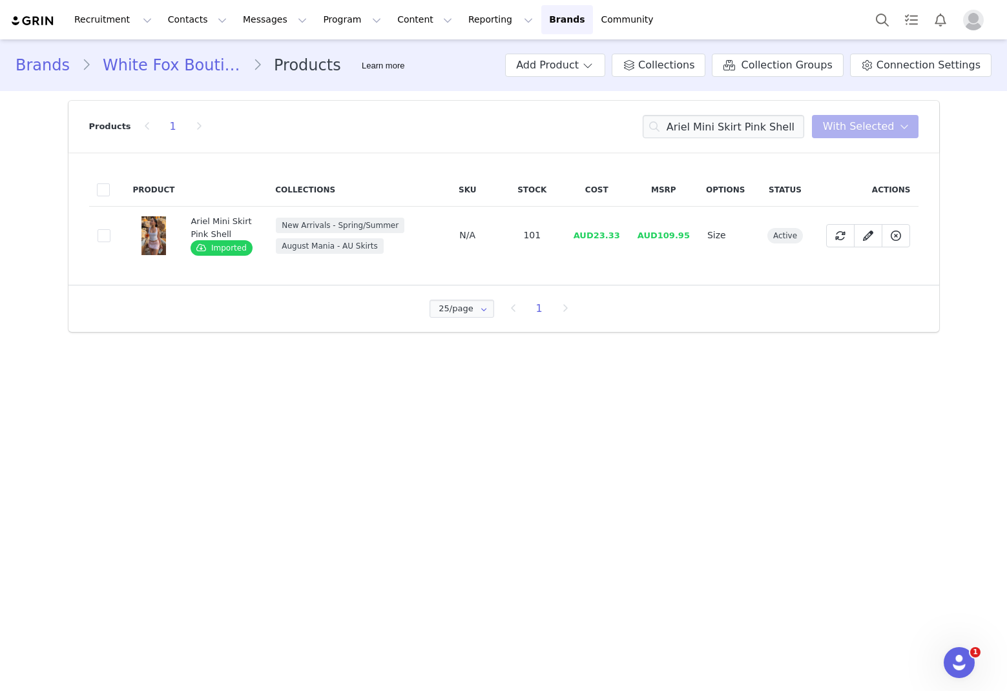
drag, startPoint x: 627, startPoint y: 236, endPoint x: 598, endPoint y: 242, distance: 29.8
click at [599, 242] on td "AUD23.33" at bounding box center [597, 236] width 65 height 58
drag, startPoint x: 635, startPoint y: 237, endPoint x: 598, endPoint y: 240, distance: 36.3
click at [598, 240] on tr "d7d8cc14-f14a-485f-8ba5-9af6011243a9 Ariel Mini Skirt Pink Shell Imported New A…" at bounding box center [504, 236] width 830 height 58
click at [685, 118] on input "Ariel Mini Skirt Pink Shell" at bounding box center [724, 126] width 162 height 23
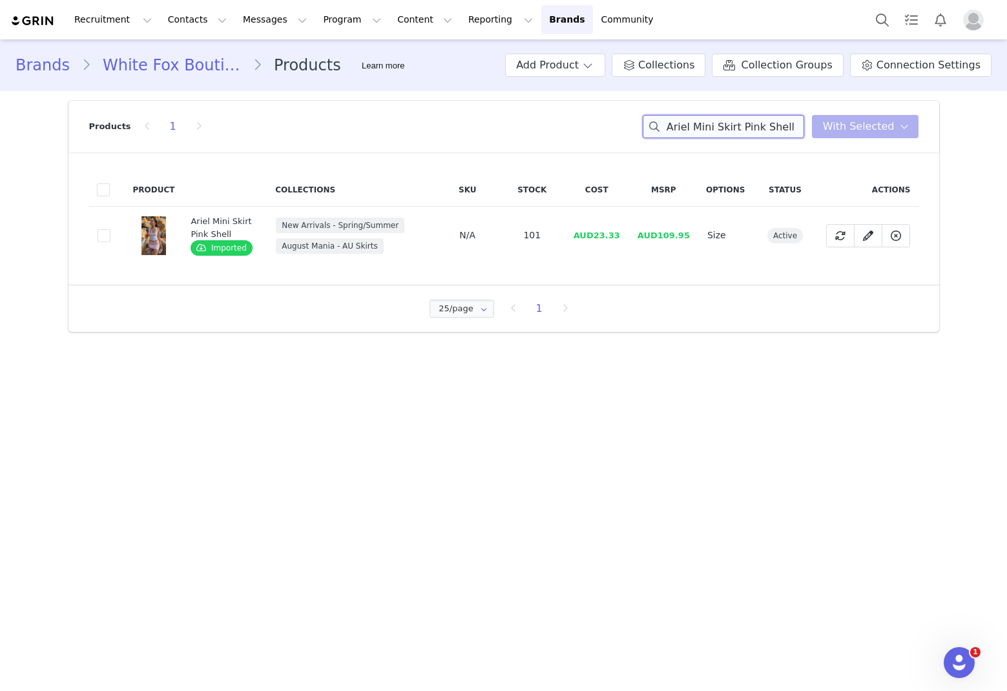
click at [685, 118] on input "Ariel Mini Skirt Pink Shell" at bounding box center [724, 126] width 162 height 23
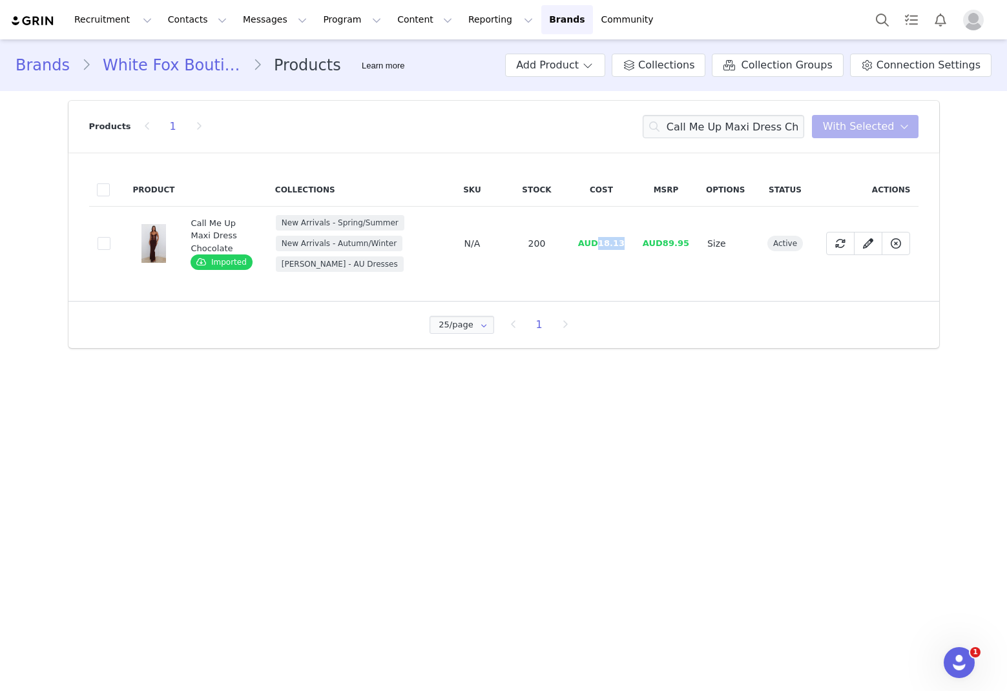
drag, startPoint x: 627, startPoint y: 240, endPoint x: 603, endPoint y: 248, distance: 25.3
click at [603, 248] on td "AUD18.13" at bounding box center [601, 244] width 65 height 74
click at [685, 130] on input "Call Me Up Maxi Dress Chocolate" at bounding box center [724, 126] width 162 height 23
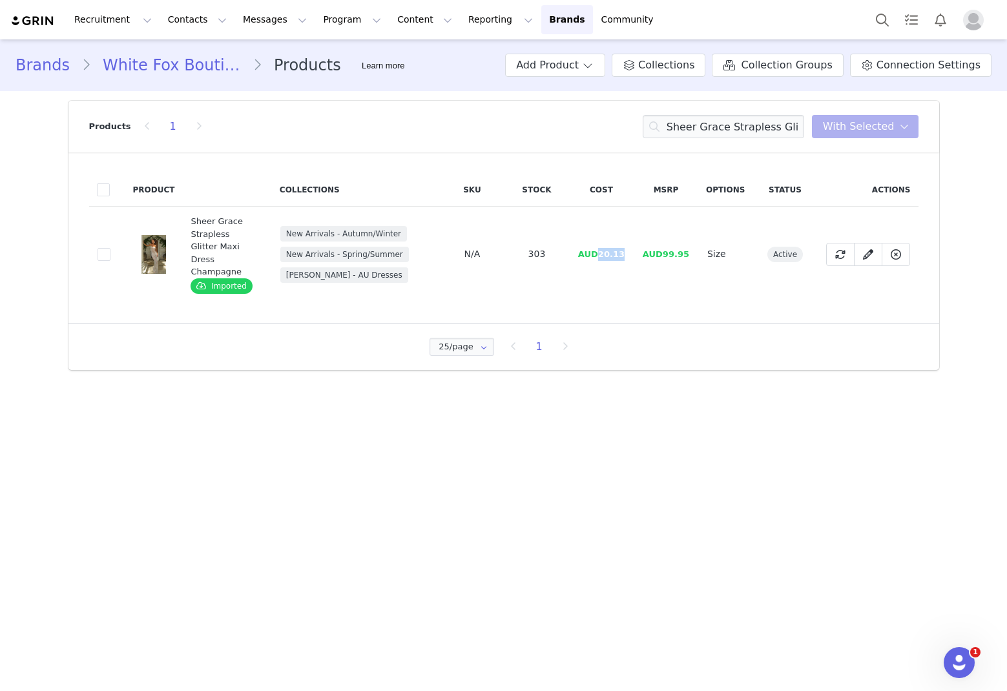
drag, startPoint x: 629, startPoint y: 247, endPoint x: 602, endPoint y: 248, distance: 27.2
click at [602, 248] on td "AUD20.13" at bounding box center [601, 255] width 65 height 96
click at [685, 134] on input "Sheer Grace Strapless Glitter Maxi Dress Champagne" at bounding box center [724, 126] width 162 height 23
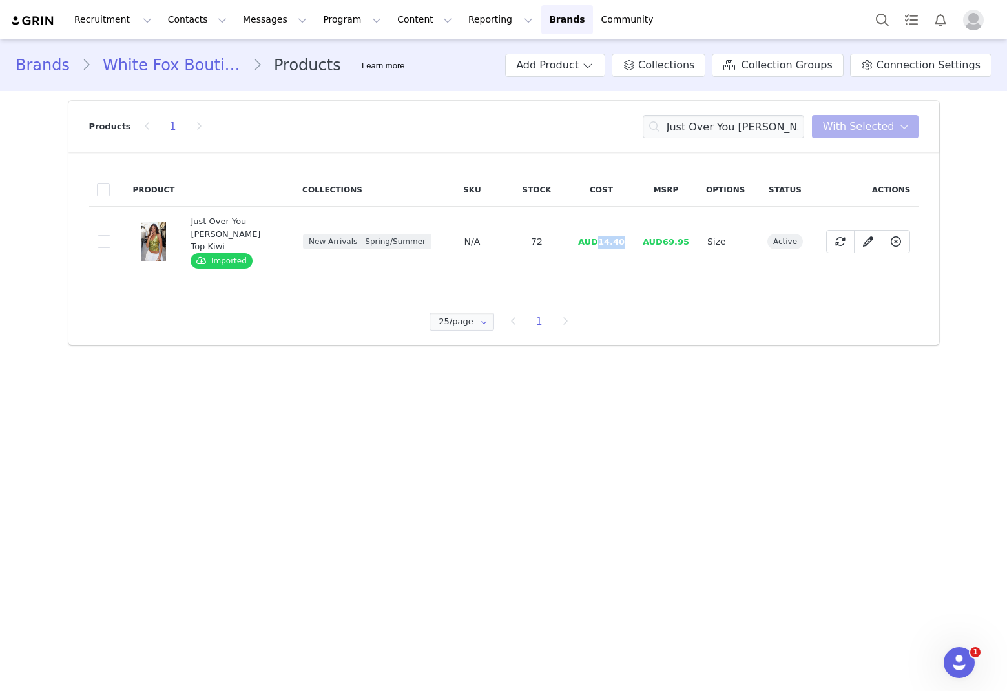
drag, startPoint x: 631, startPoint y: 234, endPoint x: 584, endPoint y: 238, distance: 47.4
click at [601, 240] on td "AUD14.40" at bounding box center [601, 242] width 65 height 70
click at [685, 127] on input "Just Over You [PERSON_NAME] Top Kiwi" at bounding box center [724, 126] width 162 height 23
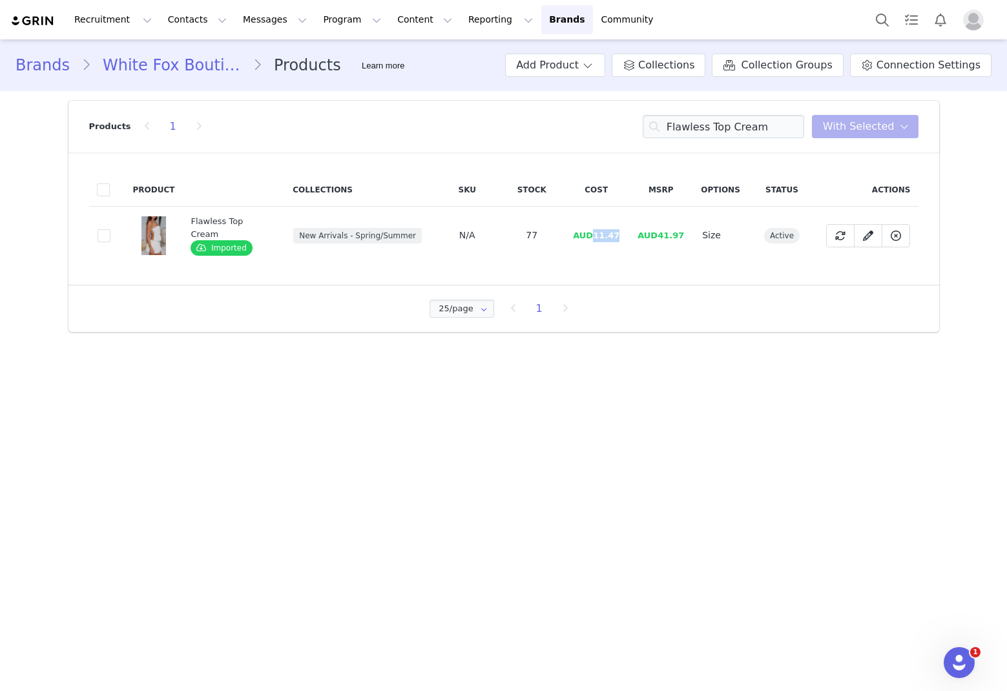
drag, startPoint x: 608, startPoint y: 235, endPoint x: 589, endPoint y: 235, distance: 18.7
click at [589, 235] on span "AUD11.47" at bounding box center [596, 236] width 47 height 10
click at [685, 133] on input "Flawless Top Cream" at bounding box center [724, 126] width 162 height 23
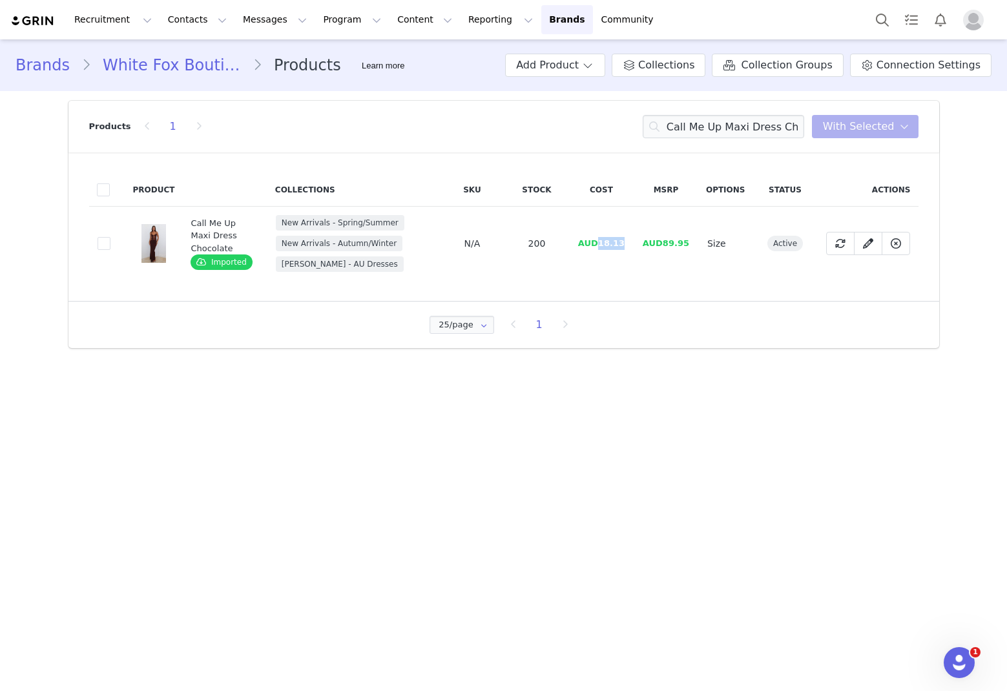
drag, startPoint x: 622, startPoint y: 246, endPoint x: 603, endPoint y: 240, distance: 19.8
click at [603, 240] on td "AUD18.13" at bounding box center [601, 244] width 65 height 74
click at [685, 123] on input "Call Me Up Maxi Dress Chocolate" at bounding box center [724, 126] width 162 height 23
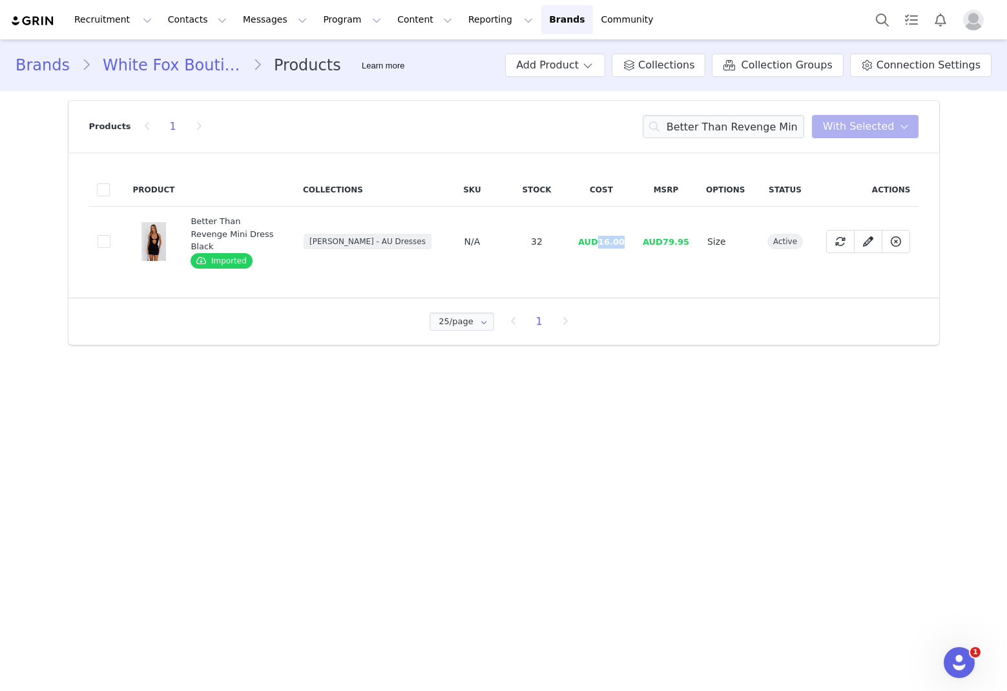
drag, startPoint x: 627, startPoint y: 237, endPoint x: 602, endPoint y: 240, distance: 26.0
click at [602, 240] on td "AUD16.00" at bounding box center [601, 242] width 65 height 70
click at [685, 119] on input "Better Than Revenge Mini Dress Black" at bounding box center [724, 126] width 162 height 23
click at [685, 128] on input "Better Than Revenge Mini Dress Black" at bounding box center [724, 126] width 162 height 23
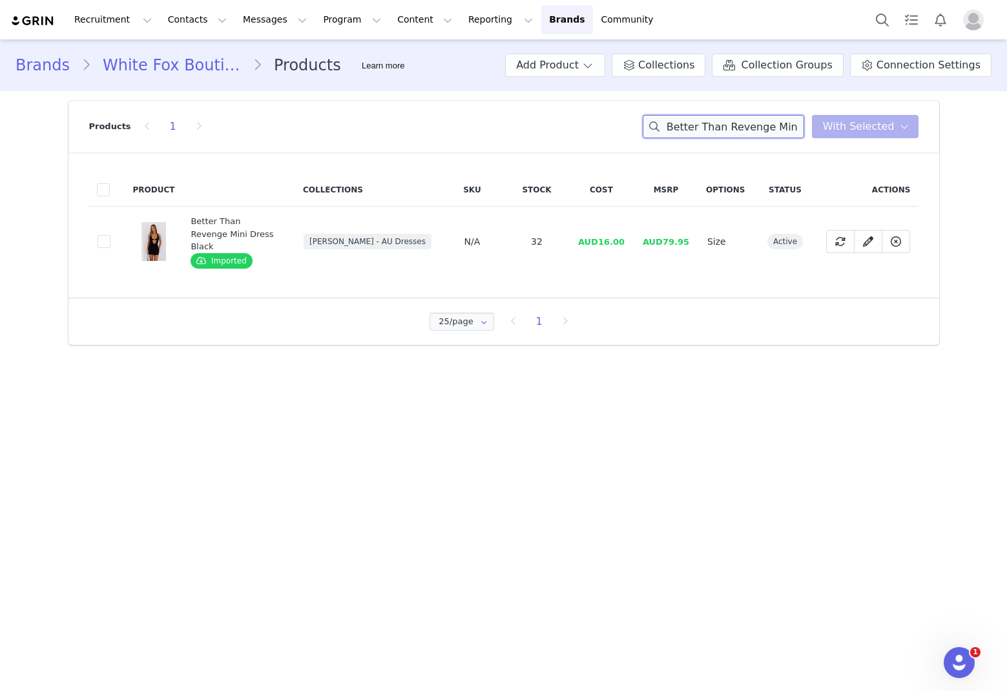
click at [685, 128] on input "Better Than Revenge Mini Dress Black" at bounding box center [724, 126] width 162 height 23
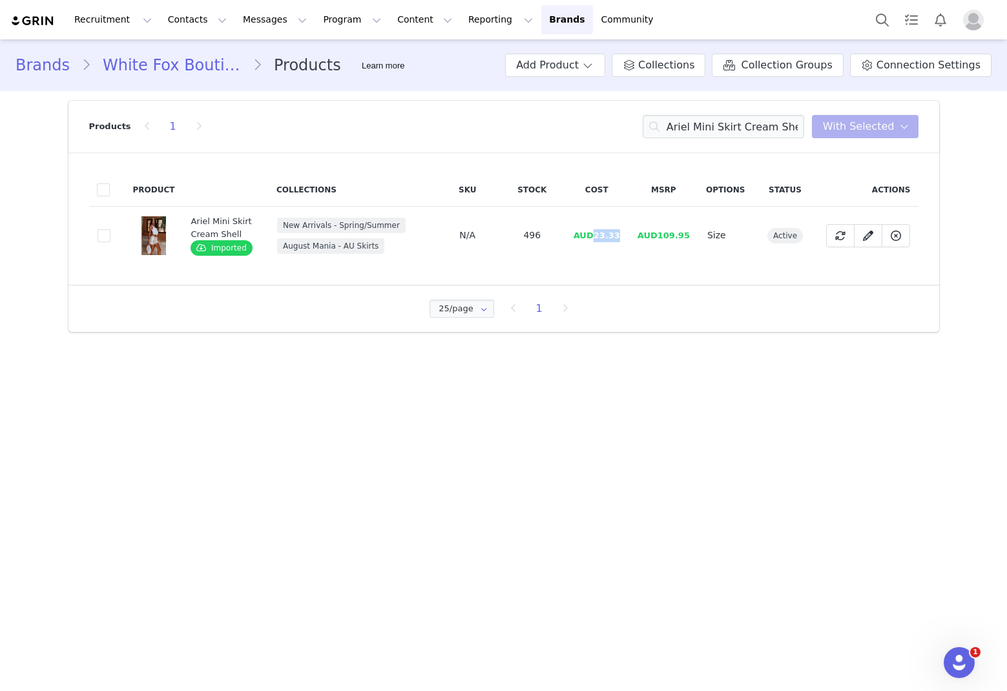
drag, startPoint x: 635, startPoint y: 233, endPoint x: 601, endPoint y: 233, distance: 34.3
click at [601, 233] on tr "19e95979-7d6d-4ae4-a68b-bab29b211a06 Ariel Mini Skirt Cream Shell Imported New …" at bounding box center [504, 236] width 830 height 58
click at [685, 126] on input "Ariel Mini Skirt Cream Shell" at bounding box center [724, 126] width 162 height 23
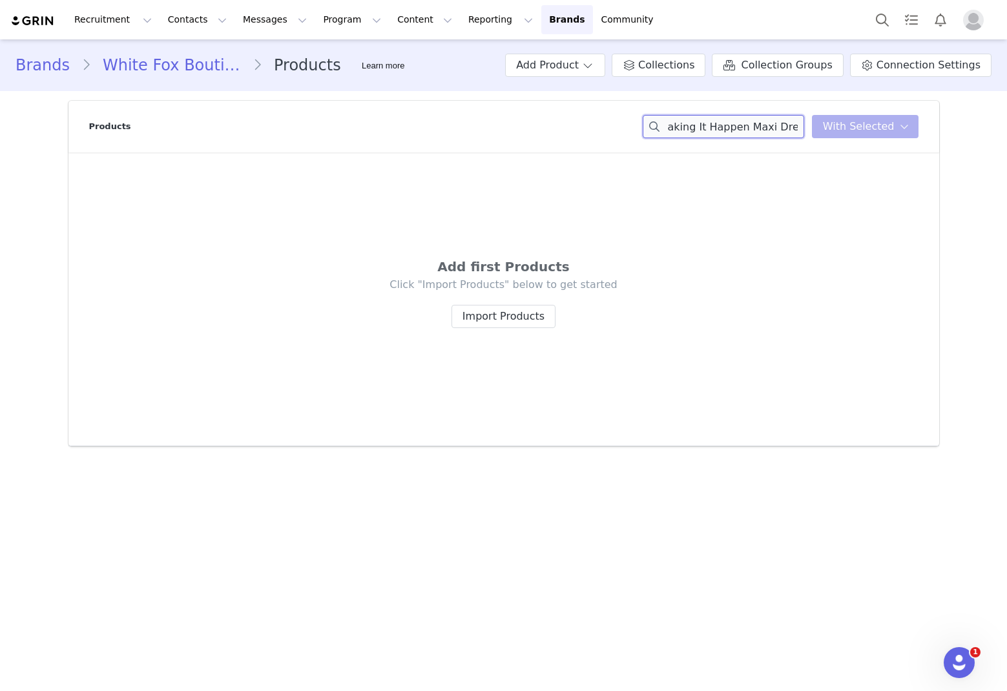
scroll to position [0, 5]
click at [671, 125] on input "Making It Happen Maxi Dress" at bounding box center [724, 126] width 162 height 23
click at [682, 127] on input "Making It Happen Maxi Dress" at bounding box center [724, 126] width 162 height 23
click at [685, 131] on input "Making It Happen Maxi Dress" at bounding box center [724, 126] width 162 height 23
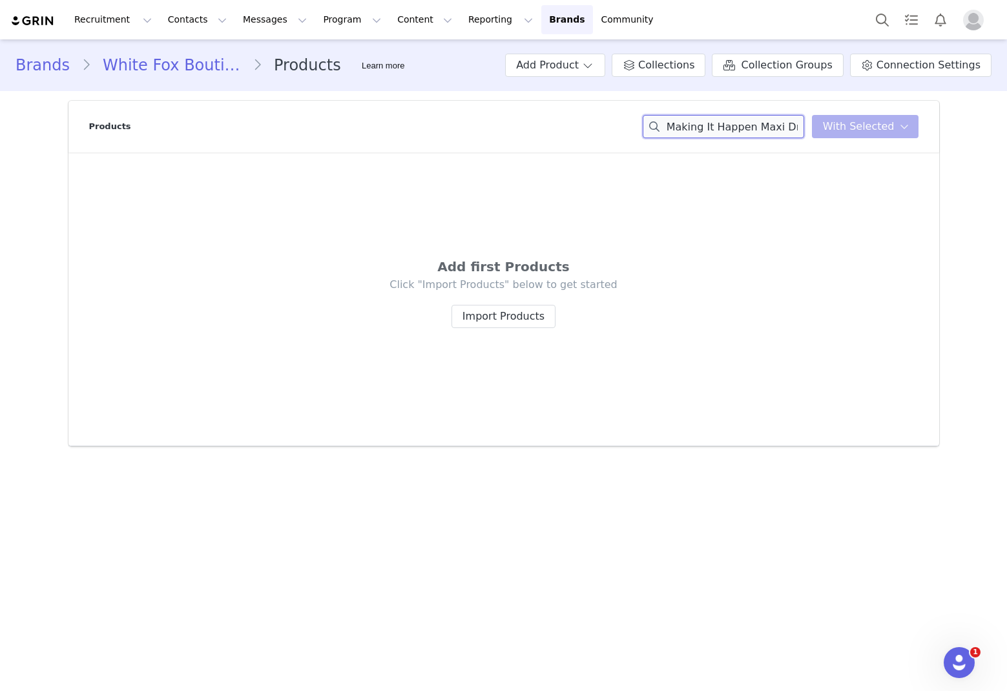
click at [685, 131] on input "Making It Happen Maxi Dress" at bounding box center [724, 126] width 162 height 23
click at [685, 129] on input "Making It Happen Maxi Dress" at bounding box center [724, 126] width 162 height 23
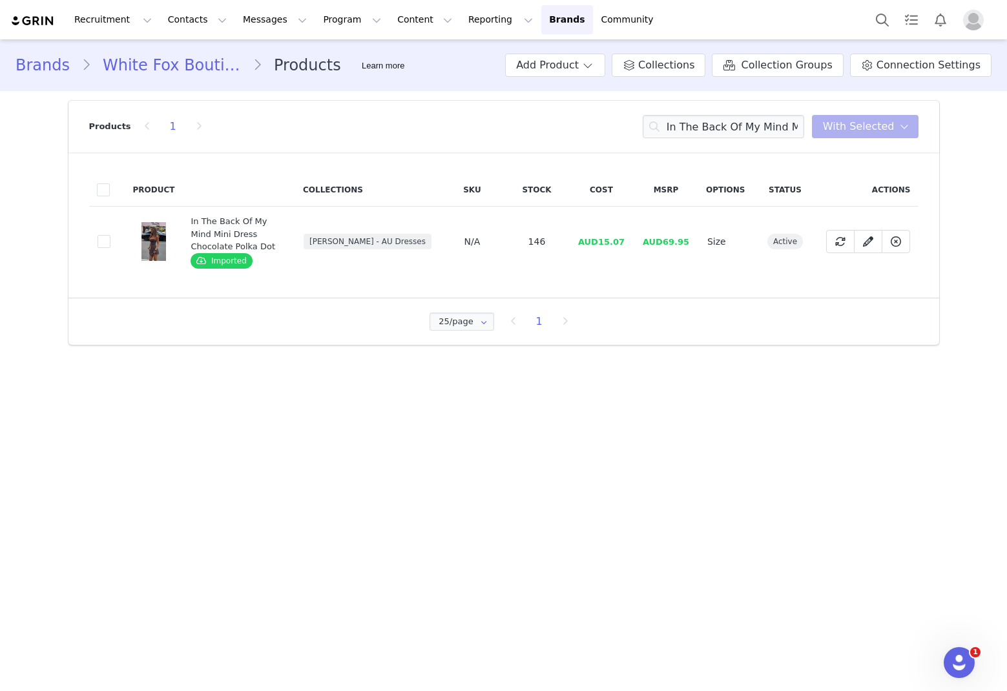
click at [623, 243] on span "AUD15.07" at bounding box center [601, 242] width 47 height 10
drag, startPoint x: 629, startPoint y: 242, endPoint x: 598, endPoint y: 248, distance: 31.6
click at [602, 248] on td "AUD15.07" at bounding box center [601, 242] width 65 height 70
click at [685, 131] on input "In The Back Of My Mind Mini Dress Chocolate Polka Dot" at bounding box center [724, 126] width 162 height 23
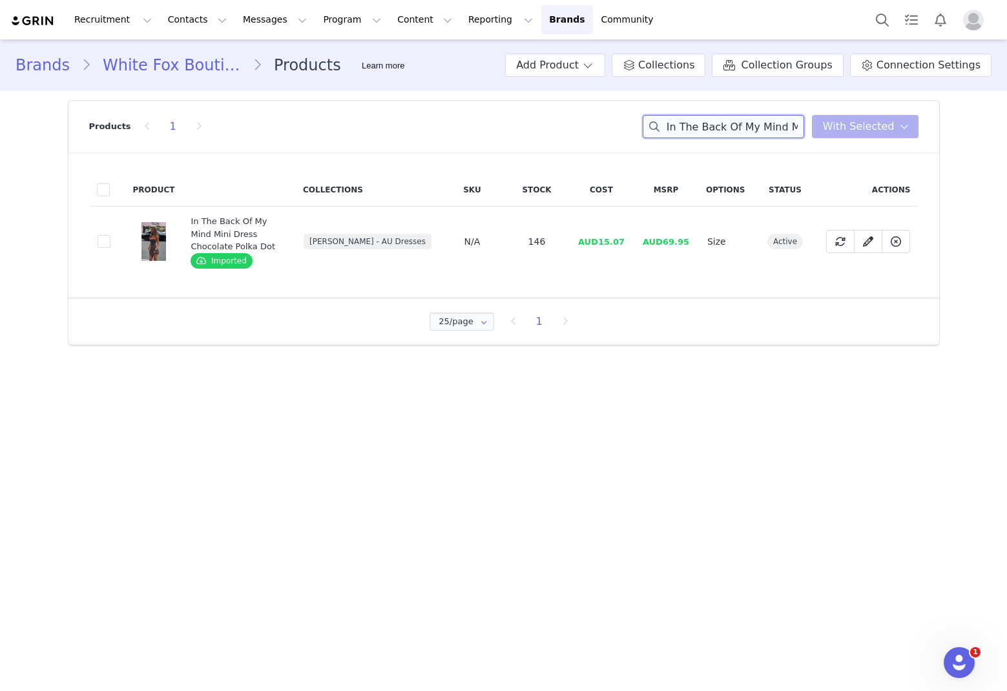
click at [685, 131] on input "In The Back Of My Mind Mini Dress Chocolate Polka Dot" at bounding box center [724, 126] width 162 height 23
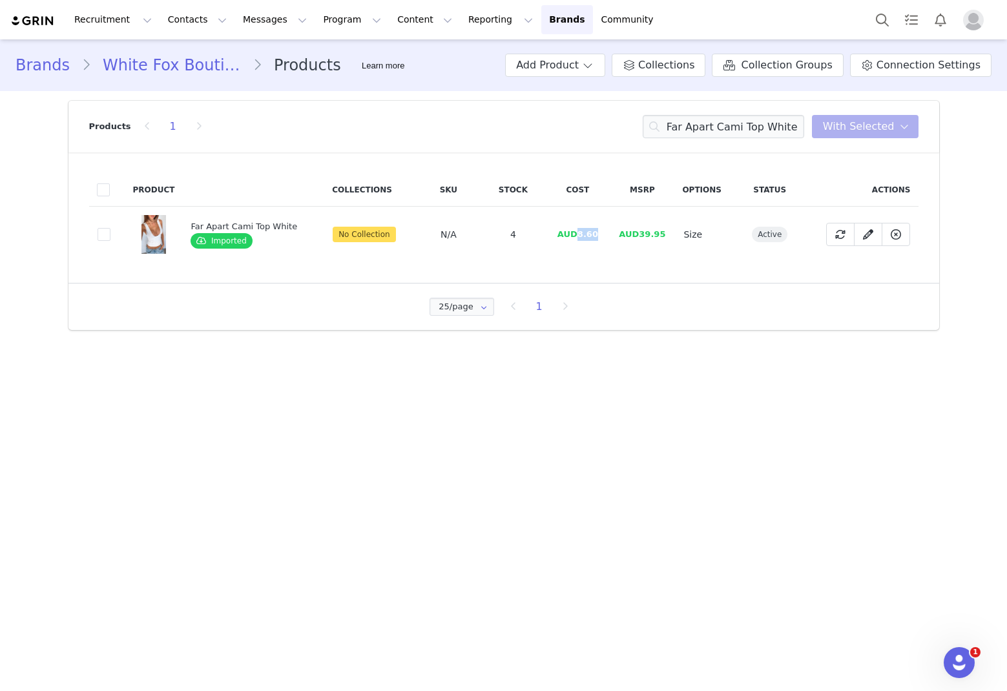
drag, startPoint x: 598, startPoint y: 235, endPoint x: 573, endPoint y: 238, distance: 25.3
click at [573, 238] on td "AUD8.60" at bounding box center [577, 235] width 65 height 56
click at [685, 118] on input "Far Apart Cami Top White" at bounding box center [724, 126] width 162 height 23
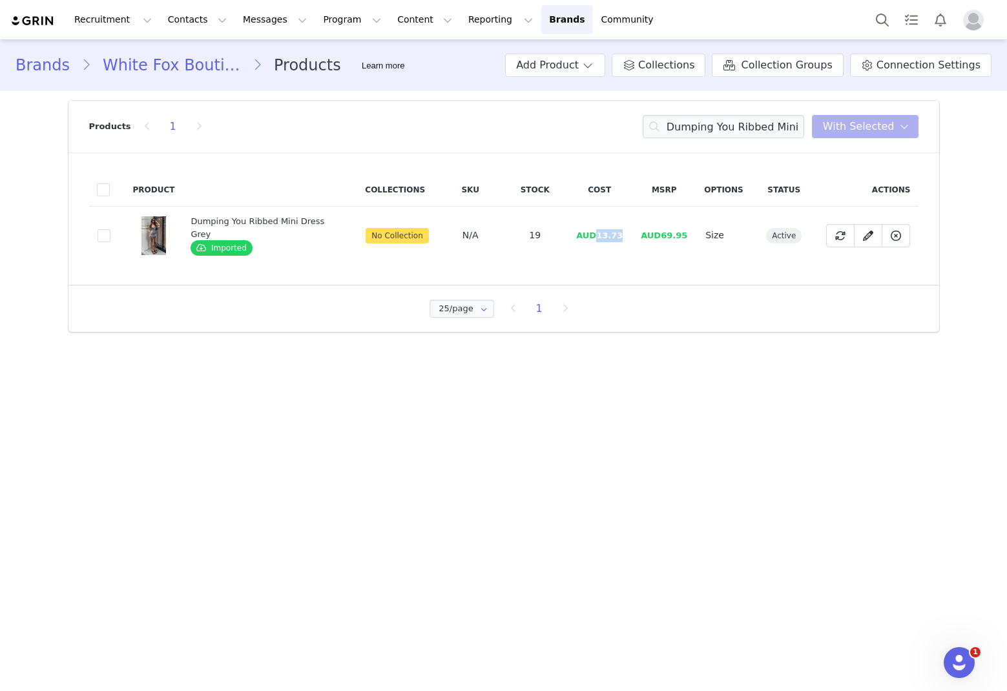
drag, startPoint x: 620, startPoint y: 233, endPoint x: 595, endPoint y: 240, distance: 26.4
click at [595, 240] on td "AUD13.73" at bounding box center [599, 236] width 65 height 58
click at [685, 129] on input "Dumping You Ribbed Mini Dress Grey" at bounding box center [724, 126] width 162 height 23
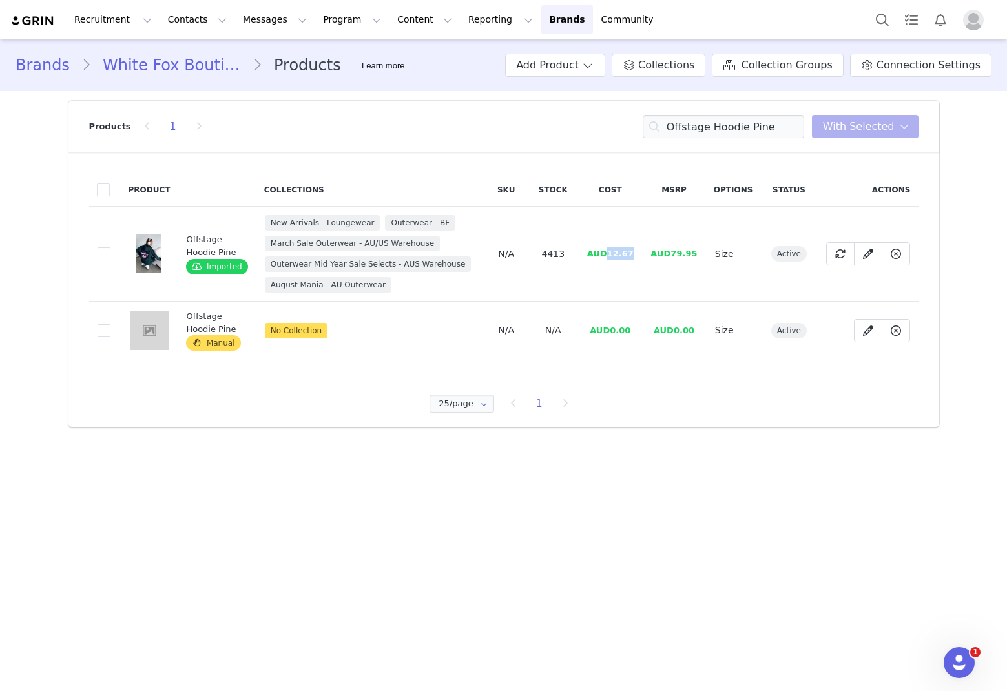
drag, startPoint x: 635, startPoint y: 251, endPoint x: 594, endPoint y: 250, distance: 41.4
click at [610, 254] on td "AUD12.67" at bounding box center [610, 254] width 64 height 95
click at [685, 121] on input "Offstage Hoodie Pine" at bounding box center [724, 126] width 162 height 23
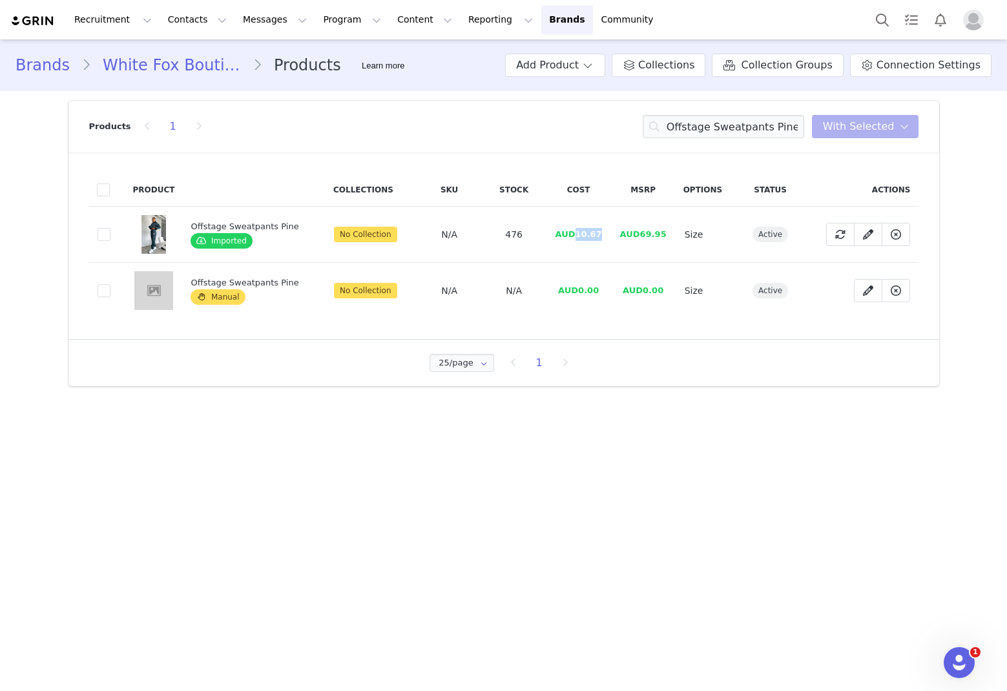
drag, startPoint x: 598, startPoint y: 233, endPoint x: 573, endPoint y: 235, distance: 25.9
click at [573, 235] on td "AUD10.67" at bounding box center [579, 235] width 65 height 56
click at [685, 133] on input "Offstage Sweatpants Pine" at bounding box center [724, 126] width 162 height 23
click at [685, 128] on input "Offstage Sweatpants 10.67" at bounding box center [724, 126] width 162 height 23
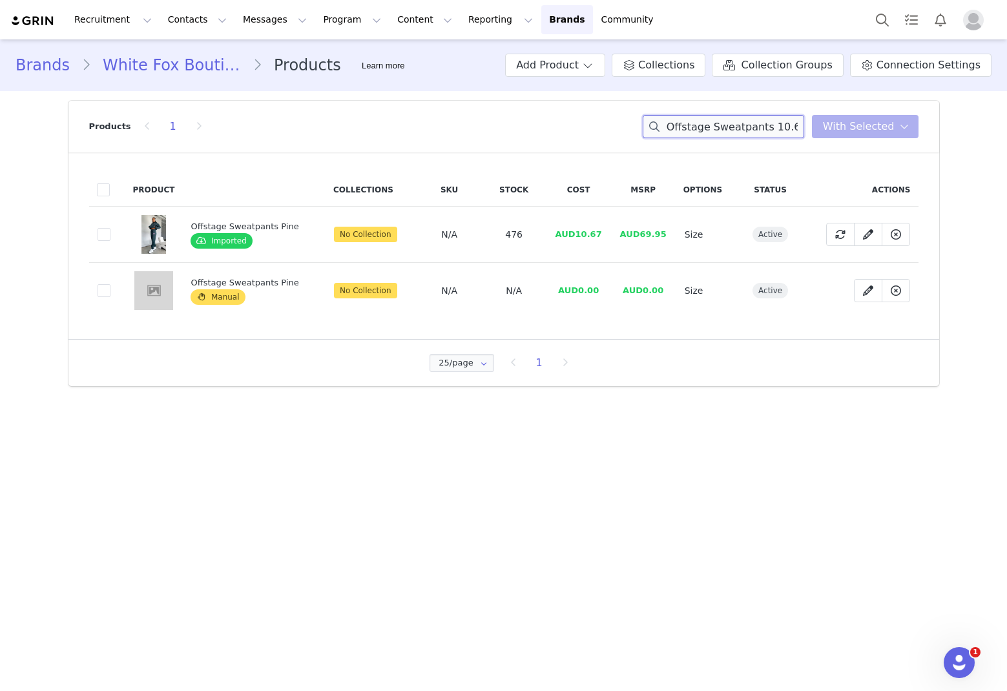
click at [685, 128] on input "Offstage Sweatpants 10.67" at bounding box center [724, 126] width 162 height 23
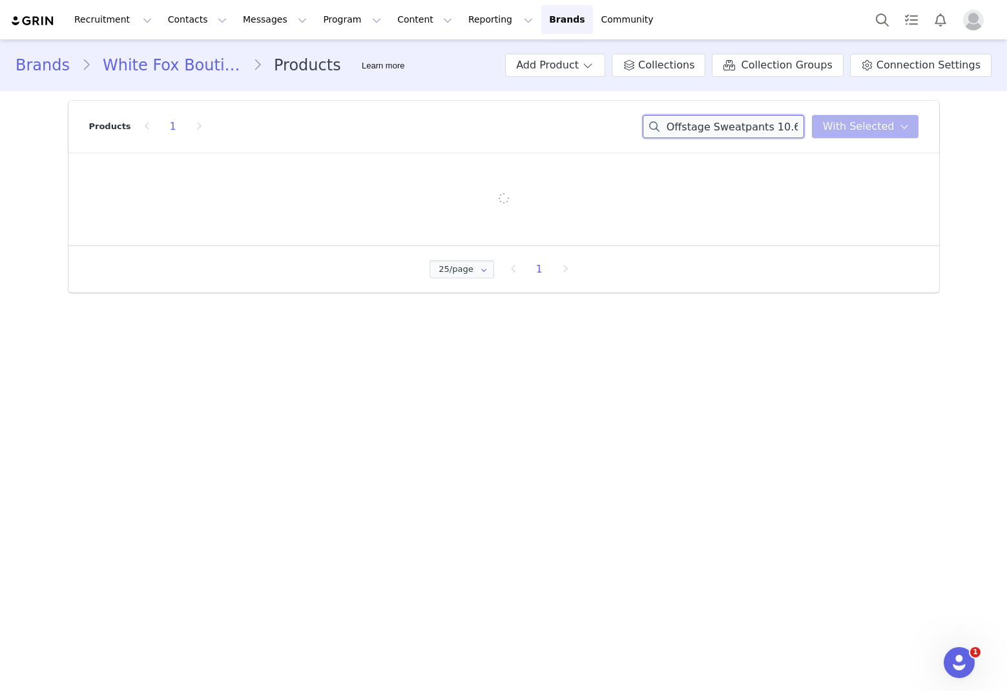
drag, startPoint x: 742, startPoint y: 128, endPoint x: 998, endPoint y: 166, distance: 259.4
click at [685, 129] on input "Offstage Sweatpants 10.67" at bounding box center [724, 126] width 162 height 23
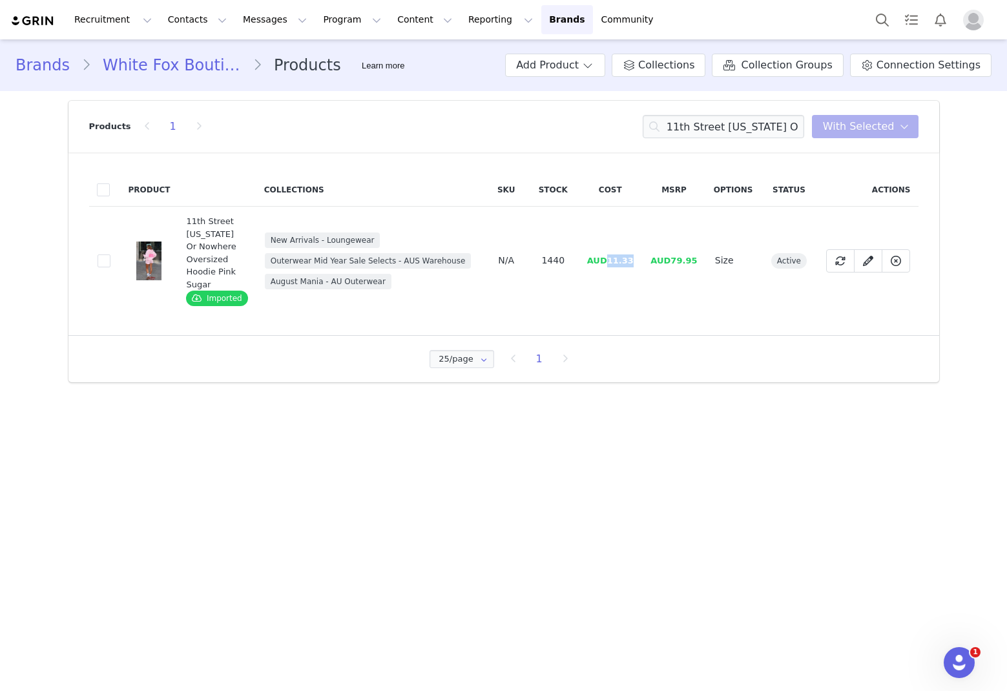
drag, startPoint x: 638, startPoint y: 262, endPoint x: 609, endPoint y: 266, distance: 28.7
click at [609, 266] on td "AUD11.33" at bounding box center [610, 261] width 64 height 109
click at [685, 126] on input "11th Street [US_STATE] Or Nowhere Oversized Hoodie Pink Sugar" at bounding box center [724, 126] width 162 height 23
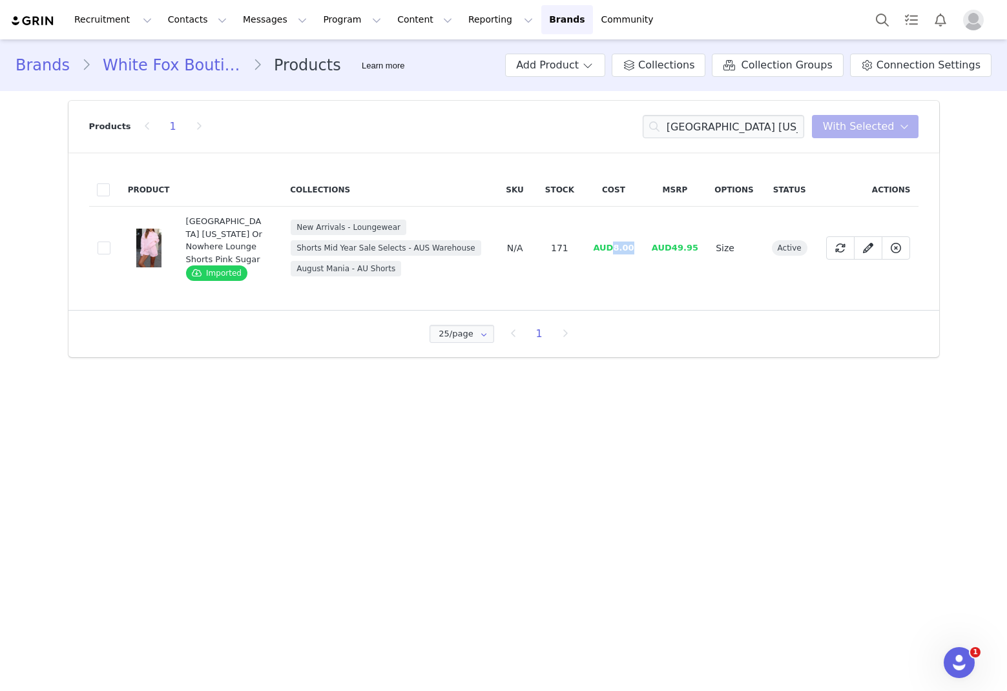
drag, startPoint x: 631, startPoint y: 261, endPoint x: 609, endPoint y: 264, distance: 22.8
click at [609, 264] on td "AUD8.00" at bounding box center [613, 248] width 59 height 83
click at [685, 131] on input "[GEOGRAPHIC_DATA] [US_STATE] Or Nowhere Lounge Shorts Pink Sugar" at bounding box center [724, 126] width 162 height 23
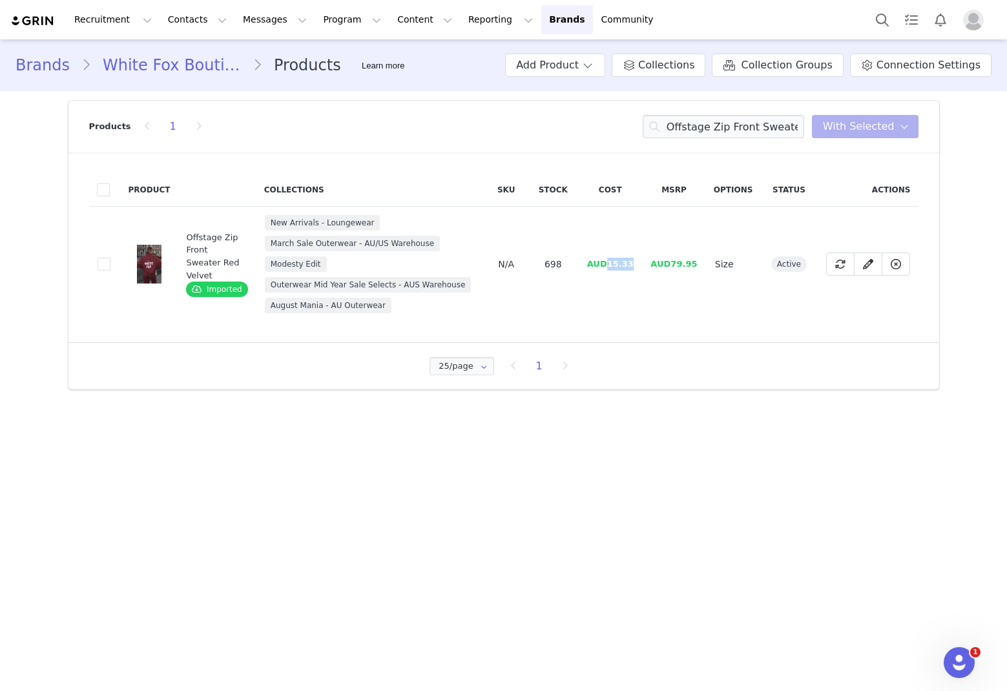
drag, startPoint x: 638, startPoint y: 264, endPoint x: 606, endPoint y: 262, distance: 33.0
click at [609, 269] on td "AUD15.33" at bounding box center [610, 265] width 64 height 116
click at [685, 138] on div "Products 1 Offstage Zip Front Sweater Red Velvet You have 0 product s selected …" at bounding box center [504, 127] width 830 height 52
click at [685, 138] on input "Offstage Zip Front Sweater Red Velvet" at bounding box center [724, 126] width 162 height 23
click at [685, 137] on input "Offstage Zip Front Sweater Red Velvet" at bounding box center [724, 126] width 162 height 23
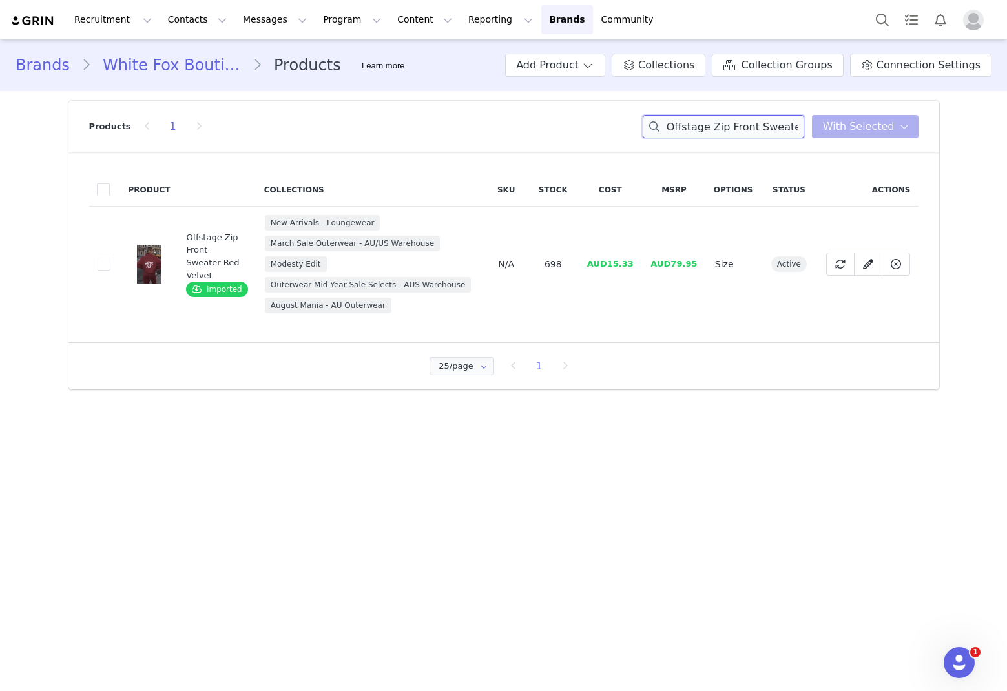
click at [685, 137] on input "Offstage Zip Front Sweater Red Velvet" at bounding box center [724, 126] width 162 height 23
click at [685, 132] on input "Offstage Zip Front Sweater Red Velvet" at bounding box center [724, 126] width 162 height 23
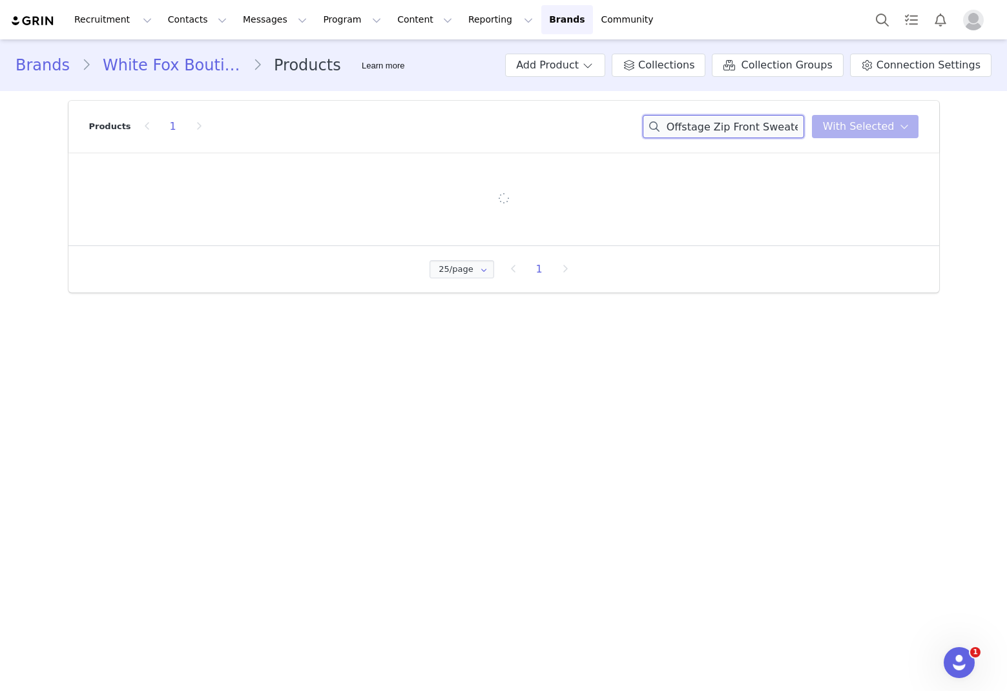
click at [685, 132] on input "Offstage Zip Front Sweater Red Velvet" at bounding box center [724, 126] width 162 height 23
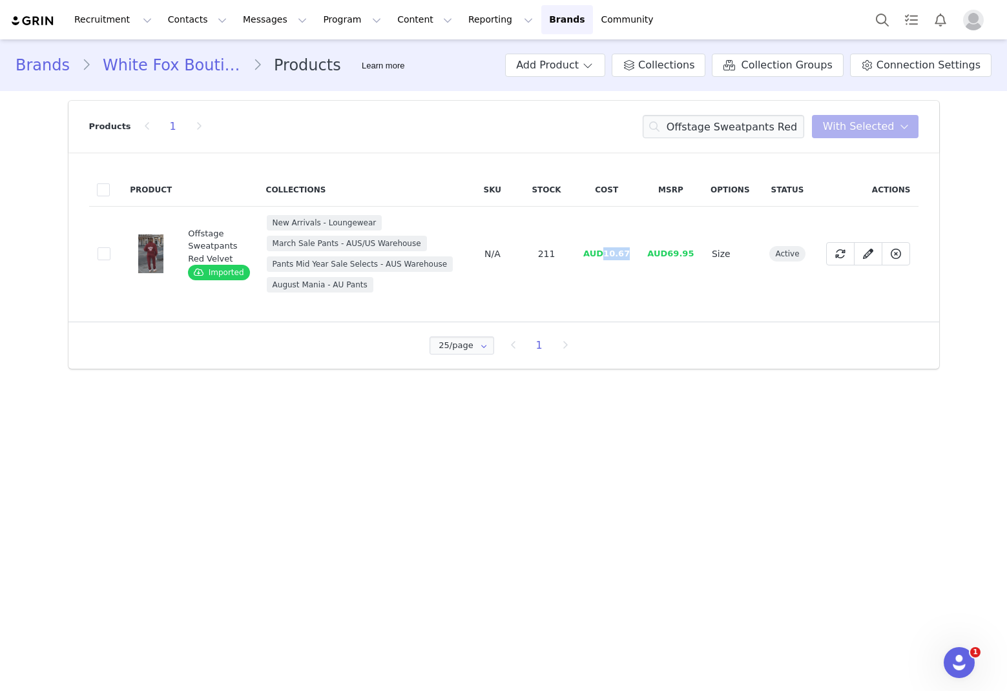
drag, startPoint x: 630, startPoint y: 251, endPoint x: 591, endPoint y: 253, distance: 39.5
click at [605, 260] on td "AUD10.67" at bounding box center [607, 254] width 64 height 95
click at [685, 127] on input "Offstage Sweatpants Red Velvet" at bounding box center [724, 126] width 162 height 23
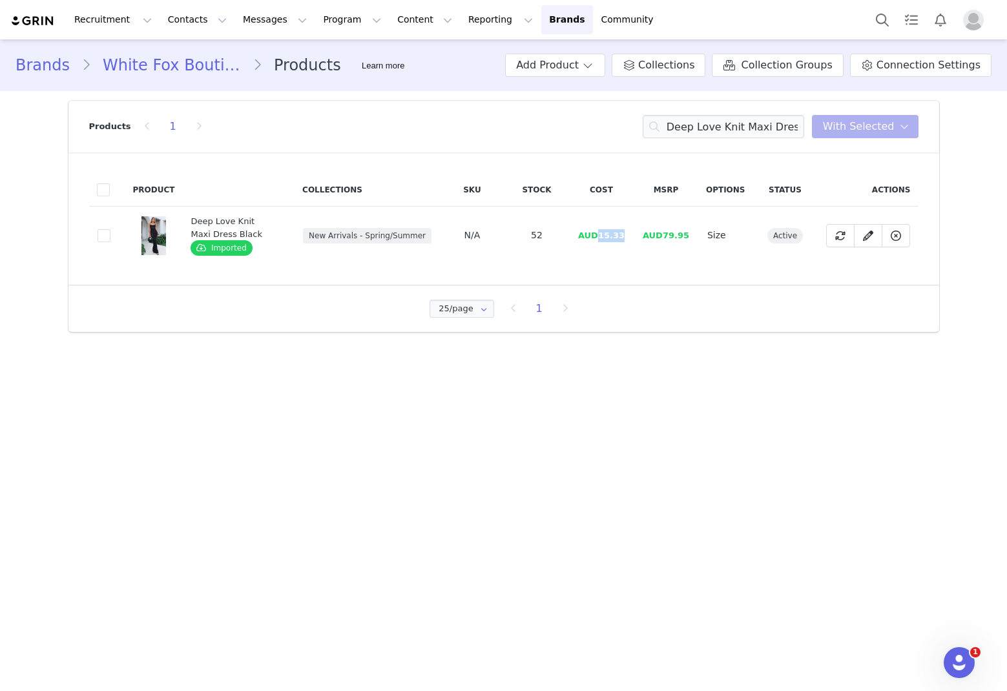
drag, startPoint x: 631, startPoint y: 237, endPoint x: 602, endPoint y: 238, distance: 29.8
click at [602, 238] on td "AUD15.33" at bounding box center [601, 236] width 65 height 58
click at [685, 118] on input "Deep Love Knit Maxi Dress Black" at bounding box center [724, 126] width 162 height 23
click at [685, 119] on input "Deep Love Knit Maxi Dress Black" at bounding box center [724, 126] width 162 height 23
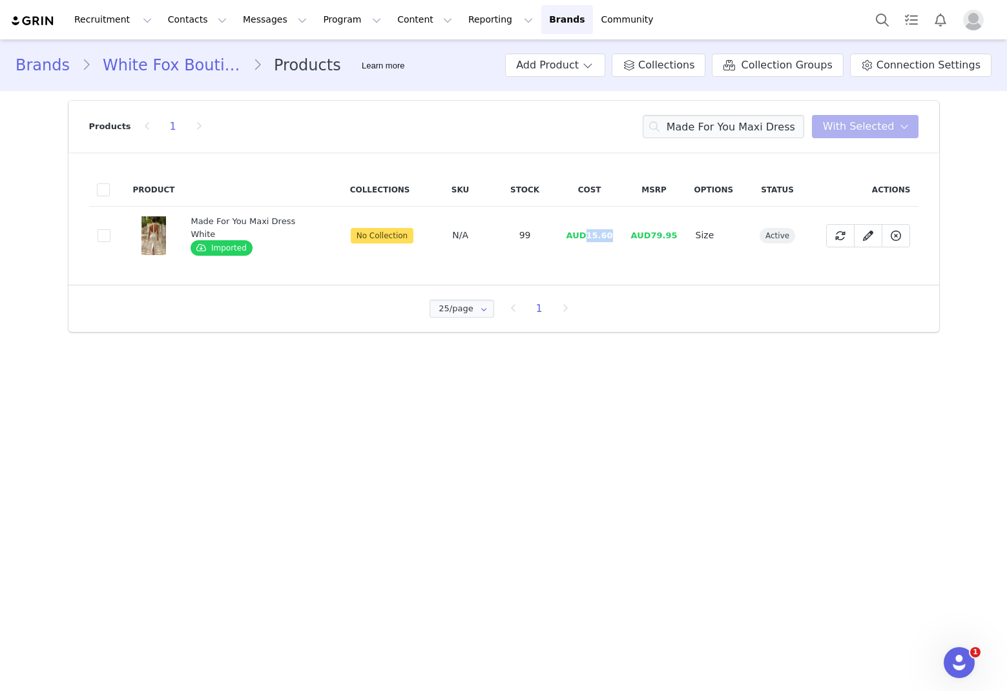
drag, startPoint x: 616, startPoint y: 232, endPoint x: 585, endPoint y: 238, distance: 31.6
click at [585, 238] on td "AUD15.60" at bounding box center [590, 236] width 65 height 58
click at [685, 129] on input "Made For You Maxi Dress White" at bounding box center [724, 126] width 162 height 23
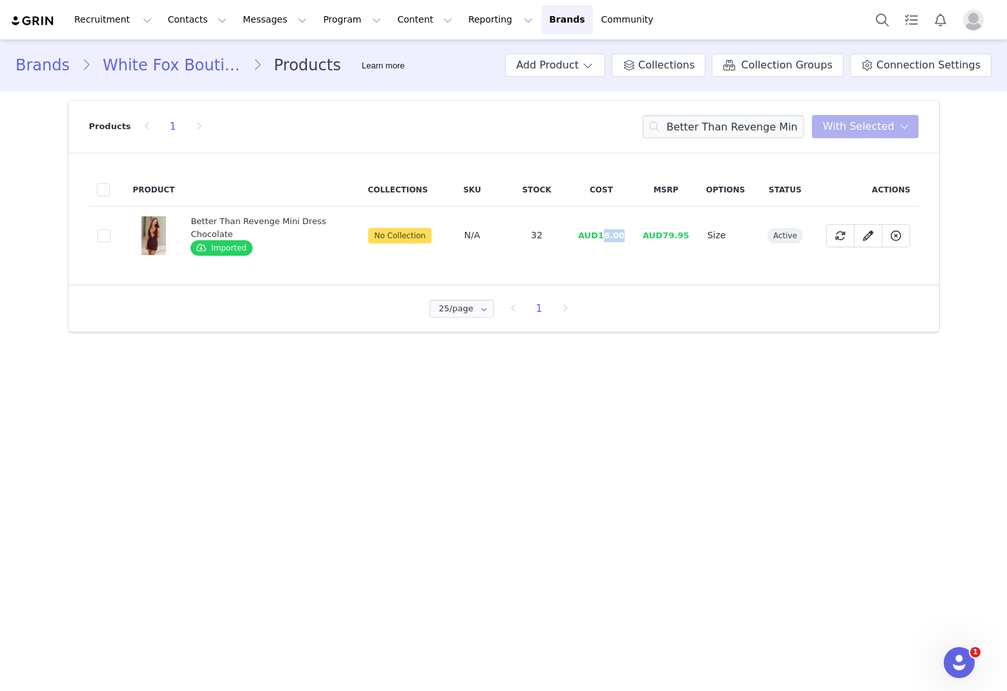
drag, startPoint x: 626, startPoint y: 235, endPoint x: 604, endPoint y: 235, distance: 22.0
click at [604, 235] on td "AUD16.00" at bounding box center [601, 236] width 65 height 58
drag, startPoint x: 610, startPoint y: 238, endPoint x: 626, endPoint y: 238, distance: 15.5
click at [618, 238] on span "AUD16.00" at bounding box center [601, 236] width 47 height 10
click at [623, 238] on span "AUD16.00" at bounding box center [601, 236] width 47 height 10
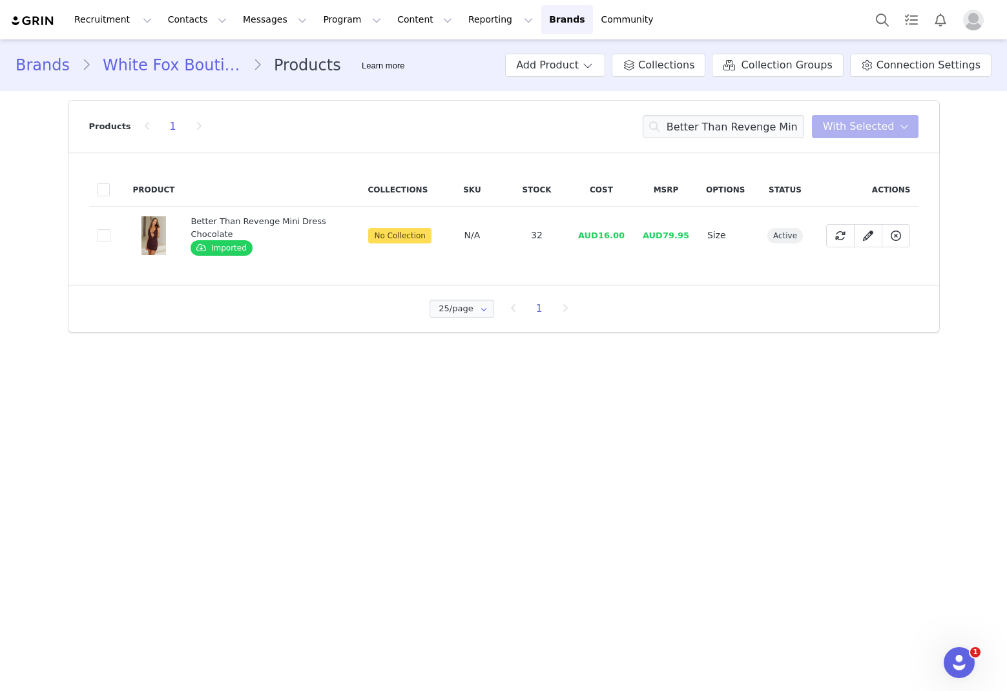
click at [638, 238] on td "AUD79.95" at bounding box center [666, 236] width 65 height 58
drag, startPoint x: 631, startPoint y: 238, endPoint x: 574, endPoint y: 229, distance: 57.6
click at [601, 241] on td "AUD16.00" at bounding box center [601, 236] width 65 height 58
click at [685, 119] on input "Better Than Revenge Mini Dress Chocolate" at bounding box center [724, 126] width 162 height 23
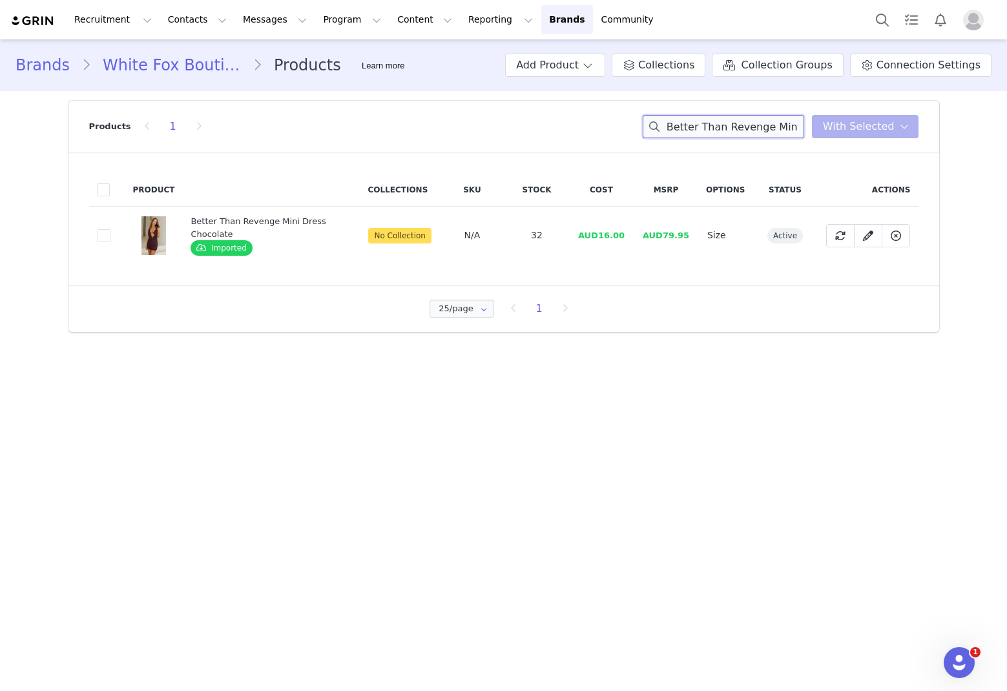
click at [685, 120] on input "Better Than Revenge Mini Dress Chocolate" at bounding box center [724, 126] width 162 height 23
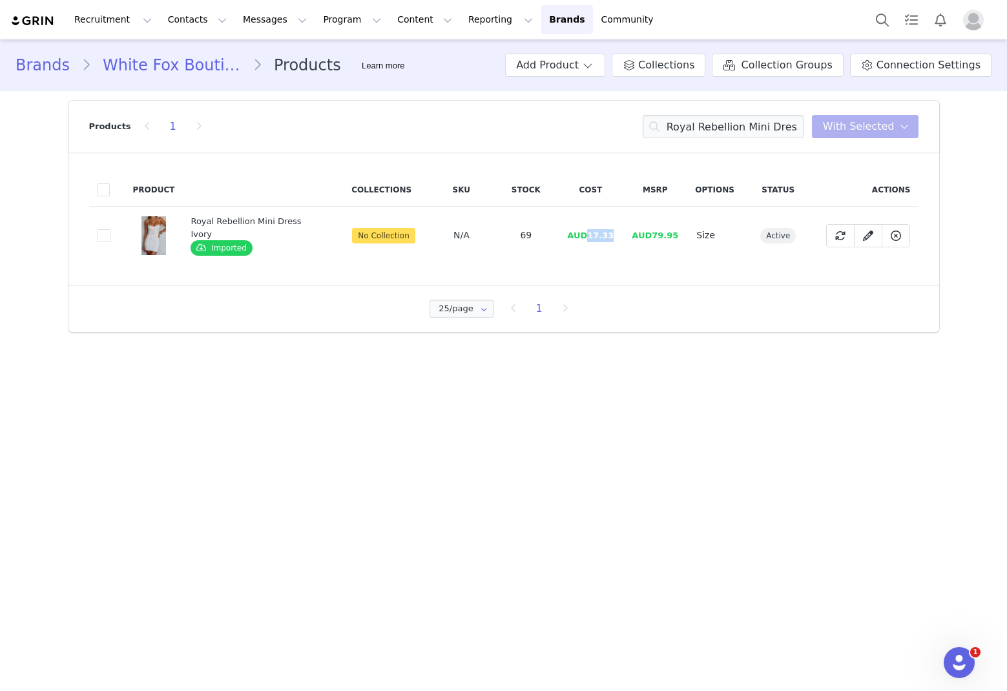
drag, startPoint x: 620, startPoint y: 235, endPoint x: 566, endPoint y: 230, distance: 53.8
click at [584, 237] on tr "84bb2ef2-dbaf-4ba4-9c24-73a3ae48f21c Royal Rebellion Mini Dress Ivory Imported …" at bounding box center [504, 236] width 830 height 58
click at [685, 136] on input "Royal Rebellion Mini Dress Ivory" at bounding box center [724, 126] width 162 height 23
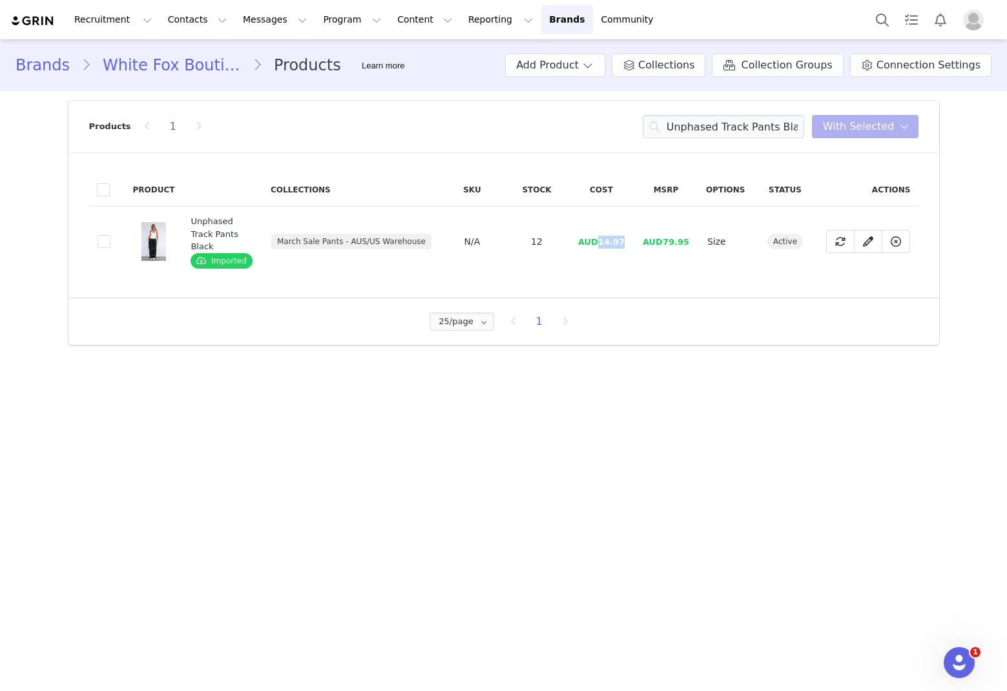
drag, startPoint x: 625, startPoint y: 234, endPoint x: 600, endPoint y: 235, distance: 24.6
click at [600, 237] on span "AUD14.97" at bounding box center [601, 242] width 47 height 10
click at [685, 120] on input "Unphased Track Pants Black" at bounding box center [724, 126] width 162 height 23
drag, startPoint x: 713, startPoint y: 120, endPoint x: 722, endPoint y: 120, distance: 8.4
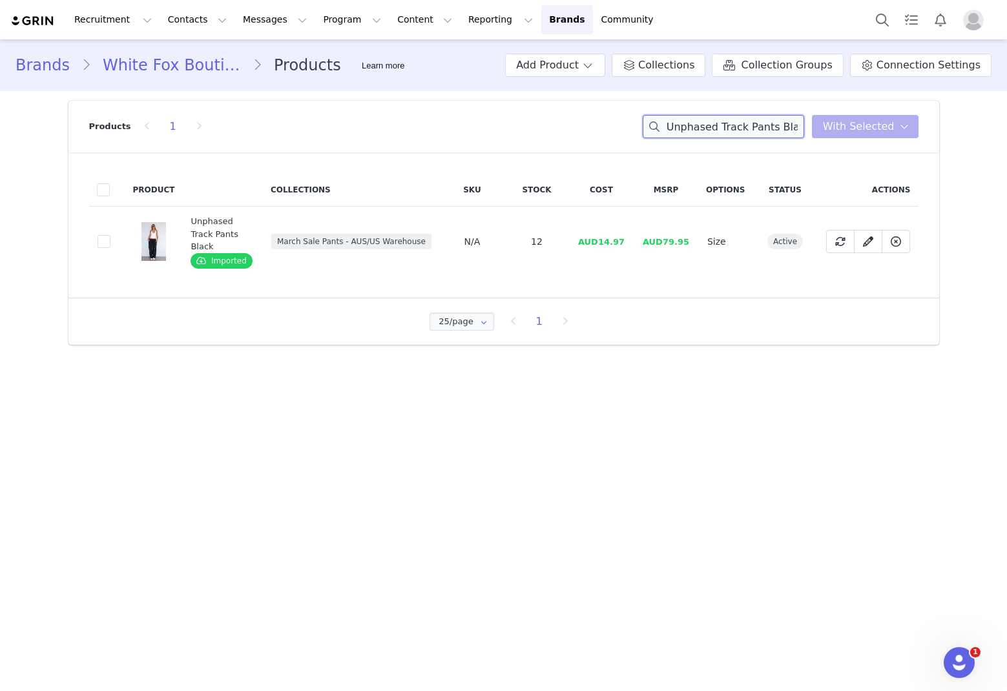
click at [685, 120] on input "Unphased Track Pants Black" at bounding box center [724, 126] width 162 height 23
drag, startPoint x: 626, startPoint y: 242, endPoint x: 602, endPoint y: 242, distance: 23.9
click at [602, 242] on span "AUD19.04" at bounding box center [601, 242] width 47 height 10
click at [685, 126] on input "Endless Love Maxi Dress Bone" at bounding box center [724, 126] width 162 height 23
click at [685, 127] on input "Endless Love Maxi Dress Bone" at bounding box center [724, 126] width 162 height 23
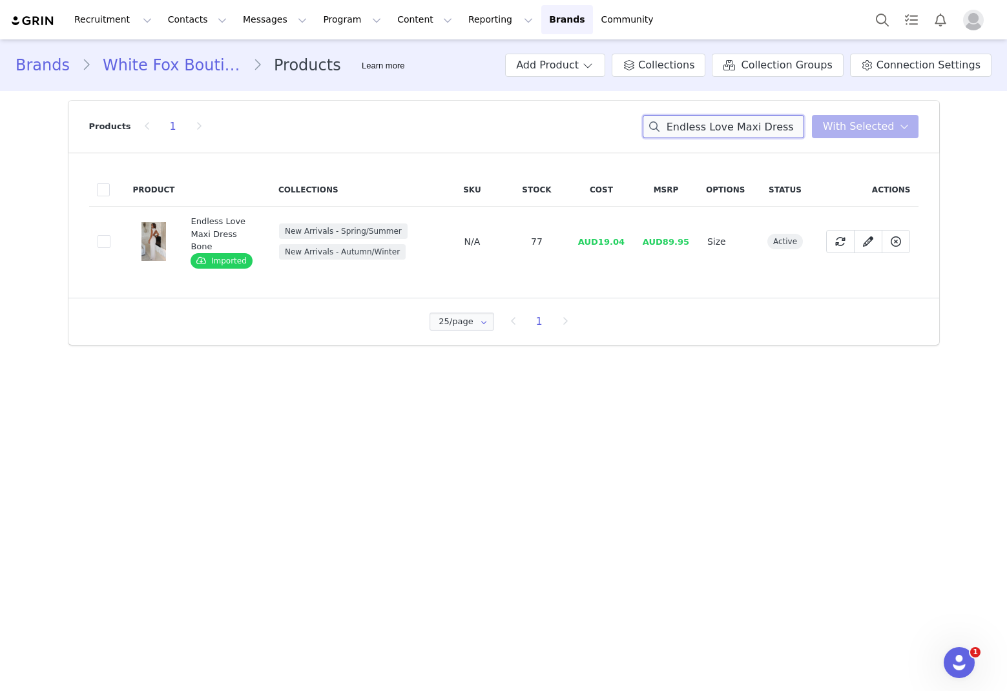
click at [685, 125] on input "Endless Love Maxi Dress Bone" at bounding box center [724, 126] width 162 height 23
click at [685, 124] on input "Endless Love Maxi Dress Bone" at bounding box center [724, 126] width 162 height 23
click at [685, 125] on input "Endless Love Maxi Dress Bone" at bounding box center [724, 126] width 162 height 23
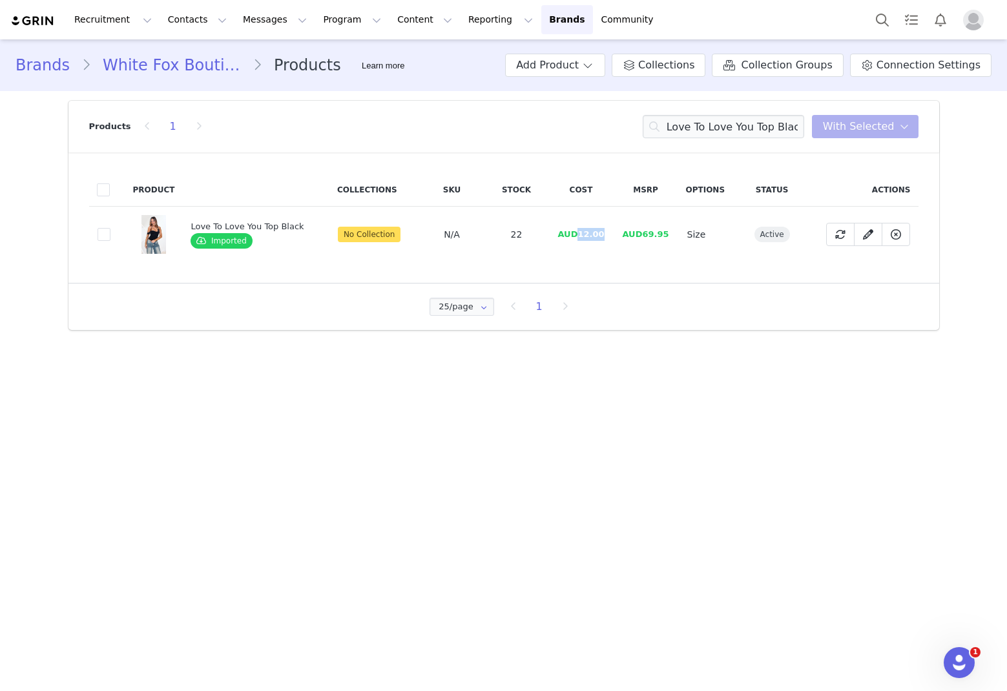
drag, startPoint x: 600, startPoint y: 229, endPoint x: 578, endPoint y: 235, distance: 23.2
click at [578, 235] on span "AUD12.00" at bounding box center [581, 234] width 47 height 10
click at [685, 129] on input "Love To Love You Top Black" at bounding box center [724, 126] width 162 height 23
click at [685, 130] on input "Love To Love You Top Black" at bounding box center [724, 126] width 162 height 23
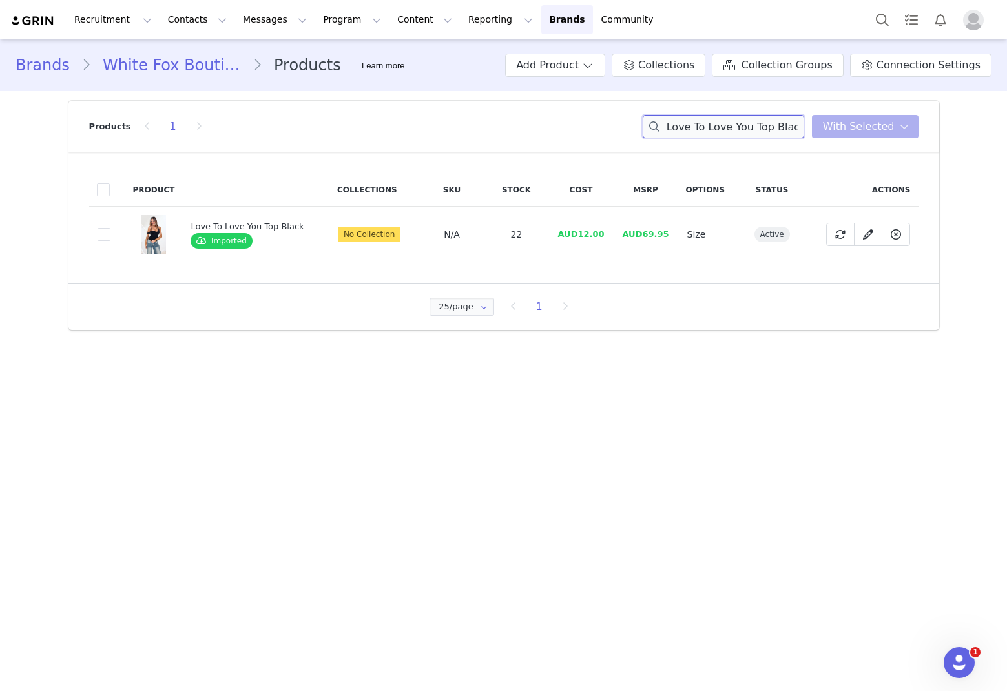
click at [685, 130] on input "Love To Love You Top Black" at bounding box center [724, 126] width 162 height 23
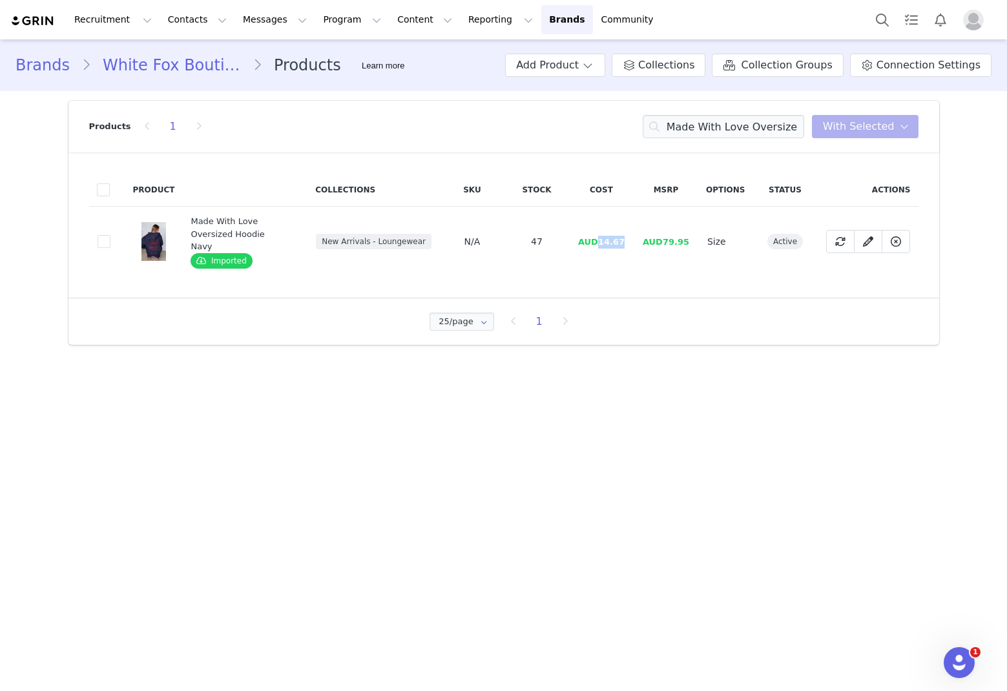
drag, startPoint x: 619, startPoint y: 236, endPoint x: 589, endPoint y: 234, distance: 29.8
click at [600, 237] on td "AUD14.67" at bounding box center [601, 242] width 65 height 70
click at [685, 120] on input "Made With Love Oversized Hoodie Navy" at bounding box center [724, 126] width 162 height 23
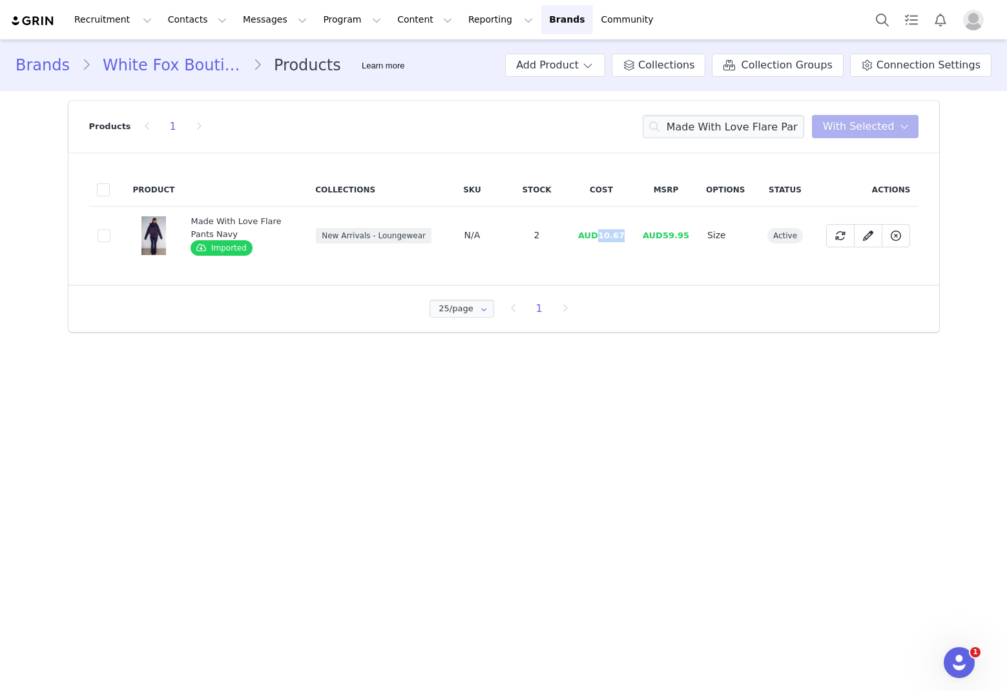
drag, startPoint x: 629, startPoint y: 231, endPoint x: 600, endPoint y: 240, distance: 30.5
click at [600, 240] on td "AUD10.67" at bounding box center [601, 236] width 65 height 58
click at [685, 129] on input "Made With Love Flare Pants Navy" at bounding box center [724, 126] width 162 height 23
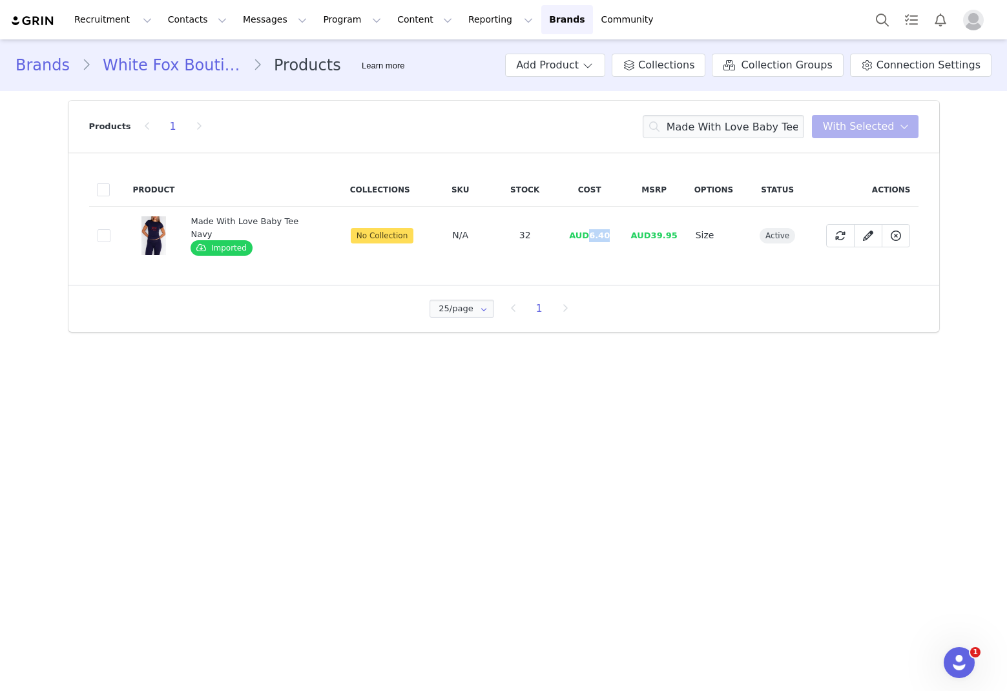
drag, startPoint x: 612, startPoint y: 235, endPoint x: 583, endPoint y: 240, distance: 29.5
click at [583, 240] on td "AUD6.40" at bounding box center [590, 236] width 65 height 58
click at [685, 123] on input "Made With Love Baby Tee Navy" at bounding box center [724, 126] width 162 height 23
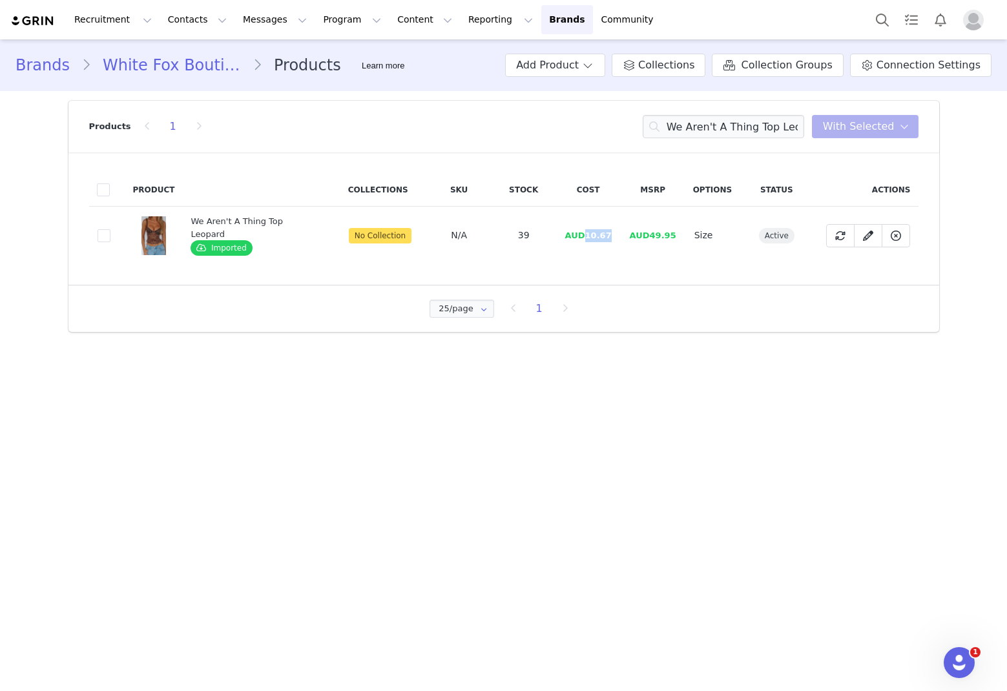
drag, startPoint x: 610, startPoint y: 237, endPoint x: 576, endPoint y: 238, distance: 33.6
click at [582, 239] on td "AUD10.67" at bounding box center [588, 236] width 65 height 58
click at [685, 120] on input "We Aren't A Thing Top Leopard" at bounding box center [724, 126] width 162 height 23
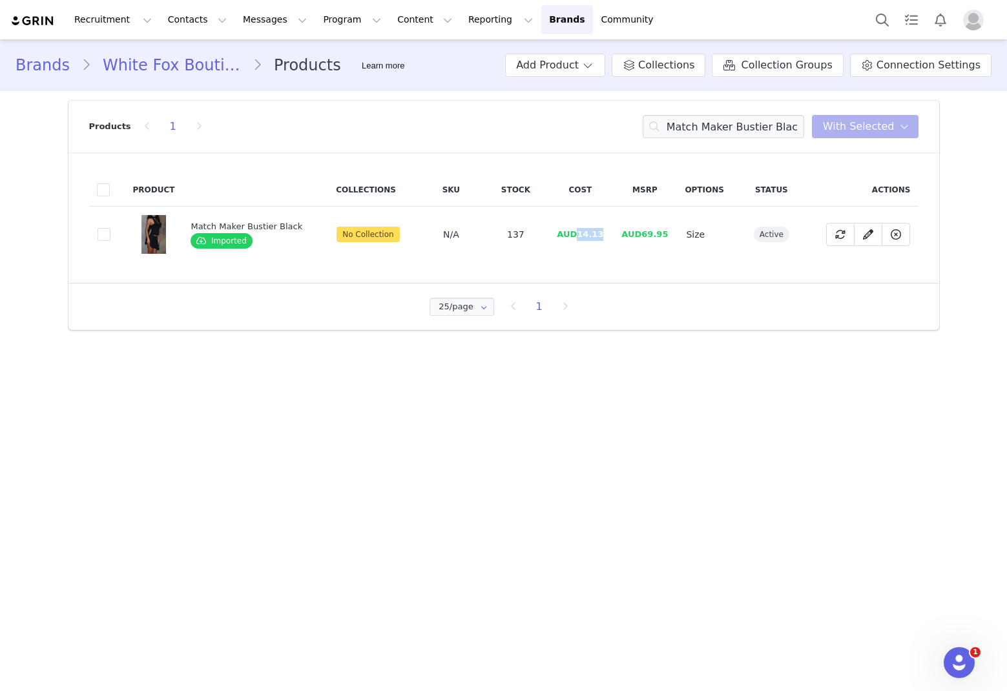
drag, startPoint x: 616, startPoint y: 233, endPoint x: 575, endPoint y: 240, distance: 41.4
click at [575, 240] on tr "1a6777b7-2ed1-4cf1-b8d0-6803e392f346 Match Maker Bustier Black Imported No Coll…" at bounding box center [504, 235] width 830 height 56
click at [685, 135] on input "Match Maker Bustier Black" at bounding box center [724, 126] width 162 height 23
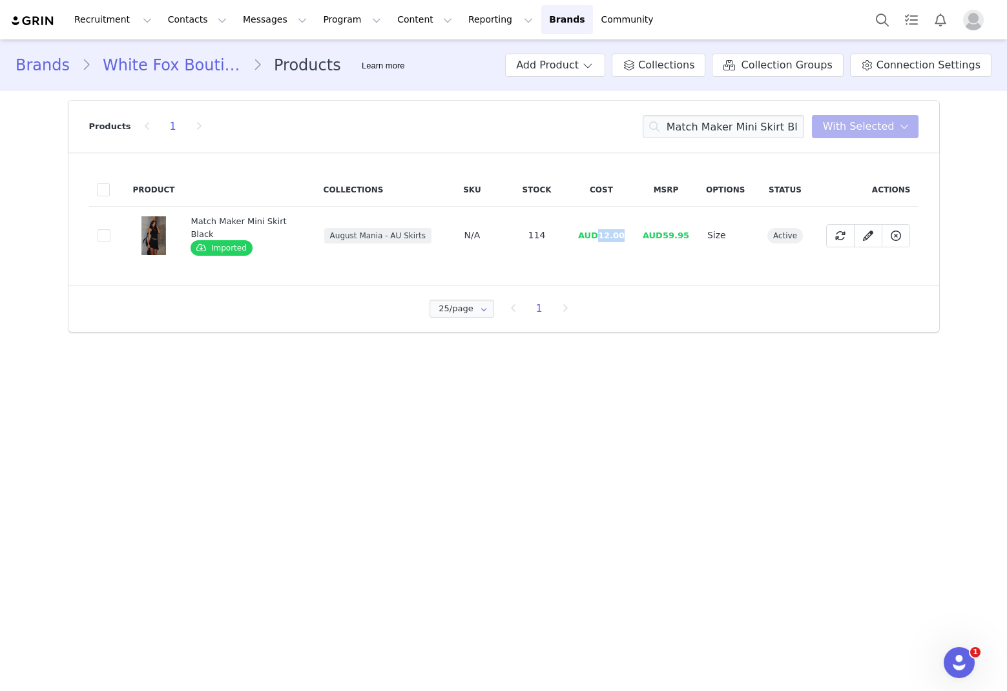
drag, startPoint x: 627, startPoint y: 231, endPoint x: 597, endPoint y: 237, distance: 30.3
click at [597, 237] on td "AUD12.00" at bounding box center [601, 236] width 65 height 58
click at [685, 135] on input "Match Maker Mini Skirt Black" at bounding box center [724, 126] width 162 height 23
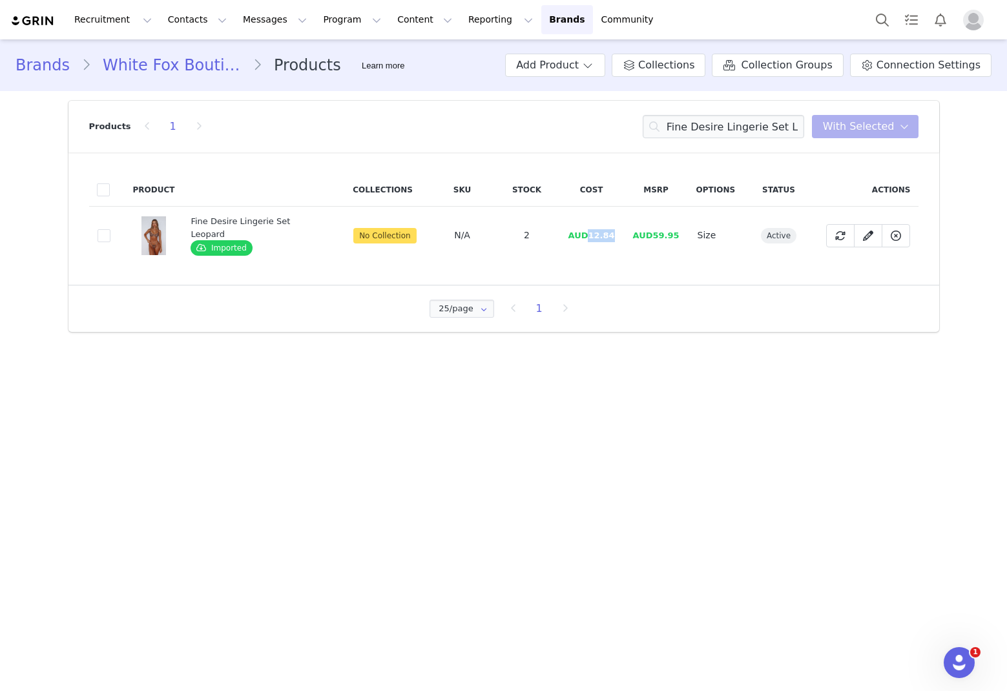
drag, startPoint x: 614, startPoint y: 236, endPoint x: 587, endPoint y: 239, distance: 26.7
click at [587, 239] on td "AUD12.84" at bounding box center [592, 236] width 65 height 58
click at [685, 120] on input "Fine Desire Lingerie Set Leopard" at bounding box center [724, 126] width 162 height 23
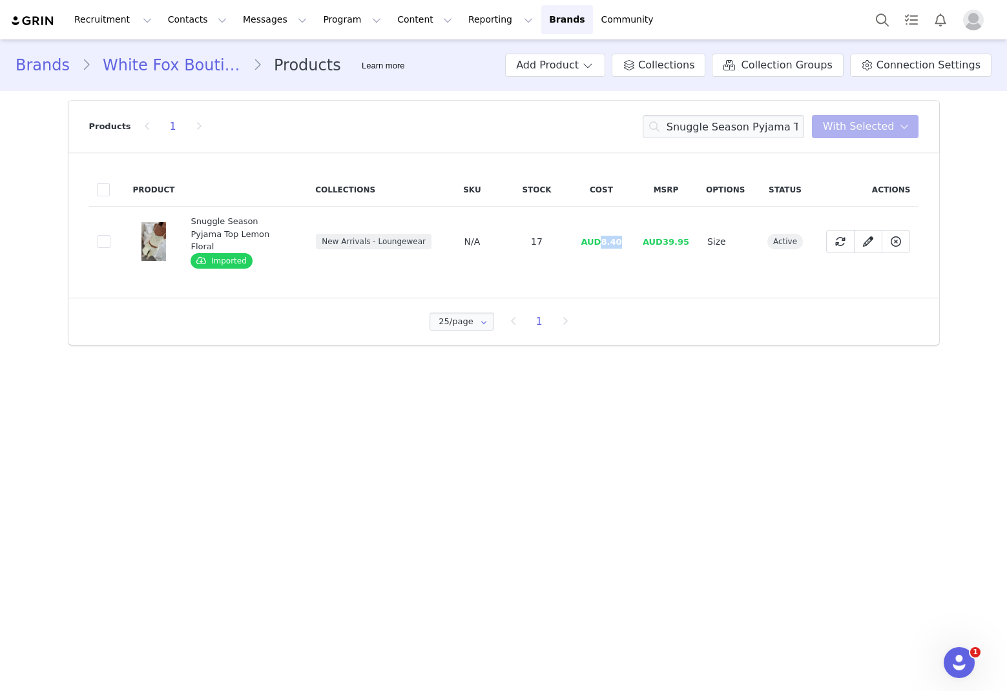
drag, startPoint x: 637, startPoint y: 240, endPoint x: 602, endPoint y: 240, distance: 35.5
click at [602, 240] on tr "8db8c822-4ef4-4185-b020-5747320c9b2a Snuggle Season Pyjama Top Lemon Floral Imp…" at bounding box center [504, 242] width 830 height 70
click at [685, 131] on input "Snuggle Season Pyjama Top Lemon Floral" at bounding box center [724, 126] width 162 height 23
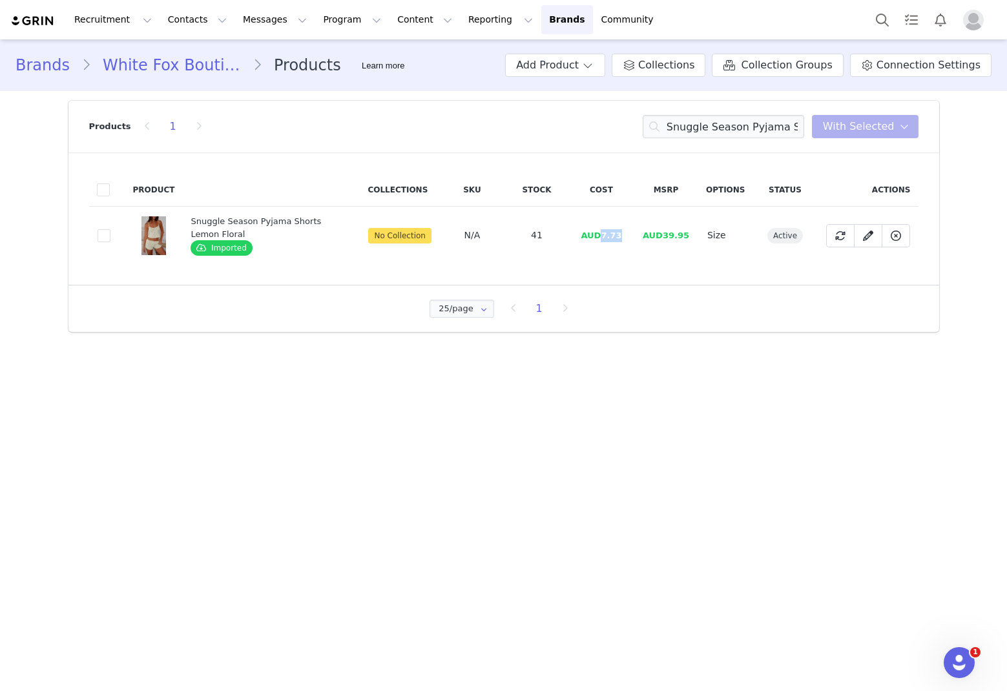
drag, startPoint x: 622, startPoint y: 233, endPoint x: 554, endPoint y: 232, distance: 67.9
click at [602, 232] on span "AUD7.73" at bounding box center [601, 236] width 41 height 10
click at [685, 132] on input "Snuggle Season Pyjama Shorts Lemon Floral" at bounding box center [724, 126] width 162 height 23
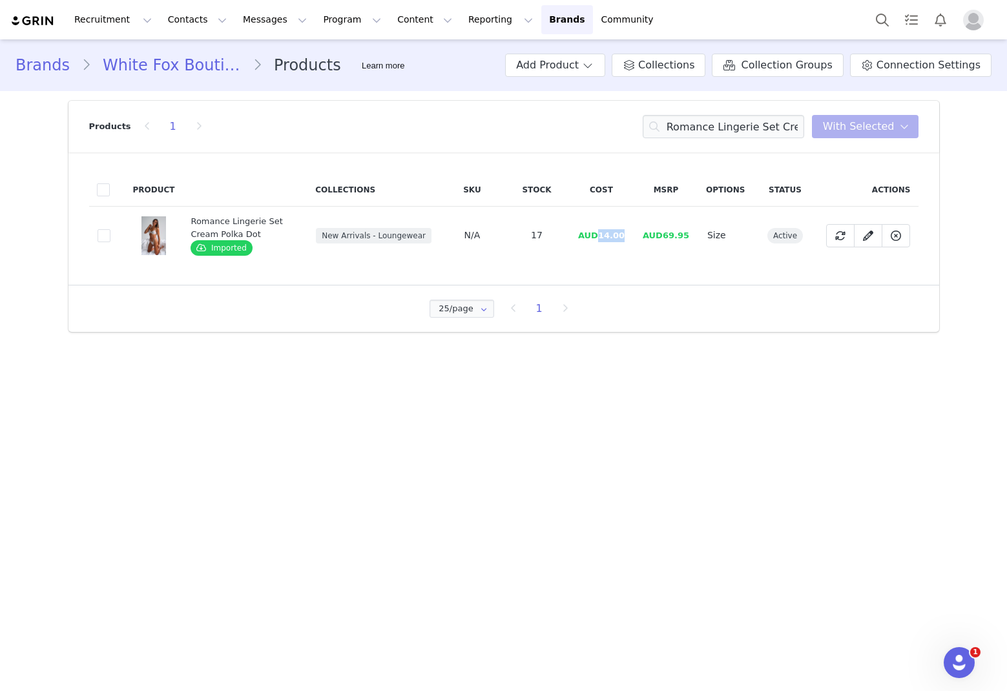
drag, startPoint x: 629, startPoint y: 235, endPoint x: 552, endPoint y: 228, distance: 77.8
click at [602, 242] on td "AUD14.00" at bounding box center [601, 236] width 65 height 58
click at [685, 135] on input "Romance Lingerie Set Cream Polka Dot" at bounding box center [724, 126] width 162 height 23
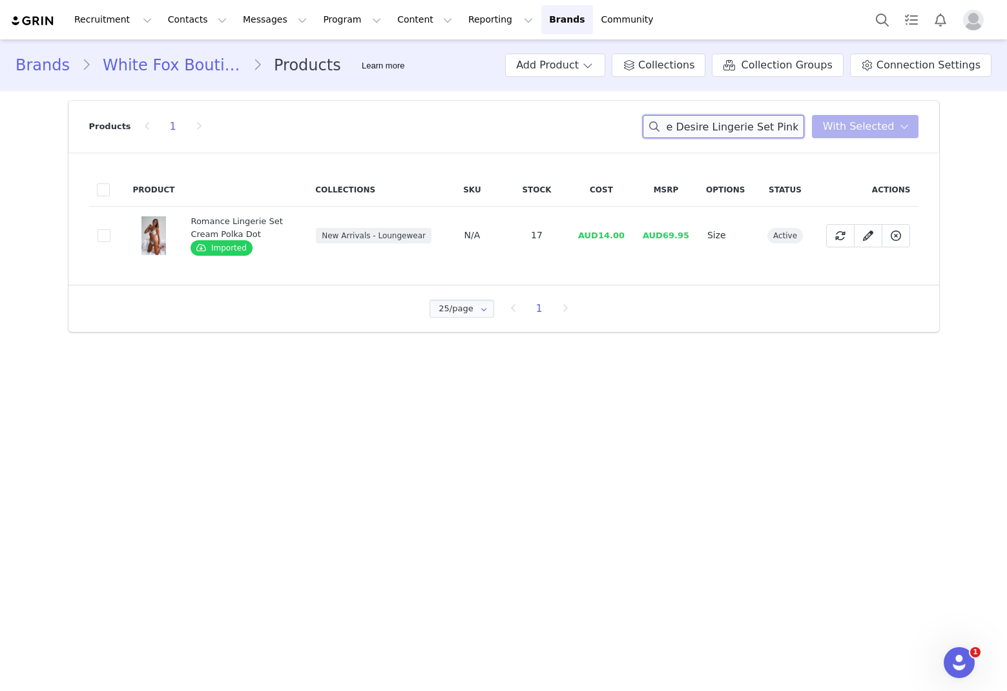
click at [685, 134] on input "Romance Lingerie Set Cream Polka Fine Desire Lingerie Set Pink Zebra" at bounding box center [724, 126] width 162 height 23
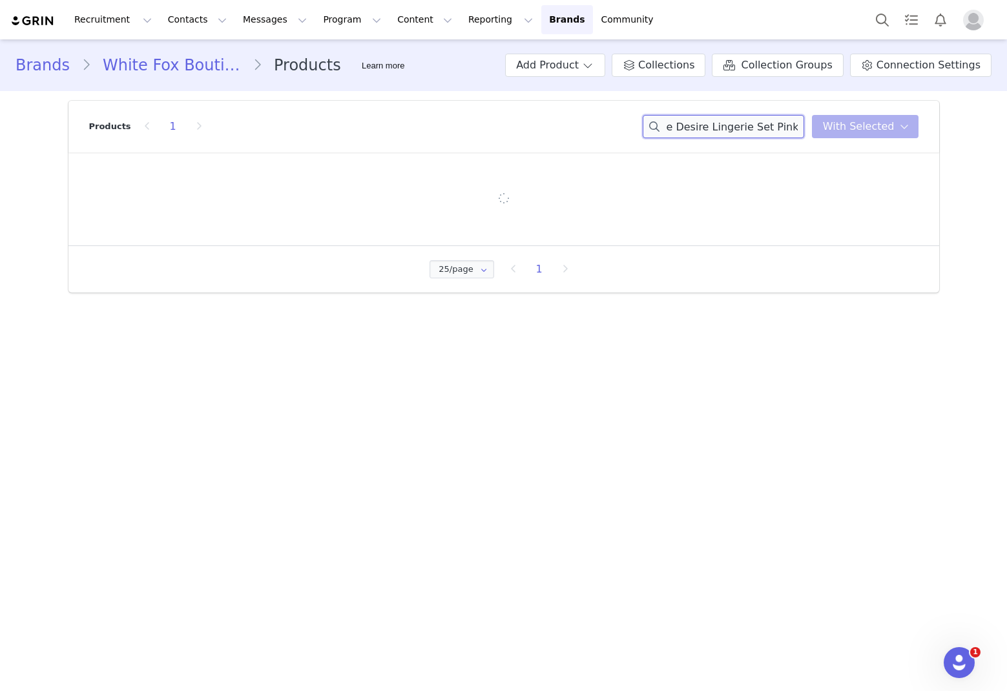
click at [685, 134] on input "Romance Lingerie Set Cream Polka Fine Desire Lingerie Set Pink Zebra" at bounding box center [724, 126] width 162 height 23
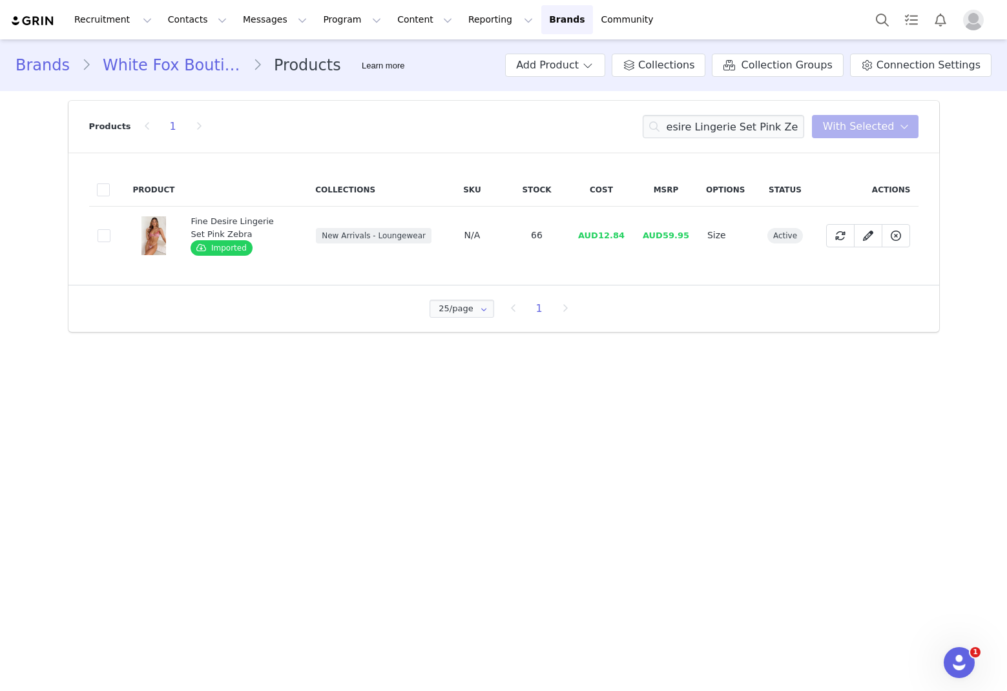
scroll to position [0, 0]
drag, startPoint x: 627, startPoint y: 234, endPoint x: 542, endPoint y: 229, distance: 85.4
click at [601, 238] on td "AUD12.84" at bounding box center [601, 236] width 65 height 58
click at [685, 133] on input "Fine Desire Lingerie Set Pink Zebra" at bounding box center [724, 126] width 162 height 23
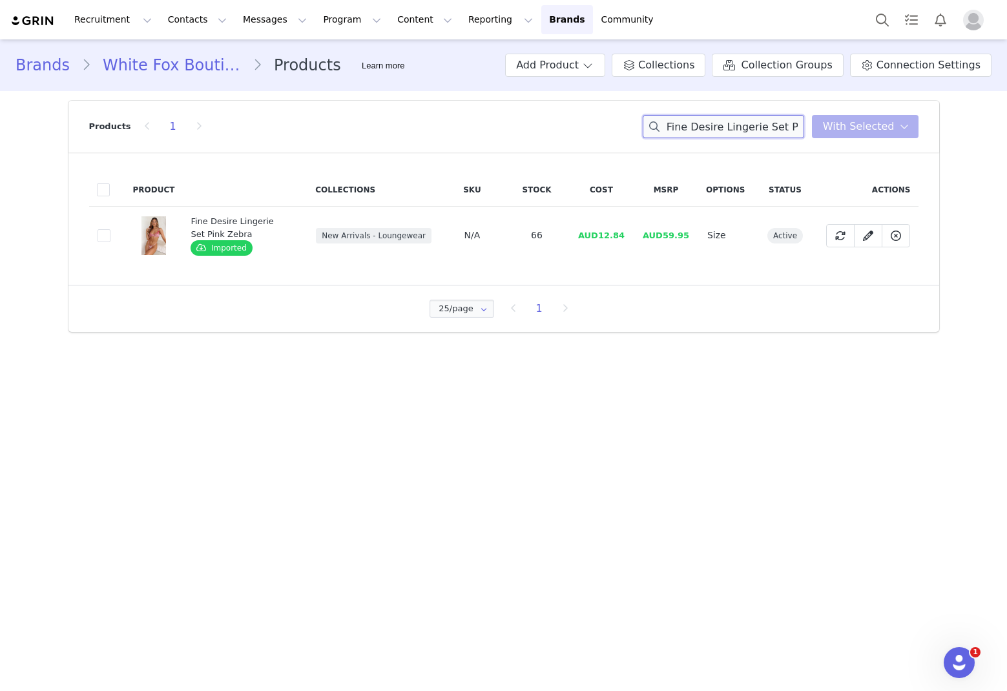
click at [685, 133] on input "Fine Desire Lingerie Set Pink Zebra" at bounding box center [724, 126] width 162 height 23
drag, startPoint x: 637, startPoint y: 236, endPoint x: 599, endPoint y: 237, distance: 38.1
click at [599, 237] on tr "cb7e5aa8-6c77-405d-ad45-8f4ff125850a Romance Lingerie Set Choc Gingham Imported…" at bounding box center [504, 236] width 830 height 58
click at [685, 132] on input "Romance Lingerie Set Choc Gingham" at bounding box center [724, 126] width 162 height 23
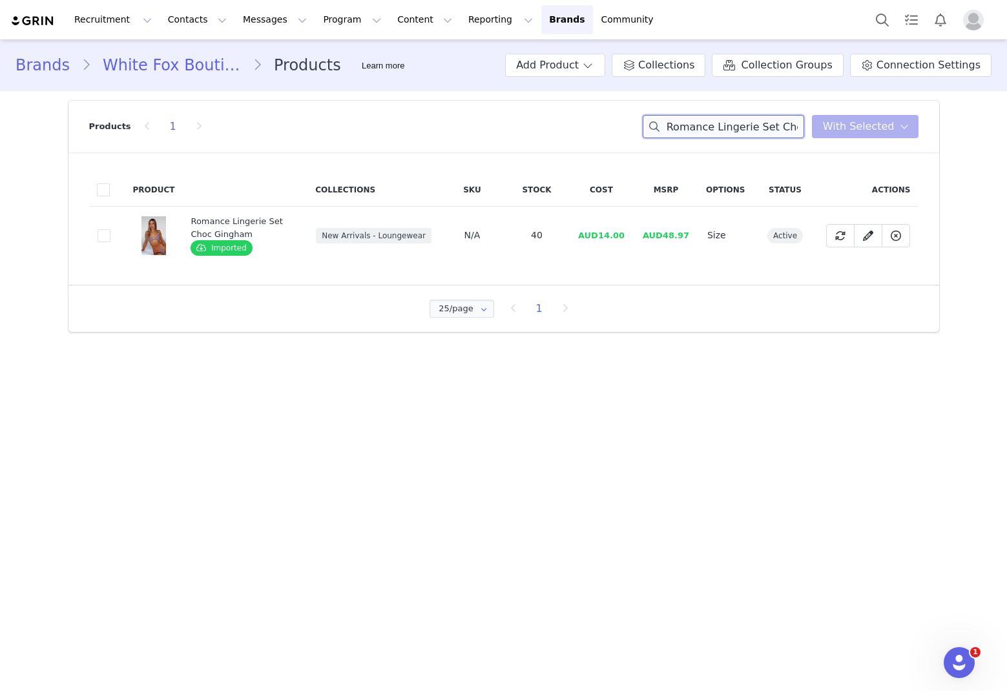
click at [685, 132] on input "Romance Lingerie Set Choc Gingham" at bounding box center [724, 126] width 162 height 23
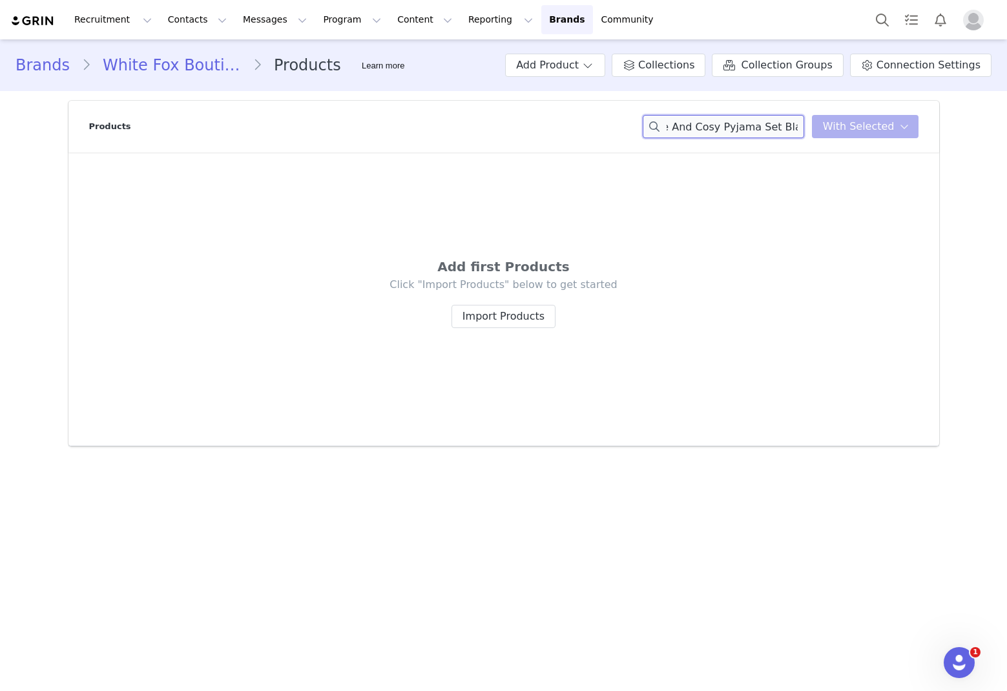
click at [668, 129] on input "Cute And Cosy Pyjama Set Black" at bounding box center [724, 126] width 162 height 23
click at [685, 126] on input "Cute And Cosy Pyjama Set Black" at bounding box center [724, 126] width 162 height 23
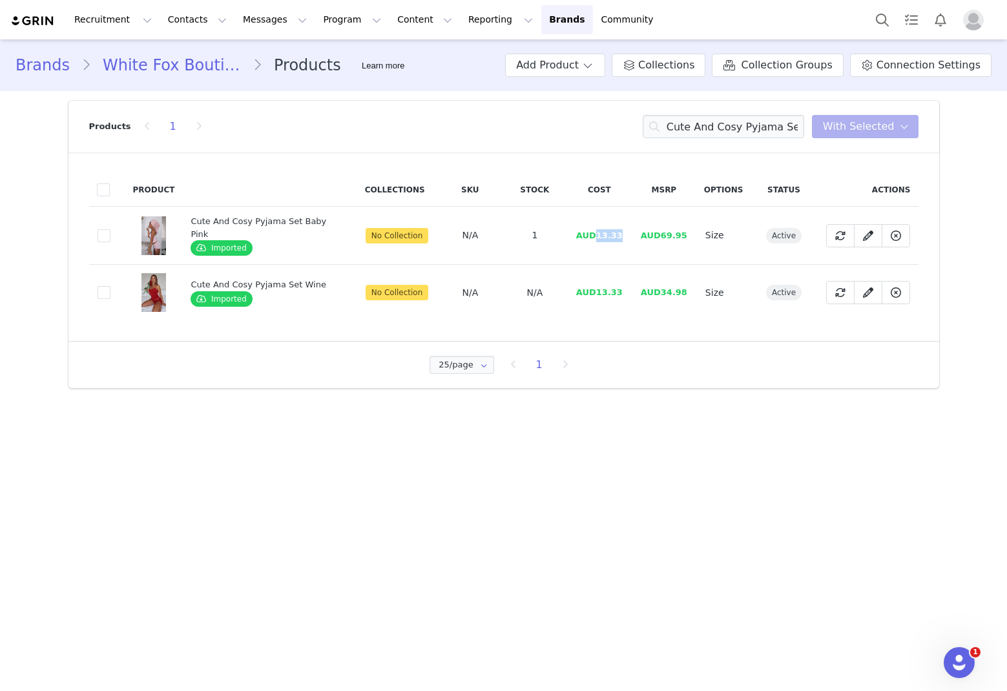
drag, startPoint x: 623, startPoint y: 244, endPoint x: 595, endPoint y: 240, distance: 28.6
click at [595, 240] on td "AUD13.33" at bounding box center [599, 236] width 65 height 58
click at [685, 119] on input "Cute And Cosy Pyjama Set" at bounding box center [724, 126] width 162 height 23
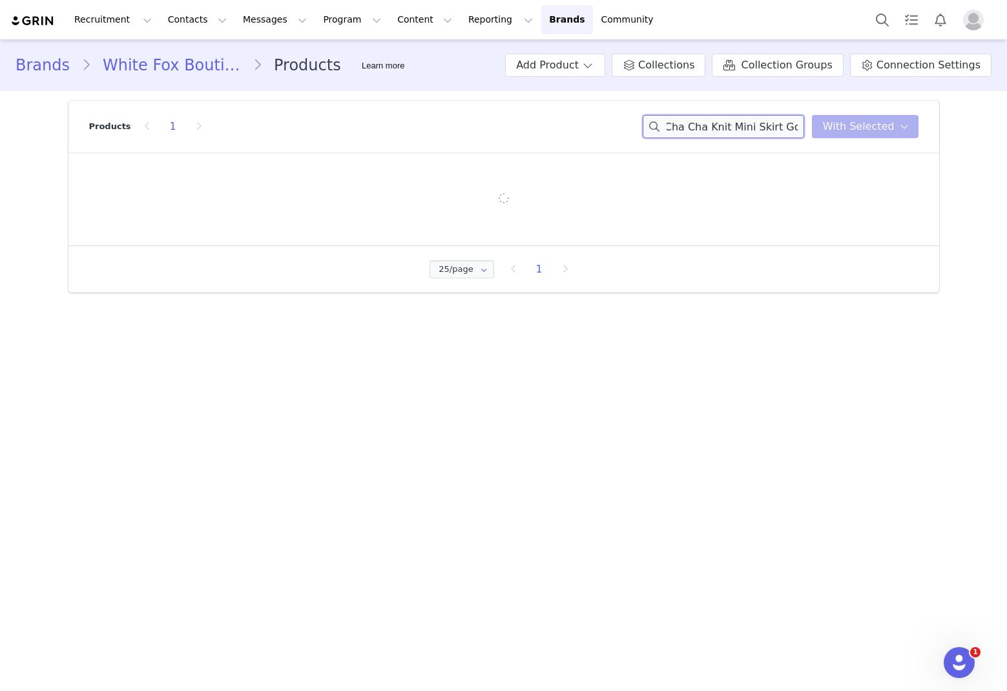
click at [685, 120] on input "Cha Cha Knit Mini Skirt Gold And Cosy Pyjama Set" at bounding box center [724, 126] width 162 height 23
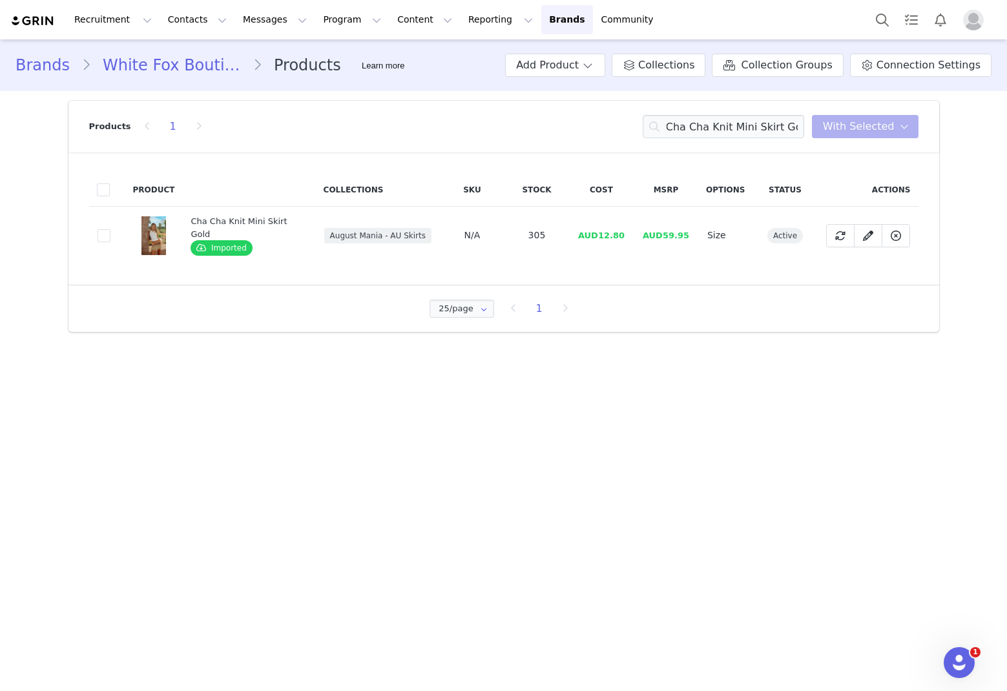
scroll to position [0, 0]
drag, startPoint x: 622, startPoint y: 237, endPoint x: 598, endPoint y: 240, distance: 24.1
click at [598, 240] on td "AUD12.80" at bounding box center [601, 236] width 65 height 58
click at [685, 125] on input "Cha Cha Knit Mini Skirt Gold" at bounding box center [724, 126] width 162 height 23
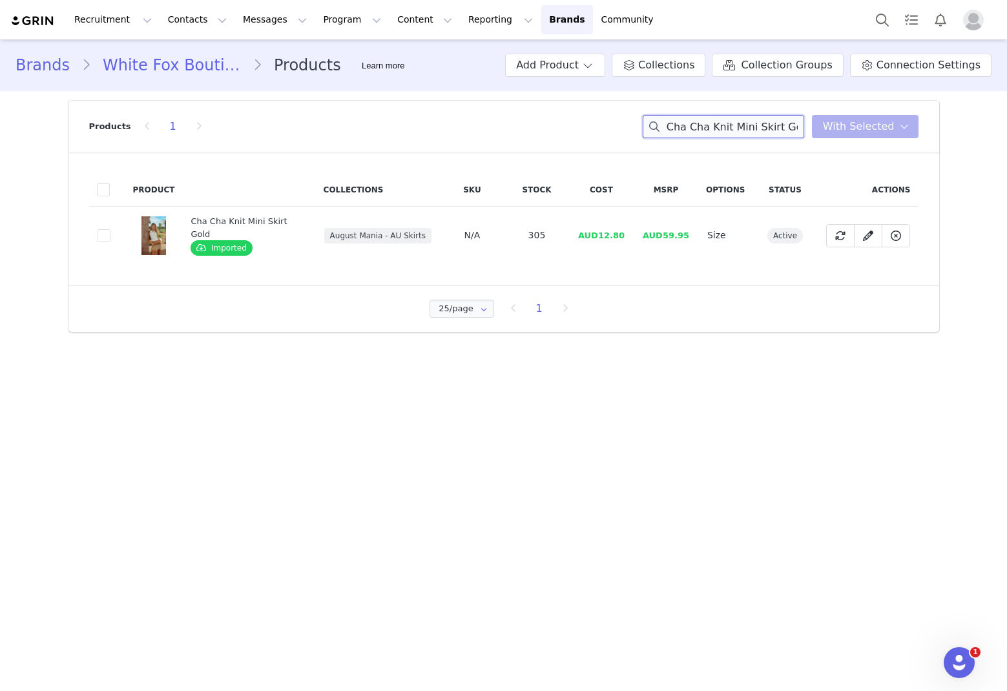
click at [685, 125] on input "Cha Cha Knit Mini Skirt Gold" at bounding box center [724, 126] width 162 height 23
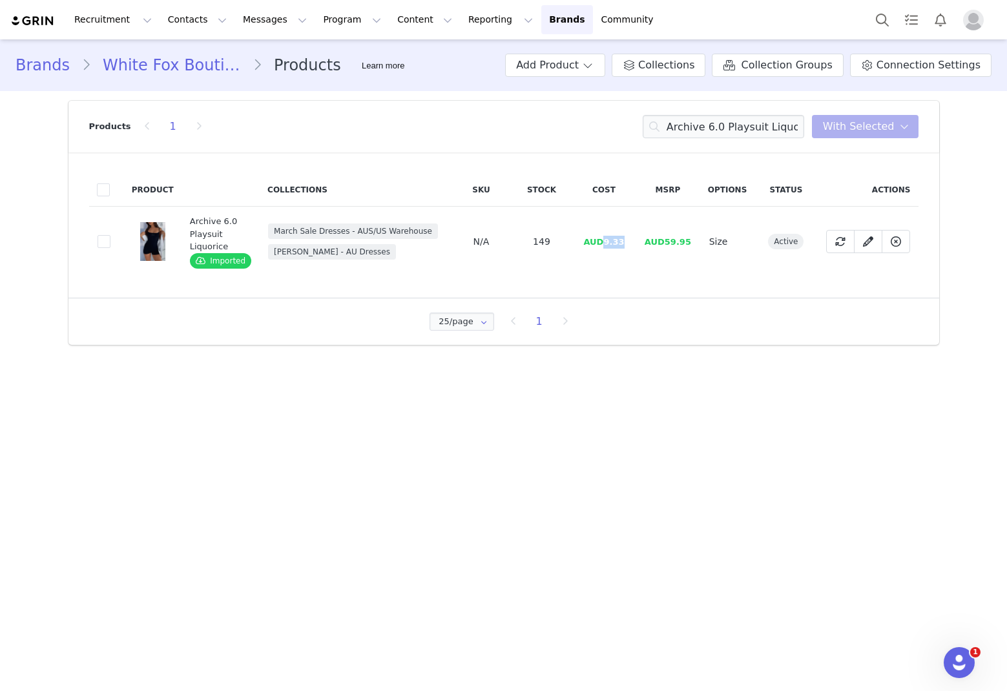
drag, startPoint x: 629, startPoint y: 241, endPoint x: 578, endPoint y: 245, distance: 51.2
click at [605, 246] on td "AUD9.33" at bounding box center [604, 242] width 63 height 70
click at [685, 132] on input "Archive 6.0 Playsuit Liquorice" at bounding box center [724, 126] width 162 height 23
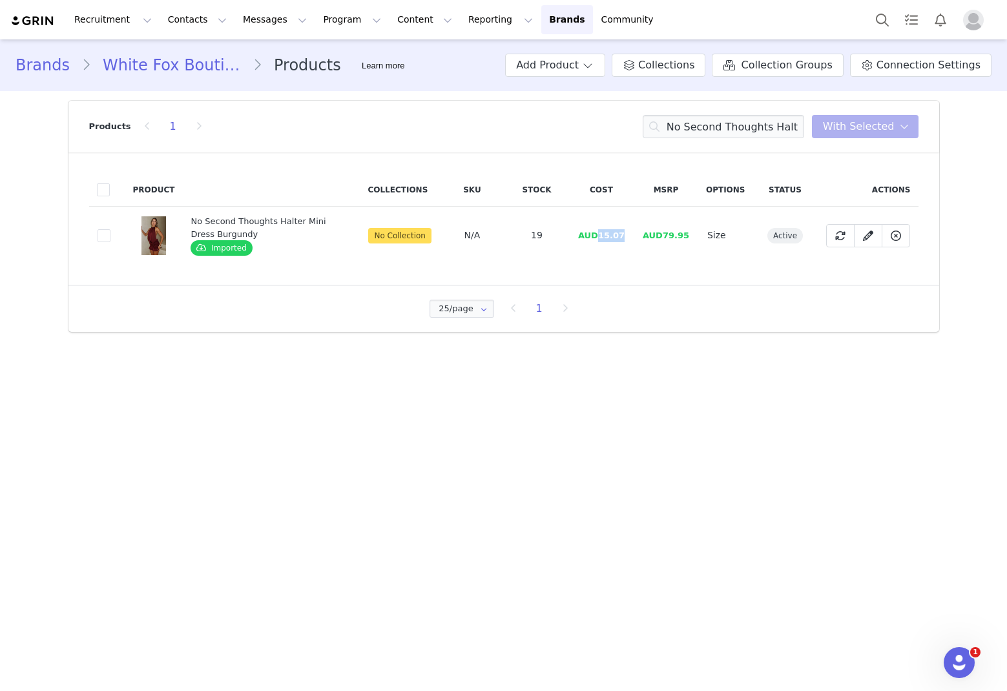
drag, startPoint x: 624, startPoint y: 240, endPoint x: 602, endPoint y: 240, distance: 22.0
click at [602, 241] on td "AUD15.07" at bounding box center [601, 236] width 65 height 58
click at [685, 117] on input "No Second Thoughts Halter Mini Dress Burgundy" at bounding box center [724, 126] width 162 height 23
click at [685, 122] on input "No Second Thoughts Halter Mini Dress Burgundy" at bounding box center [724, 126] width 162 height 23
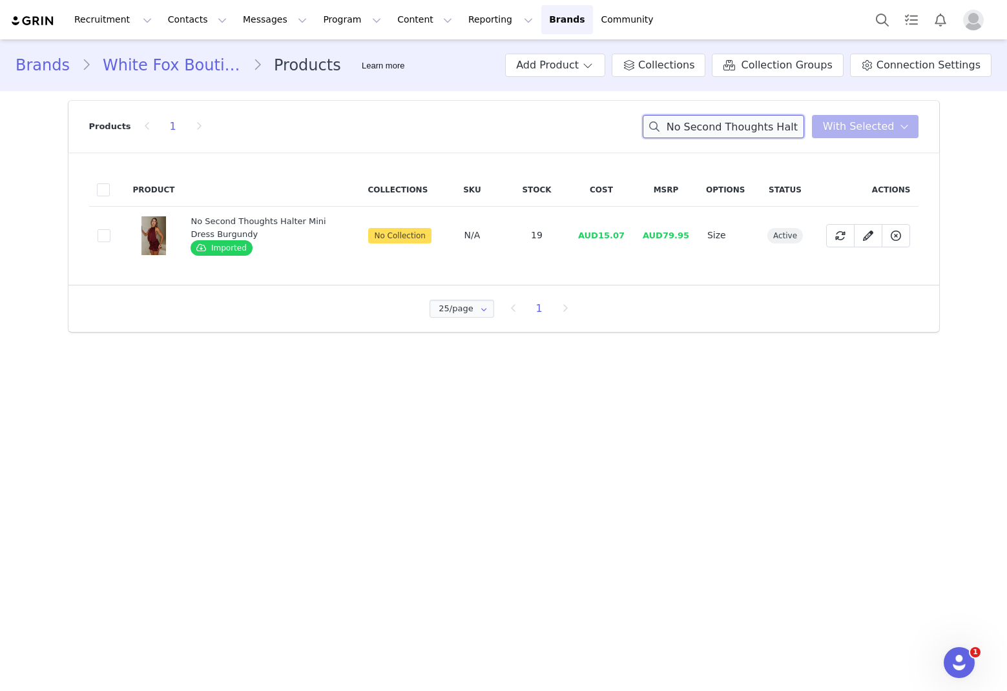
click at [685, 122] on input "No Second Thoughts Halter Mini Dress Burgundy" at bounding box center [724, 126] width 162 height 23
drag, startPoint x: 626, startPoint y: 240, endPoint x: 602, endPoint y: 240, distance: 23.3
click at [602, 240] on td "AUD12.67" at bounding box center [601, 236] width 65 height 58
click at [685, 129] on input "Show Me The World Mini Dress Savage Bloom" at bounding box center [724, 126] width 162 height 23
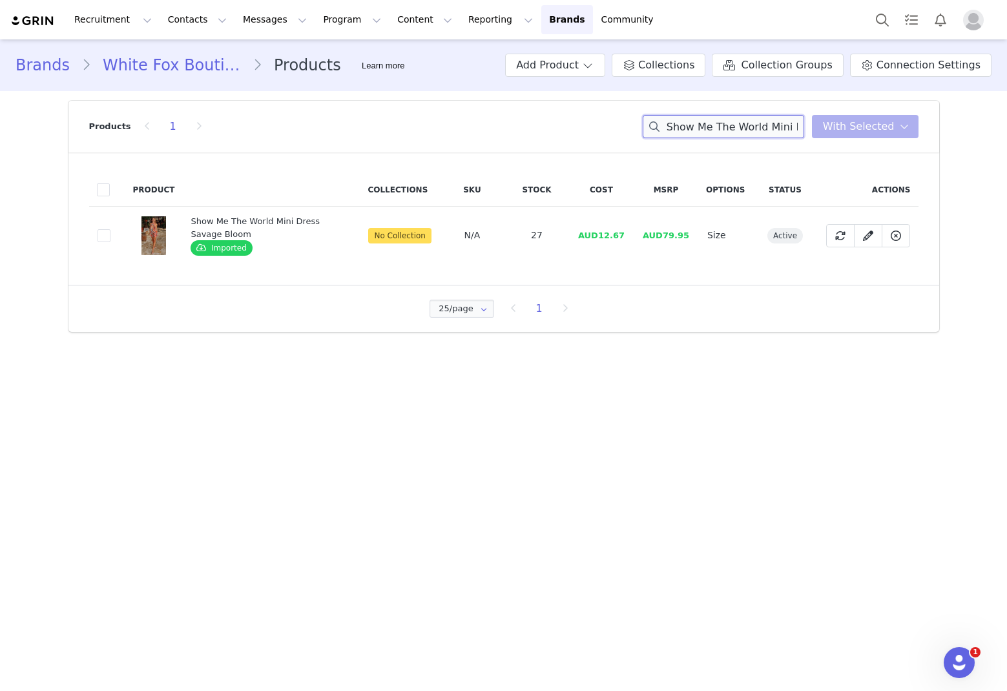
click at [685, 129] on input "Show Me The World Mini Dress Savage Bloom" at bounding box center [724, 126] width 162 height 23
click at [685, 130] on input "Show Me Girls Night Maxi Dress Black World Mini Dress Savage Bloom" at bounding box center [724, 126] width 162 height 23
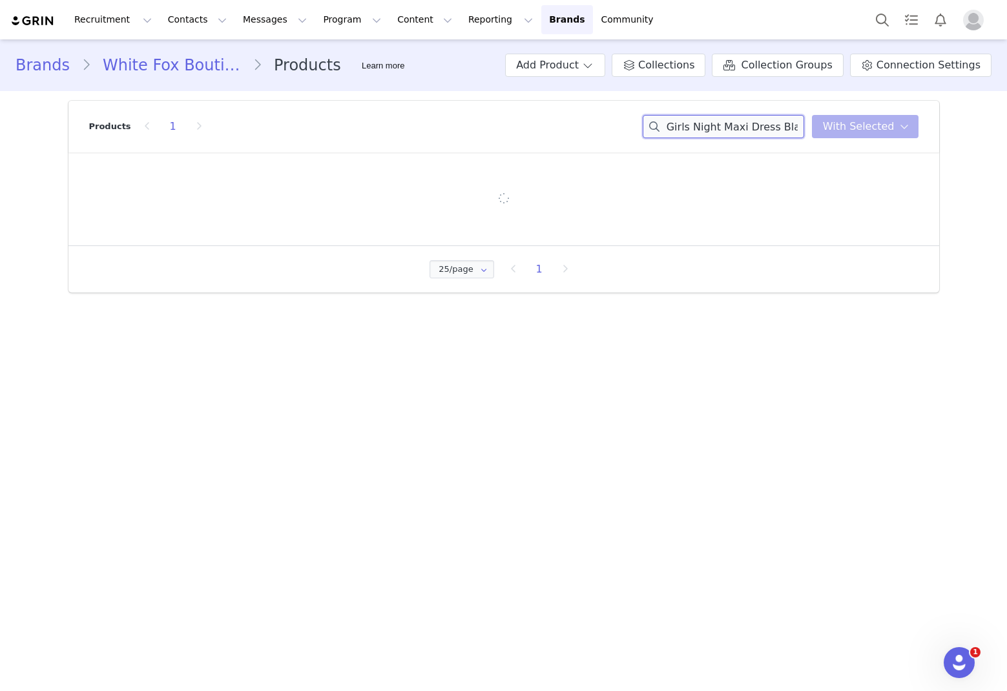
click at [685, 130] on input "Show Me Girls Night Maxi Dress Black World Mini Dress Savage Bloom" at bounding box center [724, 126] width 162 height 23
drag, startPoint x: 808, startPoint y: 128, endPoint x: 923, endPoint y: 136, distance: 115.9
click at [685, 136] on header "Products Show Me Girls Night Girls Night Maxi Dress Black World Mini Dress Sava…" at bounding box center [503, 127] width 871 height 52
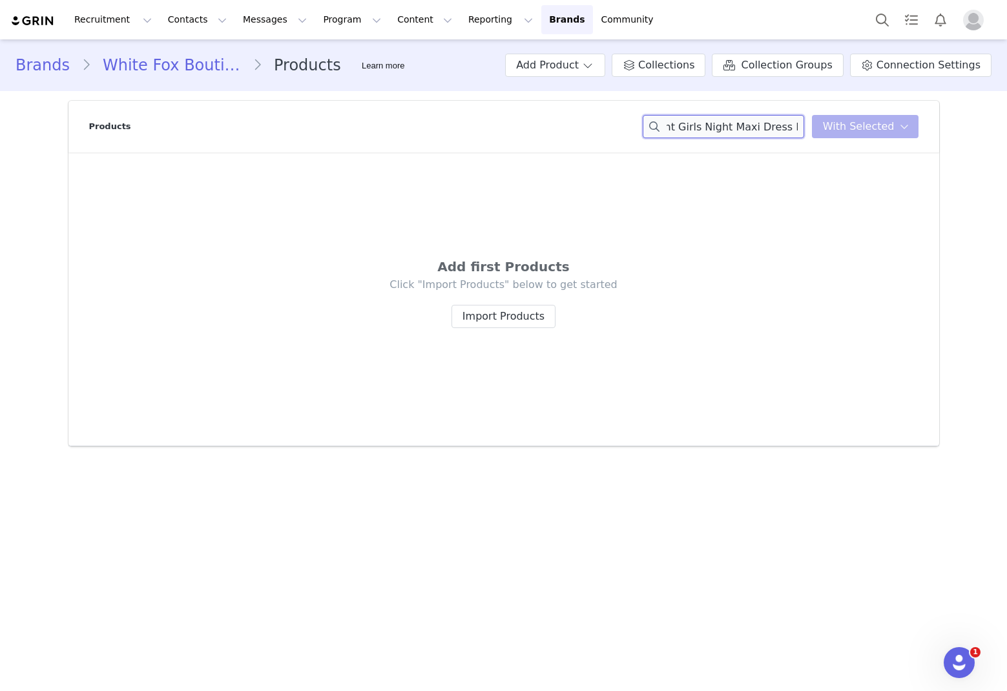
scroll to position [0, 0]
drag, startPoint x: 803, startPoint y: 126, endPoint x: 770, endPoint y: 126, distance: 33.6
click at [685, 126] on input "Show Me Girls Night Girls Night Maxi Dress Blac" at bounding box center [724, 126] width 162 height 23
type input "Show Me Girls Night"
drag, startPoint x: 786, startPoint y: 131, endPoint x: 250, endPoint y: 103, distance: 536.4
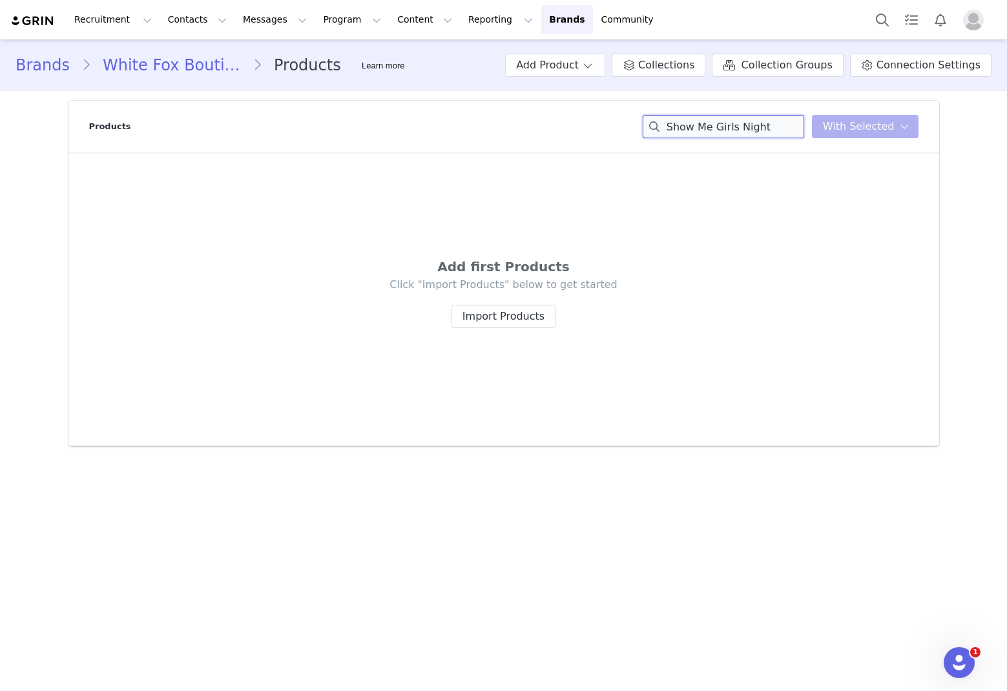
click at [248, 104] on div "Products Show Me Girls Night You have 0 product s selected Add to Collections R…" at bounding box center [504, 127] width 830 height 52
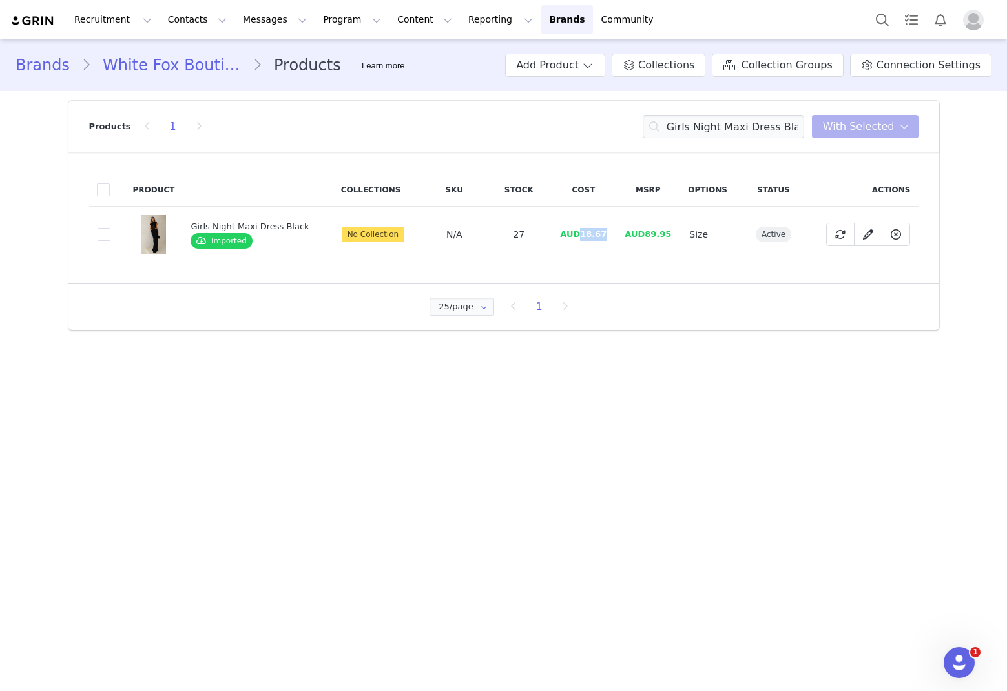
drag, startPoint x: 610, startPoint y: 236, endPoint x: 554, endPoint y: 231, distance: 55.8
click at [577, 238] on td "AUD18.67" at bounding box center [583, 235] width 65 height 56
click at [685, 125] on input "Girls Night Maxi Dress Black" at bounding box center [724, 126] width 162 height 23
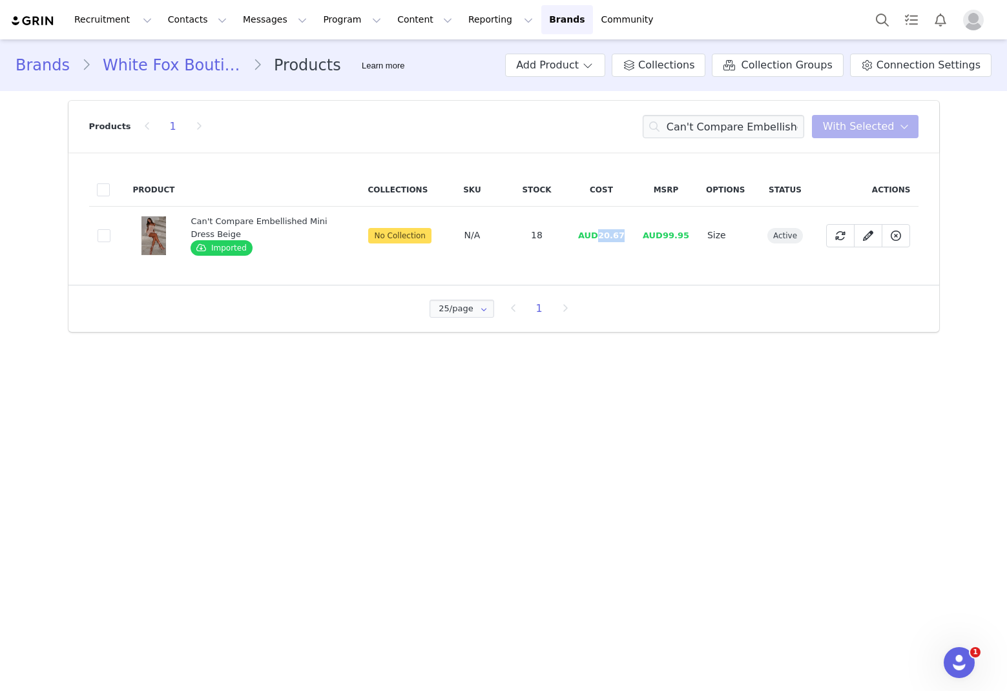
click at [602, 238] on tr "06b48029-0072-4cc2-96da-c2be7b15febf Can't Compare Embellished Mini Dress Beige…" at bounding box center [504, 236] width 830 height 58
click at [685, 129] on input "Can't Compare Embellished Mini Dress Beige" at bounding box center [724, 126] width 162 height 23
drag, startPoint x: 621, startPoint y: 235, endPoint x: 598, endPoint y: 238, distance: 22.8
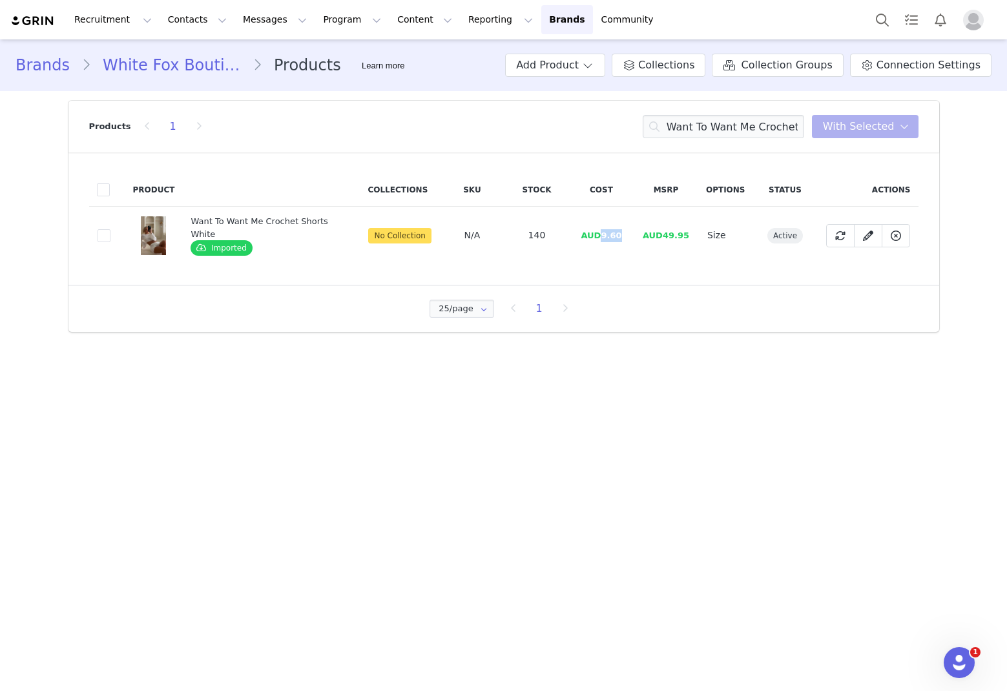
click at [598, 238] on td "AUD9.60" at bounding box center [601, 236] width 65 height 58
click at [685, 127] on input "Want To Want Me Crochet Shorts White" at bounding box center [724, 126] width 162 height 23
drag, startPoint x: 628, startPoint y: 233, endPoint x: 602, endPoint y: 236, distance: 26.7
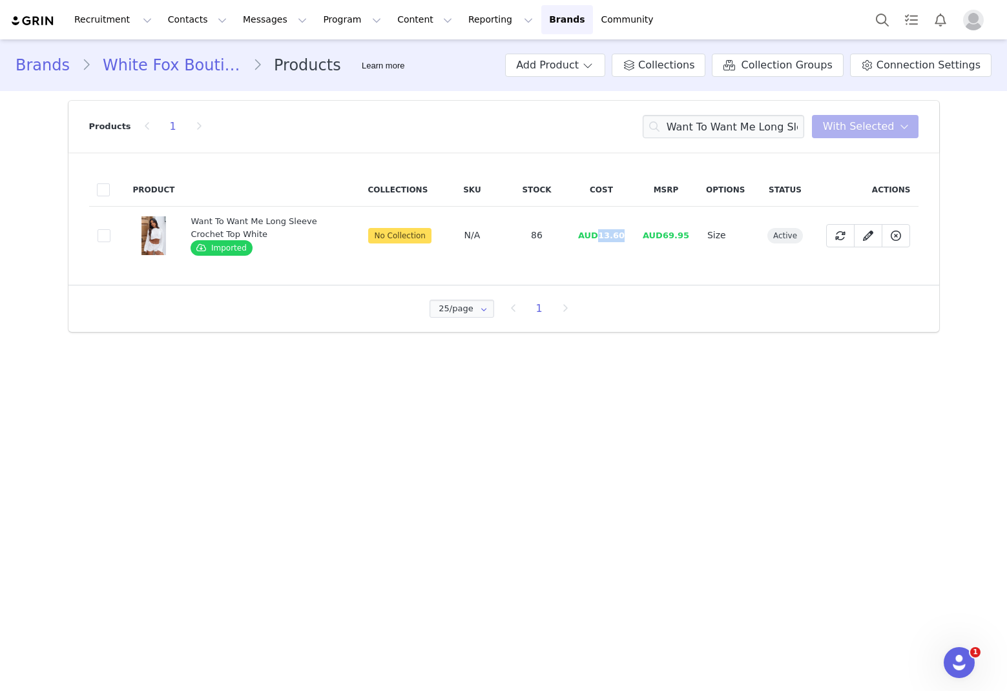
click at [602, 236] on tr "689ae7d3-8e55-47a1-8139-a7829f63e0eb Want To Want Me Long Sleeve Crochet Top Wh…" at bounding box center [504, 236] width 830 height 58
click at [685, 138] on div "Products 1 Want To Want Me Long Sleeve Crochet Top White You have 0 product s s…" at bounding box center [504, 127] width 830 height 52
click at [685, 129] on input "Want To Want Me Long Sleeve Crochet Top White" at bounding box center [724, 126] width 162 height 23
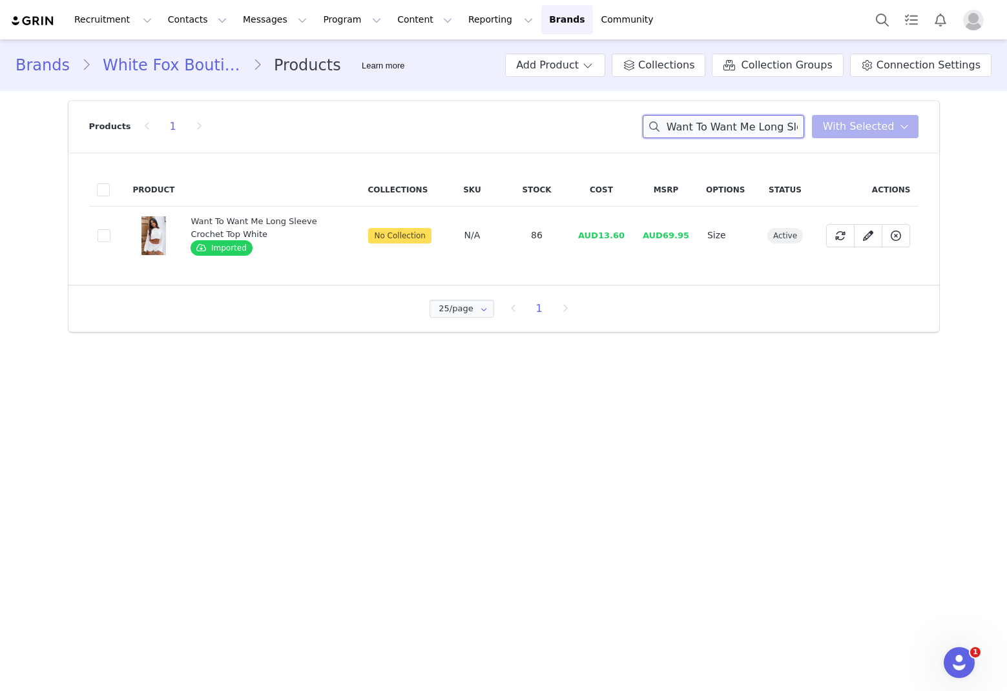
click at [685, 129] on input "Want To Want Me Long Sleeve Crochet Top White" at bounding box center [724, 126] width 162 height 23
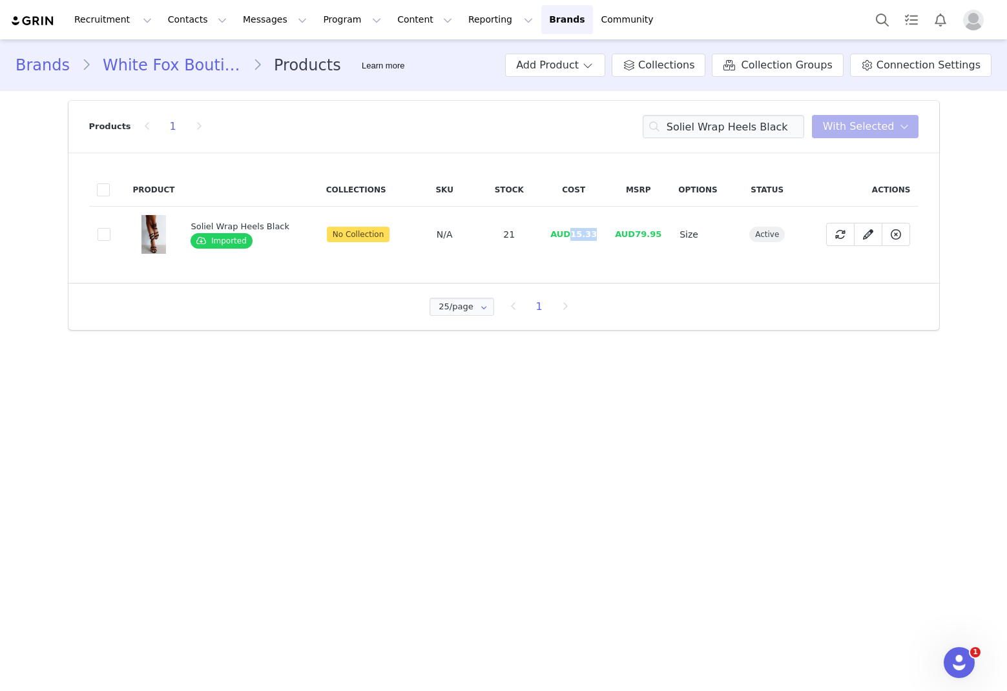
drag, startPoint x: 602, startPoint y: 230, endPoint x: 553, endPoint y: 235, distance: 50.0
click at [569, 238] on tr "1635085c-03b8-4e02-b928-a90c3d3cbe4e Soliel Wrap Heels Black Imported No Collec…" at bounding box center [504, 235] width 830 height 56
click at [685, 134] on input "Soliel Wrap Heels Black" at bounding box center [724, 126] width 162 height 23
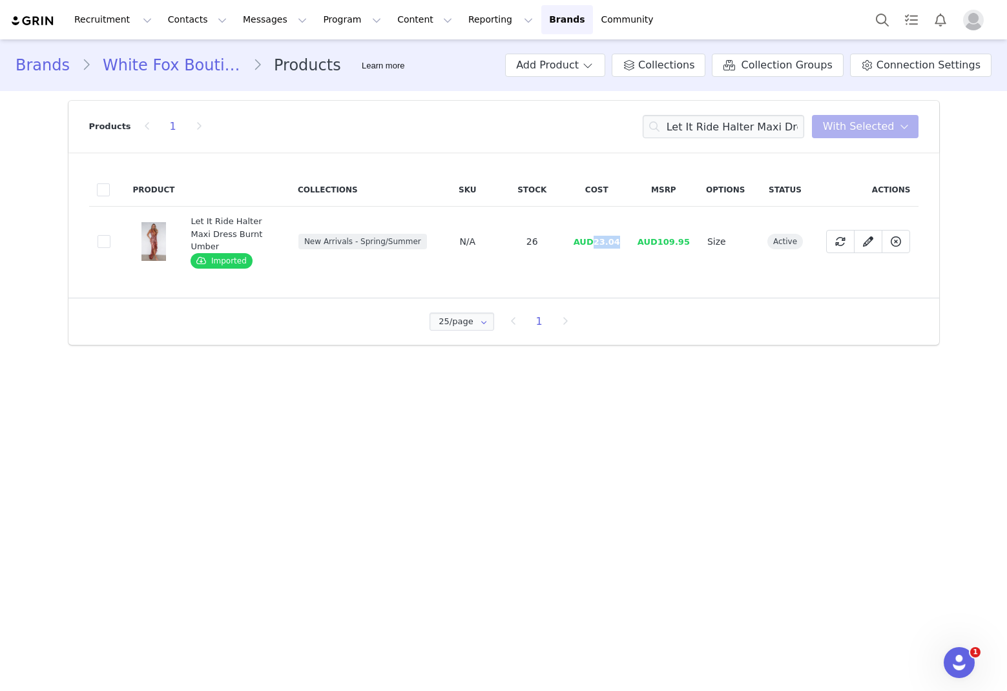
drag, startPoint x: 624, startPoint y: 231, endPoint x: 600, endPoint y: 240, distance: 25.6
click at [600, 240] on span "AUD23.04" at bounding box center [597, 242] width 47 height 10
click at [685, 142] on div "Products 1 Let It Ride Halter Maxi Dress You have 0 product s selected Add to C…" at bounding box center [504, 127] width 830 height 52
click at [685, 134] on input "Let It Ride Halter Maxi Dress" at bounding box center [724, 126] width 162 height 23
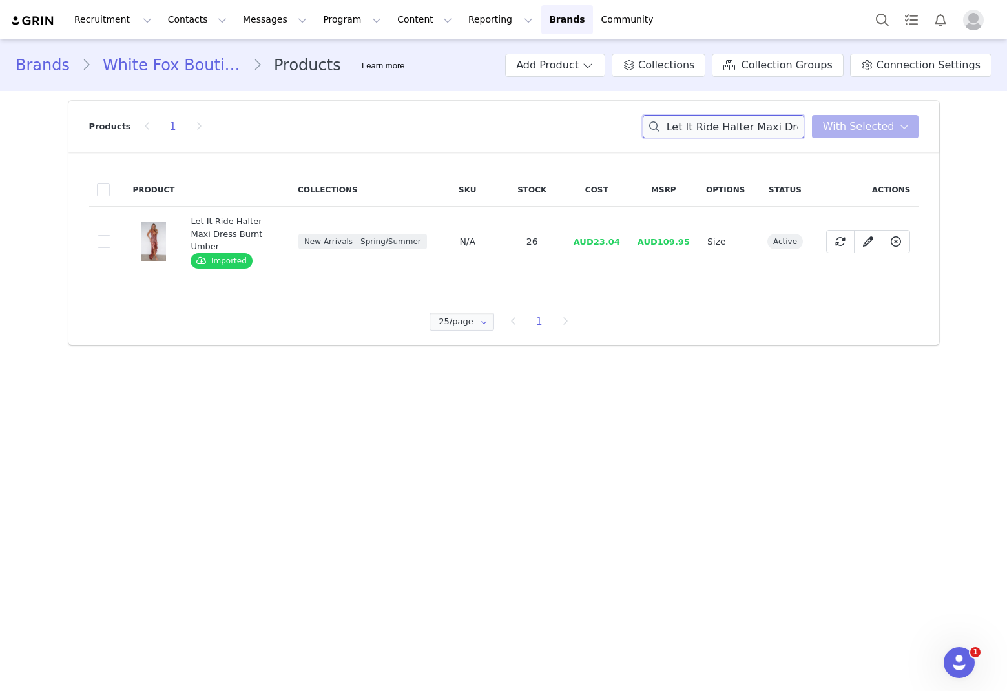
click at [685, 134] on input "Let It Ride Halter Maxi Dress" at bounding box center [724, 126] width 162 height 23
click at [685, 131] on input "Let It Ride Halter Maxi Dress" at bounding box center [724, 126] width 162 height 23
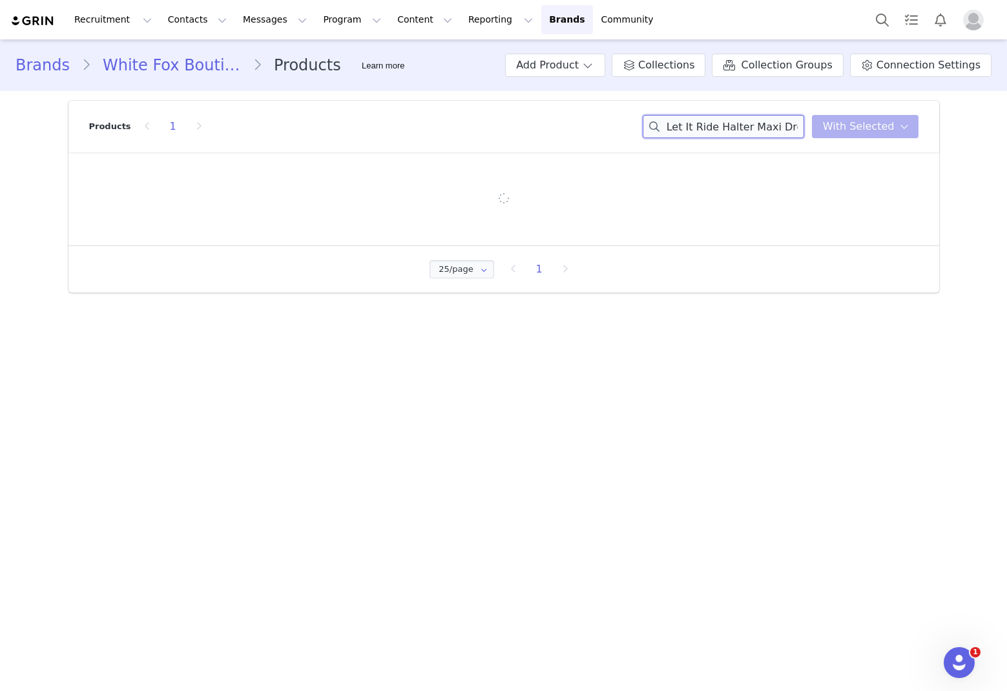
click at [685, 131] on input "Let It Ride Halter Maxi Dress" at bounding box center [724, 126] width 162 height 23
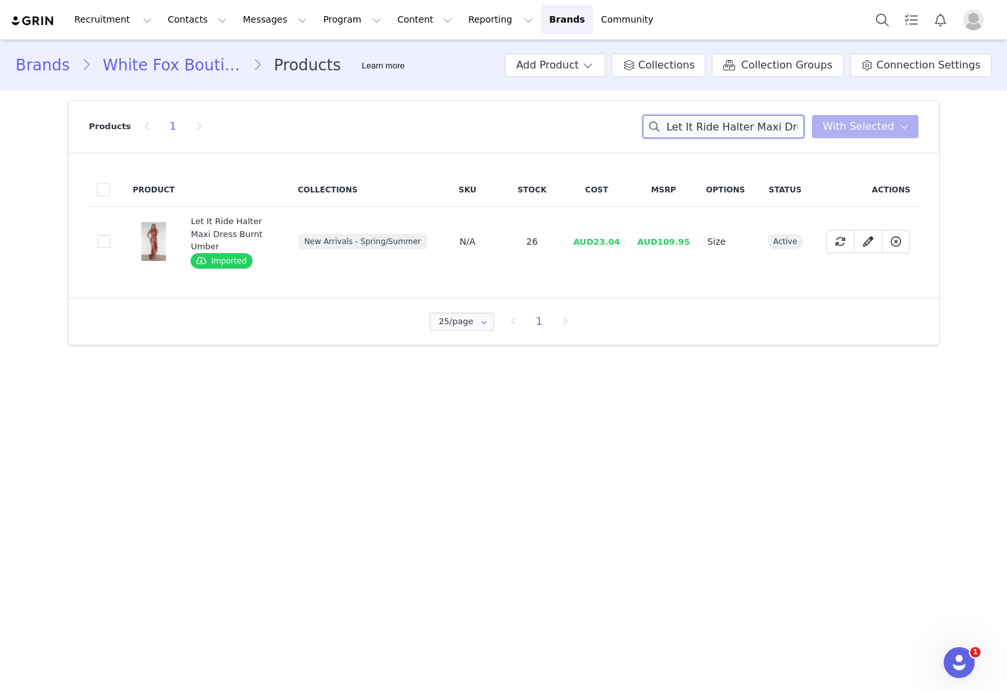
click at [685, 123] on input "Let It Ride Halter Maxi Dress" at bounding box center [724, 126] width 162 height 23
click at [685, 124] on input "Let It Ride Halter Maxi Dress" at bounding box center [724, 126] width 162 height 23
click at [685, 123] on input "Let It Ride Halter Maxi Dress" at bounding box center [724, 126] width 162 height 23
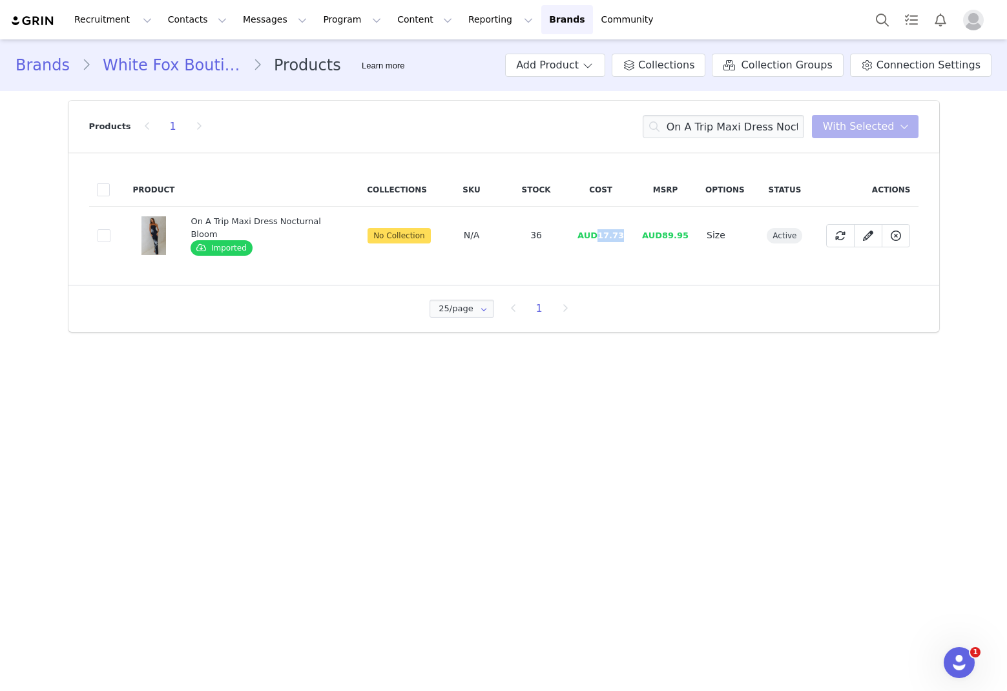
drag, startPoint x: 604, startPoint y: 240, endPoint x: 596, endPoint y: 241, distance: 7.8
click at [596, 241] on td "AUD17.73" at bounding box center [601, 236] width 65 height 58
click at [685, 126] on input "On A Trip Maxi Dress Nocturnal Bloom" at bounding box center [724, 126] width 162 height 23
click at [685, 127] on input "On A Trip Maxi Dress Nocturnal Bloom" at bounding box center [724, 126] width 162 height 23
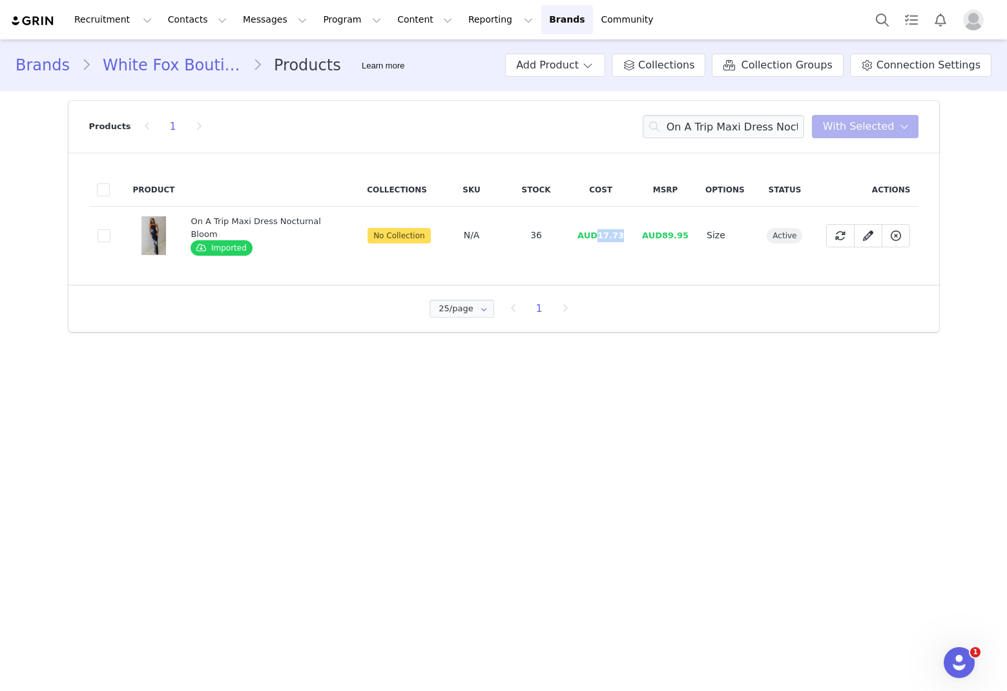
drag, startPoint x: 622, startPoint y: 238, endPoint x: 593, endPoint y: 241, distance: 28.6
click at [593, 241] on td "AUD17.73" at bounding box center [601, 236] width 65 height 58
click at [685, 131] on input "On A Trip Maxi Dress Nocturnal Bloom" at bounding box center [724, 126] width 162 height 23
click at [685, 130] on input "On A Trip Maxi Dress Nocturnal Bloom" at bounding box center [724, 126] width 162 height 23
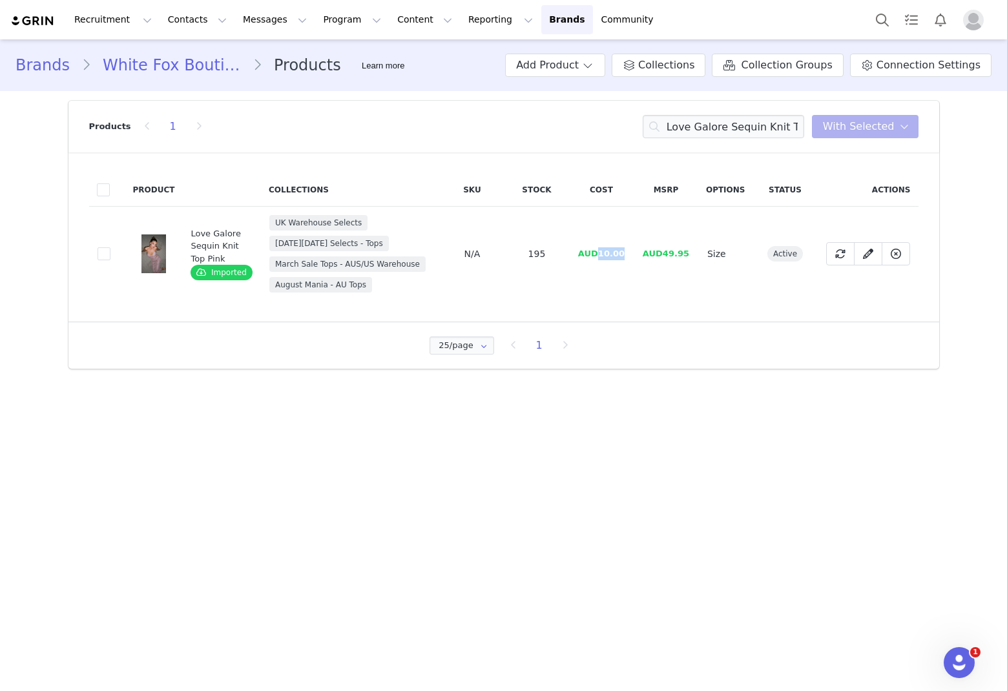
drag, startPoint x: 629, startPoint y: 253, endPoint x: 602, endPoint y: 254, distance: 27.8
click at [602, 254] on td "AUD10.00" at bounding box center [601, 254] width 65 height 95
click at [685, 129] on input "Love Galore Sequin Knit Top Pink" at bounding box center [724, 126] width 162 height 23
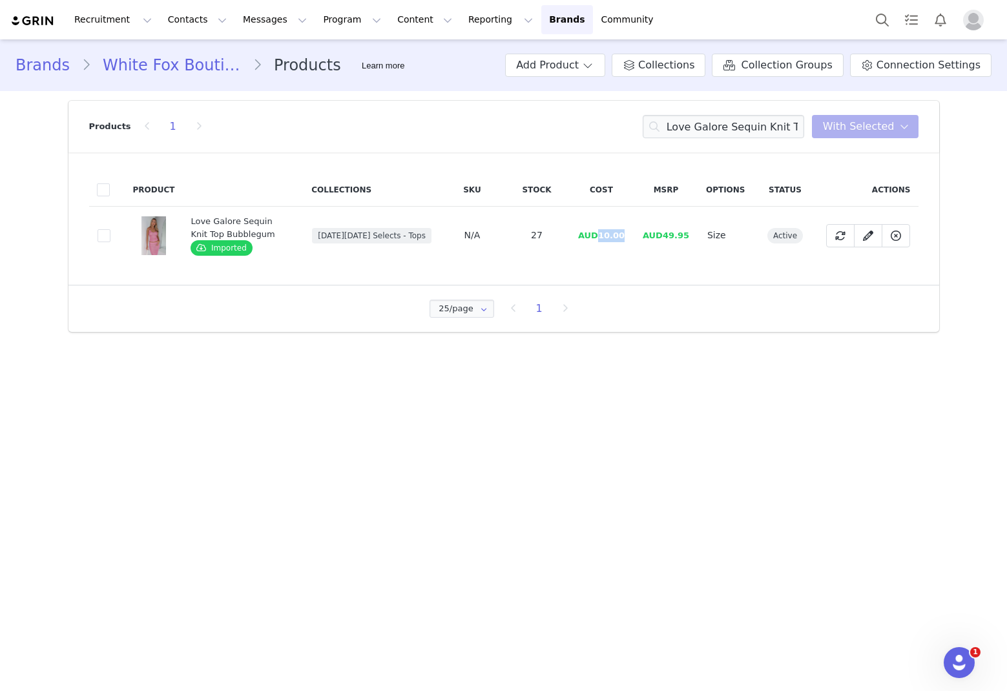
drag, startPoint x: 635, startPoint y: 238, endPoint x: 603, endPoint y: 238, distance: 32.3
click at [603, 238] on td "AUD10.00" at bounding box center [601, 236] width 65 height 58
click at [685, 129] on input "Love Galore Sequin Knit Top Bubblegum" at bounding box center [724, 126] width 162 height 23
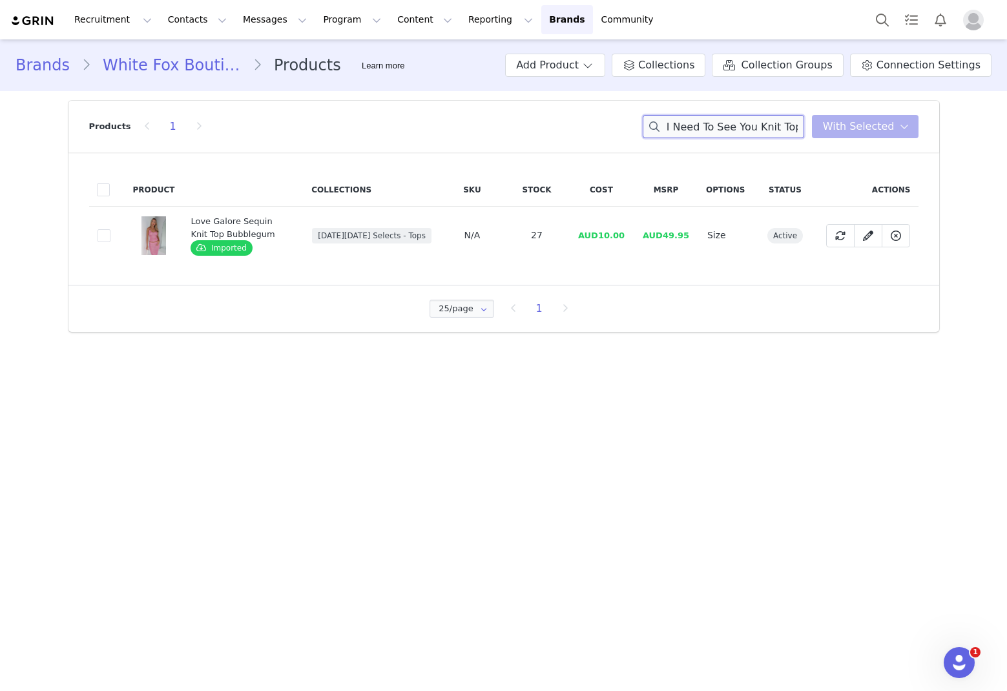
scroll to position [0, 67]
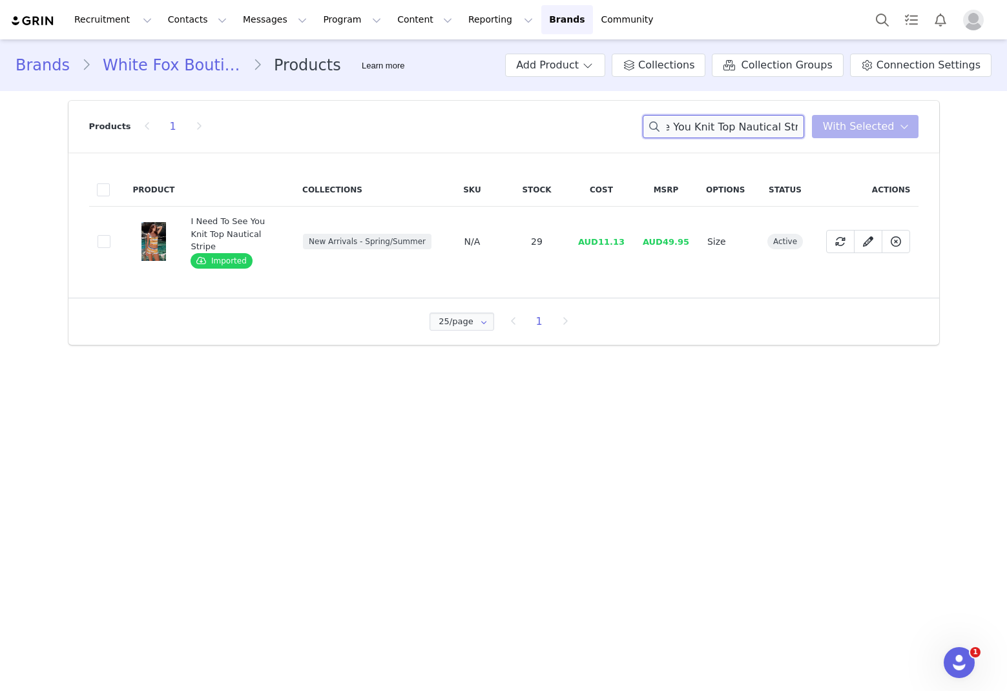
type input "I Need To See You Knit Top Nautical Stripe"
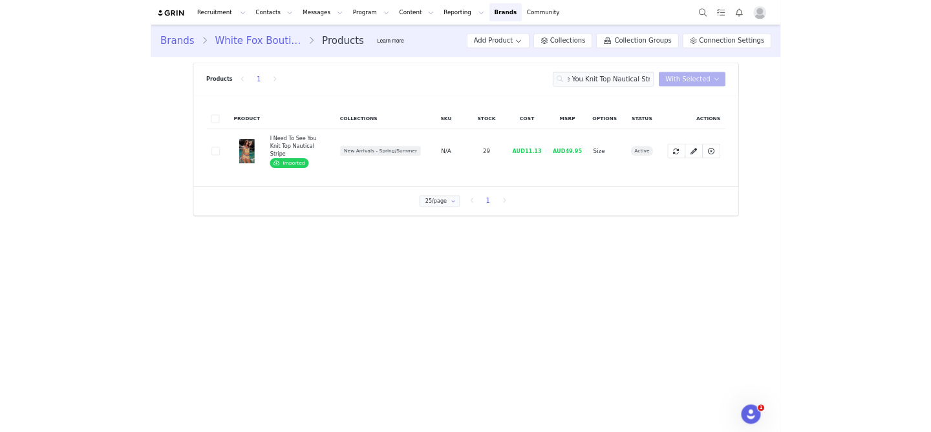
scroll to position [0, 0]
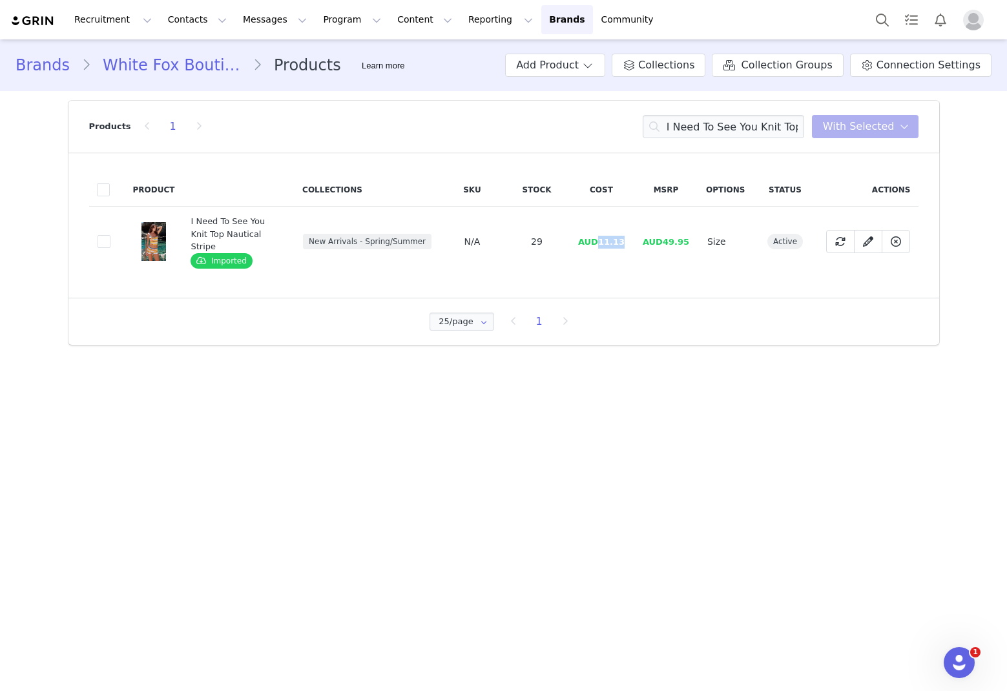
drag, startPoint x: 628, startPoint y: 232, endPoint x: 603, endPoint y: 232, distance: 25.2
click at [603, 232] on td "AUD11.13" at bounding box center [601, 242] width 65 height 70
